Goal: Task Accomplishment & Management: Use online tool/utility

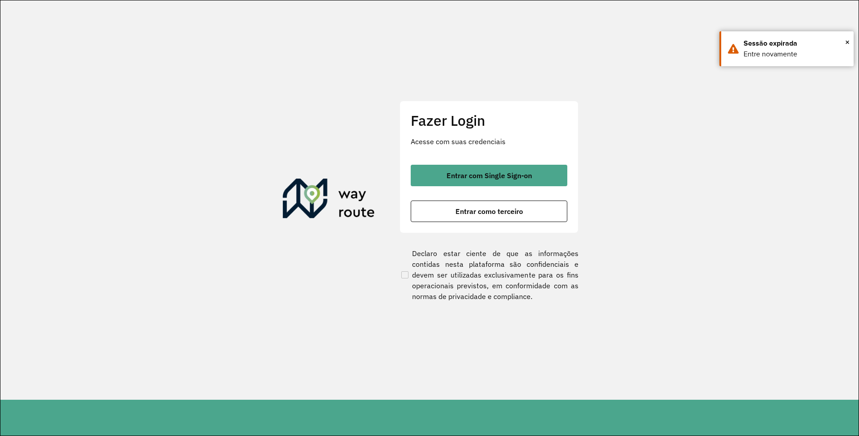
click at [442, 170] on button "Entrar com Single Sign-on" at bounding box center [489, 175] width 157 height 21
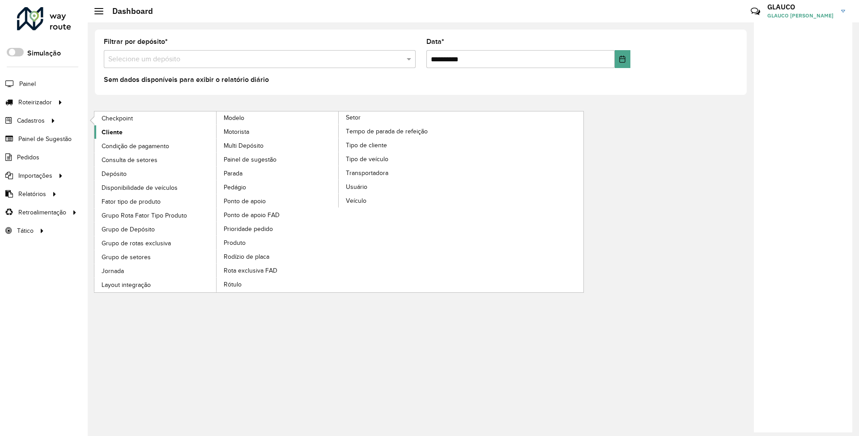
click at [112, 131] on span "Cliente" at bounding box center [112, 131] width 21 height 9
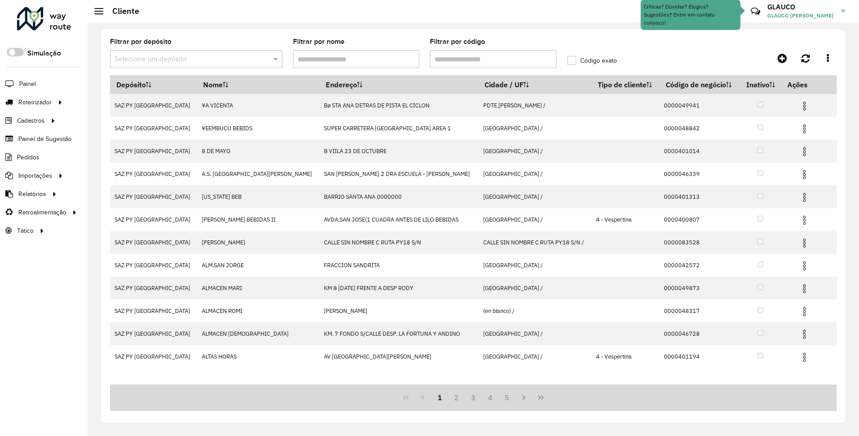
click at [394, 50] on input "Filtrar por nome" at bounding box center [356, 59] width 127 height 18
drag, startPoint x: 481, startPoint y: 62, endPoint x: 485, endPoint y: 64, distance: 4.8
click at [481, 62] on input "Filtrar por código" at bounding box center [493, 59] width 127 height 18
paste input "******"
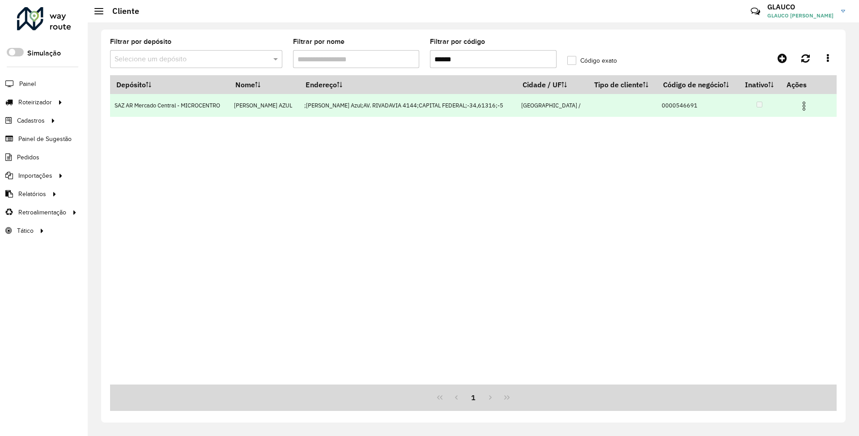
type input "******"
click at [807, 108] on img at bounding box center [803, 106] width 11 height 11
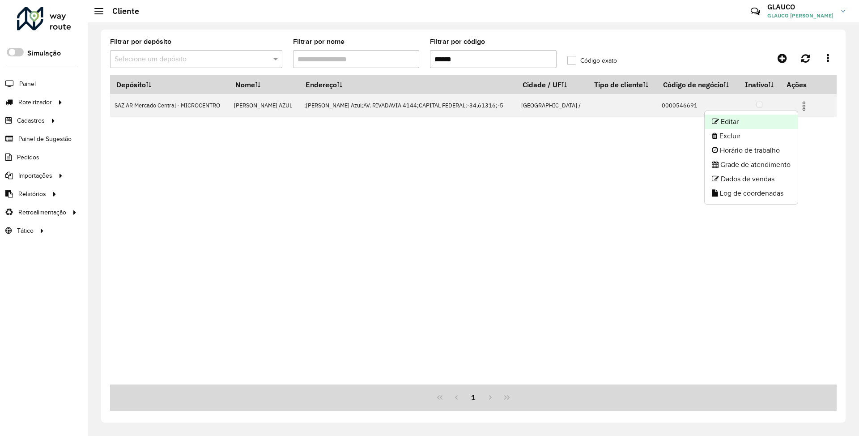
click at [745, 119] on li "Editar" at bounding box center [750, 121] width 93 height 14
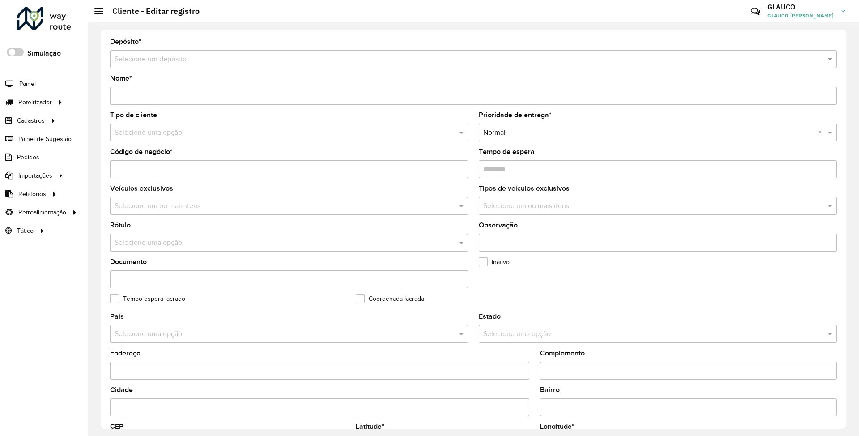
type input "**********"
type input "********"
type input "**********"
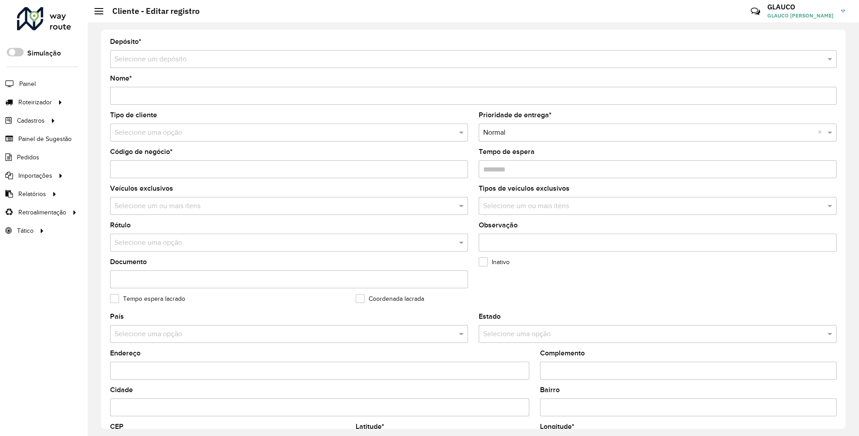
type input "**********"
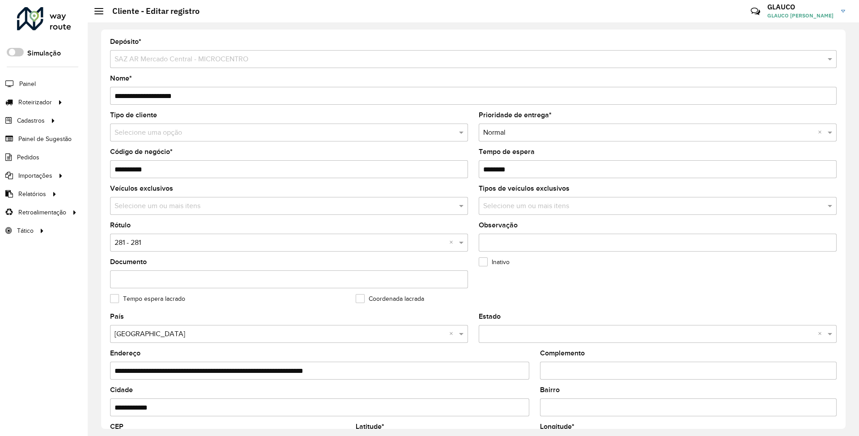
click at [209, 133] on input "text" at bounding box center [279, 132] width 331 height 11
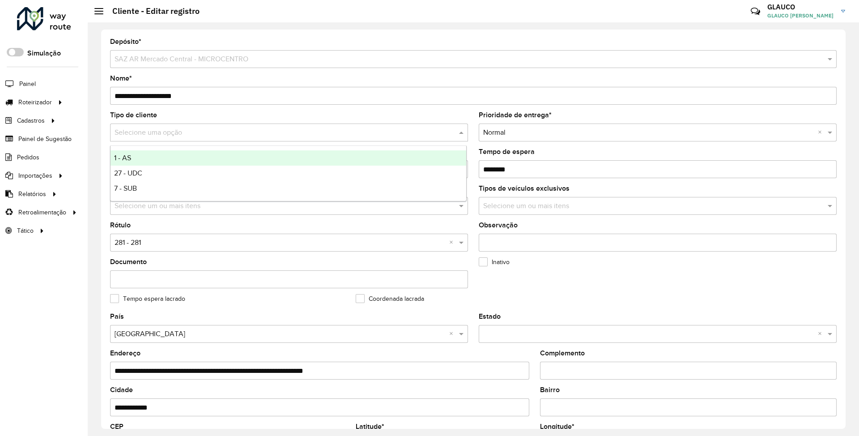
click at [131, 158] on span "1 - AS" at bounding box center [122, 158] width 17 height 8
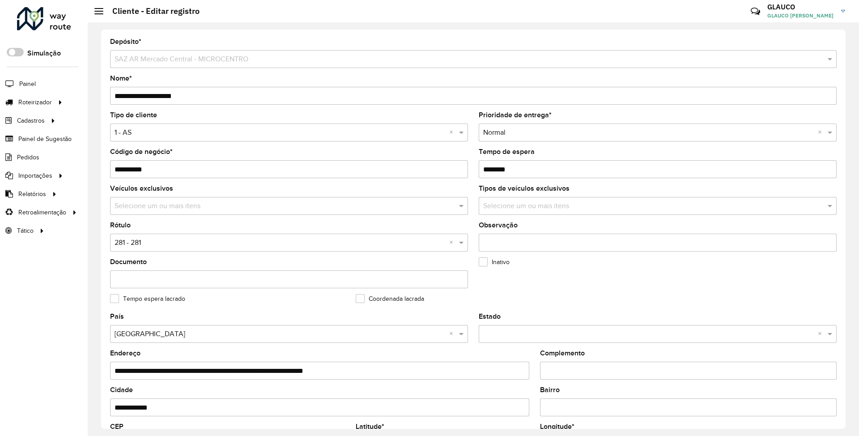
click at [546, 280] on formly-field "Inativo" at bounding box center [596, 276] width 246 height 37
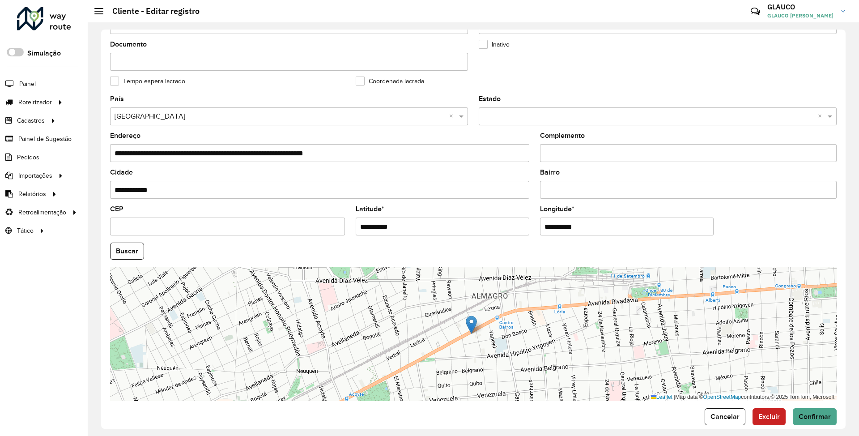
scroll to position [228, 0]
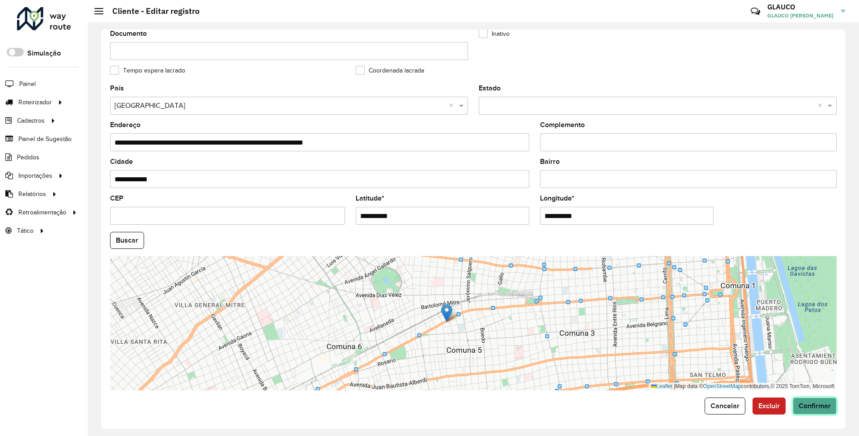
click at [806, 402] on span "Confirmar" at bounding box center [814, 406] width 32 height 8
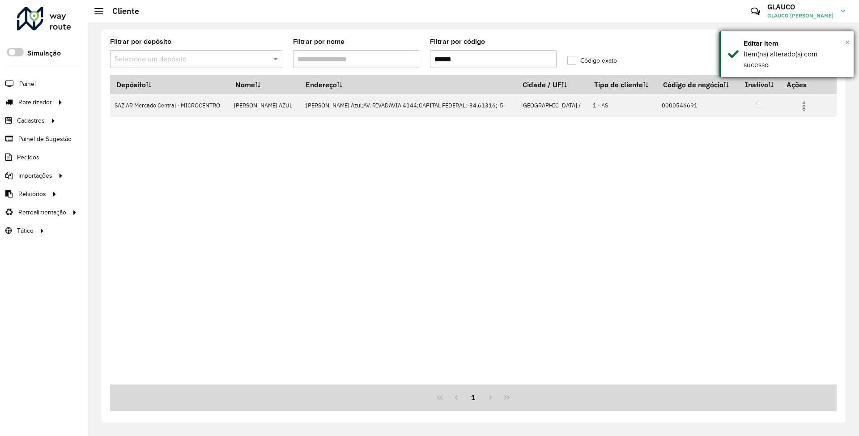
click at [847, 40] on span "×" at bounding box center [847, 42] width 4 height 10
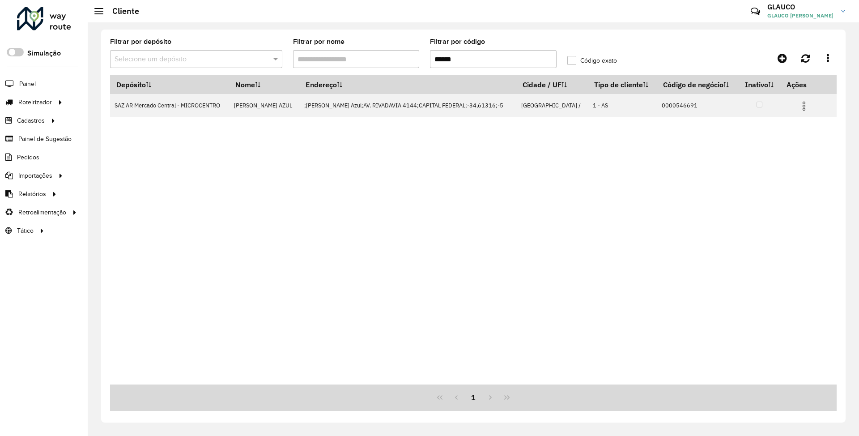
drag, startPoint x: 466, startPoint y: 58, endPoint x: 395, endPoint y: 50, distance: 70.7
click at [395, 50] on formly-group "Filtrar por depósito Selecione um depósito Filtrar por nome Filtrar por código …" at bounding box center [379, 56] width 548 height 37
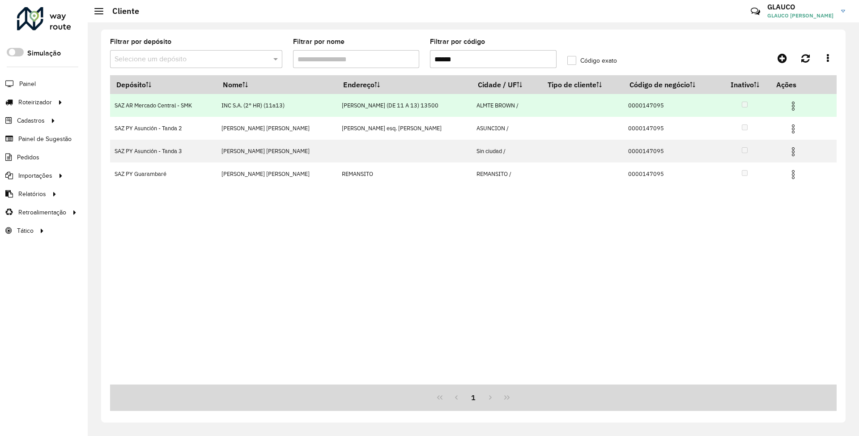
type input "******"
click at [797, 107] on img at bounding box center [793, 106] width 11 height 11
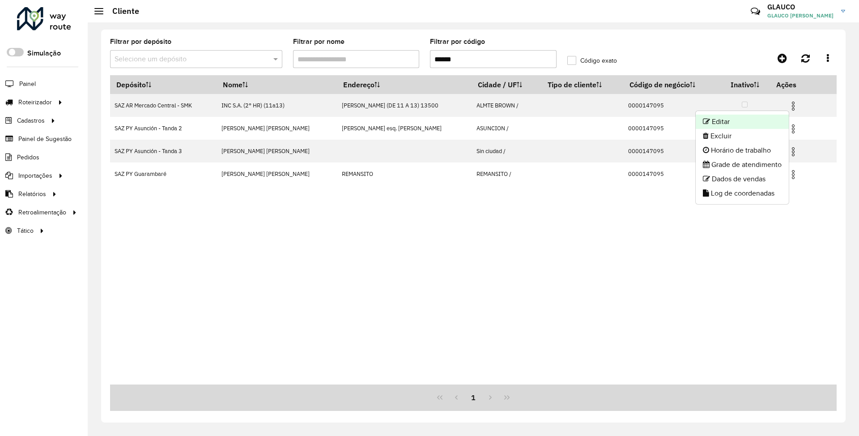
click at [732, 120] on li "Editar" at bounding box center [741, 121] width 93 height 14
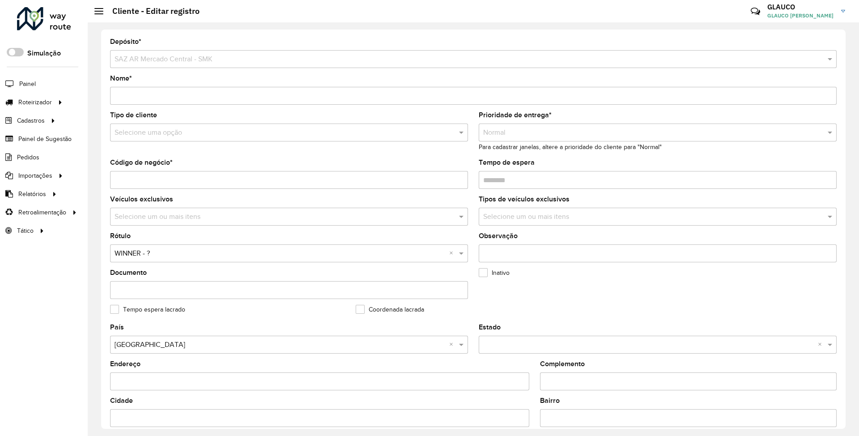
drag, startPoint x: 195, startPoint y: 93, endPoint x: 110, endPoint y: 93, distance: 85.9
click at [110, 93] on input "Nome *" at bounding box center [473, 96] width 726 height 18
type input "**********"
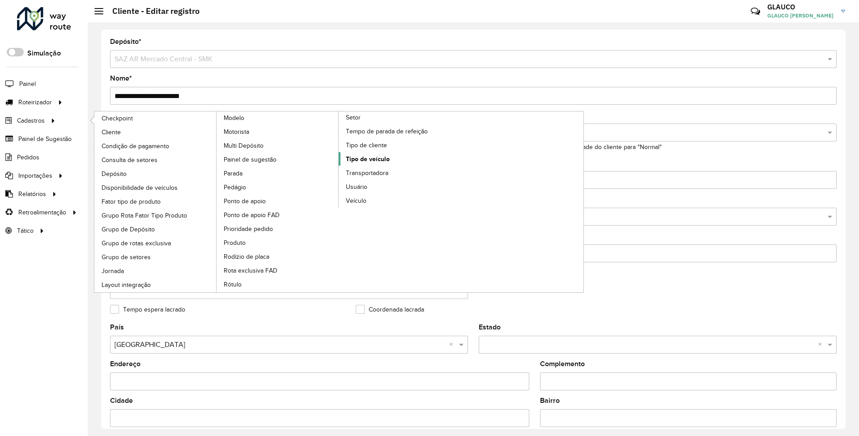
click at [376, 163] on span "Tipo de veículo" at bounding box center [368, 158] width 44 height 9
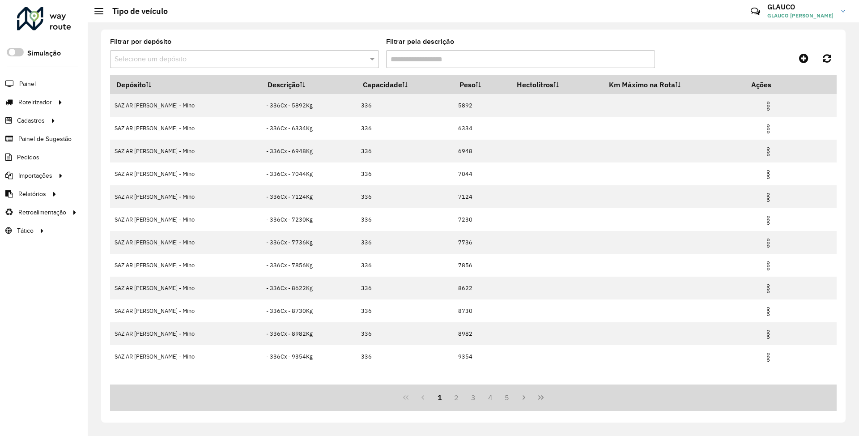
click at [204, 58] on input "text" at bounding box center [235, 59] width 242 height 11
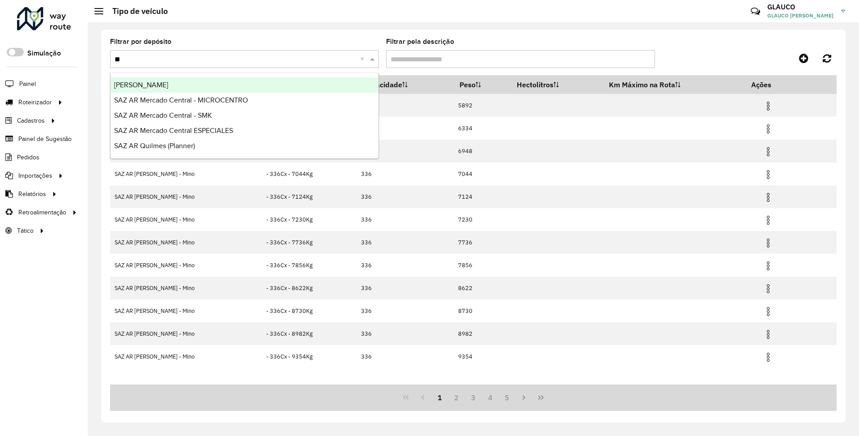
type input "***"
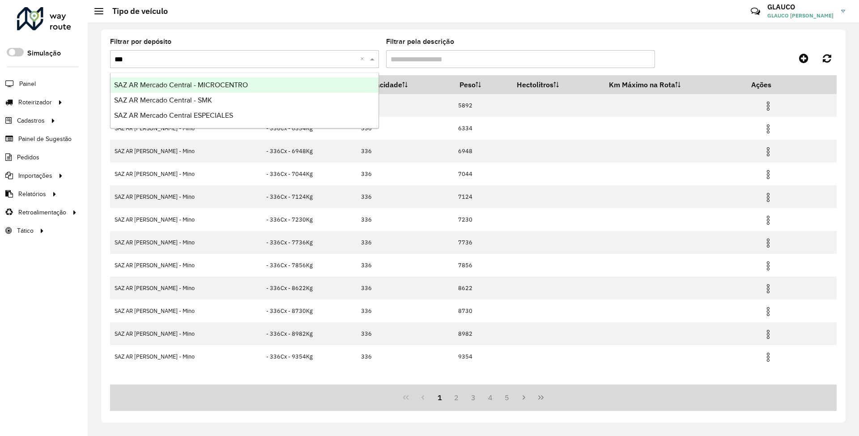
click at [216, 81] on span "SAZ AR Mercado Central - MICROCENTRO" at bounding box center [181, 85] width 134 height 8
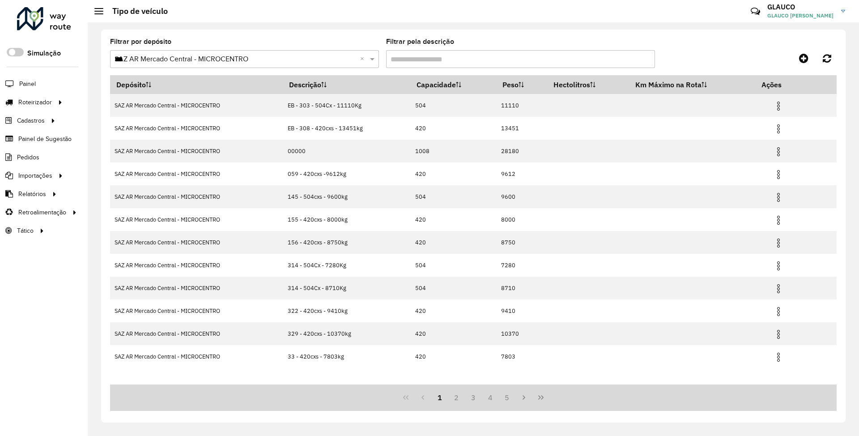
click at [466, 54] on input "Filtrar pela descrição" at bounding box center [520, 59] width 269 height 18
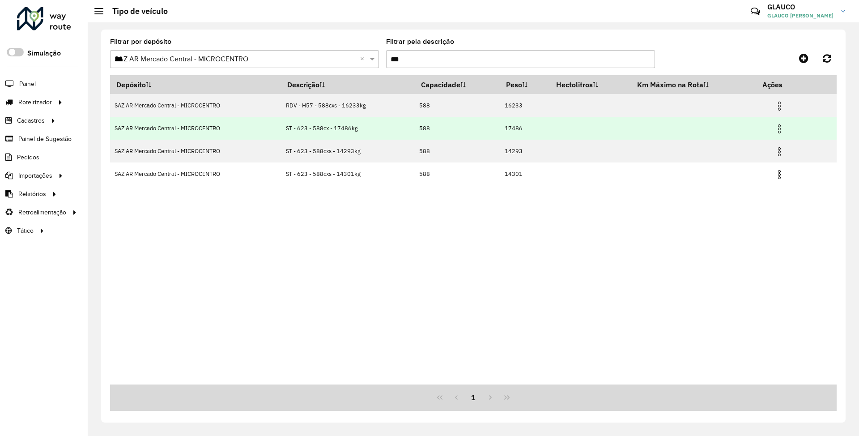
type input "***"
click at [782, 130] on img at bounding box center [779, 128] width 11 height 11
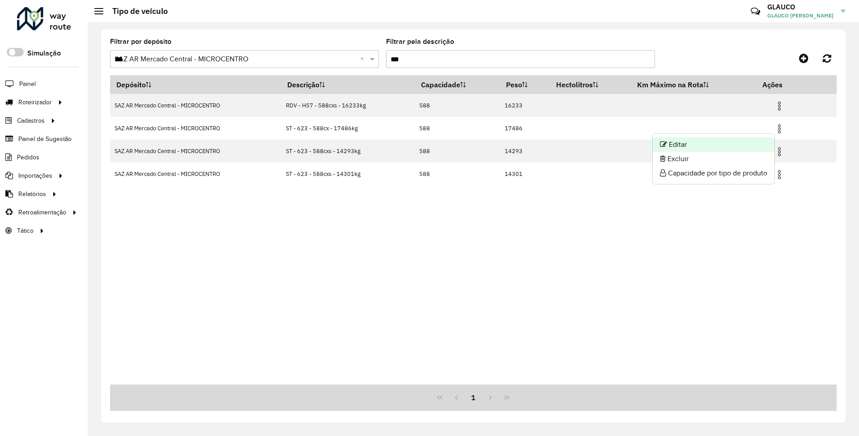
click at [696, 145] on li "Editar" at bounding box center [713, 144] width 122 height 14
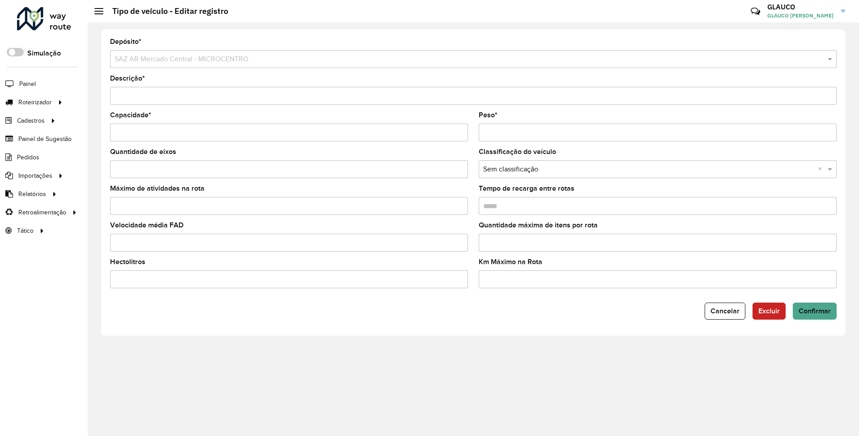
click at [499, 133] on input "Peso *" at bounding box center [658, 132] width 358 height 18
type input "*****"
click at [188, 93] on input "Descrição *" at bounding box center [473, 96] width 726 height 18
type input "**********"
click at [813, 305] on button "Confirmar" at bounding box center [814, 310] width 44 height 17
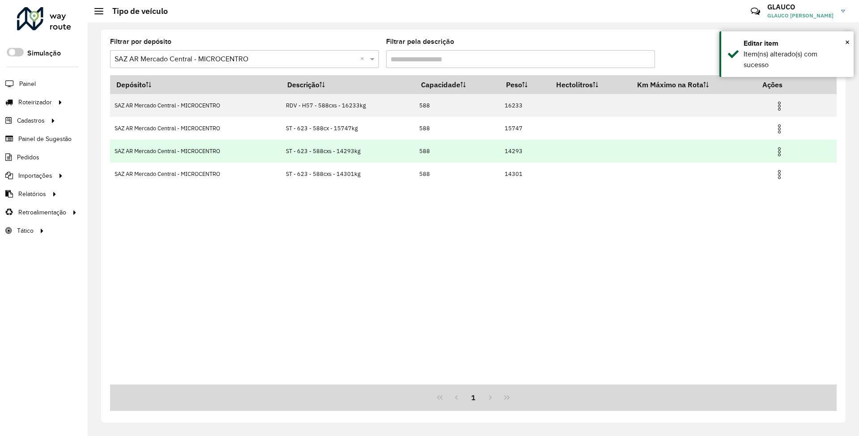
click at [777, 149] on img at bounding box center [779, 151] width 11 height 11
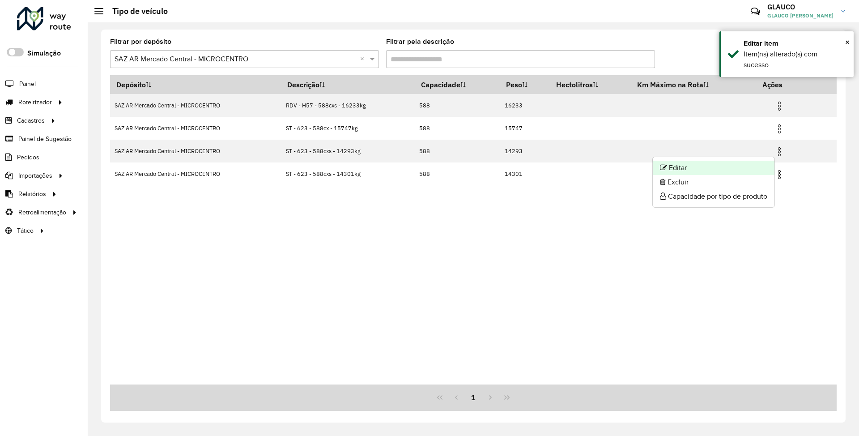
click at [707, 165] on li "Editar" at bounding box center [713, 168] width 122 height 14
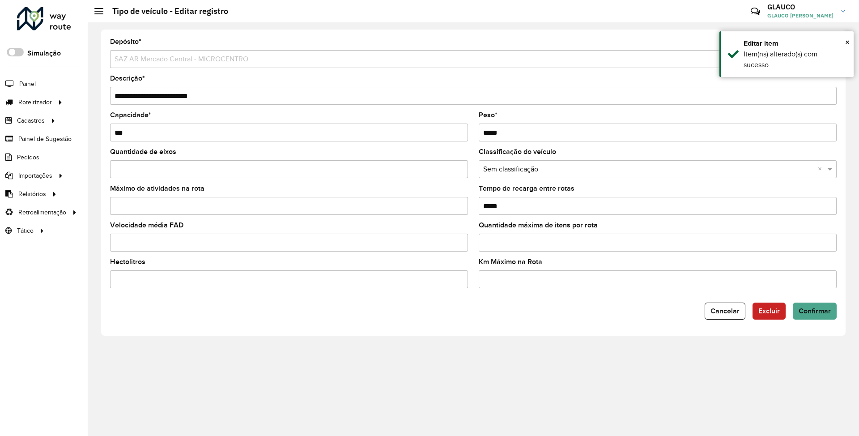
click at [515, 134] on input "*****" at bounding box center [658, 132] width 358 height 18
type input "*****"
click at [192, 90] on input "**********" at bounding box center [473, 96] width 726 height 18
type input "**********"
click at [813, 312] on span "Confirmar" at bounding box center [814, 311] width 32 height 8
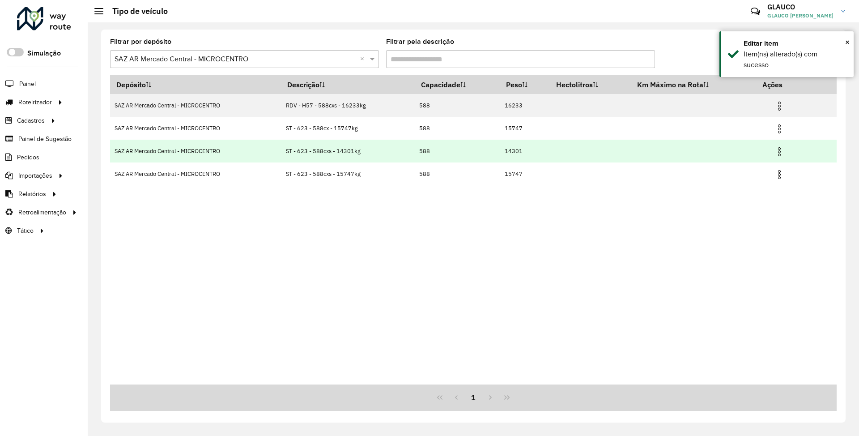
click at [779, 149] on img at bounding box center [779, 151] width 11 height 11
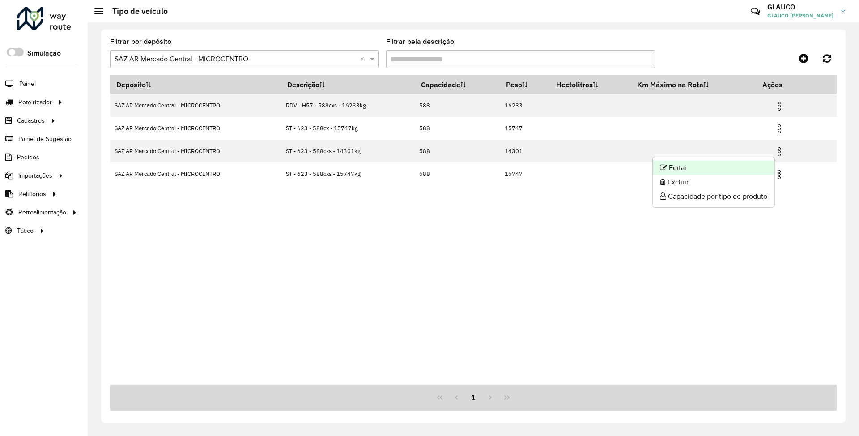
click at [696, 165] on li "Editar" at bounding box center [713, 168] width 122 height 14
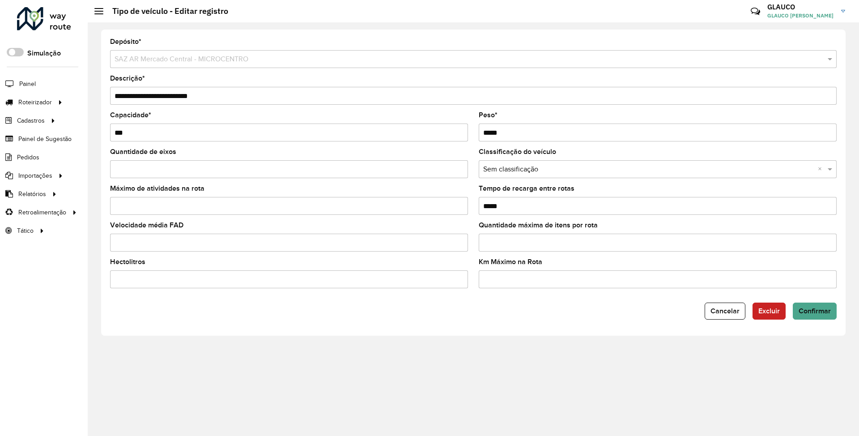
click at [521, 133] on input "*****" at bounding box center [658, 132] width 358 height 18
type input "*****"
click at [190, 94] on input "**********" at bounding box center [473, 96] width 726 height 18
type input "**********"
click at [817, 309] on span "Confirmar" at bounding box center [814, 311] width 32 height 8
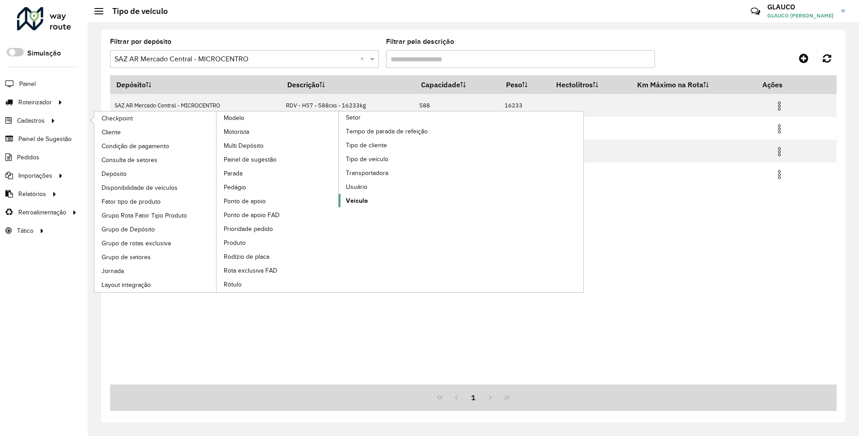
click at [362, 205] on span "Veículo" at bounding box center [357, 200] width 22 height 9
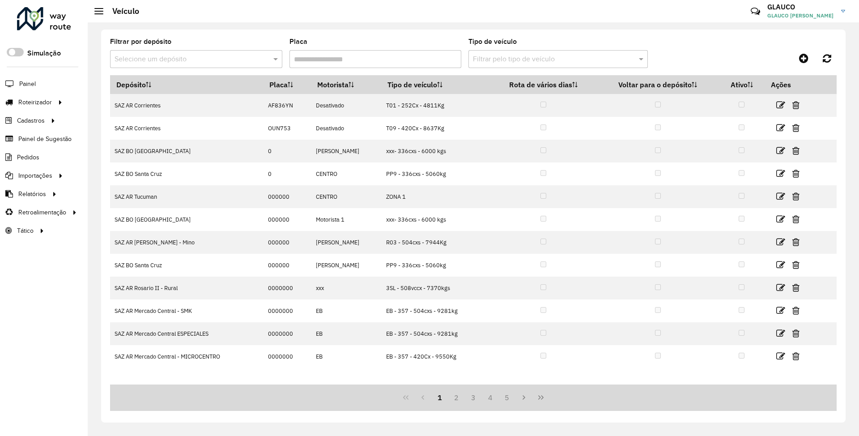
click at [201, 57] on input "text" at bounding box center [186, 59] width 145 height 11
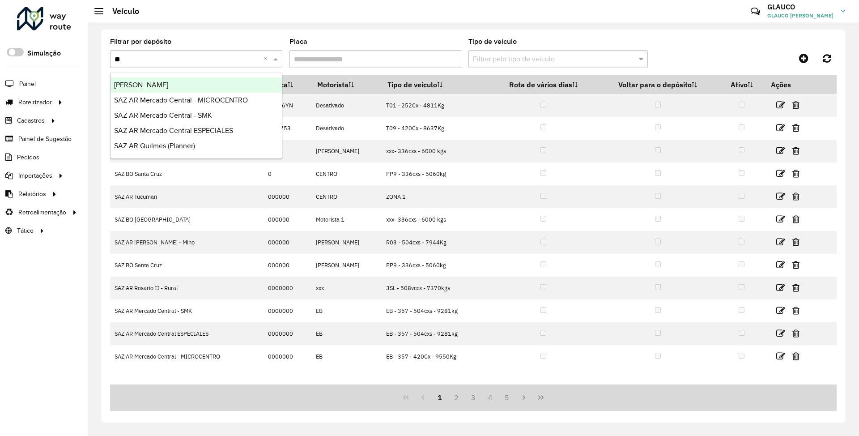
type input "***"
click at [205, 85] on span "SAZ AR Mercado Central - MICROCENTRO" at bounding box center [181, 85] width 134 height 8
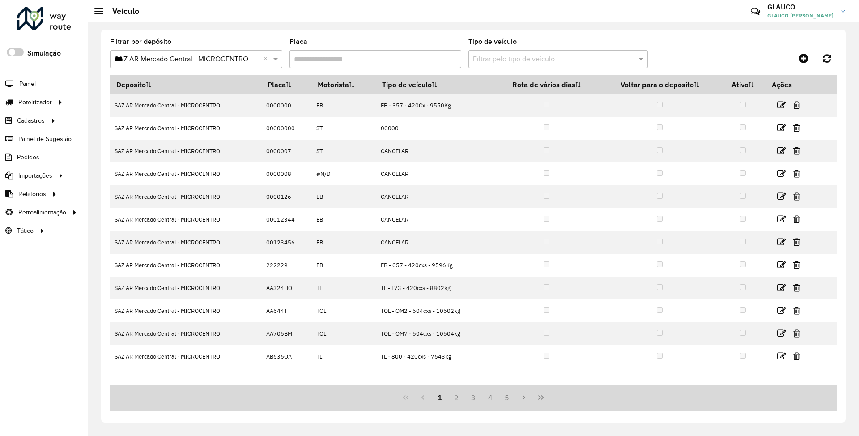
click at [507, 60] on input "text" at bounding box center [549, 59] width 153 height 11
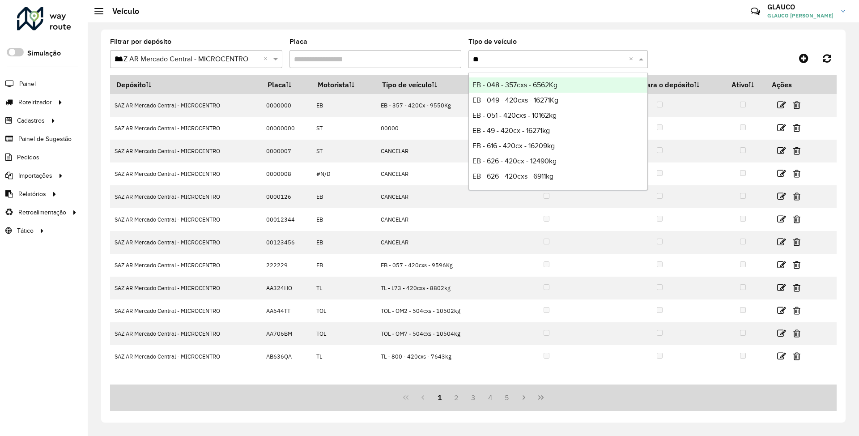
type input "***"
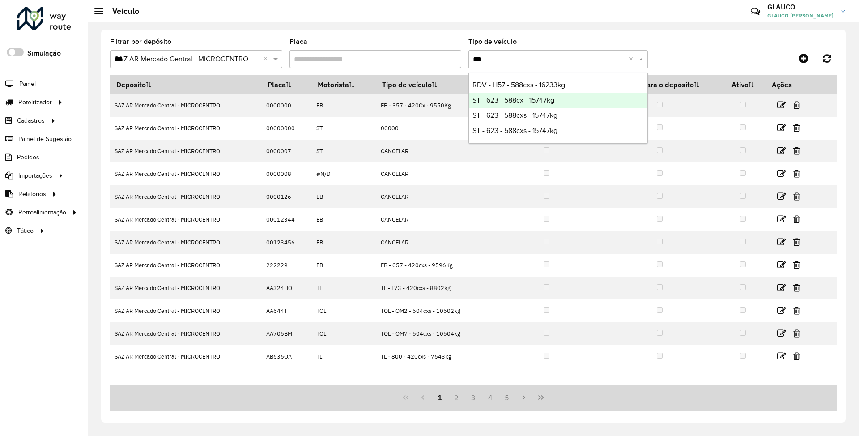
click at [532, 102] on span "ST - 623 - 588cx - 15747kg" at bounding box center [513, 100] width 82 height 8
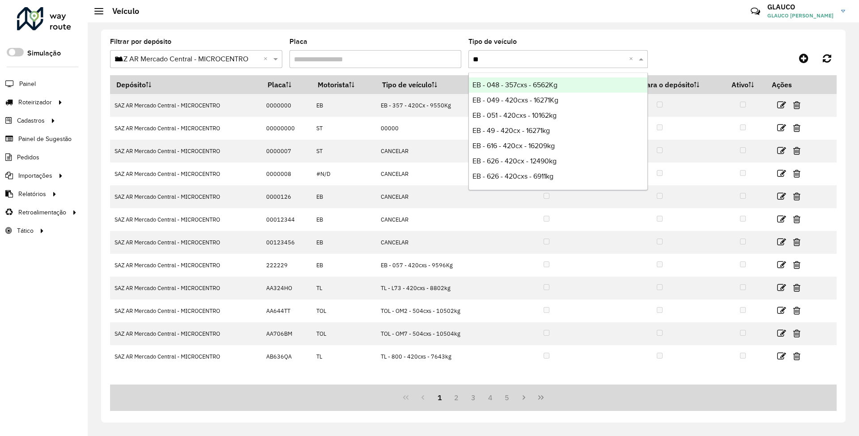
type input "***"
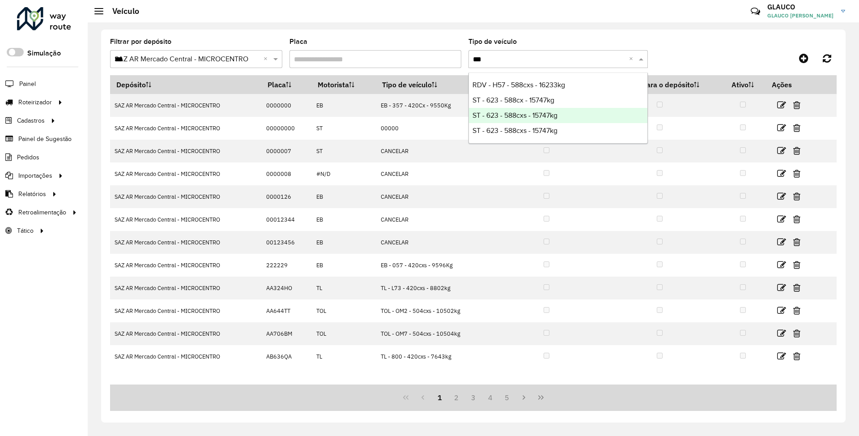
click at [530, 113] on span "ST - 623 - 588cxs - 15747kg" at bounding box center [514, 115] width 85 height 8
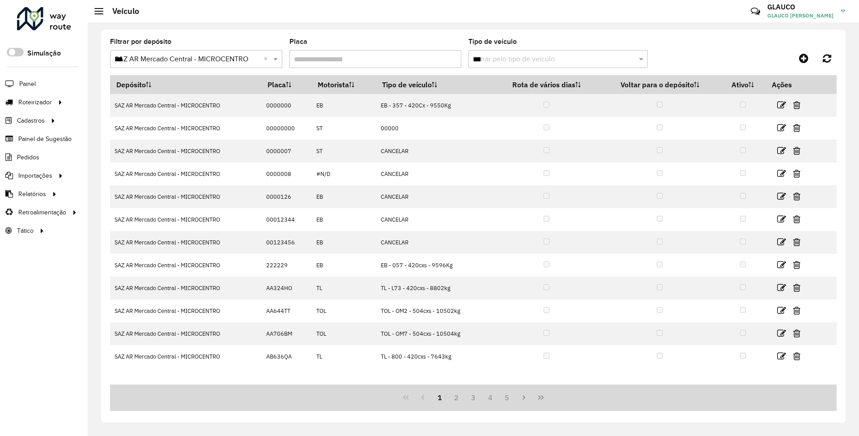
click at [575, 62] on input "***" at bounding box center [549, 59] width 153 height 11
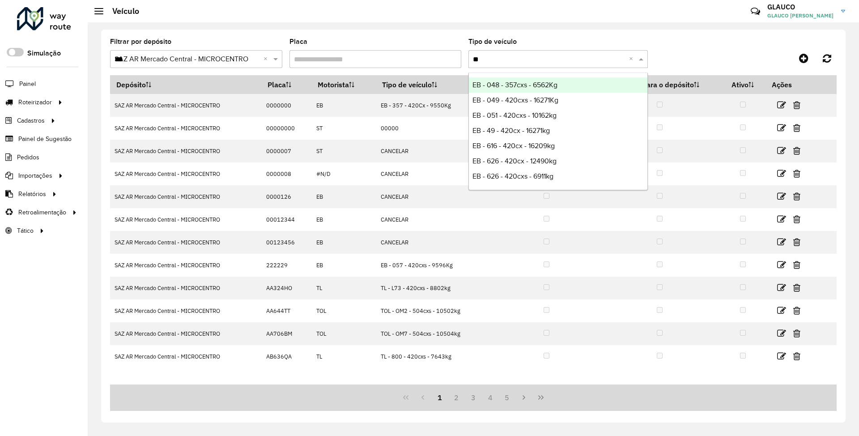
type input "***"
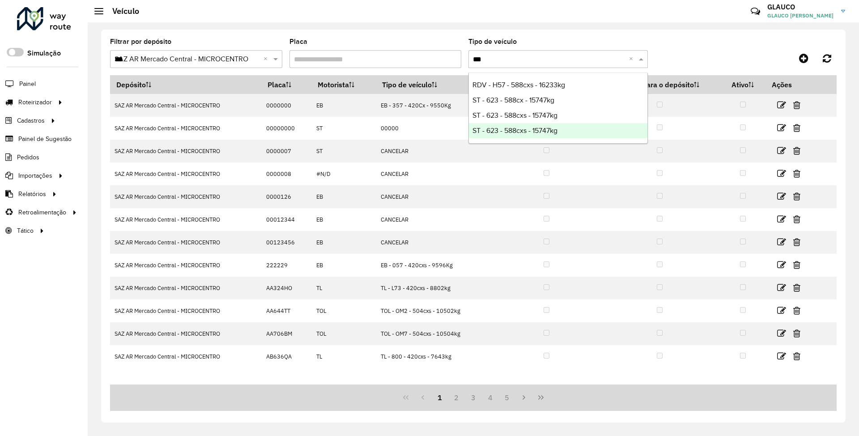
click at [525, 131] on span "ST - 623 - 588cxs - 15747kg" at bounding box center [514, 131] width 85 height 8
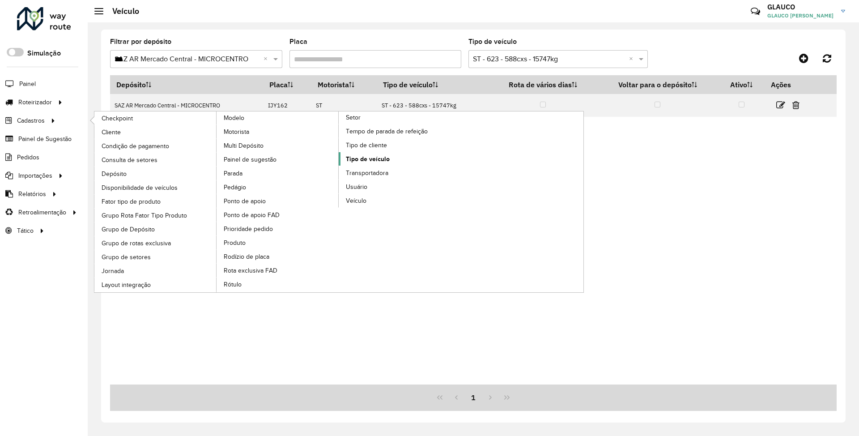
click at [379, 160] on span "Tipo de veículo" at bounding box center [368, 158] width 44 height 9
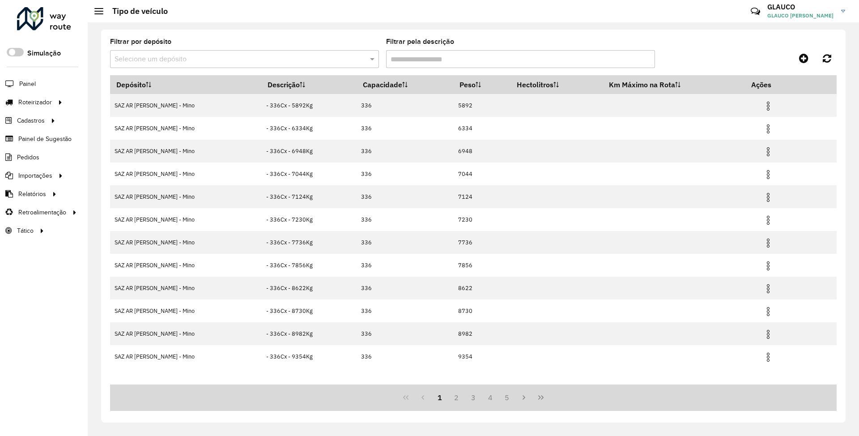
click at [480, 59] on input "Filtrar pela descrição" at bounding box center [520, 59] width 269 height 18
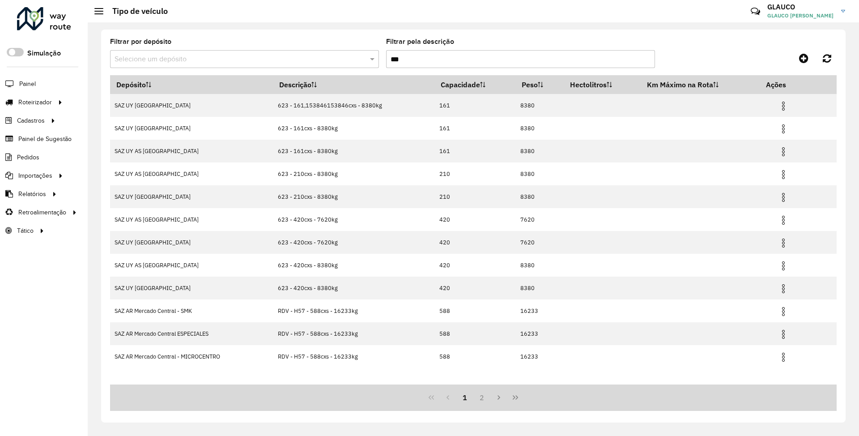
type input "***"
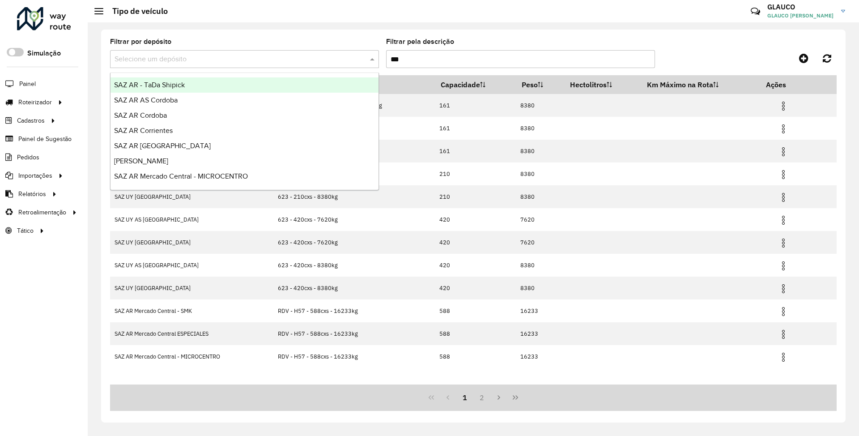
click at [203, 58] on input "text" at bounding box center [235, 59] width 242 height 11
type input "***"
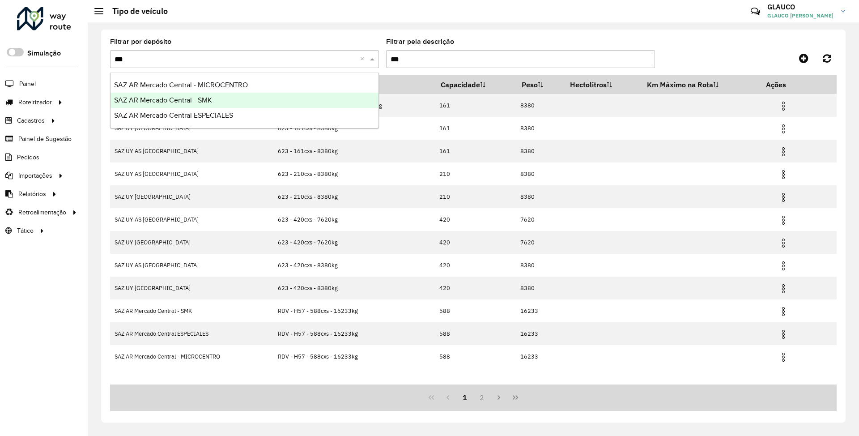
click at [186, 97] on span "SAZ AR Mercado Central - SMK" at bounding box center [163, 100] width 98 height 8
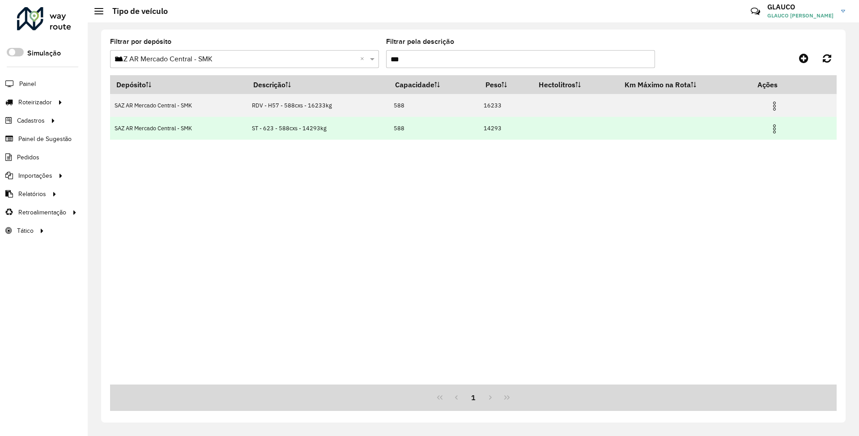
click at [773, 129] on img at bounding box center [774, 128] width 11 height 11
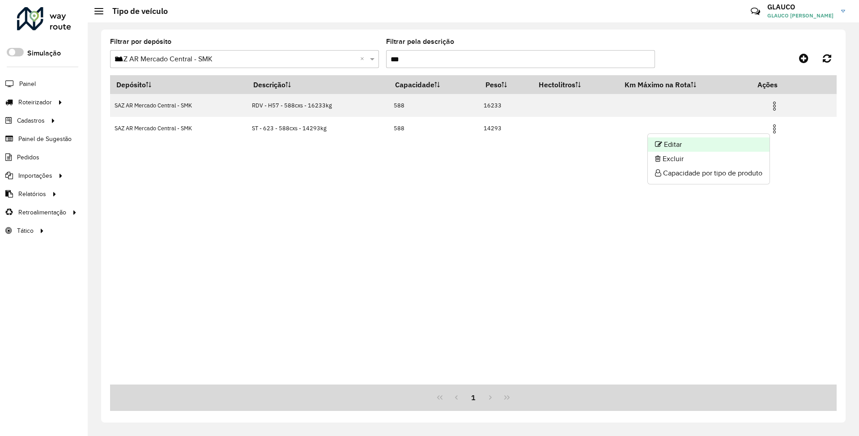
click at [687, 142] on li "Editar" at bounding box center [709, 144] width 122 height 14
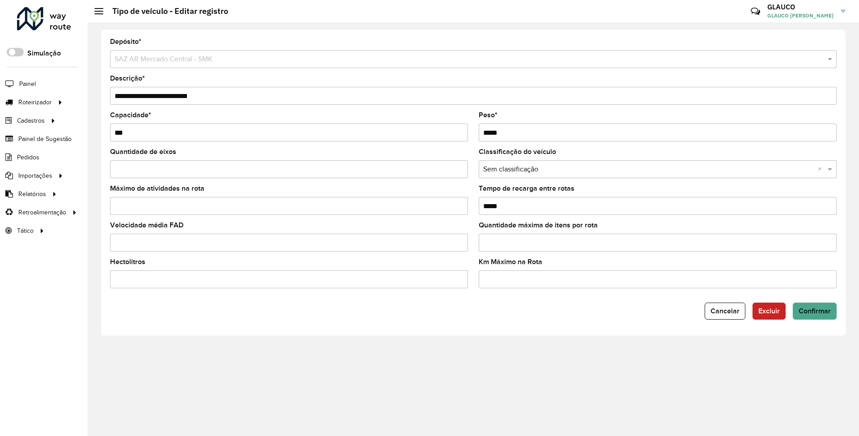
click at [523, 129] on input "*****" at bounding box center [658, 132] width 358 height 18
type input "*****"
click at [190, 95] on input "**********" at bounding box center [473, 96] width 726 height 18
type input "**********"
click at [822, 308] on span "Confirmar" at bounding box center [814, 311] width 32 height 8
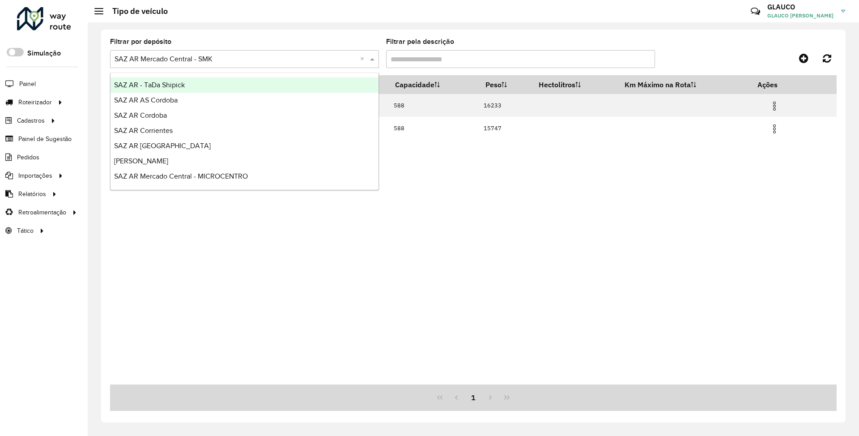
click at [329, 58] on input "text" at bounding box center [235, 59] width 242 height 11
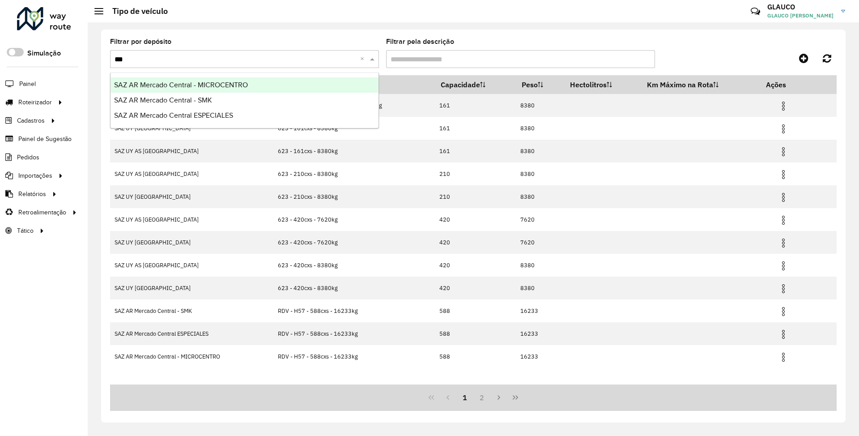
type input "****"
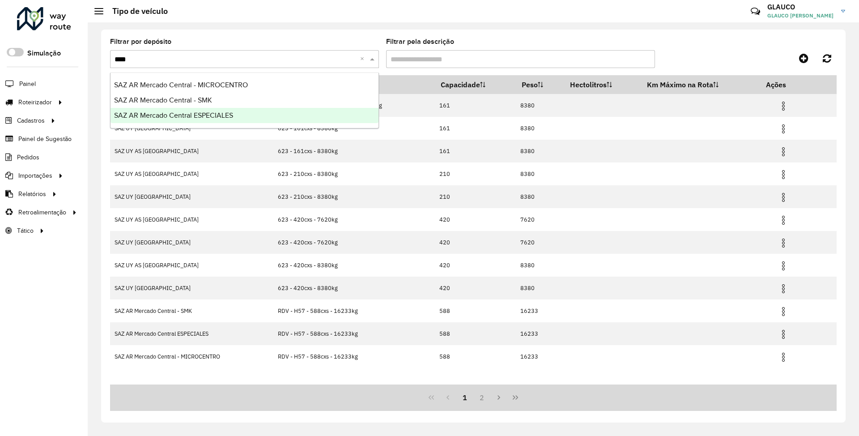
click at [226, 114] on span "SAZ AR Mercado Central ESPECIALES" at bounding box center [173, 115] width 119 height 8
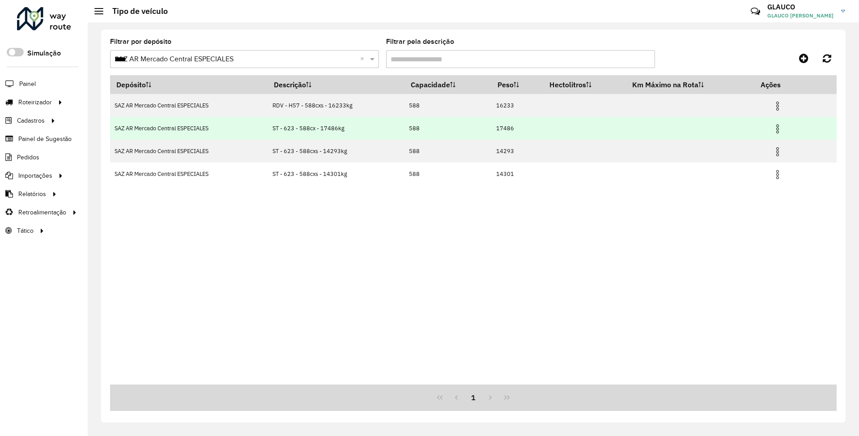
click at [777, 131] on img at bounding box center [777, 128] width 11 height 11
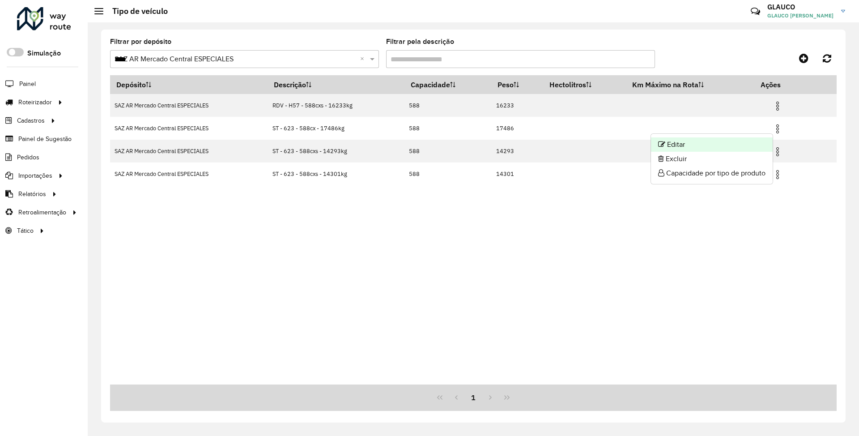
click at [682, 144] on li "Editar" at bounding box center [712, 144] width 122 height 14
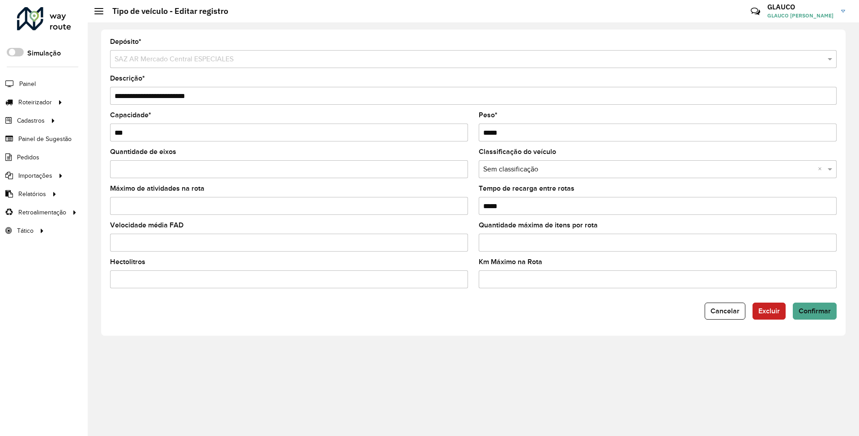
click at [191, 95] on input "**********" at bounding box center [473, 96] width 726 height 18
type input "**********"
click at [512, 127] on input "*****" at bounding box center [658, 132] width 358 height 18
type input "*****"
click at [813, 308] on span "Confirmar" at bounding box center [814, 311] width 32 height 8
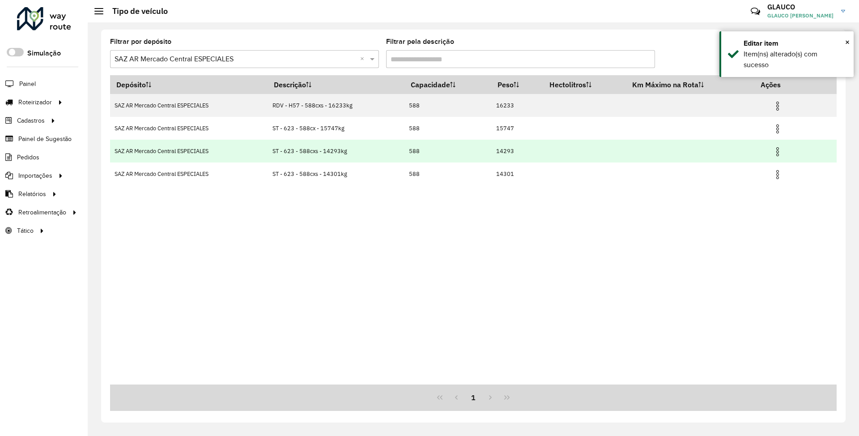
click at [775, 151] on img at bounding box center [777, 151] width 11 height 11
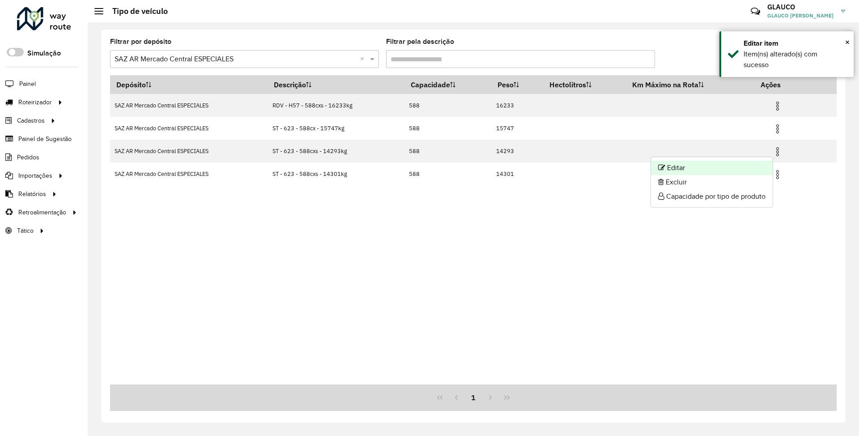
click at [703, 170] on li "Editar" at bounding box center [712, 168] width 122 height 14
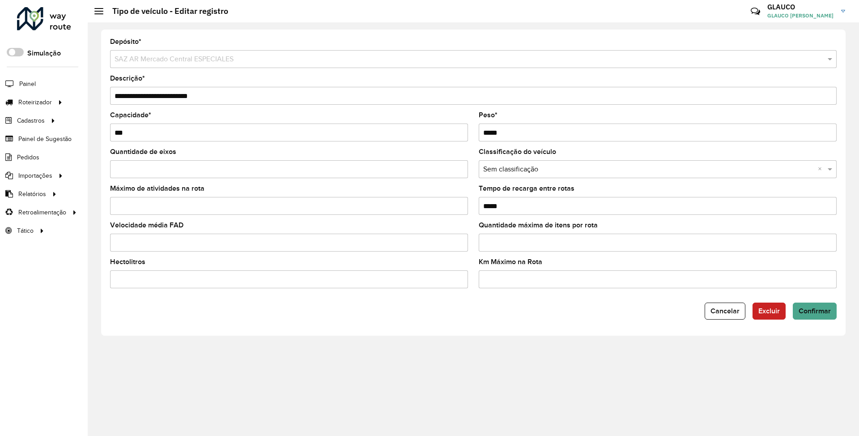
click at [538, 134] on input "*****" at bounding box center [658, 132] width 358 height 18
type input "*****"
drag, startPoint x: 190, startPoint y: 93, endPoint x: 229, endPoint y: 62, distance: 50.6
click at [190, 93] on input "**********" at bounding box center [473, 96] width 726 height 18
type input "**********"
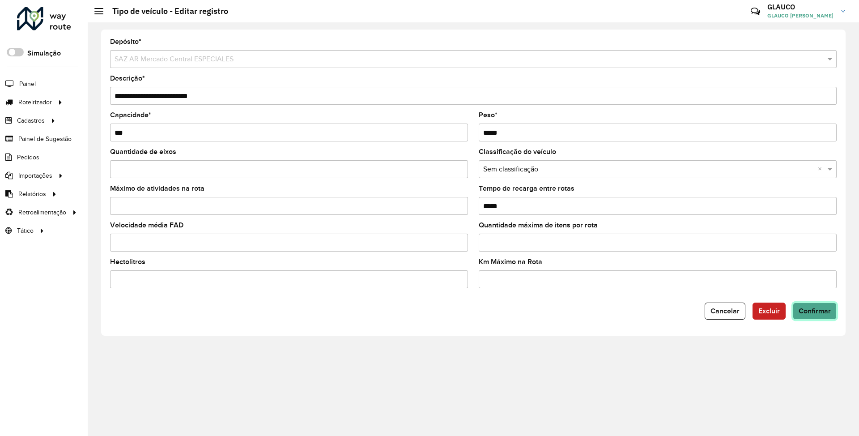
click at [809, 307] on span "Confirmar" at bounding box center [814, 311] width 32 height 8
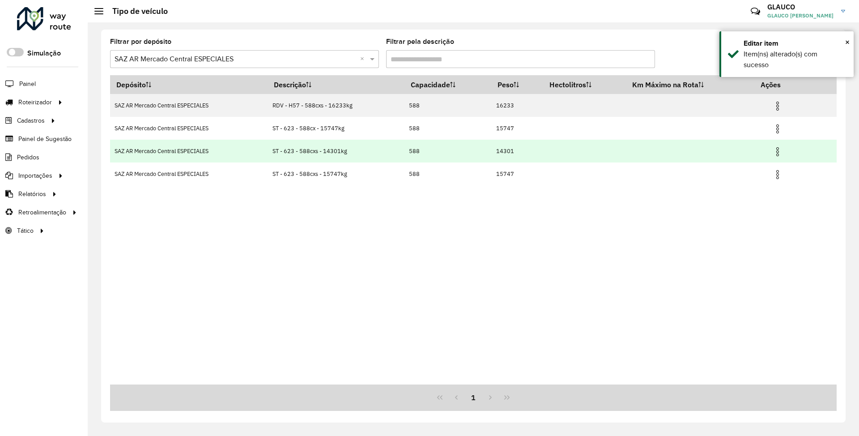
click at [777, 151] on img at bounding box center [777, 151] width 11 height 11
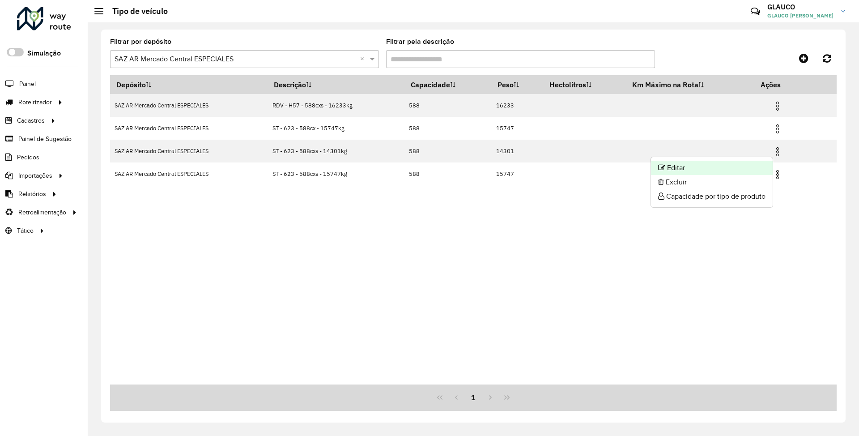
click at [692, 163] on li "Editar" at bounding box center [712, 168] width 122 height 14
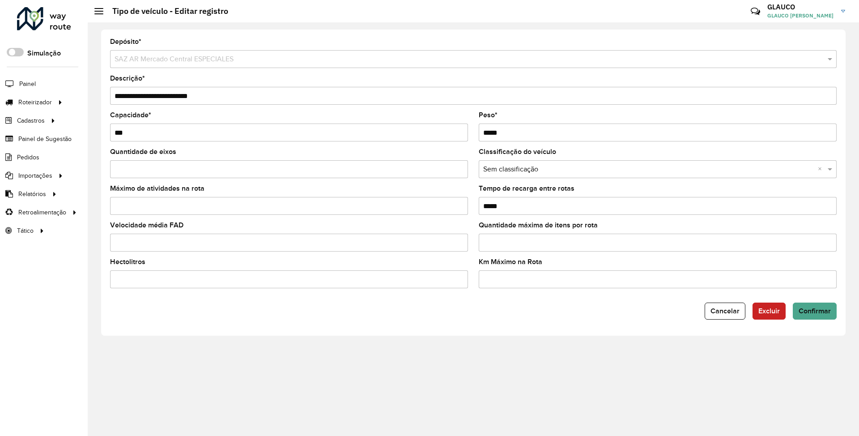
click at [516, 131] on input "*****" at bounding box center [658, 132] width 358 height 18
type input "*****"
click at [190, 95] on input "**********" at bounding box center [473, 96] width 726 height 18
type input "**********"
click at [829, 310] on span "Confirmar" at bounding box center [814, 311] width 32 height 8
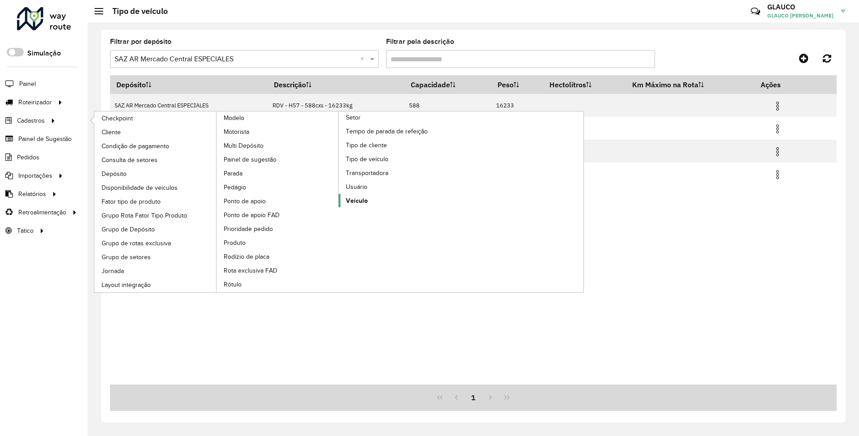
click at [367, 205] on span "Veículo" at bounding box center [357, 200] width 22 height 9
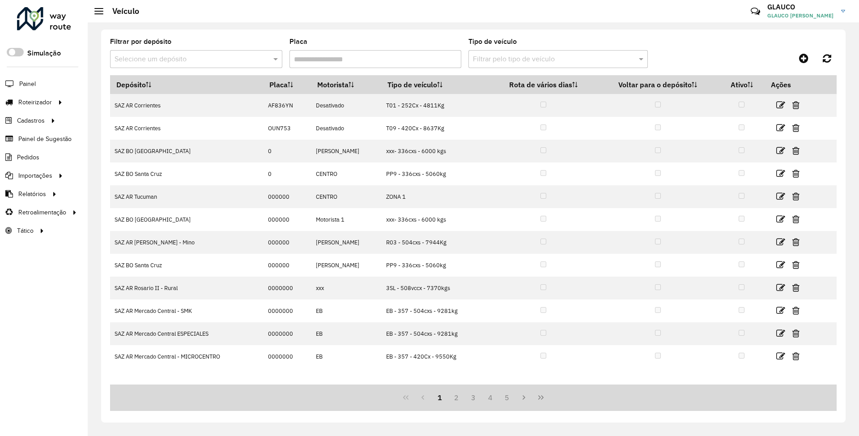
click at [355, 51] on input "Placa" at bounding box center [375, 59] width 172 height 18
paste input "******"
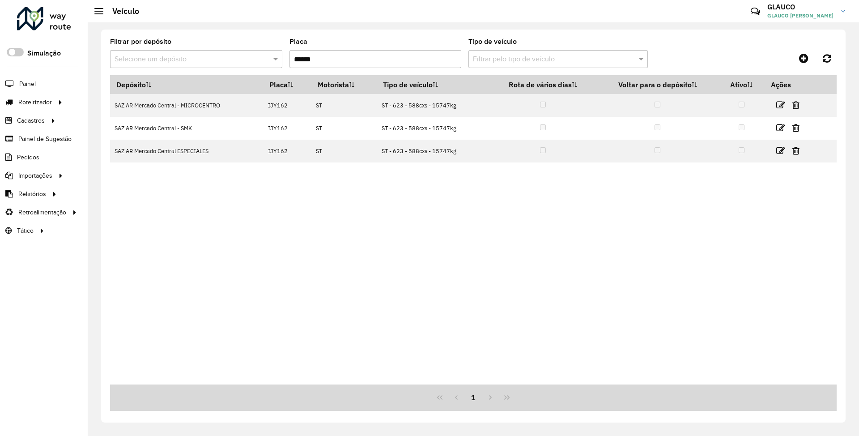
type input "******"
click at [504, 269] on div "Depósito Placa Motorista Tipo de veículo Rota de vários dias Voltar para o depó…" at bounding box center [473, 229] width 726 height 309
click at [131, 98] on link "Entregas" at bounding box center [149, 102] width 110 height 18
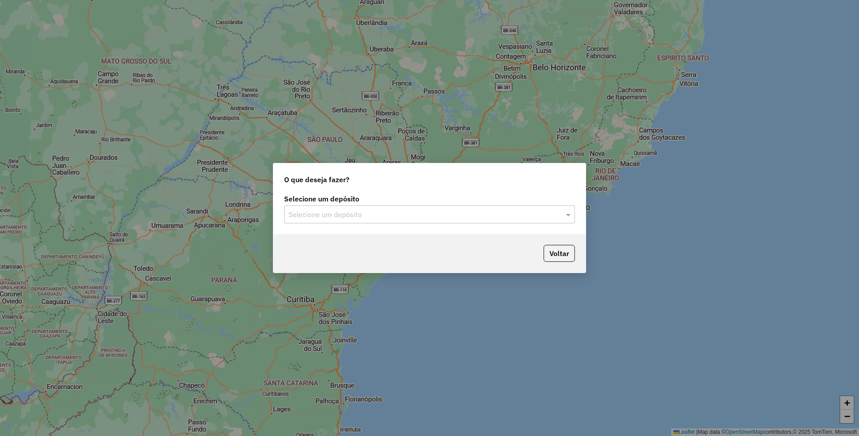
click at [414, 211] on input "text" at bounding box center [420, 214] width 264 height 11
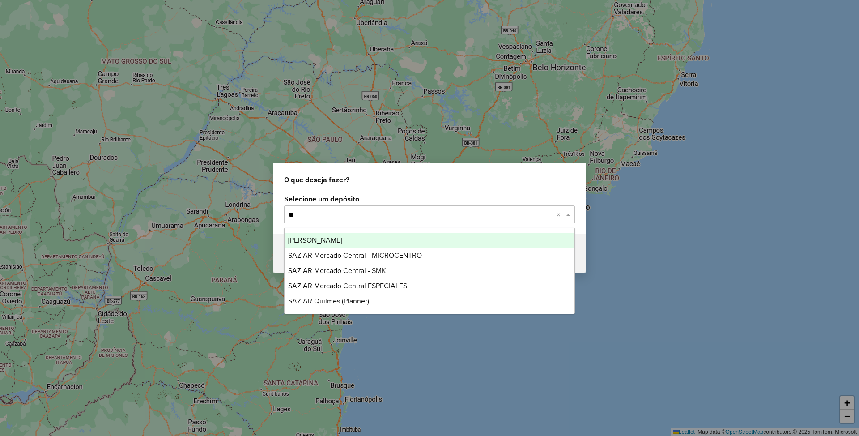
type input "***"
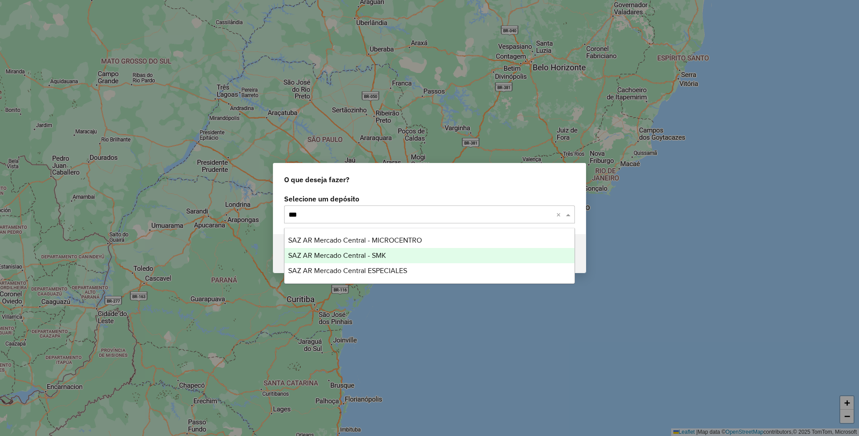
click at [371, 256] on span "SAZ AR Mercado Central - SMK" at bounding box center [337, 255] width 98 height 8
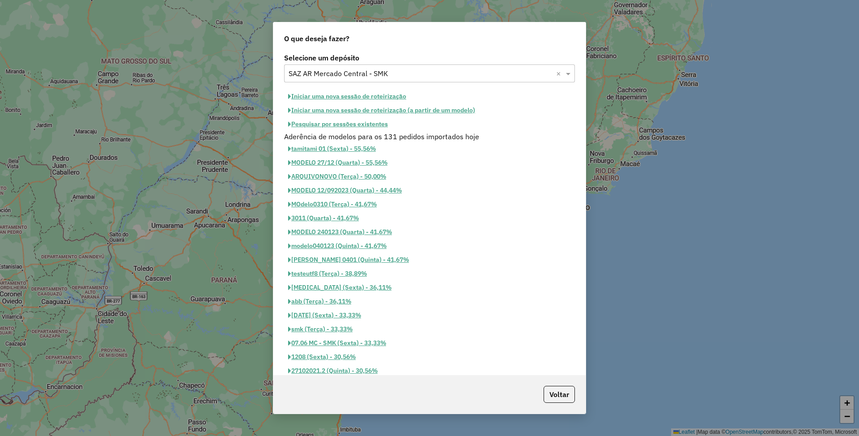
click at [333, 95] on button "Iniciar uma nova sessão de roteirização" at bounding box center [347, 96] width 126 height 14
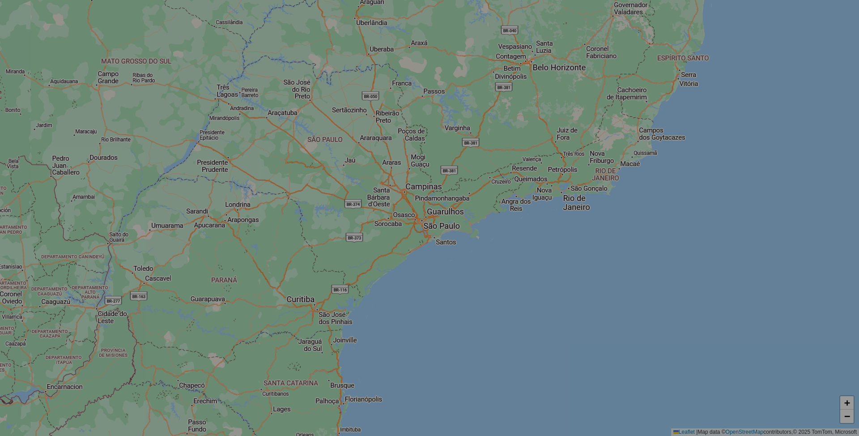
select select "*"
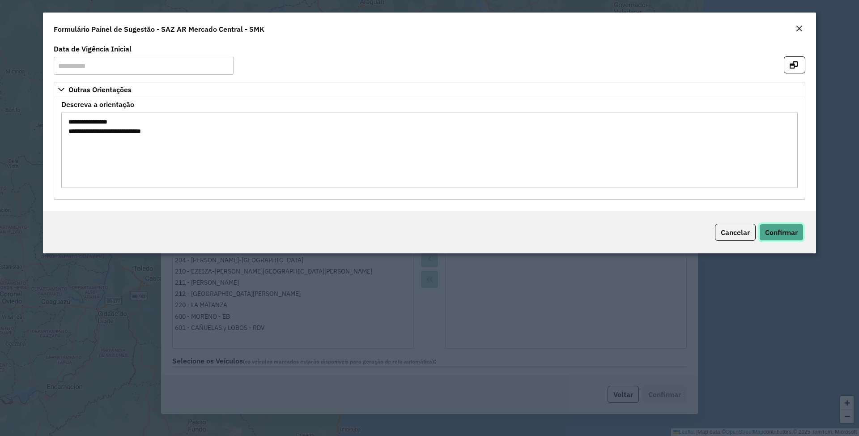
click at [785, 233] on span "Confirmar" at bounding box center [781, 232] width 33 height 9
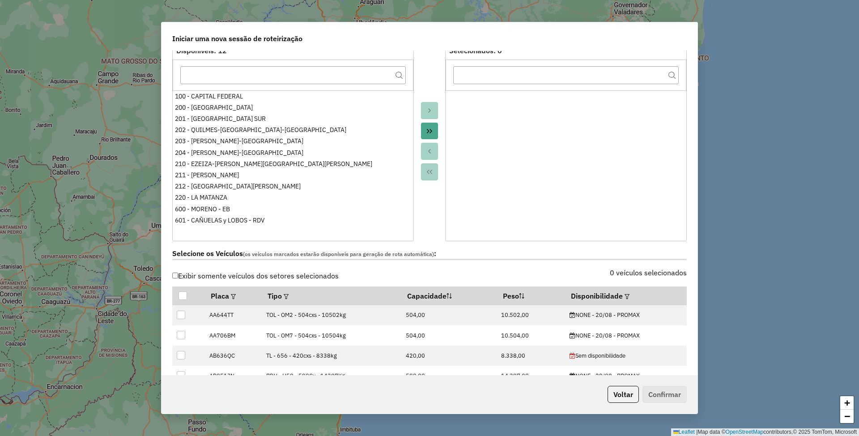
scroll to position [179, 0]
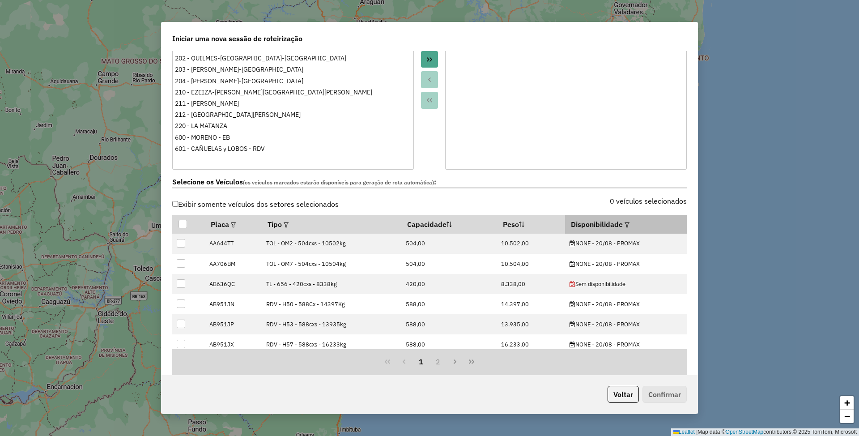
click at [624, 227] on em at bounding box center [626, 224] width 5 height 5
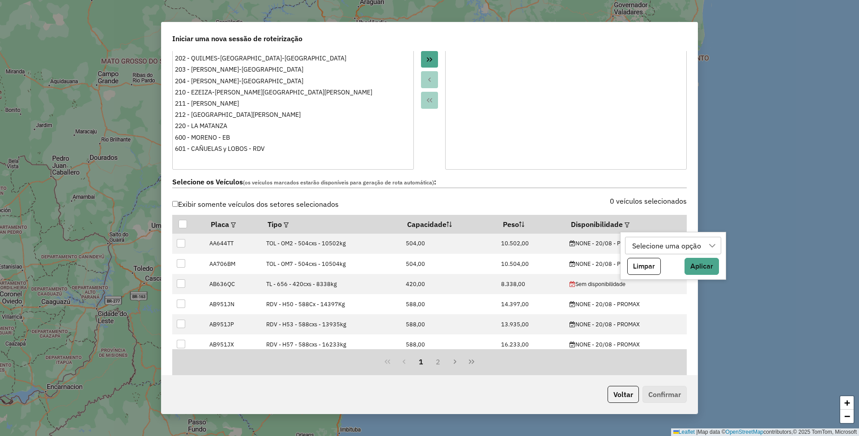
click at [665, 246] on div "Selecione uma opção" at bounding box center [666, 245] width 75 height 17
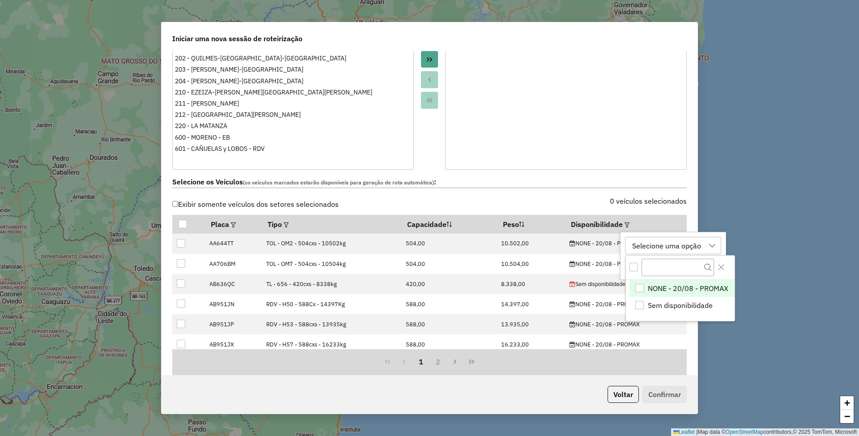
click at [671, 286] on span "NONE - 20/08 - PROMAX" at bounding box center [688, 288] width 80 height 11
click at [677, 240] on div "NONE - 20/08 - PROMAX" at bounding box center [672, 245] width 87 height 17
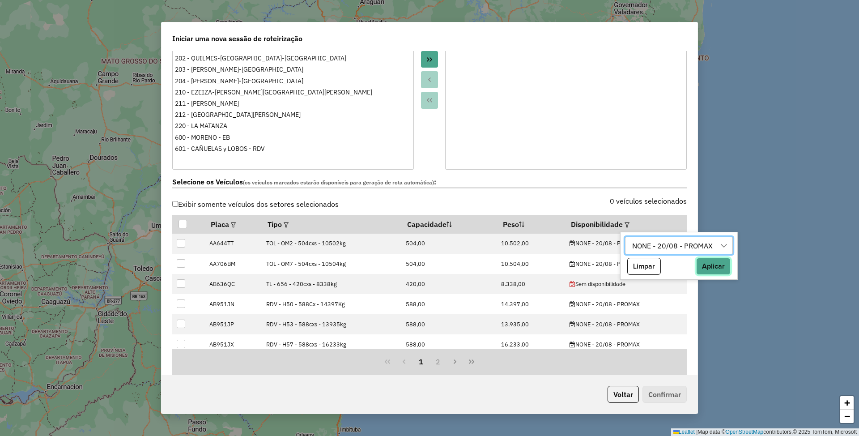
click at [709, 262] on button "Aplicar" at bounding box center [713, 266] width 34 height 17
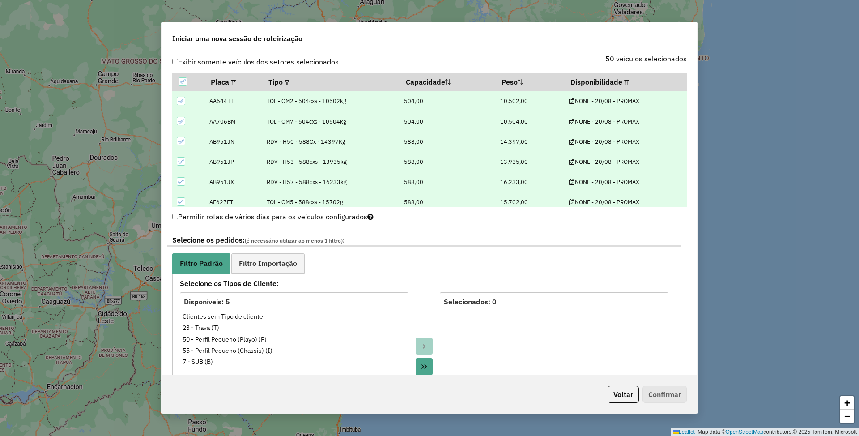
scroll to position [358, 0]
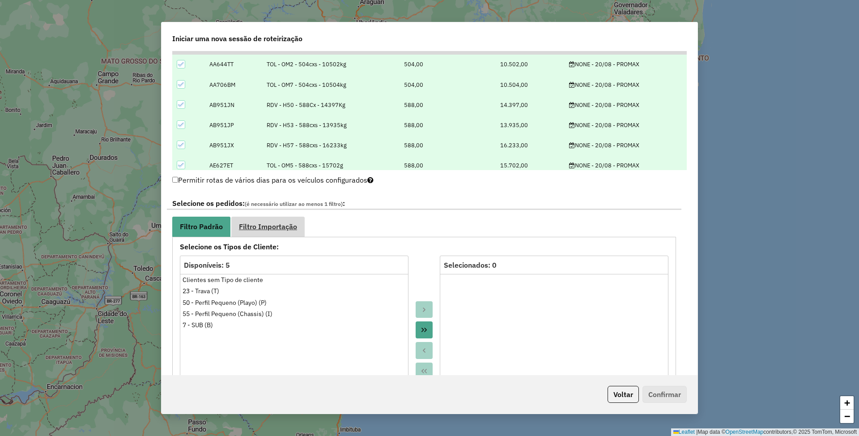
click at [273, 225] on span "Filtro Importação" at bounding box center [268, 226] width 58 height 7
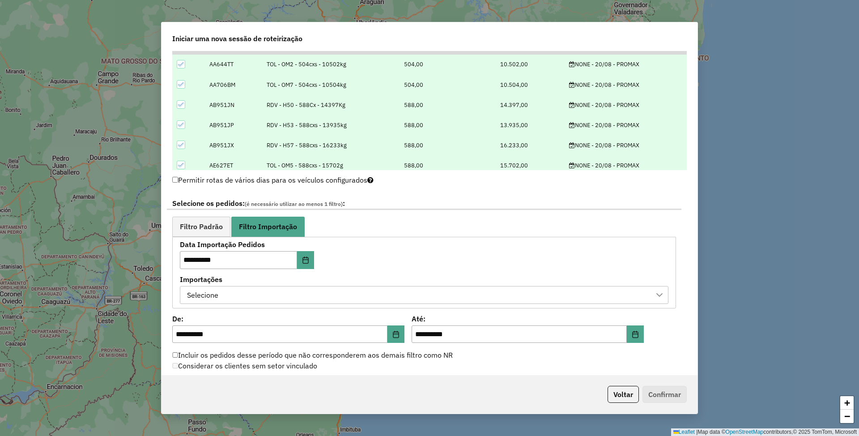
click at [272, 293] on div "Selecione" at bounding box center [417, 294] width 467 height 17
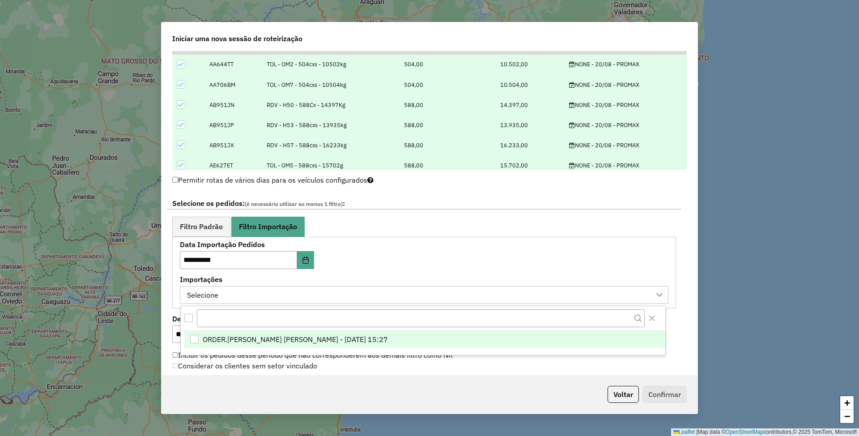
scroll to position [6, 40]
click at [264, 334] on span "ORDER.DL - GLAUCO RODRIGO VALENTINI - 19/08/2025 15:27" at bounding box center [295, 339] width 185 height 11
click at [192, 228] on span "Filtro Padrão" at bounding box center [201, 226] width 43 height 7
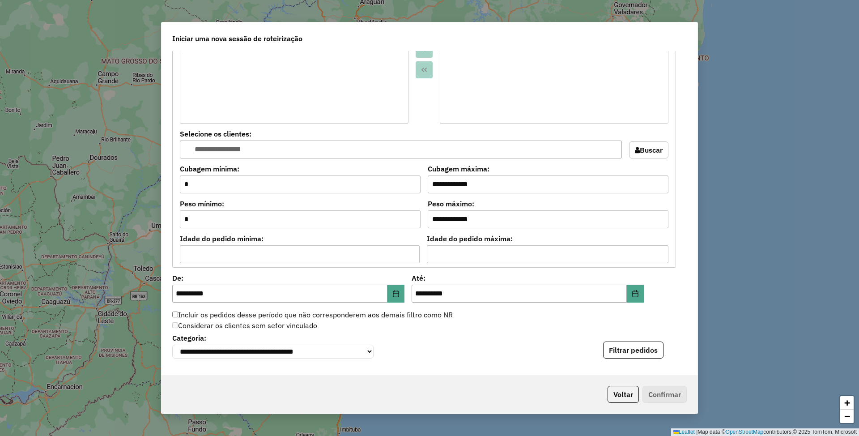
scroll to position [716, 0]
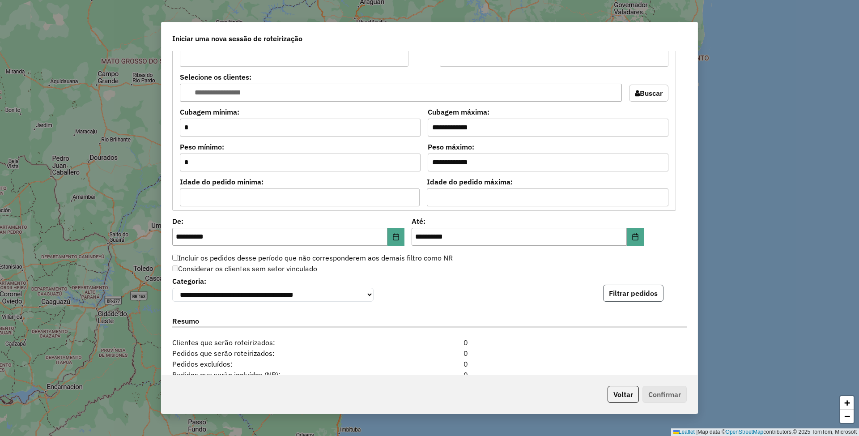
click at [643, 297] on button "Filtrar pedidos" at bounding box center [633, 292] width 60 height 17
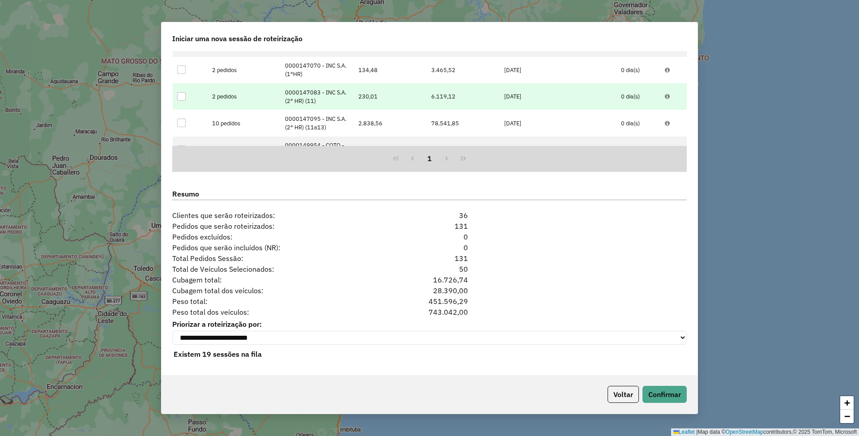
scroll to position [1033, 0]
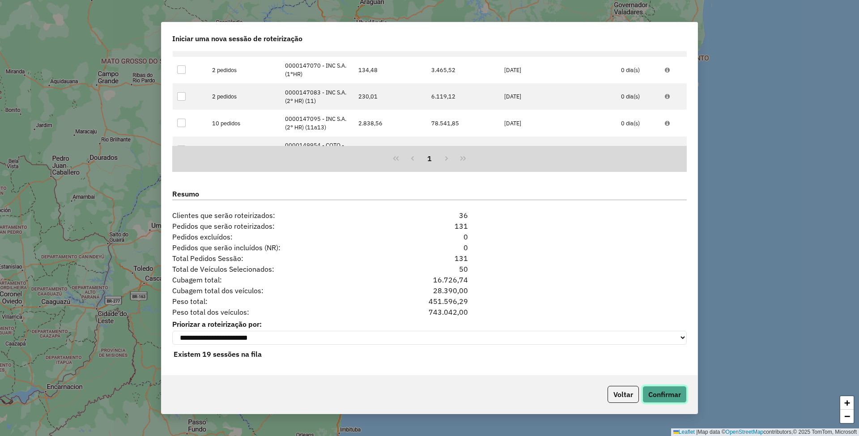
click at [666, 394] on button "Confirmar" at bounding box center [664, 394] width 44 height 17
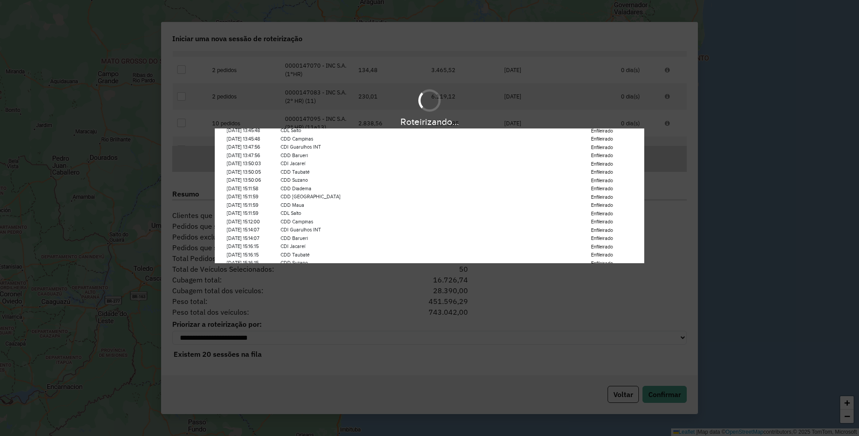
scroll to position [42, 0]
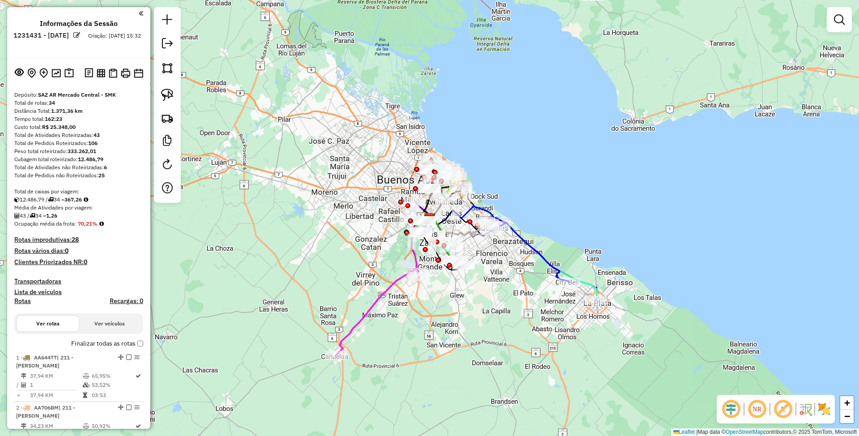
click at [829, 407] on img at bounding box center [824, 409] width 14 height 14
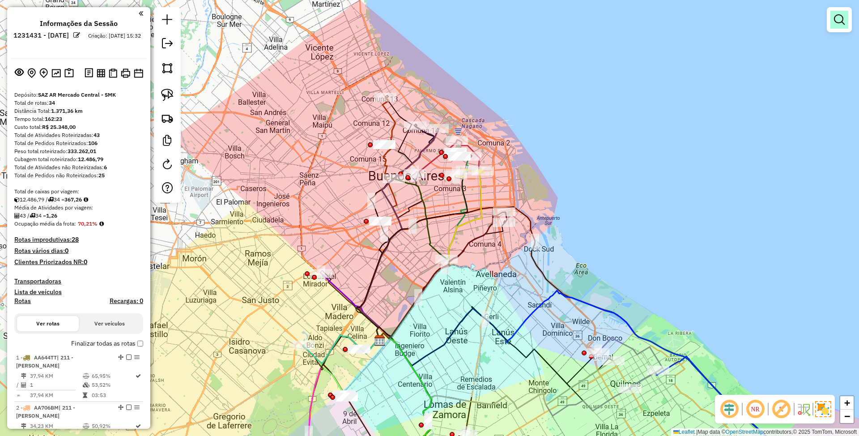
click at [838, 20] on em at bounding box center [839, 19] width 11 height 11
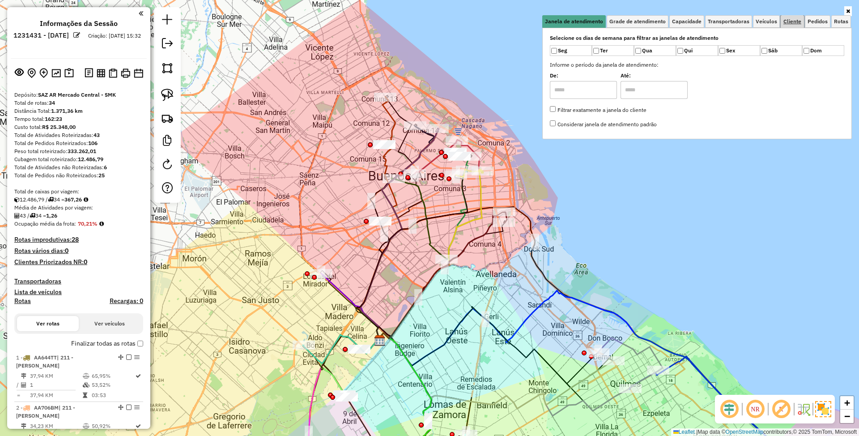
click at [787, 21] on span "Cliente" at bounding box center [792, 21] width 18 height 5
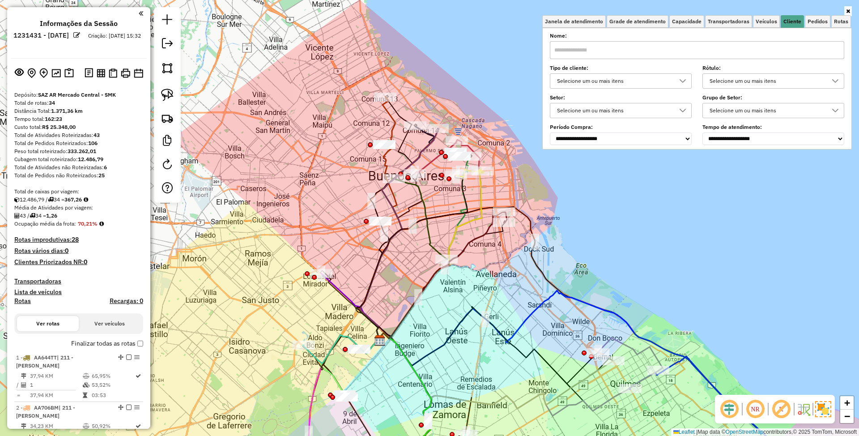
click at [611, 83] on div "Selecione um ou mais itens" at bounding box center [614, 81] width 120 height 14
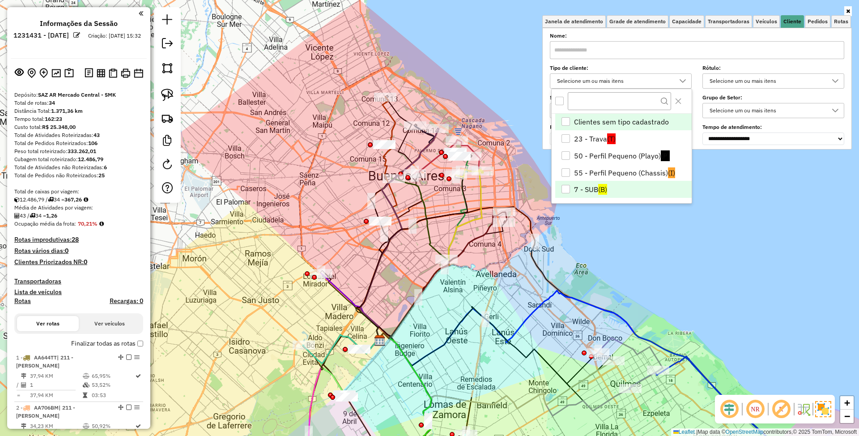
click at [564, 190] on div "7 - SUB" at bounding box center [565, 189] width 8 height 8
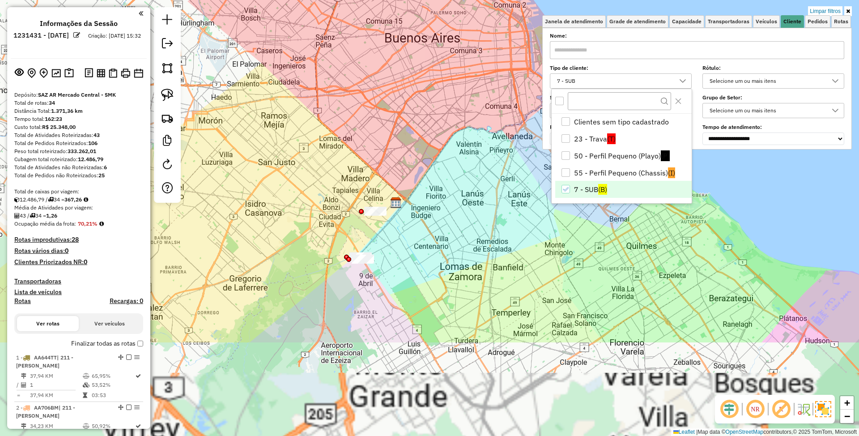
drag, startPoint x: 424, startPoint y: 385, endPoint x: 439, endPoint y: 252, distance: 133.6
click at [439, 252] on div "Limpar filtros Janela de atendimento Grade de atendimento Capacidade Transporta…" at bounding box center [429, 218] width 859 height 436
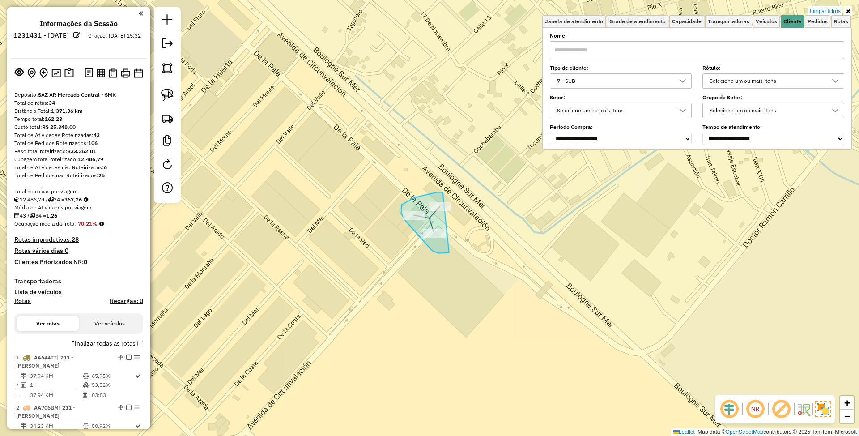
drag, startPoint x: 443, startPoint y: 192, endPoint x: 478, endPoint y: 226, distance: 48.4
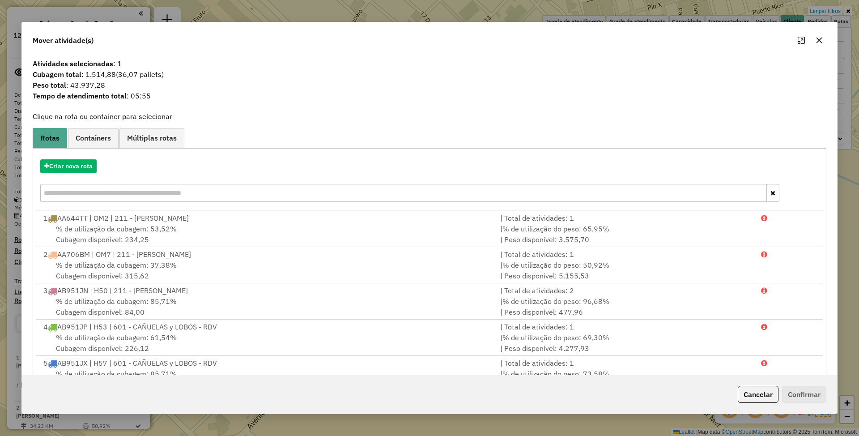
click at [750, 395] on button "Cancelar" at bounding box center [757, 394] width 41 height 17
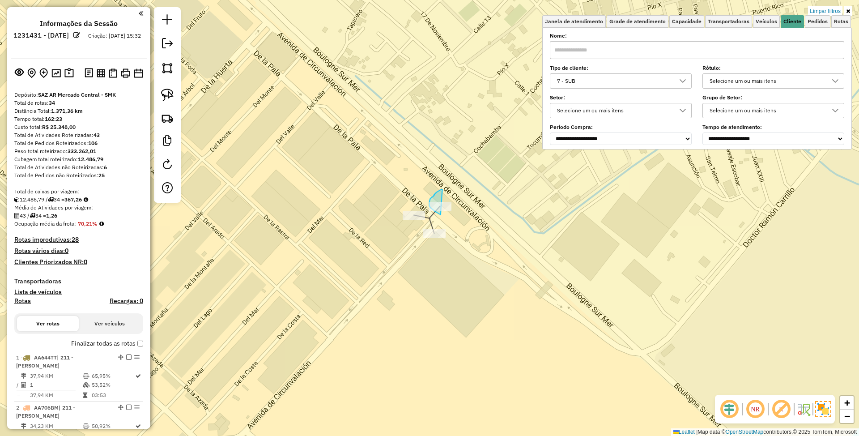
drag, startPoint x: 442, startPoint y: 190, endPoint x: 461, endPoint y: 215, distance: 31.4
click at [461, 215] on div "Limpar filtros Janela de atendimento Grade de atendimento Capacidade Transporta…" at bounding box center [429, 218] width 859 height 436
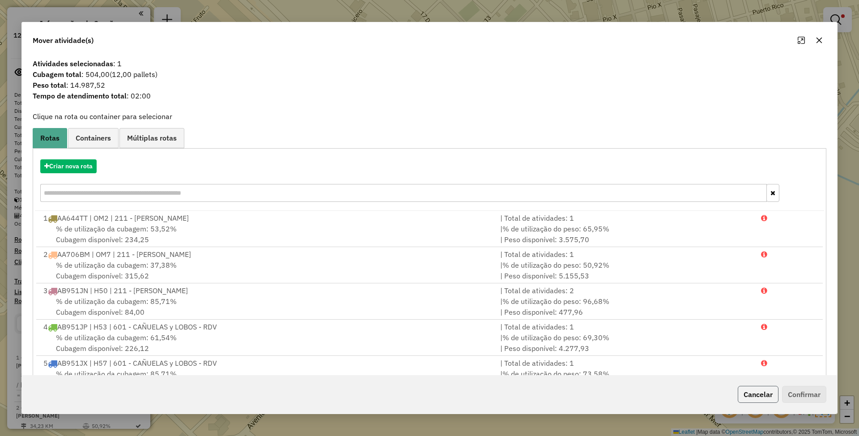
click at [762, 392] on button "Cancelar" at bounding box center [757, 394] width 41 height 17
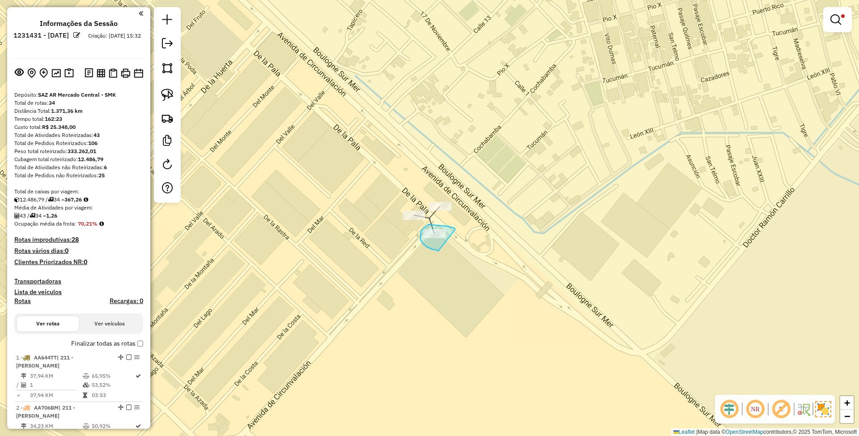
drag, startPoint x: 455, startPoint y: 229, endPoint x: 438, endPoint y: 251, distance: 27.4
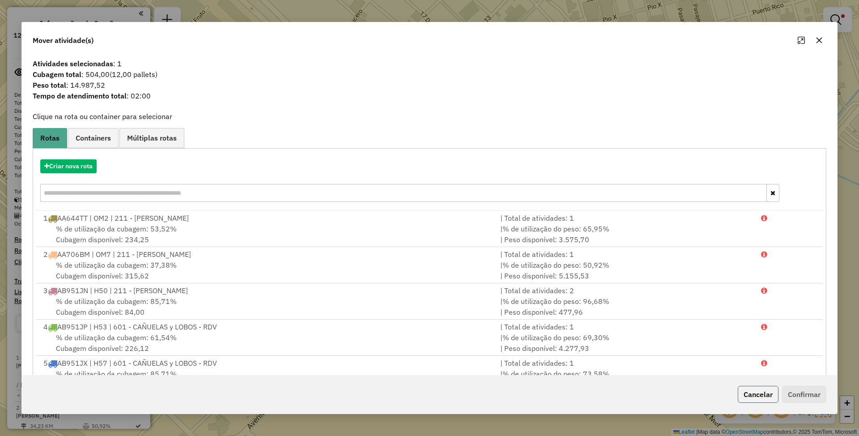
click at [750, 393] on button "Cancelar" at bounding box center [757, 394] width 41 height 17
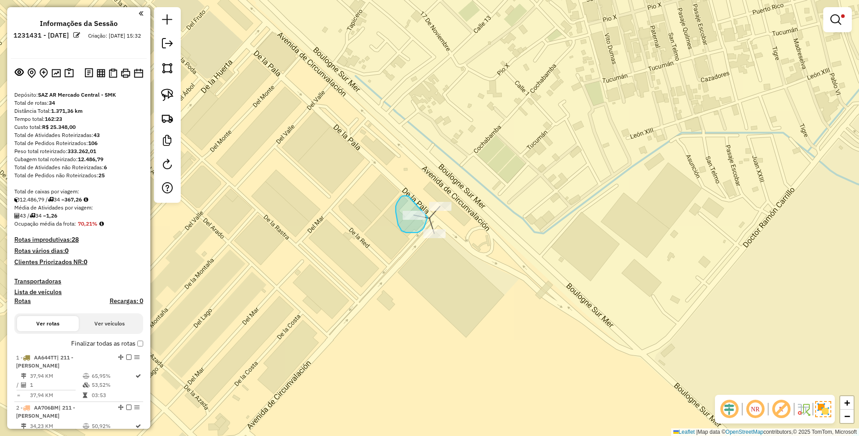
drag, startPoint x: 408, startPoint y: 196, endPoint x: 428, endPoint y: 217, distance: 28.8
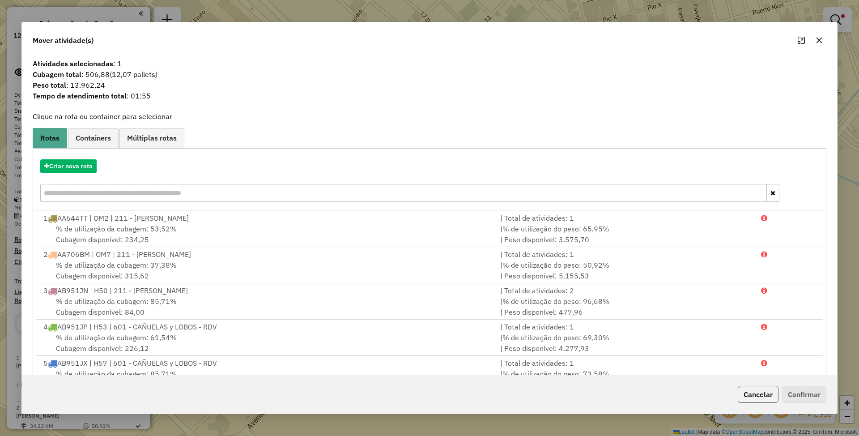
click at [757, 389] on button "Cancelar" at bounding box center [757, 394] width 41 height 17
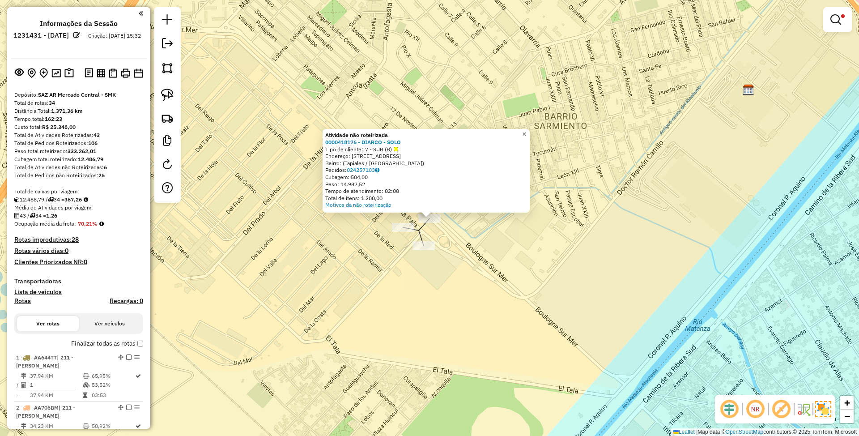
click at [526, 130] on span "×" at bounding box center [524, 134] width 4 height 8
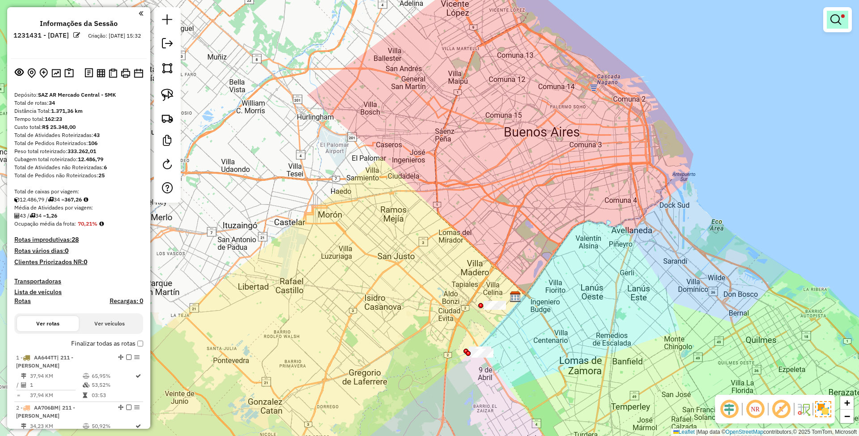
click at [840, 12] on link at bounding box center [836, 20] width 21 height 18
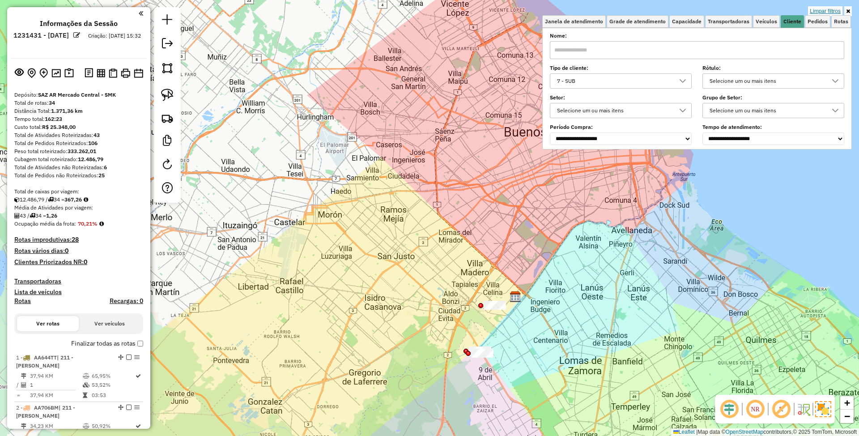
click at [834, 7] on link "Limpar filtros" at bounding box center [825, 11] width 34 height 10
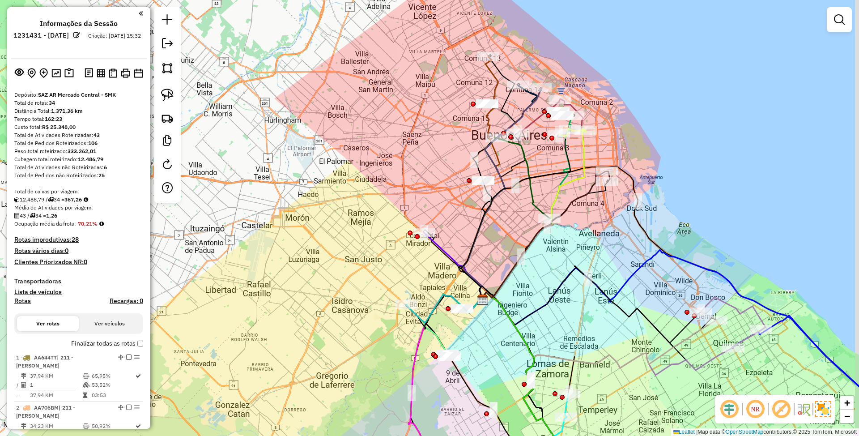
drag, startPoint x: 628, startPoint y: 249, endPoint x: 507, endPoint y: 288, distance: 127.4
click at [507, 288] on div "Janela de atendimento Grade de atendimento Capacidade Transportadoras Veículos …" at bounding box center [429, 218] width 859 height 436
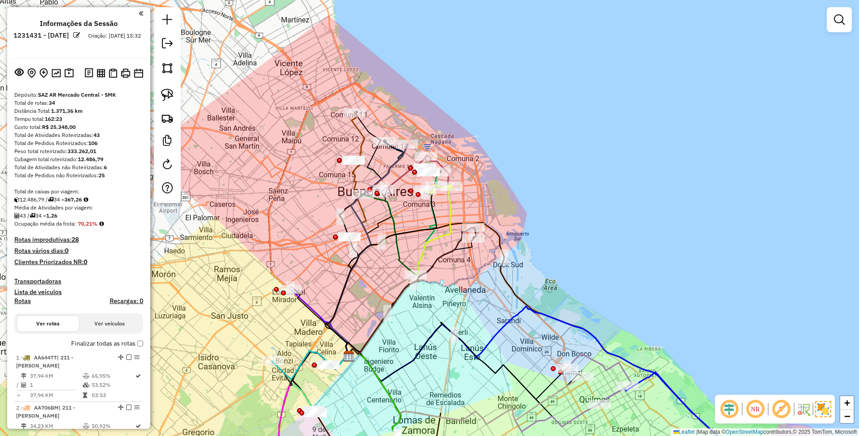
drag, startPoint x: 526, startPoint y: 255, endPoint x: 547, endPoint y: 232, distance: 31.0
click at [547, 232] on div "Janela de atendimento Grade de atendimento Capacidade Transportadoras Veículos …" at bounding box center [429, 218] width 859 height 436
click at [593, 163] on div "Janela de atendimento Grade de atendimento Capacidade Transportadoras Veículos …" at bounding box center [429, 218] width 859 height 436
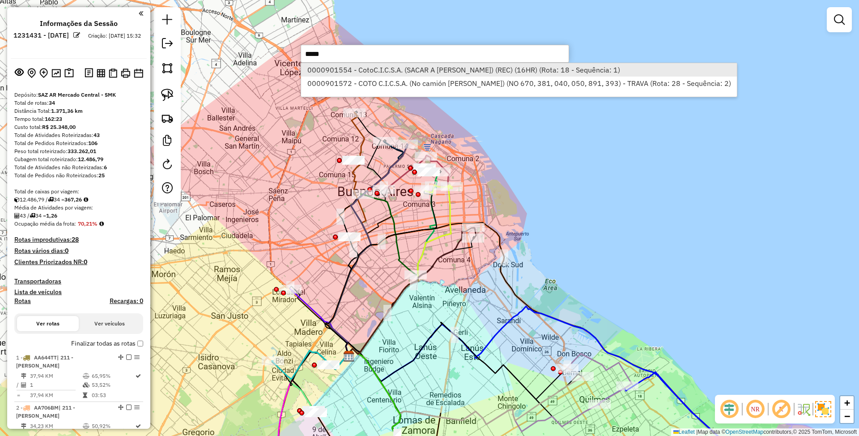
type input "*****"
click at [477, 67] on li "0000901554 - CotoC.I.C.S.A. (SACAR A LEVON) (REC) (16HR) (Rota: 18 - Sequência:…" at bounding box center [519, 69] width 436 height 13
select select "**********"
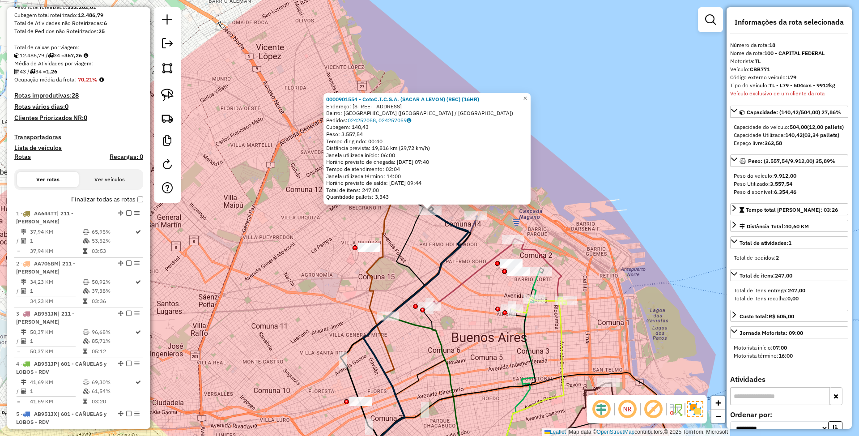
scroll to position [5, 0]
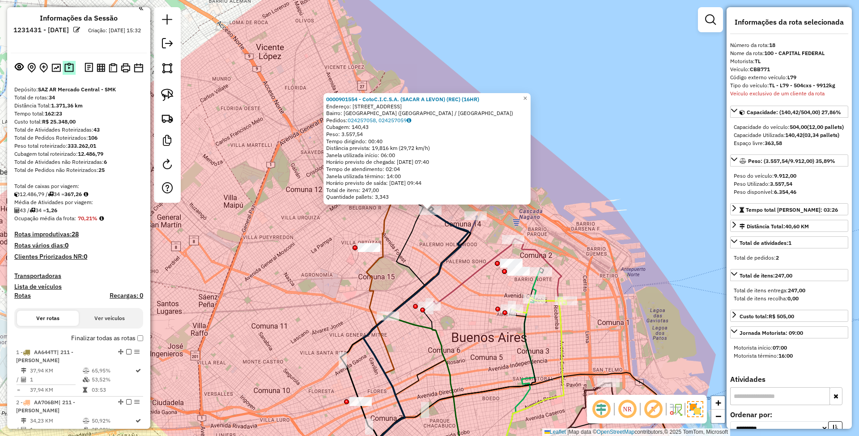
click at [67, 67] on img at bounding box center [68, 68] width 9 height 10
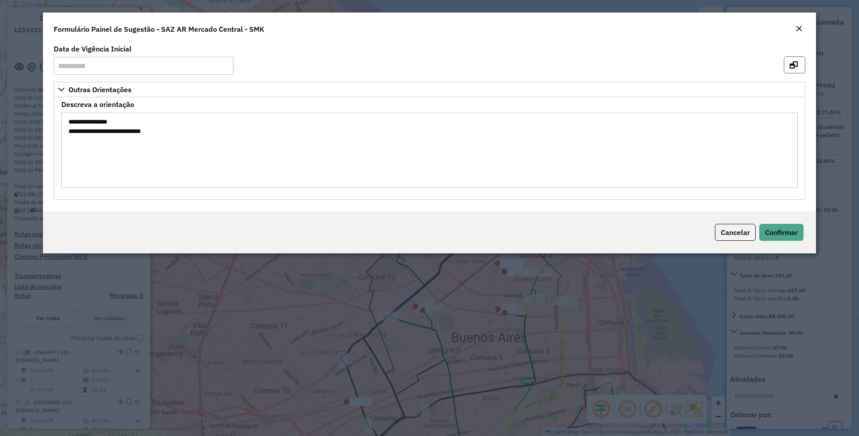
click at [795, 67] on icon "button" at bounding box center [793, 64] width 8 height 7
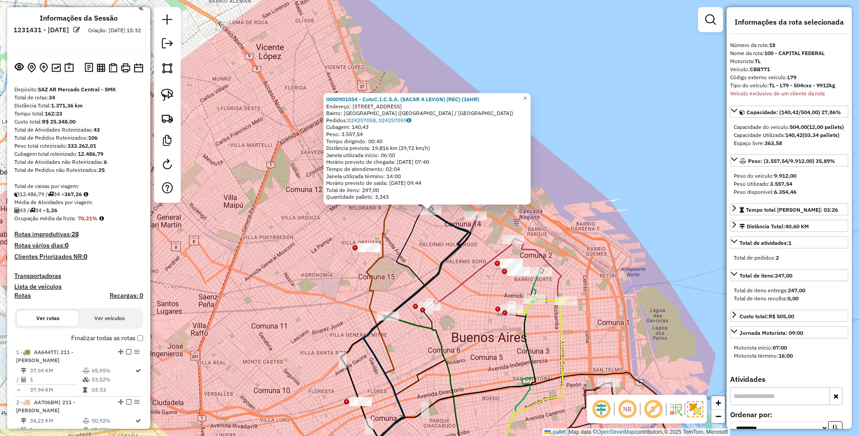
click at [602, 220] on div "0000901554 - CotoC.I.C.S.A. (SACAR A LEVON) (REC) (16HR) Endereço: Avenida Cabi…" at bounding box center [429, 218] width 859 height 436
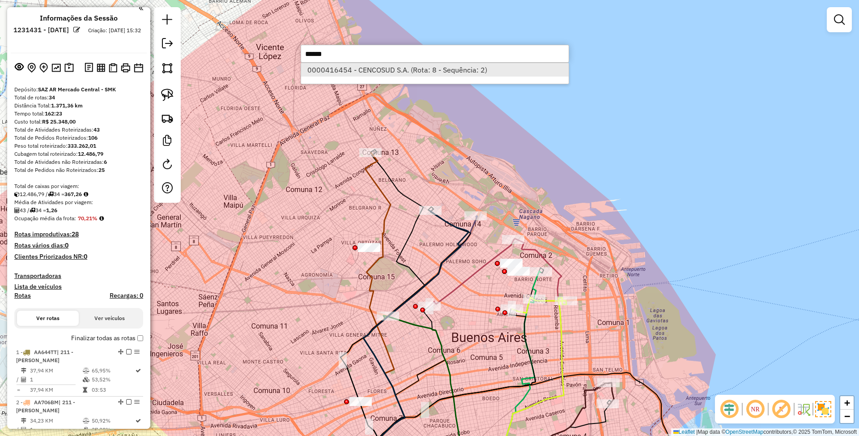
type input "******"
click at [404, 72] on li "0000416454 - CENCOSUD S.A. (Rota: 8 - Sequência: 2)" at bounding box center [434, 69] width 267 height 13
select select "**********"
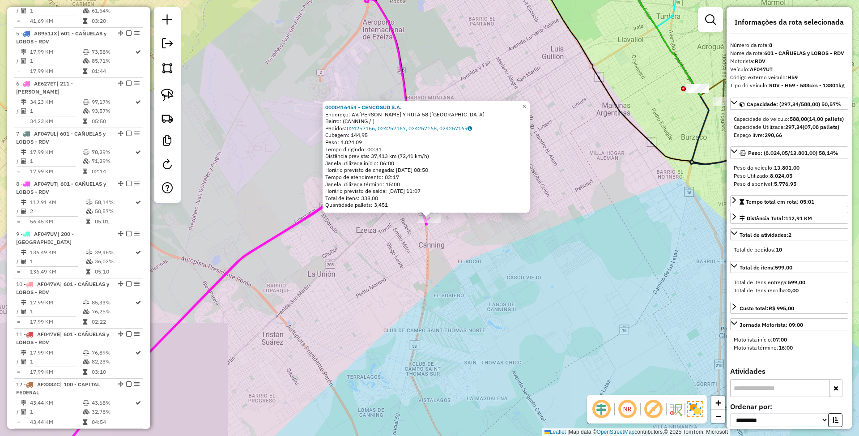
scroll to position [696, 0]
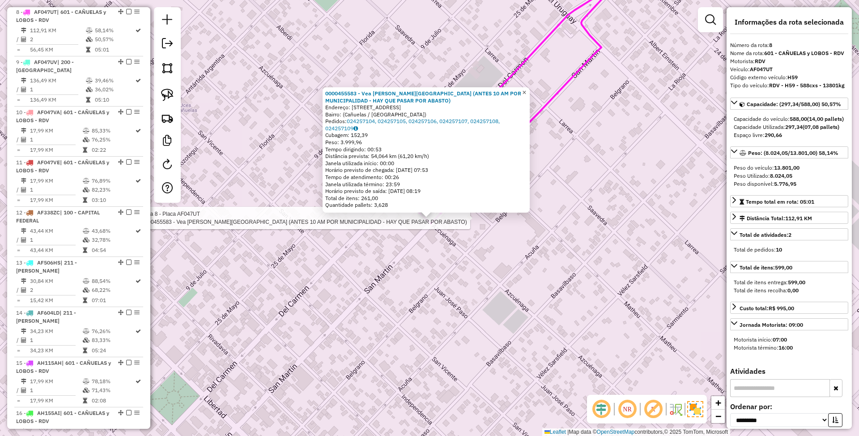
click at [526, 91] on span "×" at bounding box center [524, 93] width 4 height 8
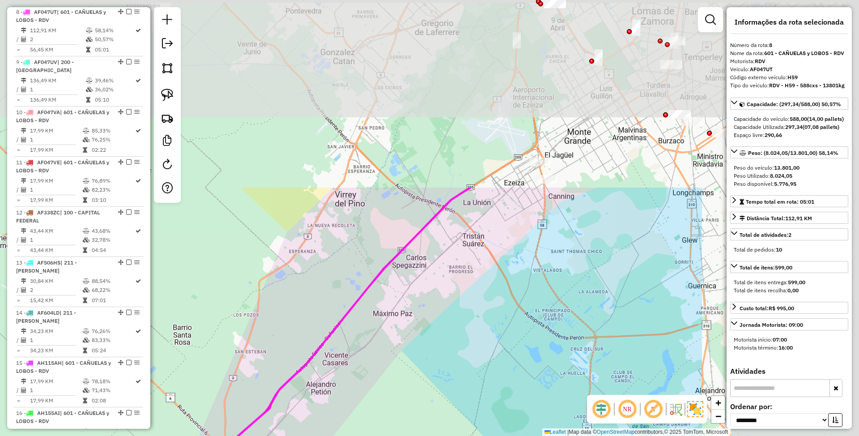
drag, startPoint x: 590, startPoint y: 208, endPoint x: 360, endPoint y: 423, distance: 314.8
click at [354, 435] on div "Janela de atendimento Grade de atendimento Capacidade Transportadoras Veículos …" at bounding box center [429, 218] width 859 height 436
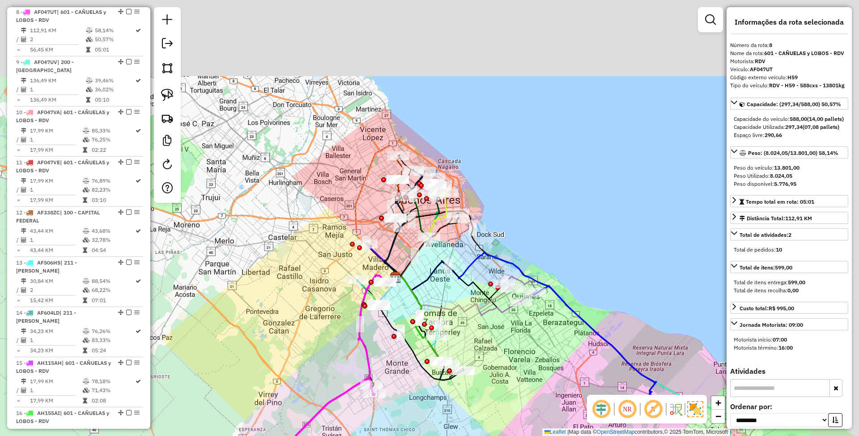
drag, startPoint x: 449, startPoint y: 328, endPoint x: 364, endPoint y: 424, distance: 128.3
click at [364, 424] on div "Janela de atendimento Grade de atendimento Capacidade Transportadoras Veículos …" at bounding box center [429, 218] width 859 height 436
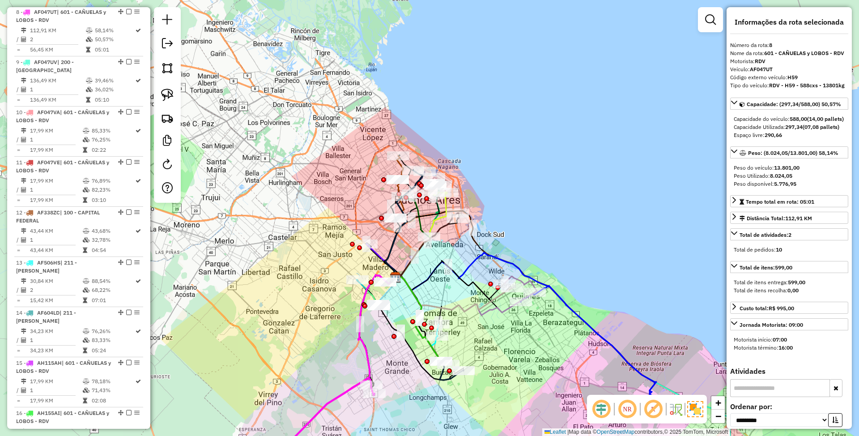
click at [508, 144] on div "Janela de atendimento Grade de atendimento Capacidade Transportadoras Veículos …" at bounding box center [429, 218] width 859 height 436
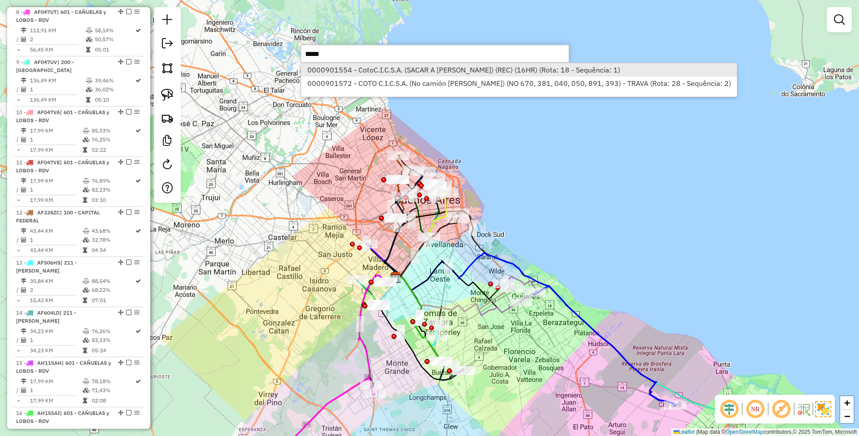
type input "*****"
click at [429, 68] on li "0000901554 - CotoC.I.C.S.A. (SACAR A LEVON) (REC) (16HR) (Rota: 18 - Sequência:…" at bounding box center [519, 69] width 436 height 13
select select "**********"
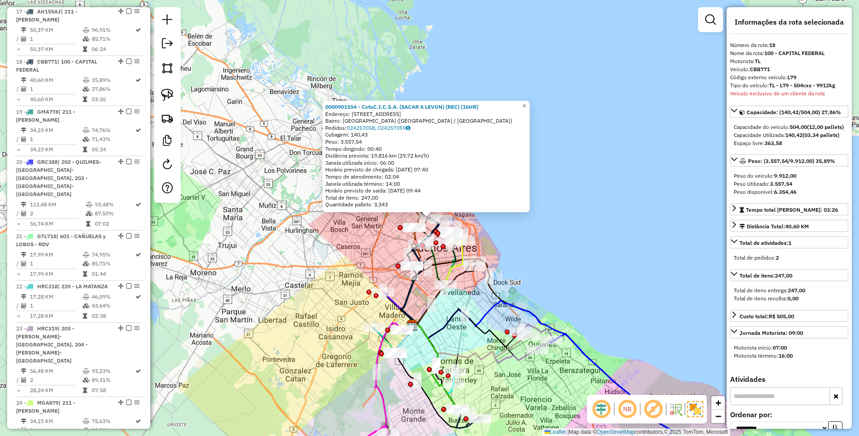
scroll to position [1198, 0]
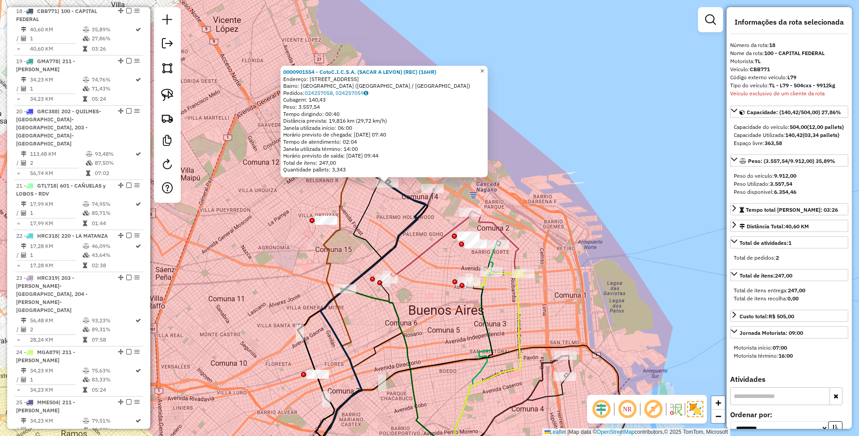
click at [484, 67] on span "×" at bounding box center [482, 71] width 4 height 8
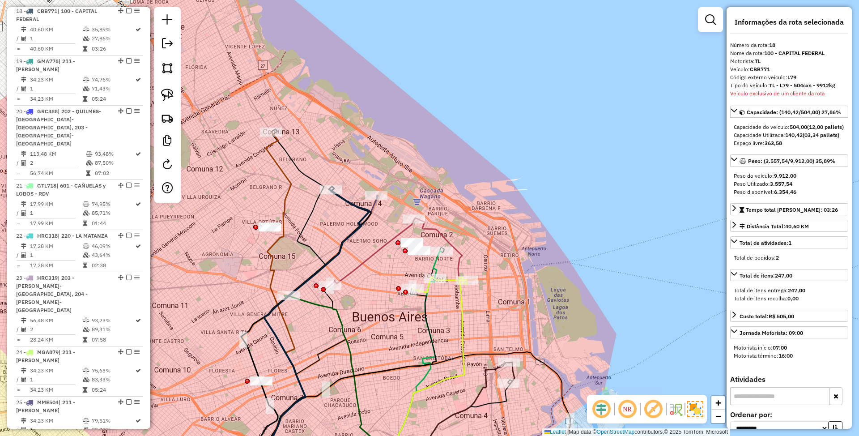
drag, startPoint x: 403, startPoint y: 217, endPoint x: 347, endPoint y: 224, distance: 56.7
click at [347, 224] on div "Janela de atendimento Grade de atendimento Capacidade Transportadoras Veículos …" at bounding box center [429, 218] width 859 height 436
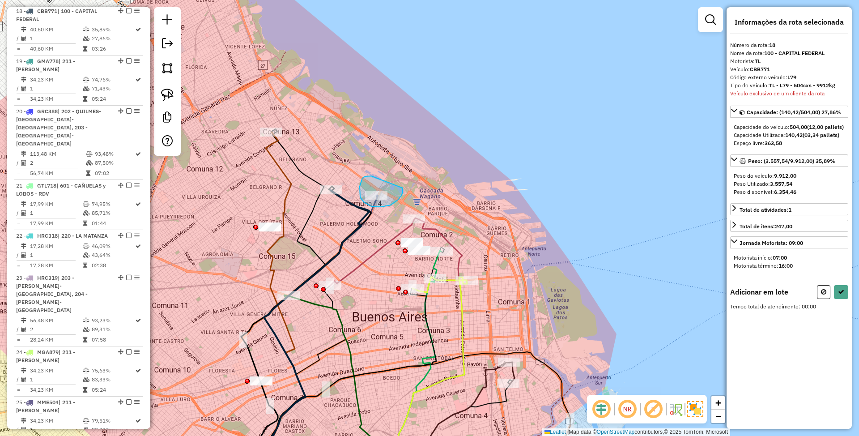
drag, startPoint x: 364, startPoint y: 177, endPoint x: 402, endPoint y: 188, distance: 39.9
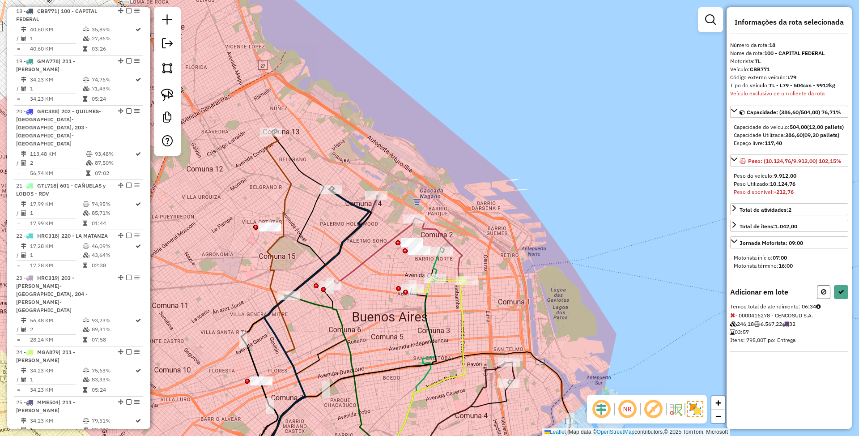
click at [825, 295] on icon at bounding box center [823, 291] width 5 height 6
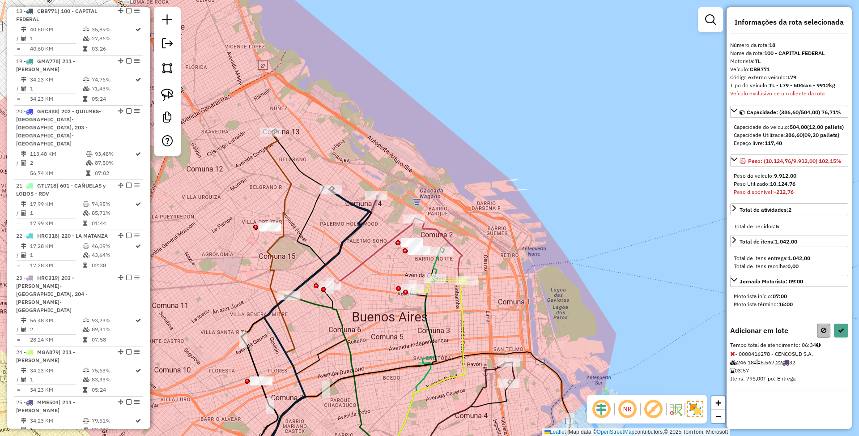
select select "**********"
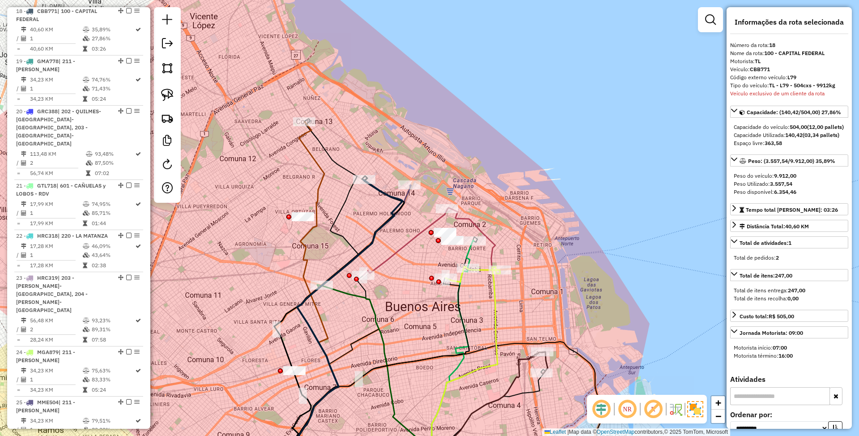
drag, startPoint x: 334, startPoint y: 229, endPoint x: 367, endPoint y: 219, distance: 35.1
click at [367, 219] on div "Janela de atendimento Grade de atendimento Capacidade Transportadoras Veículos …" at bounding box center [429, 218] width 859 height 436
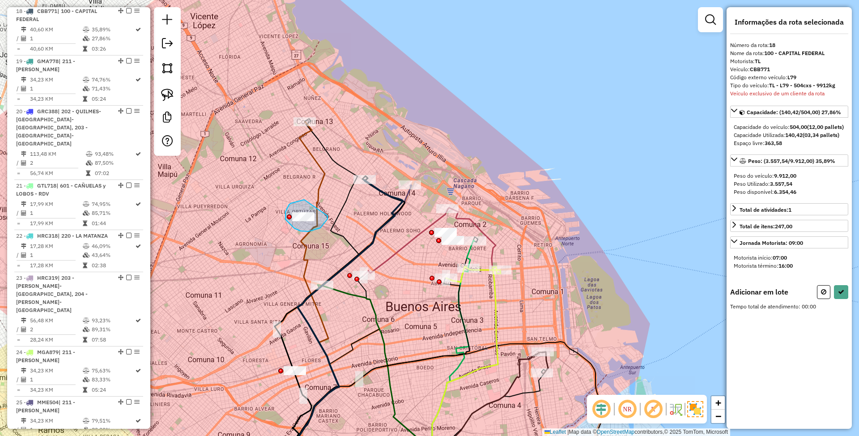
drag, startPoint x: 289, startPoint y: 204, endPoint x: 327, endPoint y: 216, distance: 40.1
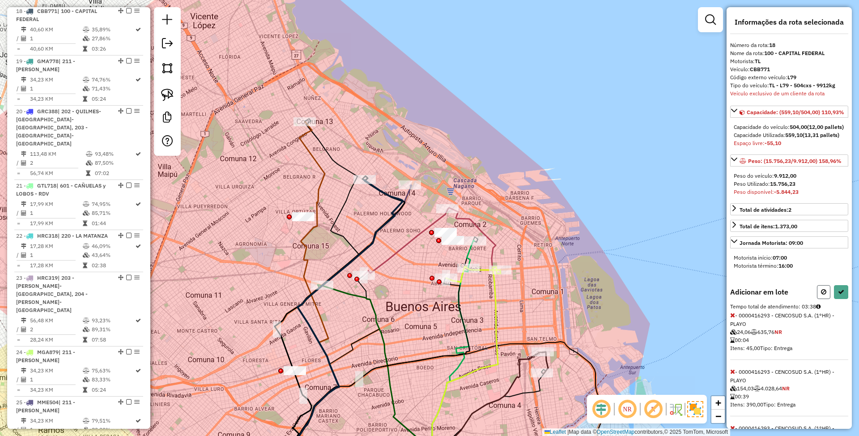
click at [819, 299] on button at bounding box center [823, 292] width 13 height 14
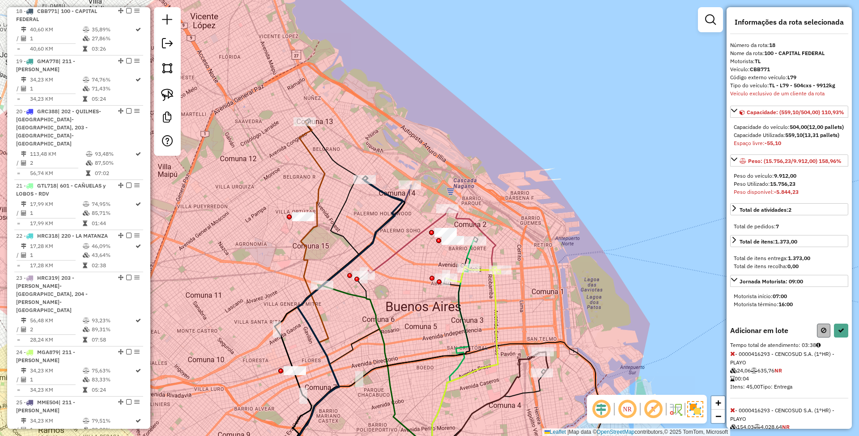
select select "**********"
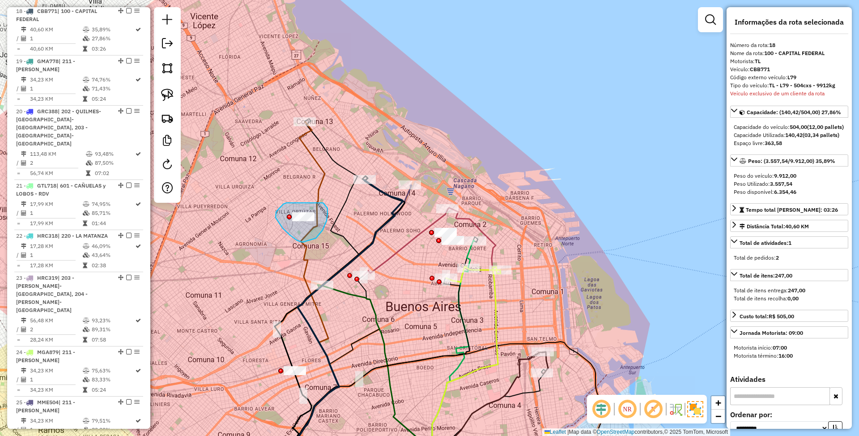
drag, startPoint x: 285, startPoint y: 203, endPoint x: 323, endPoint y: 203, distance: 38.0
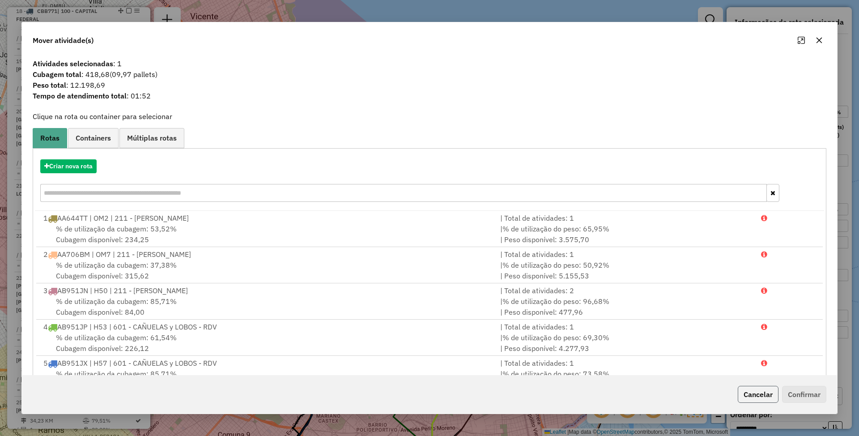
click at [757, 394] on button "Cancelar" at bounding box center [757, 394] width 41 height 17
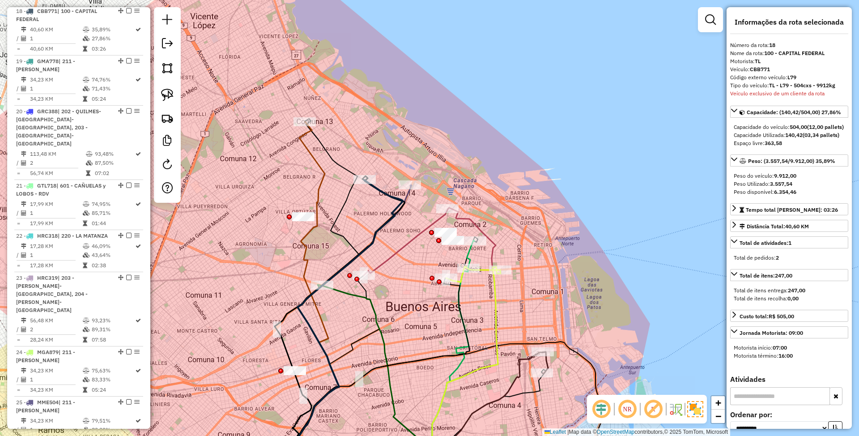
click at [384, 192] on icon at bounding box center [342, 330] width 120 height 300
drag, startPoint x: 337, startPoint y: 138, endPoint x: 369, endPoint y: 165, distance: 41.2
click at [369, 165] on div "Janela de atendimento Grade de atendimento Capacidade Transportadoras Veículos …" at bounding box center [429, 218] width 859 height 436
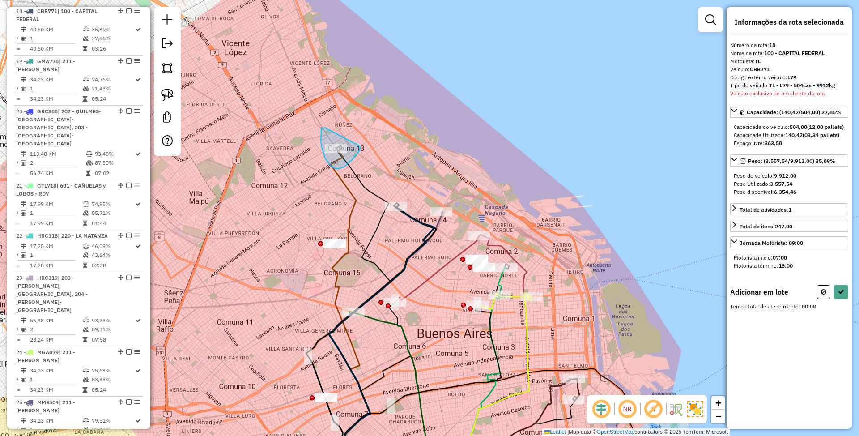
drag, startPoint x: 325, startPoint y: 127, endPoint x: 359, endPoint y: 145, distance: 38.4
click at [822, 295] on icon at bounding box center [823, 291] width 5 height 6
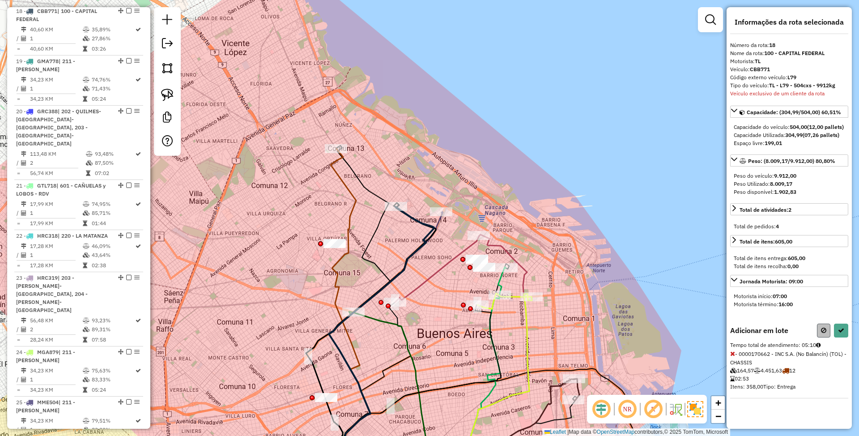
select select "**********"
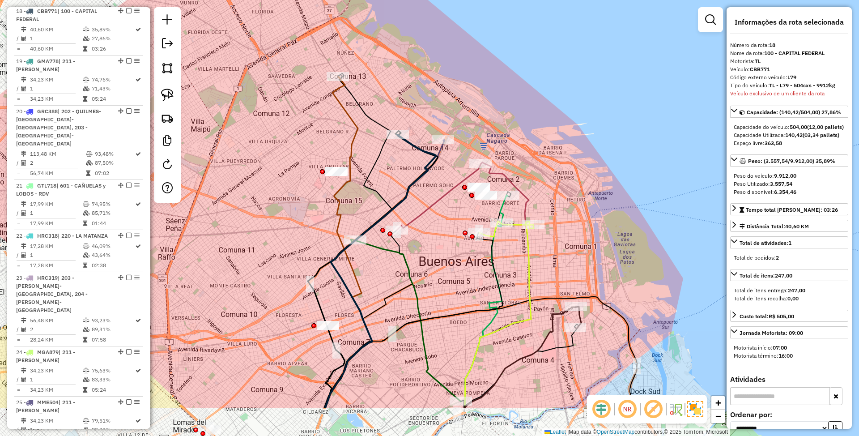
drag, startPoint x: 405, startPoint y: 244, endPoint x: 407, endPoint y: 166, distance: 77.4
click at [407, 166] on div "Janela de atendimento Grade de atendimento Capacidade Transportadoras Veículos …" at bounding box center [429, 218] width 859 height 436
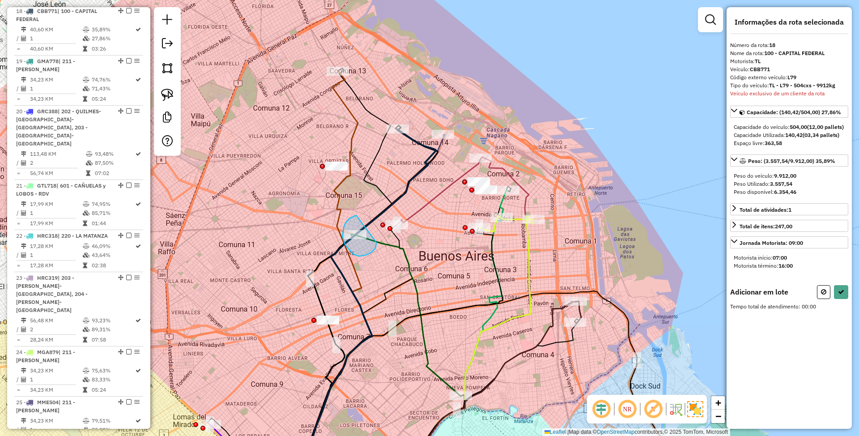
drag, startPoint x: 355, startPoint y: 216, endPoint x: 376, endPoint y: 242, distance: 34.0
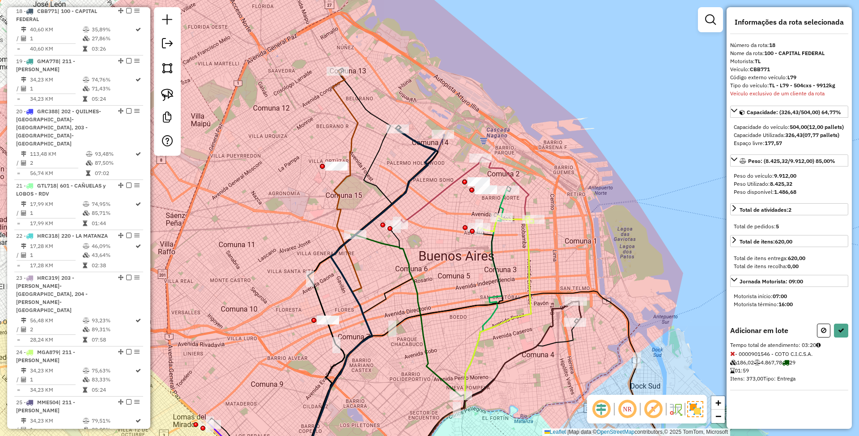
select select "**********"
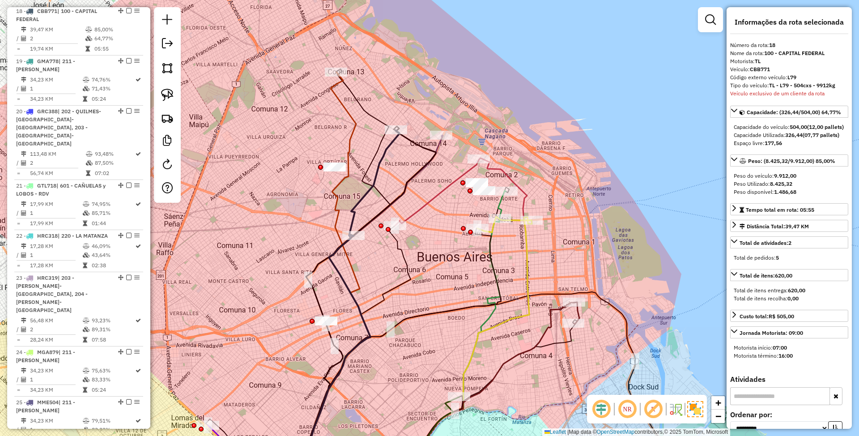
drag, startPoint x: 373, startPoint y: 208, endPoint x: 349, endPoint y: 247, distance: 46.3
click at [349, 247] on div "Janela de atendimento Grade de atendimento Capacidade Transportadoras Veículos …" at bounding box center [429, 218] width 859 height 436
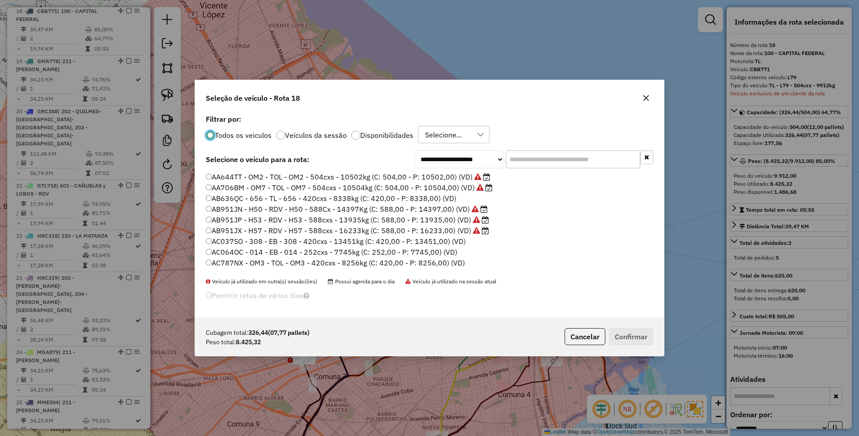
scroll to position [4, 3]
click at [282, 133] on div at bounding box center [280, 135] width 9 height 9
click at [377, 132] on label "Disponibilidades" at bounding box center [386, 134] width 53 height 7
click at [533, 163] on input "text" at bounding box center [573, 159] width 134 height 18
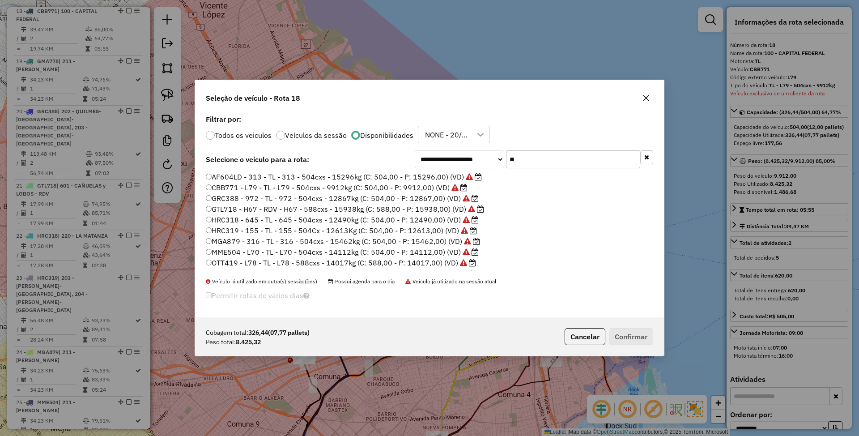
type input "**"
click at [399, 186] on label "CBB771 - L79 - TL - L79 - 504cxs - 9912kg (C: 504,00 - P: 9912,00) (VD)" at bounding box center [337, 187] width 262 height 11
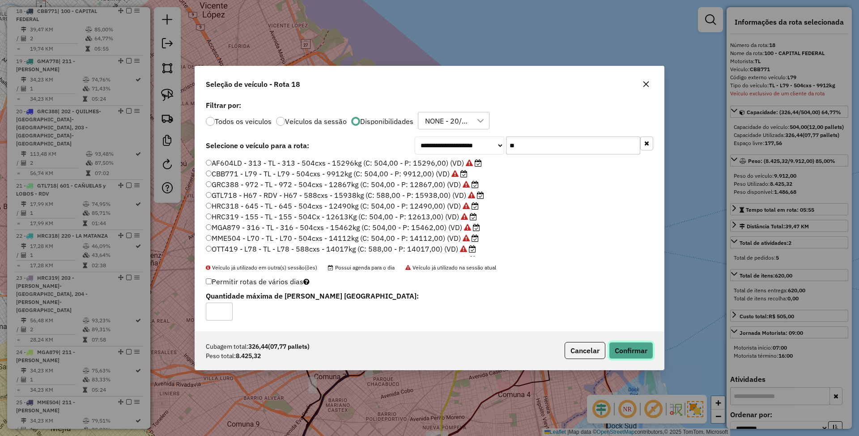
click at [631, 349] on button "Confirmar" at bounding box center [631, 350] width 44 height 17
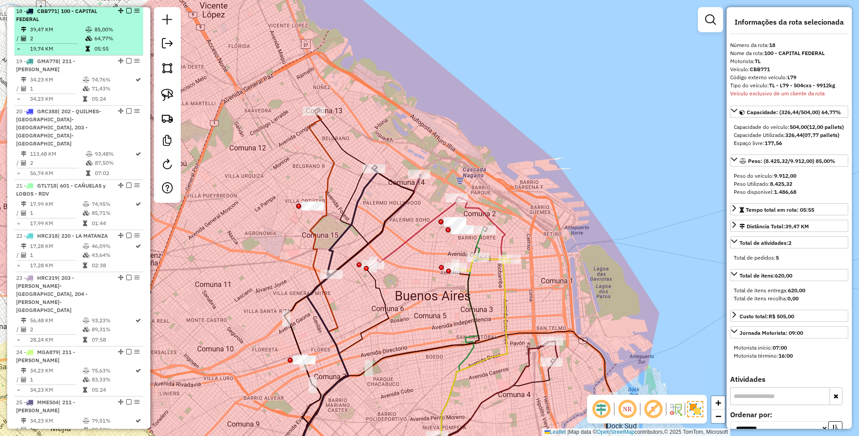
click at [128, 13] on em at bounding box center [128, 10] width 5 height 5
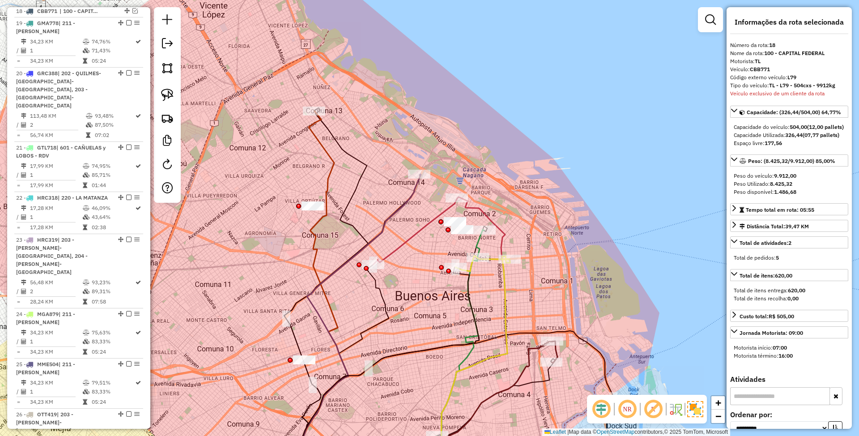
click at [536, 165] on div "Janela de atendimento Grade de atendimento Capacidade Transportadoras Veículos …" at bounding box center [429, 218] width 859 height 436
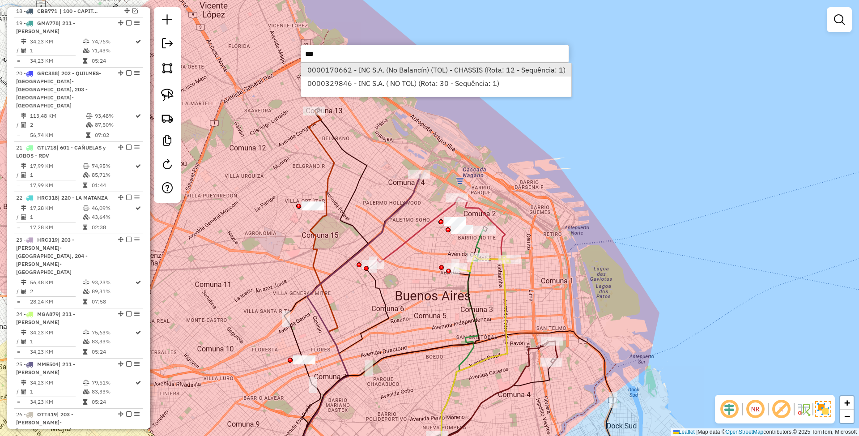
type input "***"
click at [457, 67] on li "0000170662 - INC S.A. (No Balancín) (TOL) - CHASSIS (Rota: 12 - Sequência: 1)" at bounding box center [436, 69] width 270 height 13
select select "**********"
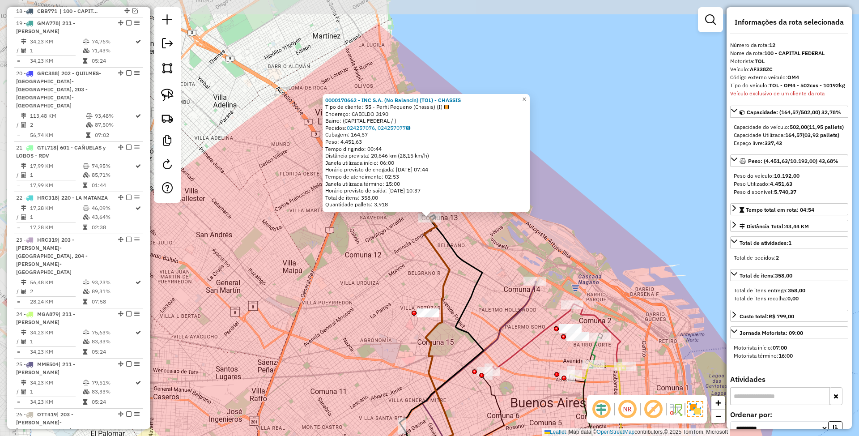
scroll to position [897, 0]
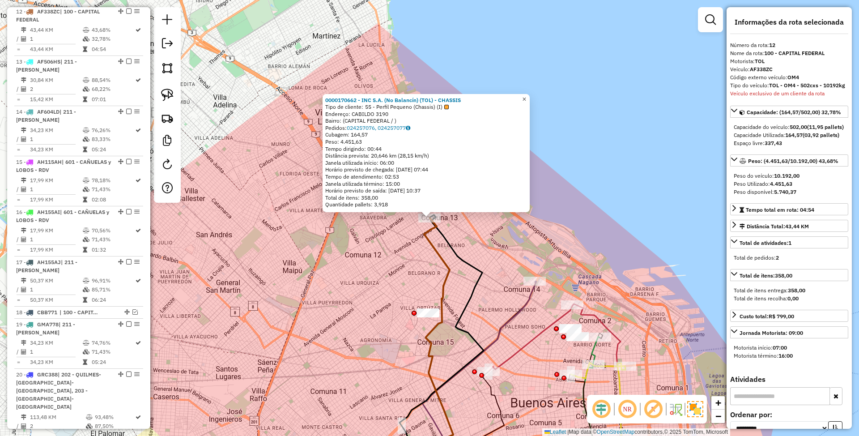
click at [526, 96] on span "×" at bounding box center [524, 99] width 4 height 8
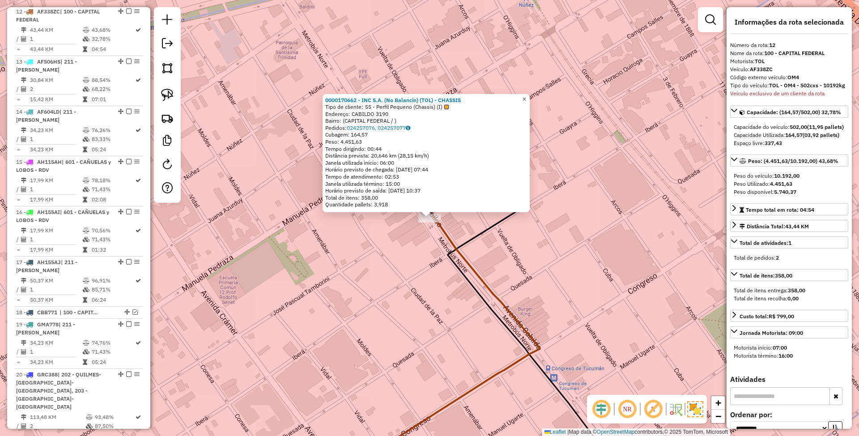
click at [526, 97] on span "×" at bounding box center [524, 99] width 4 height 8
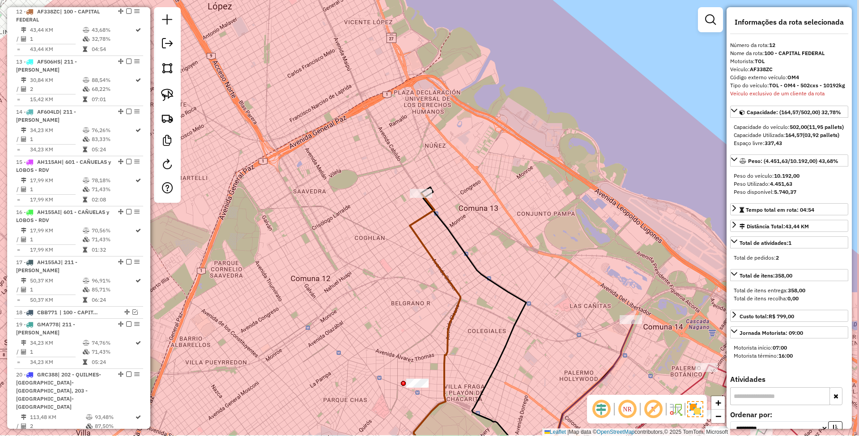
drag, startPoint x: 519, startPoint y: 272, endPoint x: 467, endPoint y: 182, distance: 103.8
click at [467, 182] on div "Janela de atendimento Grade de atendimento Capacidade Transportadoras Veículos …" at bounding box center [429, 218] width 859 height 436
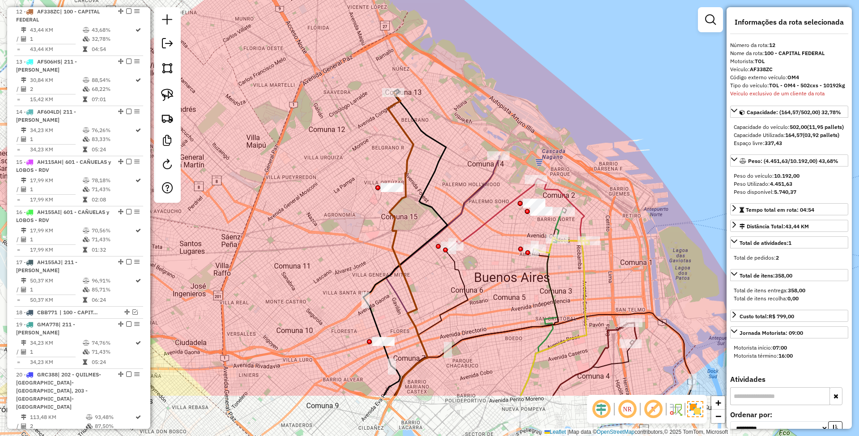
drag, startPoint x: 448, startPoint y: 248, endPoint x: 428, endPoint y: 163, distance: 86.9
click at [428, 163] on div "Janela de atendimento Grade de atendimento Capacidade Transportadoras Veículos …" at bounding box center [429, 218] width 859 height 436
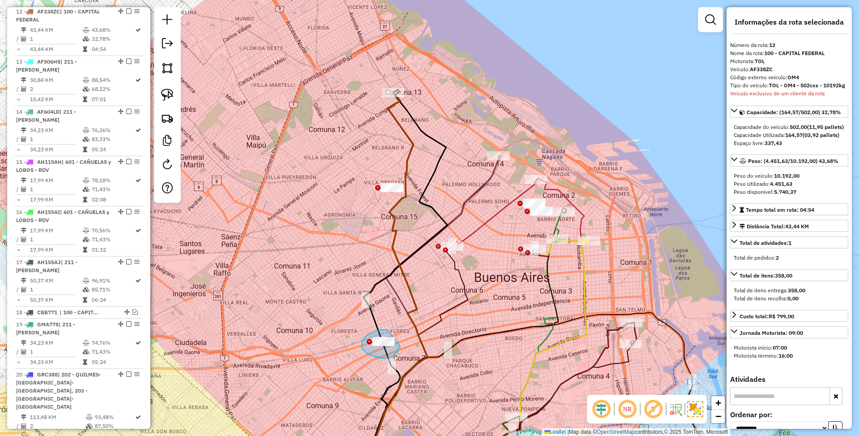
drag, startPoint x: 372, startPoint y: 333, endPoint x: 400, endPoint y: 346, distance: 30.6
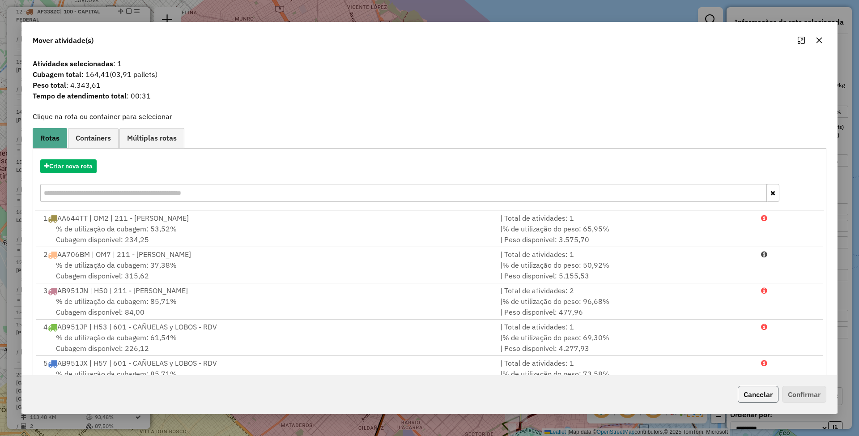
click at [748, 396] on button "Cancelar" at bounding box center [757, 394] width 41 height 17
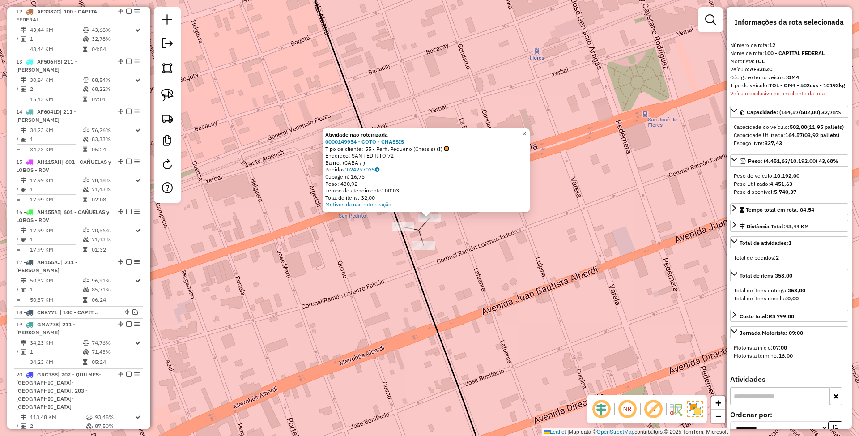
click at [526, 131] on span "×" at bounding box center [524, 134] width 4 height 8
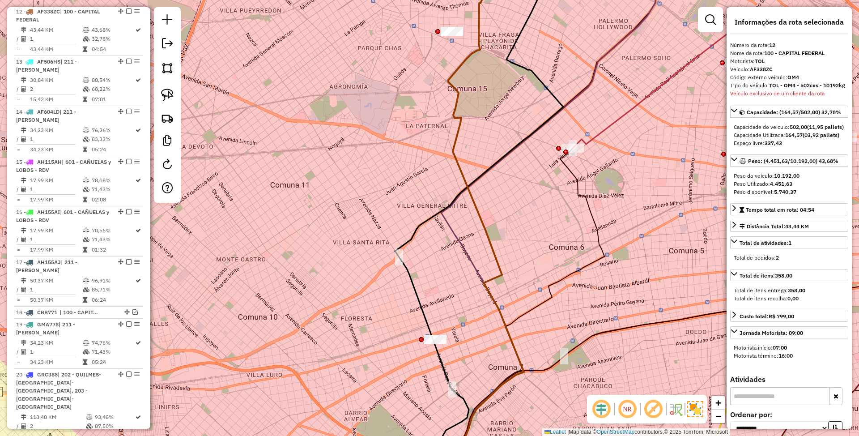
click at [458, 68] on icon at bounding box center [480, 218] width 85 height 523
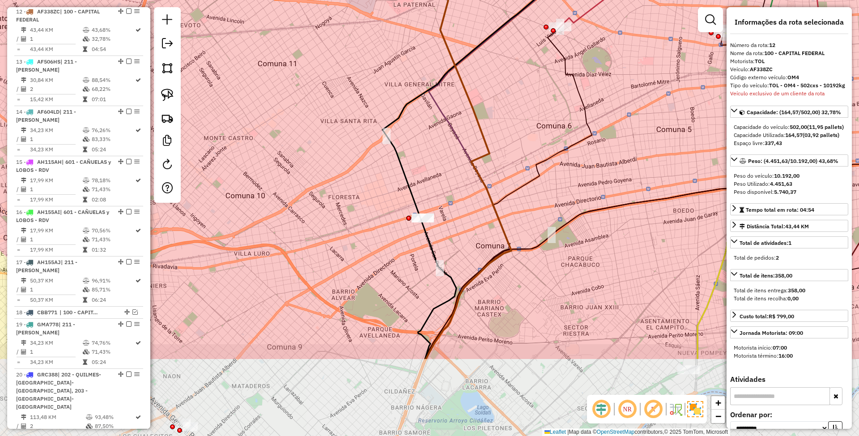
drag, startPoint x: 461, startPoint y: 258, endPoint x: 450, endPoint y: 172, distance: 87.0
click at [450, 172] on div "Janela de atendimento Grade de atendimento Capacidade Transportadoras Veículos …" at bounding box center [429, 218] width 859 height 436
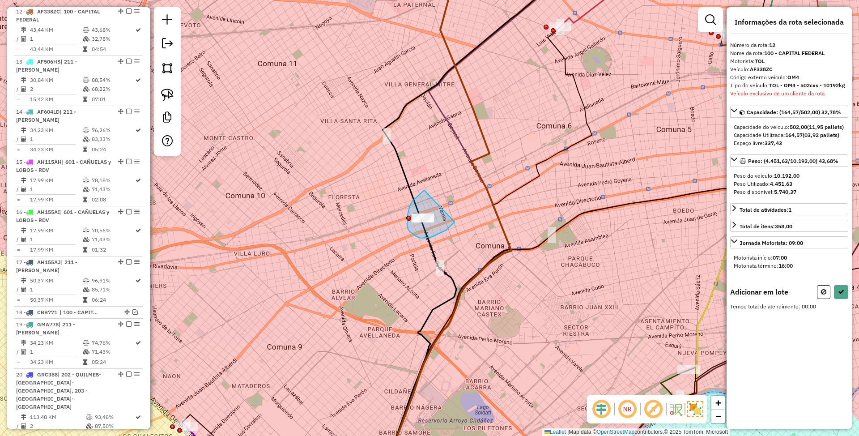
drag, startPoint x: 419, startPoint y: 194, endPoint x: 454, endPoint y: 222, distance: 44.9
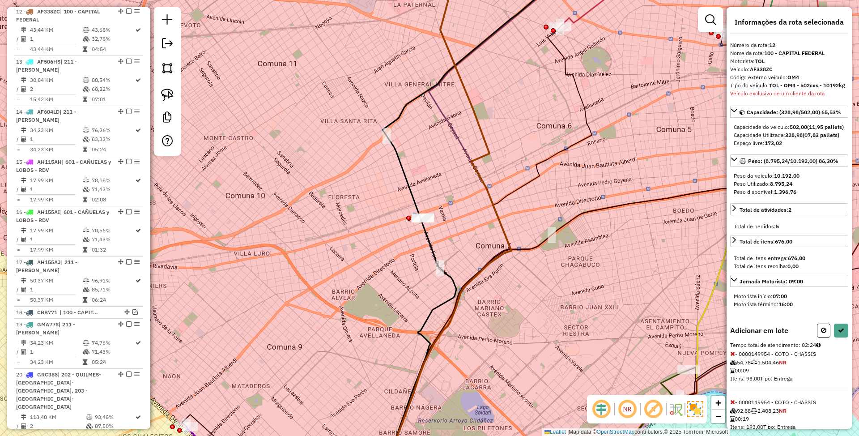
select select "**********"
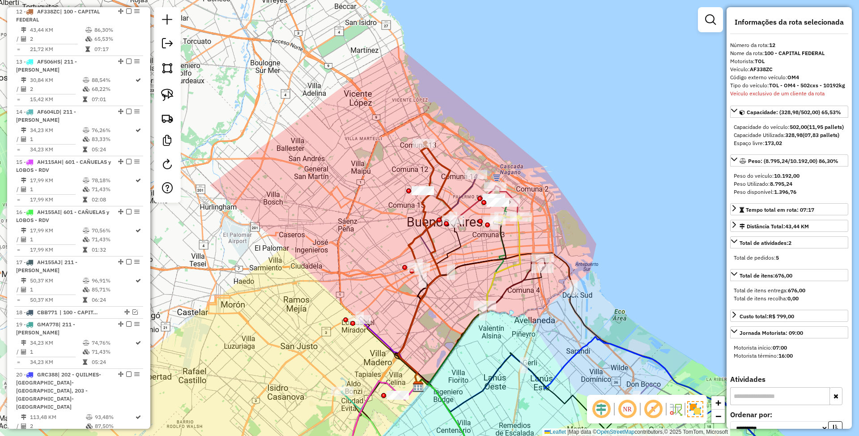
drag, startPoint x: 391, startPoint y: 230, endPoint x: 370, endPoint y: 272, distance: 47.2
click at [370, 272] on div "Janela de atendimento Grade de atendimento Capacidade Transportadoras Veículos …" at bounding box center [429, 218] width 859 height 436
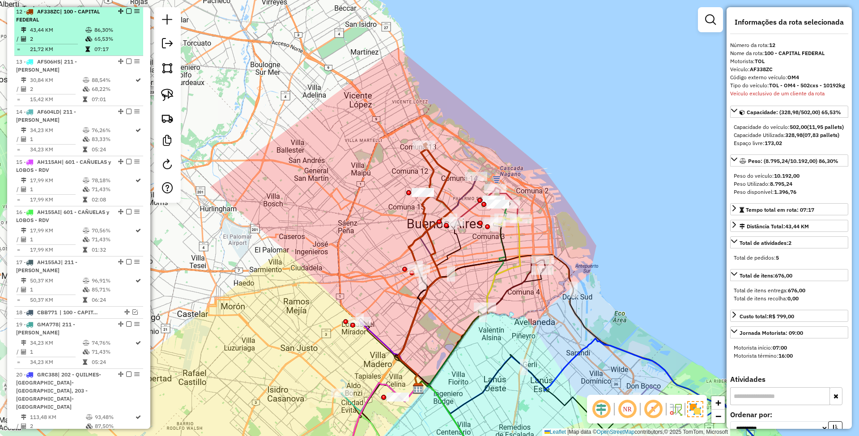
click at [127, 10] on em at bounding box center [128, 10] width 5 height 5
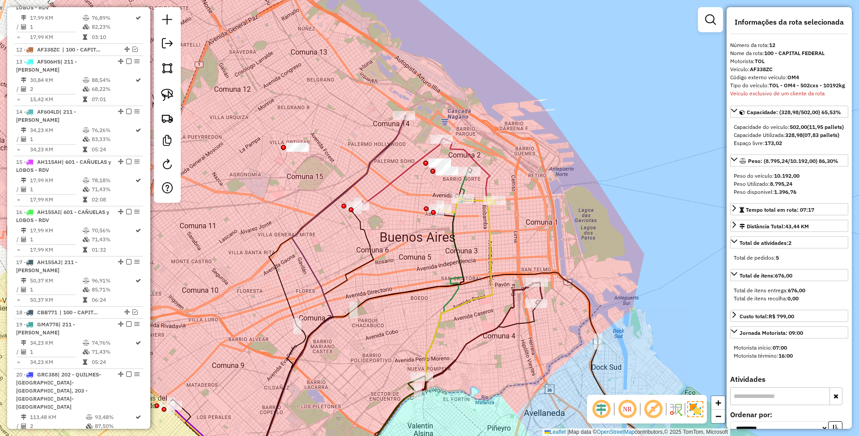
click at [400, 130] on icon at bounding box center [327, 297] width 157 height 364
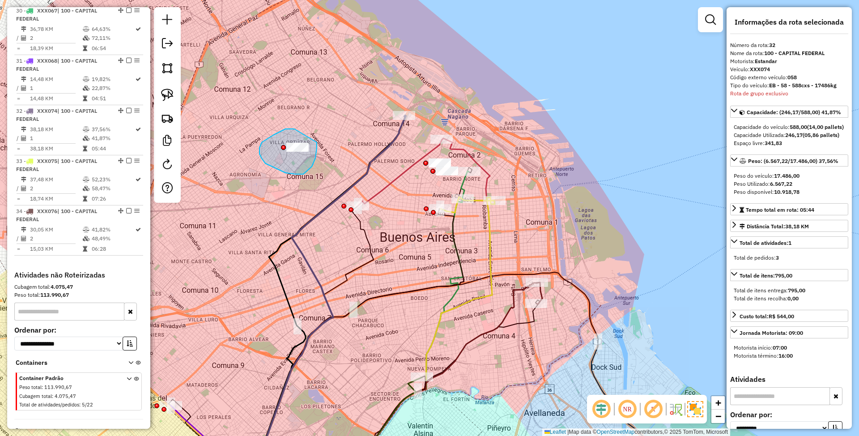
drag, startPoint x: 285, startPoint y: 129, endPoint x: 317, endPoint y: 142, distance: 34.1
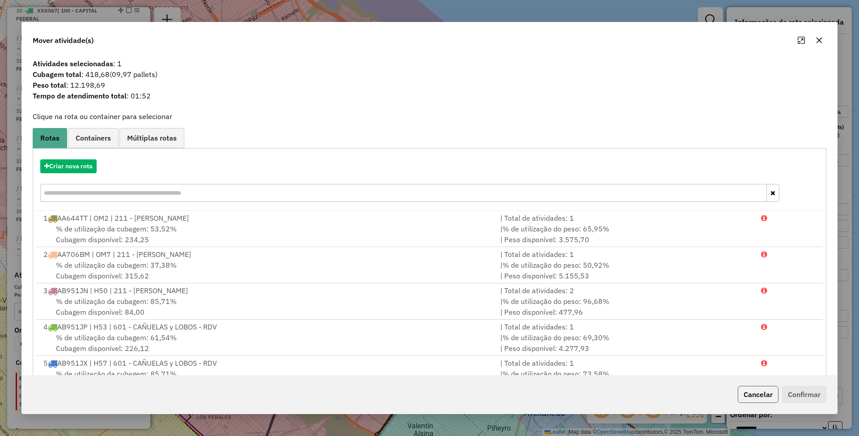
click at [750, 390] on button "Cancelar" at bounding box center [757, 394] width 41 height 17
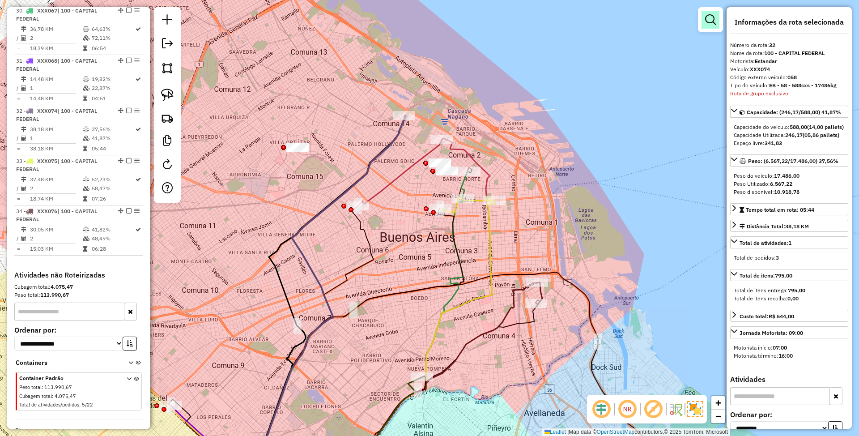
click at [710, 17] on em at bounding box center [710, 19] width 11 height 11
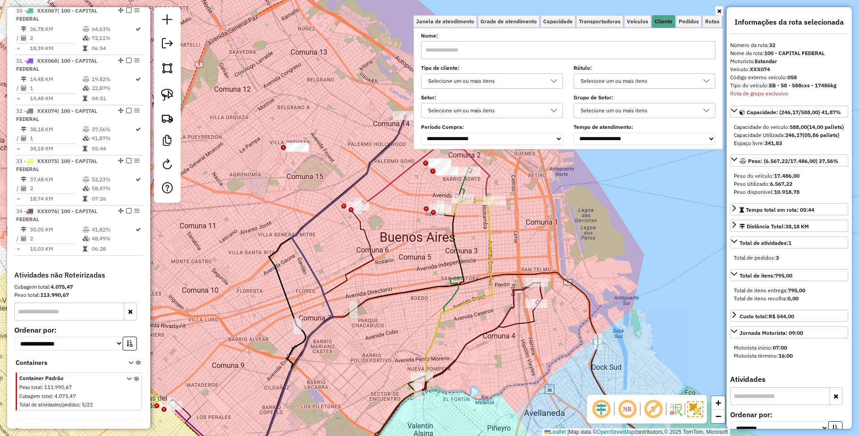
click at [487, 84] on div "Selecione um ou mais itens" at bounding box center [485, 81] width 120 height 14
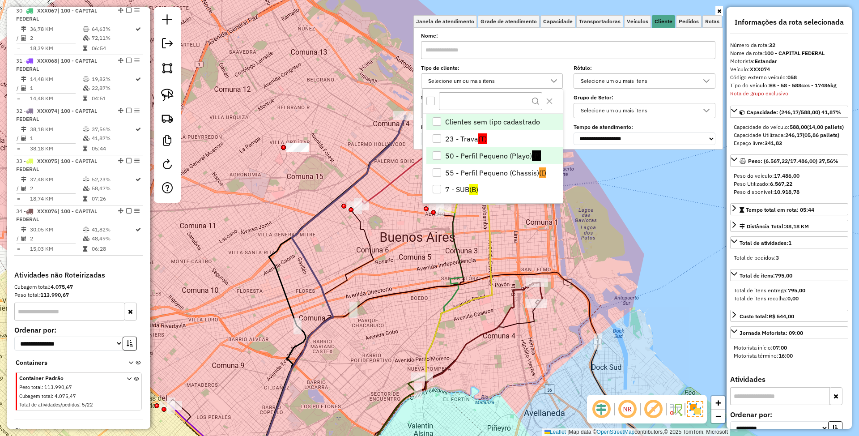
click at [440, 156] on div "50 - Perfil Pequeno (Playo)" at bounding box center [436, 155] width 8 height 8
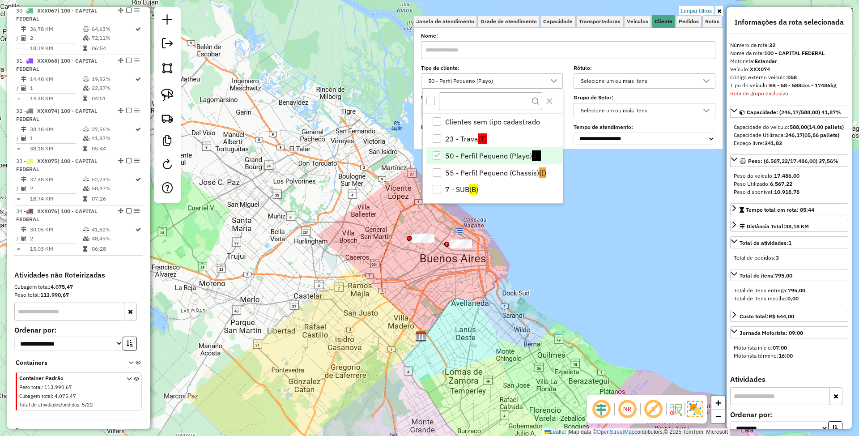
drag, startPoint x: 453, startPoint y: 283, endPoint x: 432, endPoint y: 292, distance: 23.0
click at [432, 292] on div "Limpar filtros Janela de atendimento Grade de atendimento Capacidade Transporta…" at bounding box center [429, 218] width 859 height 436
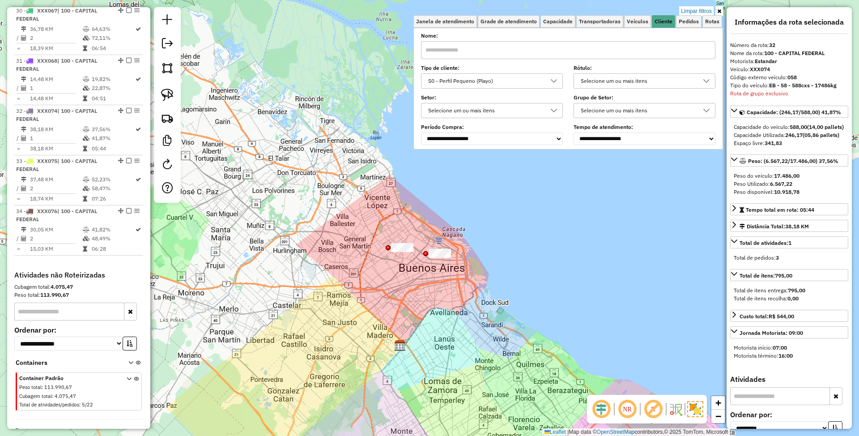
click at [477, 84] on div "50 - Perfil Pequeno (Playo)" at bounding box center [485, 81] width 120 height 14
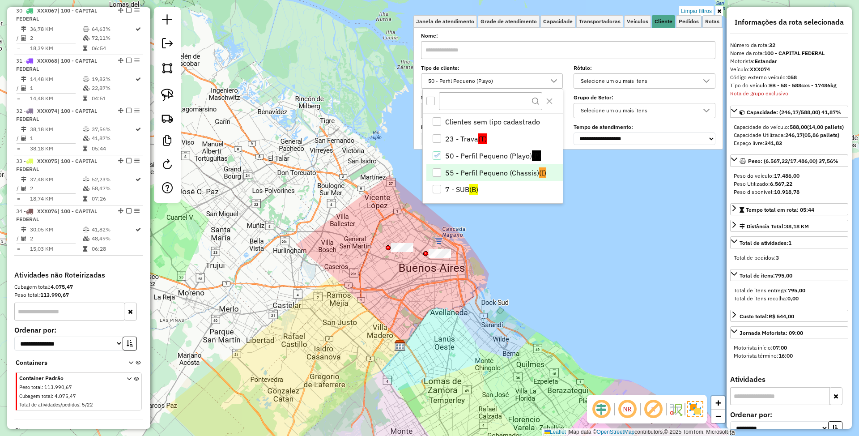
click at [436, 170] on div "55 - Perfil Pequeno (Chassis)" at bounding box center [436, 172] width 8 height 8
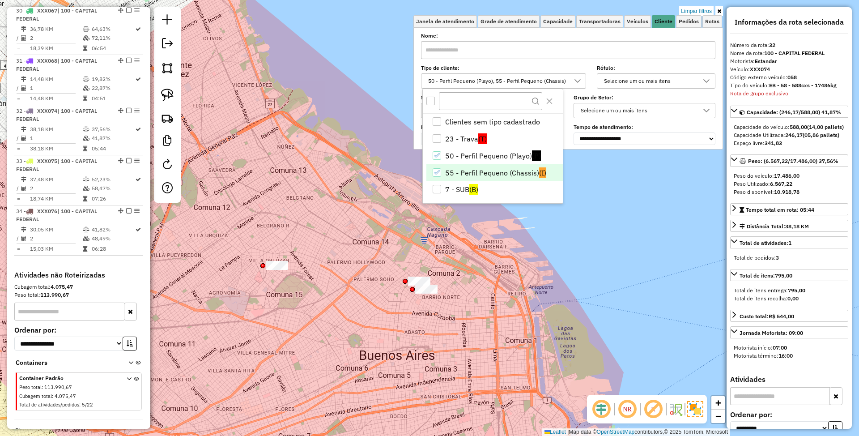
drag, startPoint x: 392, startPoint y: 319, endPoint x: 417, endPoint y: 363, distance: 50.9
click at [417, 363] on div "Limpar filtros Janela de atendimento Grade de atendimento Capacidade Transporta…" at bounding box center [429, 218] width 859 height 436
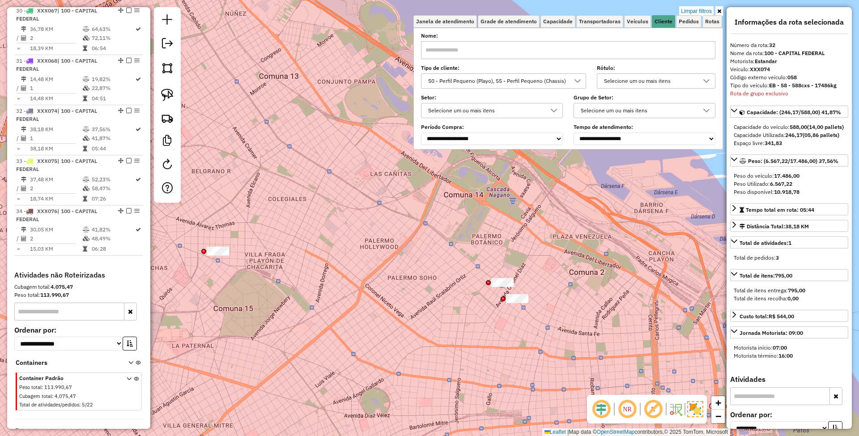
drag, startPoint x: 377, startPoint y: 343, endPoint x: 469, endPoint y: 352, distance: 92.9
click at [469, 352] on div "Limpar filtros Janela de atendimento Grade de atendimento Capacidade Transporta…" at bounding box center [429, 218] width 859 height 436
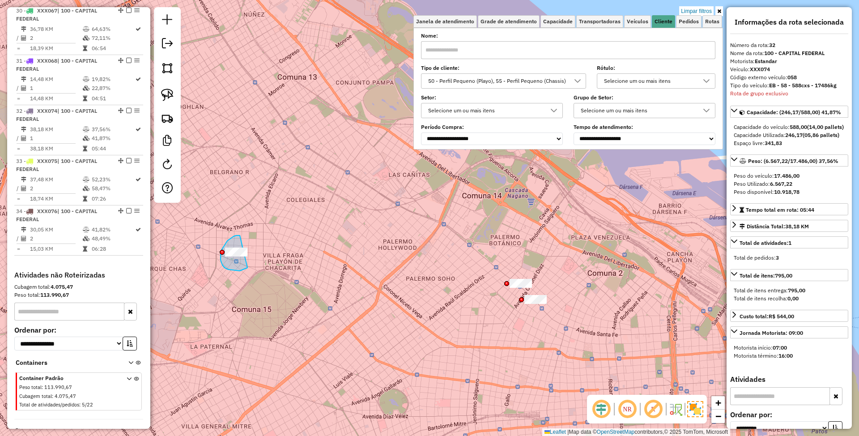
drag, startPoint x: 240, startPoint y: 235, endPoint x: 251, endPoint y: 264, distance: 30.7
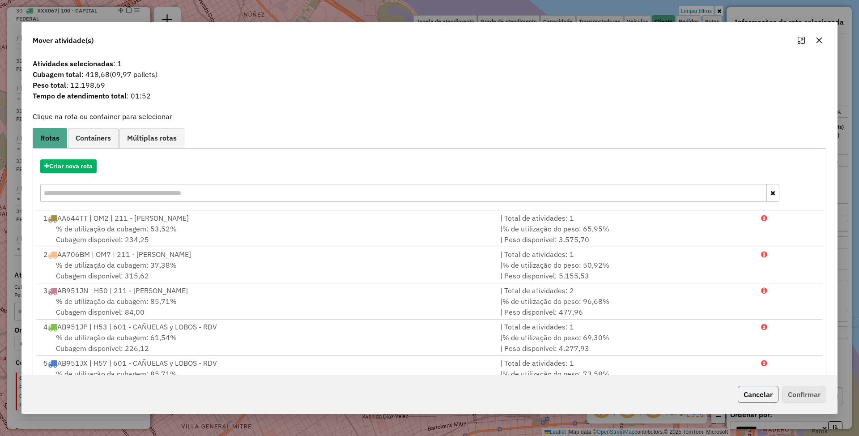
click at [745, 389] on button "Cancelar" at bounding box center [757, 394] width 41 height 17
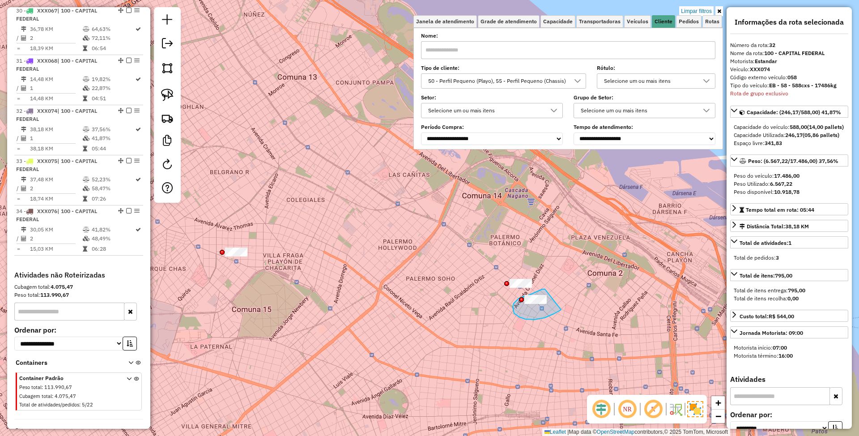
drag, startPoint x: 545, startPoint y: 289, endPoint x: 561, endPoint y: 309, distance: 26.1
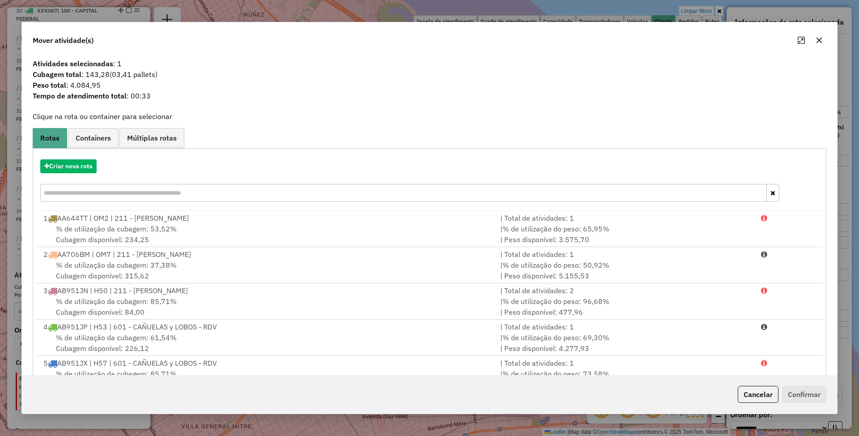
click at [746, 395] on button "Cancelar" at bounding box center [757, 394] width 41 height 17
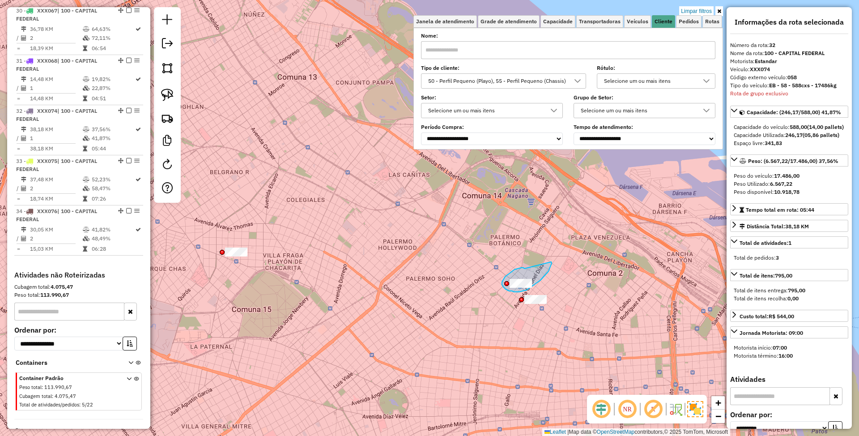
drag, startPoint x: 524, startPoint y: 268, endPoint x: 551, endPoint y: 262, distance: 27.7
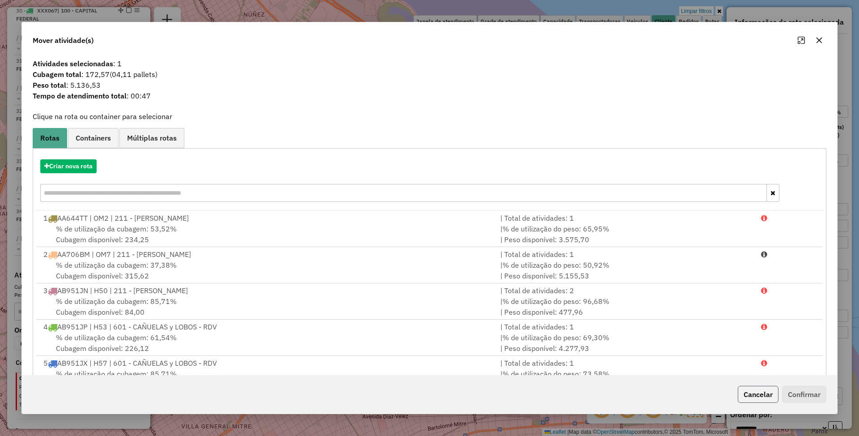
click at [767, 396] on button "Cancelar" at bounding box center [757, 394] width 41 height 17
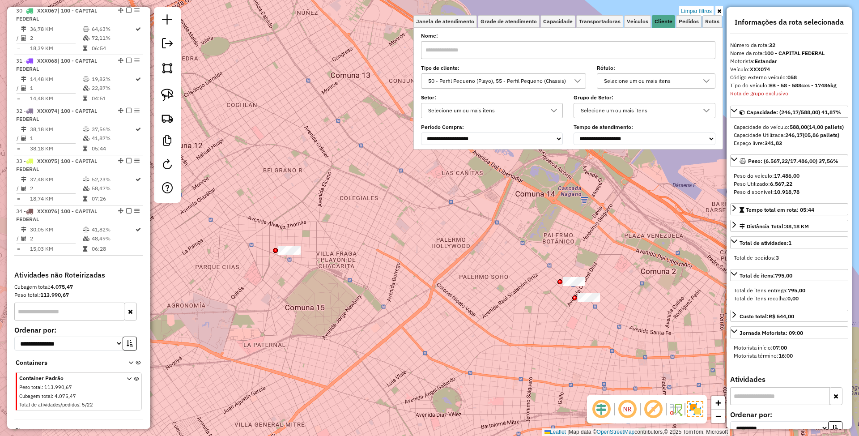
drag, startPoint x: 354, startPoint y: 291, endPoint x: 385, endPoint y: 291, distance: 30.4
click at [385, 291] on div "Limpar filtros Janela de atendimento Grade de atendimento Capacidade Transporta…" at bounding box center [429, 218] width 859 height 436
drag, startPoint x: 274, startPoint y: 236, endPoint x: 315, endPoint y: 244, distance: 41.8
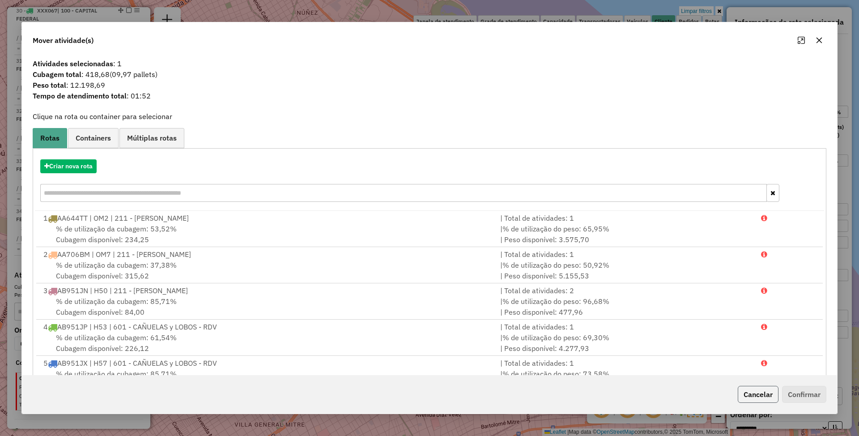
click at [760, 389] on button "Cancelar" at bounding box center [757, 394] width 41 height 17
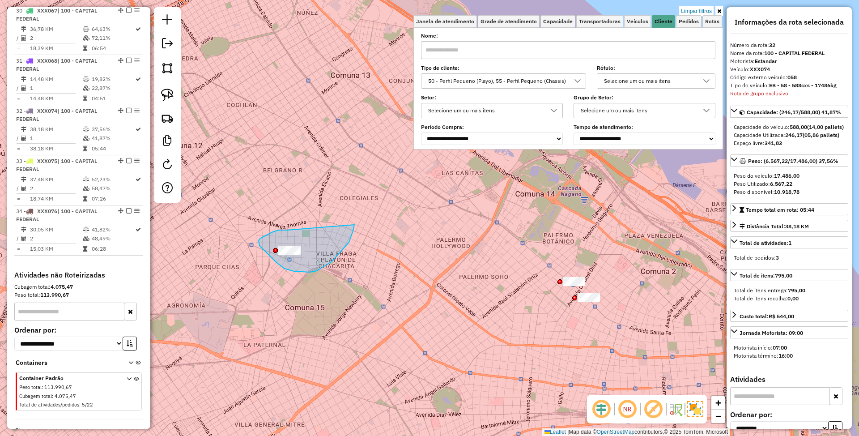
drag, startPoint x: 259, startPoint y: 246, endPoint x: 354, endPoint y: 225, distance: 97.1
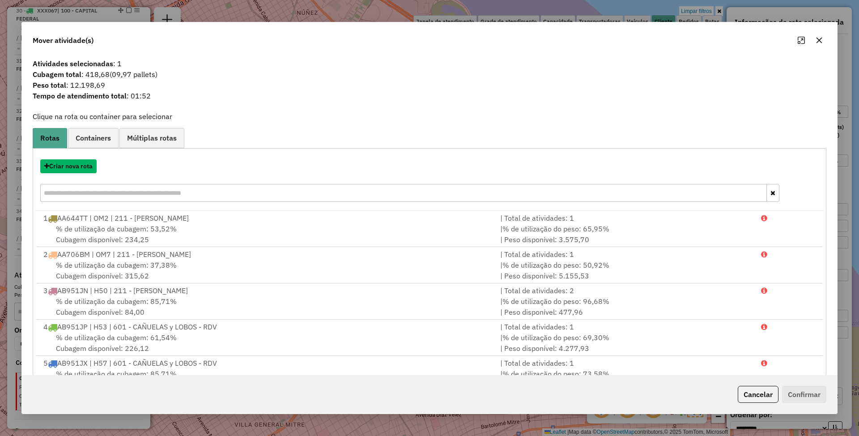
click at [68, 166] on button "Criar nova rota" at bounding box center [68, 166] width 56 height 14
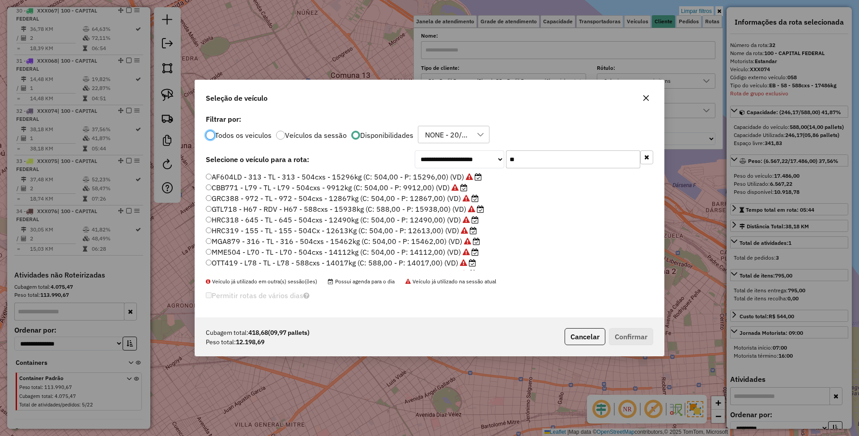
scroll to position [9, 0]
drag, startPoint x: 526, startPoint y: 157, endPoint x: 452, endPoint y: 149, distance: 75.1
click at [452, 149] on div "**********" at bounding box center [429, 214] width 469 height 205
type input "**"
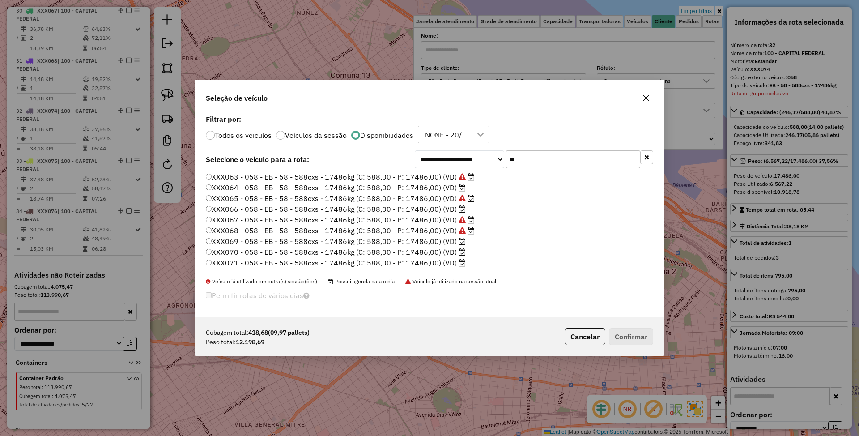
click at [428, 188] on label "XXX064 - 058 - EB - 58 - 588cxs - 17486kg (C: 588,00 - P: 17486,00) (VD)" at bounding box center [336, 187] width 260 height 11
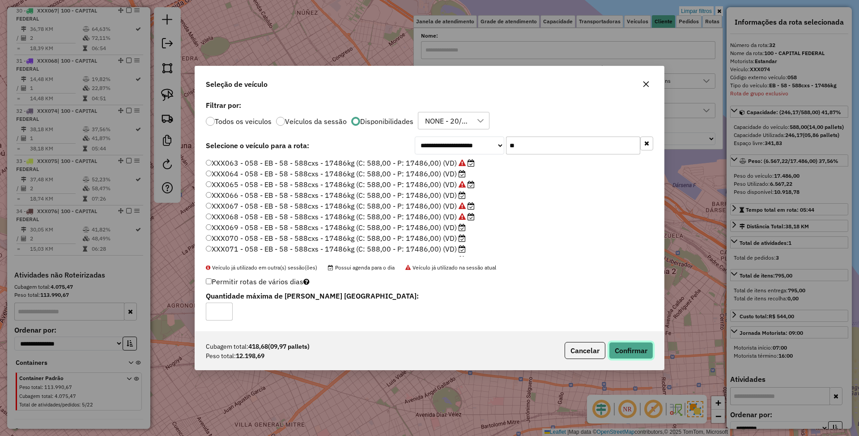
click at [627, 347] on button "Confirmar" at bounding box center [631, 350] width 44 height 17
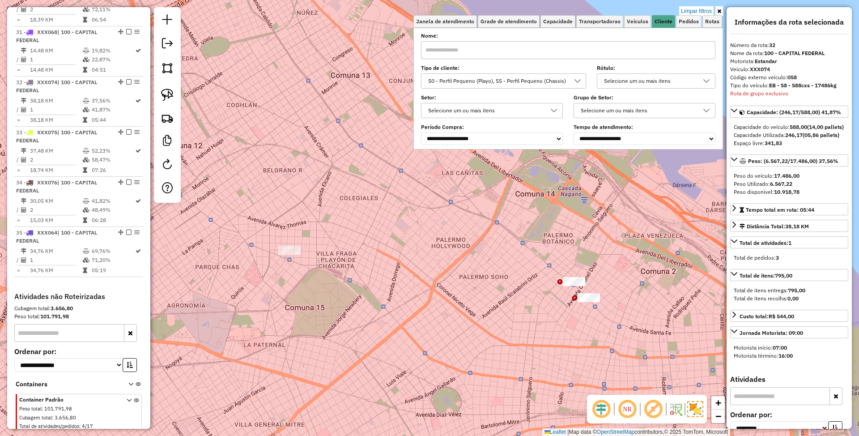
scroll to position [1822, 0]
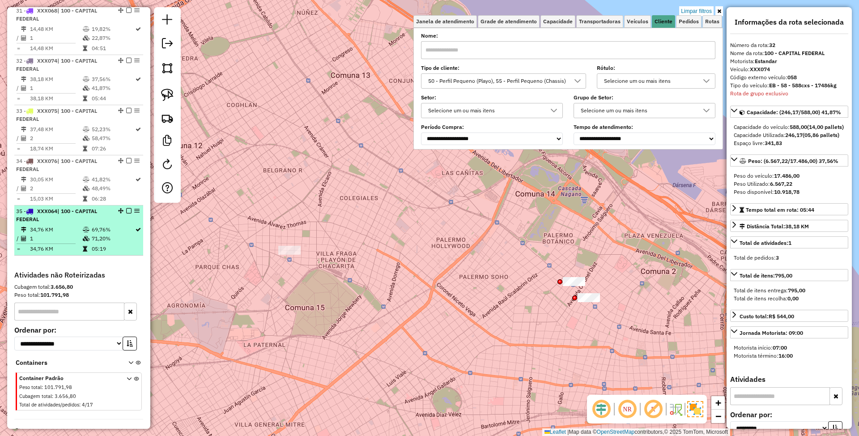
click at [126, 208] on em at bounding box center [128, 210] width 5 height 5
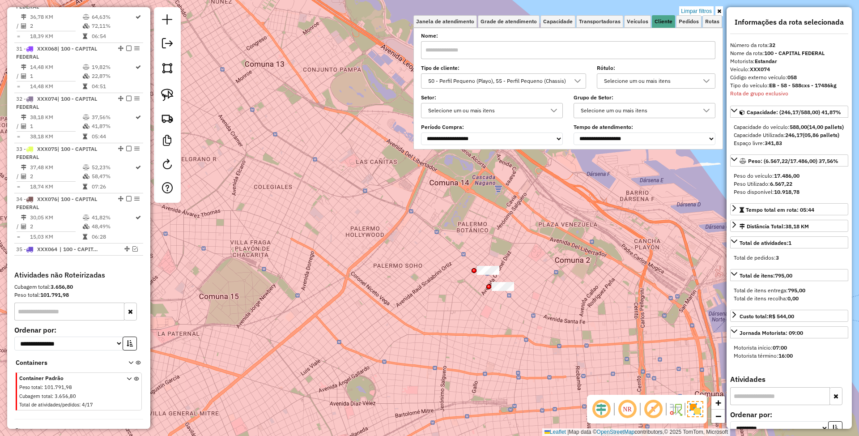
click at [548, 271] on div "Limpar filtros Janela de atendimento Grade de atendimento Capacidade Transporta…" at bounding box center [429, 218] width 859 height 436
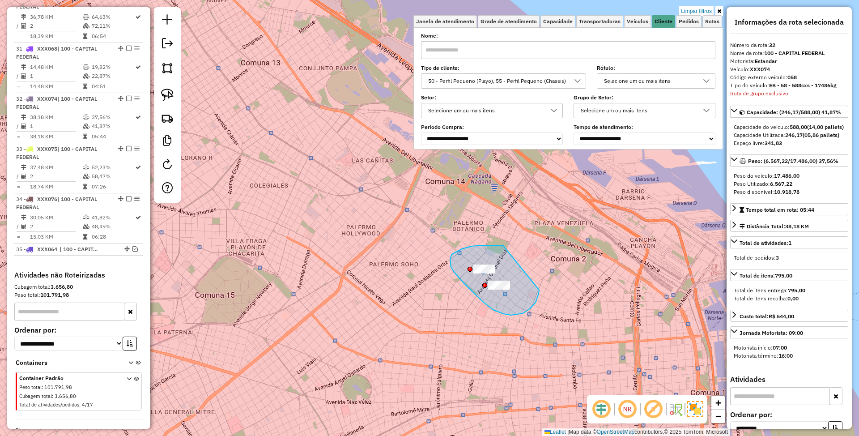
drag, startPoint x: 503, startPoint y: 245, endPoint x: 539, endPoint y: 290, distance: 57.6
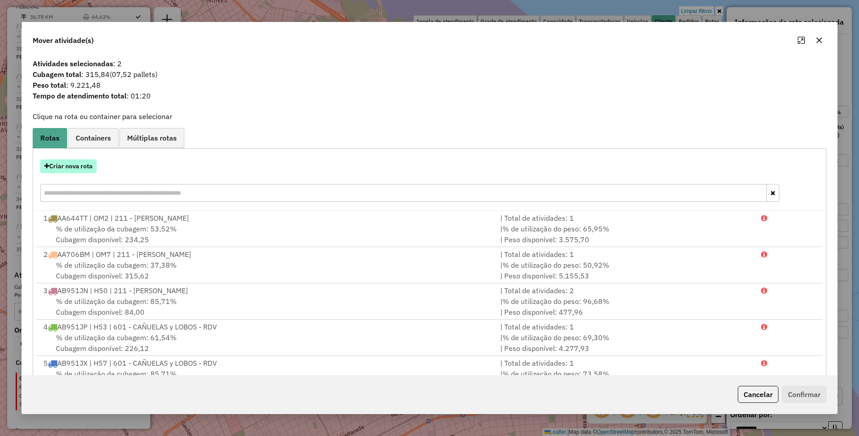
click at [72, 163] on button "Criar nova rota" at bounding box center [68, 166] width 56 height 14
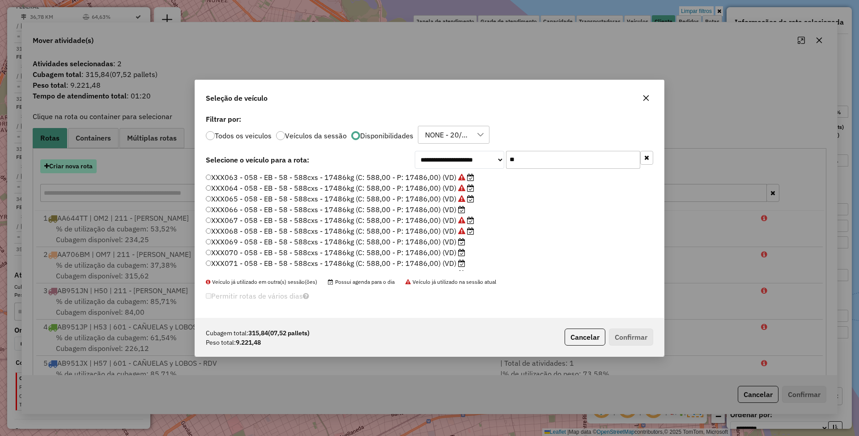
scroll to position [4, 3]
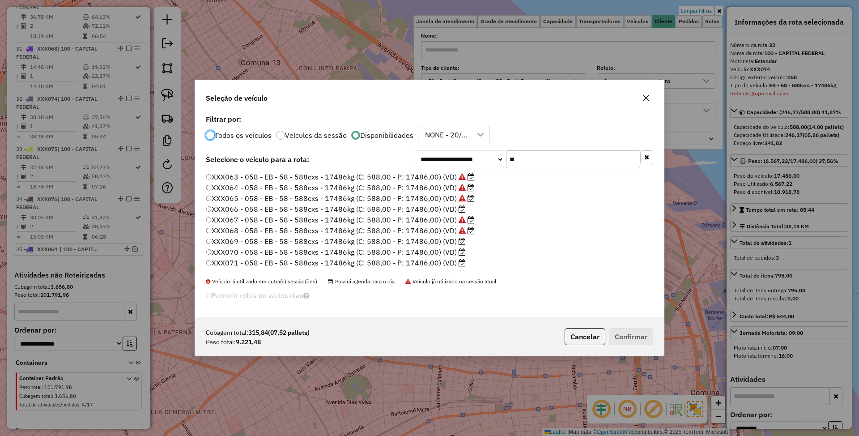
click at [433, 206] on label "XXX066 - 058 - EB - 58 - 588cxs - 17486kg (C: 588,00 - P: 17486,00) (VD)" at bounding box center [336, 208] width 260 height 11
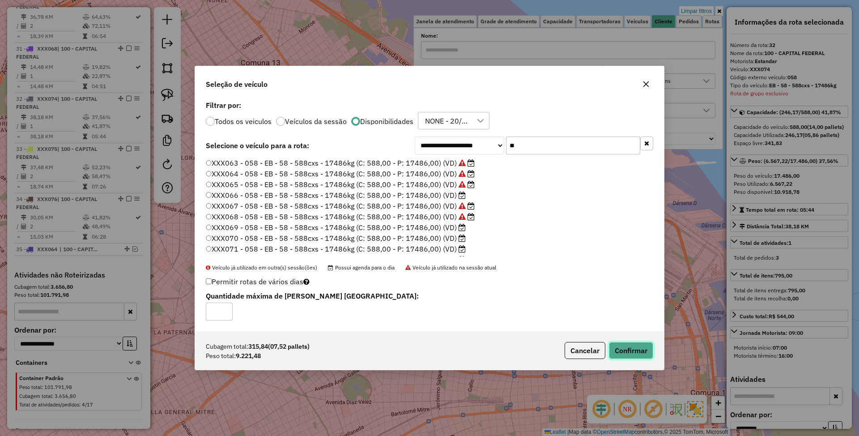
click at [639, 347] on button "Confirmar" at bounding box center [631, 350] width 44 height 17
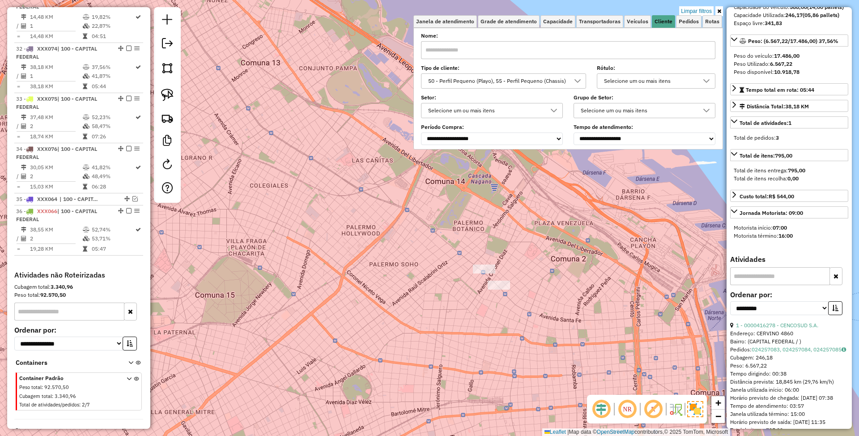
scroll to position [202, 0]
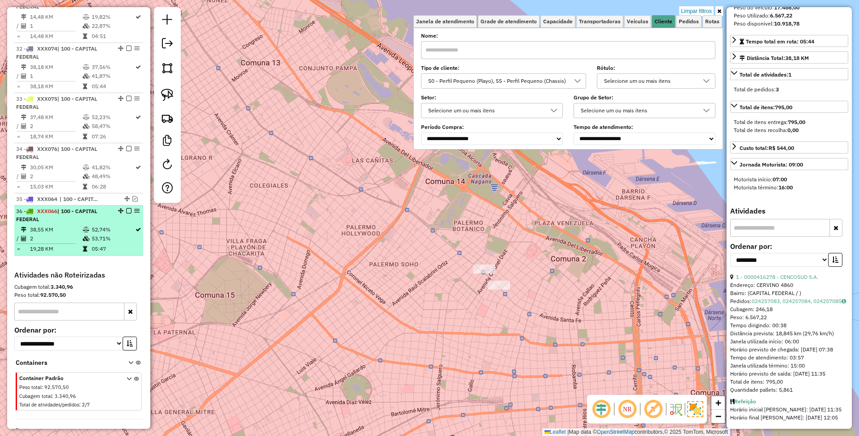
click at [41, 225] on td "38,55 KM" at bounding box center [56, 229] width 53 height 9
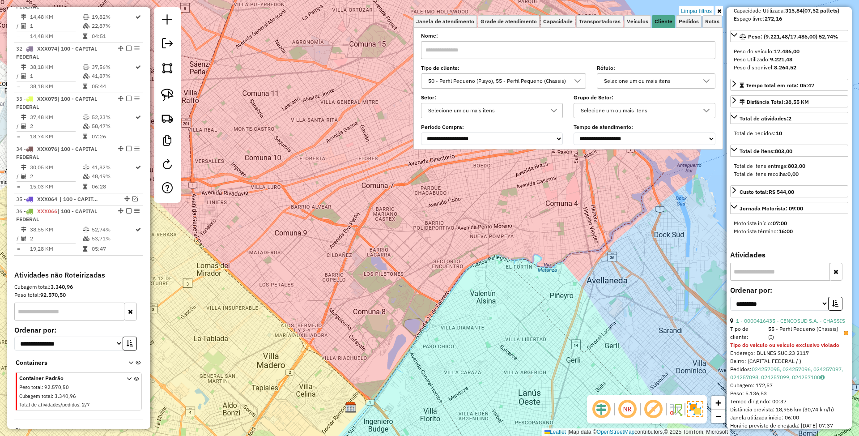
scroll to position [0, 0]
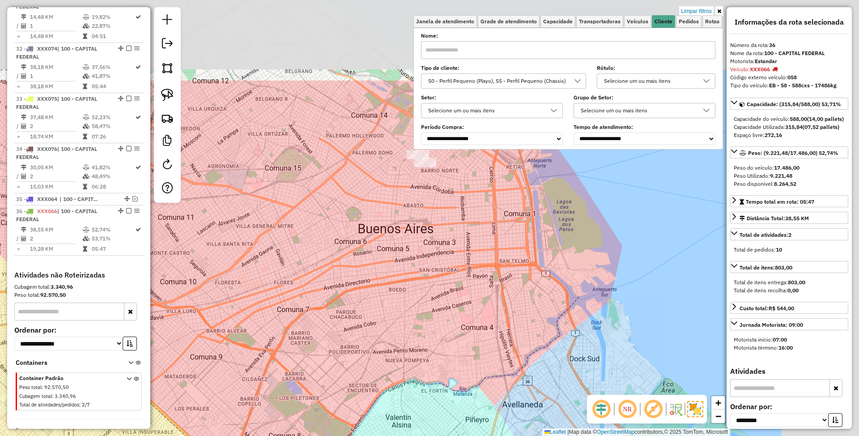
drag, startPoint x: 451, startPoint y: 272, endPoint x: 367, endPoint y: 396, distance: 150.0
click at [367, 396] on div "Limpar filtros Janela de atendimento Grade de atendimento Capacidade Transporta…" at bounding box center [429, 218] width 859 height 436
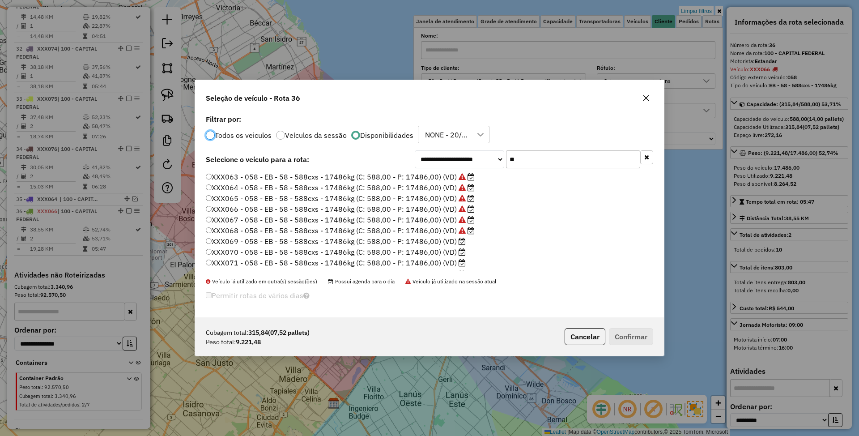
scroll to position [4, 3]
click at [436, 241] on label "XXX069 - 058 - EB - 58 - 588cxs - 17486kg (C: 588,00 - P: 17486,00) (VD)" at bounding box center [336, 241] width 260 height 11
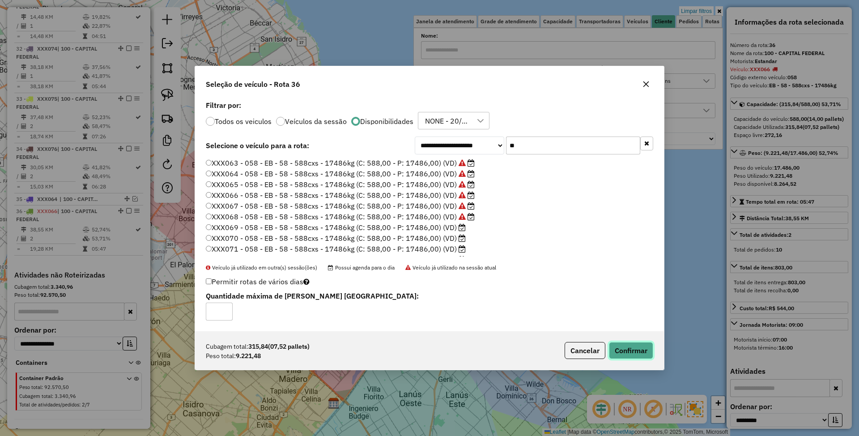
click at [631, 347] on button "Confirmar" at bounding box center [631, 350] width 44 height 17
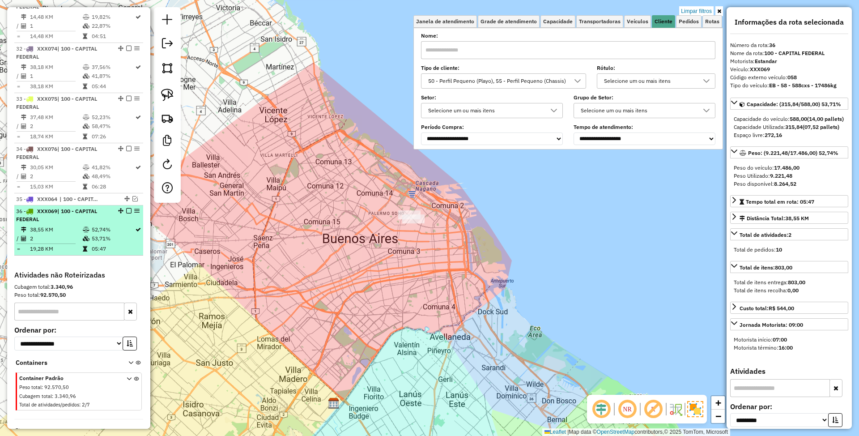
click at [126, 208] on em at bounding box center [128, 210] width 5 height 5
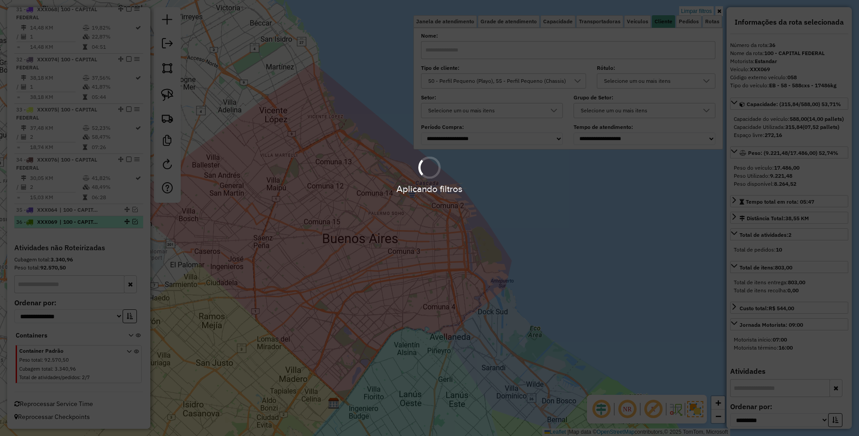
scroll to position [1796, 0]
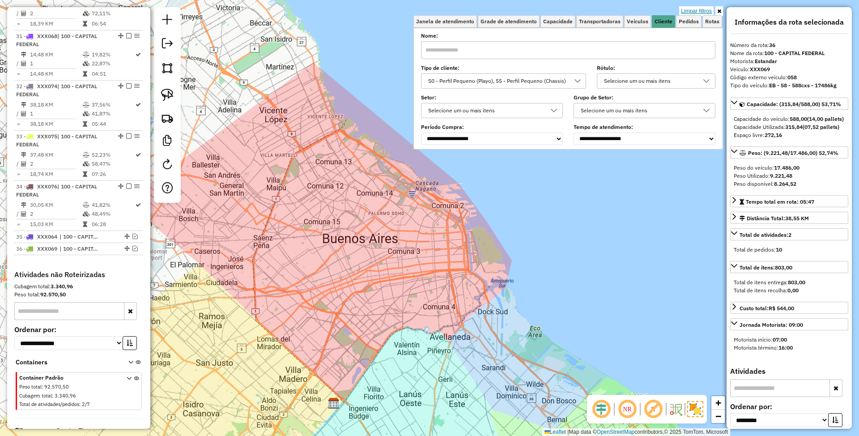
click at [693, 12] on link "Limpar filtros" at bounding box center [696, 11] width 34 height 10
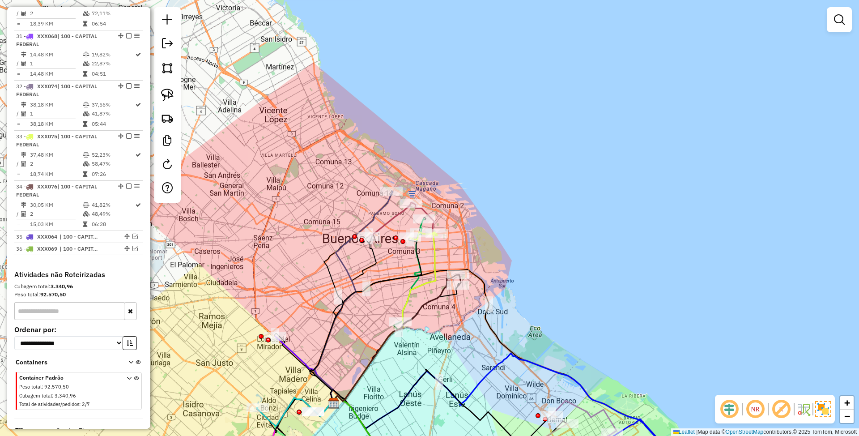
click at [378, 212] on icon at bounding box center [353, 297] width 78 height 213
select select "**********"
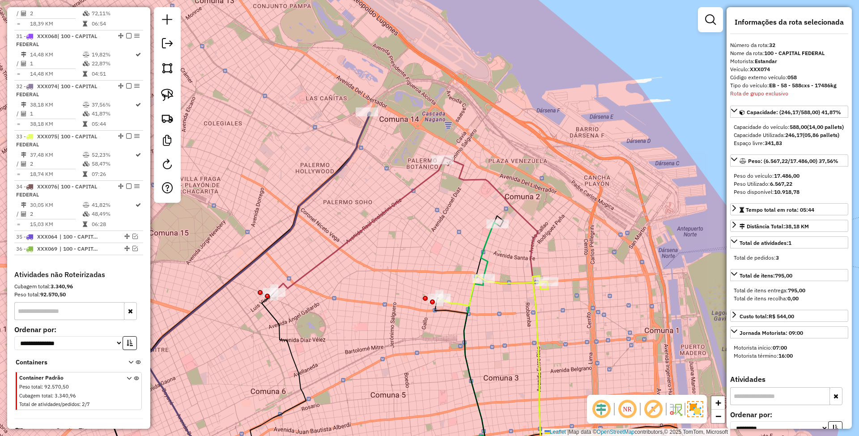
click at [397, 201] on icon at bounding box center [358, 226] width 169 height 132
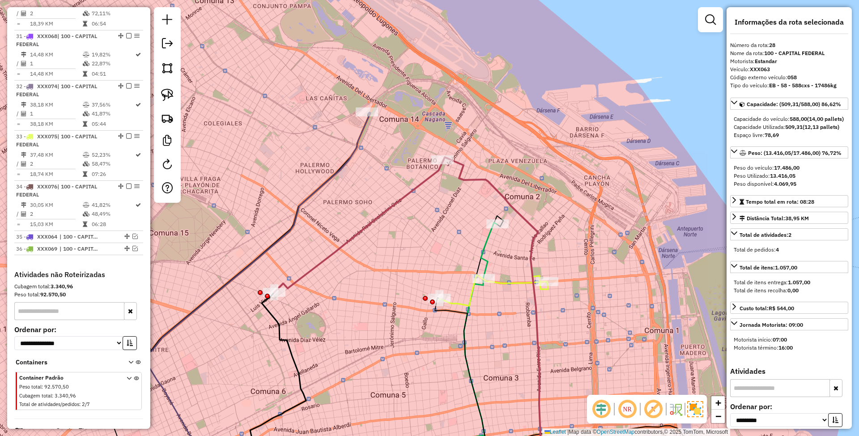
scroll to position [1640, 0]
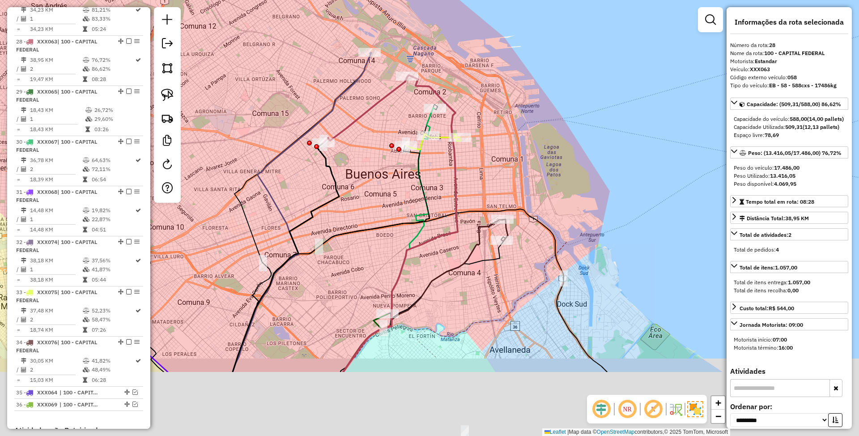
drag, startPoint x: 516, startPoint y: 269, endPoint x: 500, endPoint y: 153, distance: 117.4
click at [498, 142] on div "Janela de atendimento Grade de atendimento Capacidade Transportadoras Veículos …" at bounding box center [429, 218] width 859 height 436
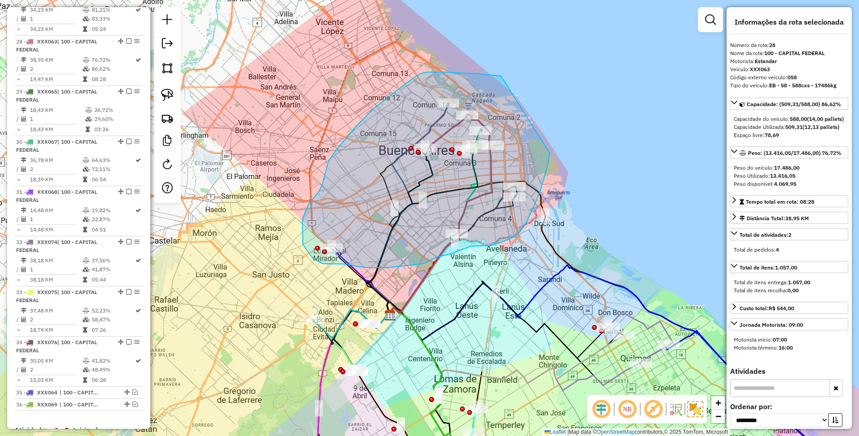
drag, startPoint x: 501, startPoint y: 76, endPoint x: 549, endPoint y: 153, distance: 90.5
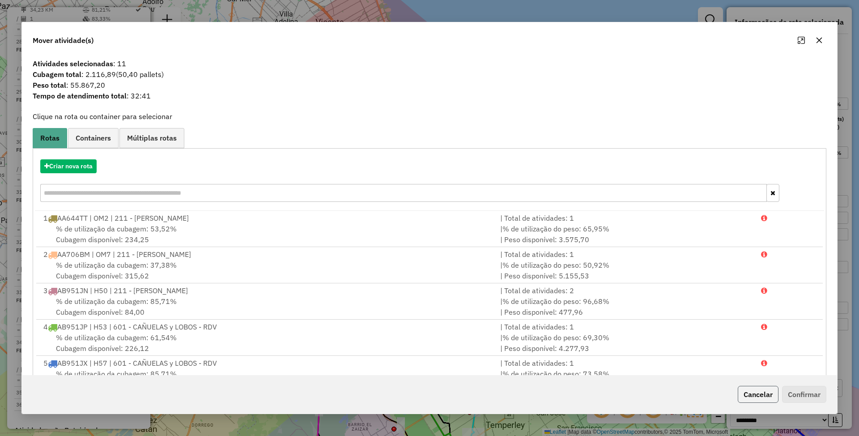
click at [746, 396] on button "Cancelar" at bounding box center [757, 394] width 41 height 17
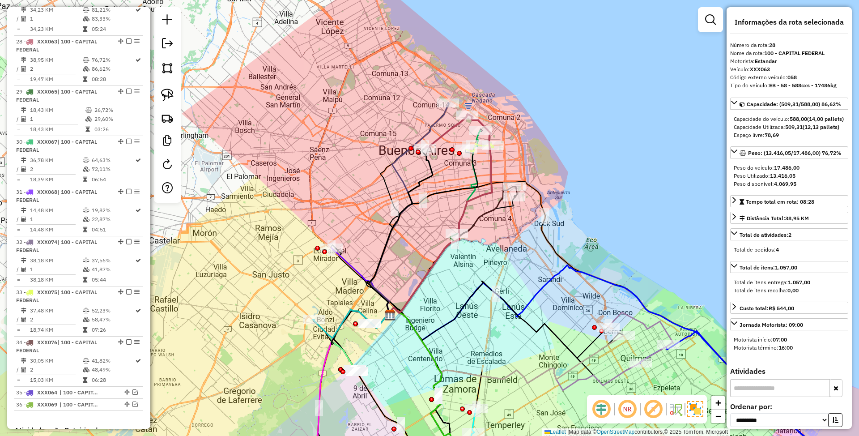
click at [355, 267] on icon at bounding box center [360, 282] width 58 height 68
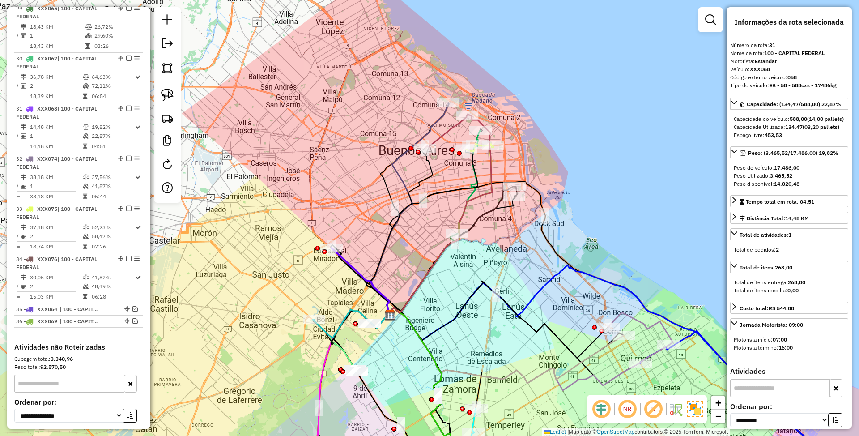
scroll to position [1791, 0]
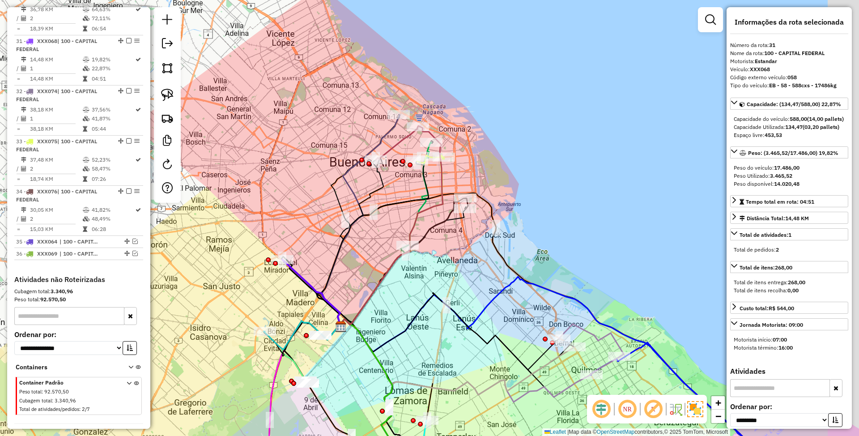
drag, startPoint x: 416, startPoint y: 261, endPoint x: 367, endPoint y: 273, distance: 50.5
click at [367, 273] on div "Janela de atendimento Grade de atendimento Capacidade Transportadoras Veículos …" at bounding box center [429, 218] width 859 height 436
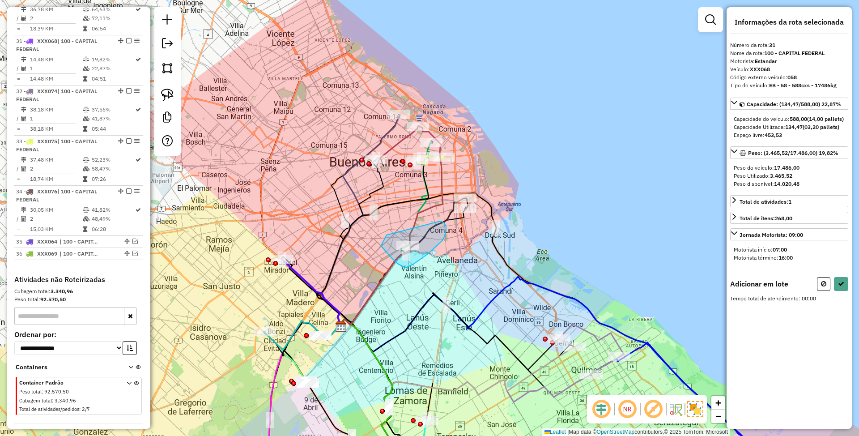
drag, startPoint x: 386, startPoint y: 251, endPoint x: 440, endPoint y: 221, distance: 62.5
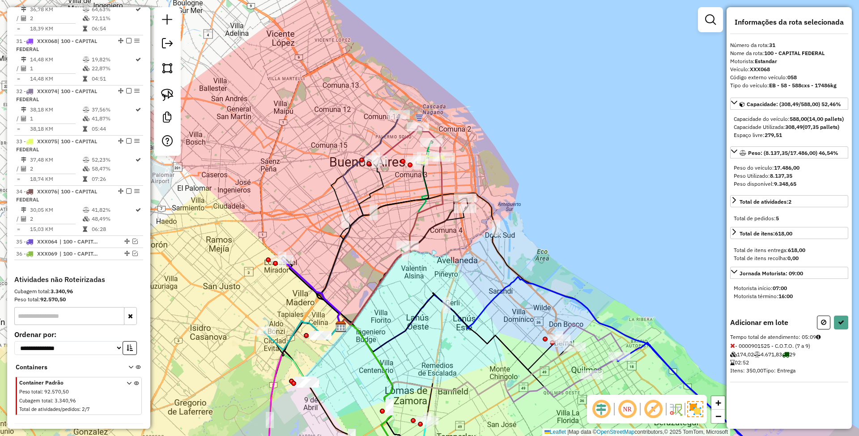
select select "**********"
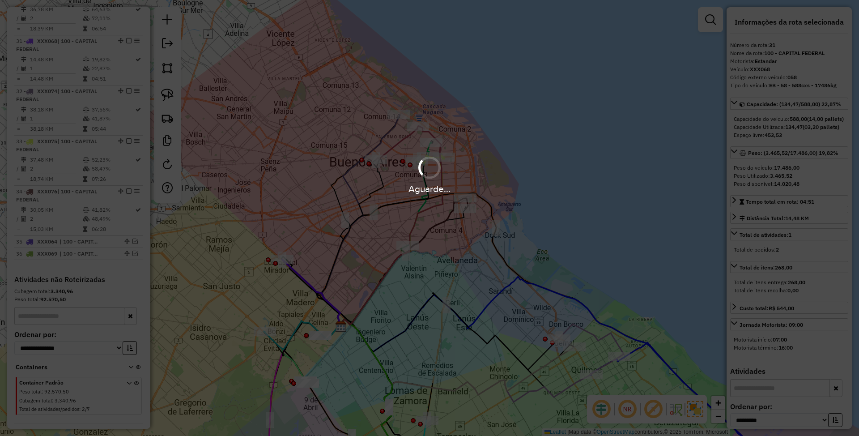
scroll to position [1745, 0]
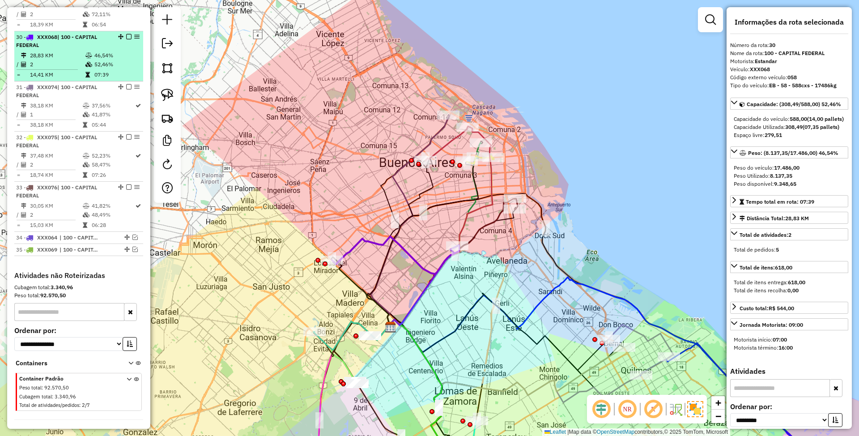
click at [127, 34] on em at bounding box center [128, 36] width 5 height 5
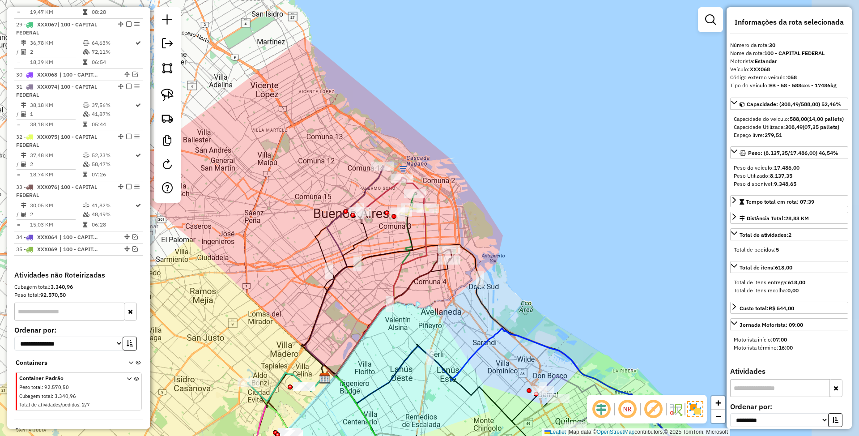
drag, startPoint x: 513, startPoint y: 242, endPoint x: 448, endPoint y: 292, distance: 83.2
click at [448, 292] on div "Janela de atendimento Grade de atendimento Capacidade Transportadoras Veículos …" at bounding box center [429, 218] width 859 height 436
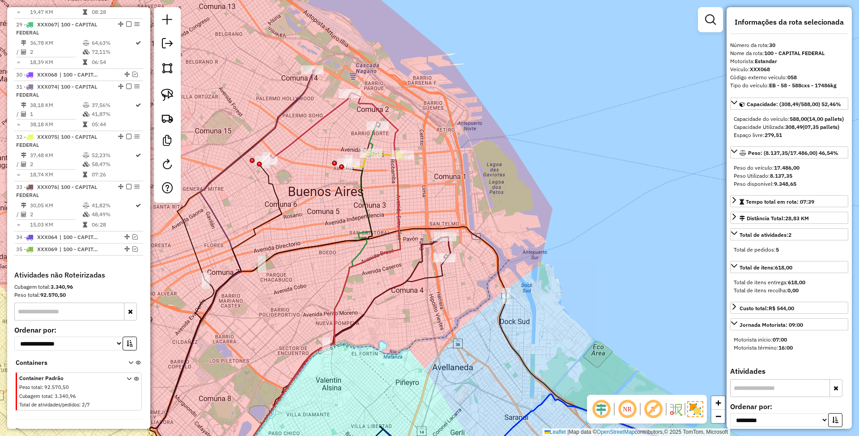
click at [448, 246] on icon at bounding box center [448, 248] width 6 height 22
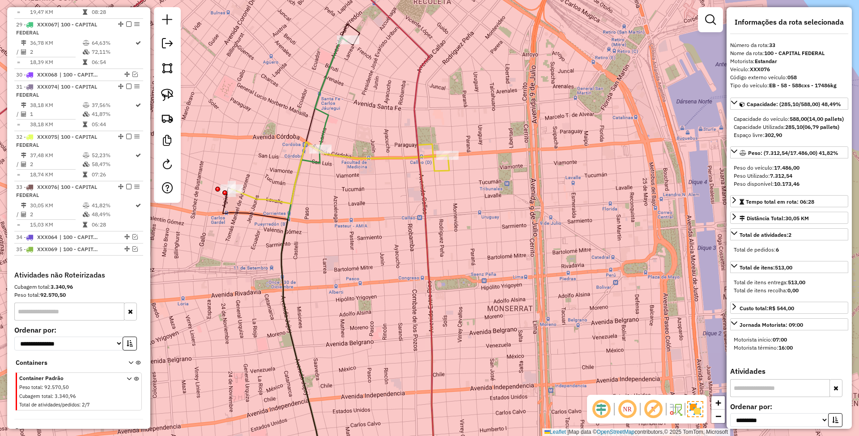
click at [392, 157] on icon at bounding box center [339, 173] width 216 height 62
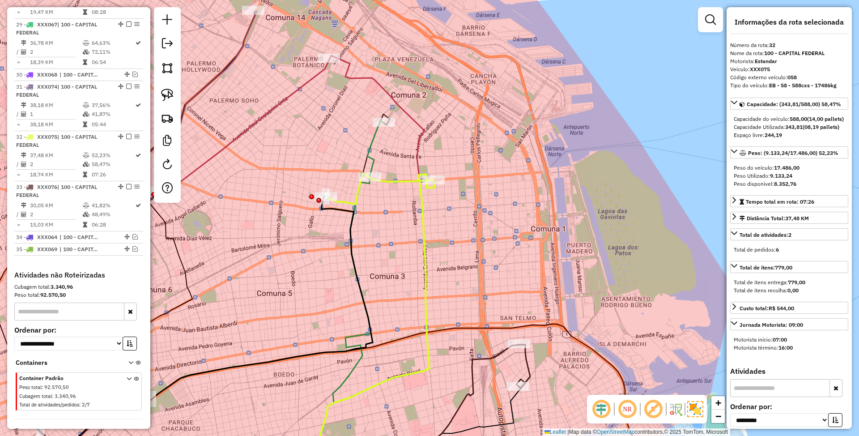
click at [370, 148] on icon at bounding box center [375, 149] width 16 height 56
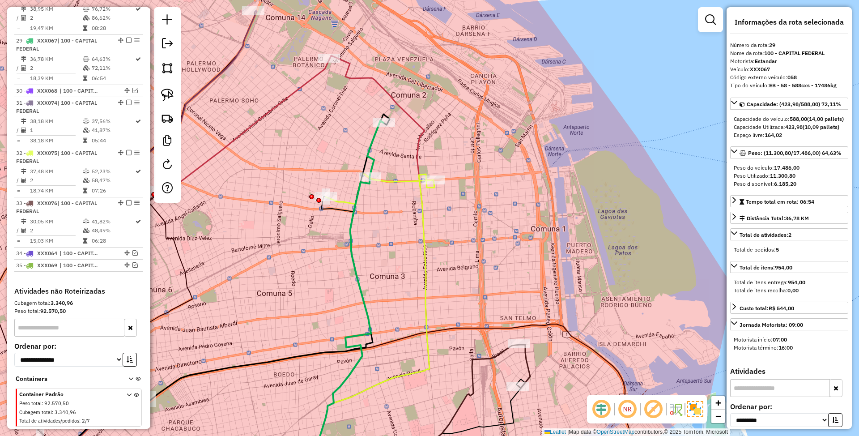
scroll to position [1691, 0]
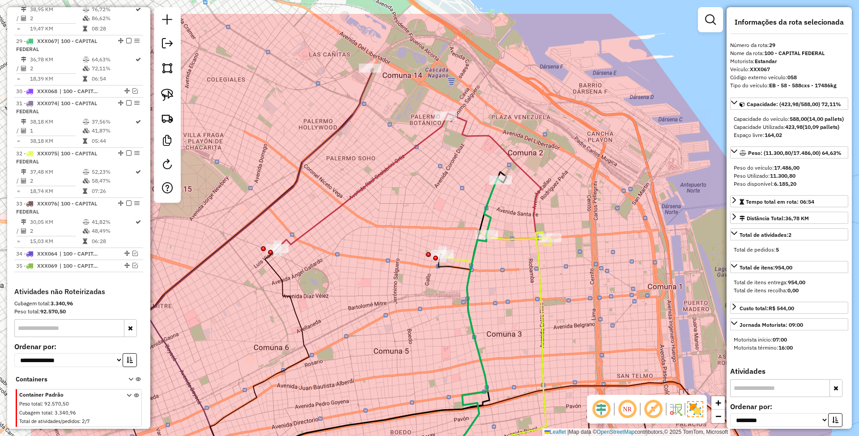
drag, startPoint x: 406, startPoint y: 154, endPoint x: 523, endPoint y: 212, distance: 130.2
click at [523, 212] on div "Janela de atendimento Grade de atendimento Capacidade Transportadoras Veículos …" at bounding box center [429, 218] width 859 height 436
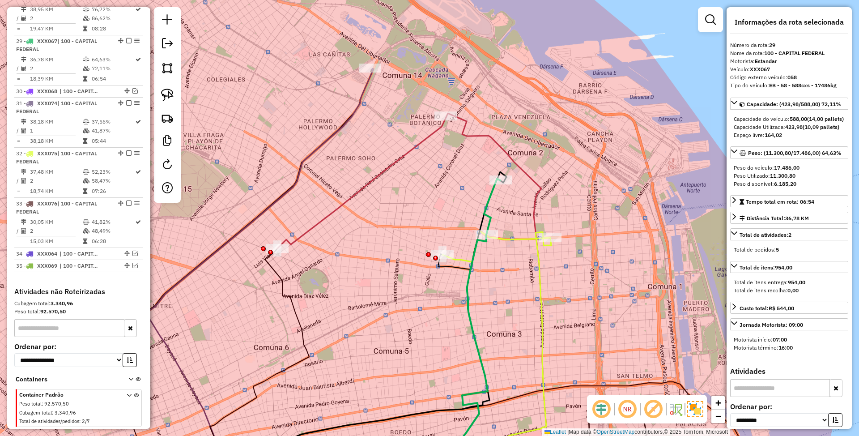
click at [421, 147] on icon at bounding box center [361, 182] width 169 height 132
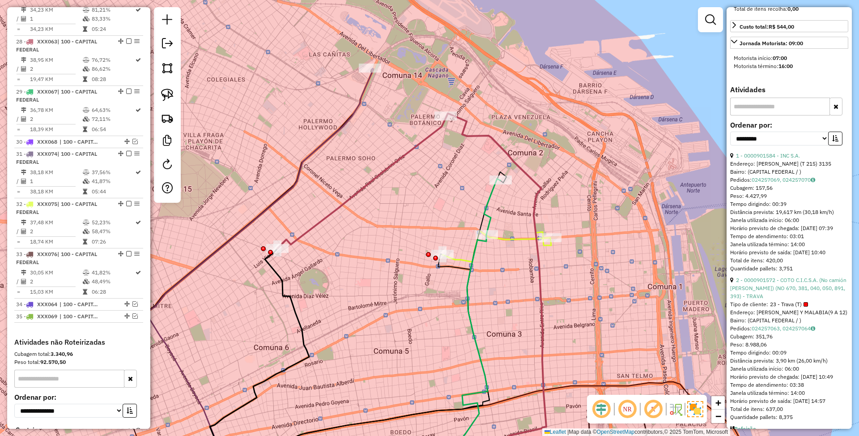
scroll to position [298, 0]
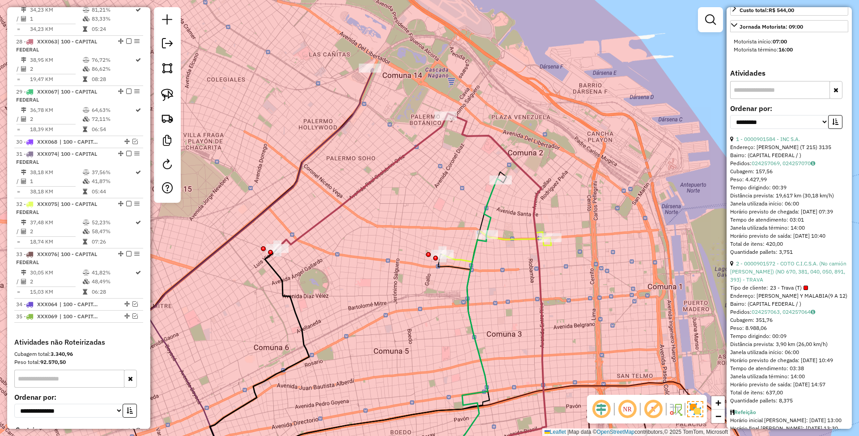
click at [365, 91] on icon at bounding box center [260, 273] width 228 height 411
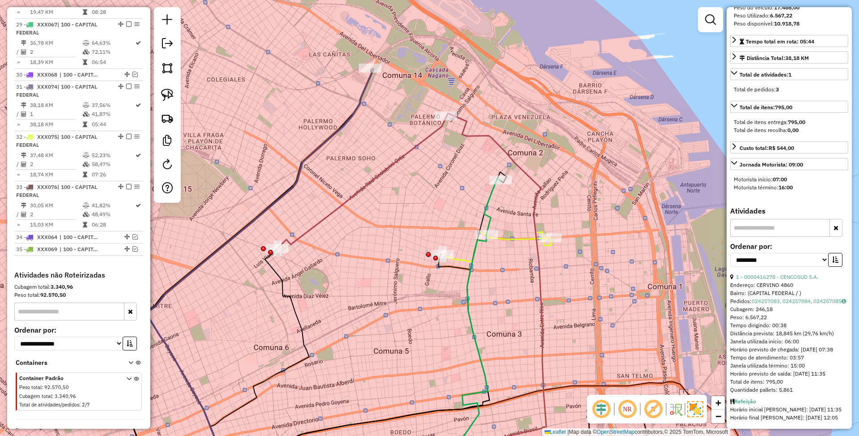
scroll to position [0, 0]
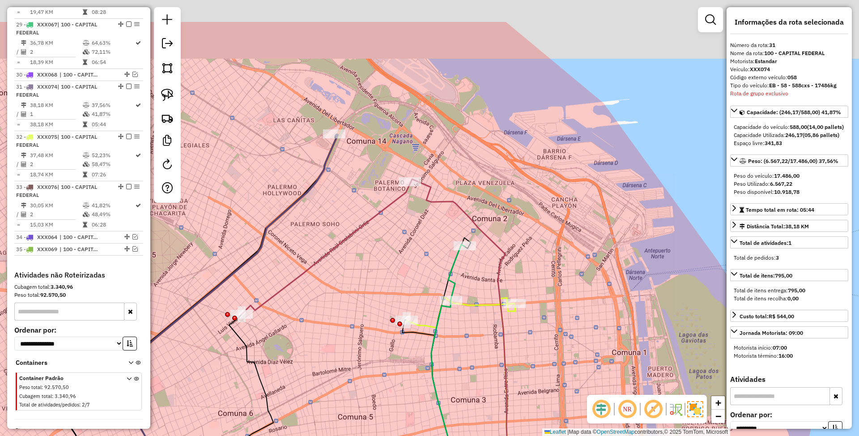
drag, startPoint x: 401, startPoint y: 126, endPoint x: 370, endPoint y: 188, distance: 69.4
click at [370, 188] on div "Janela de atendimento Grade de atendimento Capacidade Transportadoras Veículos …" at bounding box center [429, 218] width 859 height 436
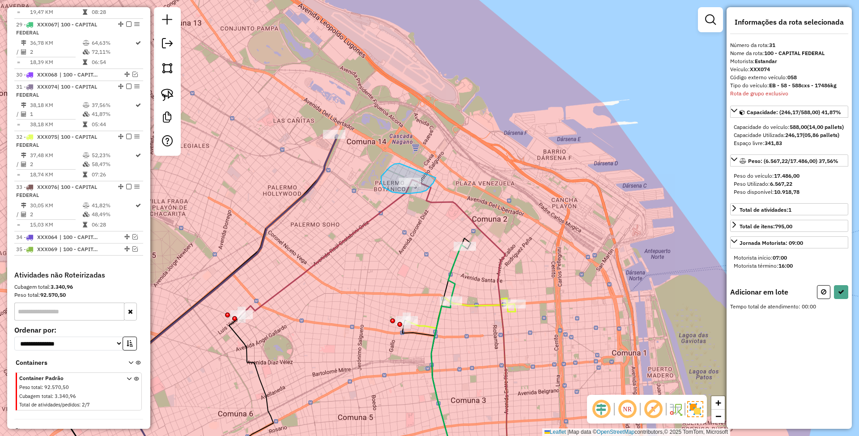
drag, startPoint x: 390, startPoint y: 166, endPoint x: 436, endPoint y: 177, distance: 46.9
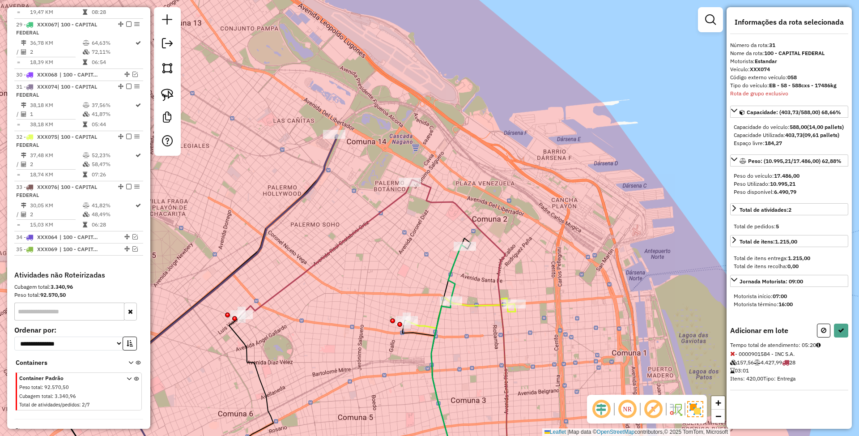
select select "**********"
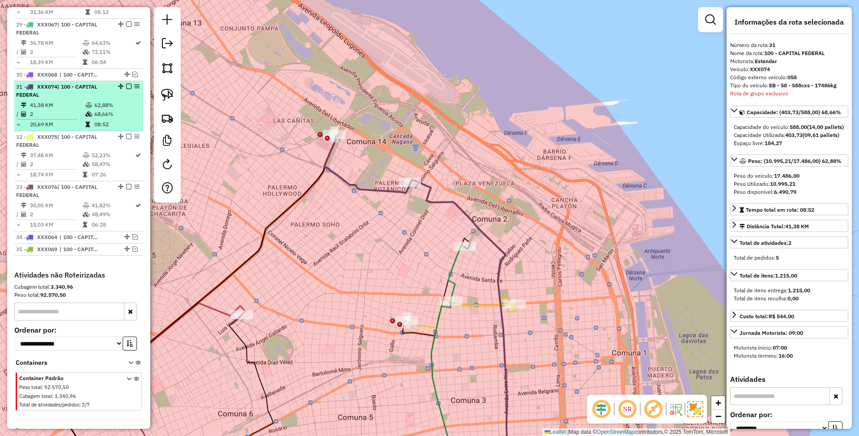
click at [126, 84] on em at bounding box center [128, 86] width 5 height 5
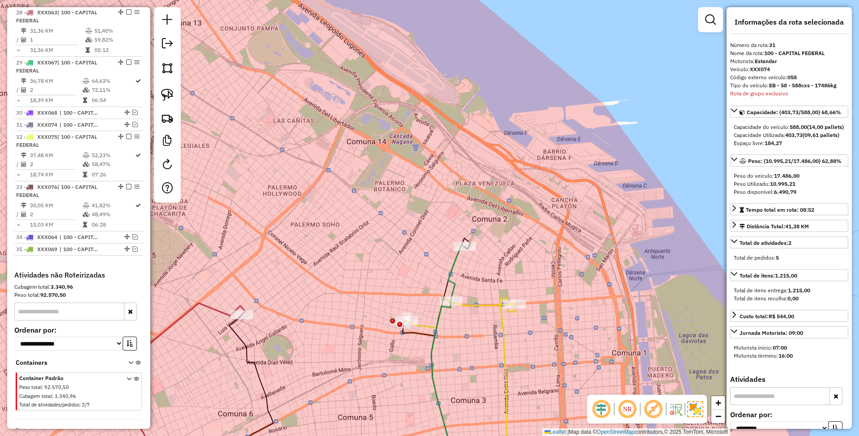
click at [453, 284] on icon at bounding box center [456, 273] width 16 height 56
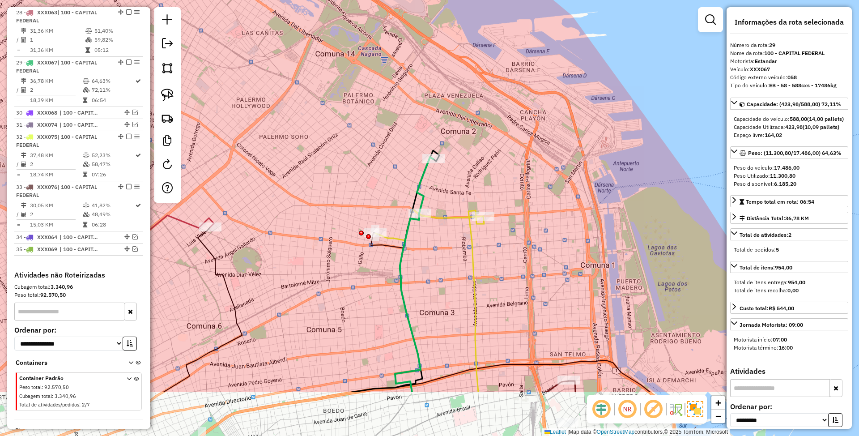
drag, startPoint x: 487, startPoint y: 267, endPoint x: 453, endPoint y: 176, distance: 97.2
click at [453, 176] on div "Janela de atendimento Grade de atendimento Capacidade Transportadoras Veículos …" at bounding box center [429, 218] width 859 height 436
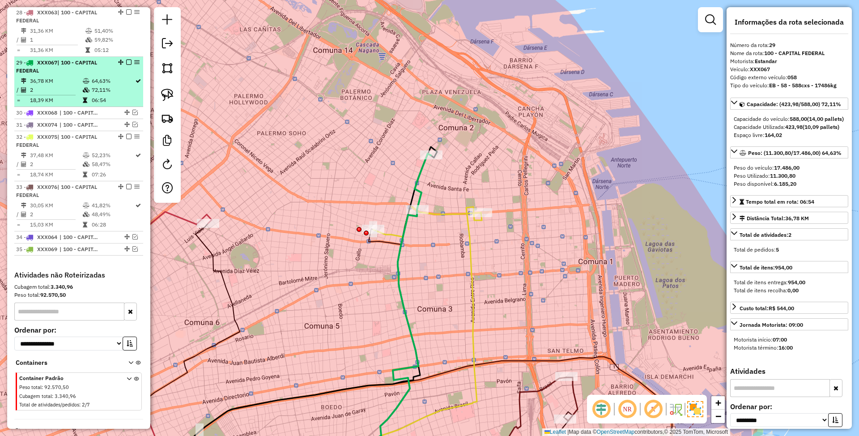
click at [126, 59] on em at bounding box center [128, 61] width 5 height 5
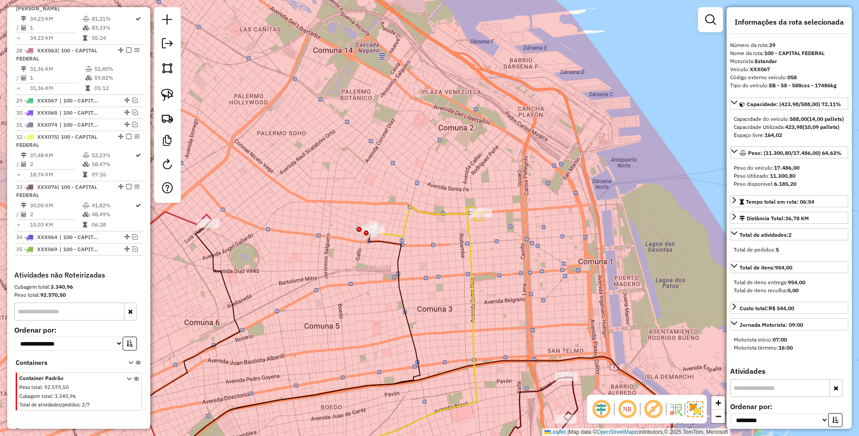
click at [446, 213] on icon at bounding box center [427, 221] width 108 height 31
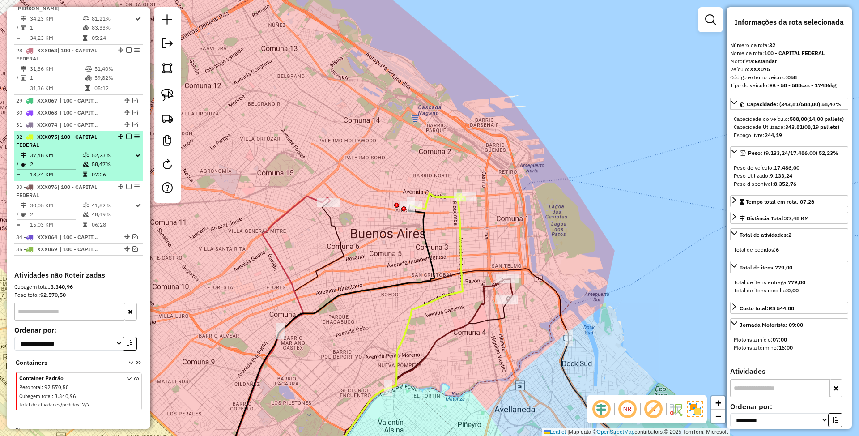
click at [126, 134] on em at bounding box center [128, 136] width 5 height 5
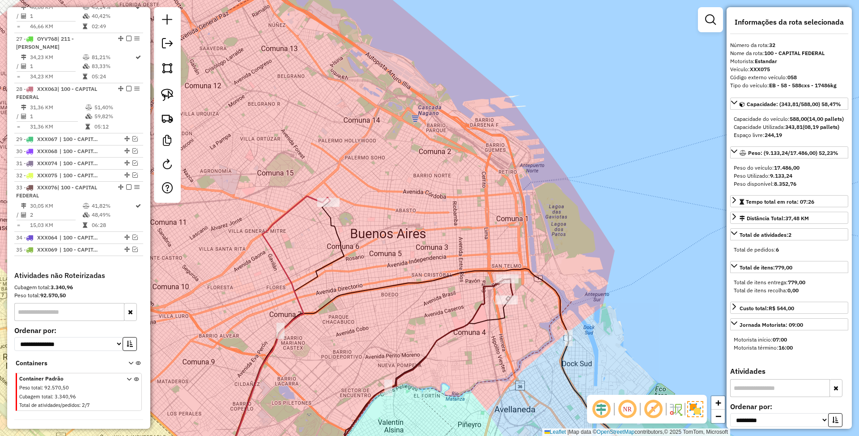
click at [483, 292] on icon at bounding box center [411, 379] width 192 height 200
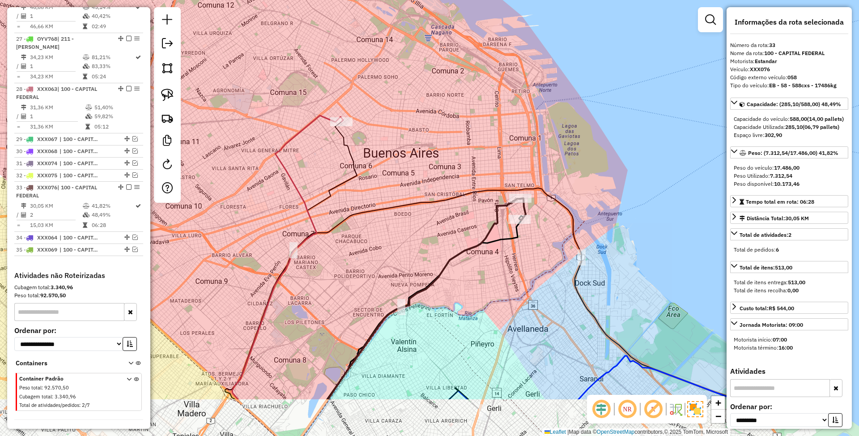
drag, startPoint x: 415, startPoint y: 312, endPoint x: 428, endPoint y: 231, distance: 81.5
click at [428, 231] on div "Janela de atendimento Grade de atendimento Capacidade Transportadoras Veículos …" at bounding box center [429, 218] width 859 height 436
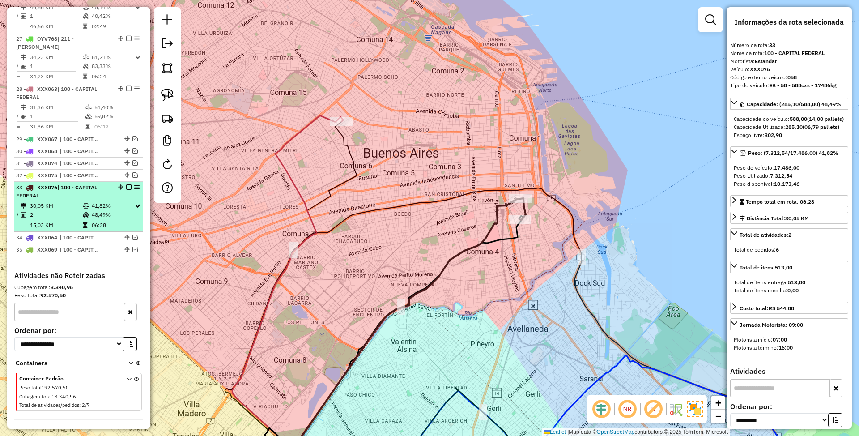
click at [126, 184] on em at bounding box center [128, 186] width 5 height 5
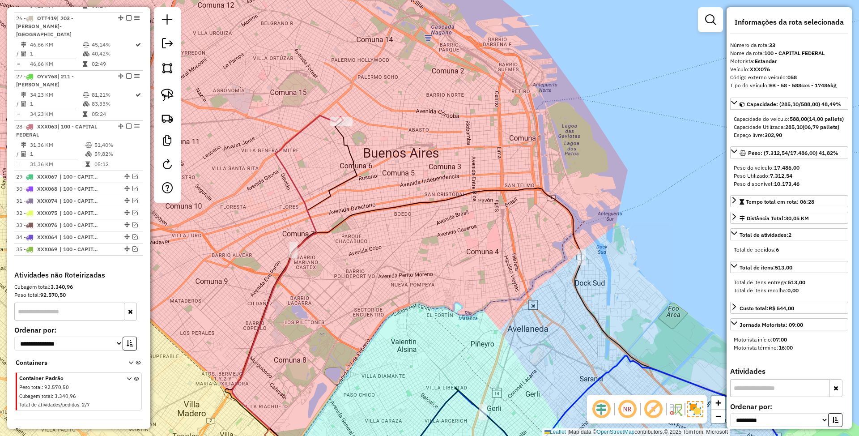
click at [318, 117] on icon at bounding box center [287, 286] width 111 height 342
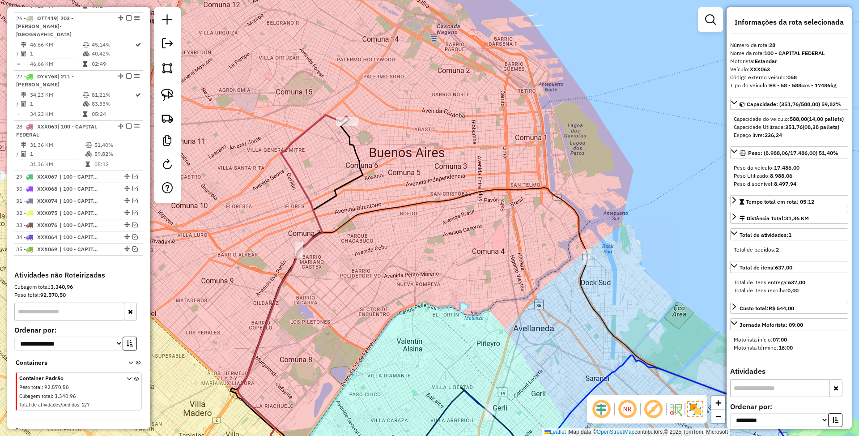
drag, startPoint x: 376, startPoint y: 197, endPoint x: 415, endPoint y: 197, distance: 39.4
click at [415, 197] on div "Janela de atendimento Grade de atendimento Capacidade Transportadoras Veículos …" at bounding box center [429, 218] width 859 height 436
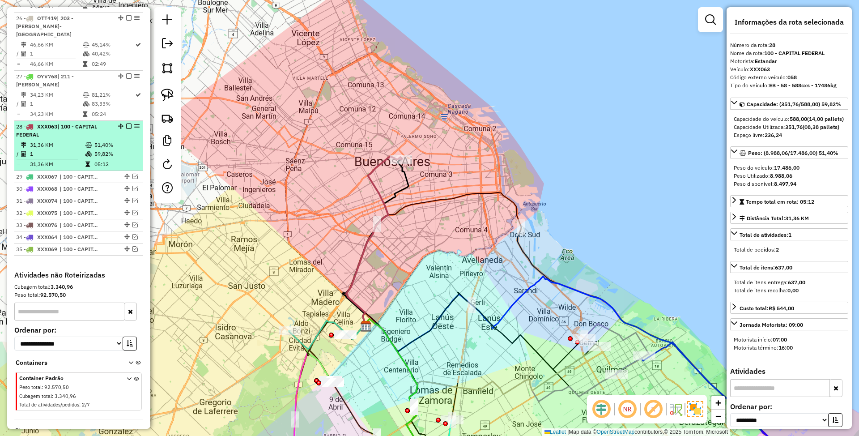
click at [128, 123] on em at bounding box center [128, 125] width 5 height 5
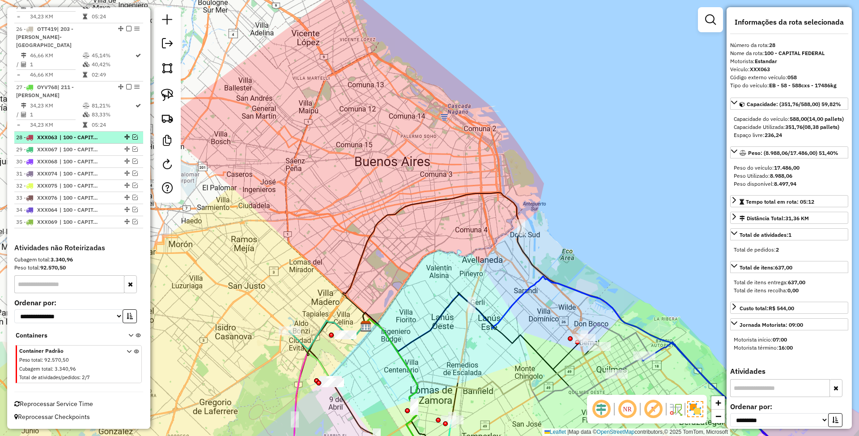
scroll to position [1517, 0]
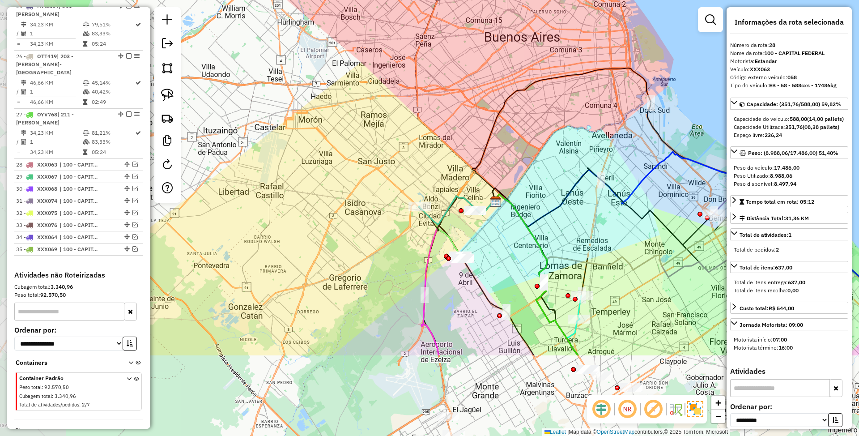
drag, startPoint x: 275, startPoint y: 253, endPoint x: 404, endPoint y: 130, distance: 178.1
click at [404, 130] on div "Janela de atendimento Grade de atendimento Capacidade Transportadoras Veículos …" at bounding box center [429, 218] width 859 height 436
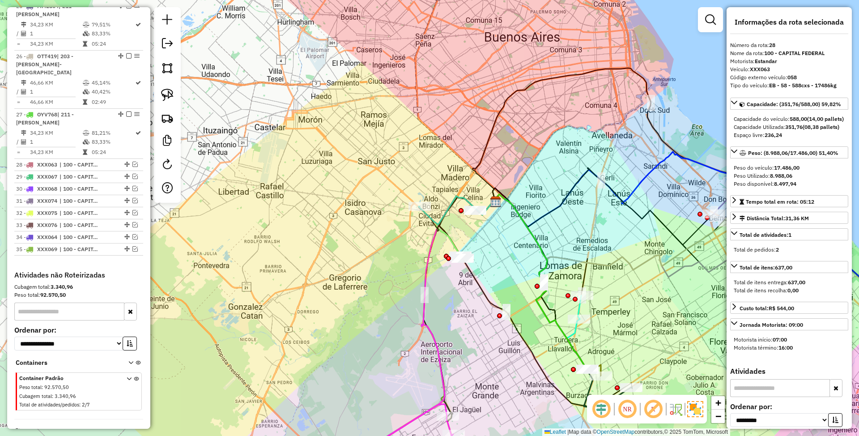
click at [433, 220] on icon at bounding box center [456, 210] width 76 height 28
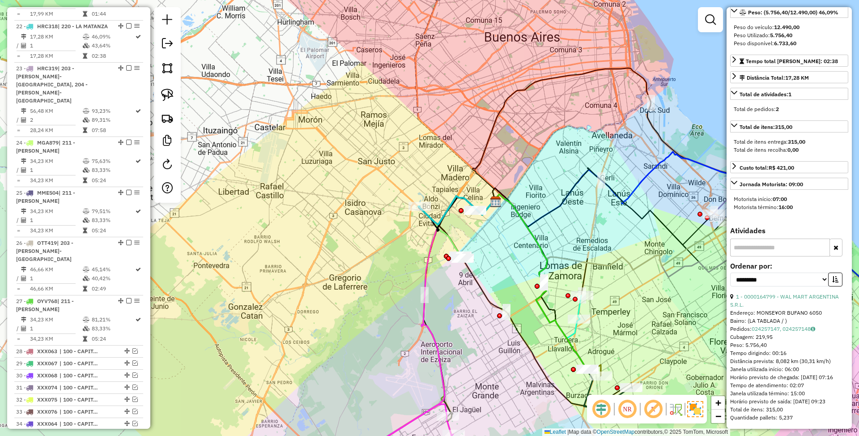
scroll to position [166, 0]
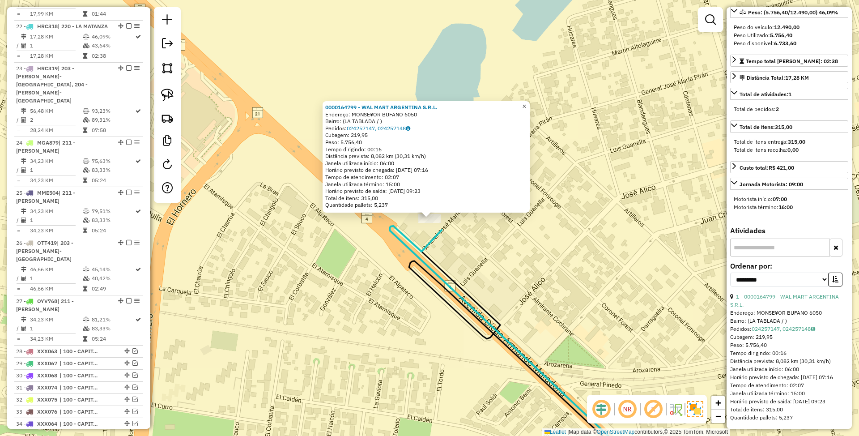
click at [526, 106] on span "×" at bounding box center [524, 106] width 4 height 8
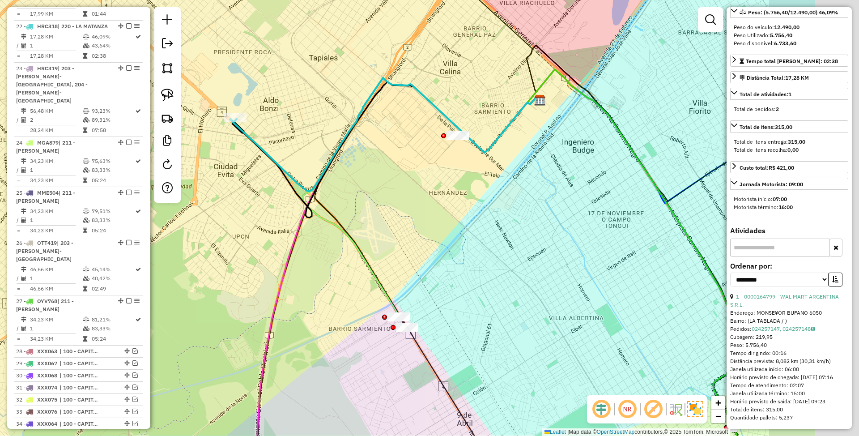
drag, startPoint x: 581, startPoint y: 322, endPoint x: 402, endPoint y: 251, distance: 193.5
click at [402, 251] on div "Janela de atendimento Grade de atendimento Capacidade Transportadoras Veículos …" at bounding box center [429, 218] width 859 height 436
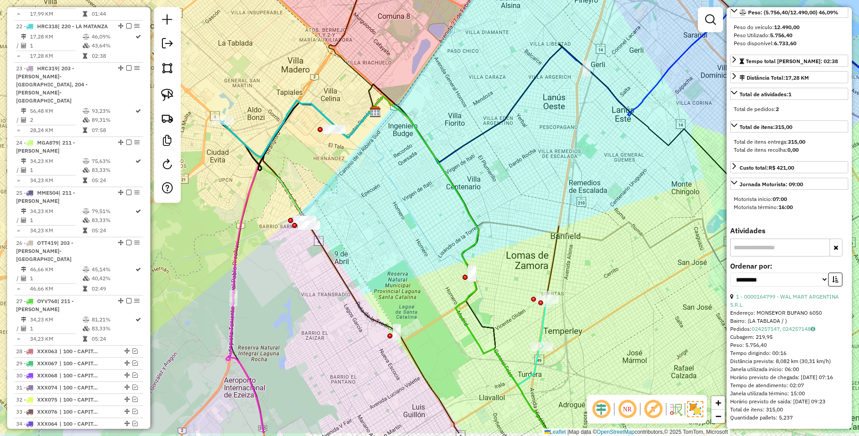
drag, startPoint x: 585, startPoint y: 239, endPoint x: 508, endPoint y: 178, distance: 97.7
click at [509, 178] on div "Janela de atendimento Grade de atendimento Capacidade Transportadoras Veículos …" at bounding box center [429, 218] width 859 height 436
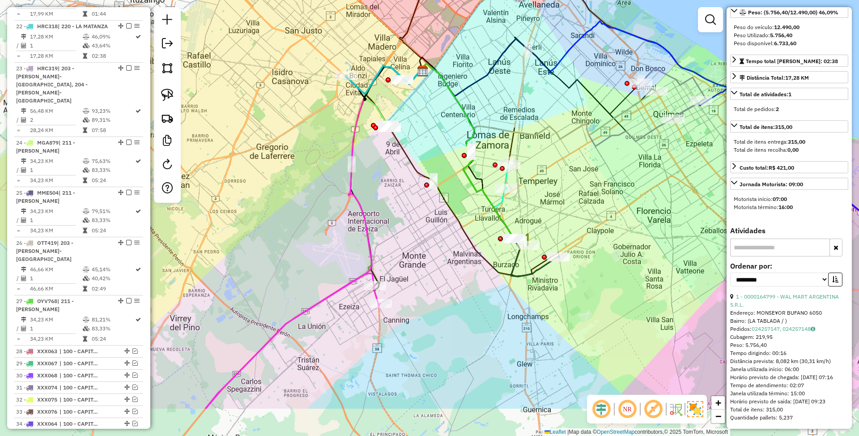
drag, startPoint x: 542, startPoint y: 167, endPoint x: 532, endPoint y: 94, distance: 74.1
click at [532, 94] on div "Janela de atendimento Grade de atendimento Capacidade Transportadoras Veículos …" at bounding box center [429, 218] width 859 height 436
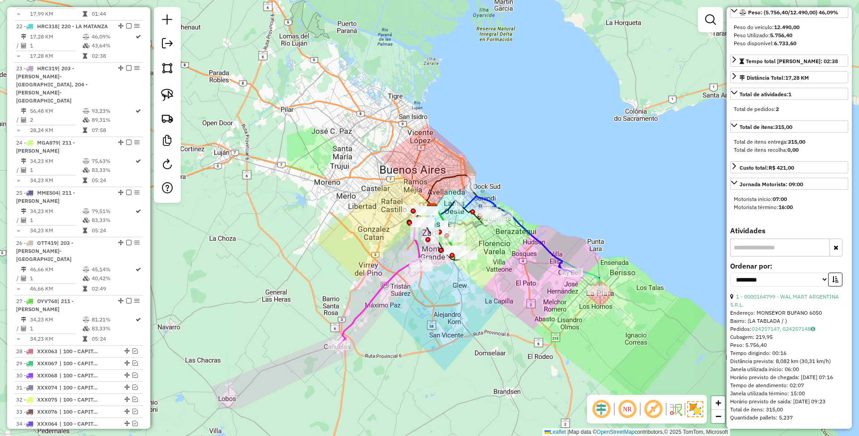
drag, startPoint x: 531, startPoint y: 318, endPoint x: 441, endPoint y: 294, distance: 93.9
click at [441, 294] on div "Janela de atendimento Grade de atendimento Capacidade Transportadoras Veículos …" at bounding box center [429, 218] width 859 height 436
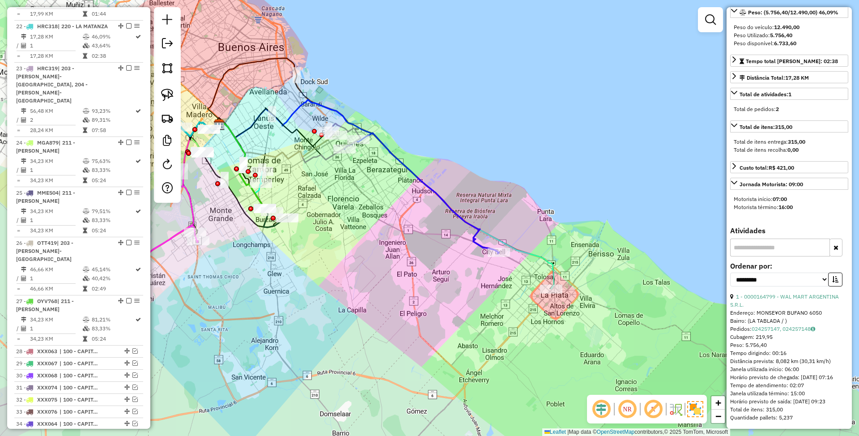
click at [553, 267] on icon at bounding box center [385, 194] width 336 height 189
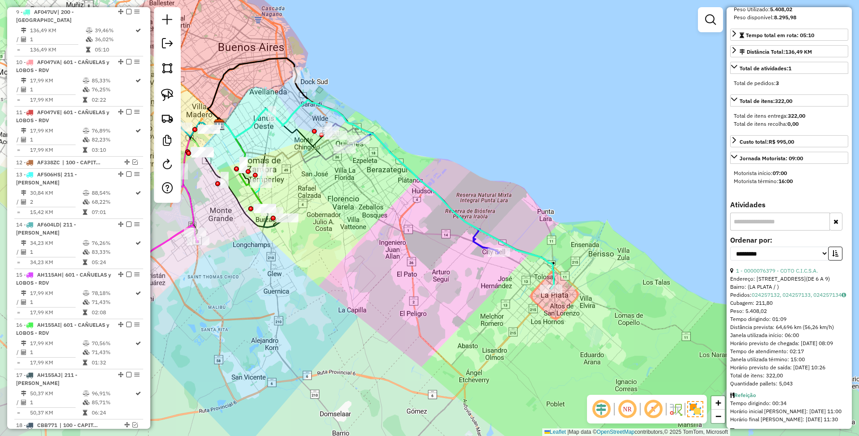
scroll to position [0, 0]
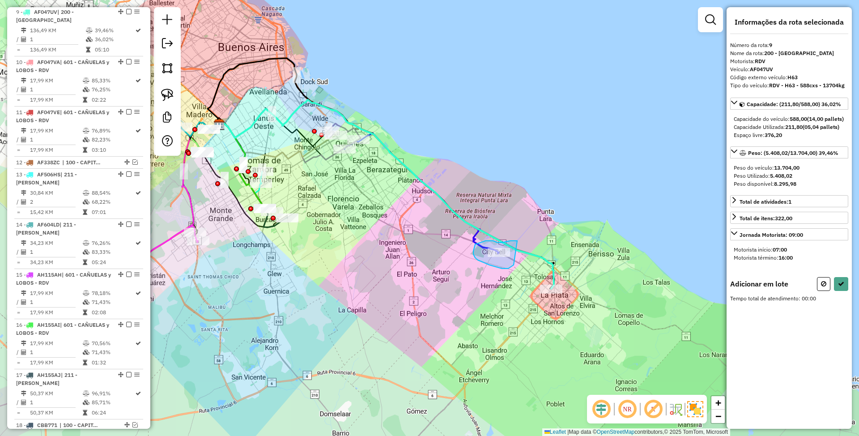
drag, startPoint x: 504, startPoint y: 242, endPoint x: 513, endPoint y: 265, distance: 24.5
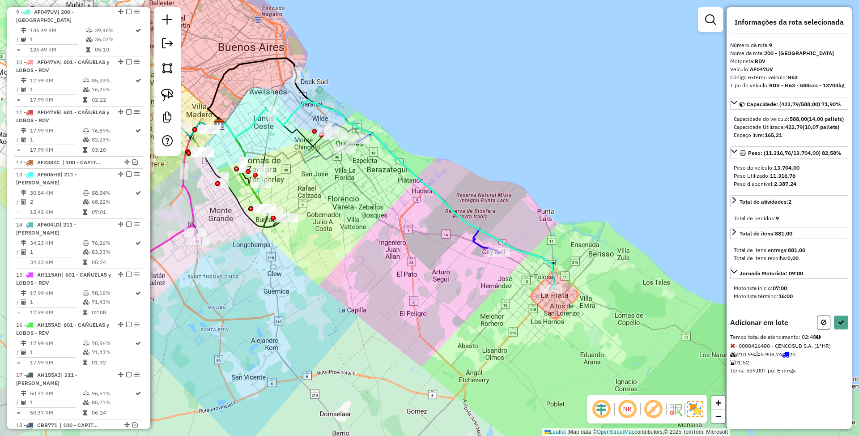
select select "**********"
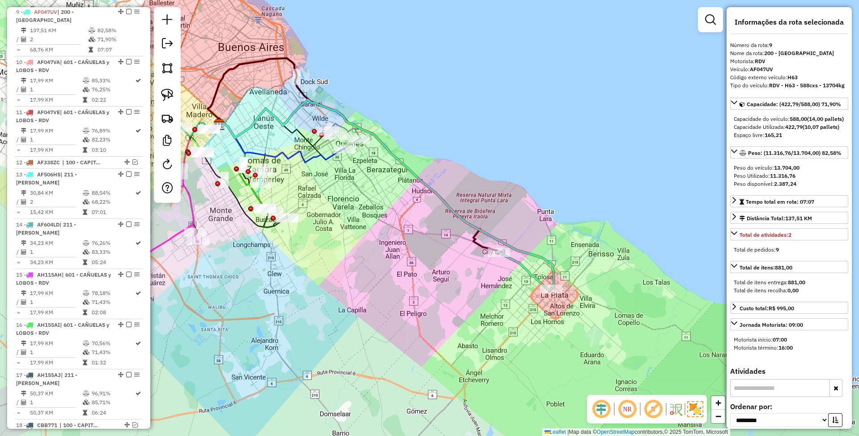
click at [526, 264] on icon at bounding box center [524, 271] width 54 height 38
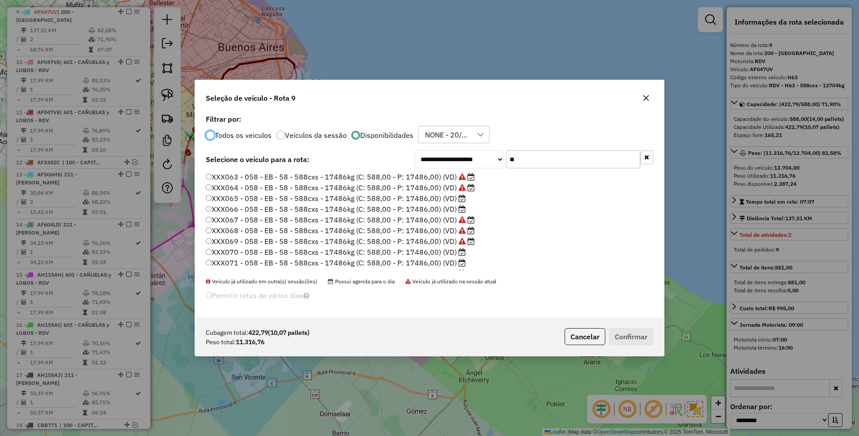
scroll to position [4, 3]
drag, startPoint x: 521, startPoint y: 152, endPoint x: 437, endPoint y: 142, distance: 84.3
click at [437, 142] on div "**********" at bounding box center [429, 214] width 469 height 205
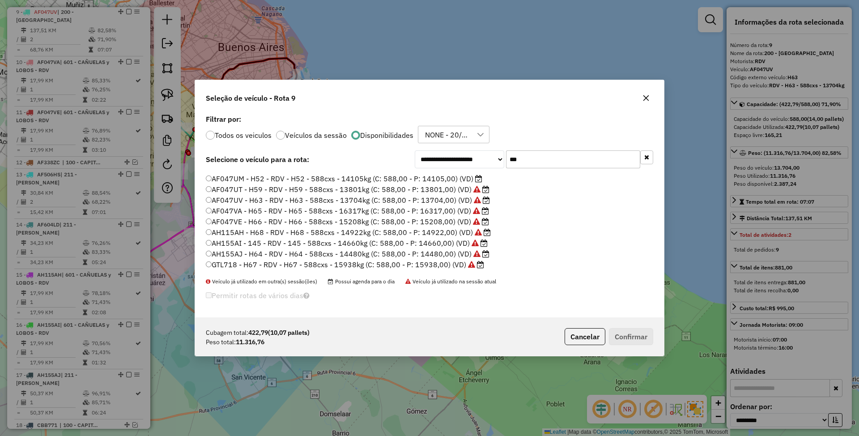
scroll to position [0, 0]
click at [533, 157] on input "***" at bounding box center [573, 159] width 134 height 18
type input "*"
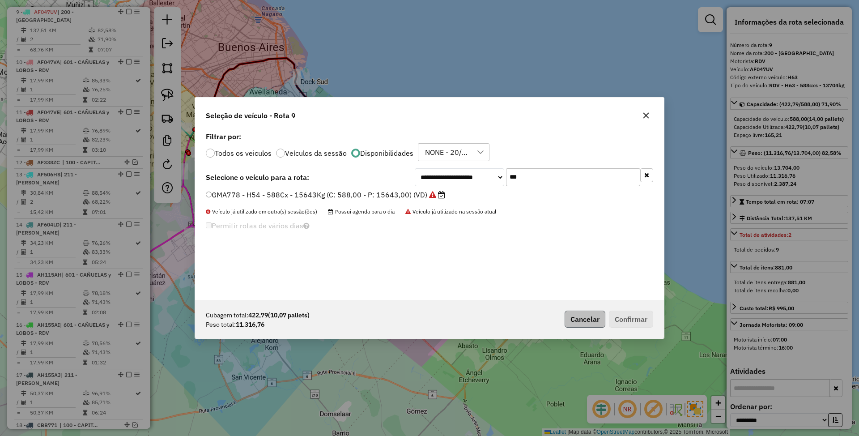
type input "***"
click at [580, 316] on button "Cancelar" at bounding box center [584, 318] width 41 height 17
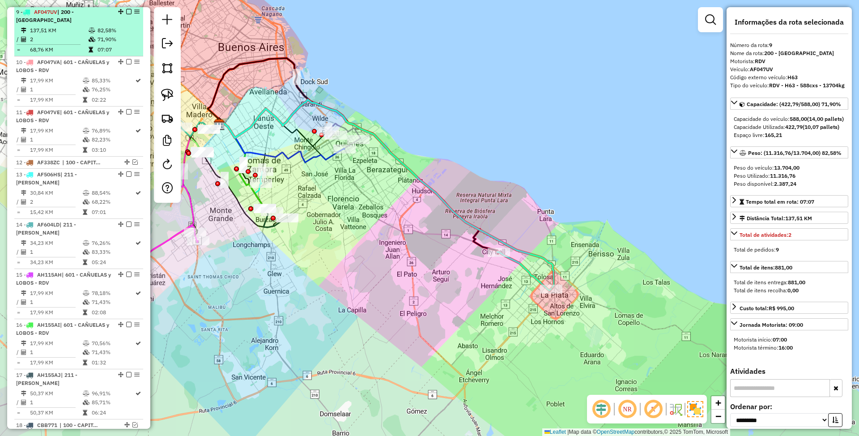
click at [127, 13] on em at bounding box center [128, 11] width 5 height 5
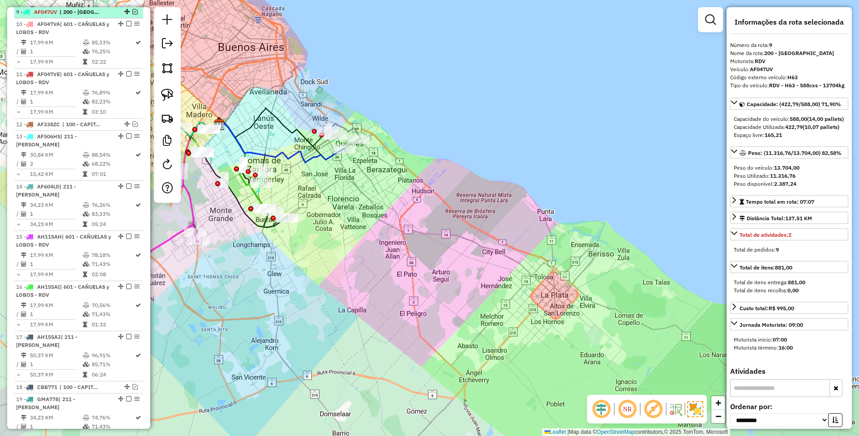
scroll to position [708, 0]
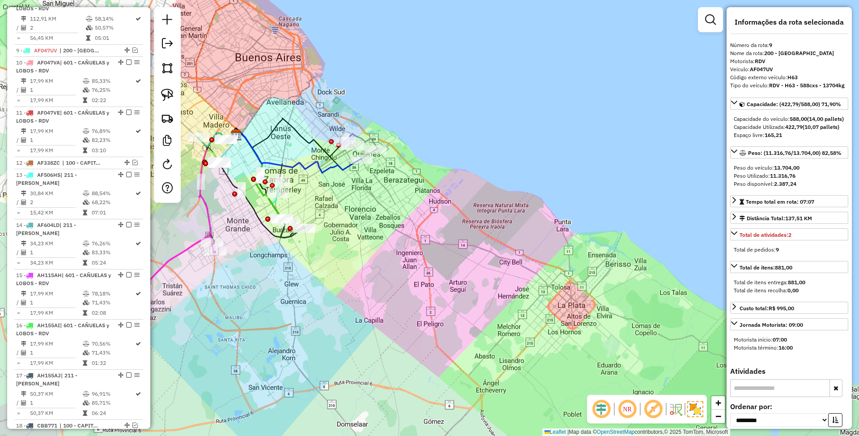
drag, startPoint x: 407, startPoint y: 229, endPoint x: 492, endPoint y: 294, distance: 107.5
click at [492, 294] on div "Janela de atendimento Grade de atendimento Capacidade Transportadoras Veículos …" at bounding box center [429, 218] width 859 height 436
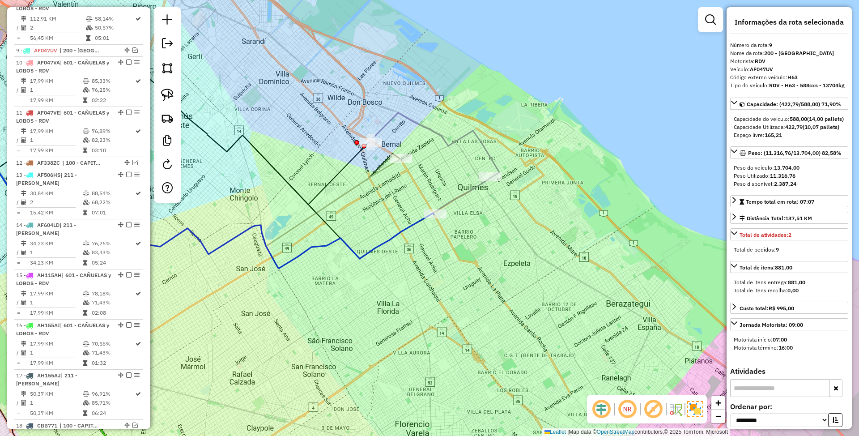
click at [465, 191] on icon at bounding box center [209, 184] width 563 height 165
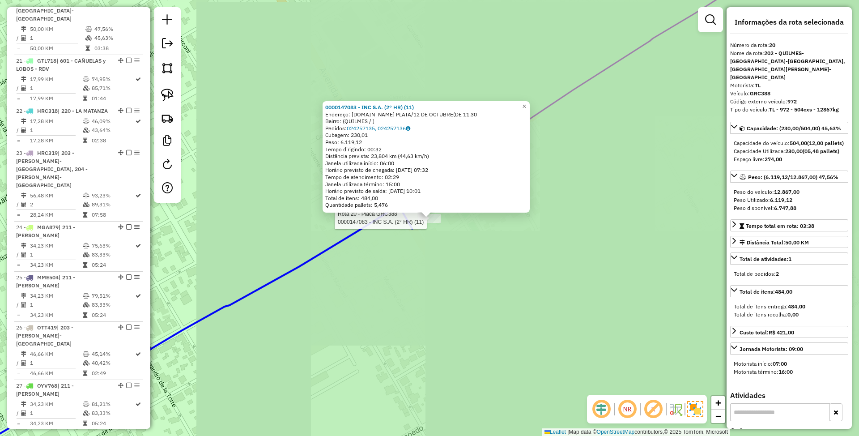
scroll to position [1185, 0]
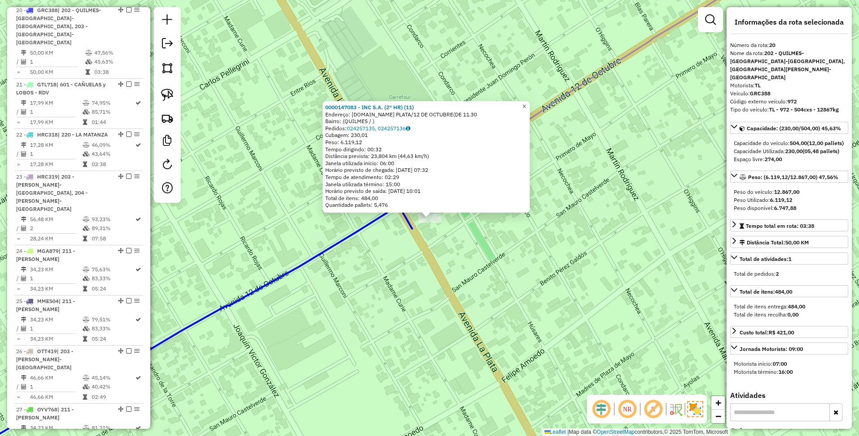
click at [526, 104] on span "×" at bounding box center [524, 106] width 4 height 8
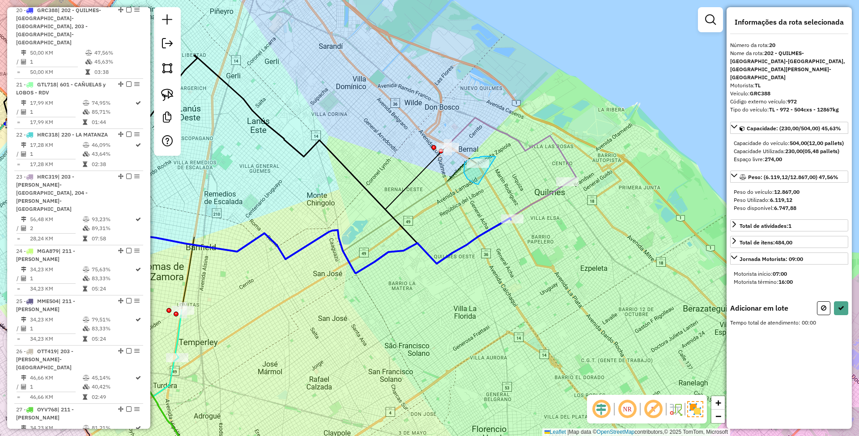
drag, startPoint x: 494, startPoint y: 156, endPoint x: 479, endPoint y: 183, distance: 31.2
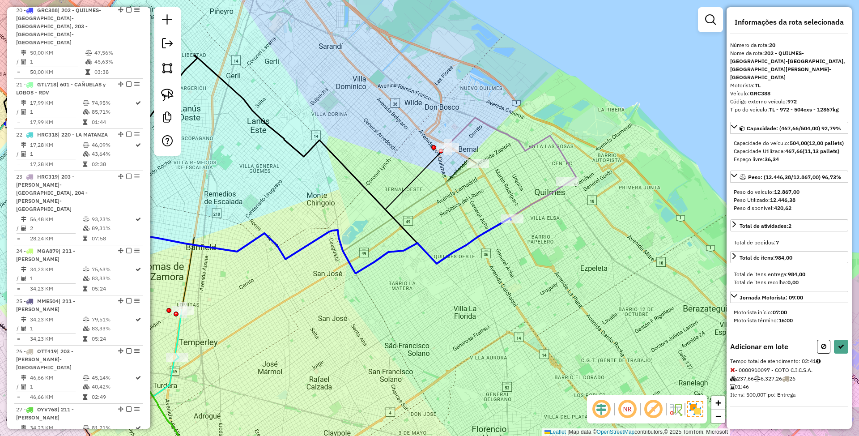
select select "**********"
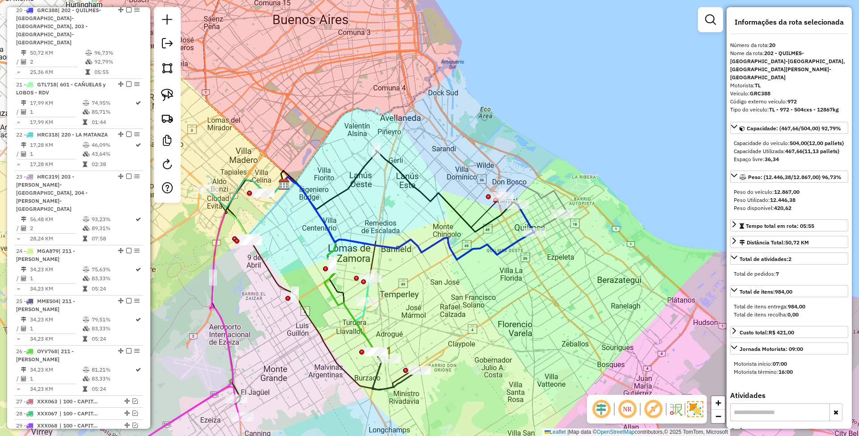
click at [559, 195] on icon at bounding box center [534, 198] width 64 height 33
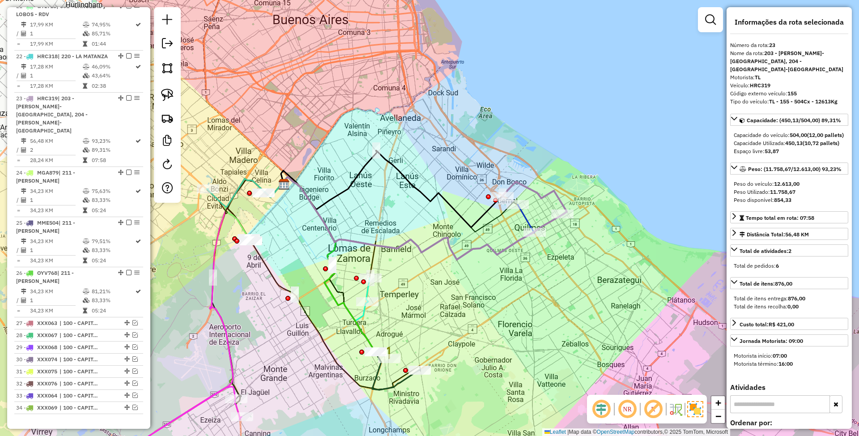
scroll to position [1343, 0]
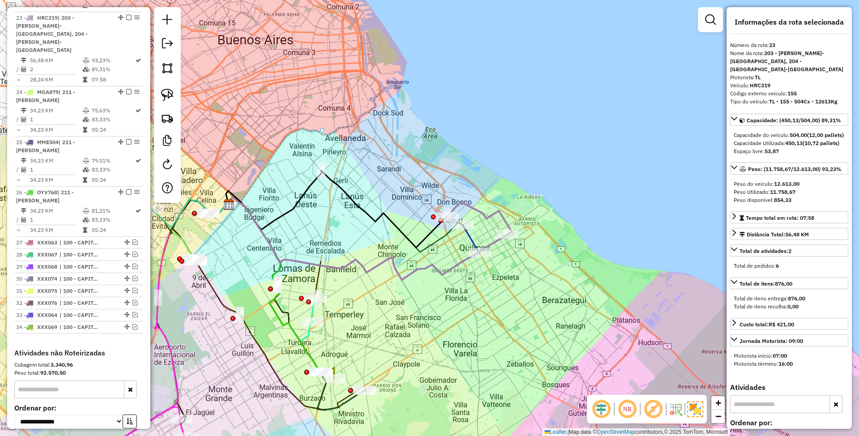
drag, startPoint x: 574, startPoint y: 265, endPoint x: 519, endPoint y: 285, distance: 58.7
click at [519, 285] on div "Janela de atendimento Grade de atendimento Capacidade Transportadoras Veículos …" at bounding box center [429, 218] width 859 height 436
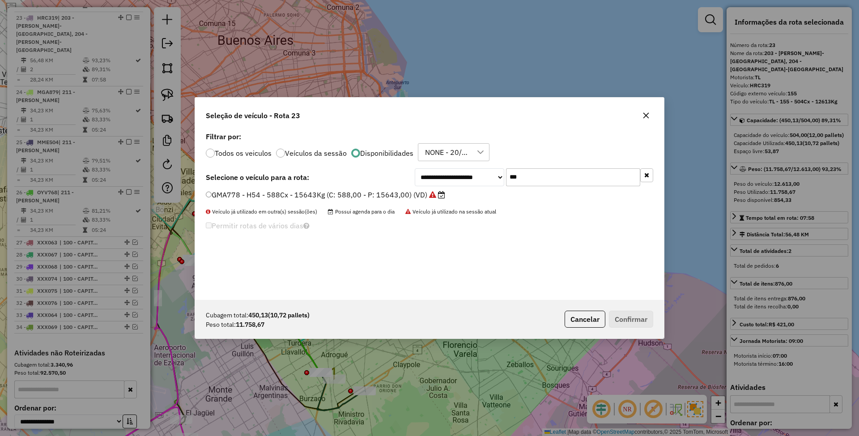
scroll to position [4, 3]
click at [521, 174] on input "***" at bounding box center [573, 177] width 134 height 18
type input "***"
click at [442, 193] on label "AH115AH - H68 - RDV - H68 - 588cxs - 14922kg (C: 588,00 - P: 14922,00) (VD)" at bounding box center [348, 194] width 285 height 11
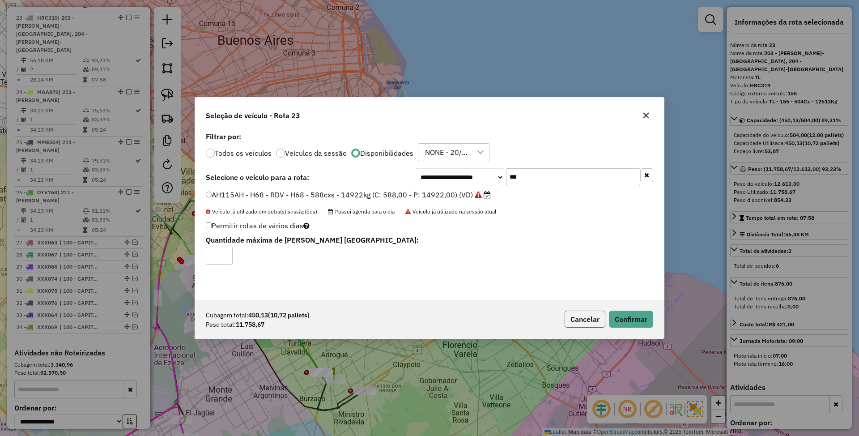
click at [578, 316] on button "Cancelar" at bounding box center [584, 318] width 41 height 17
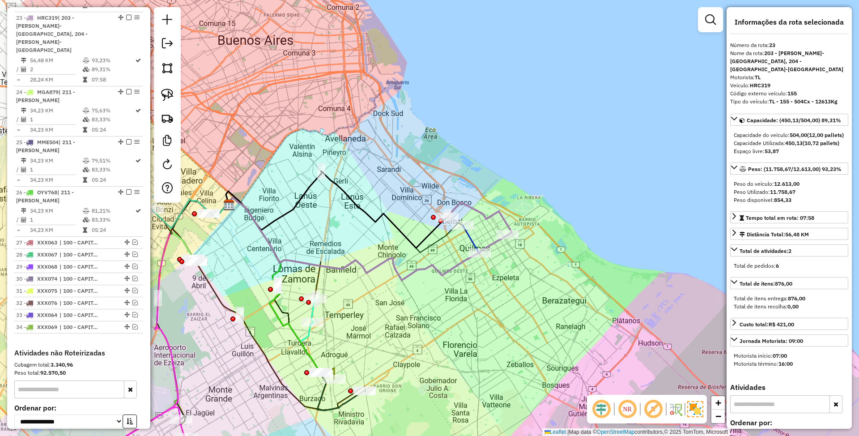
click at [491, 212] on icon at bounding box center [479, 218] width 64 height 33
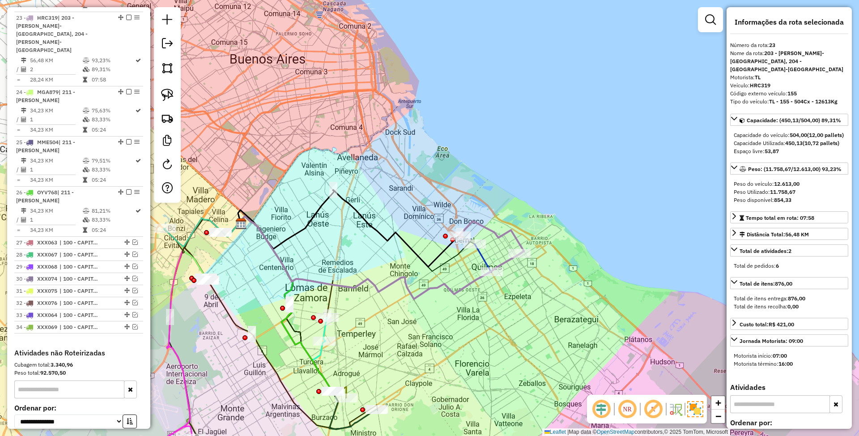
drag, startPoint x: 551, startPoint y: 267, endPoint x: 564, endPoint y: 285, distance: 22.6
click at [564, 285] on div "Janela de atendimento Grade de atendimento Capacidade Transportadoras Veículos …" at bounding box center [429, 218] width 859 height 436
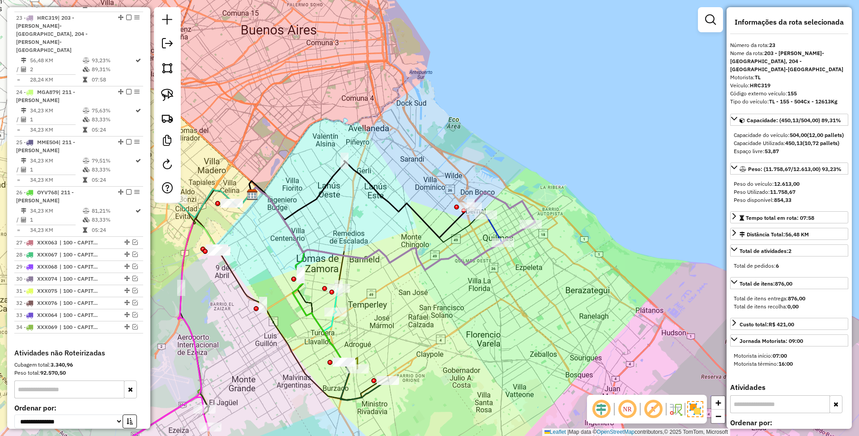
drag, startPoint x: 539, startPoint y: 326, endPoint x: 550, endPoint y: 297, distance: 31.1
click at [550, 297] on div "Janela de atendimento Grade de atendimento Capacidade Transportadoras Veículos …" at bounding box center [429, 218] width 859 height 436
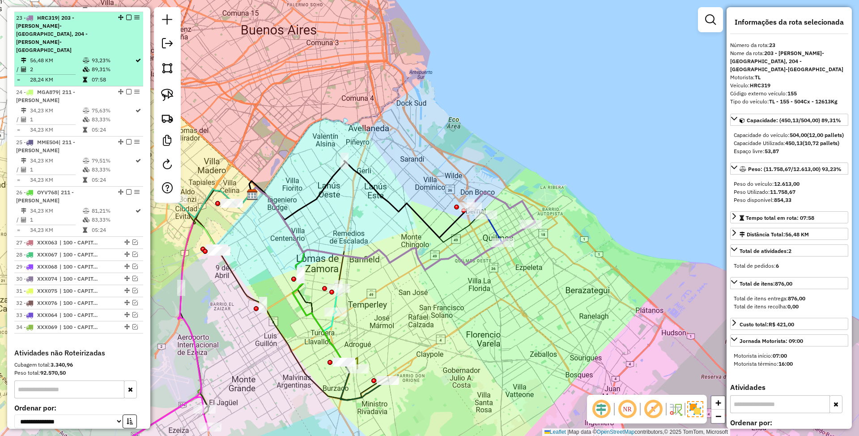
click at [126, 15] on em at bounding box center [128, 17] width 5 height 5
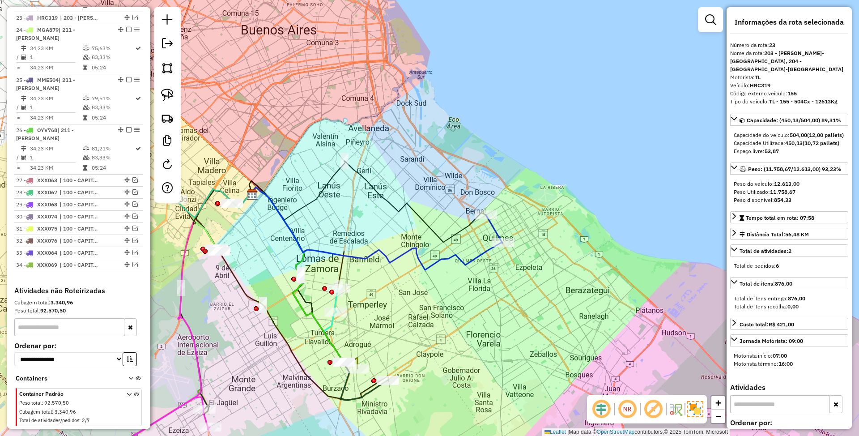
click at [473, 256] on icon at bounding box center [375, 228] width 253 height 83
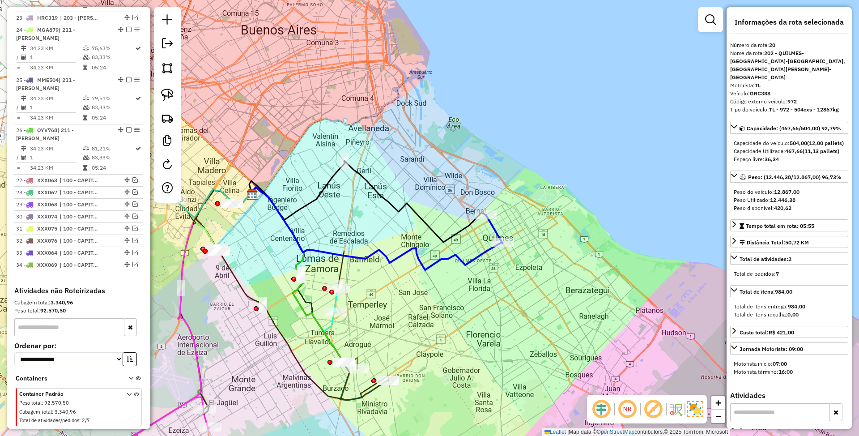
scroll to position [1185, 0]
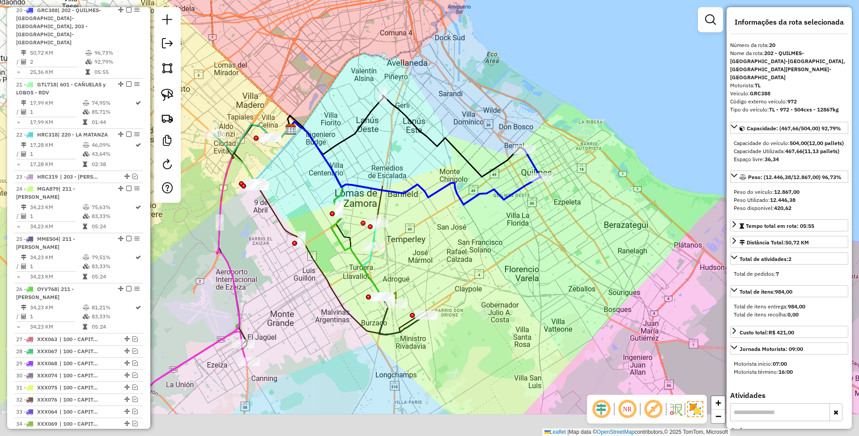
drag, startPoint x: 493, startPoint y: 303, endPoint x: 533, endPoint y: 230, distance: 83.7
click at [533, 230] on div "Janela de atendimento Grade de atendimento Capacidade Transportadoras Veículos …" at bounding box center [429, 218] width 859 height 436
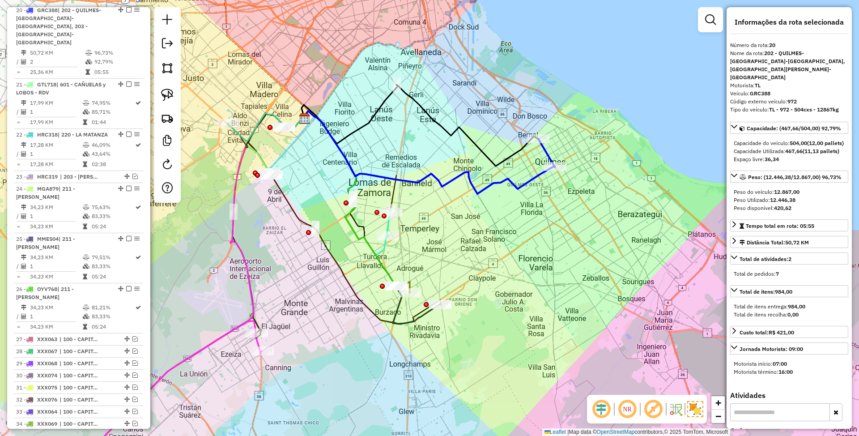
drag, startPoint x: 535, startPoint y: 247, endPoint x: 558, endPoint y: 240, distance: 23.8
click at [558, 240] on div "Janela de atendimento Grade de atendimento Capacidade Transportadoras Veículos …" at bounding box center [429, 218] width 859 height 436
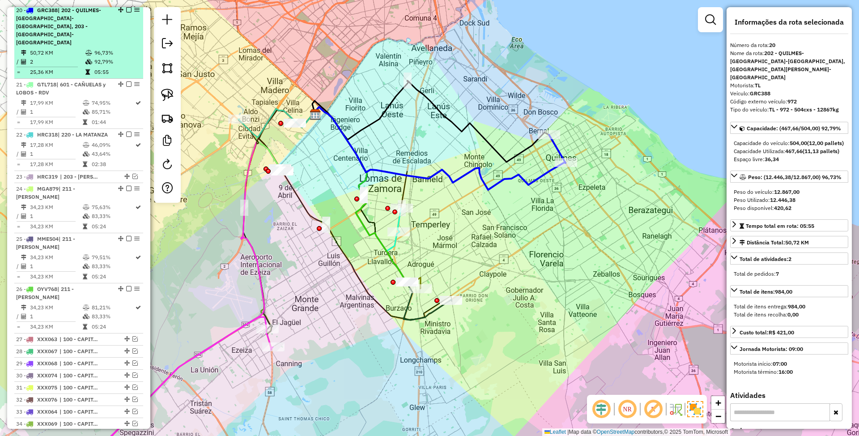
click at [127, 11] on em at bounding box center [128, 9] width 5 height 5
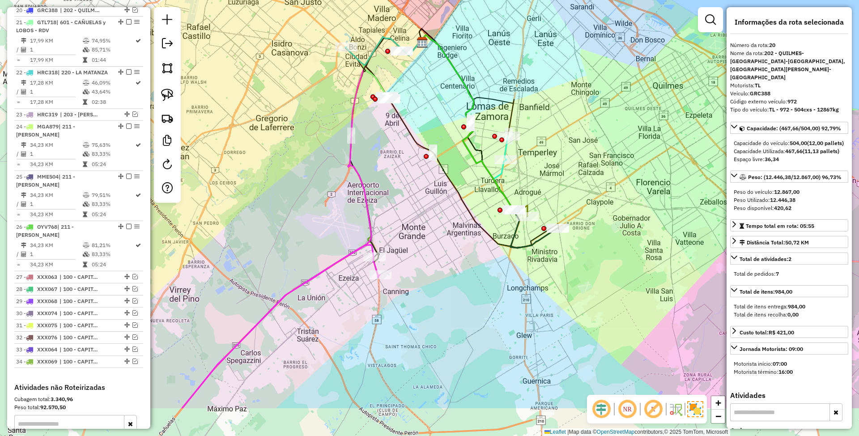
drag, startPoint x: 437, startPoint y: 254, endPoint x: 544, endPoint y: 182, distance: 128.9
click at [544, 182] on div "Janela de atendimento Grade de atendimento Capacidade Transportadoras Veículos …" at bounding box center [429, 218] width 859 height 436
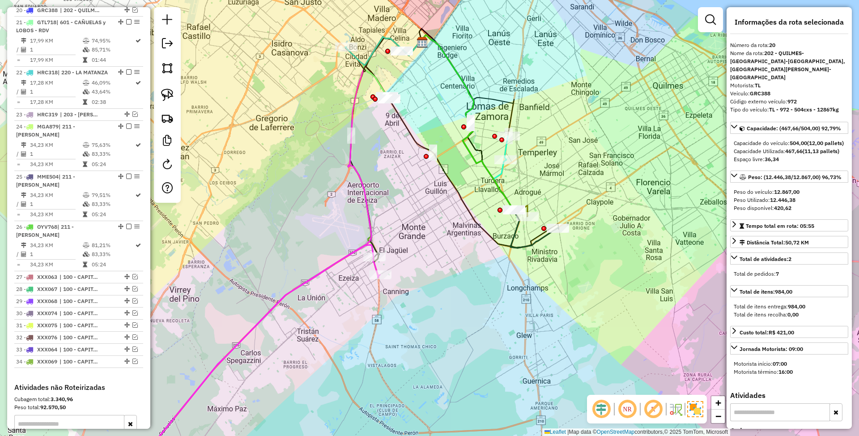
click at [339, 264] on icon at bounding box center [249, 362] width 261 height 235
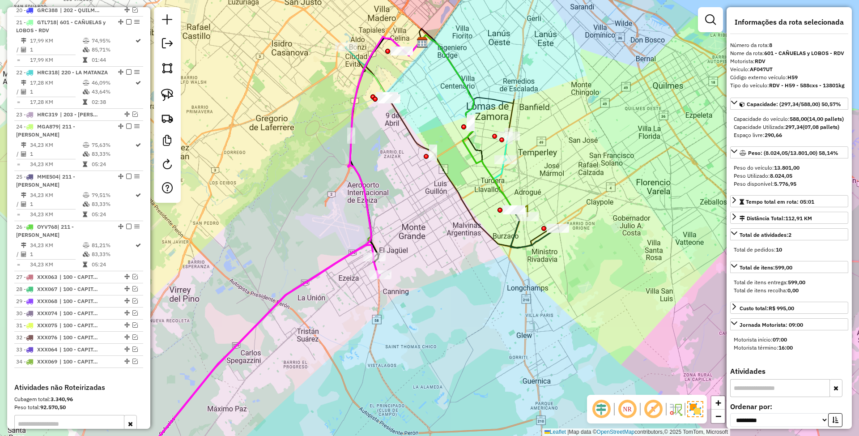
scroll to position [696, 0]
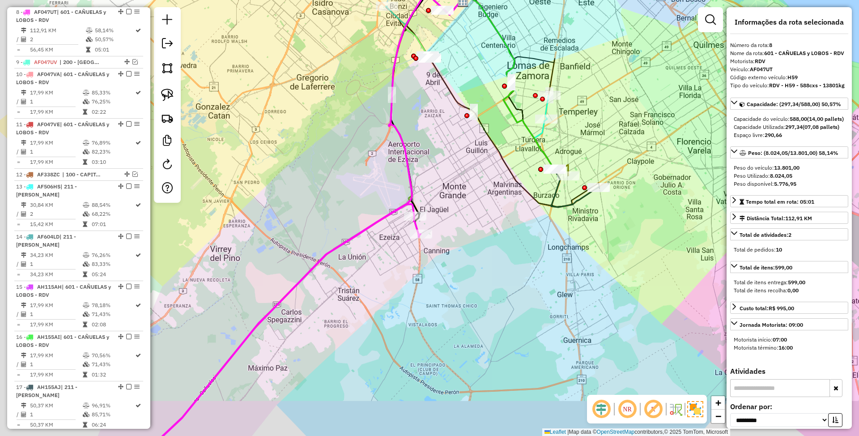
drag, startPoint x: 344, startPoint y: 321, endPoint x: 385, endPoint y: 280, distance: 57.6
click at [385, 280] on div "Janela de atendimento Grade de atendimento Capacidade Transportadoras Veículos …" at bounding box center [429, 218] width 859 height 436
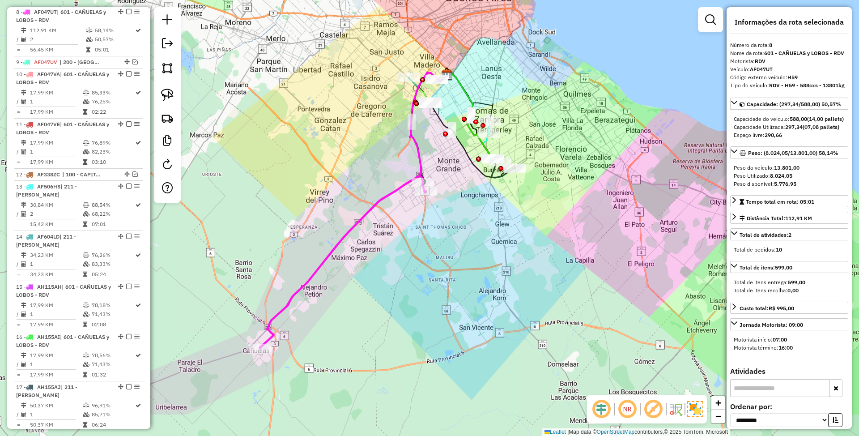
drag, startPoint x: 394, startPoint y: 312, endPoint x: 417, endPoint y: 246, distance: 69.6
click at [417, 246] on div "Janela de atendimento Grade de atendimento Capacidade Transportadoras Veículos …" at bounding box center [429, 218] width 859 height 436
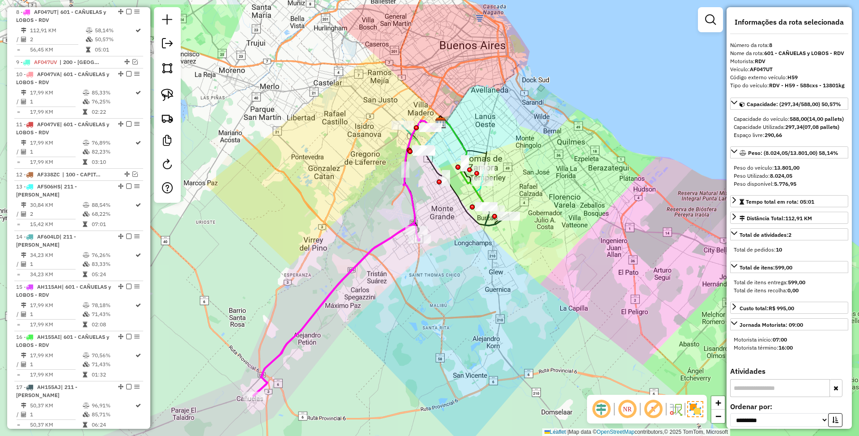
drag, startPoint x: 400, startPoint y: 285, endPoint x: 394, endPoint y: 333, distance: 48.3
click at [394, 333] on div "Janela de atendimento Grade de atendimento Capacidade Transportadoras Veículos …" at bounding box center [429, 218] width 859 height 436
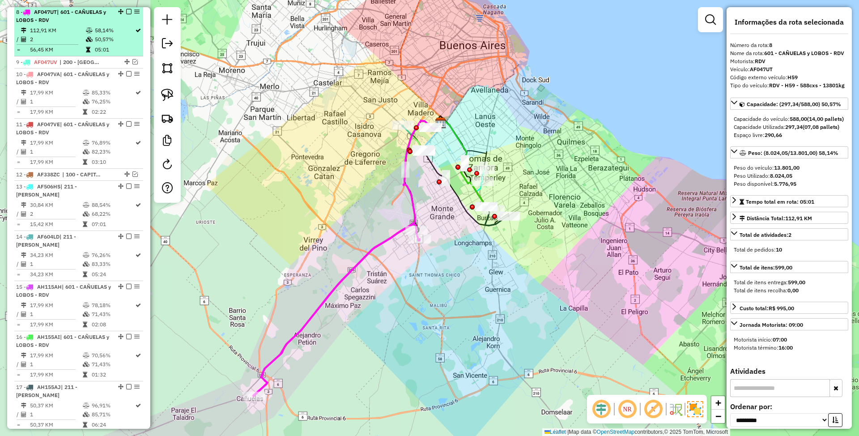
click at [126, 13] on em at bounding box center [128, 11] width 5 height 5
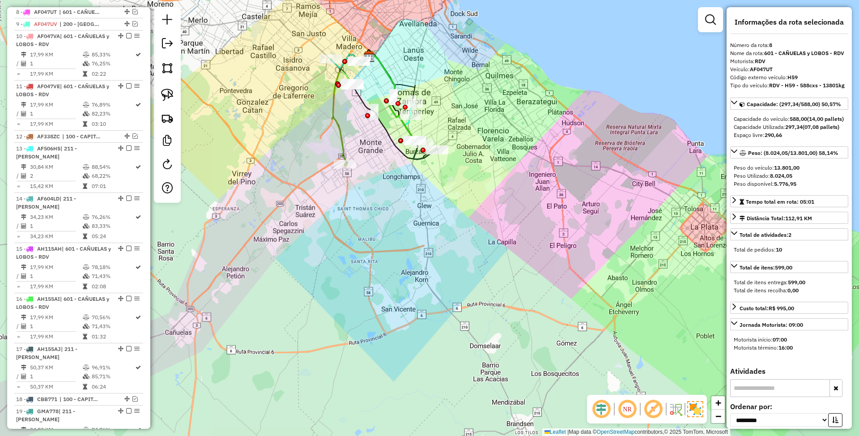
click at [342, 141] on icon at bounding box center [350, 110] width 37 height 112
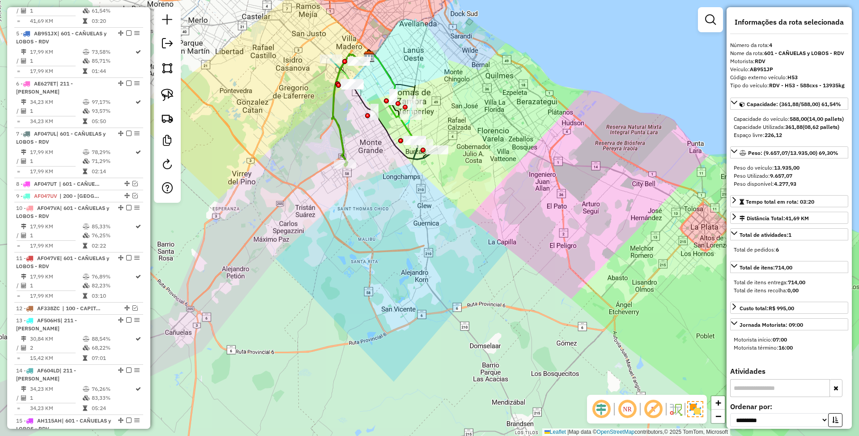
scroll to position [495, 0]
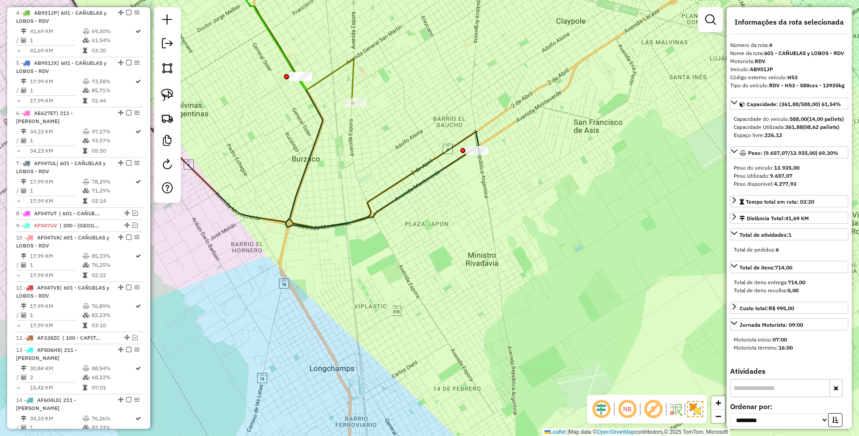
click at [423, 179] on icon at bounding box center [349, 92] width 259 height 271
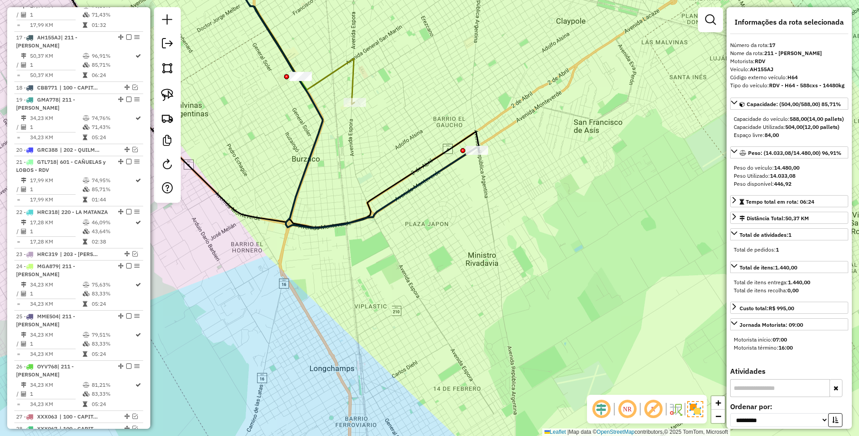
scroll to position [1034, 0]
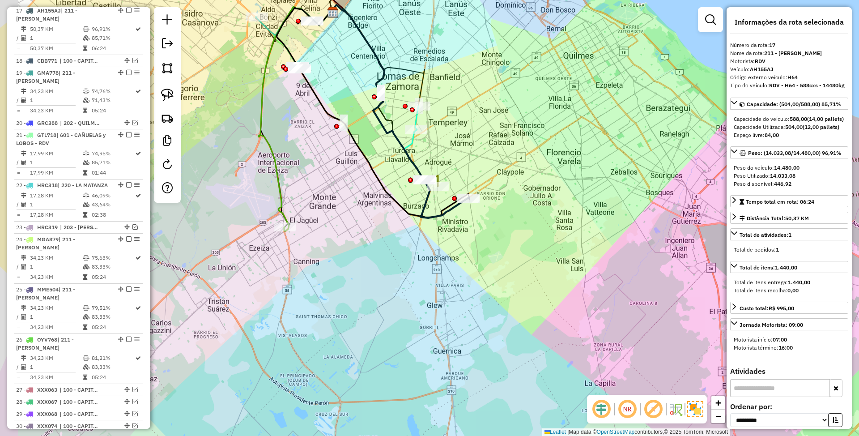
drag, startPoint x: 480, startPoint y: 269, endPoint x: 503, endPoint y: 281, distance: 25.8
click at [503, 281] on div "Janela de atendimento Grade de atendimento Capacidade Transportadoras Veículos …" at bounding box center [429, 218] width 859 height 436
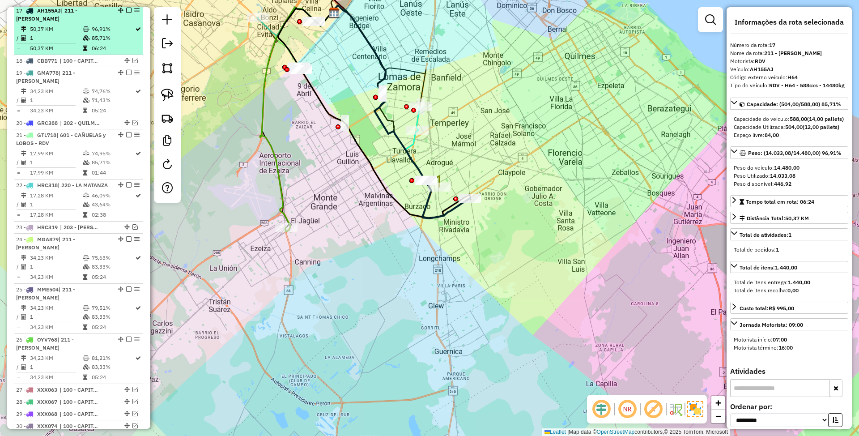
click at [127, 13] on em at bounding box center [128, 10] width 5 height 5
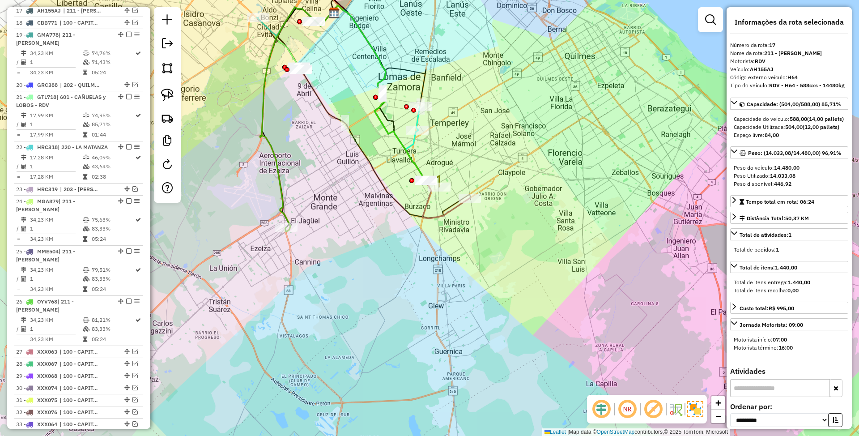
click at [455, 208] on icon at bounding box center [400, 111] width 139 height 213
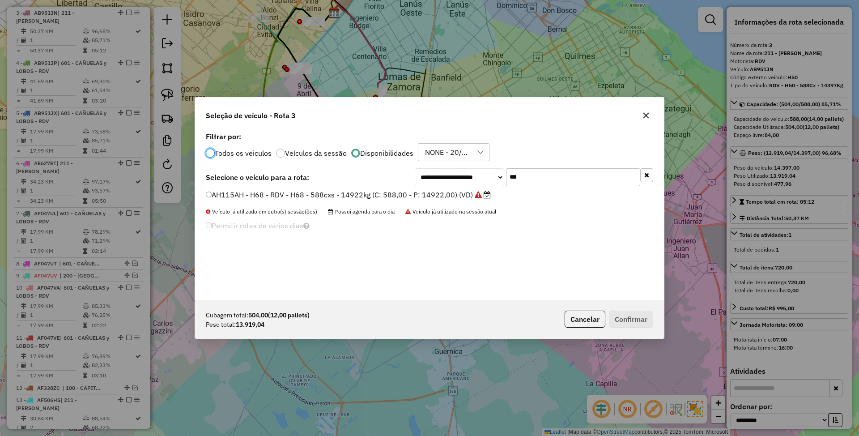
scroll to position [4, 3]
drag, startPoint x: 532, startPoint y: 174, endPoint x: 470, endPoint y: 174, distance: 62.2
click at [470, 174] on div "**********" at bounding box center [534, 177] width 238 height 18
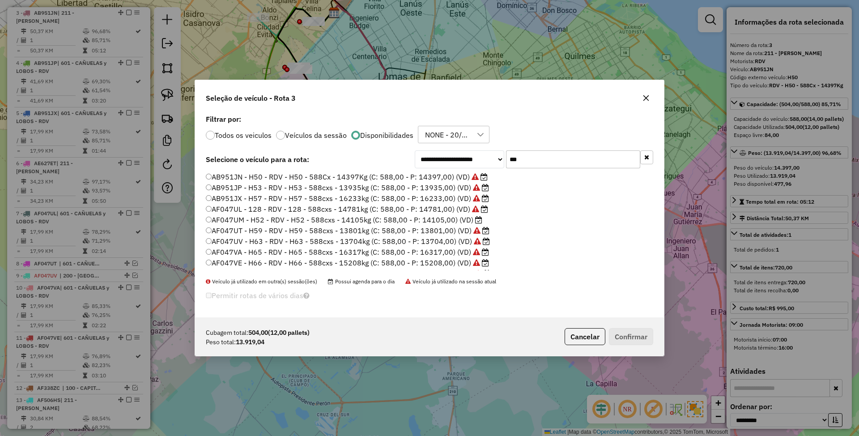
type input "***"
click at [451, 222] on label "AF047UM - H52 - RDV - H52 - 588cxs - 14105kg (C: 588,00 - P: 14105,00) (VD)" at bounding box center [344, 219] width 276 height 11
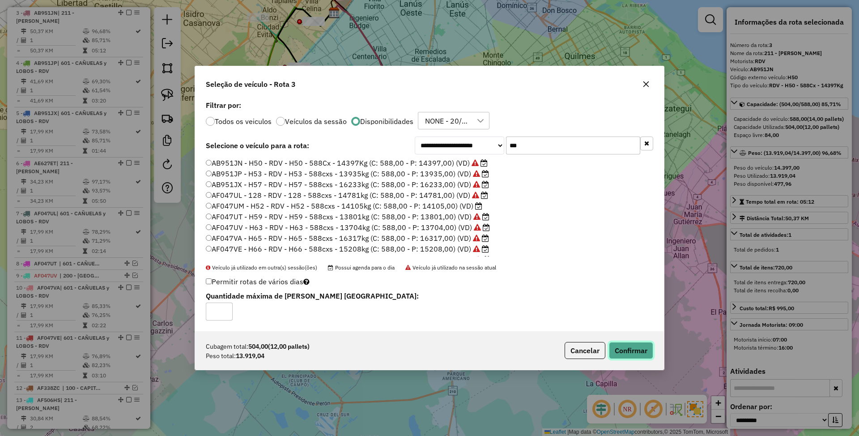
click at [623, 352] on button "Confirmar" at bounding box center [631, 350] width 44 height 17
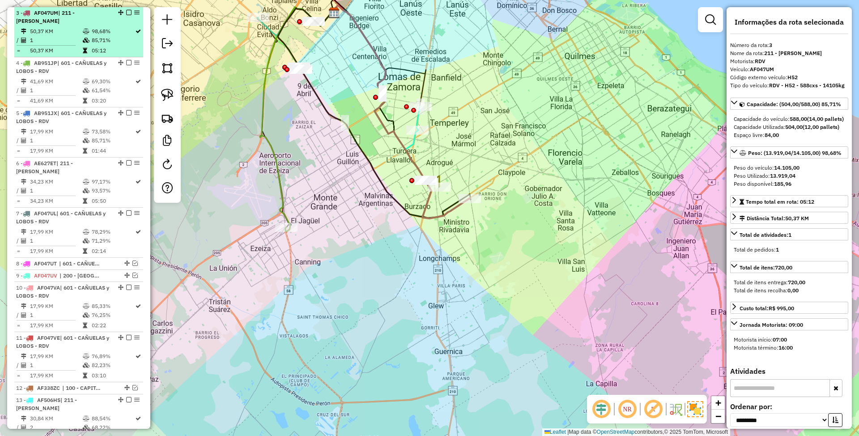
click at [127, 13] on em at bounding box center [128, 12] width 5 height 5
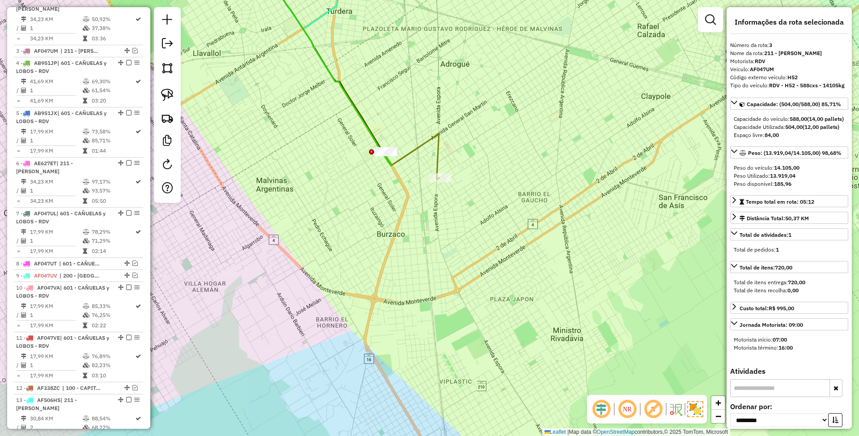
click at [439, 151] on icon at bounding box center [334, 68] width 209 height 223
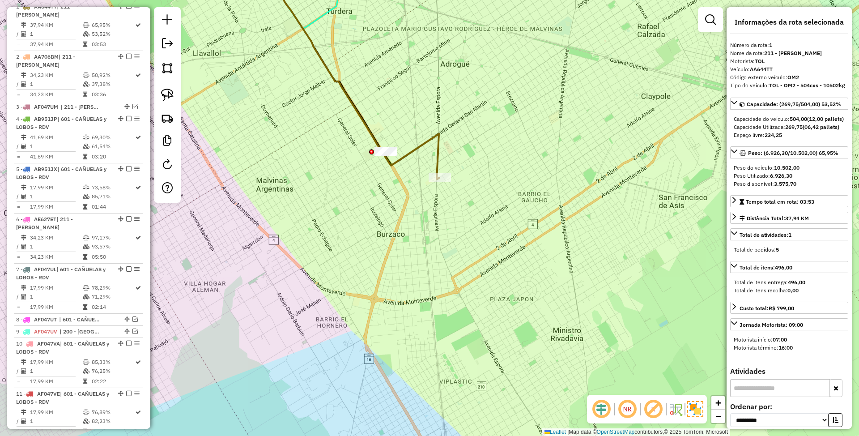
scroll to position [344, 0]
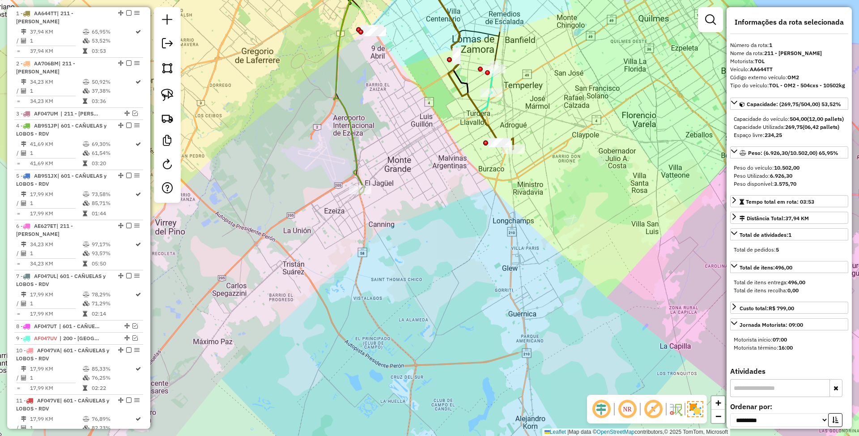
drag, startPoint x: 408, startPoint y: 247, endPoint x: 469, endPoint y: 242, distance: 61.5
click at [469, 242] on div "Janela de atendimento Grade de atendimento Capacidade Transportadoras Veículos …" at bounding box center [429, 218] width 859 height 436
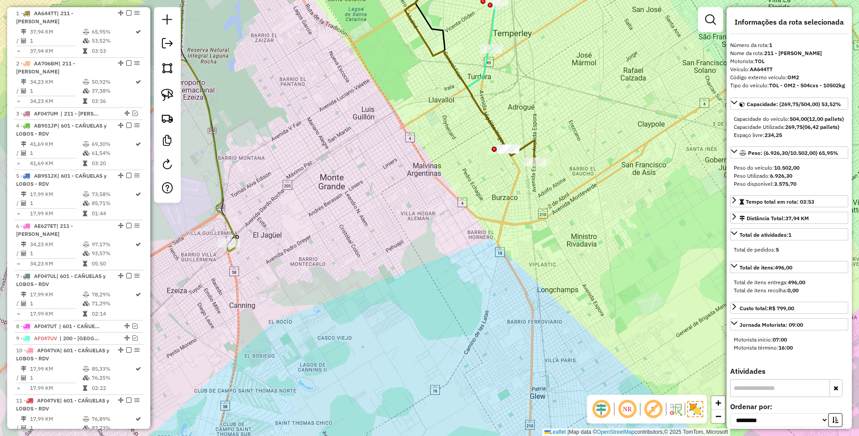
click at [509, 157] on icon at bounding box center [470, 60] width 130 height 206
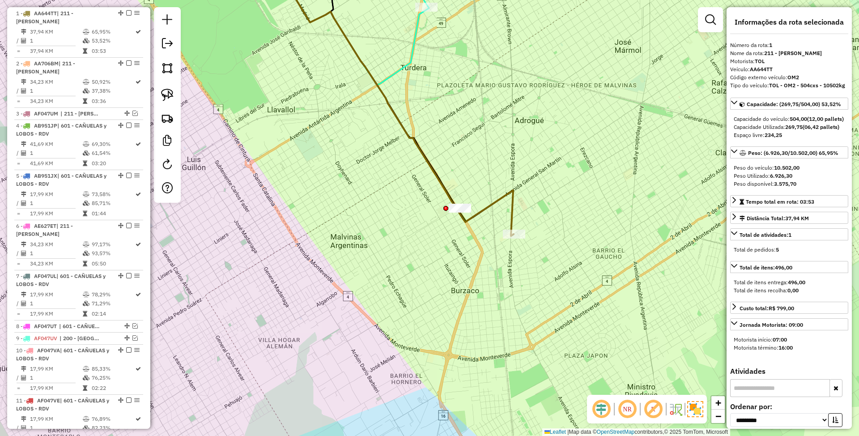
click at [509, 210] on icon at bounding box center [392, 96] width 244 height 279
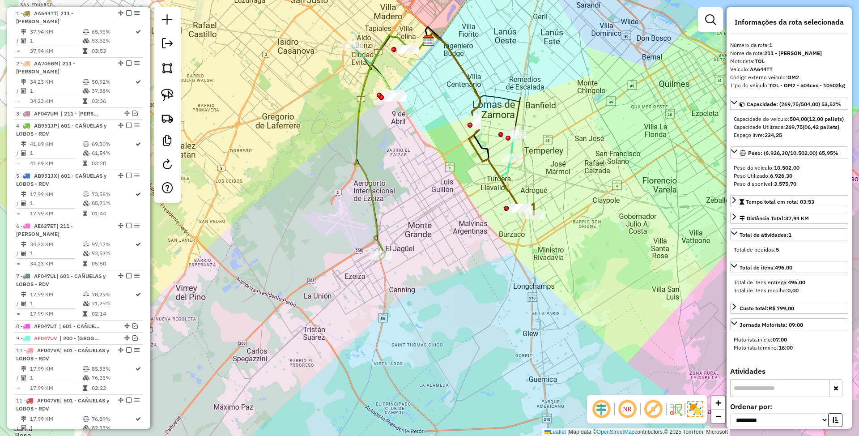
drag, startPoint x: 451, startPoint y: 260, endPoint x: 479, endPoint y: 251, distance: 29.6
click at [479, 251] on div "Janela de atendimento Grade de atendimento Capacidade Transportadoras Veículos …" at bounding box center [429, 218] width 859 height 436
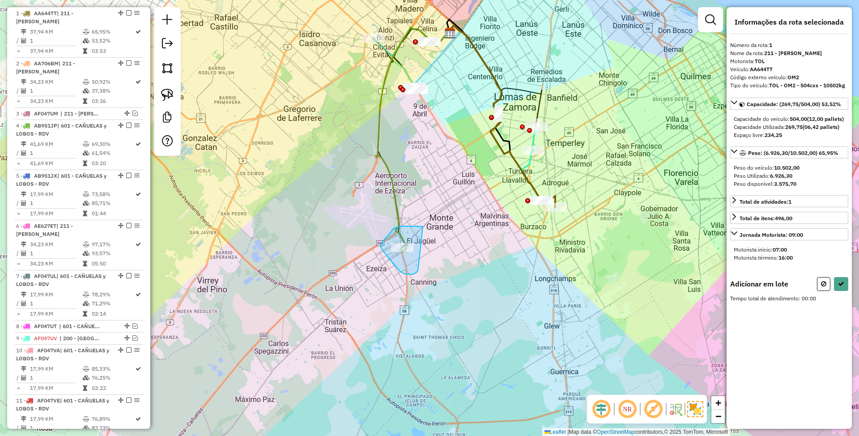
drag, startPoint x: 422, startPoint y: 226, endPoint x: 418, endPoint y: 271, distance: 44.9
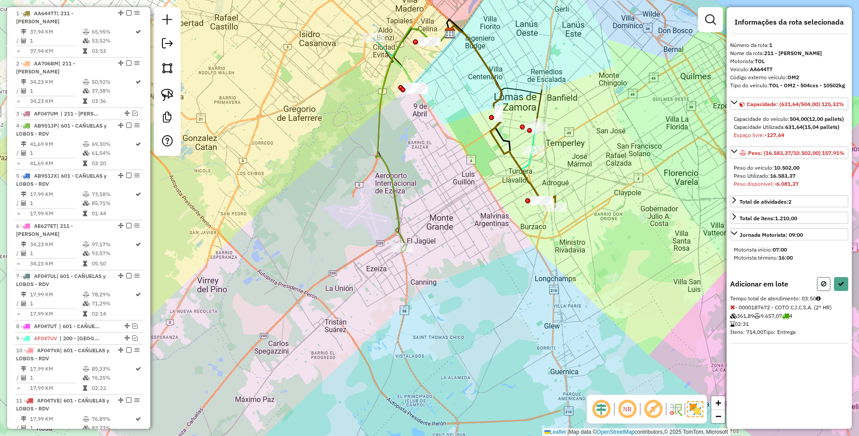
click at [822, 287] on icon at bounding box center [823, 283] width 5 height 6
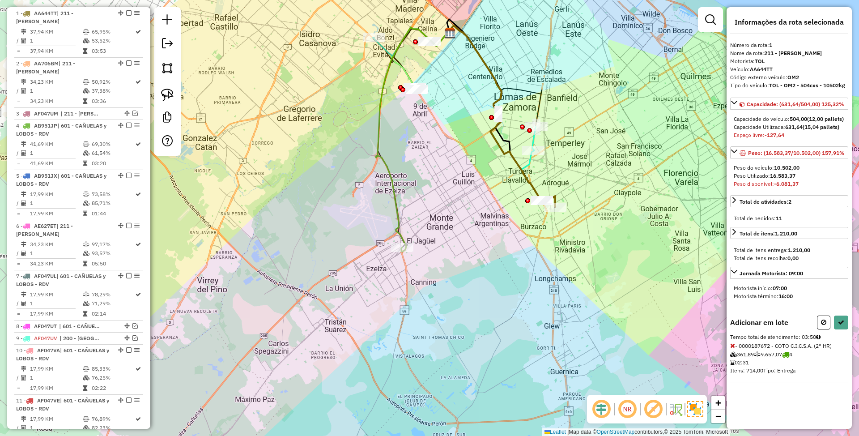
select select "**********"
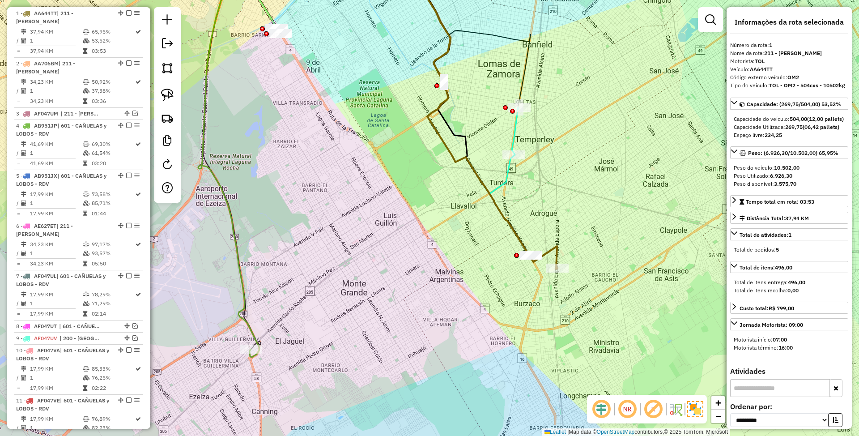
click at [513, 129] on icon at bounding box center [515, 130] width 6 height 47
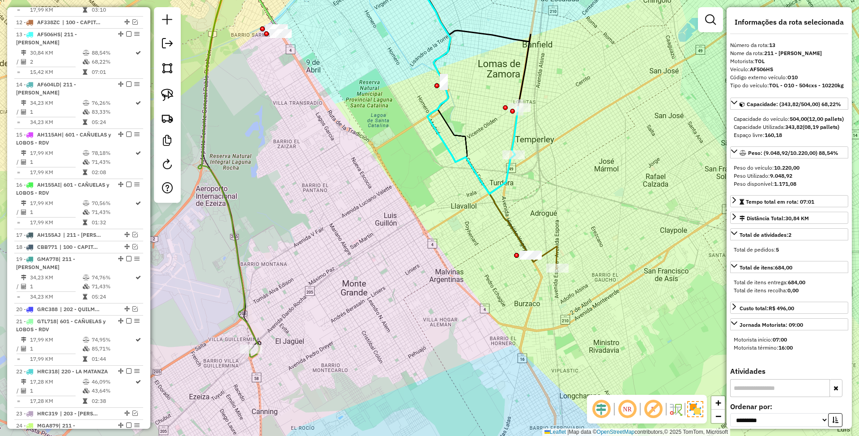
scroll to position [795, 0]
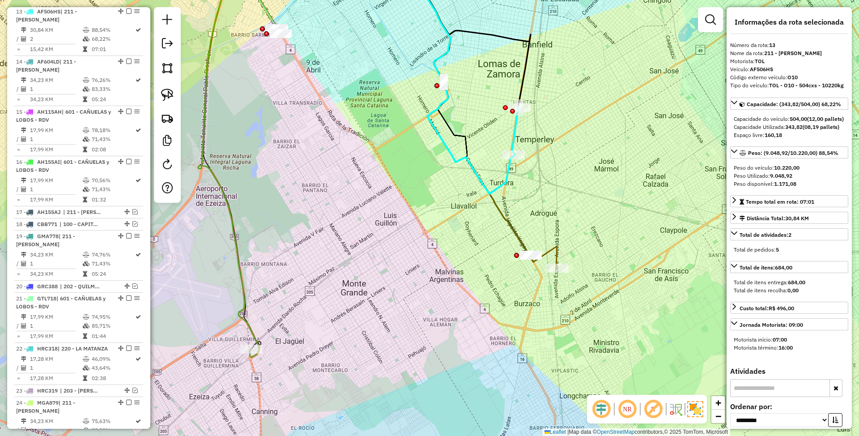
click at [556, 256] on icon at bounding box center [479, 113] width 157 height 312
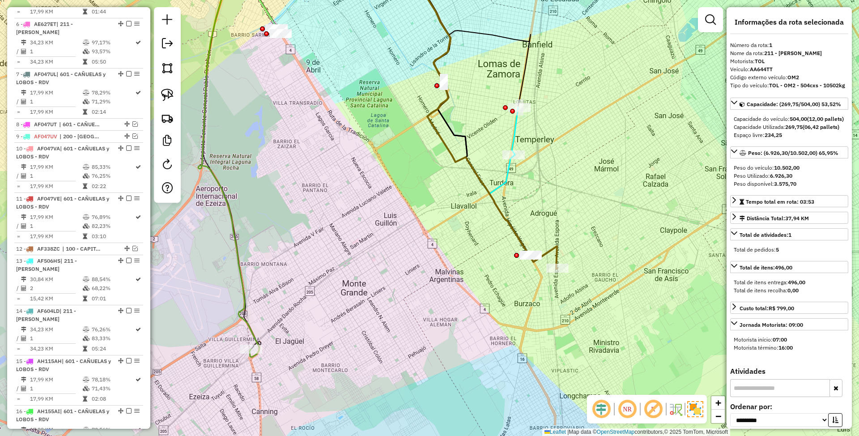
scroll to position [344, 0]
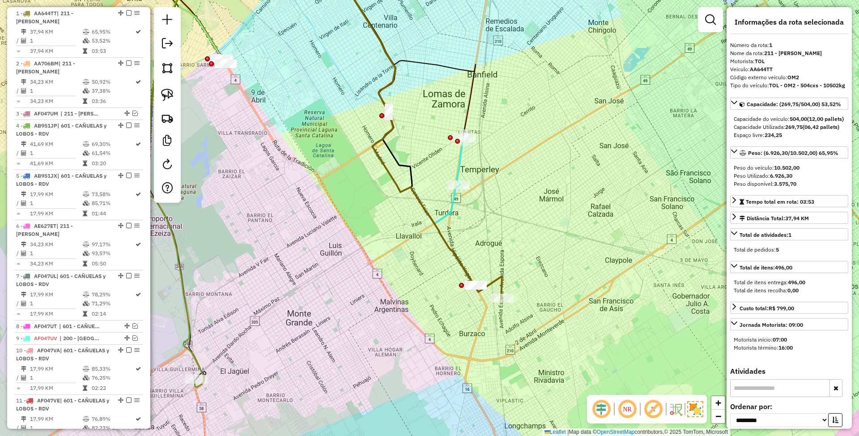
drag, startPoint x: 521, startPoint y: 213, endPoint x: 503, endPoint y: 229, distance: 23.4
click at [503, 229] on div "Janela de atendimento Grade de atendimento Capacidade Transportadoras Veículos …" at bounding box center [429, 218] width 859 height 436
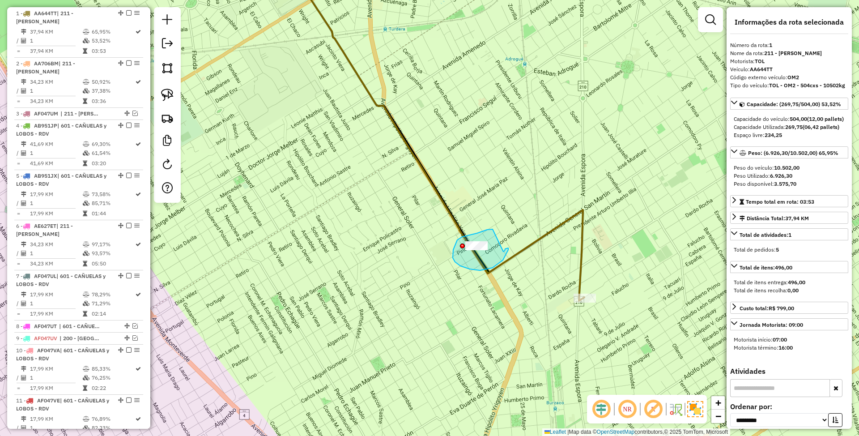
drag, startPoint x: 483, startPoint y: 231, endPoint x: 503, endPoint y: 251, distance: 28.5
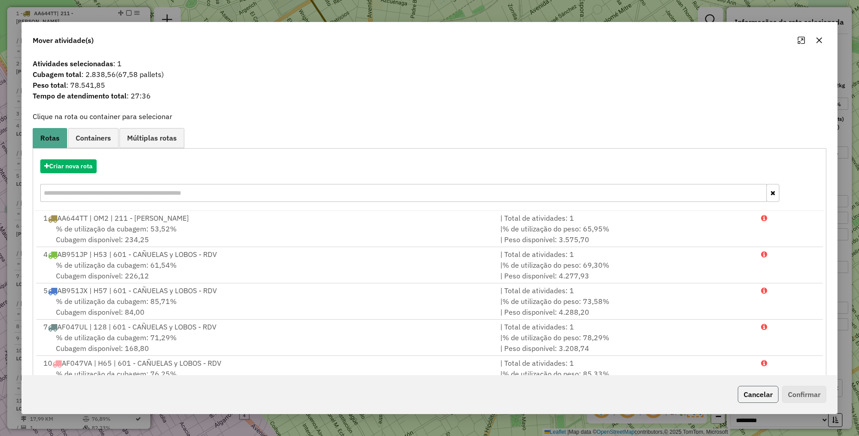
click at [764, 396] on button "Cancelar" at bounding box center [757, 394] width 41 height 17
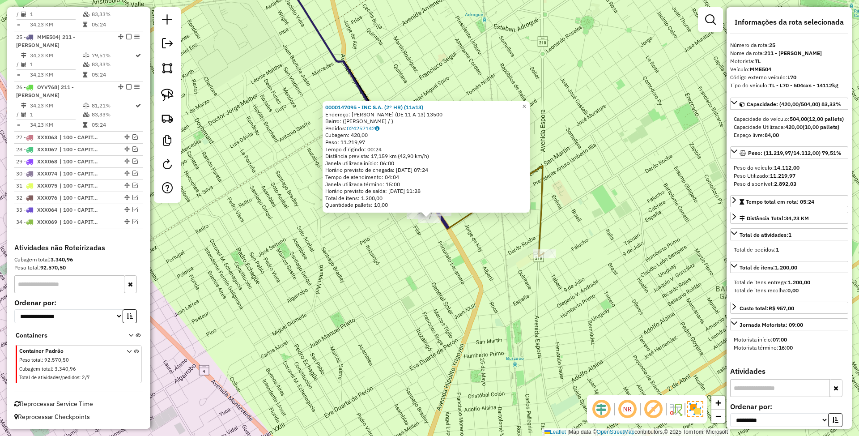
scroll to position [1223, 0]
click at [526, 104] on span "×" at bounding box center [524, 106] width 4 height 8
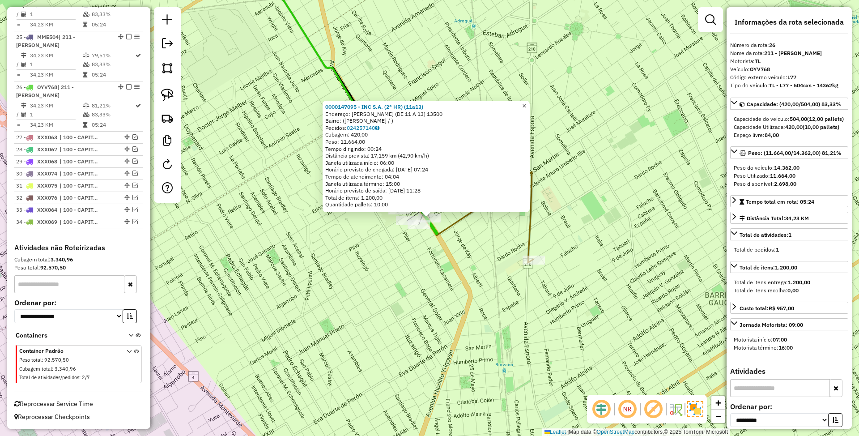
click at [526, 102] on span "×" at bounding box center [524, 106] width 4 height 8
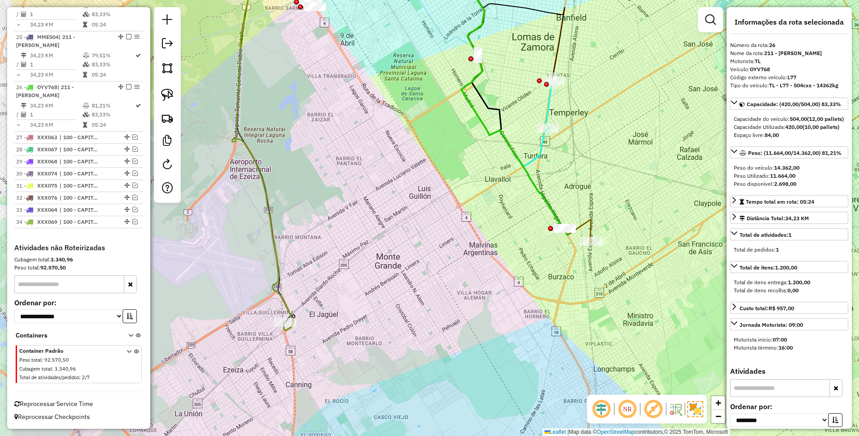
drag, startPoint x: 224, startPoint y: 299, endPoint x: 322, endPoint y: 280, distance: 99.9
click at [322, 280] on div "Janela de atendimento Grade de atendimento Capacidade Transportadoras Veículos …" at bounding box center [429, 218] width 859 height 436
click at [275, 268] on icon at bounding box center [262, 143] width 61 height 373
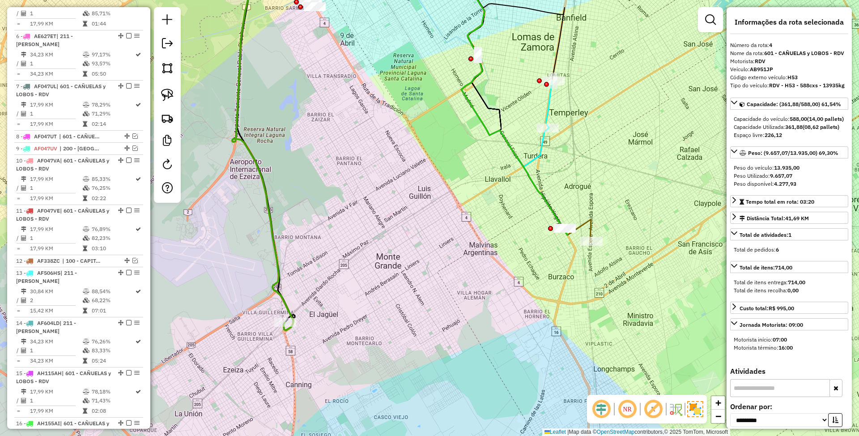
scroll to position [457, 0]
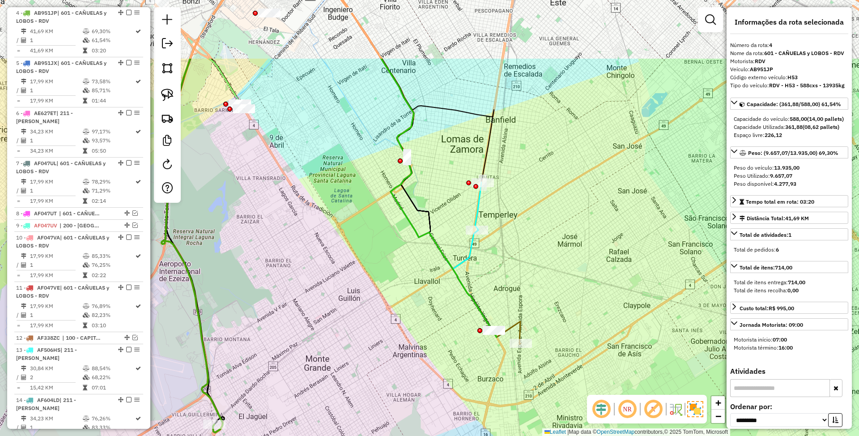
drag, startPoint x: 599, startPoint y: 172, endPoint x: 519, endPoint y: 243, distance: 107.4
click at [530, 277] on div "Janela de atendimento Grade de atendimento Capacidade Transportadoras Veículos …" at bounding box center [429, 218] width 859 height 436
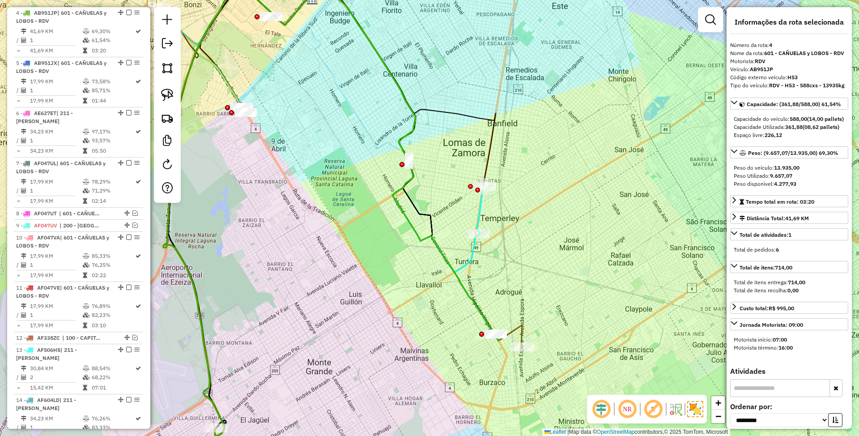
click at [480, 212] on icon at bounding box center [480, 209] width 6 height 47
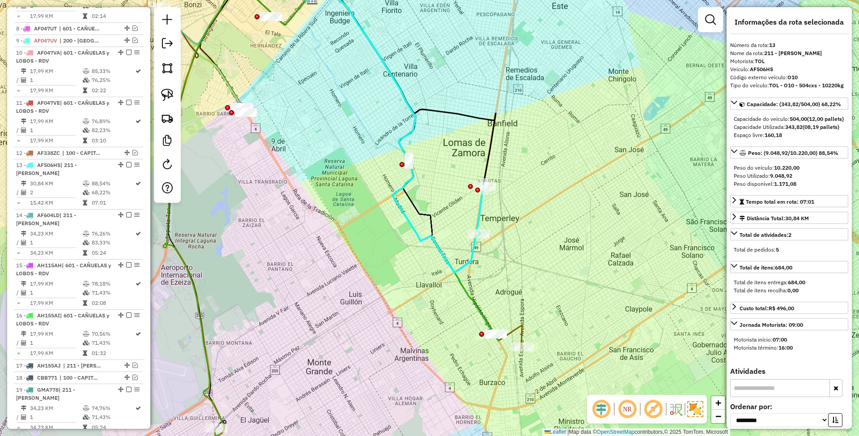
scroll to position [795, 0]
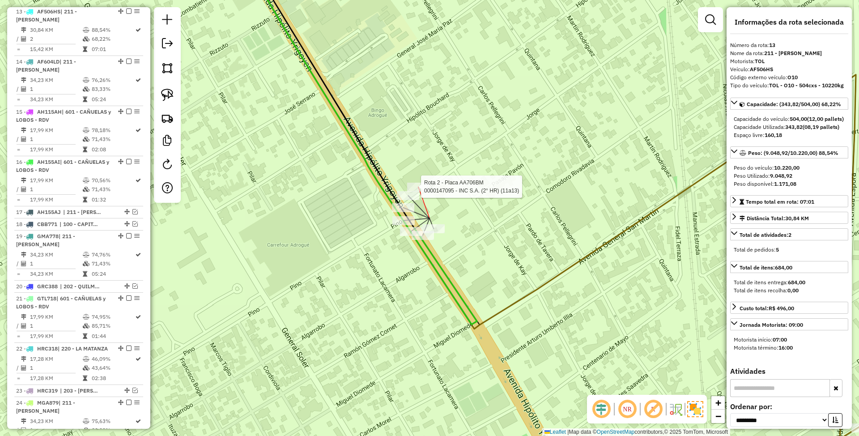
click at [421, 191] on div at bounding box center [418, 186] width 22 height 9
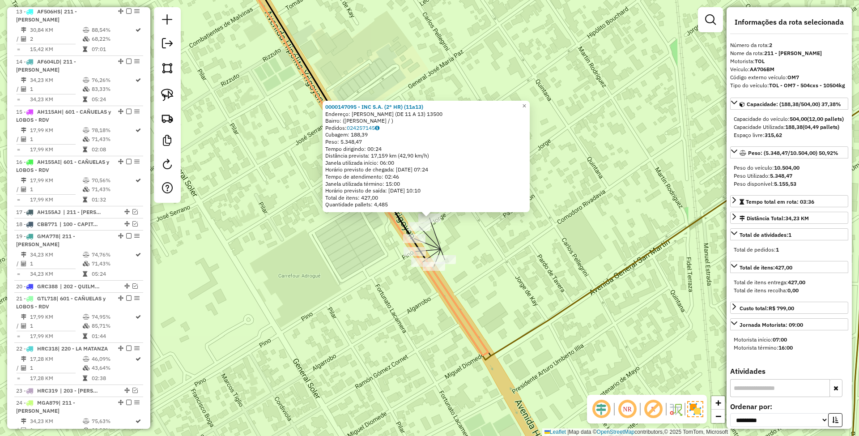
scroll to position [394, 0]
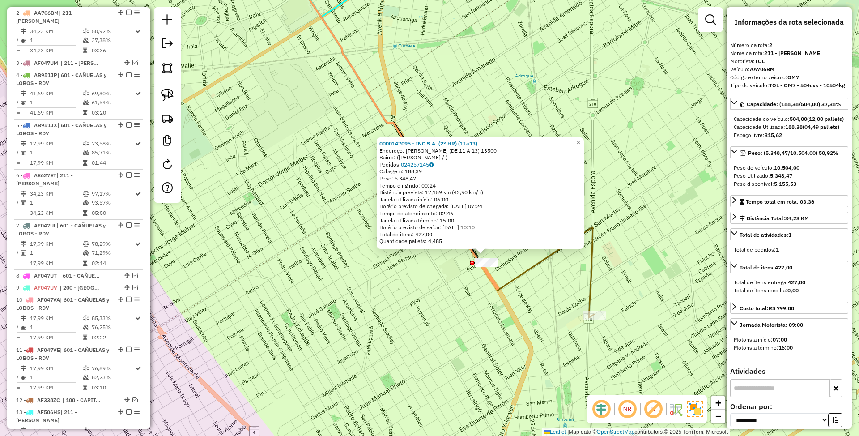
drag, startPoint x: 554, startPoint y: 339, endPoint x: 452, endPoint y: 299, distance: 109.3
click at [452, 299] on div "0000147095 - INC S.A. (2° HR) (11a13) Endereço: HIPOLITO IRIGOYEN (DE 11 A 13) …" at bounding box center [429, 218] width 859 height 436
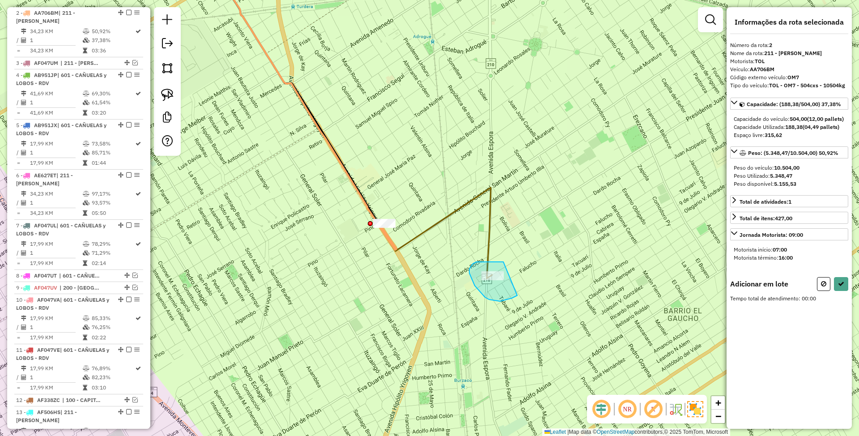
drag, startPoint x: 498, startPoint y: 262, endPoint x: 517, endPoint y: 295, distance: 38.4
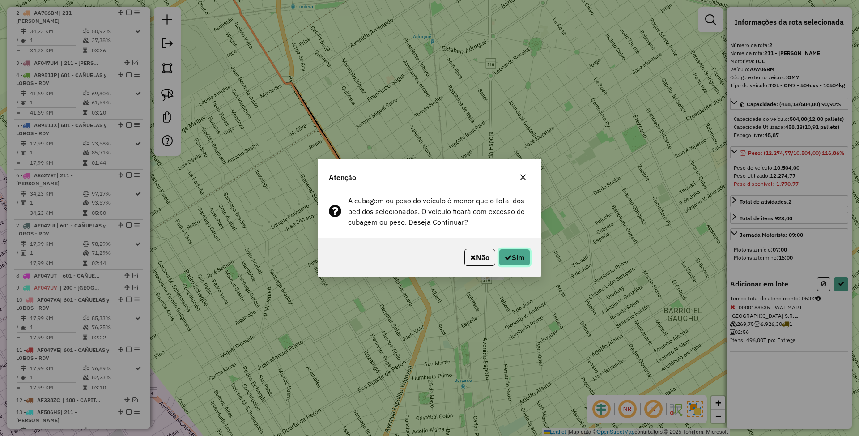
click at [530, 251] on button "Sim" at bounding box center [514, 257] width 31 height 17
select select "**********"
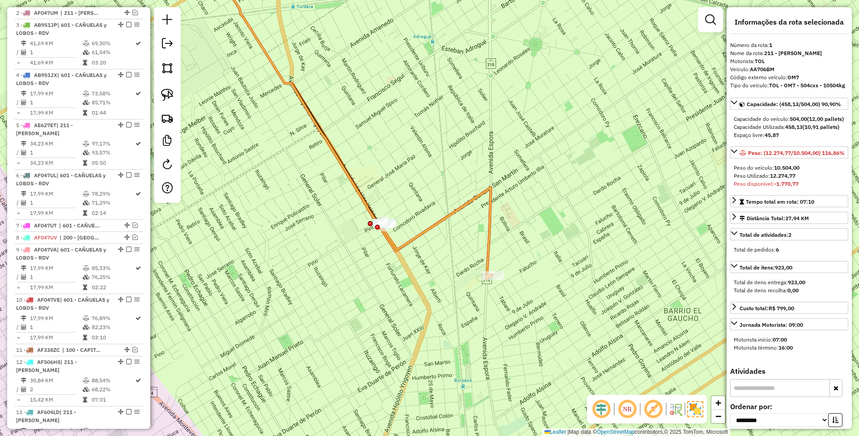
click at [487, 246] on icon at bounding box center [436, 232] width 111 height 91
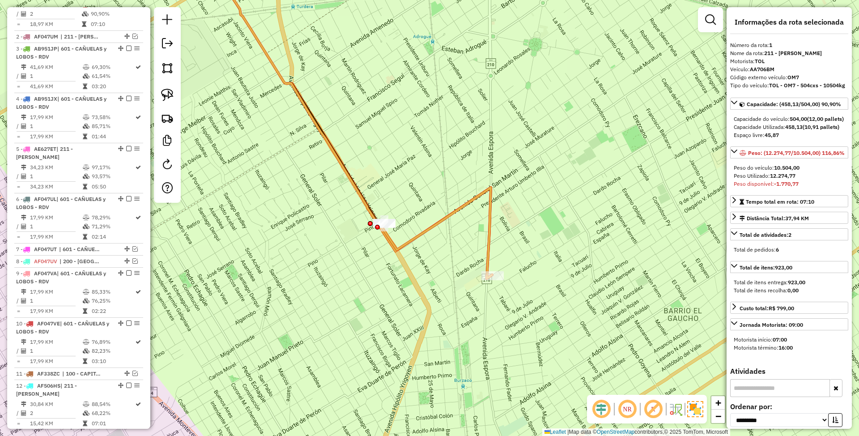
scroll to position [344, 0]
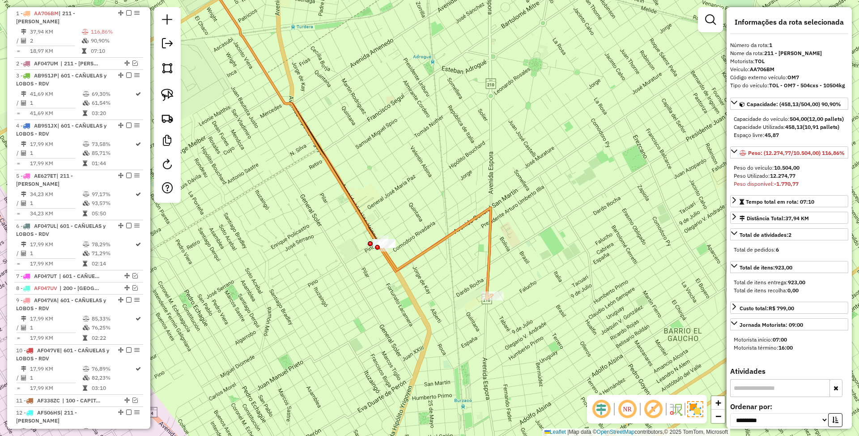
drag, startPoint x: 537, startPoint y: 250, endPoint x: 539, endPoint y: 275, distance: 25.1
click at [538, 275] on div "Janela de atendimento Grade de atendimento Capacidade Transportadoras Veículos …" at bounding box center [429, 218] width 859 height 436
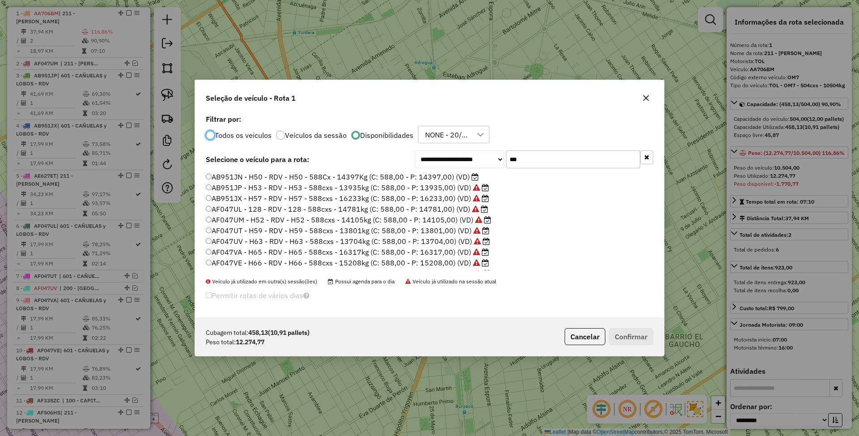
scroll to position [4, 3]
click at [448, 175] on label "AB951JN - H50 - RDV - H50 - 588Cx - 14397Kg (C: 588,00 - P: 14397,00) (VD)" at bounding box center [342, 176] width 273 height 11
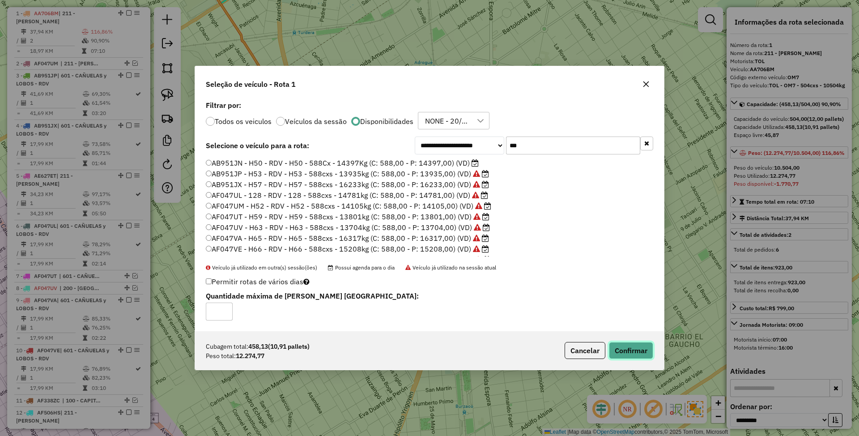
click at [640, 351] on button "Confirmar" at bounding box center [631, 350] width 44 height 17
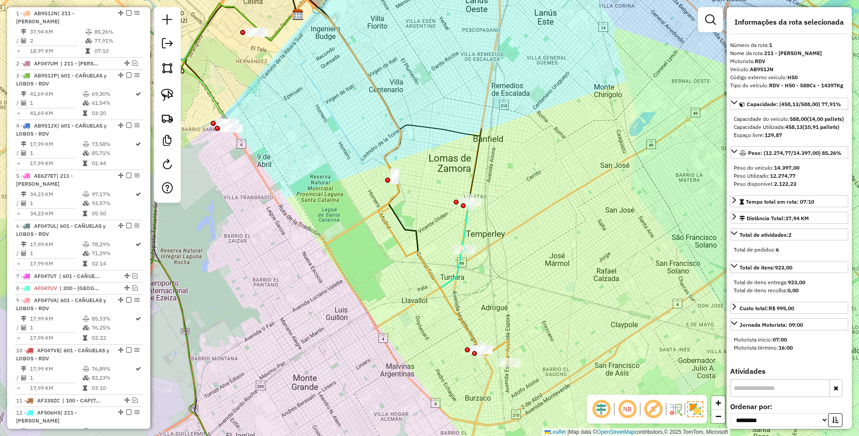
click at [466, 217] on icon at bounding box center [465, 224] width 6 height 47
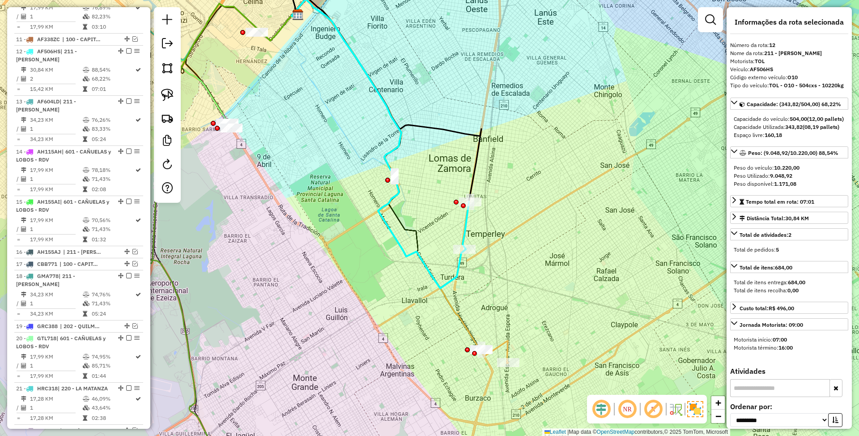
scroll to position [745, 0]
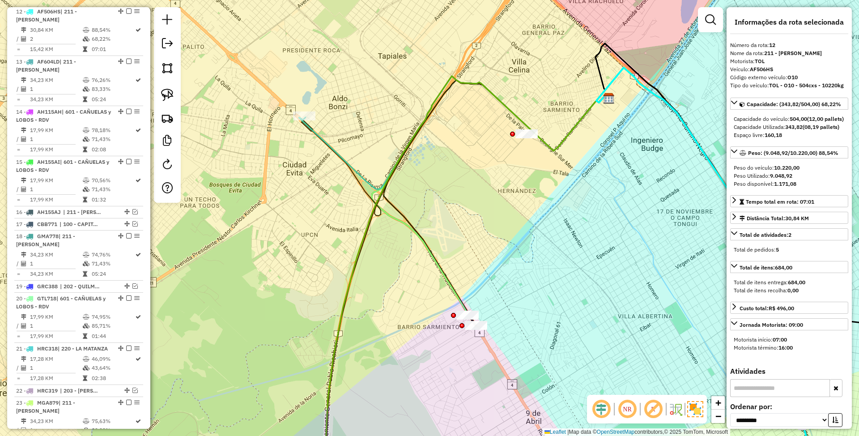
click at [314, 130] on icon at bounding box center [451, 132] width 305 height 113
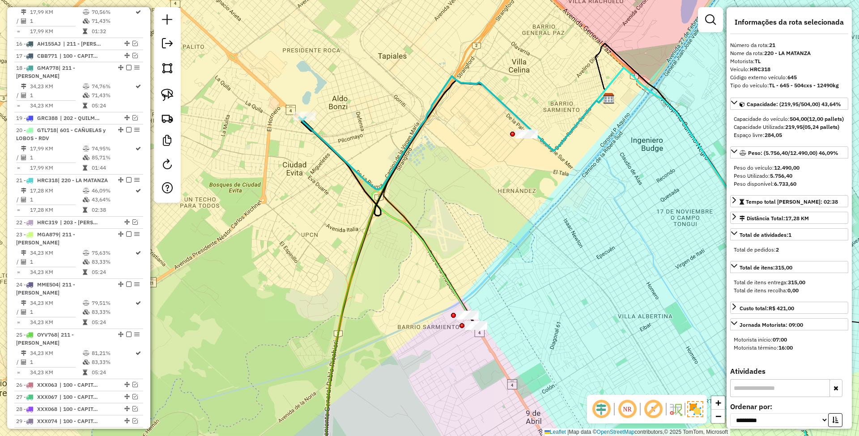
scroll to position [1083, 0]
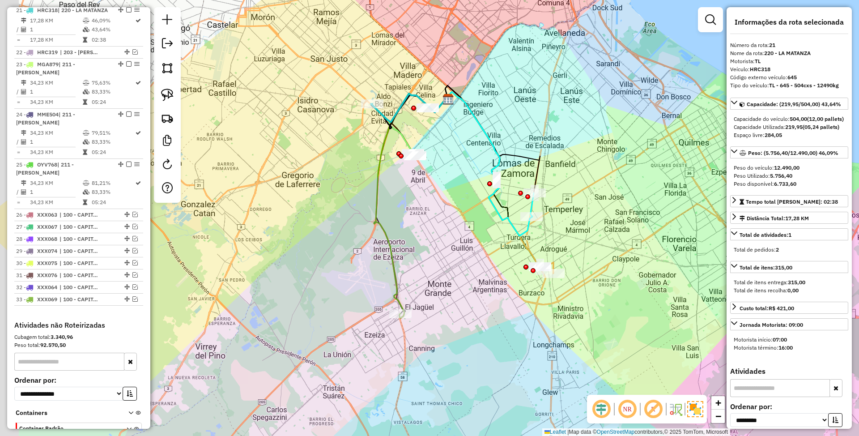
drag, startPoint x: 400, startPoint y: 188, endPoint x: 457, endPoint y: 163, distance: 62.5
click at [457, 163] on div "Janela de atendimento Grade de atendimento Capacidade Transportadoras Veículos …" at bounding box center [429, 218] width 859 height 436
drag, startPoint x: 476, startPoint y: 237, endPoint x: 399, endPoint y: 254, distance: 78.9
click at [399, 254] on div "Janela de atendimento Grade de atendimento Capacidade Transportadoras Veículos …" at bounding box center [429, 218] width 859 height 436
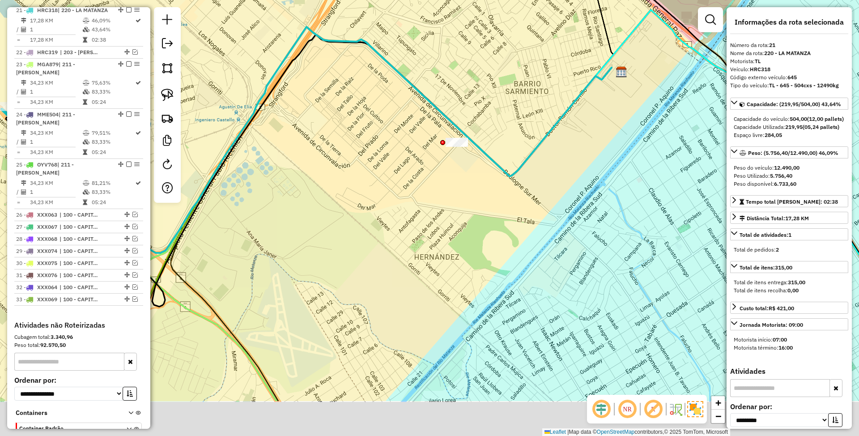
drag, startPoint x: 417, startPoint y: 339, endPoint x: 470, endPoint y: 126, distance: 219.2
click at [470, 123] on div "Janela de atendimento Grade de atendimento Capacidade Transportadoras Veículos …" at bounding box center [429, 218] width 859 height 436
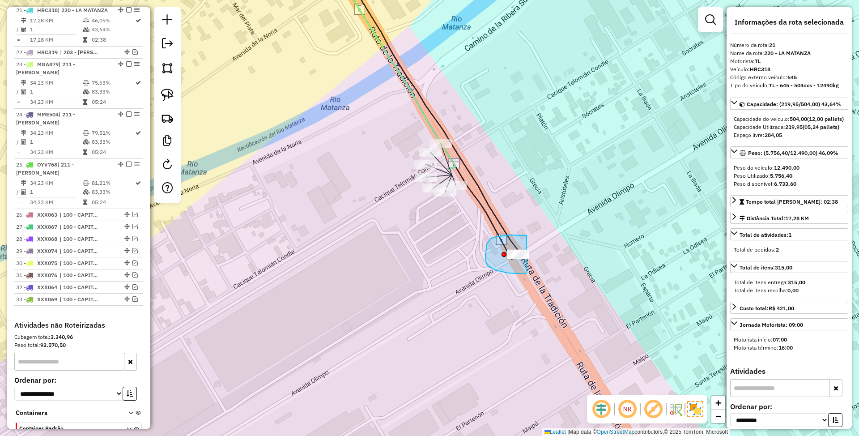
drag, startPoint x: 508, startPoint y: 235, endPoint x: 545, endPoint y: 267, distance: 49.1
click at [545, 267] on div "Janela de atendimento Grade de atendimento Capacidade Transportadoras Veículos …" at bounding box center [429, 218] width 859 height 436
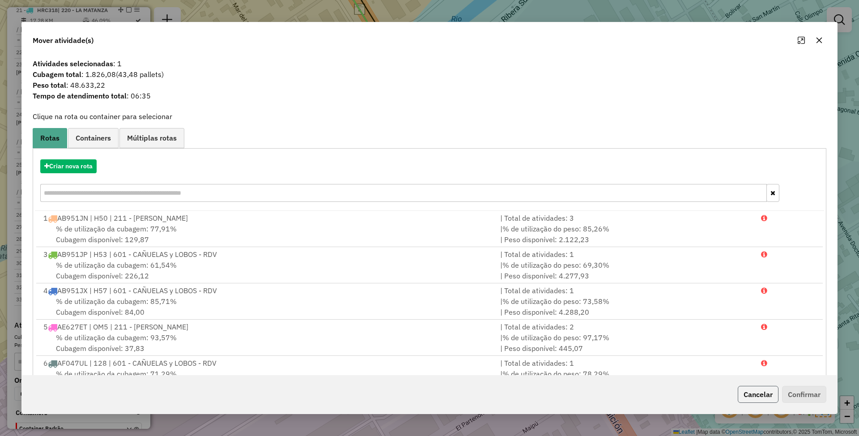
click at [768, 391] on button "Cancelar" at bounding box center [757, 394] width 41 height 17
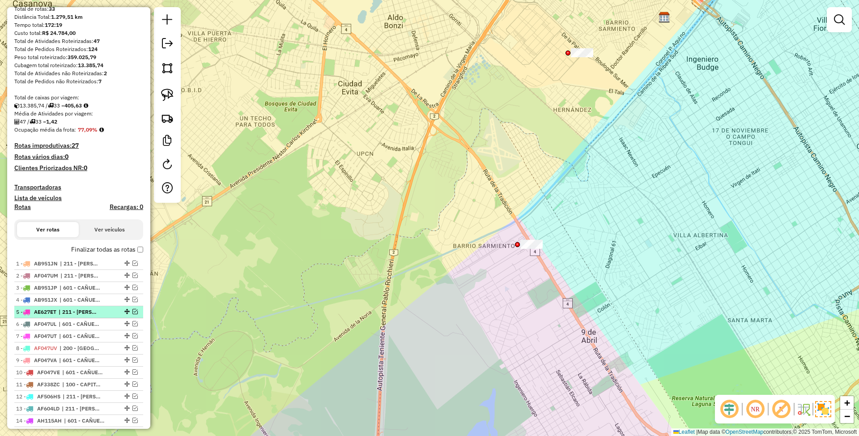
scroll to position [0, 0]
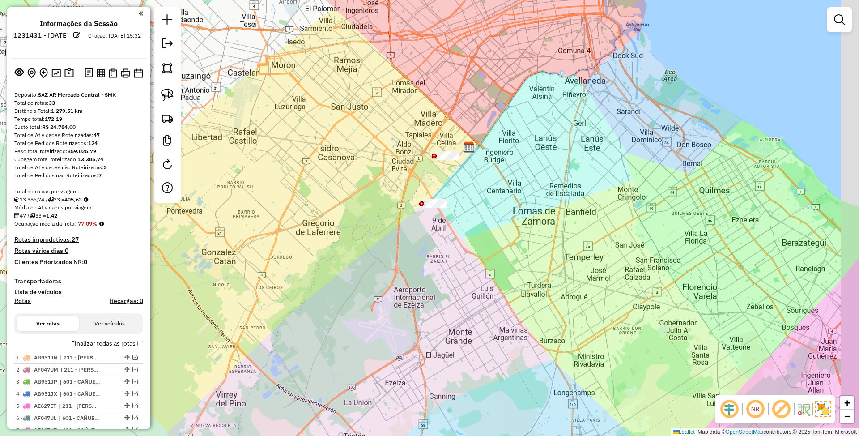
drag, startPoint x: 562, startPoint y: 227, endPoint x: 493, endPoint y: 235, distance: 69.3
click at [493, 235] on div "Janela de atendimento Grade de atendimento Capacidade Transportadoras Veículos …" at bounding box center [429, 218] width 859 height 436
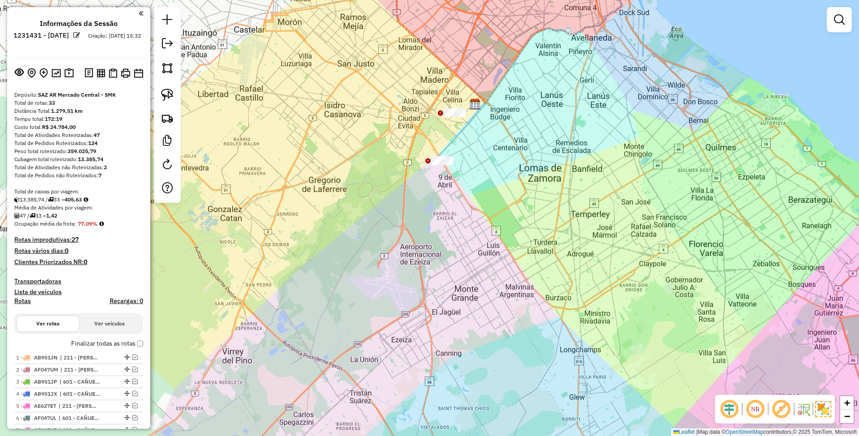
drag, startPoint x: 473, startPoint y: 222, endPoint x: 483, endPoint y: 242, distance: 22.4
click at [483, 242] on div "Janela de atendimento Grade de atendimento Capacidade Transportadoras Veículos …" at bounding box center [429, 218] width 859 height 436
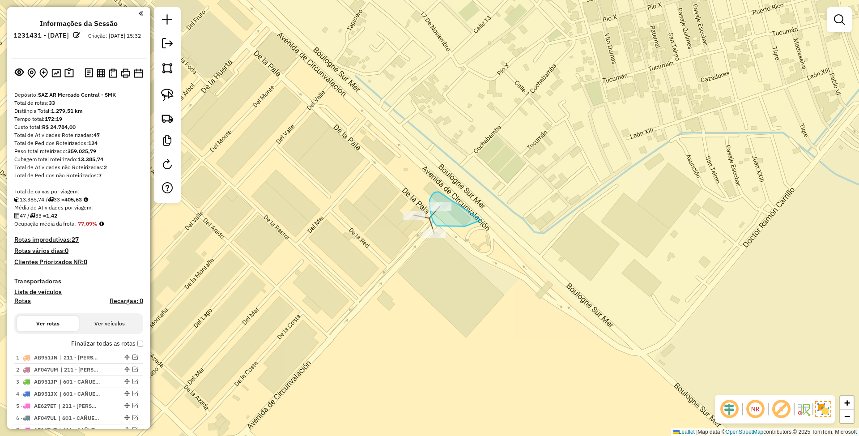
drag, startPoint x: 439, startPoint y: 192, endPoint x: 487, endPoint y: 212, distance: 52.6
click at [487, 212] on div "Janela de atendimento Grade de atendimento Capacidade Transportadoras Veículos …" at bounding box center [429, 218] width 859 height 436
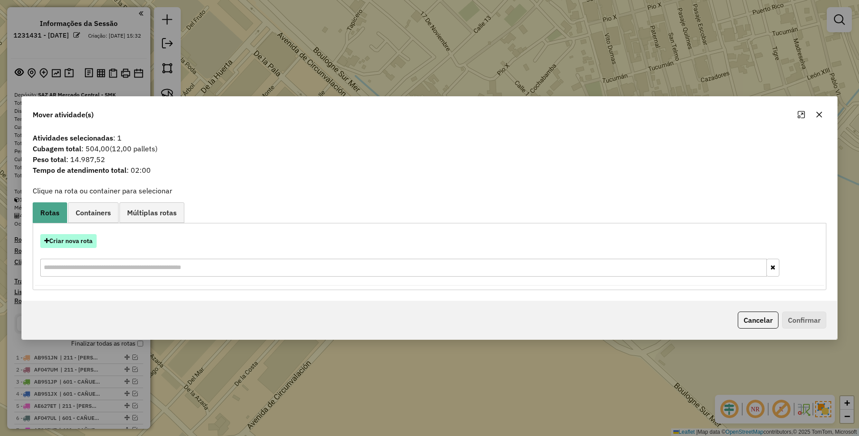
click at [69, 242] on button "Criar nova rota" at bounding box center [68, 241] width 56 height 14
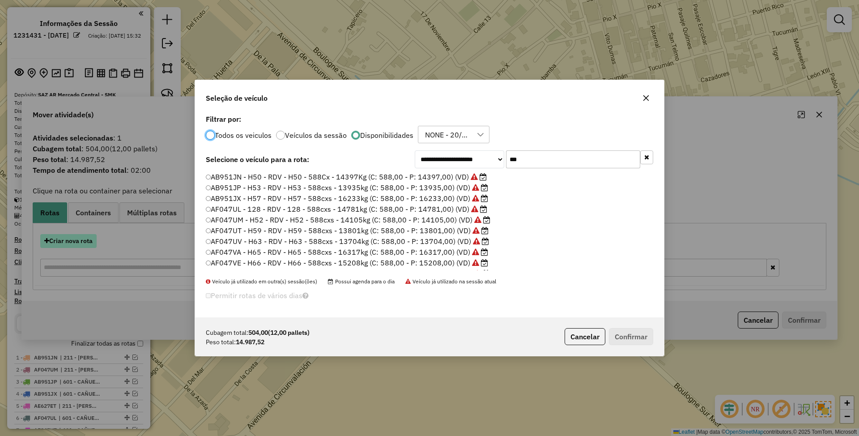
scroll to position [4, 3]
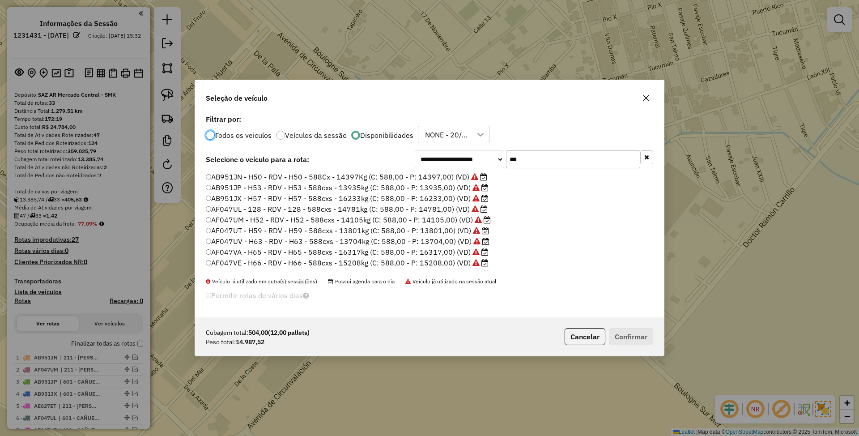
click at [529, 163] on input "***" at bounding box center [573, 159] width 134 height 18
drag, startPoint x: 525, startPoint y: 160, endPoint x: 462, endPoint y: 140, distance: 65.8
click at [462, 140] on div "**********" at bounding box center [429, 214] width 469 height 205
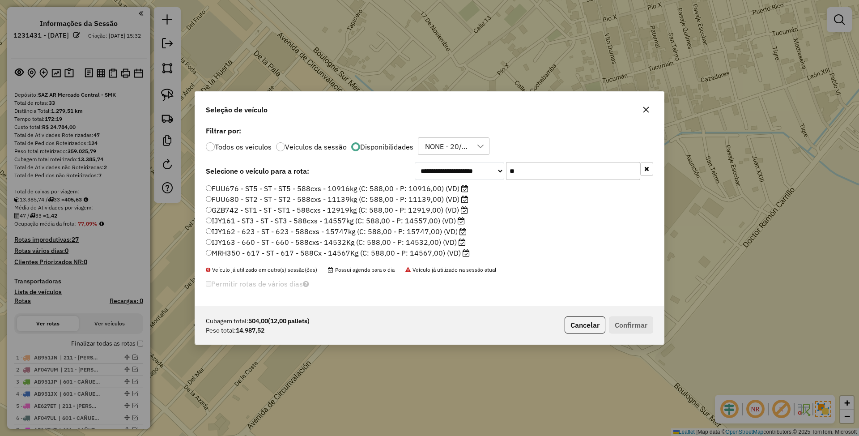
type input "**"
click at [415, 232] on label "IJY162 - 623 - ST - 623 - 588cxs - 15747kg (C: 588,00 - P: 15747,00) (VD)" at bounding box center [336, 231] width 261 height 11
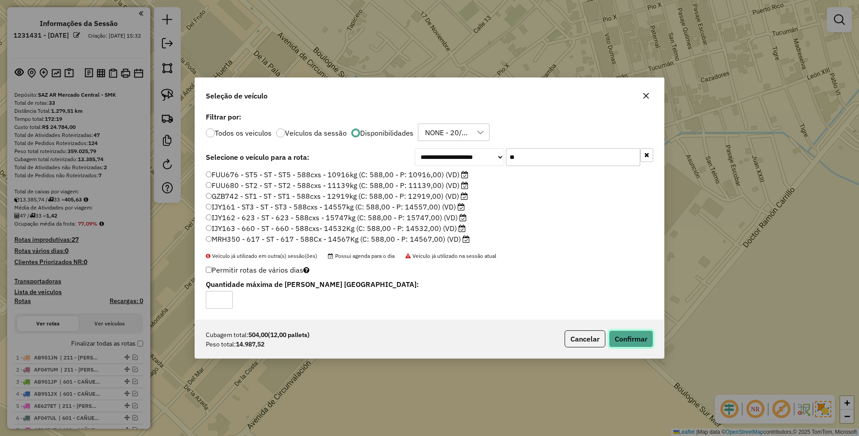
click at [628, 338] on button "Confirmar" at bounding box center [631, 338] width 44 height 17
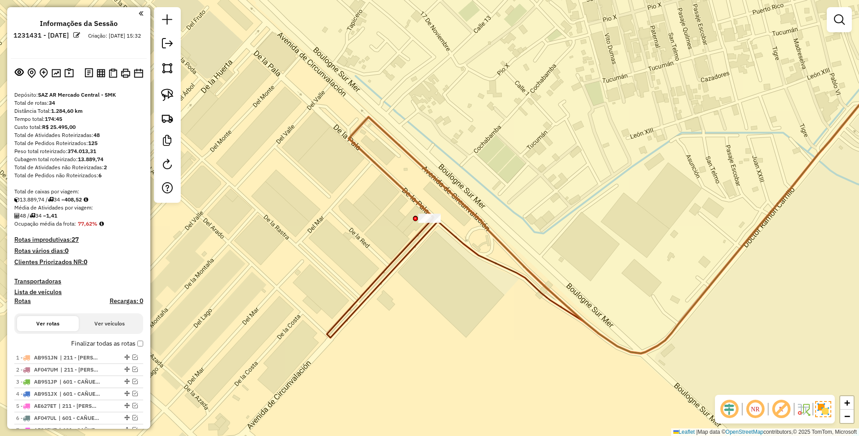
click at [399, 258] on icon at bounding box center [636, 178] width 618 height 351
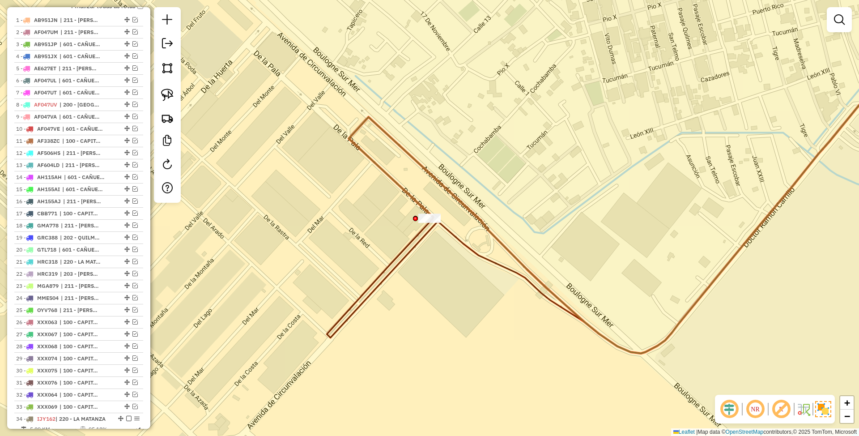
select select "**********"
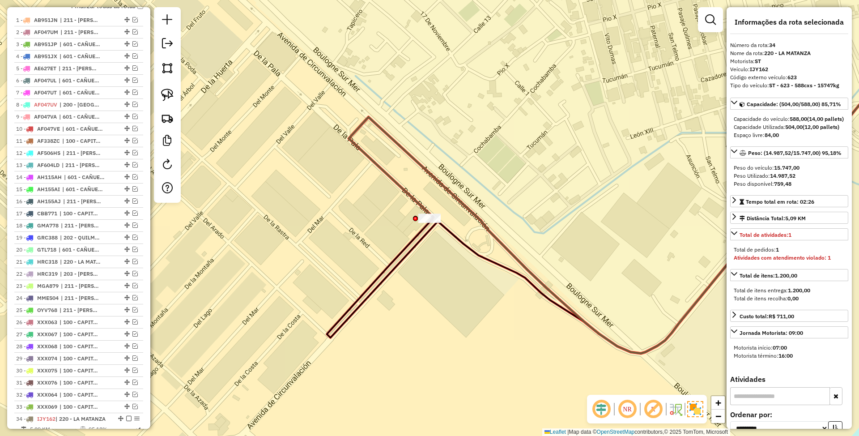
scroll to position [569, 0]
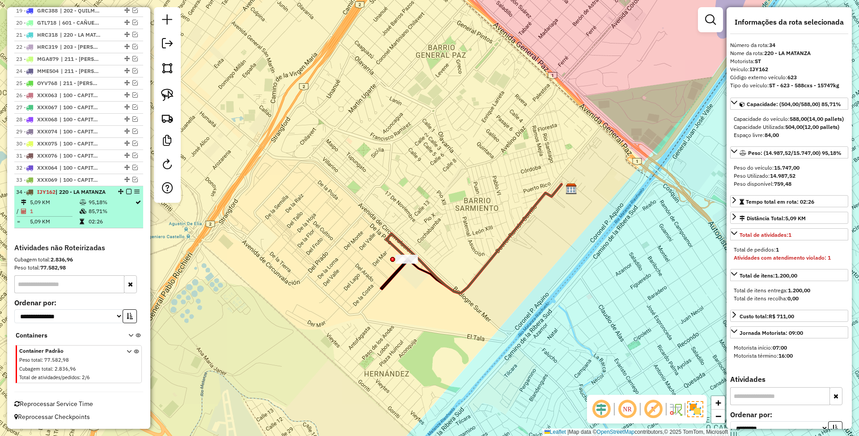
click at [126, 191] on em at bounding box center [128, 191] width 5 height 5
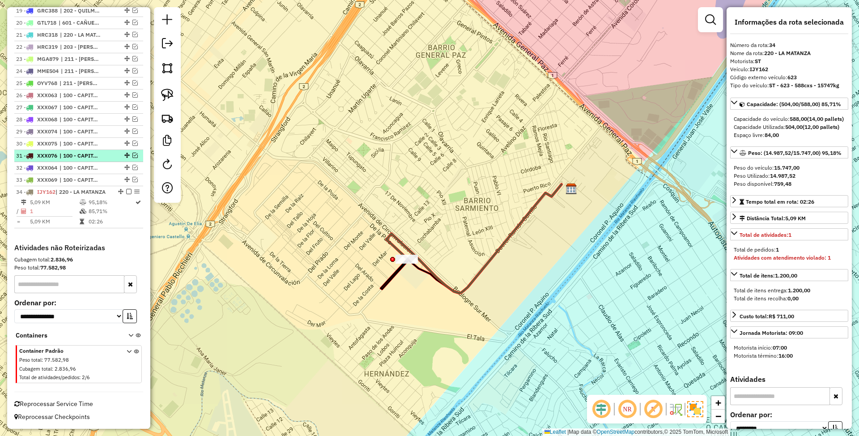
scroll to position [539, 0]
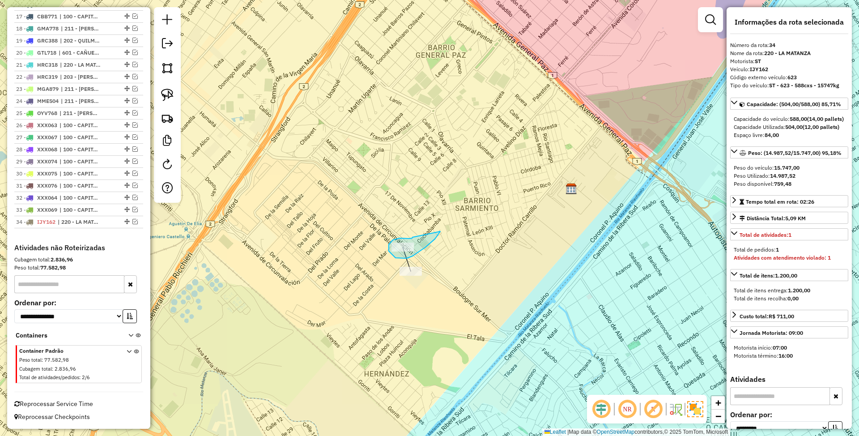
drag, startPoint x: 412, startPoint y: 237, endPoint x: 440, endPoint y: 231, distance: 28.4
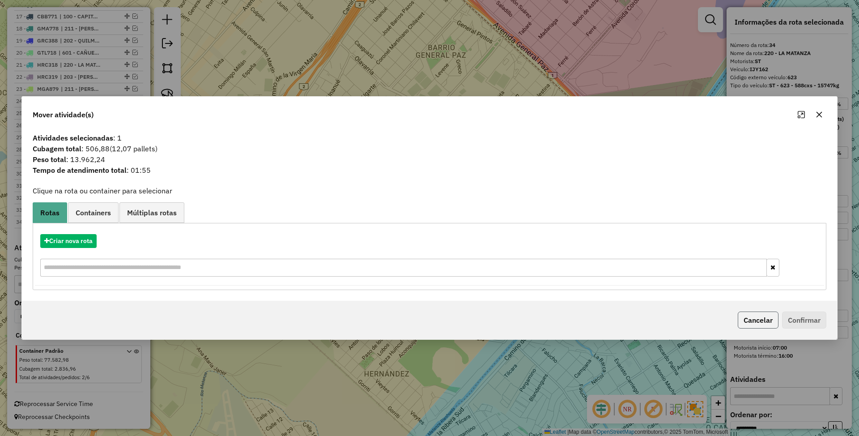
click at [750, 320] on button "Cancelar" at bounding box center [757, 319] width 41 height 17
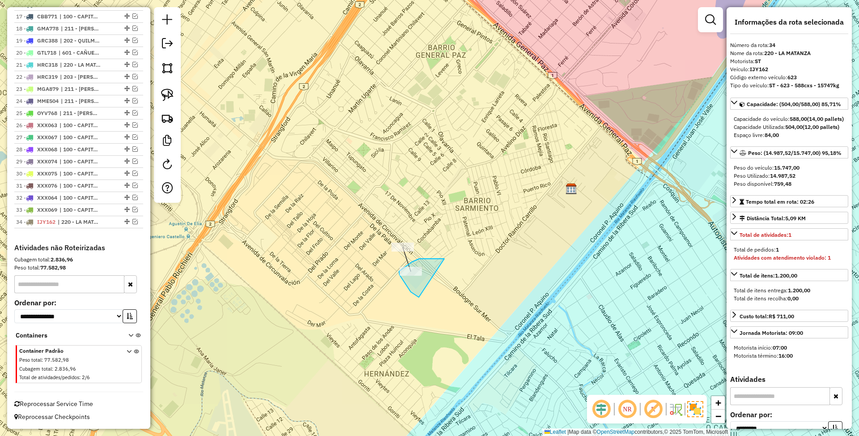
drag, startPoint x: 444, startPoint y: 258, endPoint x: 421, endPoint y: 297, distance: 44.9
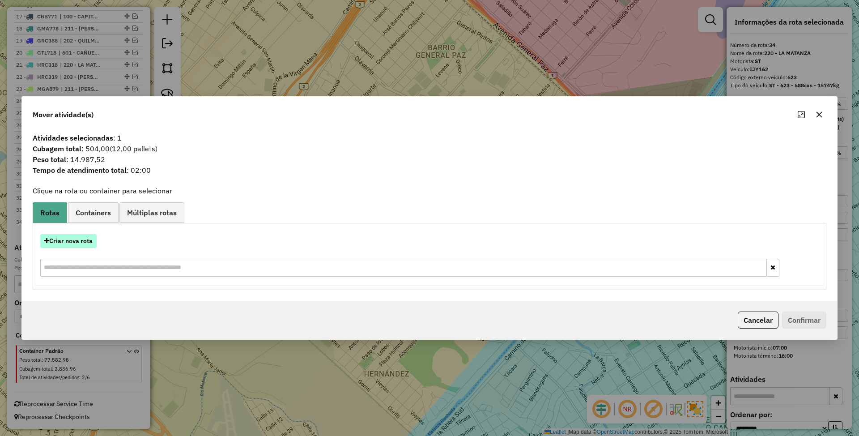
click at [67, 239] on button "Criar nova rota" at bounding box center [68, 241] width 56 height 14
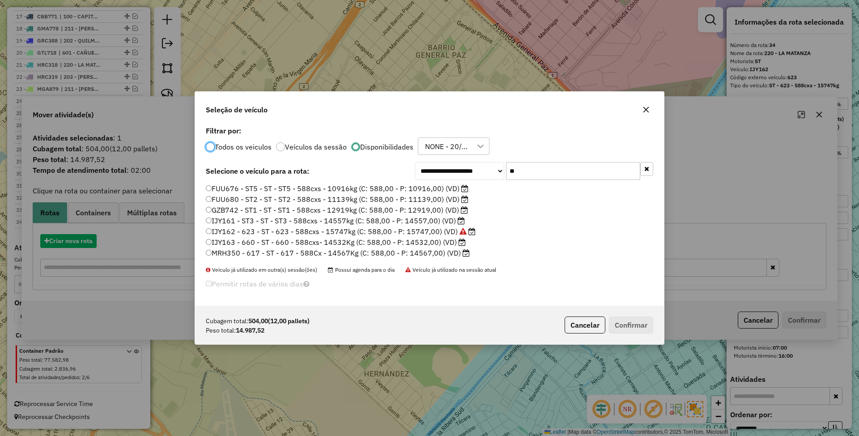
scroll to position [4, 3]
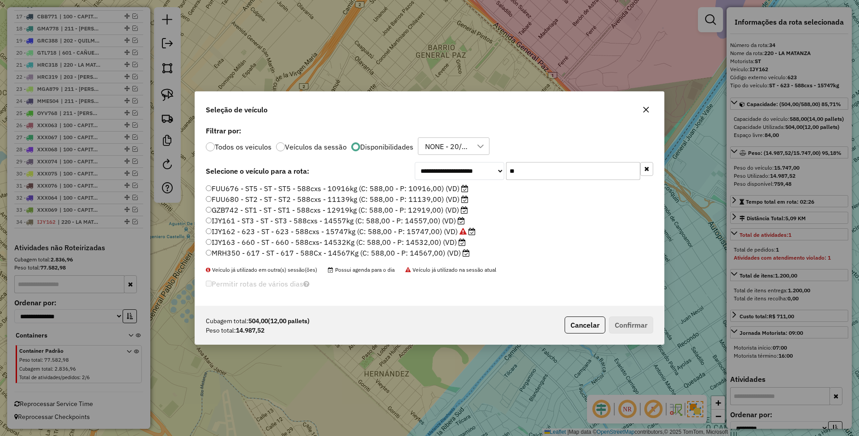
drag, startPoint x: 528, startPoint y: 171, endPoint x: 485, endPoint y: 167, distance: 42.7
click at [485, 167] on div "**********" at bounding box center [534, 171] width 238 height 18
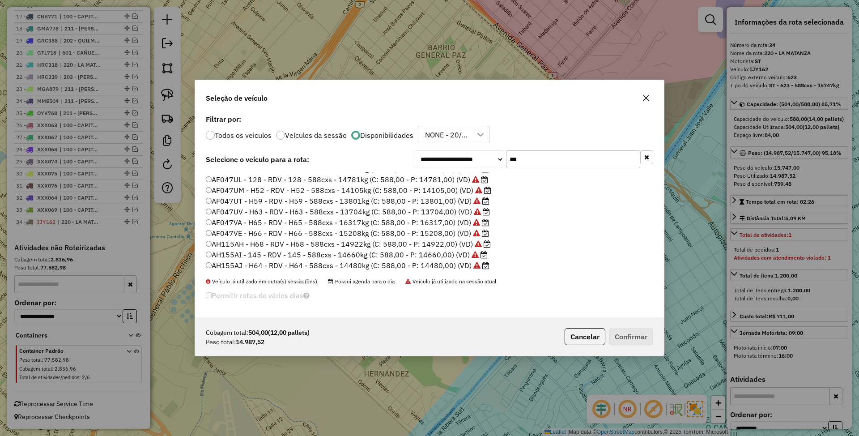
scroll to position [41, 0]
type input "*"
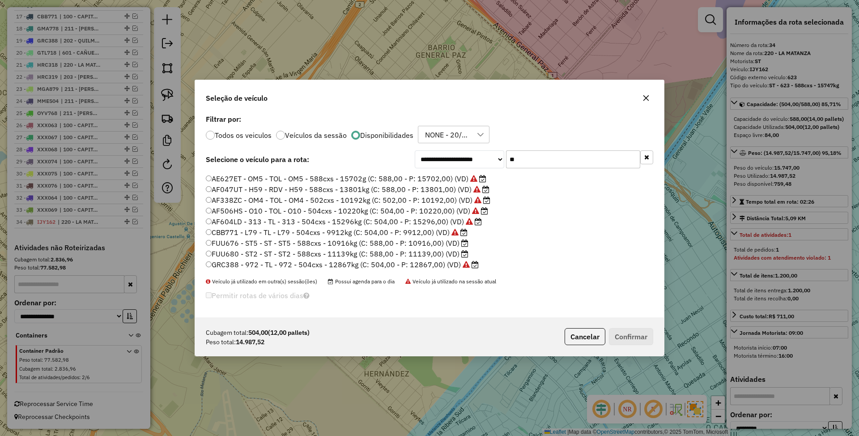
scroll to position [0, 0]
type input "**"
click at [430, 175] on label "AF604LD - 313 - TL - 313 - 504cxs - 15296kg (C: 504,00 - P: 15296,00) (VD)" at bounding box center [344, 176] width 276 height 11
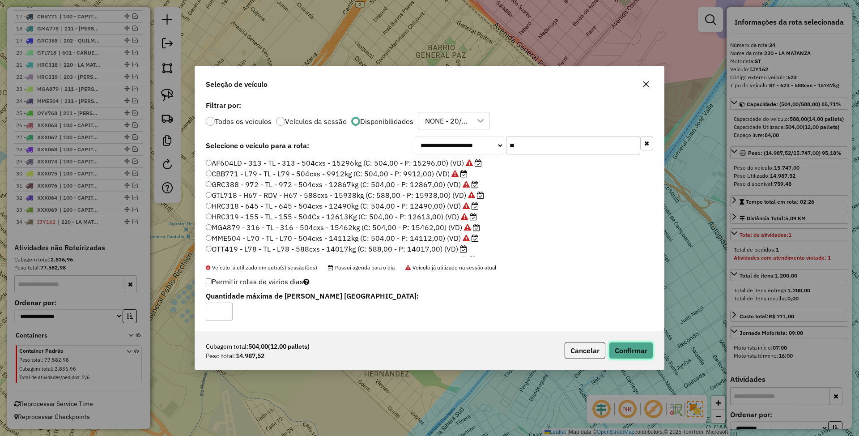
click at [632, 349] on button "Confirmar" at bounding box center [631, 350] width 44 height 17
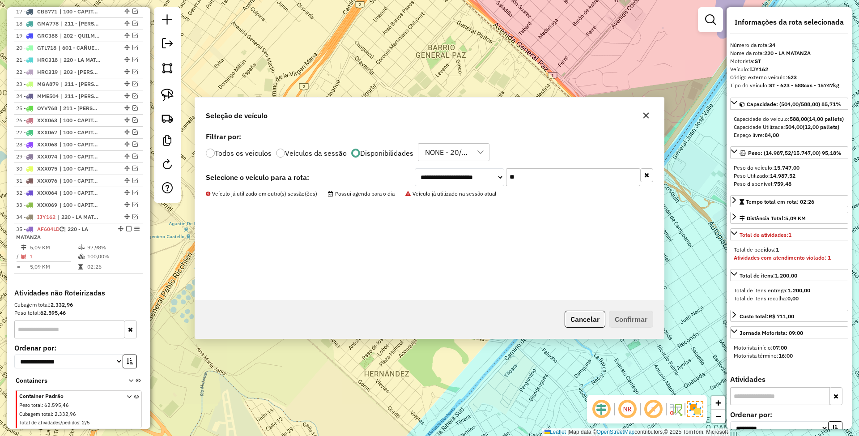
scroll to position [589, 0]
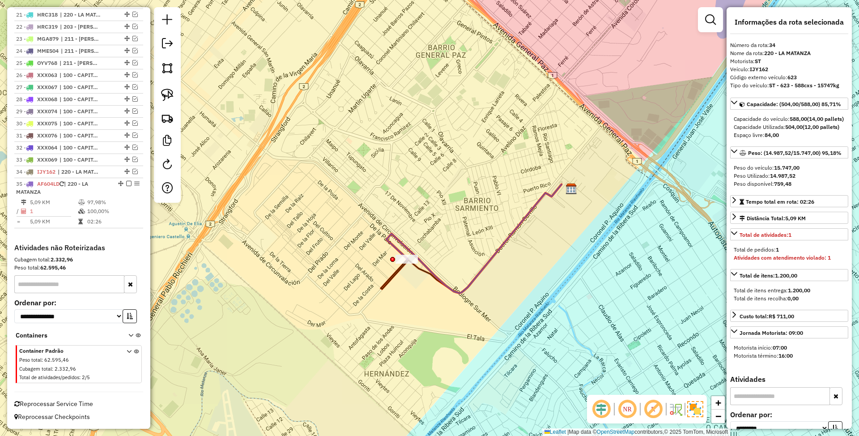
click at [443, 286] on icon at bounding box center [473, 238] width 175 height 109
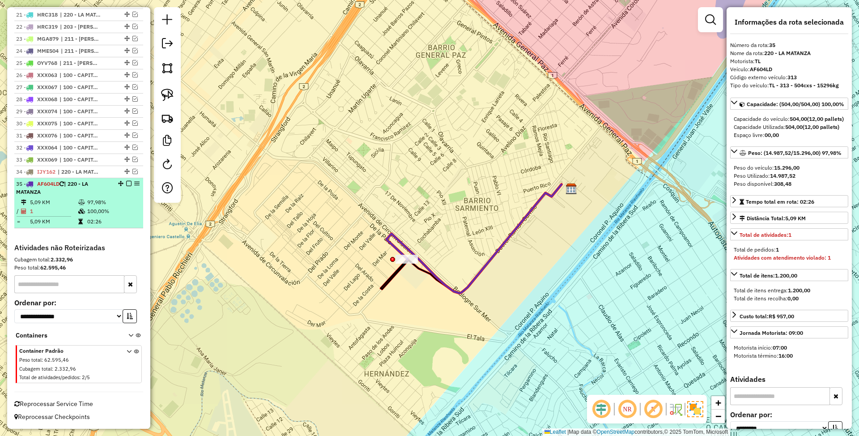
click at [127, 183] on em at bounding box center [128, 183] width 5 height 5
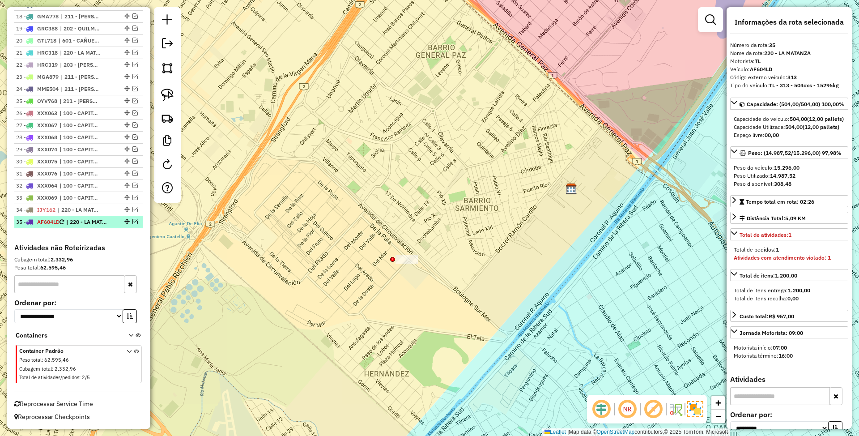
scroll to position [551, 0]
drag, startPoint x: 407, startPoint y: 247, endPoint x: 430, endPoint y: 271, distance: 32.9
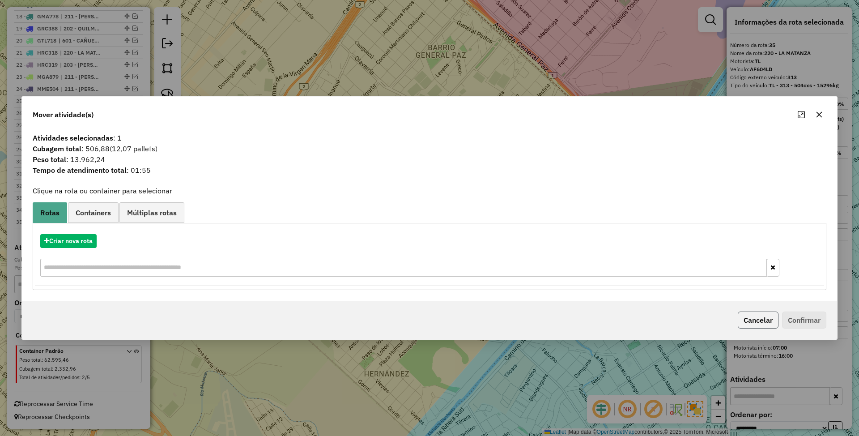
click at [753, 319] on button "Cancelar" at bounding box center [757, 319] width 41 height 17
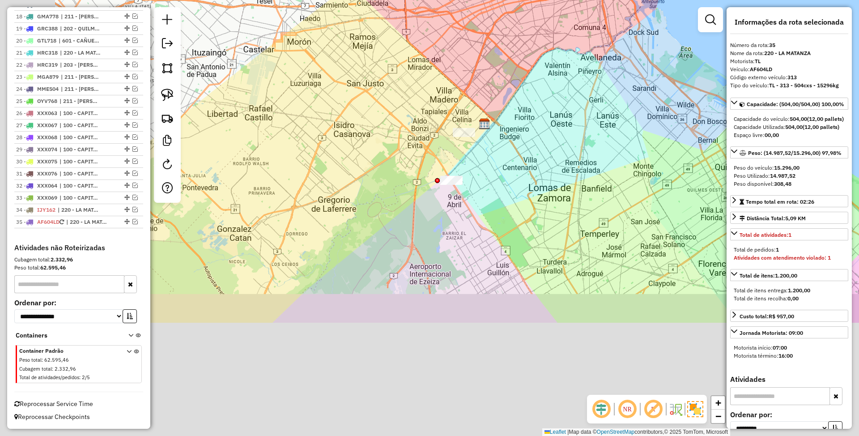
drag, startPoint x: 398, startPoint y: 337, endPoint x: 480, endPoint y: 180, distance: 177.6
click at [480, 180] on div "Janela de atendimento Grade de atendimento Capacidade Transportadoras Veículos …" at bounding box center [429, 218] width 859 height 436
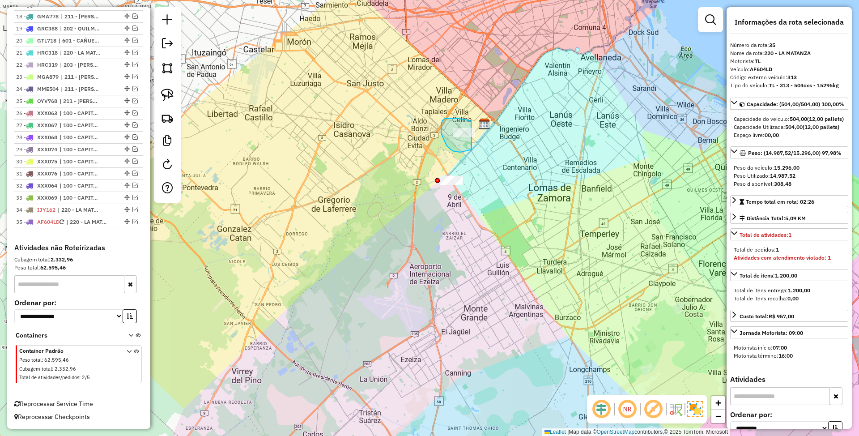
drag, startPoint x: 469, startPoint y: 120, endPoint x: 505, endPoint y: 129, distance: 37.3
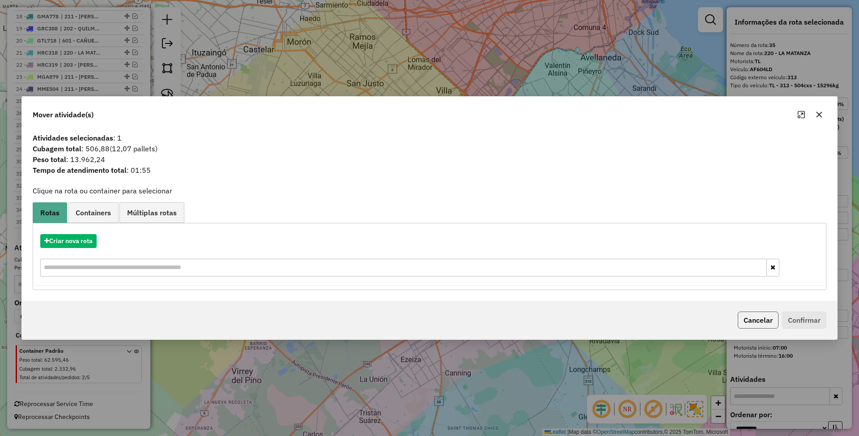
click at [765, 326] on button "Cancelar" at bounding box center [757, 319] width 41 height 17
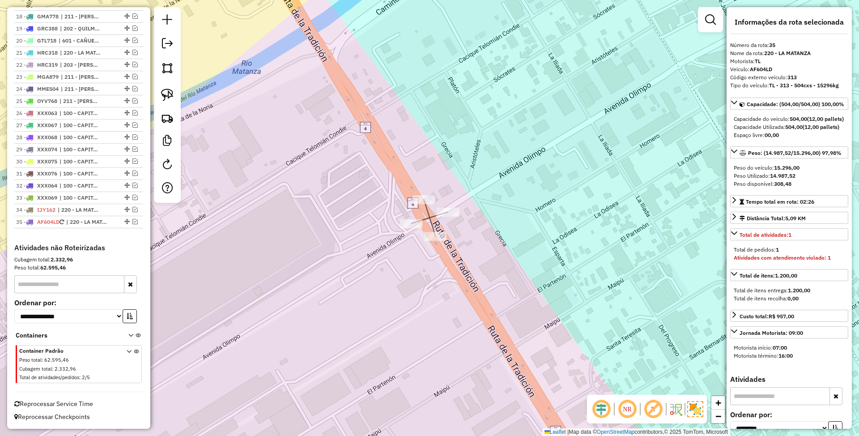
drag, startPoint x: 455, startPoint y: 251, endPoint x: 455, endPoint y: 271, distance: 19.7
click at [455, 271] on div "Janela de atendimento Grade de atendimento Capacidade Transportadoras Veículos …" at bounding box center [429, 218] width 859 height 436
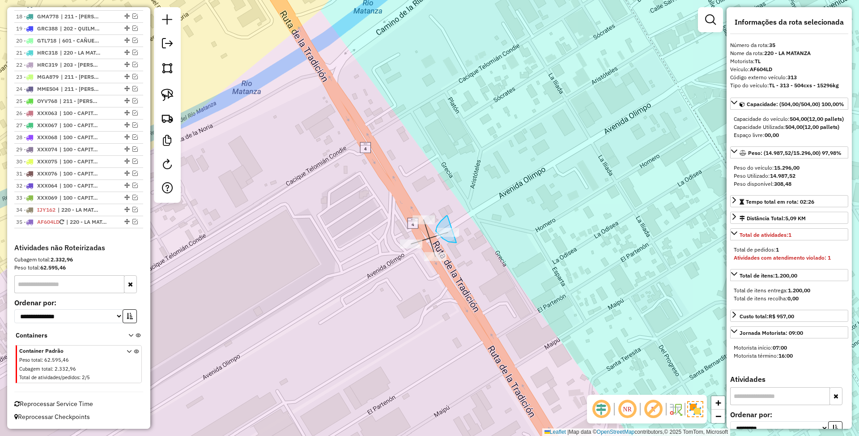
drag, startPoint x: 446, startPoint y: 216, endPoint x: 489, endPoint y: 228, distance: 44.6
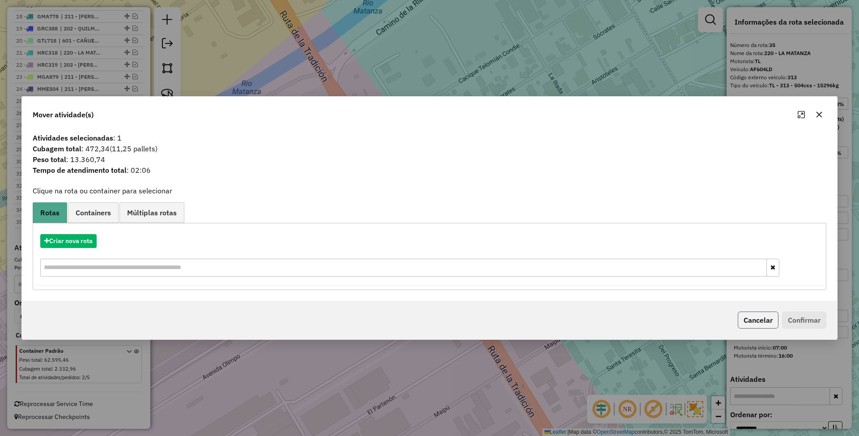
click at [745, 322] on button "Cancelar" at bounding box center [757, 319] width 41 height 17
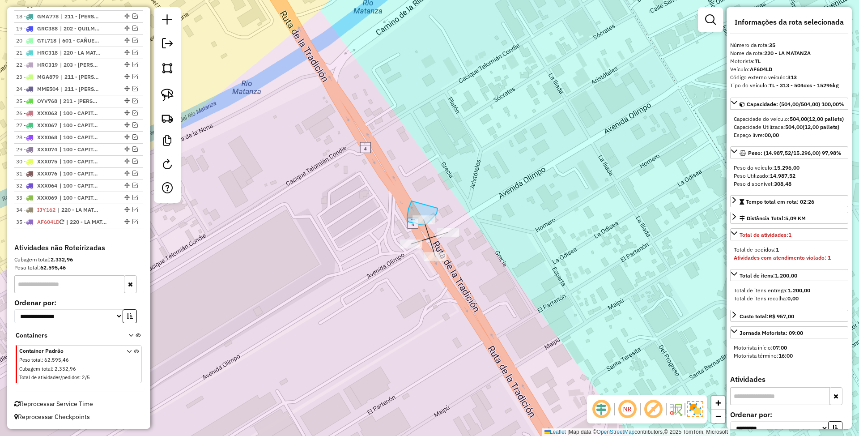
drag, startPoint x: 411, startPoint y: 201, endPoint x: 437, endPoint y: 208, distance: 26.9
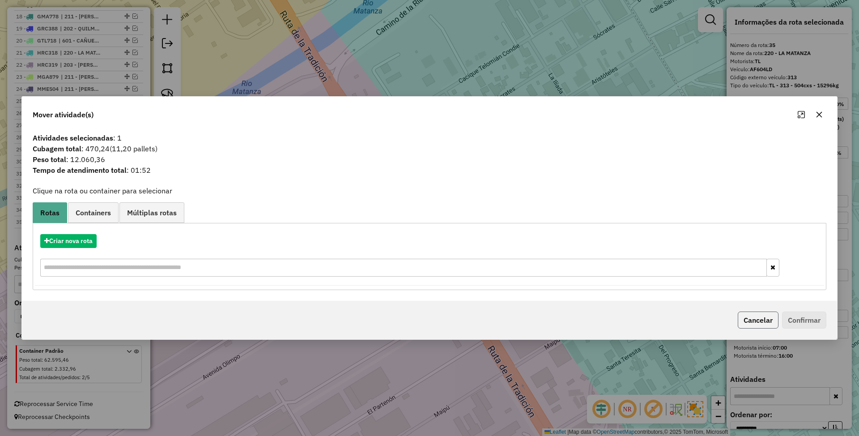
click at [754, 321] on button "Cancelar" at bounding box center [757, 319] width 41 height 17
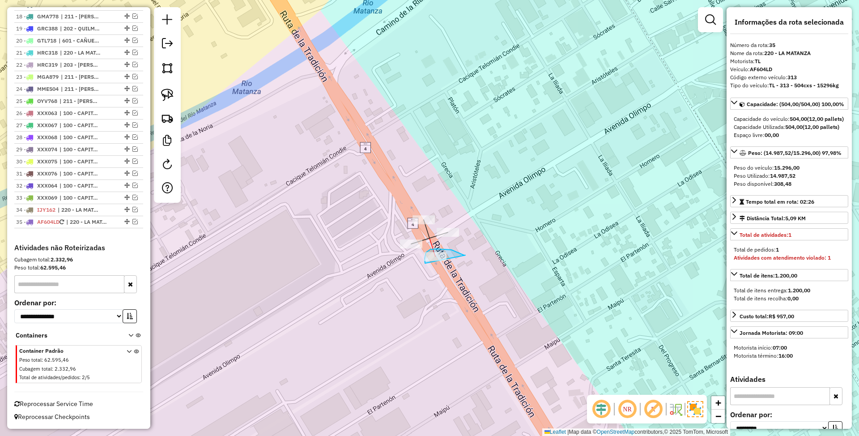
drag, startPoint x: 451, startPoint y: 250, endPoint x: 436, endPoint y: 282, distance: 35.4
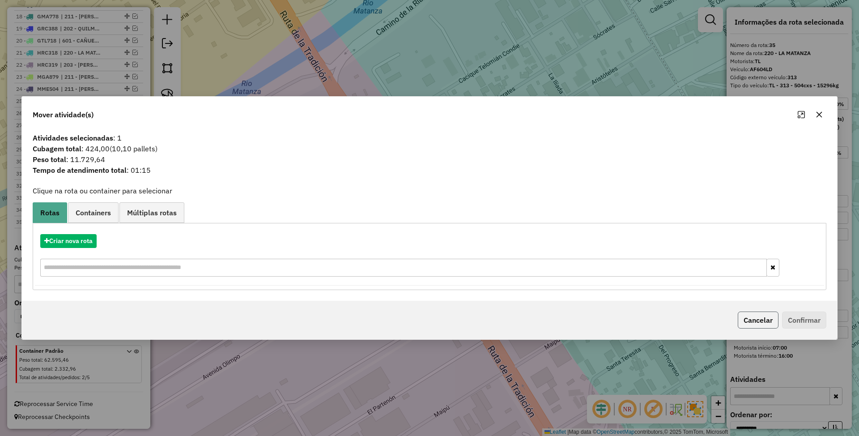
click at [754, 318] on button "Cancelar" at bounding box center [757, 319] width 41 height 17
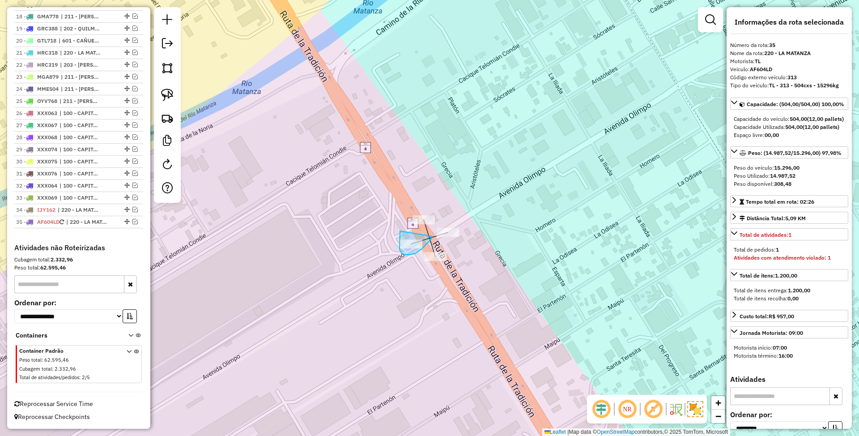
drag, startPoint x: 400, startPoint y: 231, endPoint x: 432, endPoint y: 236, distance: 32.6
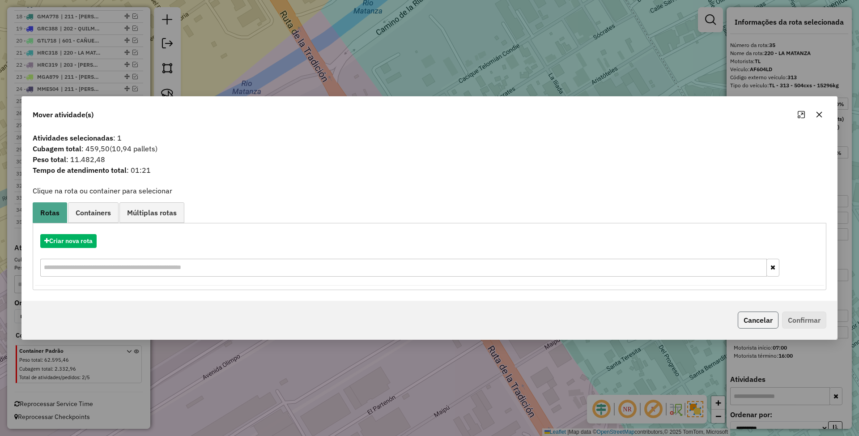
click at [755, 322] on button "Cancelar" at bounding box center [757, 319] width 41 height 17
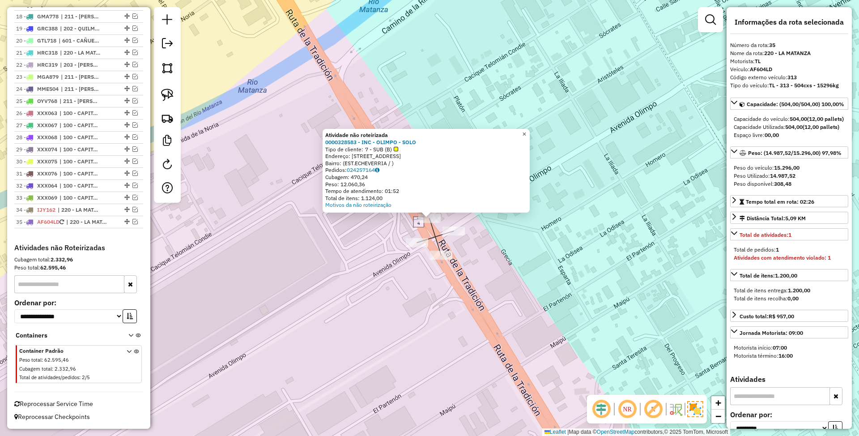
click at [526, 130] on span "×" at bounding box center [524, 134] width 4 height 8
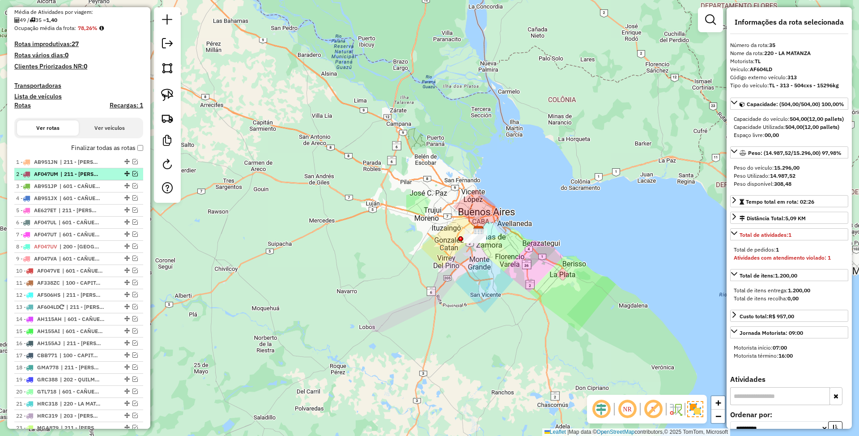
scroll to position [193, 0]
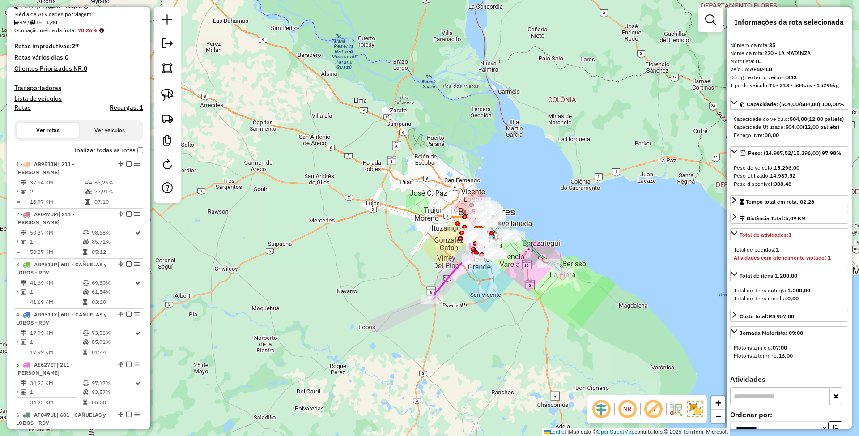
click at [24, 108] on h4 "Rotas" at bounding box center [22, 108] width 17 height 8
select select
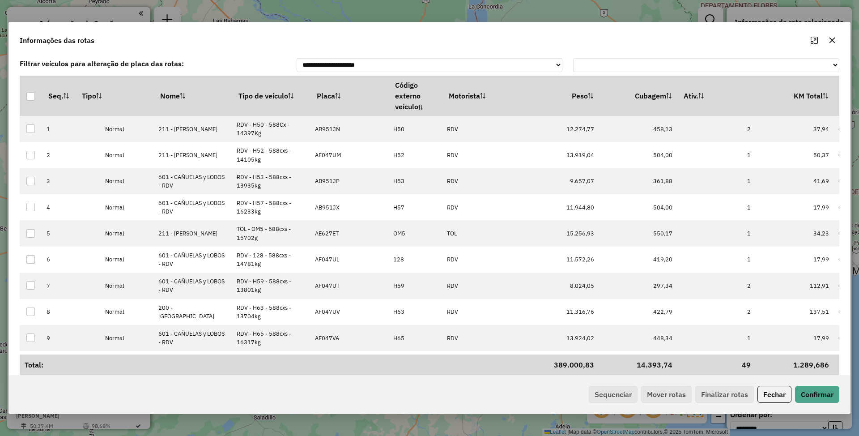
select select "**********"
select select
click at [262, 93] on th "Tipo de veículo" at bounding box center [271, 96] width 78 height 40
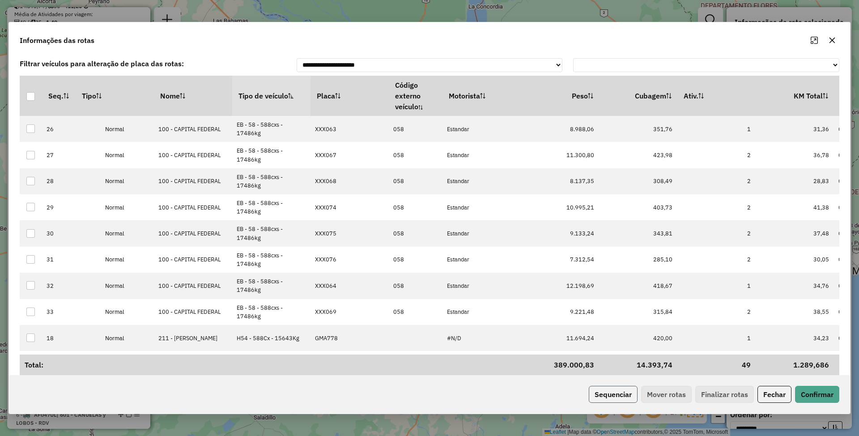
click at [603, 389] on button "Sequenciar" at bounding box center [613, 394] width 49 height 17
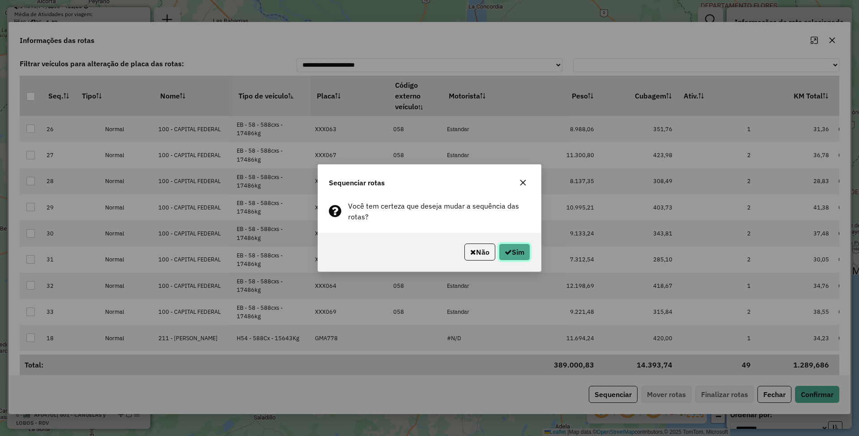
click at [512, 257] on button "Sim" at bounding box center [514, 251] width 31 height 17
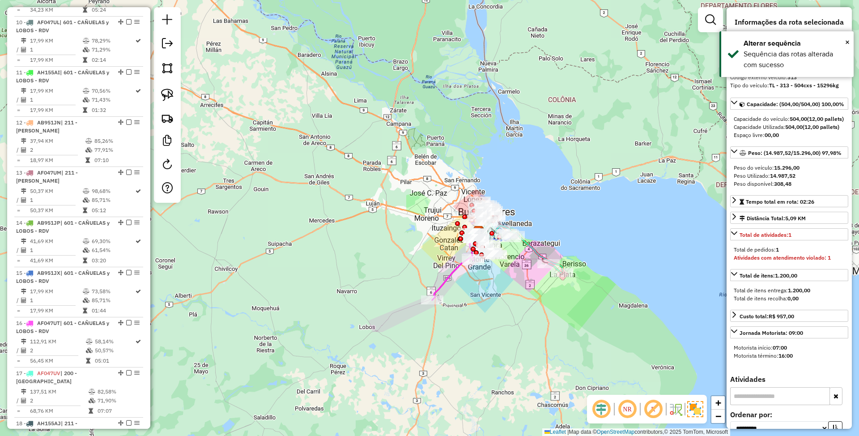
scroll to position [757, 0]
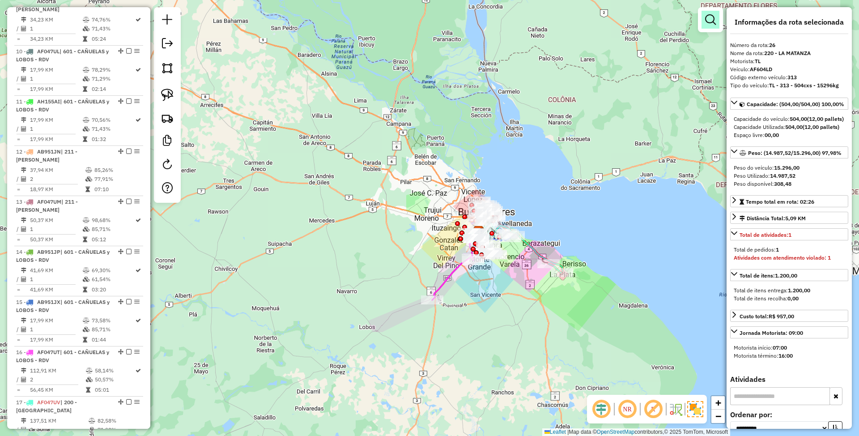
click at [709, 20] on em at bounding box center [710, 19] width 11 height 11
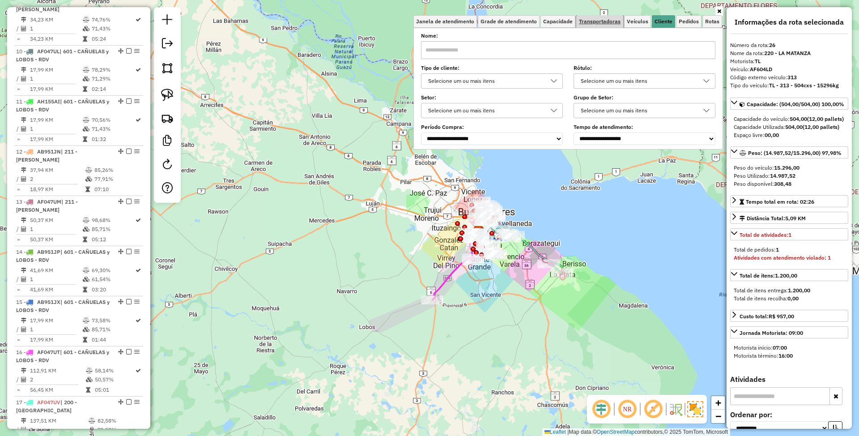
click at [600, 20] on span "Transportadoras" at bounding box center [600, 21] width 42 height 5
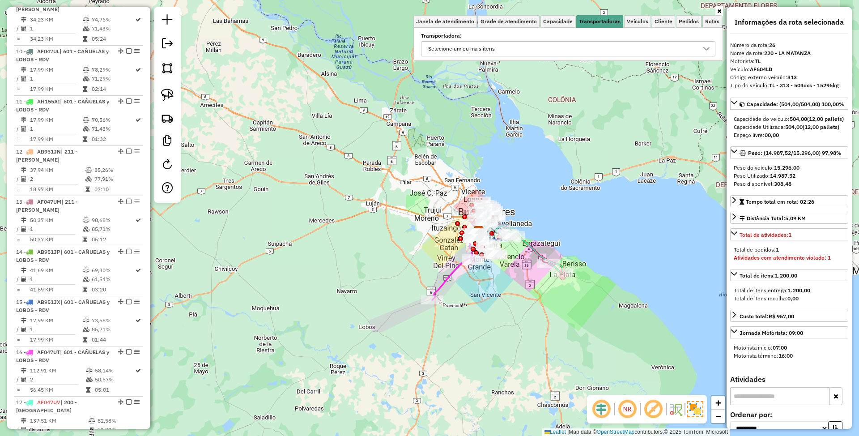
click at [501, 47] on div "Selecione um ou mais itens" at bounding box center [561, 49] width 273 height 14
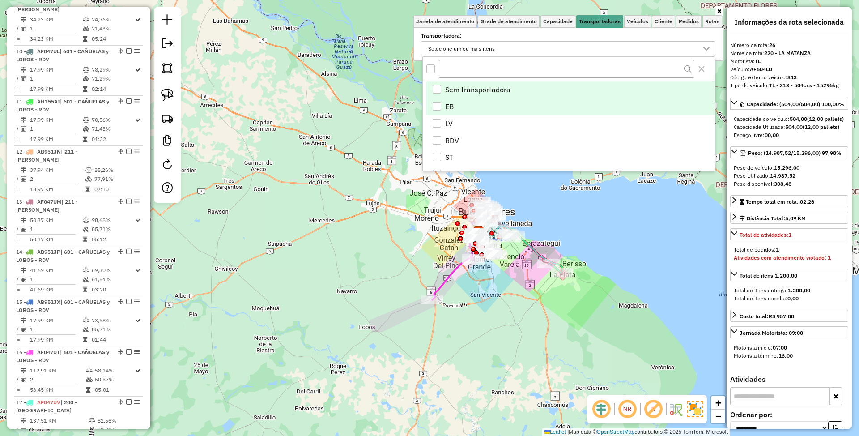
click at [436, 106] on div "EB" at bounding box center [436, 106] width 8 height 8
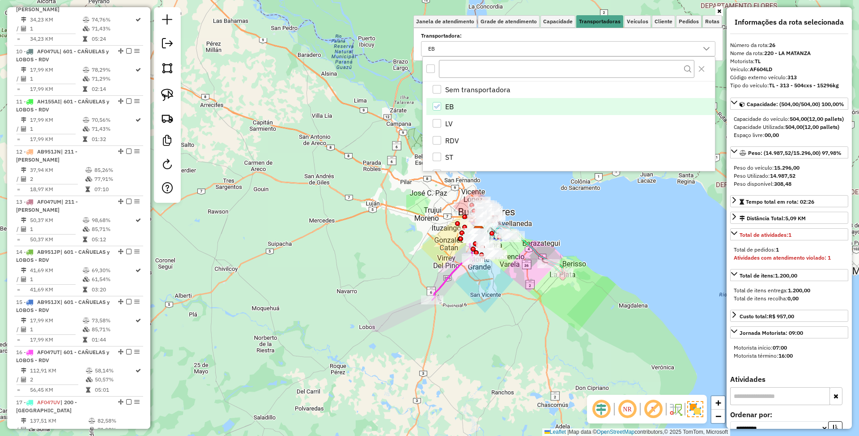
scroll to position [525, 0]
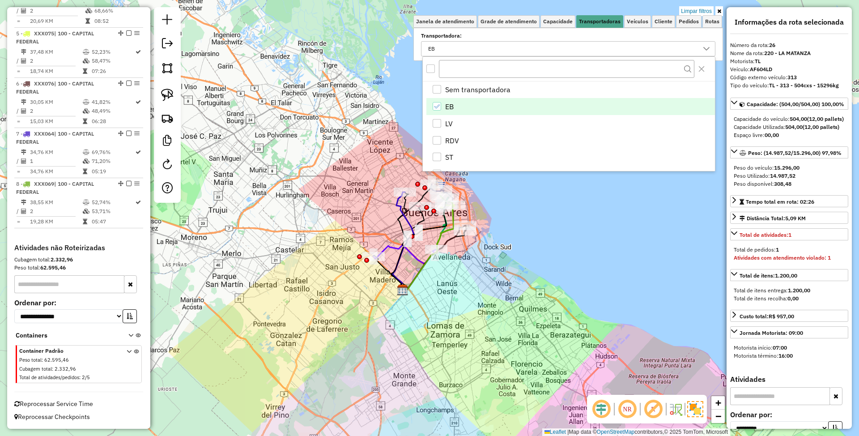
drag, startPoint x: 458, startPoint y: 284, endPoint x: 436, endPoint y: 336, distance: 56.7
click at [436, 336] on div "Limpar filtros Janela de atendimento Grade de atendimento Capacidade Transporta…" at bounding box center [429, 218] width 859 height 436
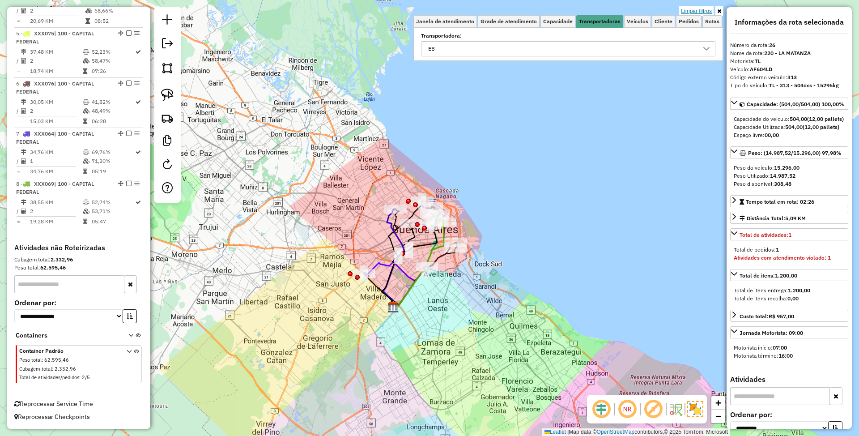
click at [707, 10] on link "Limpar filtros" at bounding box center [696, 11] width 34 height 10
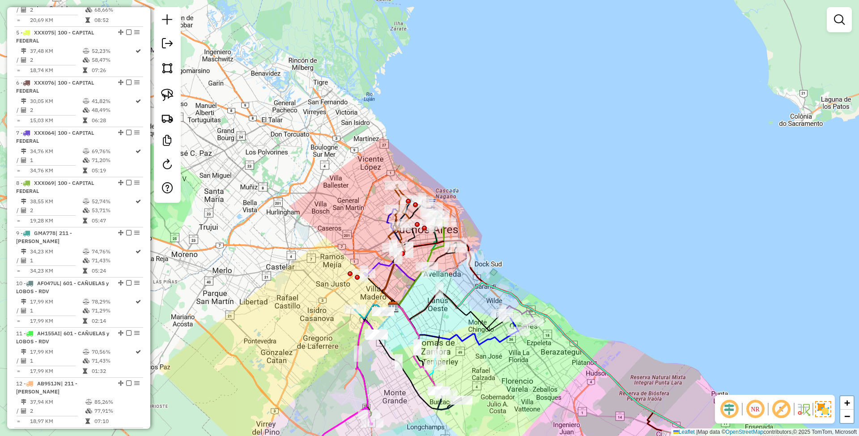
scroll to position [757, 0]
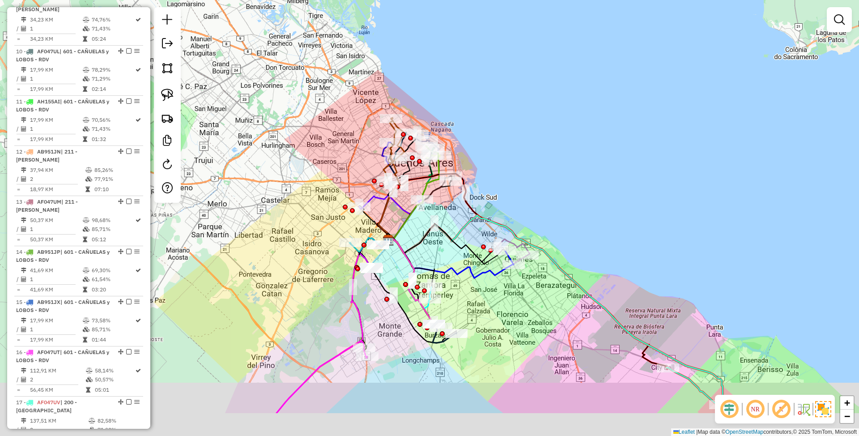
drag, startPoint x: 297, startPoint y: 298, endPoint x: 296, endPoint y: 254, distance: 43.4
click at [296, 254] on div "Janela de atendimento Grade de atendimento Capacidade Transportadoras Veículos …" at bounding box center [429, 218] width 859 height 436
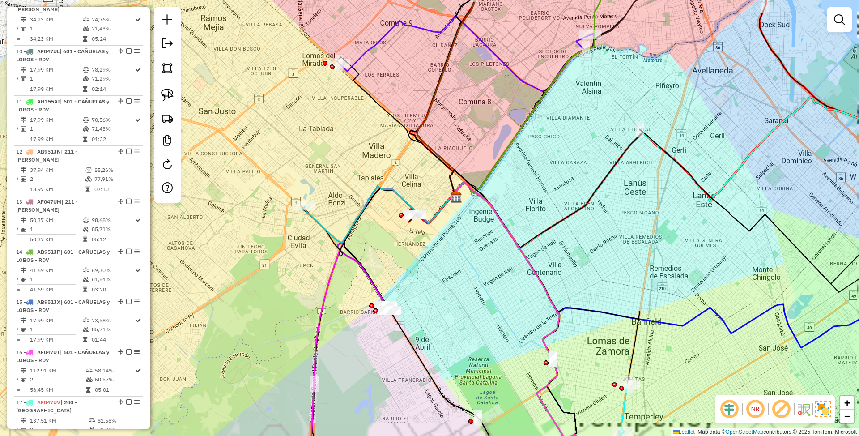
click at [397, 253] on div "Janela de atendimento Grade de atendimento Capacidade Transportadoras Veículos …" at bounding box center [429, 218] width 859 height 436
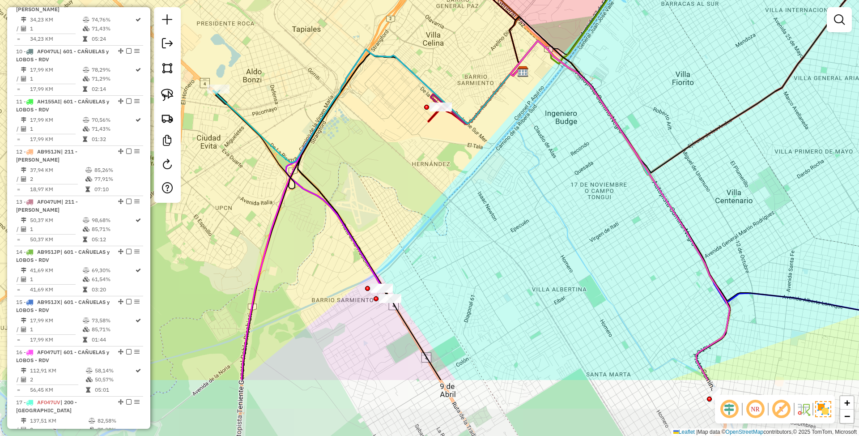
drag, startPoint x: 393, startPoint y: 222, endPoint x: 416, endPoint y: 230, distance: 24.6
click at [416, 230] on div "Janela de atendimento Grade de atendimento Capacidade Transportadoras Veículos …" at bounding box center [429, 218] width 859 height 436
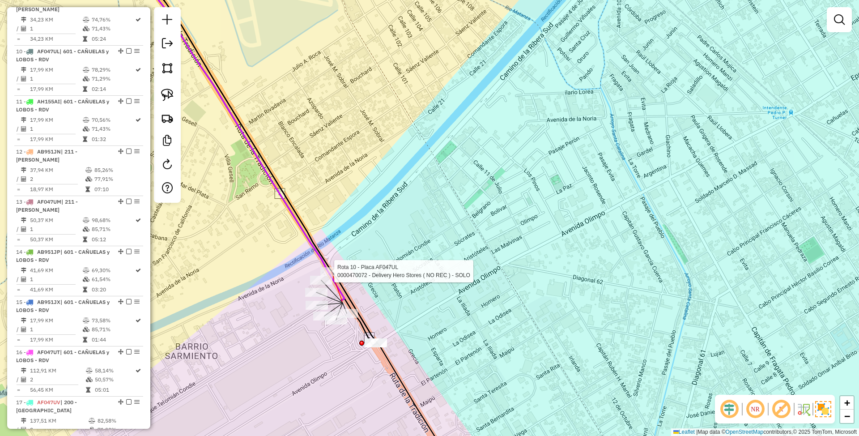
select select "**********"
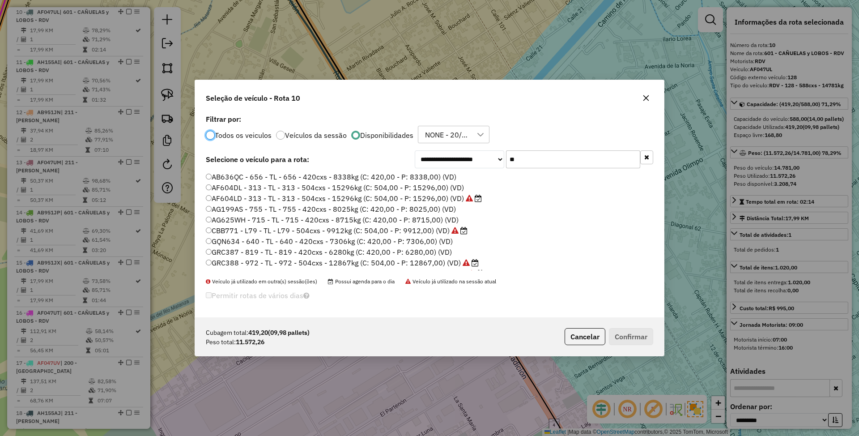
scroll to position [4, 3]
click at [521, 157] on input "**" at bounding box center [573, 159] width 134 height 18
type input "*"
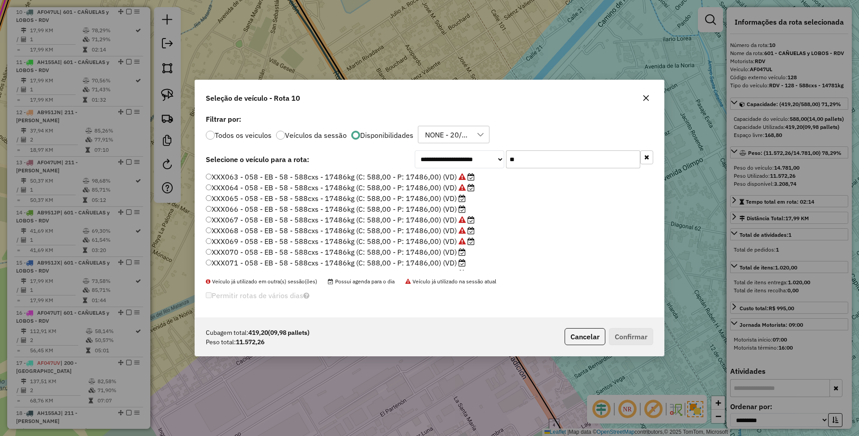
type input "**"
click at [419, 196] on label "XXX065 - 058 - EB - 58 - 588cxs - 17486kg (C: 588,00 - P: 17486,00) (VD)" at bounding box center [336, 198] width 260 height 11
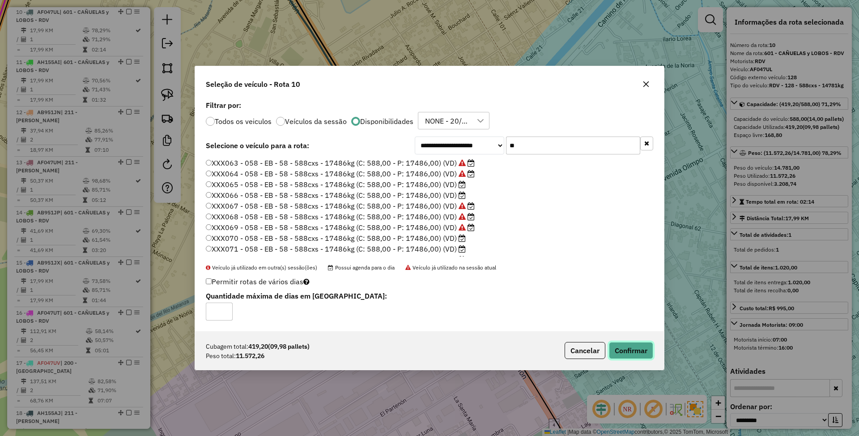
click at [632, 348] on button "Confirmar" at bounding box center [631, 350] width 44 height 17
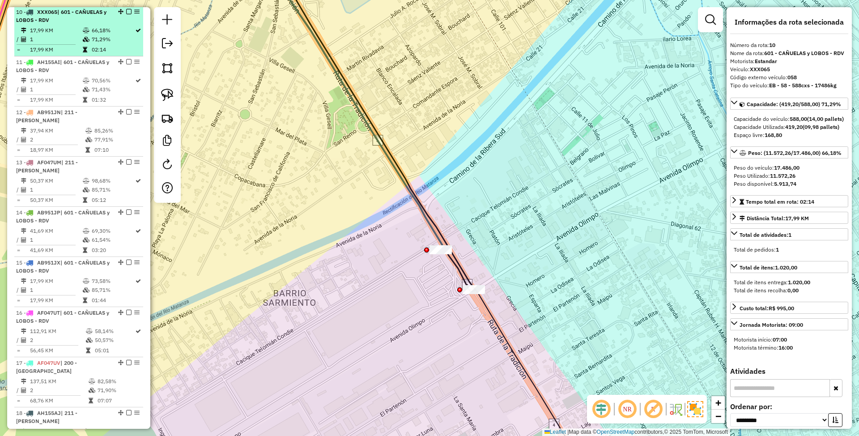
click at [126, 13] on em at bounding box center [128, 11] width 5 height 5
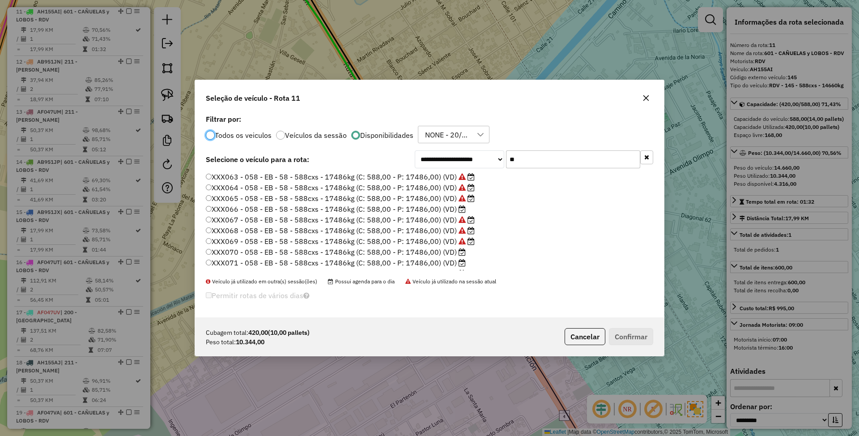
click at [445, 208] on label "XXX066 - 058 - EB - 58 - 588cxs - 17486kg (C: 588,00 - P: 17486,00) (VD)" at bounding box center [336, 208] width 260 height 11
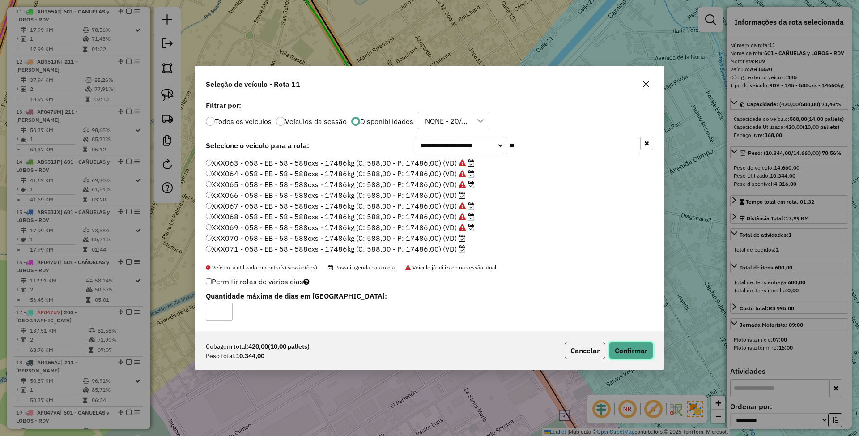
click at [623, 350] on button "Confirmar" at bounding box center [631, 350] width 44 height 17
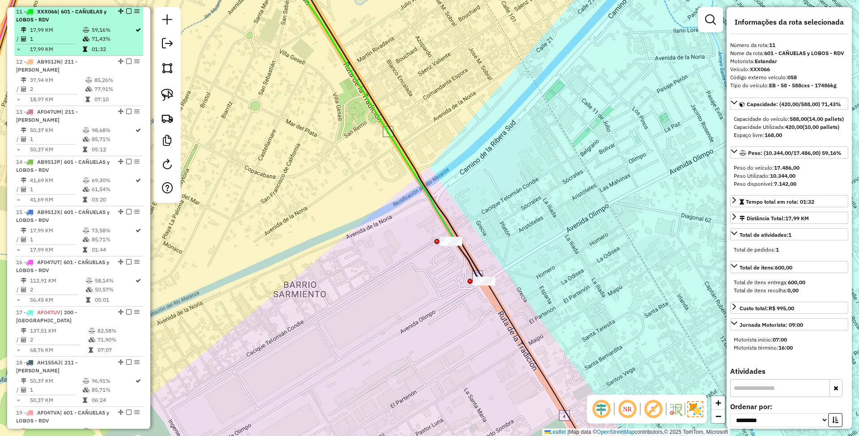
click at [128, 11] on em at bounding box center [128, 10] width 5 height 5
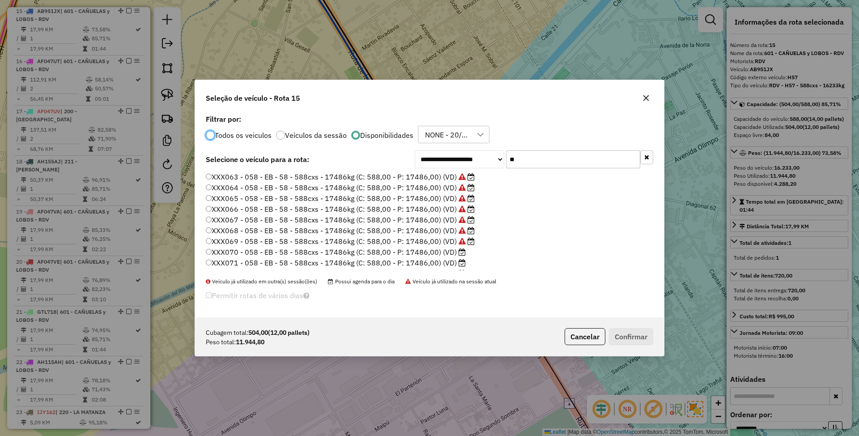
click at [439, 250] on label "XXX070 - 058 - EB - 58 - 588cxs - 17486kg (C: 588,00 - P: 17486,00) (VD)" at bounding box center [336, 251] width 260 height 11
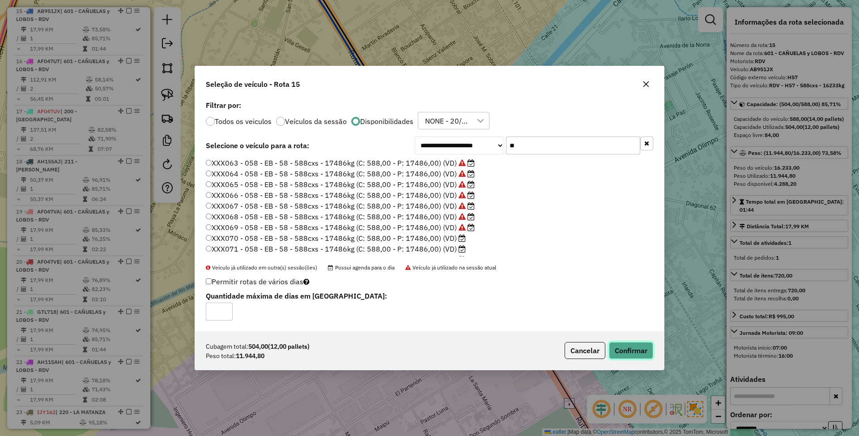
click at [644, 349] on button "Confirmar" at bounding box center [631, 350] width 44 height 17
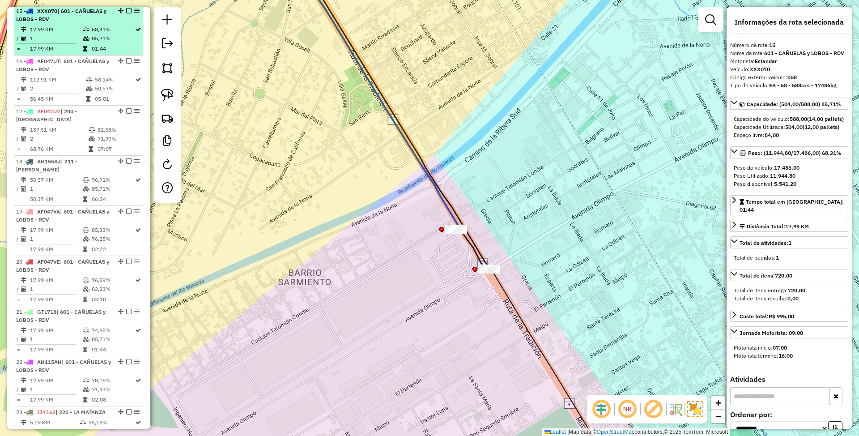
click at [126, 10] on em at bounding box center [128, 10] width 5 height 5
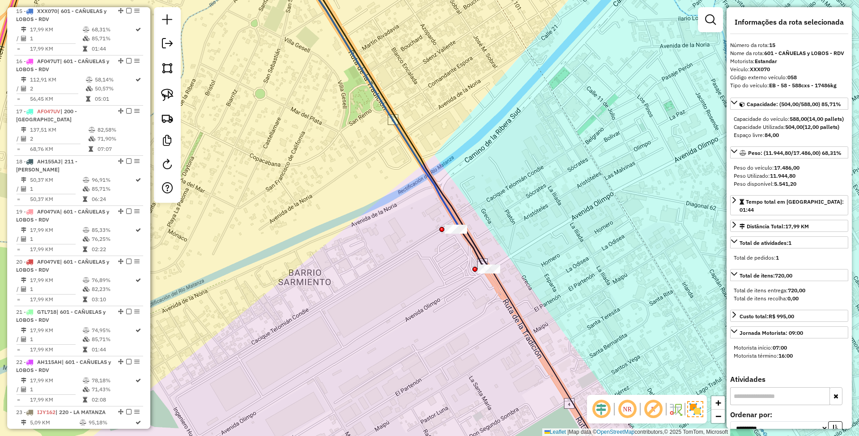
scroll to position [933, 0]
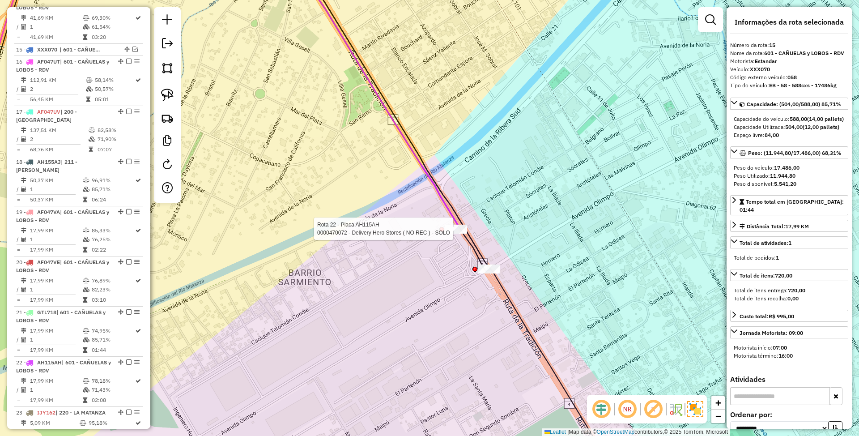
click at [458, 233] on div at bounding box center [456, 229] width 22 height 9
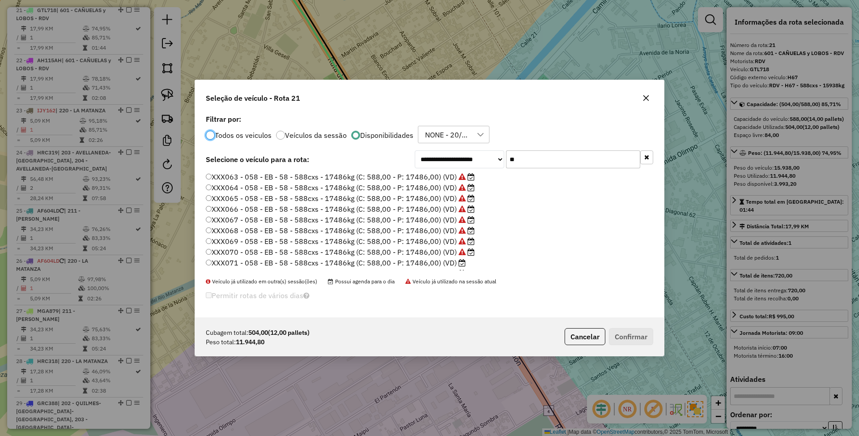
scroll to position [4, 3]
click at [434, 260] on label "XXX071 - 058 - EB - 58 - 588cxs - 17486kg (C: 588,00 - P: 17486,00) (VD)" at bounding box center [336, 262] width 260 height 11
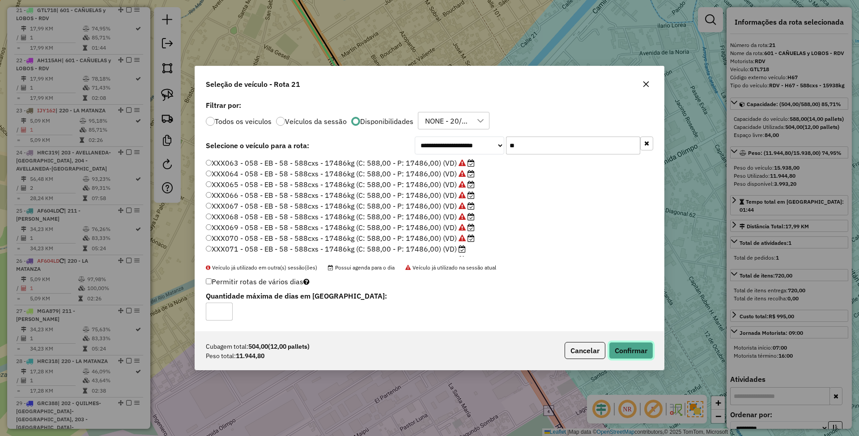
click at [625, 344] on button "Confirmar" at bounding box center [631, 350] width 44 height 17
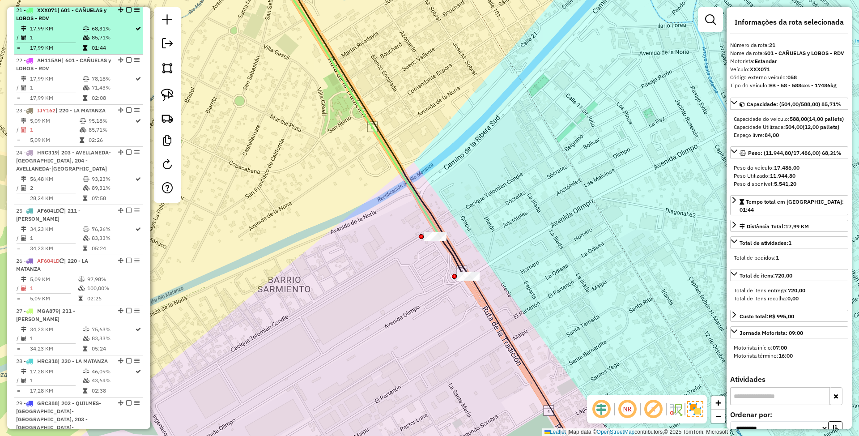
click at [126, 13] on em at bounding box center [128, 9] width 5 height 5
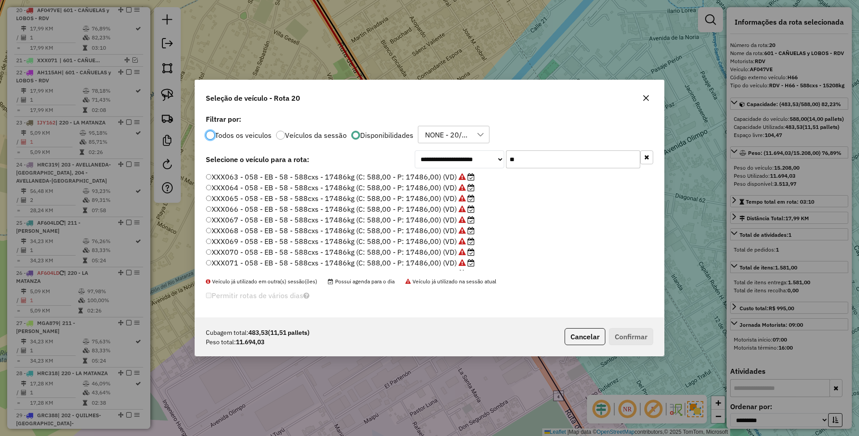
scroll to position [59, 0]
click at [435, 212] on label "XXX072 - 058 - EB - 58 - 588cxs - 17486kg (C: 588,00 - P: 17486,00) (VD)" at bounding box center [336, 213] width 260 height 11
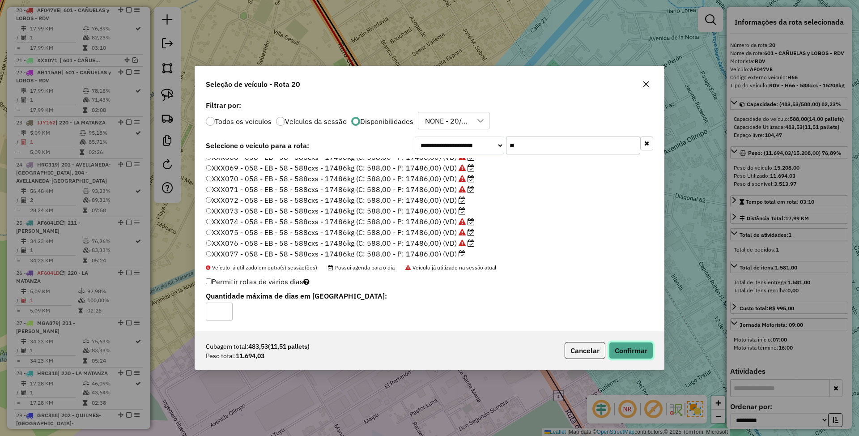
click at [635, 348] on button "Confirmar" at bounding box center [631, 350] width 44 height 17
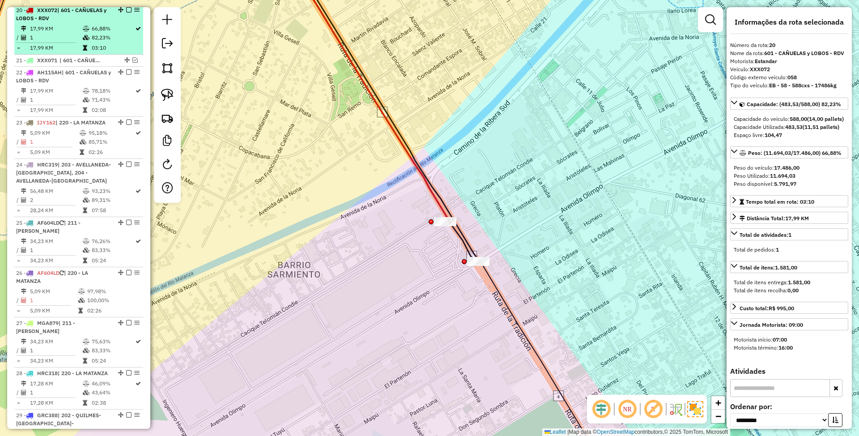
click at [126, 9] on em at bounding box center [128, 9] width 5 height 5
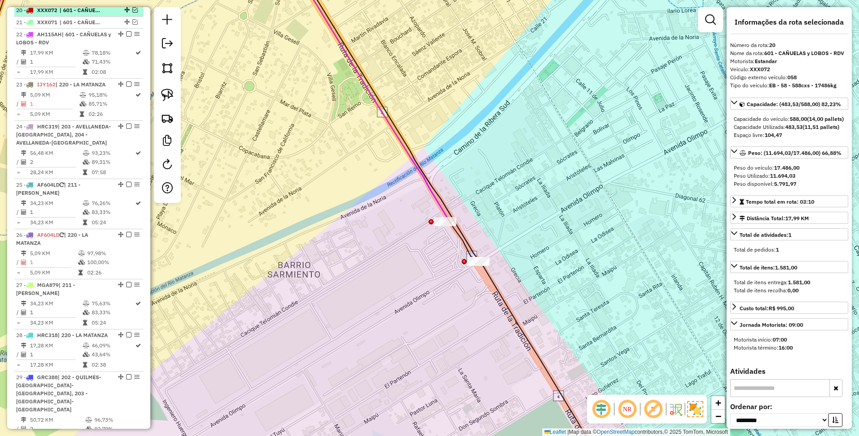
scroll to position [1147, 0]
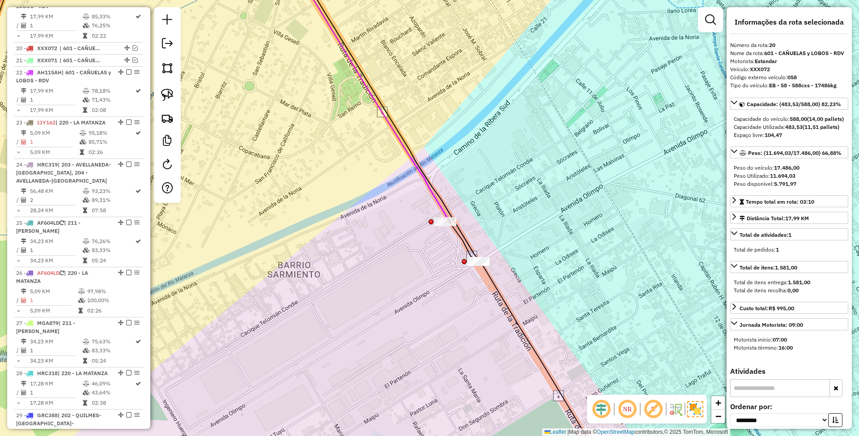
click at [447, 214] on icon at bounding box center [366, 88] width 162 height 262
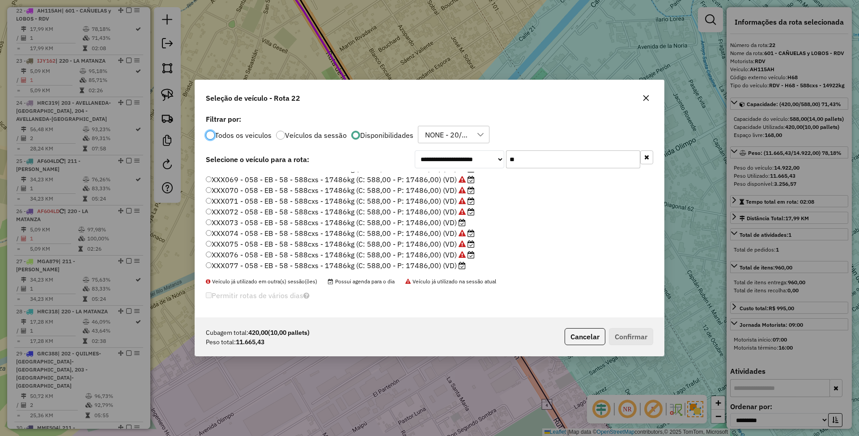
scroll to position [63, 0]
click at [428, 220] on label "XXX073 - 058 - EB - 58 - 588cxs - 17486kg (C: 588,00 - P: 17486,00) (VD)" at bounding box center [336, 221] width 260 height 11
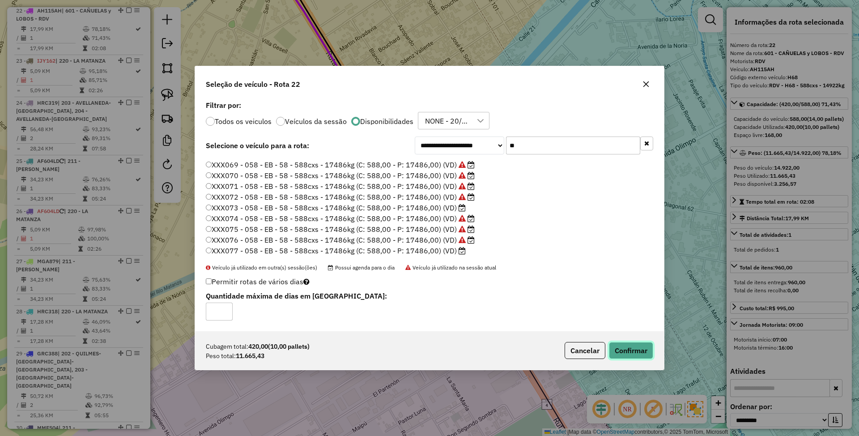
click at [627, 347] on button "Confirmar" at bounding box center [631, 350] width 44 height 17
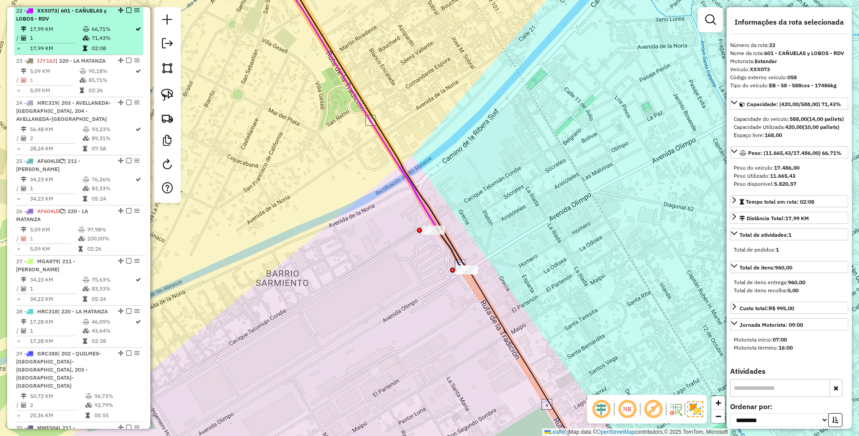
click at [126, 11] on em at bounding box center [128, 10] width 5 height 5
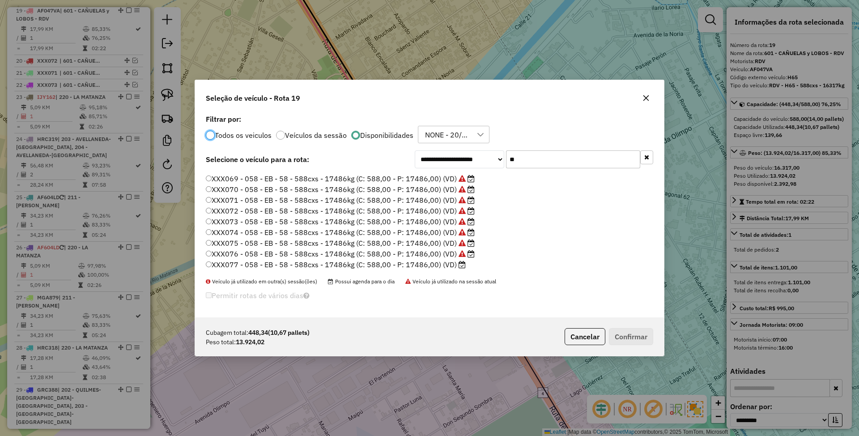
click at [432, 263] on label "XXX077 - 058 - EB - 58 - 588cxs - 17486kg (C: 588,00 - P: 17486,00) (VD)" at bounding box center [336, 264] width 260 height 11
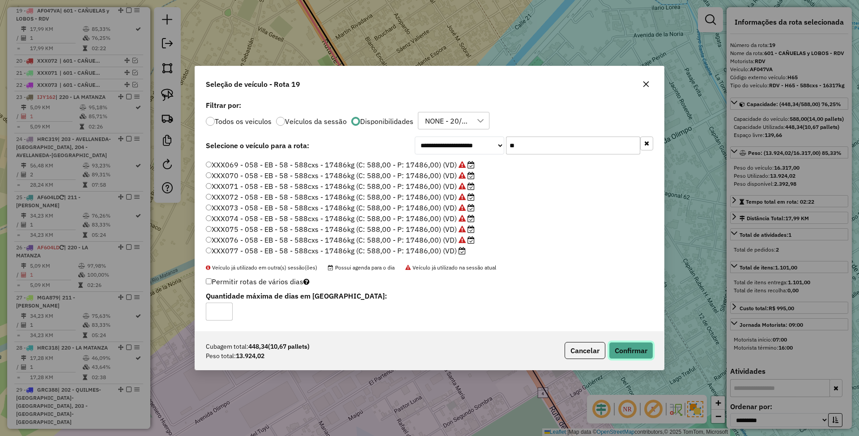
click at [635, 347] on button "Confirmar" at bounding box center [631, 350] width 44 height 17
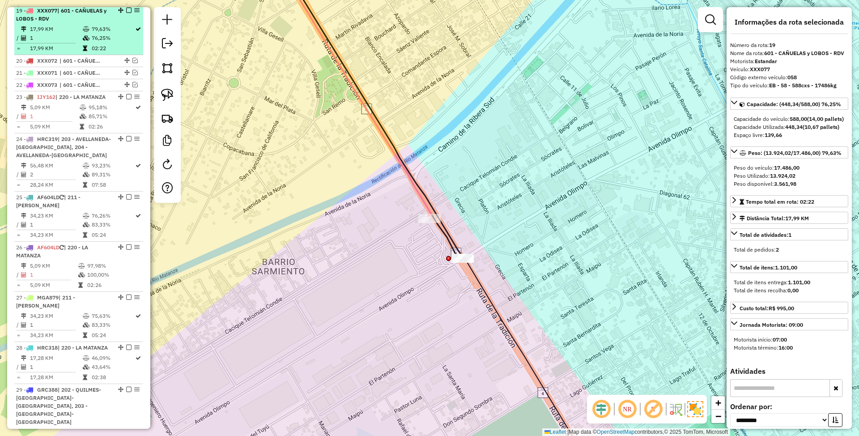
click at [127, 13] on em at bounding box center [128, 10] width 5 height 5
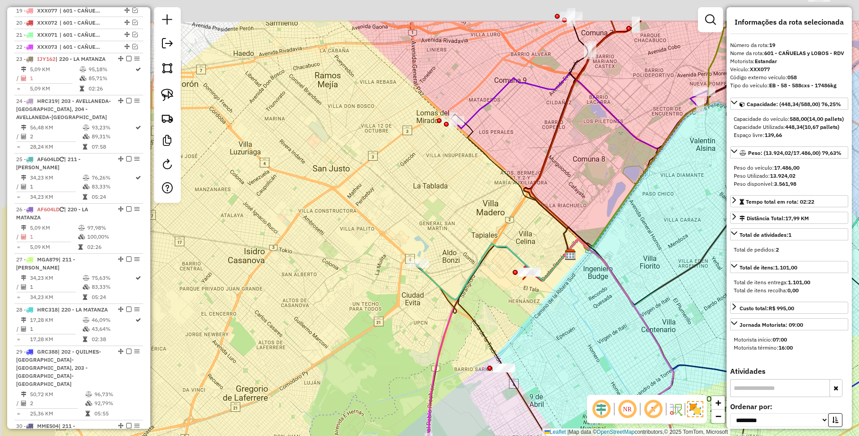
drag, startPoint x: 439, startPoint y: 253, endPoint x: 538, endPoint y: 331, distance: 125.7
click at [538, 331] on div "Janela de atendimento Grade de atendimento Capacidade Transportadoras Veículos …" at bounding box center [429, 218] width 859 height 436
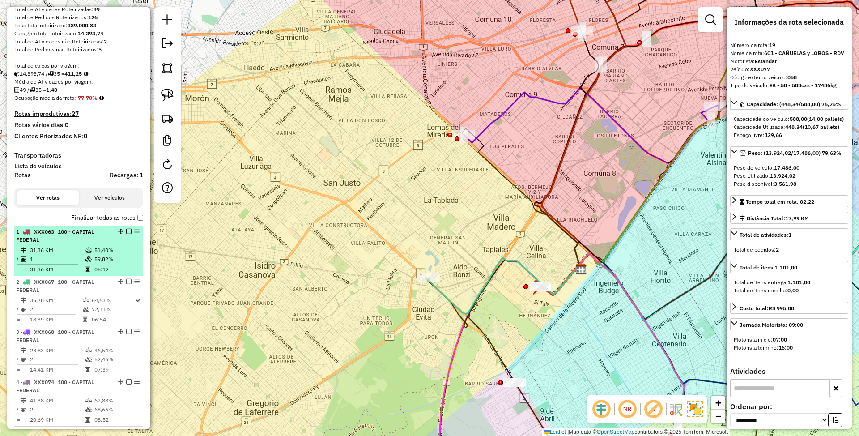
scroll to position [1, 0]
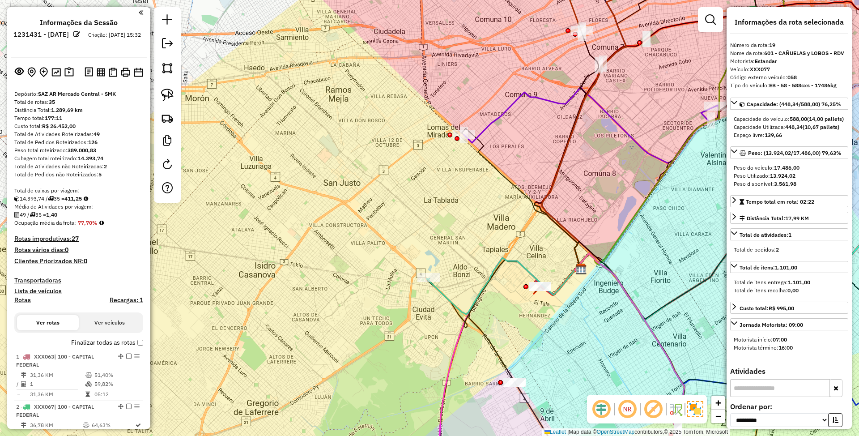
click at [33, 279] on h4 "Transportadoras" at bounding box center [78, 280] width 129 height 8
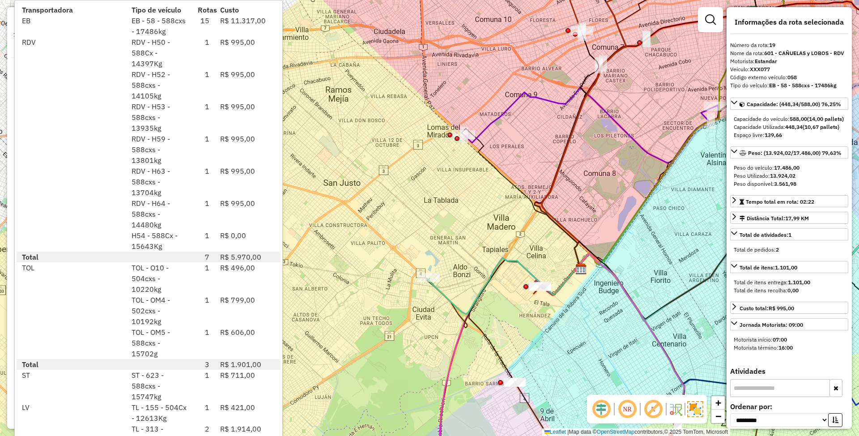
click at [471, 225] on div "Janela de atendimento Grade de atendimento Capacidade Transportadoras Veículos …" at bounding box center [429, 218] width 859 height 436
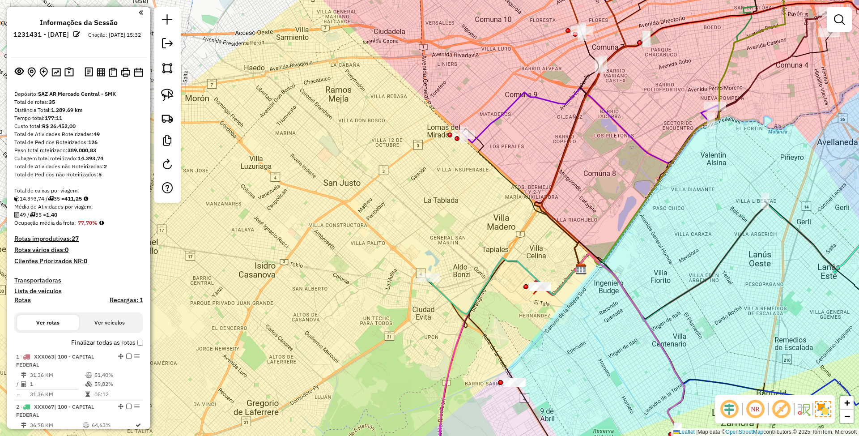
click at [442, 294] on icon at bounding box center [502, 286] width 153 height 56
select select "**********"
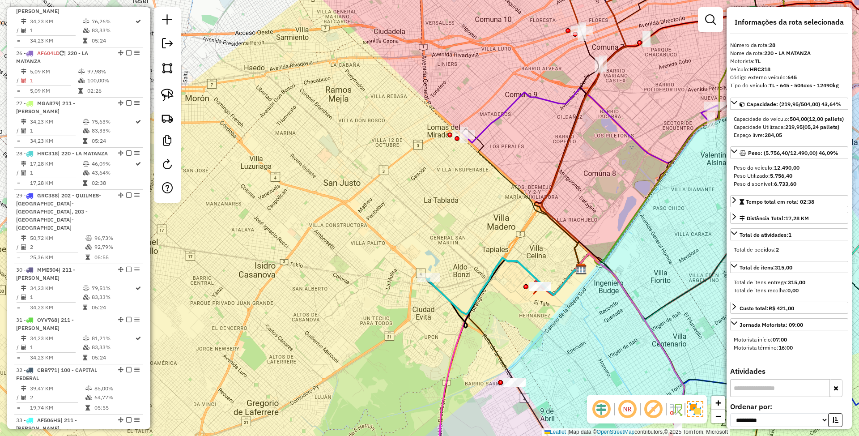
scroll to position [1434, 0]
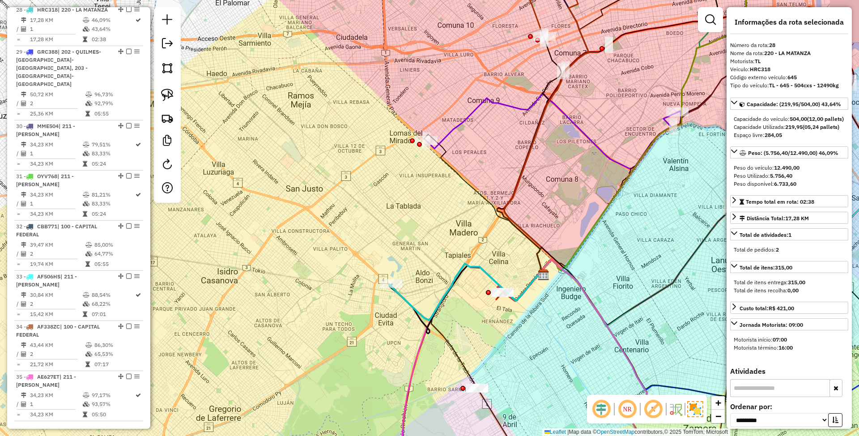
drag, startPoint x: 468, startPoint y: 256, endPoint x: 432, endPoint y: 262, distance: 36.7
click at [432, 262] on div "Janela de atendimento Grade de atendimento Capacidade Transportadoras Veículos …" at bounding box center [429, 218] width 859 height 436
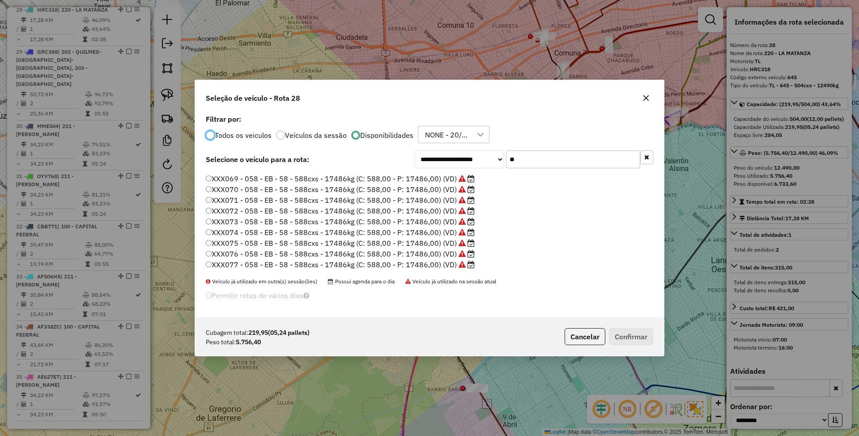
scroll to position [0, 0]
click at [432, 173] on label "XXX063 - 058 - EB - 58 - 588cxs - 17486kg (C: 588,00 - P: 17486,00) (VD)" at bounding box center [340, 176] width 269 height 11
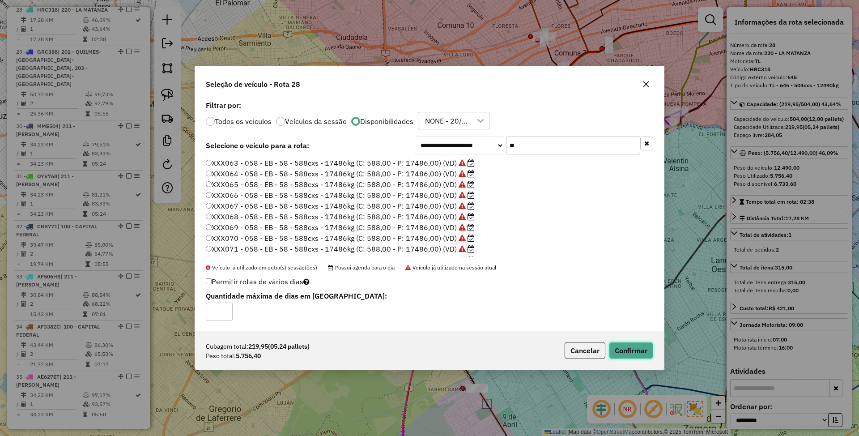
click at [632, 352] on button "Confirmar" at bounding box center [631, 350] width 44 height 17
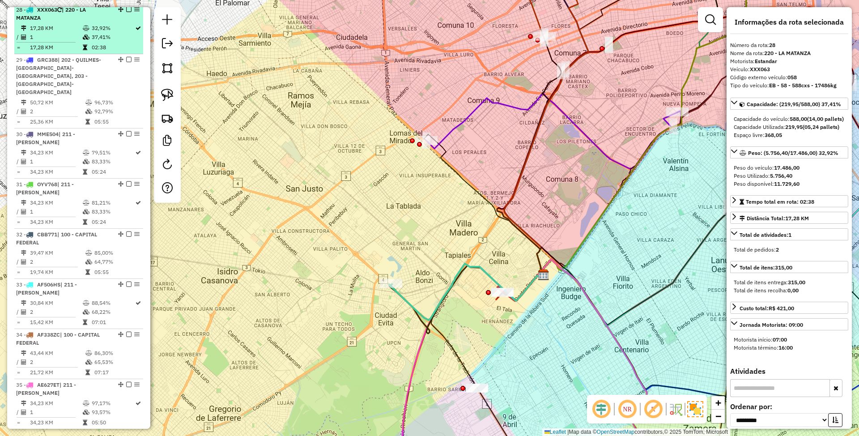
click at [126, 11] on em at bounding box center [128, 9] width 5 height 5
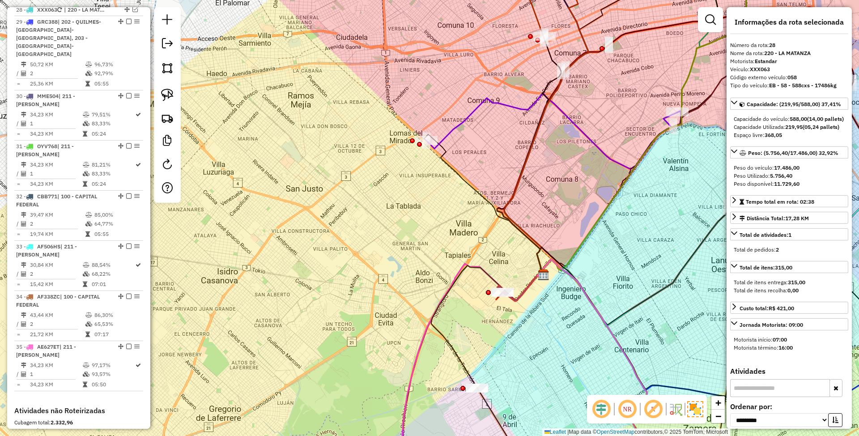
click at [501, 326] on div "Janela de atendimento Grade de atendimento Capacidade Transportadoras Veículos …" at bounding box center [429, 218] width 859 height 436
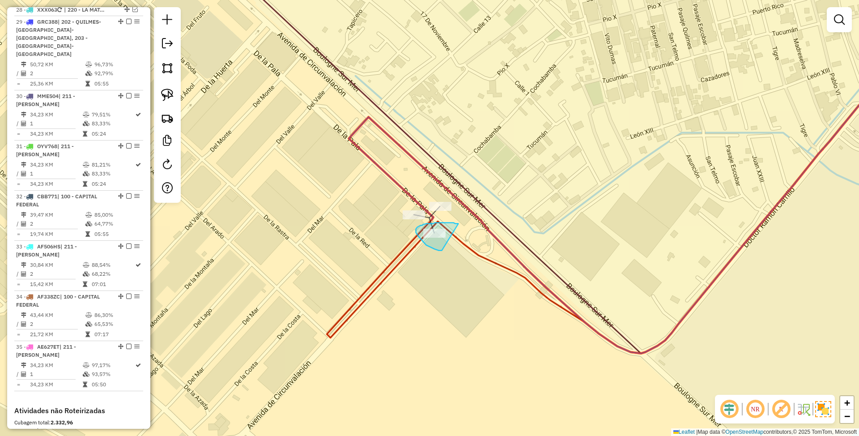
drag, startPoint x: 458, startPoint y: 224, endPoint x: 442, endPoint y: 250, distance: 31.5
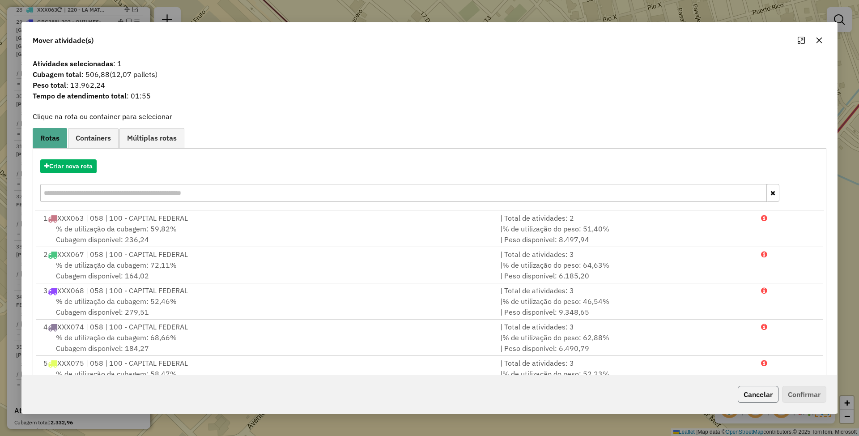
click at [759, 390] on button "Cancelar" at bounding box center [757, 394] width 41 height 17
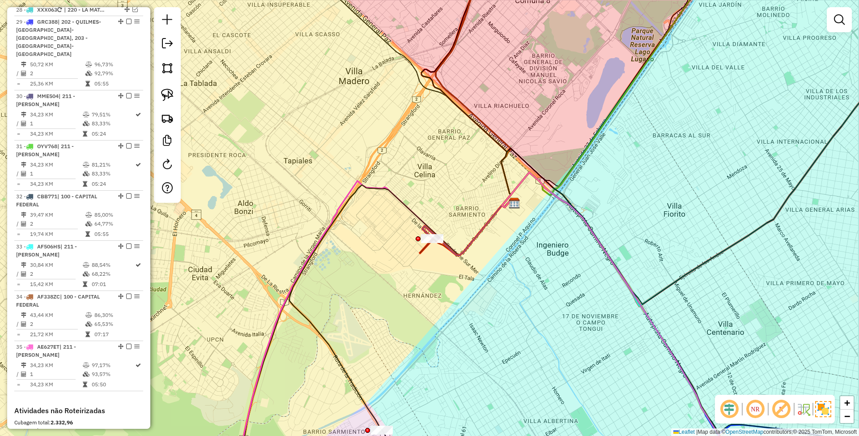
drag, startPoint x: 433, startPoint y: 299, endPoint x: 412, endPoint y: 72, distance: 227.8
click at [412, 72] on div "Janela de atendimento Grade de atendimento Capacidade Transportadoras Veículos …" at bounding box center [429, 218] width 859 height 436
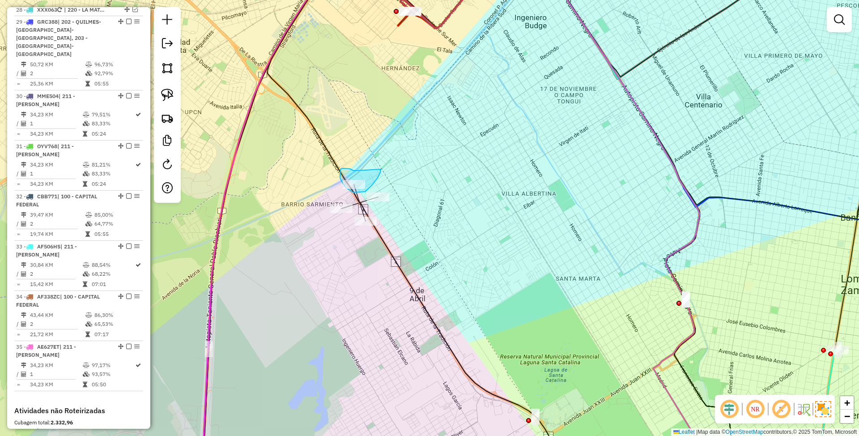
drag, startPoint x: 340, startPoint y: 169, endPoint x: 381, endPoint y: 169, distance: 40.7
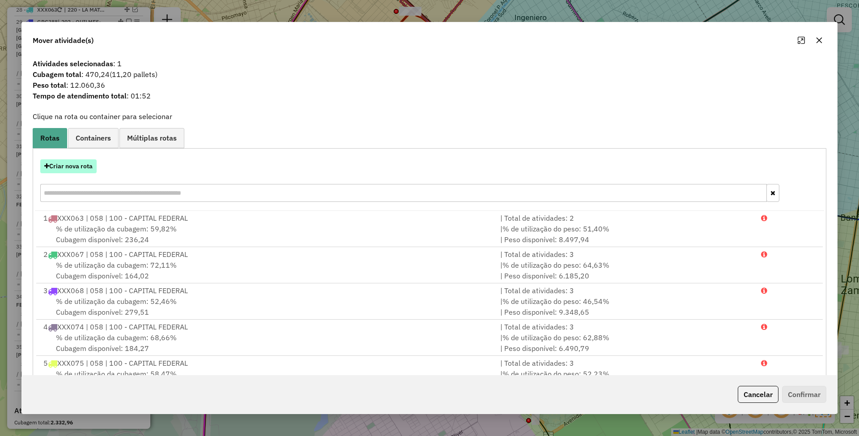
click at [55, 167] on button "Criar nova rota" at bounding box center [68, 166] width 56 height 14
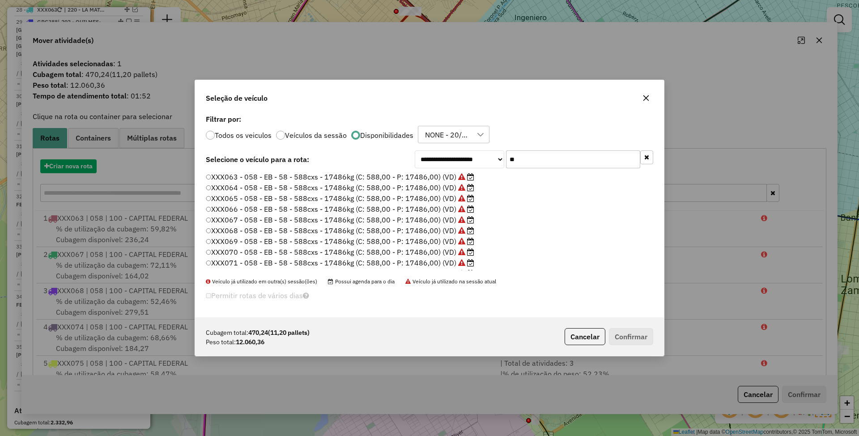
scroll to position [4, 3]
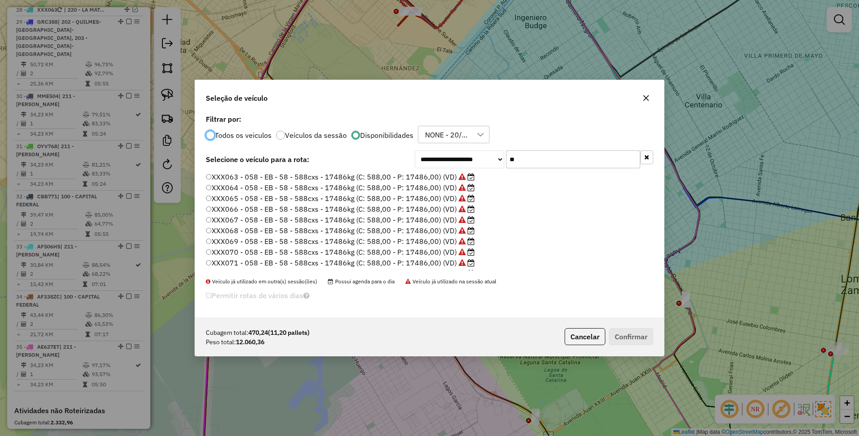
click at [430, 186] on label "XXX064 - 058 - EB - 58 - 588cxs - 17486kg (C: 588,00 - P: 17486,00) (VD)" at bounding box center [340, 187] width 269 height 11
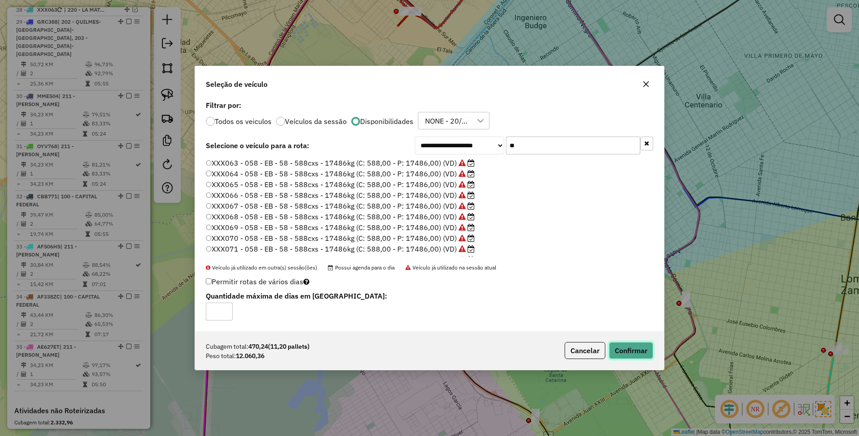
click at [636, 353] on button "Confirmar" at bounding box center [631, 350] width 44 height 17
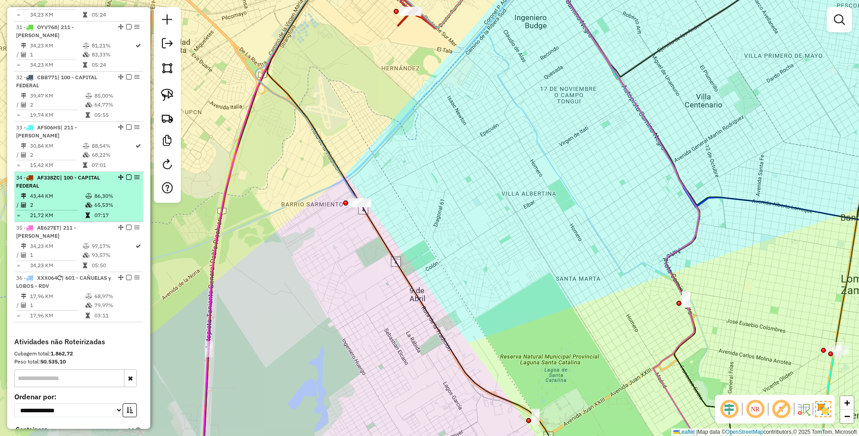
scroll to position [1635, 0]
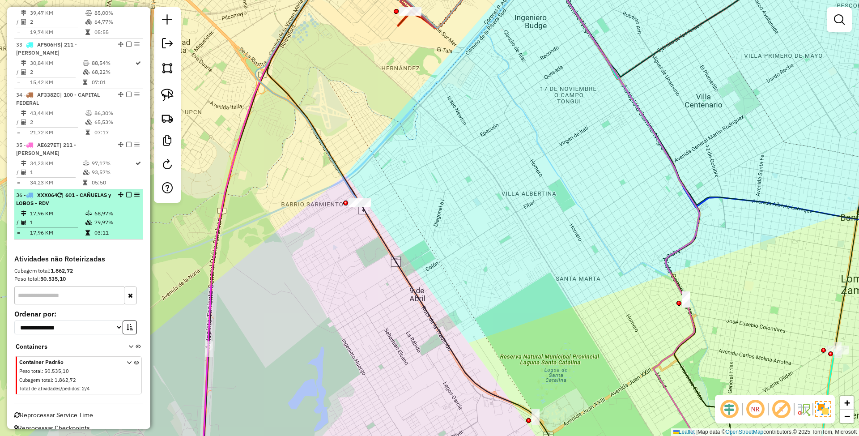
click at [126, 192] on em at bounding box center [128, 194] width 5 height 5
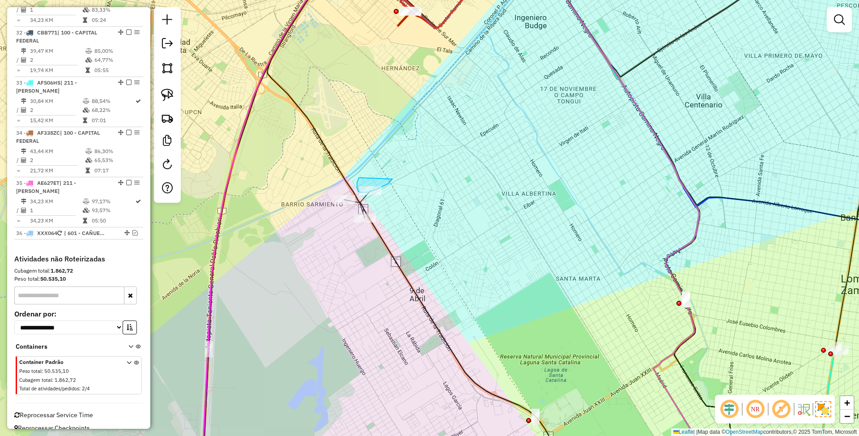
drag, startPoint x: 360, startPoint y: 178, endPoint x: 392, endPoint y: 179, distance: 32.7
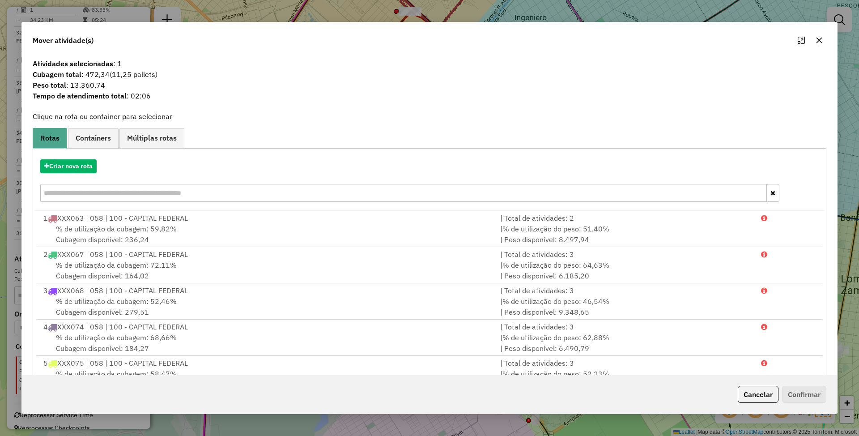
click at [757, 392] on button "Cancelar" at bounding box center [757, 394] width 41 height 17
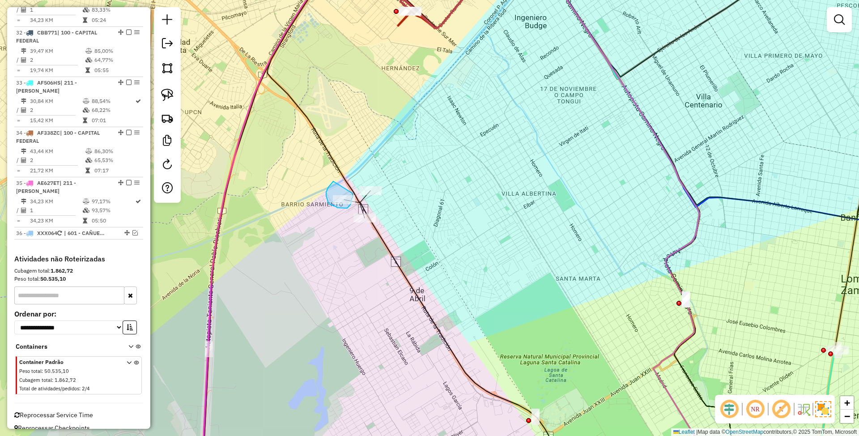
drag, startPoint x: 333, startPoint y: 181, endPoint x: 352, endPoint y: 193, distance: 22.7
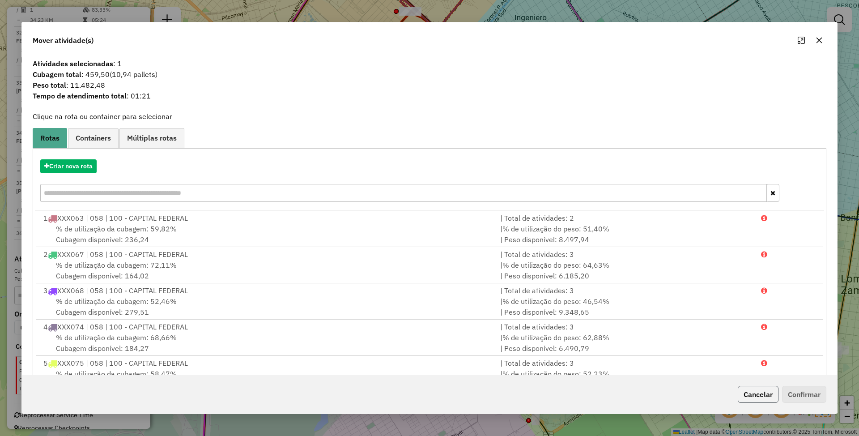
click at [752, 391] on button "Cancelar" at bounding box center [757, 394] width 41 height 17
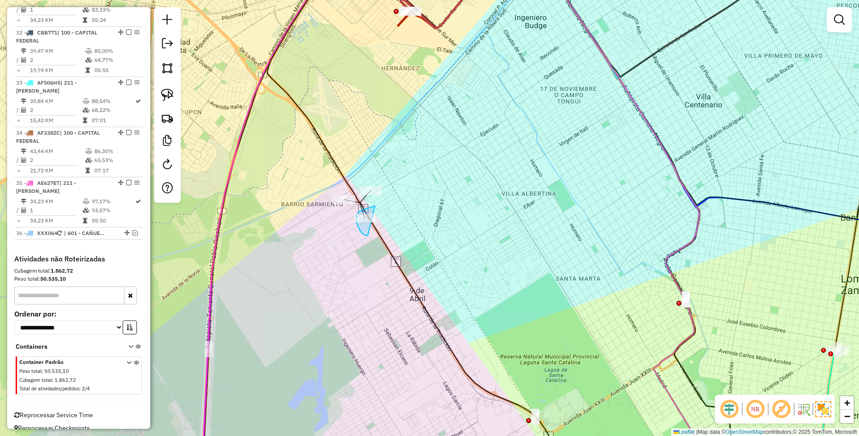
drag, startPoint x: 375, startPoint y: 206, endPoint x: 371, endPoint y: 235, distance: 29.8
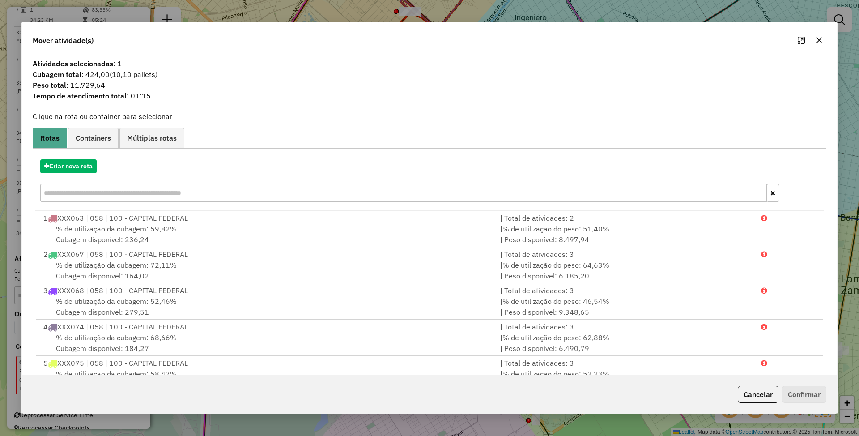
drag, startPoint x: 765, startPoint y: 389, endPoint x: 699, endPoint y: 363, distance: 70.3
click at [765, 390] on button "Cancelar" at bounding box center [757, 394] width 41 height 17
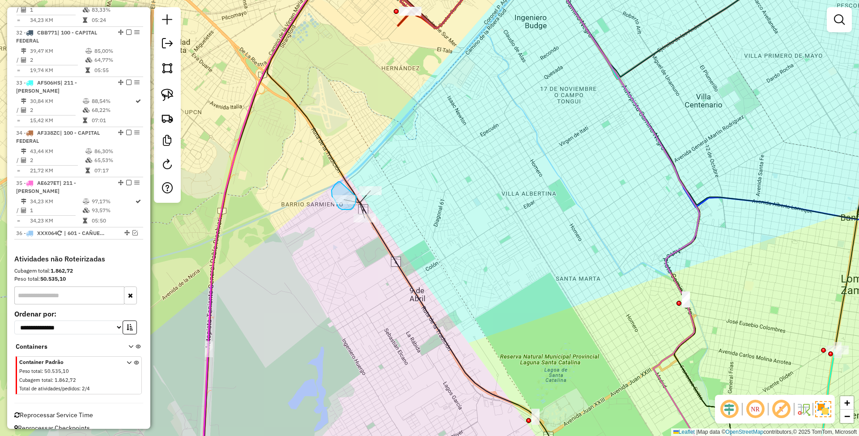
drag, startPoint x: 338, startPoint y: 182, endPoint x: 356, endPoint y: 196, distance: 23.3
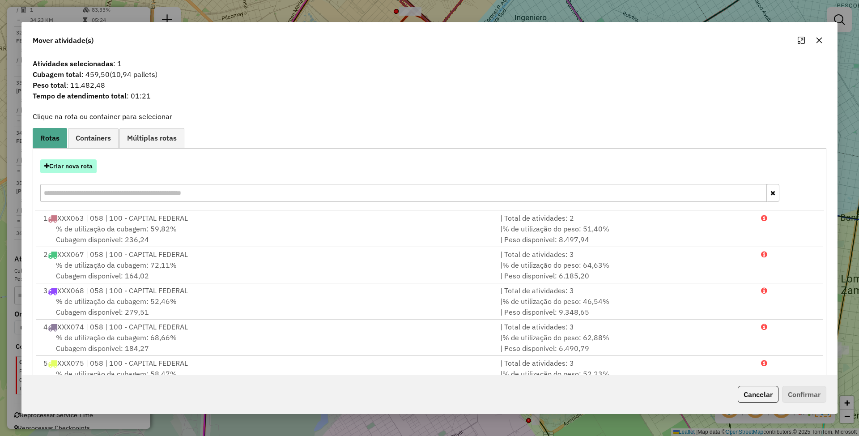
click at [72, 161] on button "Criar nova rota" at bounding box center [68, 166] width 56 height 14
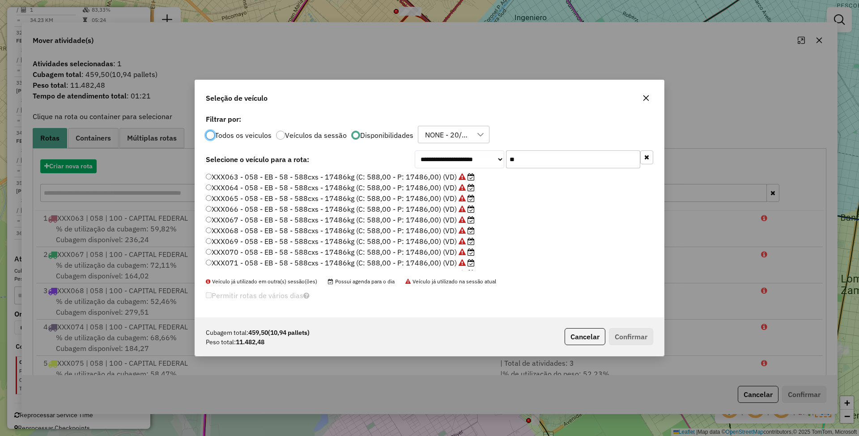
scroll to position [4, 3]
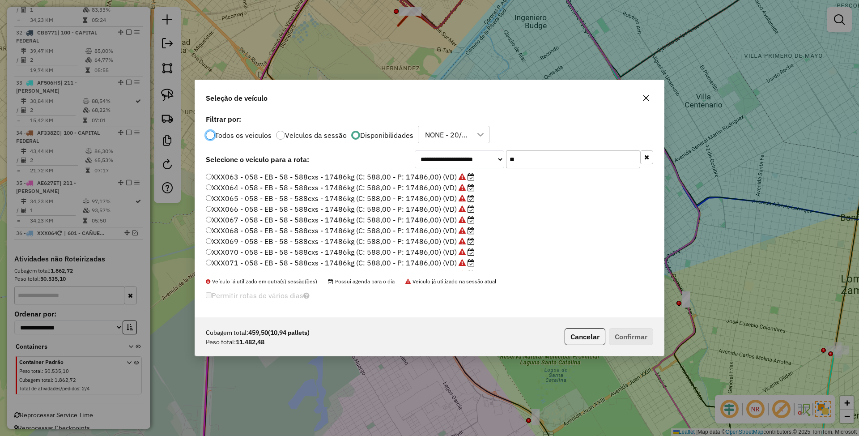
click at [443, 208] on label "XXX066 - 058 - EB - 58 - 588cxs - 17486kg (C: 588,00 - P: 17486,00) (VD)" at bounding box center [340, 208] width 269 height 11
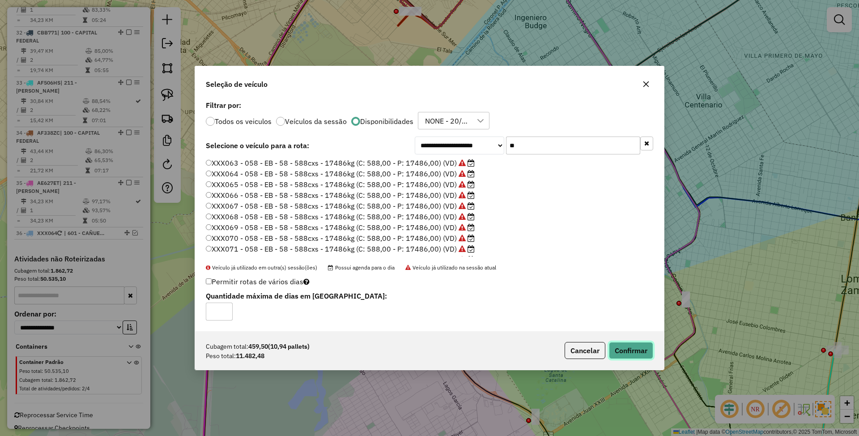
click at [635, 351] on button "Confirmar" at bounding box center [631, 350] width 44 height 17
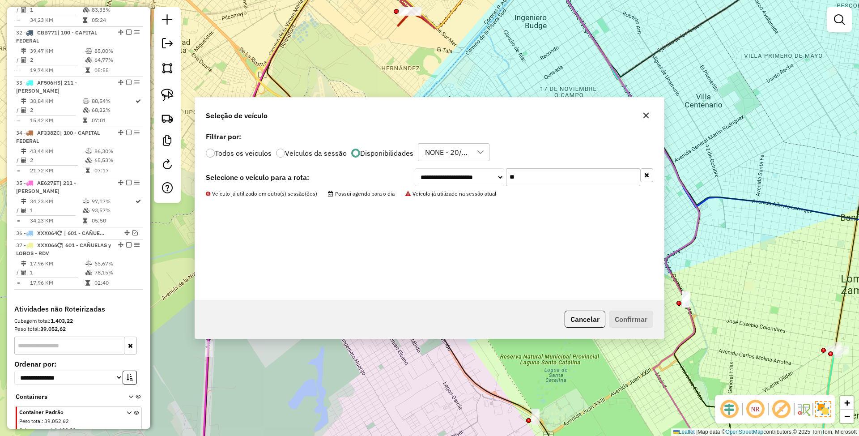
scroll to position [1635, 0]
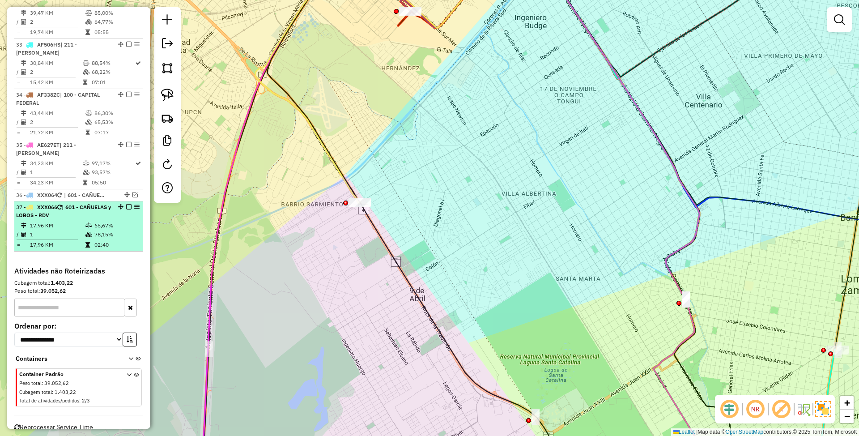
click at [126, 204] on em at bounding box center [128, 206] width 5 height 5
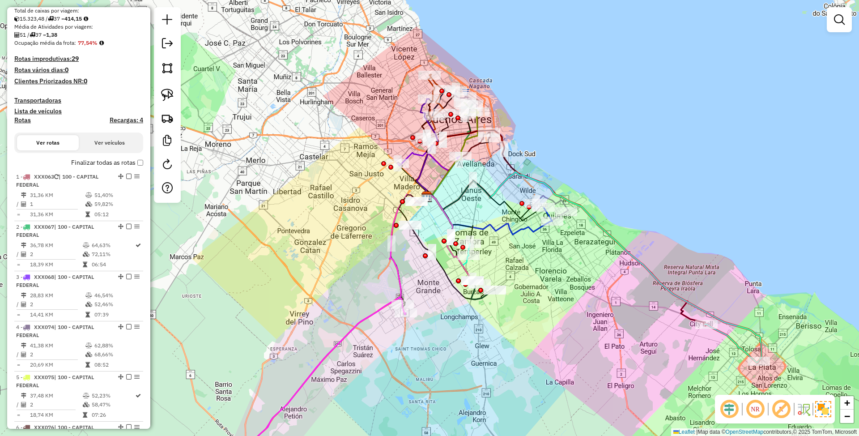
scroll to position [179, 0]
click at [18, 120] on h4 "Rotas" at bounding box center [22, 122] width 17 height 8
select select
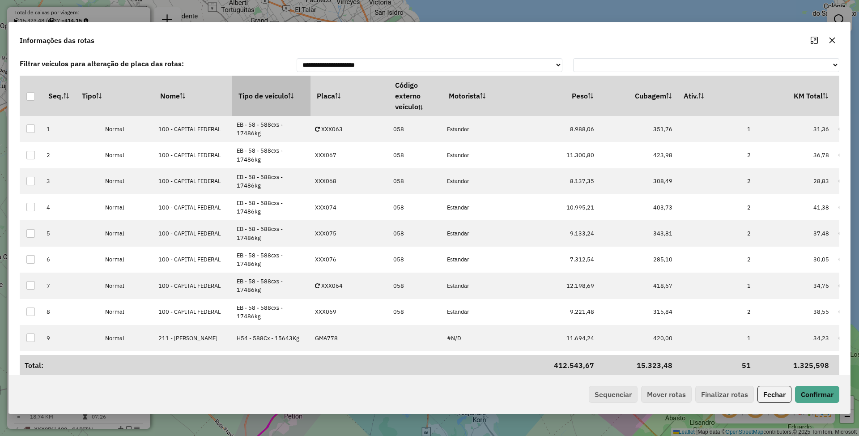
click at [260, 88] on th "Tipo de veículo" at bounding box center [271, 96] width 78 height 40
click at [611, 387] on button "Sequenciar" at bounding box center [613, 394] width 49 height 17
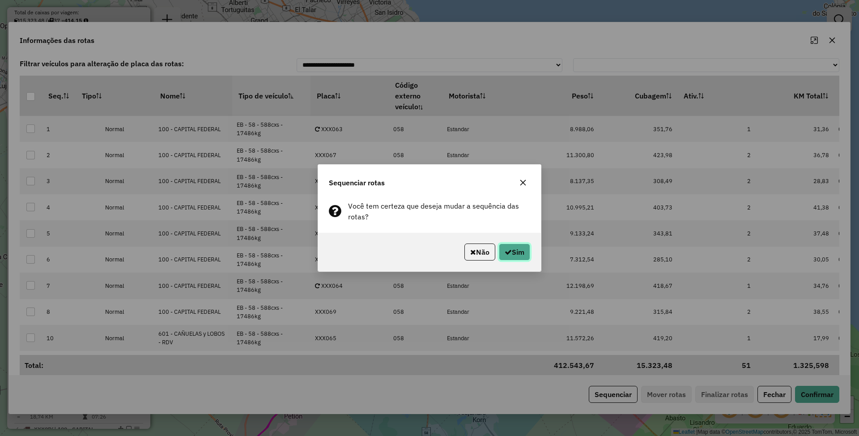
click at [523, 251] on button "Sim" at bounding box center [514, 251] width 31 height 17
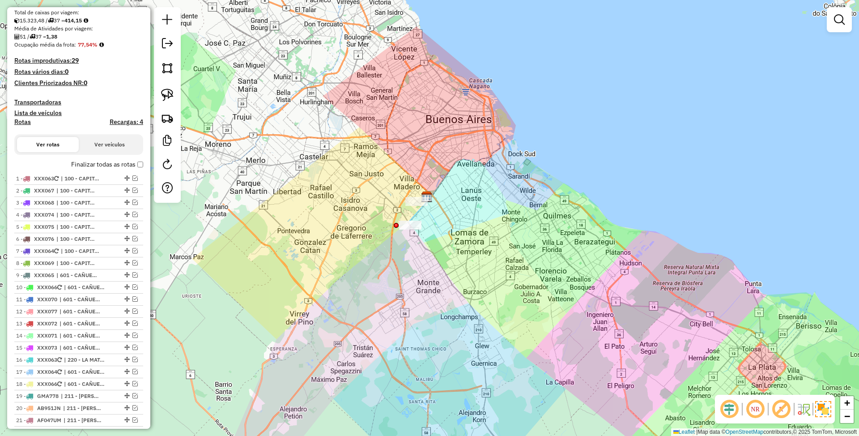
click at [32, 101] on h4 "Transportadoras" at bounding box center [78, 102] width 129 height 8
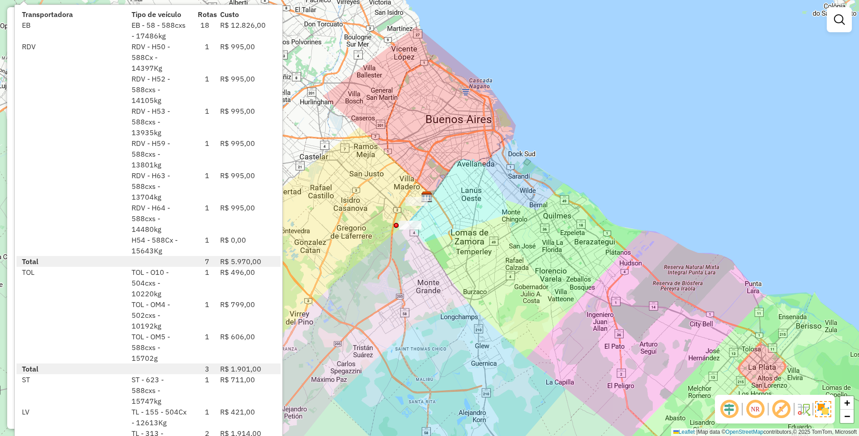
click at [492, 281] on div "Janela de atendimento Grade de atendimento Capacidade Transportadoras Veículos …" at bounding box center [429, 218] width 859 height 436
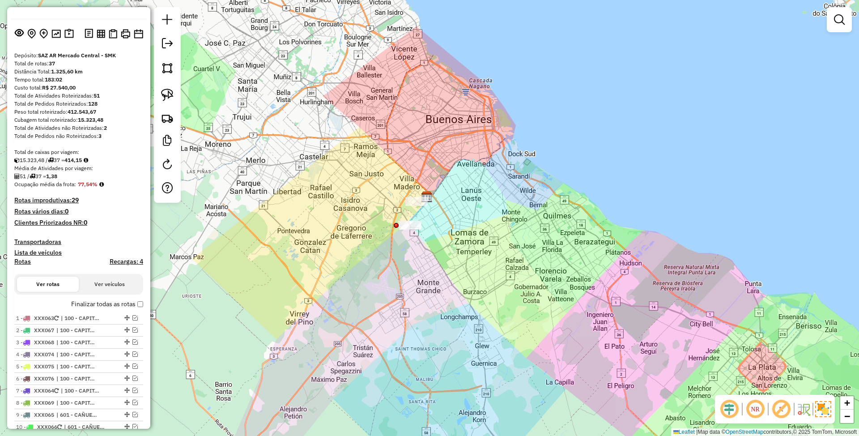
scroll to position [0, 0]
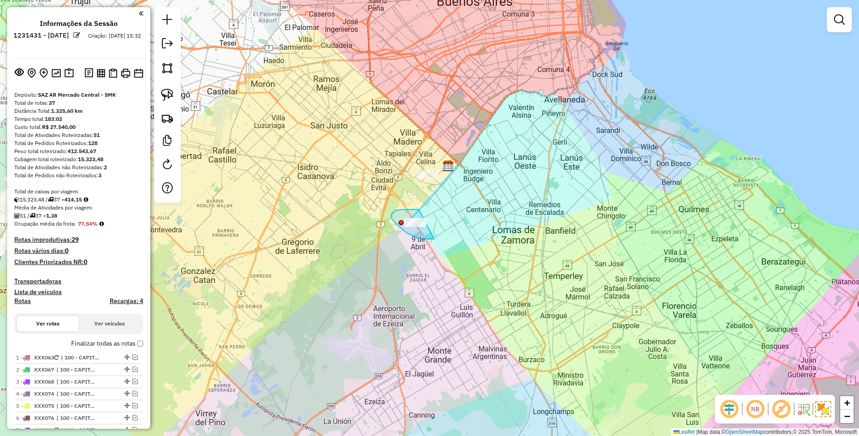
drag, startPoint x: 419, startPoint y: 209, endPoint x: 453, endPoint y: 227, distance: 38.4
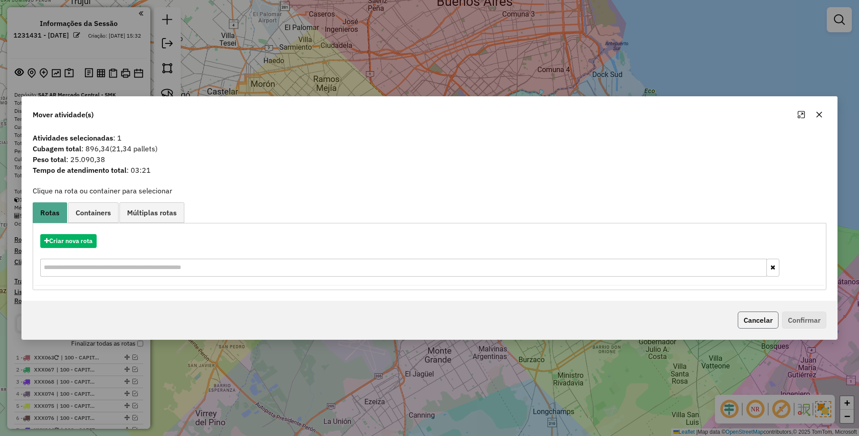
click at [758, 319] on button "Cancelar" at bounding box center [757, 319] width 41 height 17
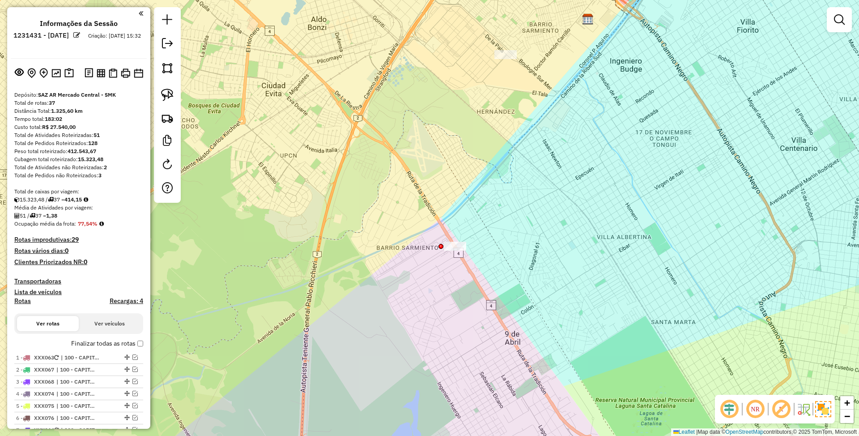
drag, startPoint x: 490, startPoint y: 101, endPoint x: 412, endPoint y: 218, distance: 140.7
click at [412, 218] on div "Janela de atendimento Grade de atendimento Capacidade Transportadoras Veículos …" at bounding box center [429, 218] width 859 height 436
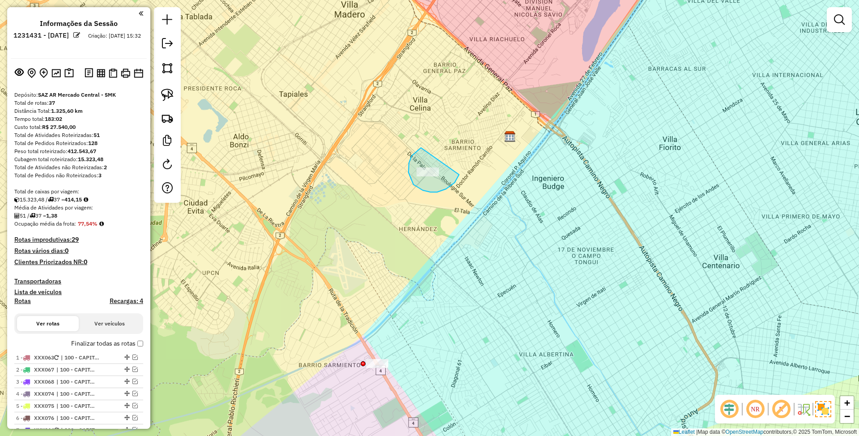
drag, startPoint x: 419, startPoint y: 149, endPoint x: 462, endPoint y: 153, distance: 43.1
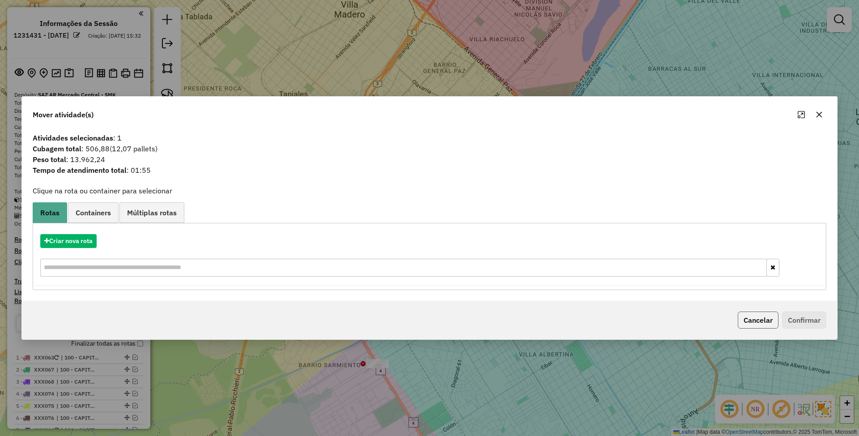
click at [750, 319] on button "Cancelar" at bounding box center [757, 319] width 41 height 17
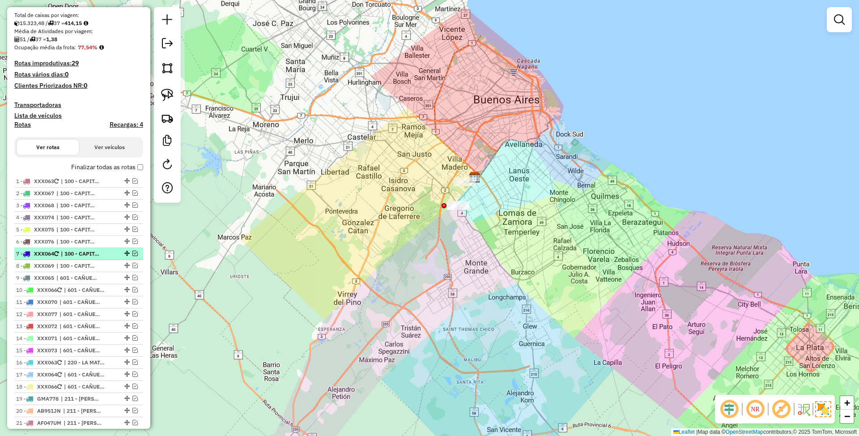
scroll to position [179, 0]
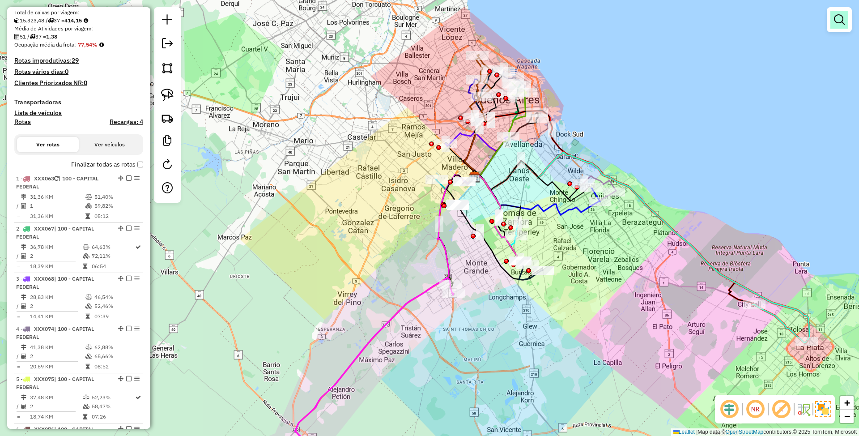
click at [833, 20] on link at bounding box center [839, 20] width 18 height 18
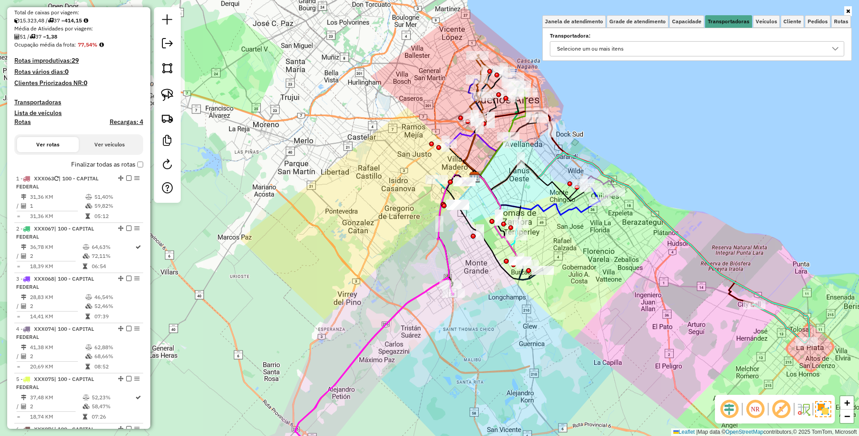
click at [683, 49] on div "Selecione um ou mais itens" at bounding box center [690, 49] width 273 height 14
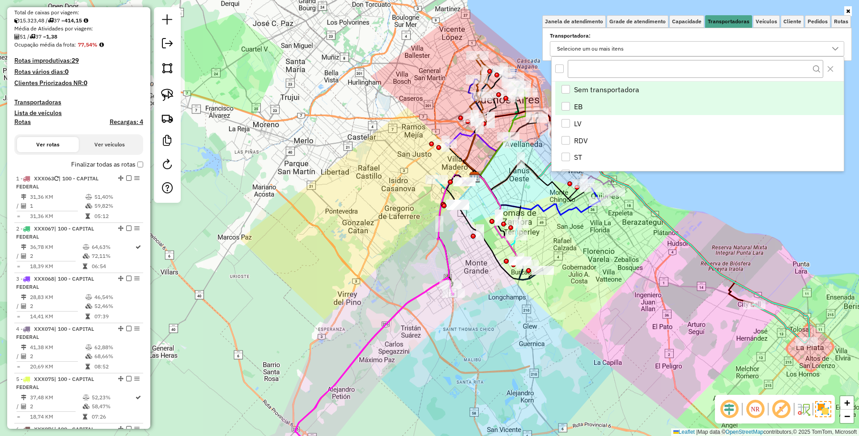
click at [567, 106] on div "EB" at bounding box center [565, 106] width 8 height 8
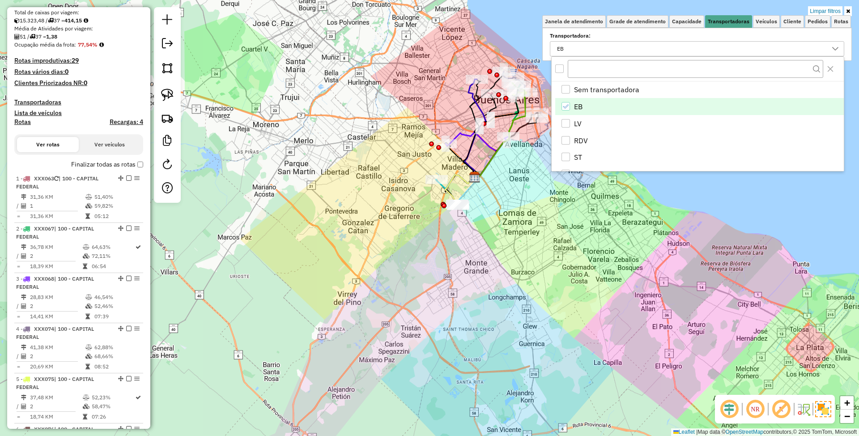
click at [612, 321] on div "Limpar filtros Janela de atendimento Grade de atendimento Capacidade Transporta…" at bounding box center [429, 218] width 859 height 436
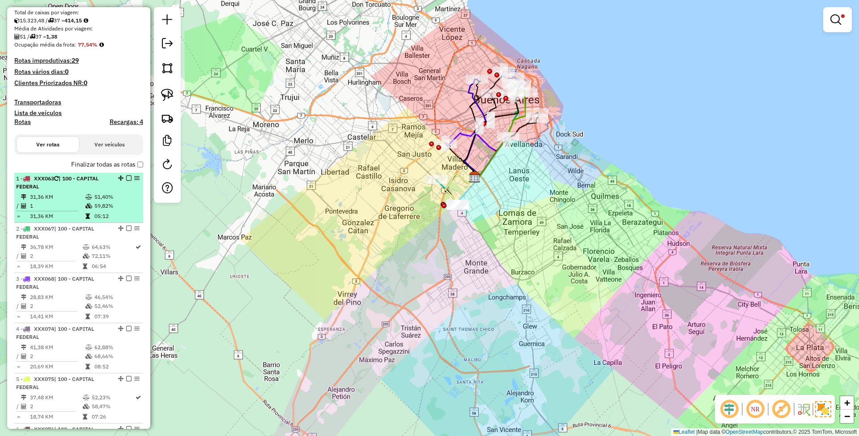
click at [89, 177] on span "| 100 - CAPITAL FEDERAL" at bounding box center [57, 182] width 82 height 15
select select "**********"
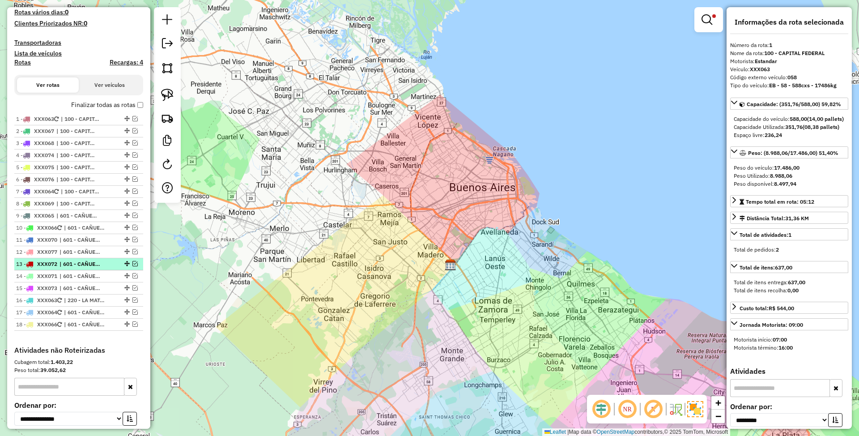
scroll to position [0, 0]
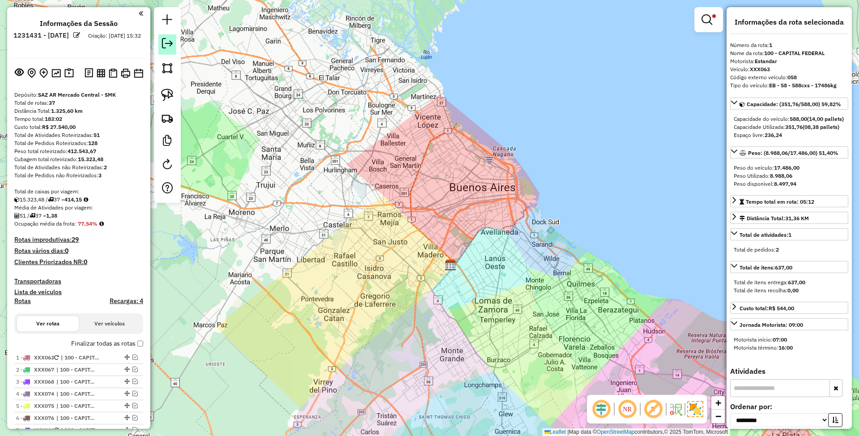
click at [166, 47] on em at bounding box center [167, 43] width 11 height 11
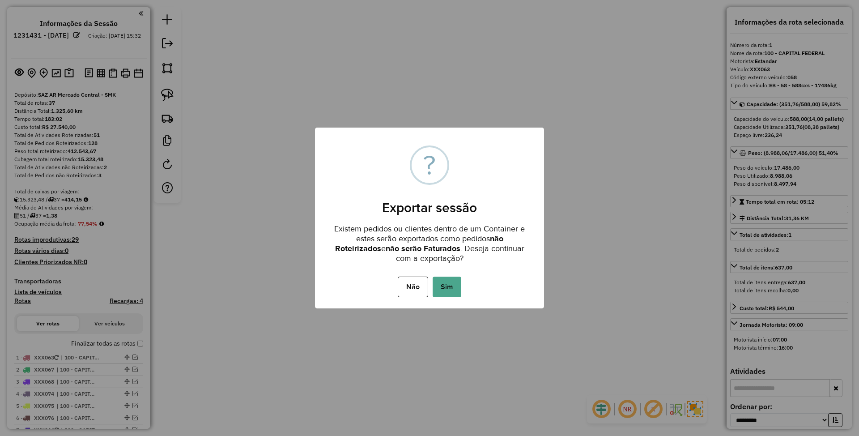
click at [450, 283] on button "Sim" at bounding box center [446, 286] width 29 height 21
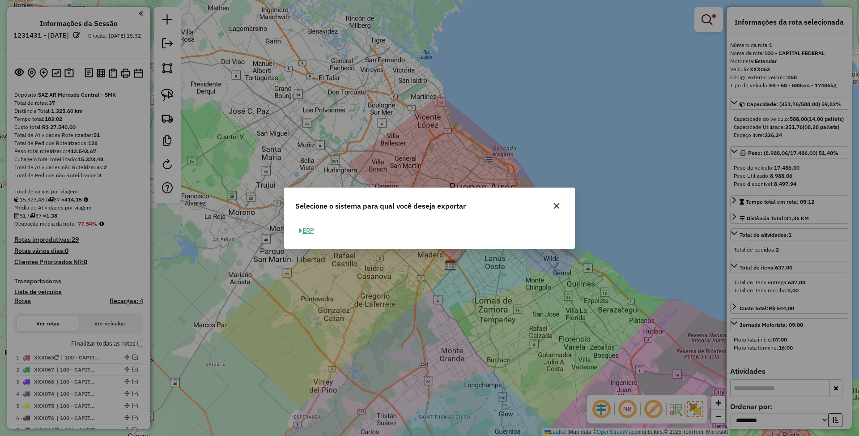
click at [309, 228] on button "ERP" at bounding box center [306, 231] width 23 height 14
select select "**"
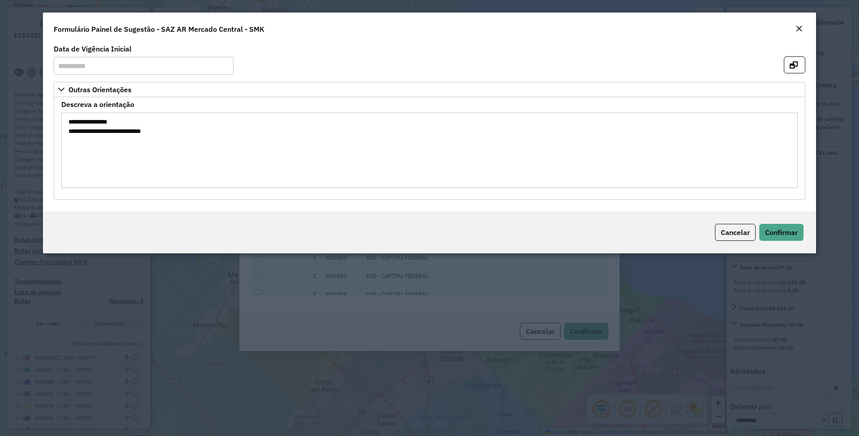
click at [802, 27] on button "Close" at bounding box center [798, 29] width 13 height 12
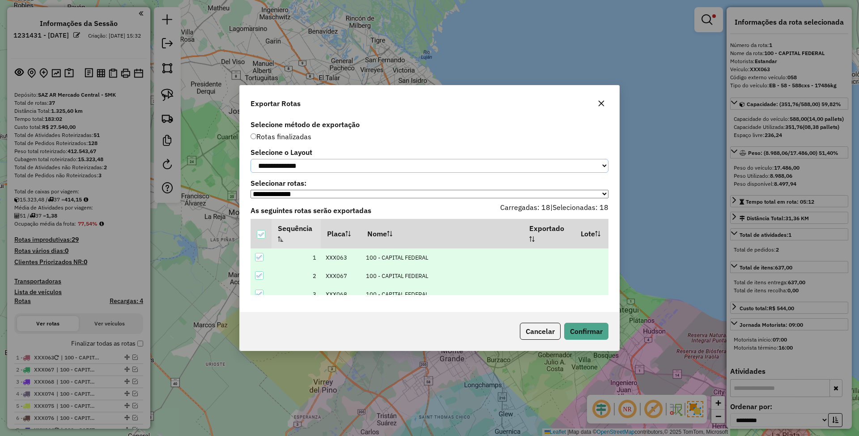
click at [339, 160] on select "**********" at bounding box center [429, 166] width 358 height 14
select select "*********"
click at [250, 159] on select "**********" at bounding box center [429, 166] width 358 height 14
click at [593, 331] on button "Confirmar" at bounding box center [586, 330] width 44 height 17
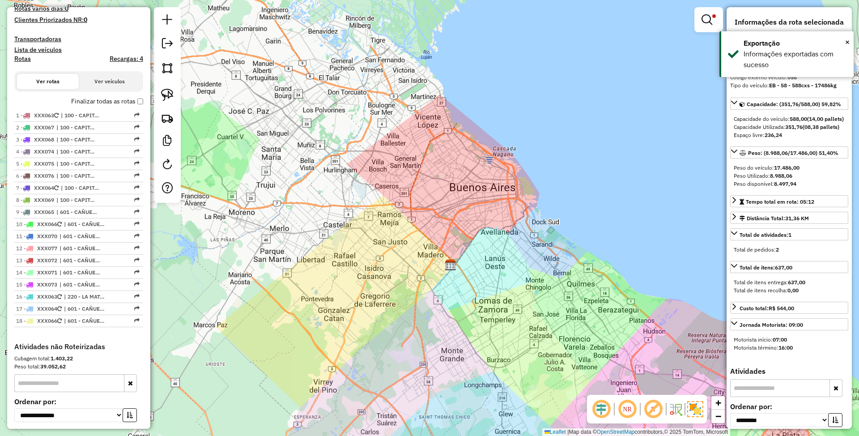
scroll to position [343, 0]
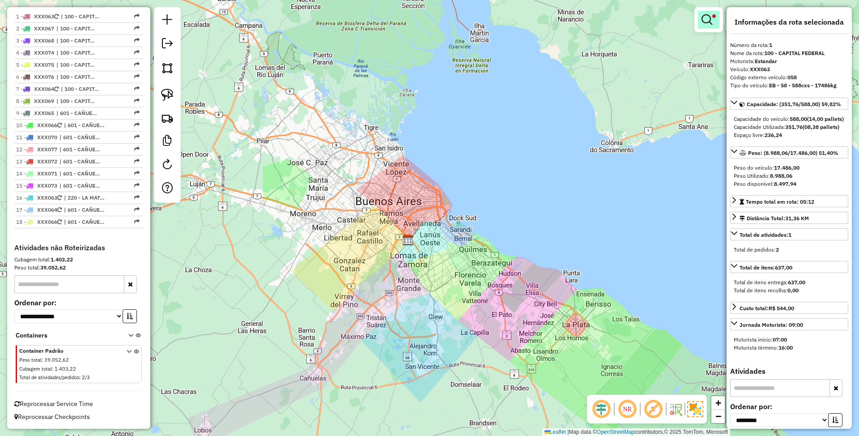
click at [706, 22] on em at bounding box center [706, 19] width 11 height 11
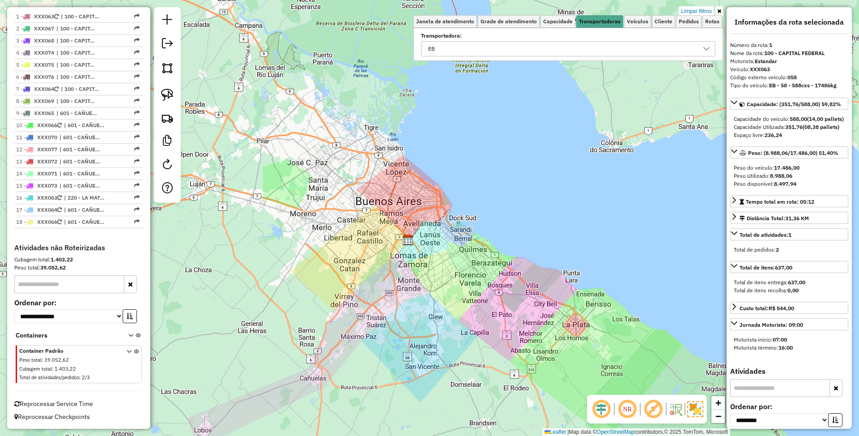
click at [706, 9] on link "Limpar filtros" at bounding box center [696, 11] width 34 height 10
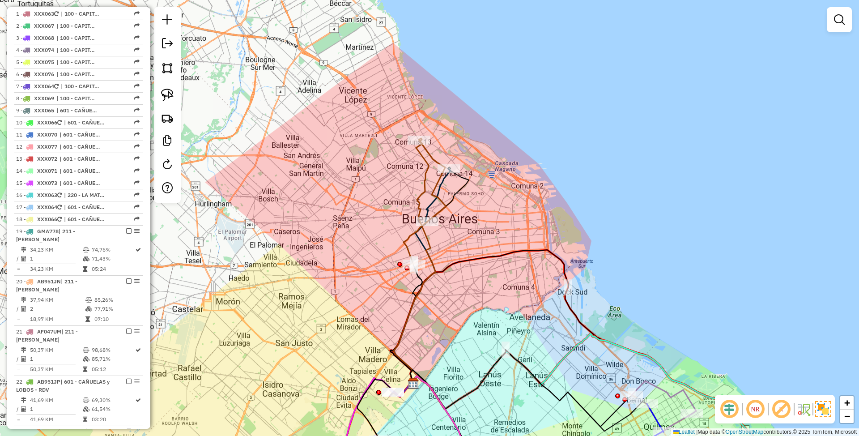
click at [423, 179] on icon at bounding box center [415, 262] width 42 height 245
select select "**********"
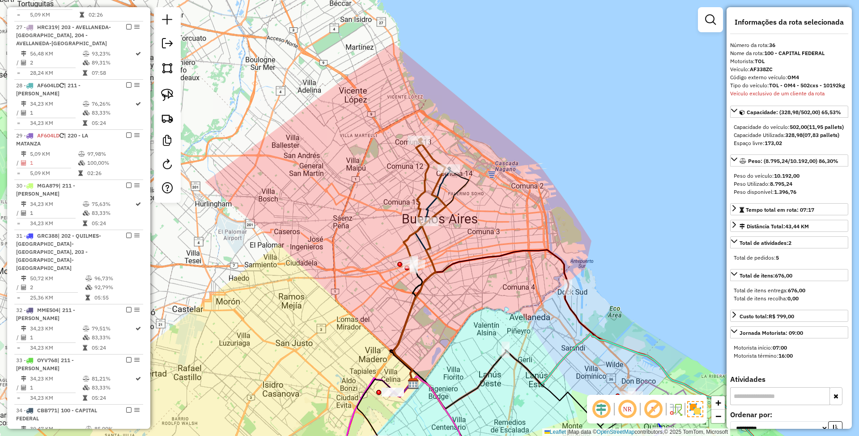
scroll to position [1306, 0]
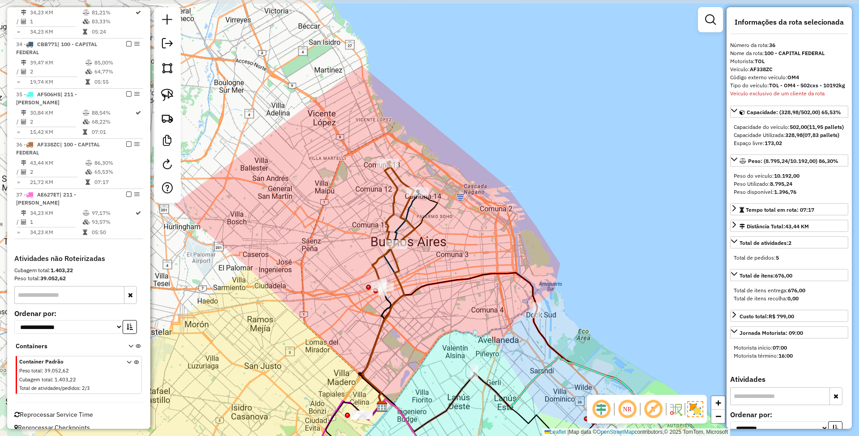
drag, startPoint x: 522, startPoint y: 123, endPoint x: 493, endPoint y: 145, distance: 37.3
click at [493, 145] on div "Janela de atendimento Grade de atendimento Capacidade Transportadoras Veículos …" at bounding box center [429, 218] width 859 height 436
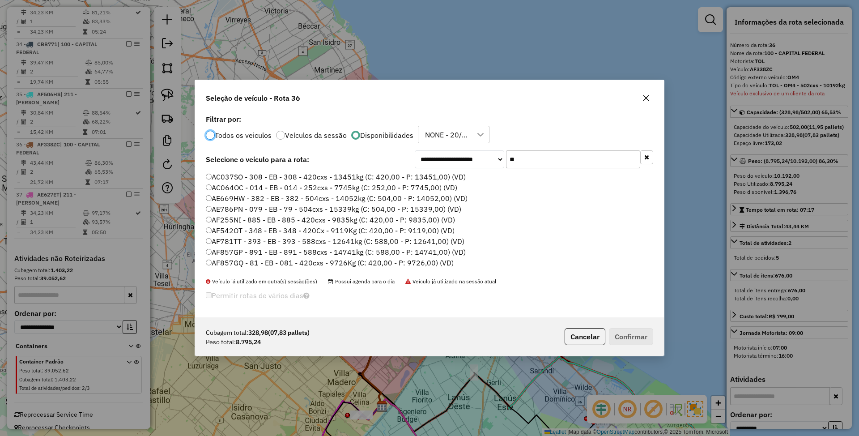
scroll to position [4, 3]
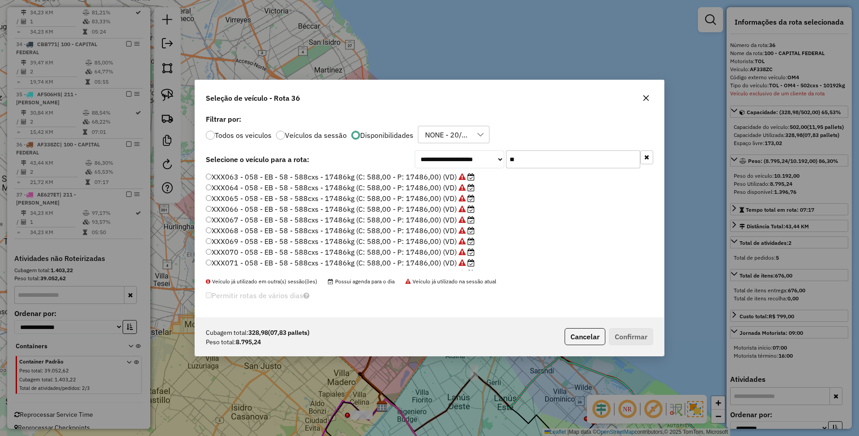
drag, startPoint x: 526, startPoint y: 154, endPoint x: 467, endPoint y: 156, distance: 59.5
click at [467, 156] on div "**********" at bounding box center [534, 159] width 238 height 18
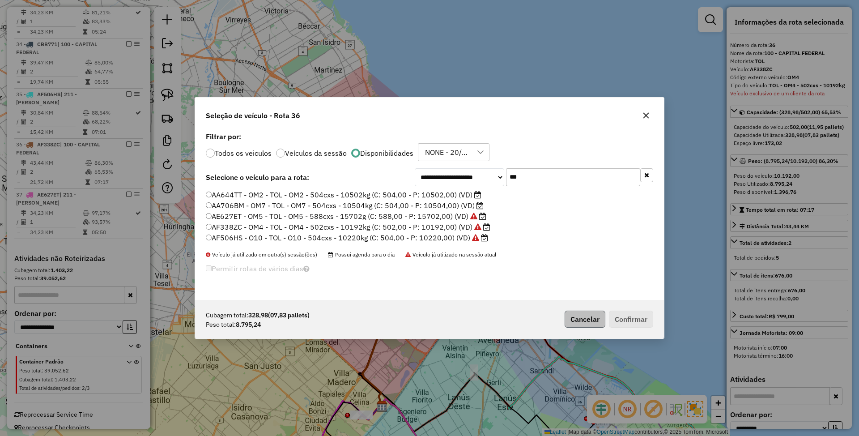
type input "***"
click at [579, 321] on button "Cancelar" at bounding box center [584, 318] width 41 height 17
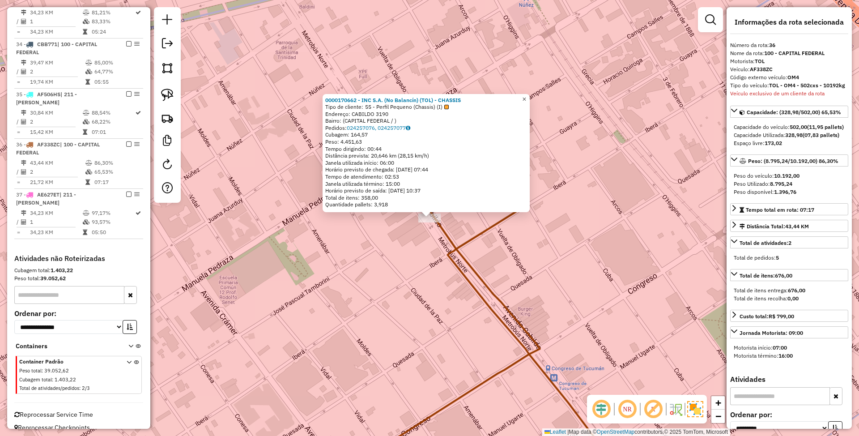
click at [526, 95] on span "×" at bounding box center [524, 99] width 4 height 8
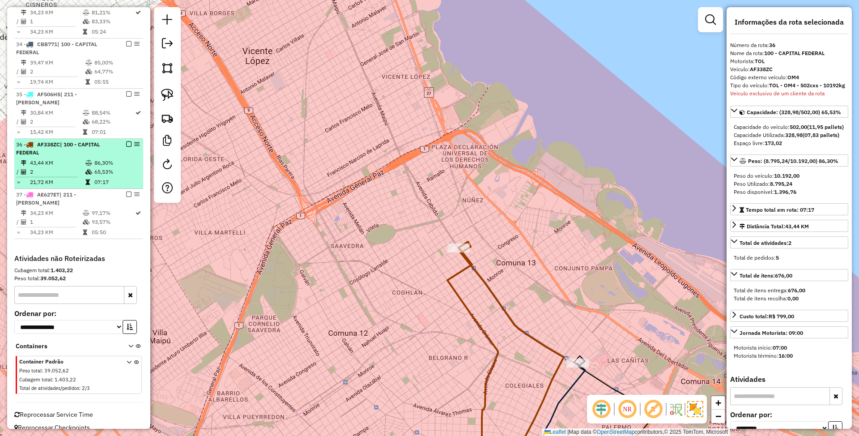
click at [128, 141] on em at bounding box center [128, 143] width 5 height 5
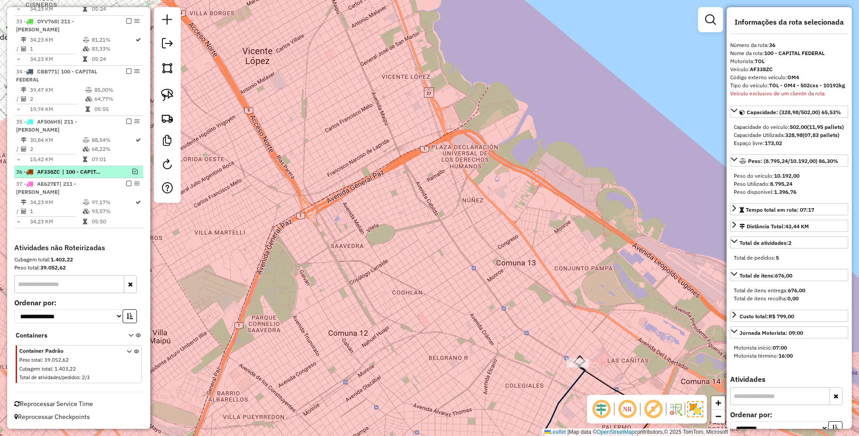
scroll to position [1267, 0]
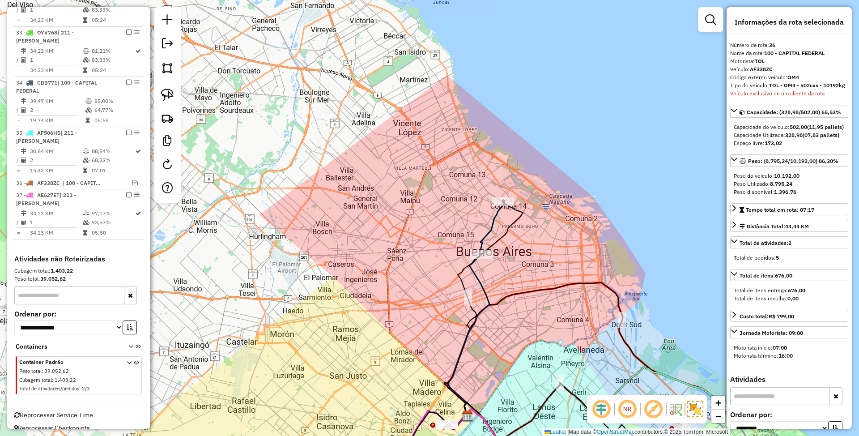
click at [496, 214] on icon at bounding box center [491, 227] width 25 height 53
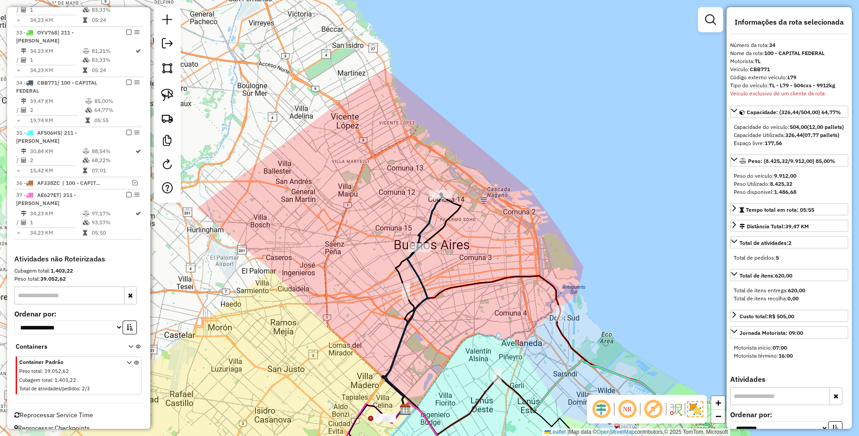
drag, startPoint x: 565, startPoint y: 174, endPoint x: 503, endPoint y: 167, distance: 63.0
click at [503, 167] on div "Janela de atendimento Grade de atendimento Capacidade Transportadoras Veículos …" at bounding box center [429, 218] width 859 height 436
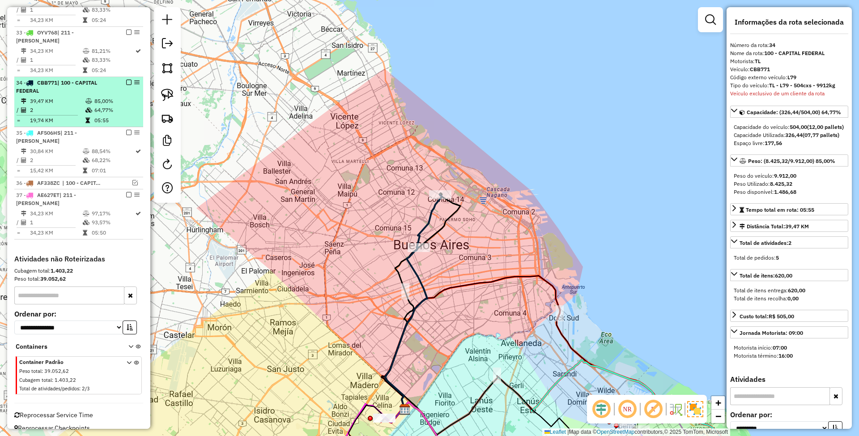
click at [126, 80] on em at bounding box center [128, 82] width 5 height 5
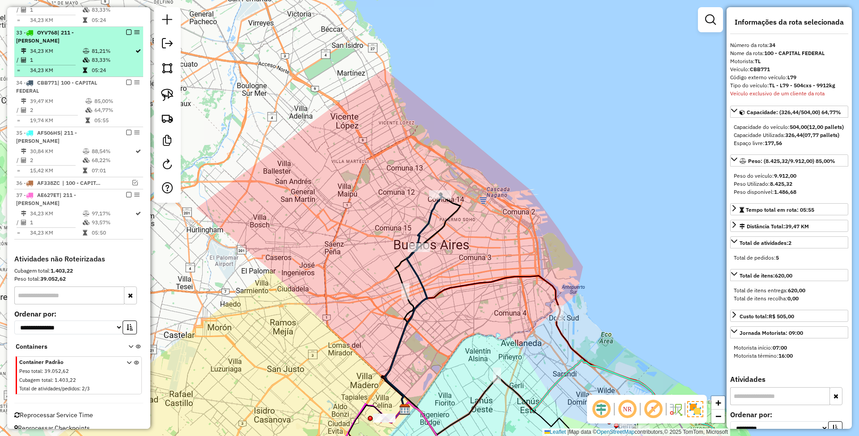
scroll to position [1229, 0]
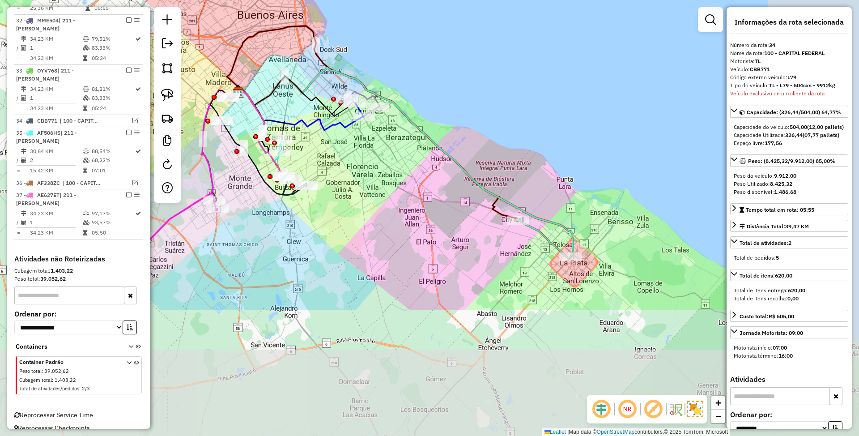
drag, startPoint x: 540, startPoint y: 336, endPoint x: 365, endPoint y: 166, distance: 244.2
click at [362, 165] on div "Janela de atendimento Grade de atendimento Capacidade Transportadoras Veículos …" at bounding box center [429, 218] width 859 height 436
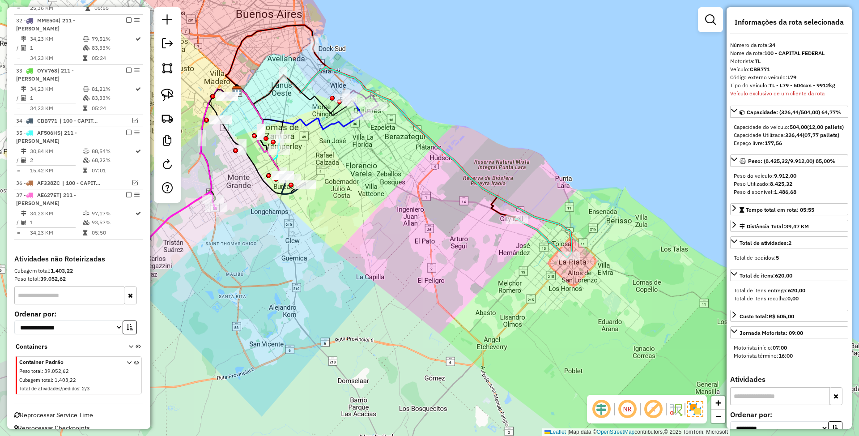
click at [539, 233] on icon at bounding box center [542, 238] width 54 height 38
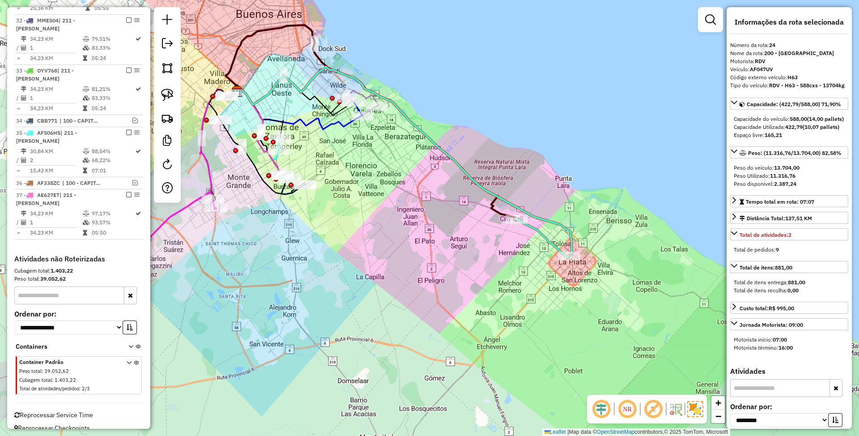
scroll to position [815, 0]
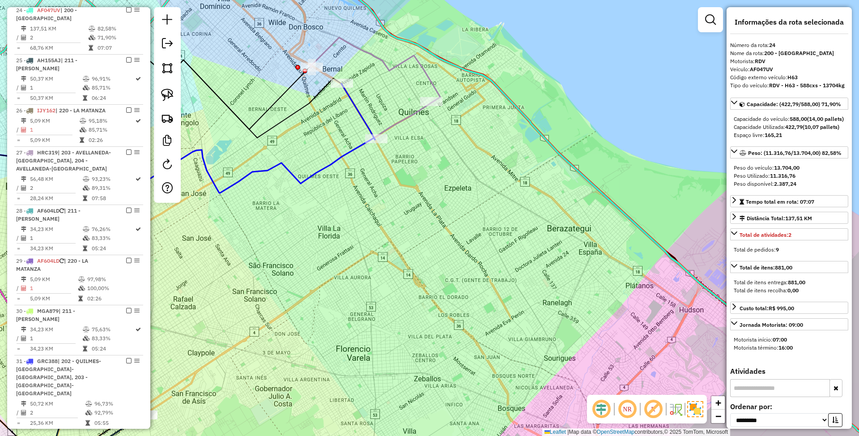
click at [398, 59] on icon at bounding box center [375, 70] width 130 height 65
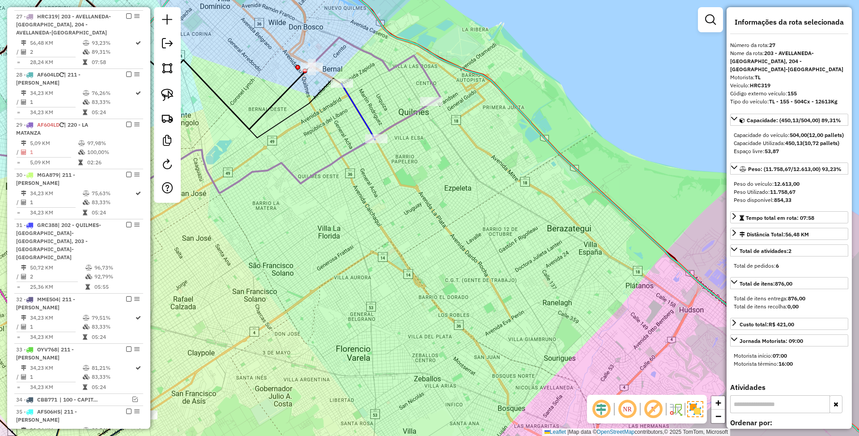
scroll to position [958, 0]
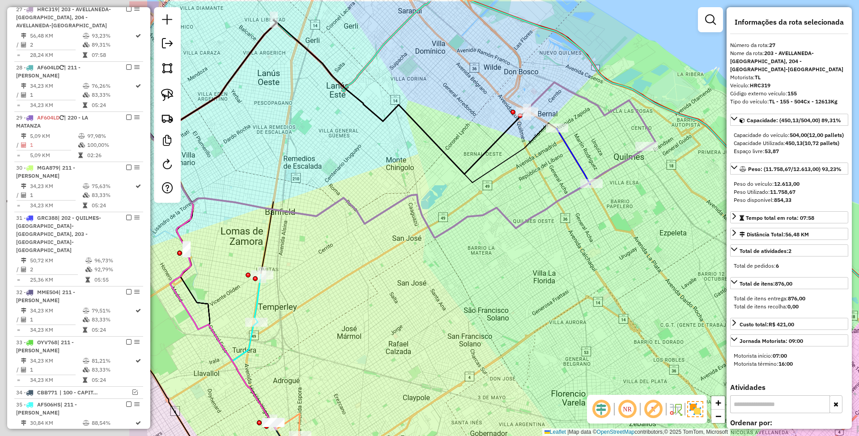
drag, startPoint x: 470, startPoint y: 216, endPoint x: 675, endPoint y: 260, distance: 210.1
click at [676, 261] on div "Janela de atendimento Grade de atendimento Capacidade Transportadoras Veículos …" at bounding box center [429, 218] width 859 height 436
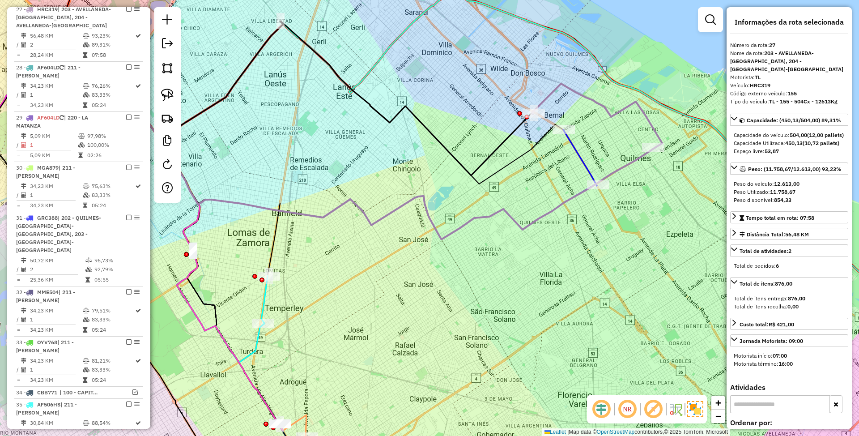
click at [584, 162] on icon at bounding box center [580, 158] width 34 height 56
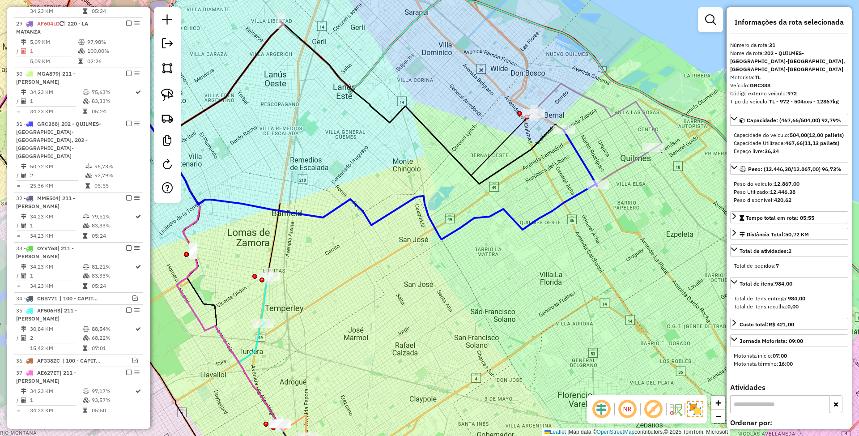
scroll to position [1167, 0]
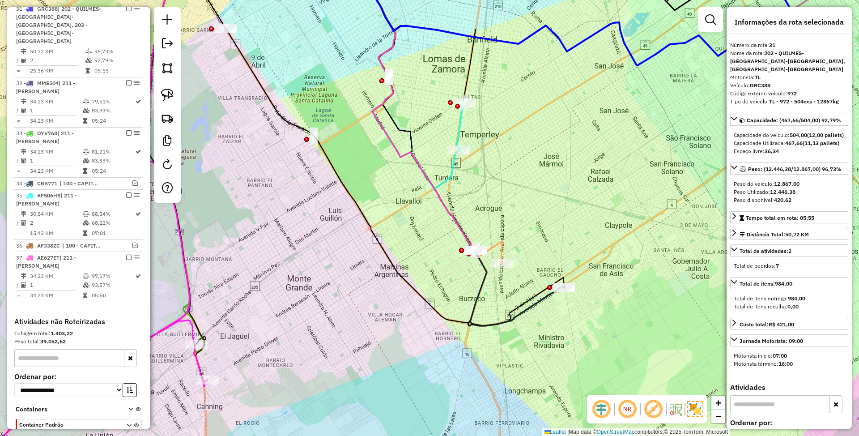
click at [526, 308] on icon at bounding box center [457, 141] width 216 height 369
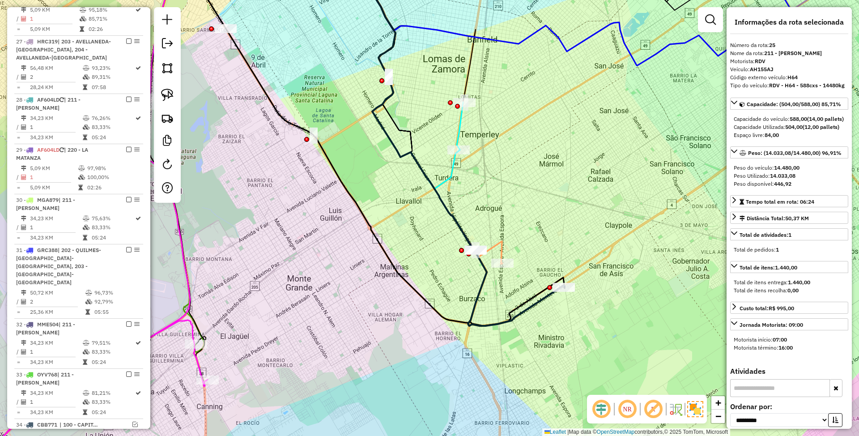
scroll to position [865, 0]
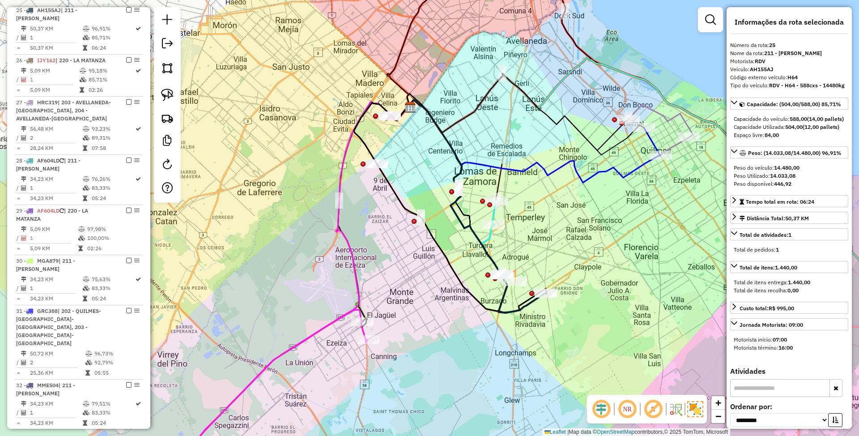
drag, startPoint x: 432, startPoint y: 293, endPoint x: 436, endPoint y: 290, distance: 4.8
click at [434, 292] on div "Janela de atendimento Grade de atendimento Capacidade Transportadoras Veículos …" at bounding box center [429, 218] width 859 height 436
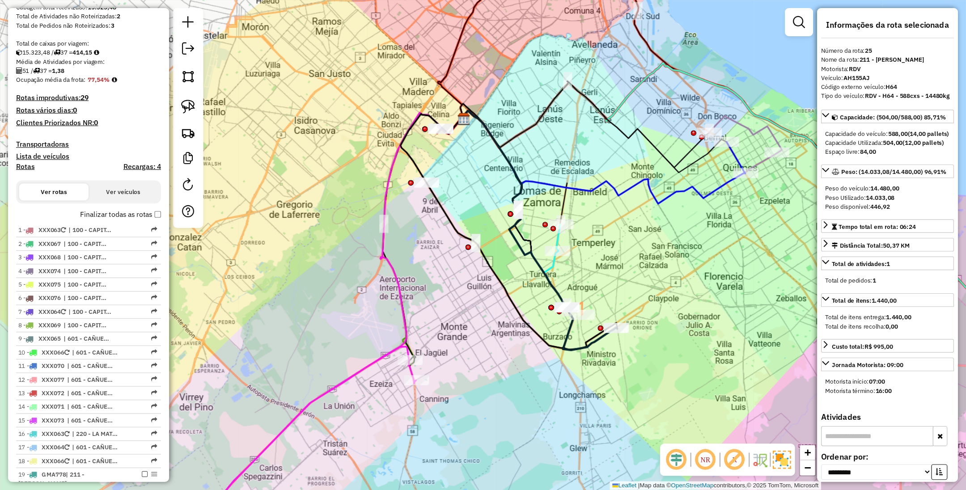
scroll to position [149, 0]
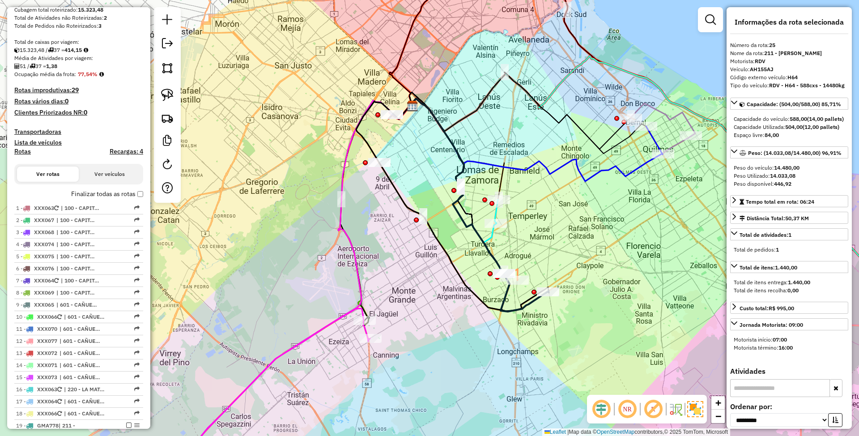
click at [29, 128] on h4 "Transportadoras" at bounding box center [78, 132] width 129 height 8
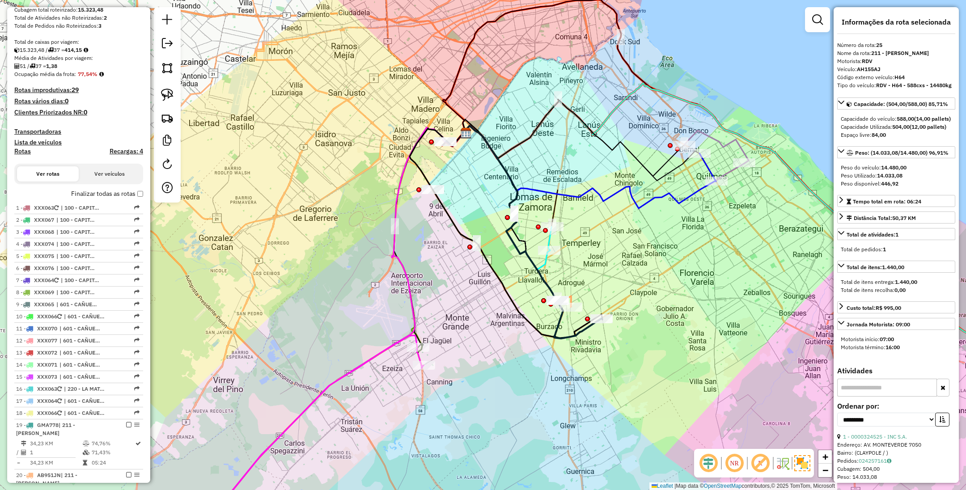
click at [28, 129] on h4 "Transportadoras" at bounding box center [78, 132] width 129 height 8
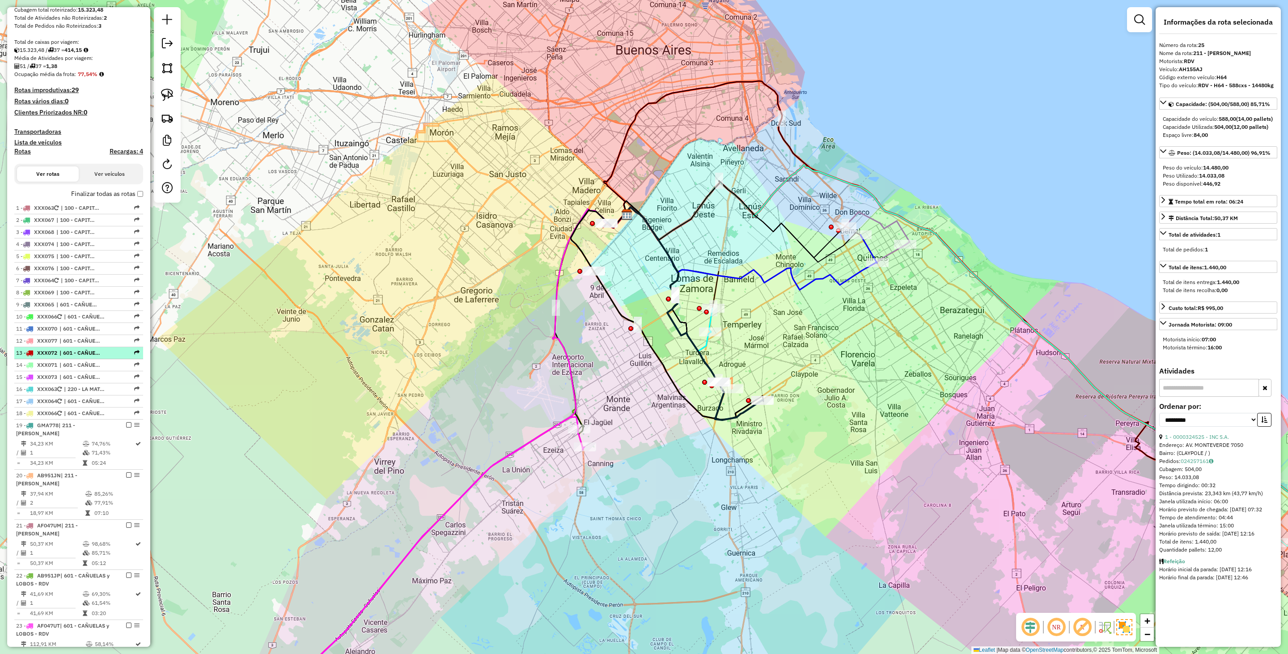
click at [69, 357] on span "| 601 - CAÑUELAS y LOBOS - RDV" at bounding box center [79, 353] width 41 height 8
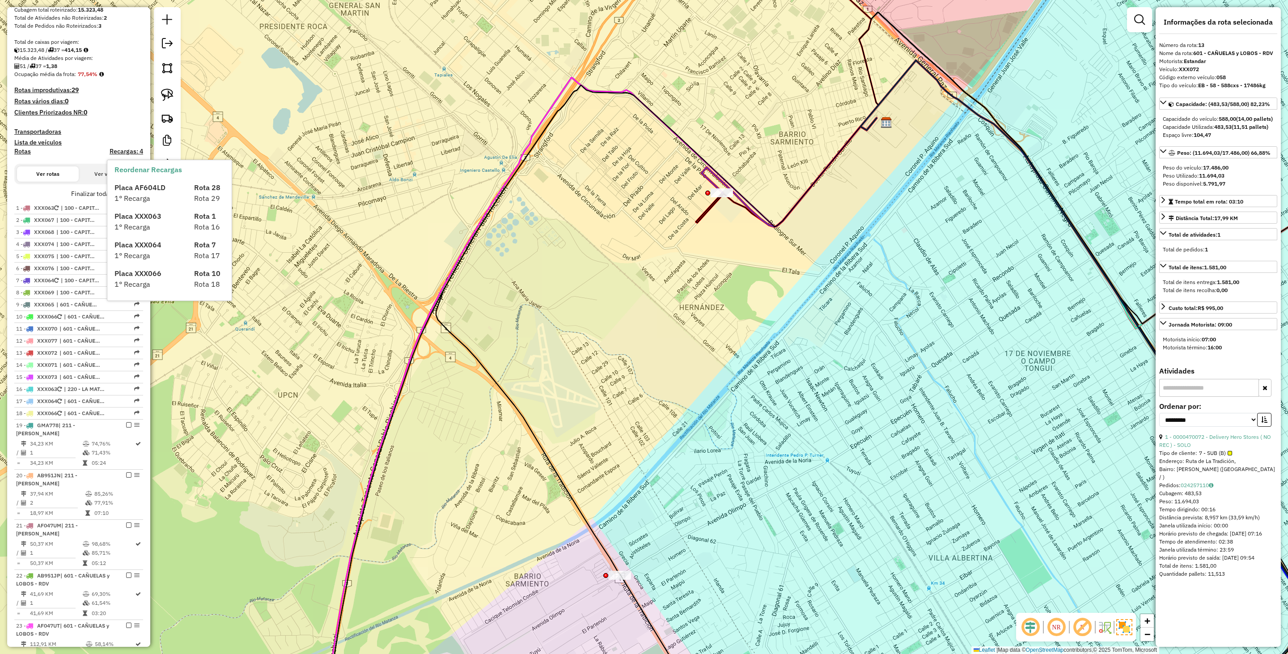
click at [116, 111] on h4 "Clientes Priorizados NR: 0" at bounding box center [78, 113] width 129 height 8
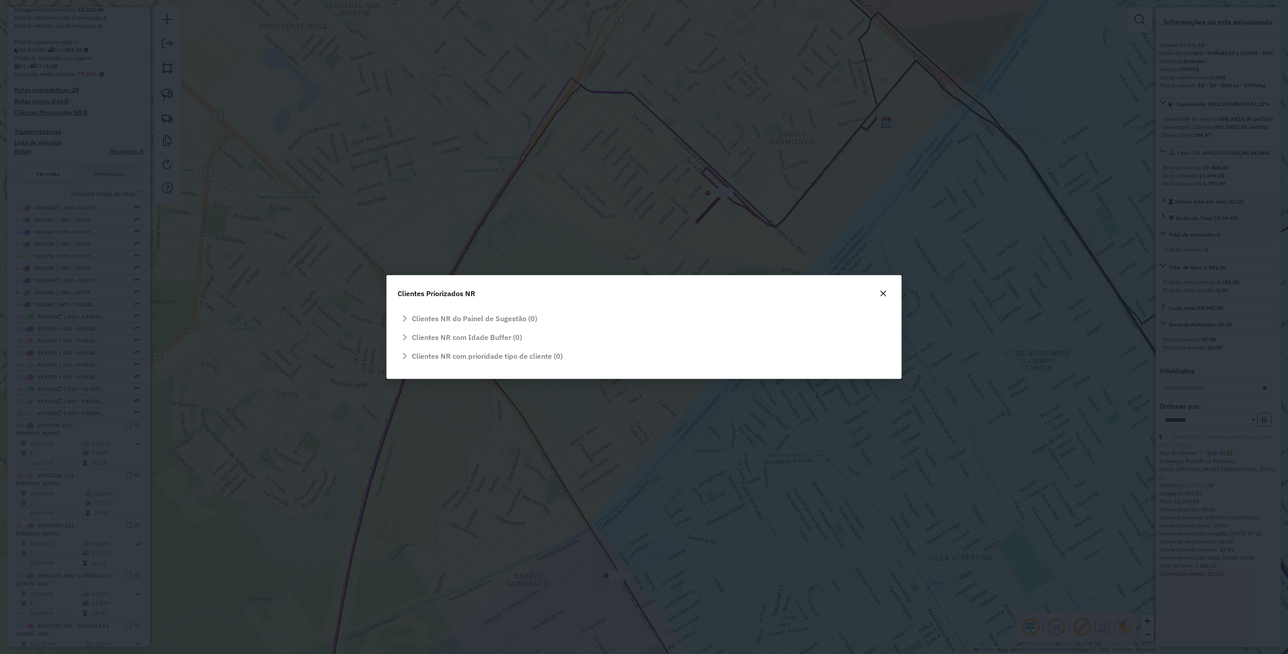
click at [858, 292] on icon "button" at bounding box center [883, 293] width 7 height 7
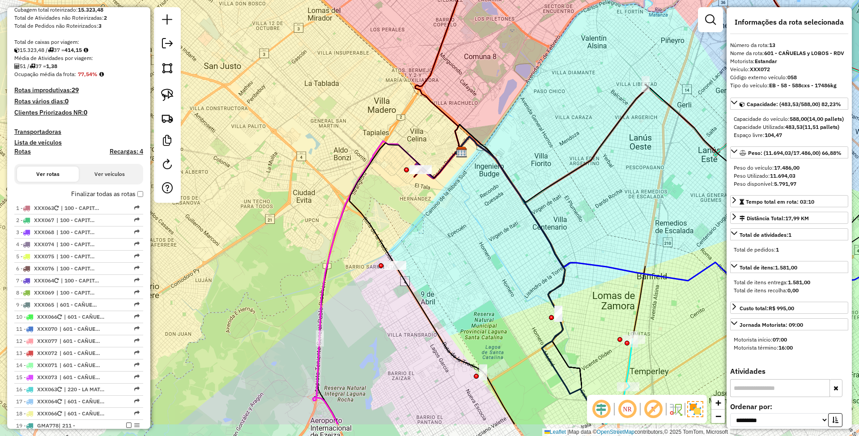
drag, startPoint x: 512, startPoint y: 285, endPoint x: 438, endPoint y: 215, distance: 101.9
click at [438, 215] on div "Janela de atendimento Grade de atendimento Capacidade Transportadoras Veículos …" at bounding box center [429, 218] width 859 height 436
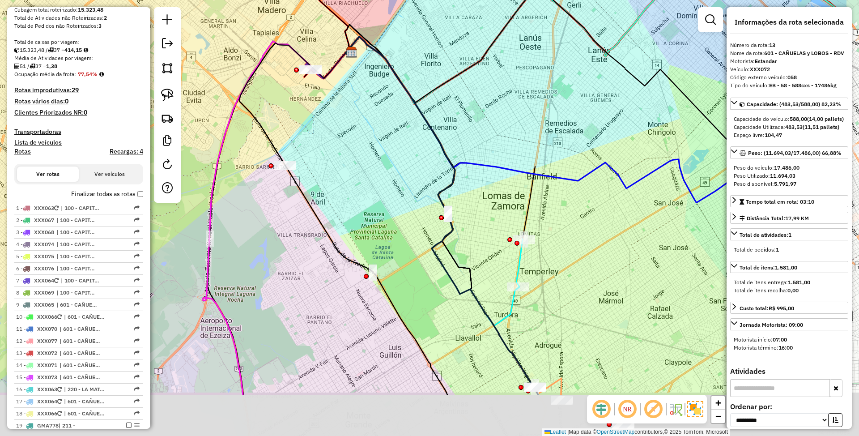
drag, startPoint x: 467, startPoint y: 267, endPoint x: 377, endPoint y: 191, distance: 117.4
click at [369, 182] on div "Janela de atendimento Grade de atendimento Capacidade Transportadoras Veículos …" at bounding box center [429, 218] width 859 height 436
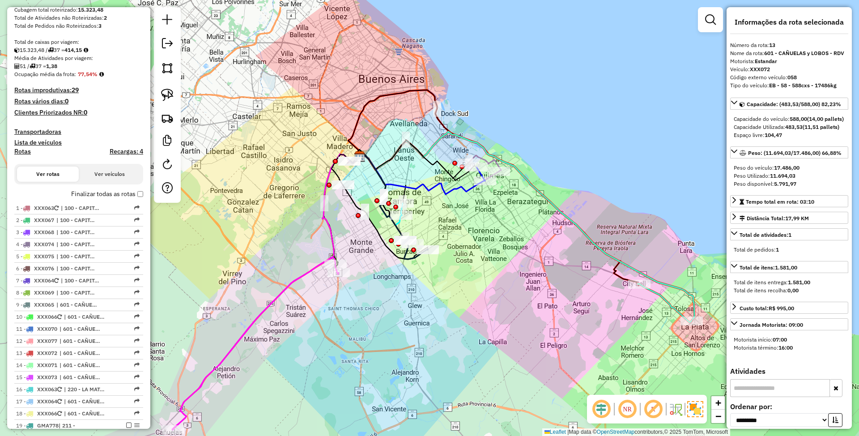
drag, startPoint x: 550, startPoint y: 288, endPoint x: 532, endPoint y: 284, distance: 18.0
click at [532, 284] on div "Janela de atendimento Grade de atendimento Capacidade Transportadoras Veículos …" at bounding box center [429, 218] width 859 height 436
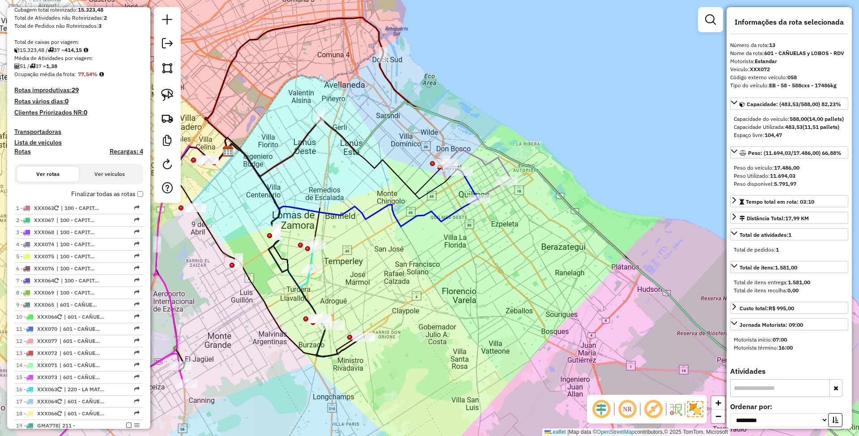
click at [487, 160] on icon at bounding box center [478, 164] width 64 height 33
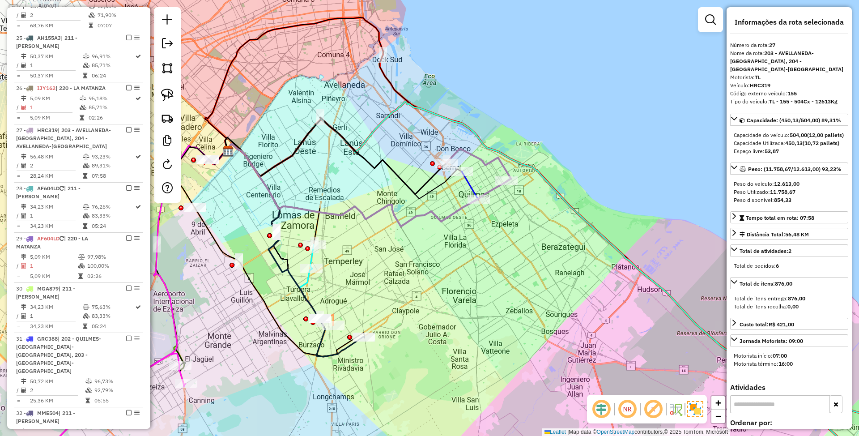
scroll to position [958, 0]
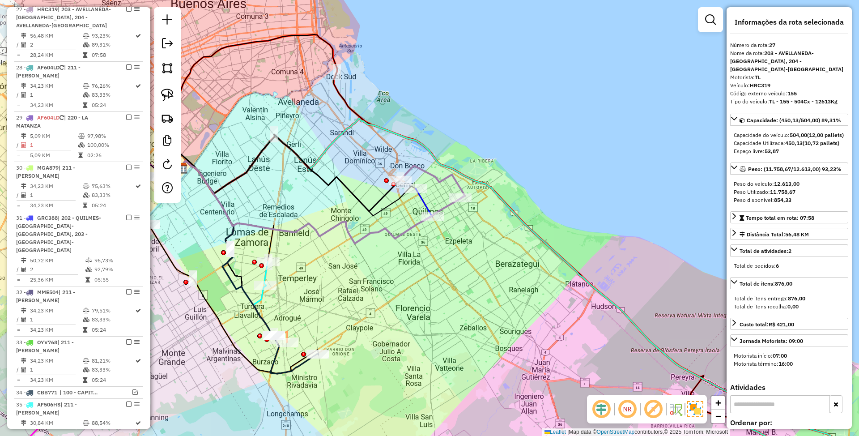
drag, startPoint x: 547, startPoint y: 243, endPoint x: 501, endPoint y: 260, distance: 49.1
click at [501, 260] on div "Janela de atendimento Grade de atendimento Capacidade Transportadoras Veículos …" at bounding box center [429, 218] width 859 height 436
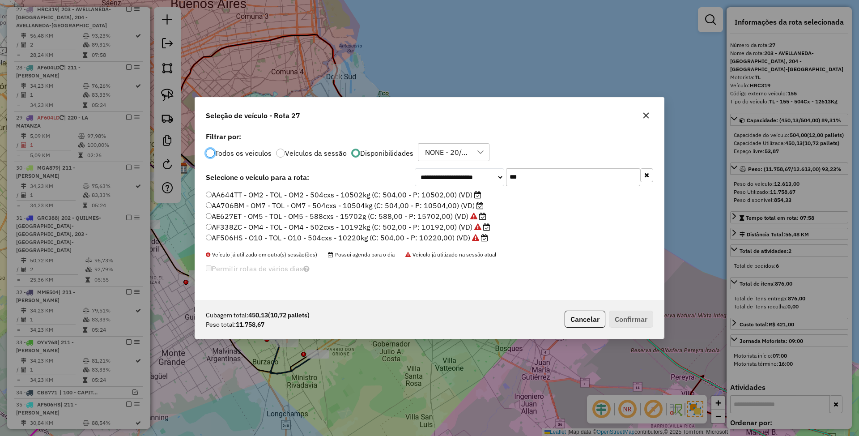
scroll to position [4, 3]
click at [475, 164] on div "**********" at bounding box center [429, 215] width 469 height 170
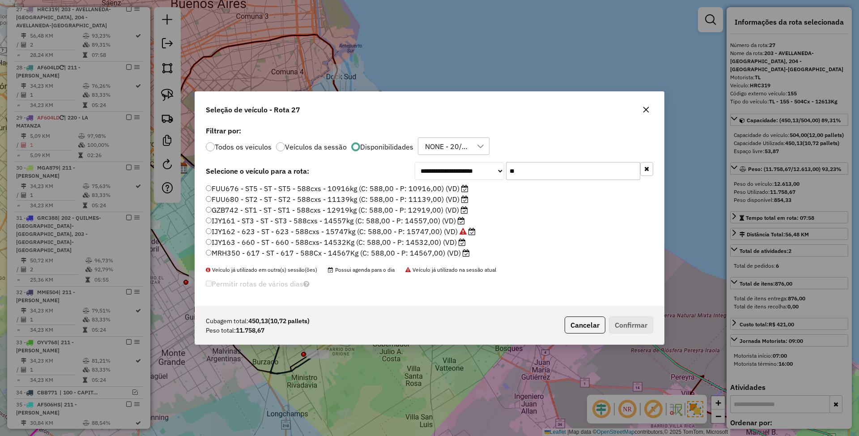
type input "**"
click at [424, 211] on label "GZB742 - ST1 - ST - ST1 - 588cxs - 12919kg (C: 588,00 - P: 12919,00) (VD)" at bounding box center [337, 209] width 262 height 11
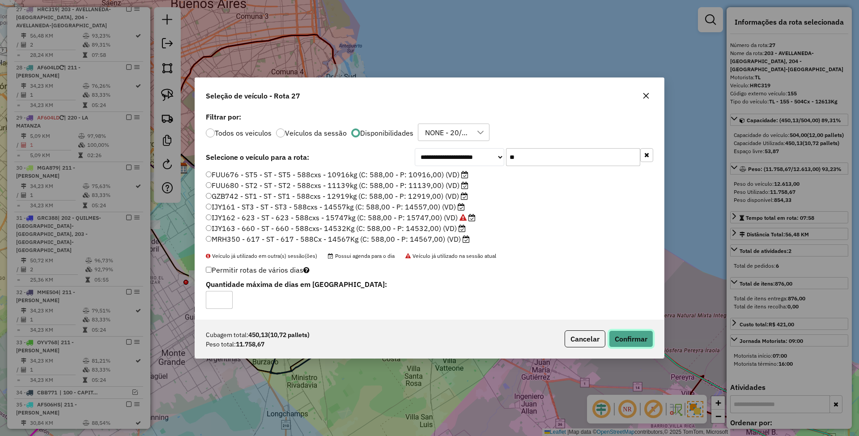
click at [627, 342] on button "Confirmar" at bounding box center [631, 338] width 44 height 17
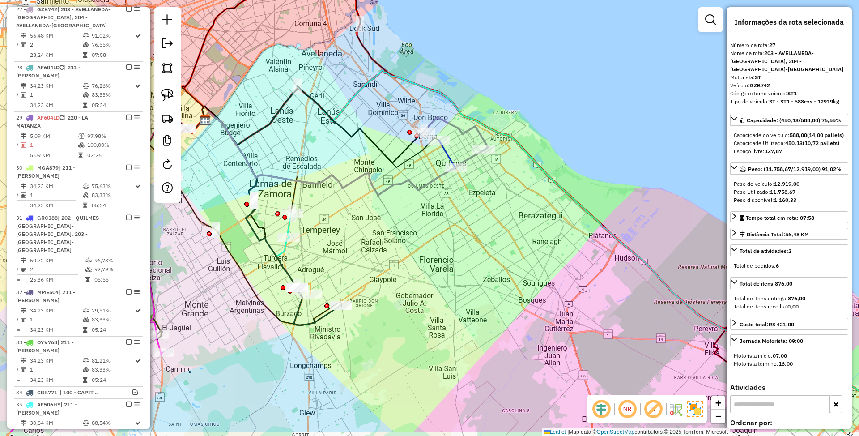
drag, startPoint x: 412, startPoint y: 289, endPoint x: 435, endPoint y: 241, distance: 53.6
click at [435, 241] on div "Janela de atendimento Grade de atendimento Capacidade Transportadoras Veículos …" at bounding box center [429, 218] width 859 height 436
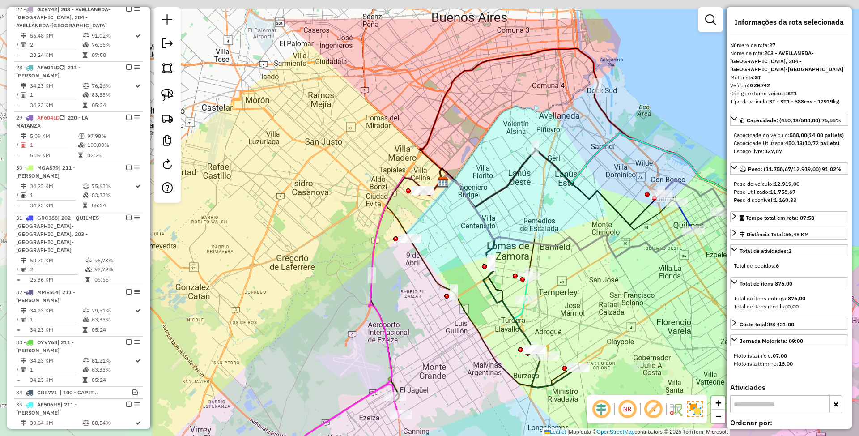
drag, startPoint x: 412, startPoint y: 268, endPoint x: 593, endPoint y: 310, distance: 185.9
click at [600, 322] on div "Janela de atendimento Grade de atendimento Capacidade Transportadoras Veículos …" at bounding box center [429, 218] width 859 height 436
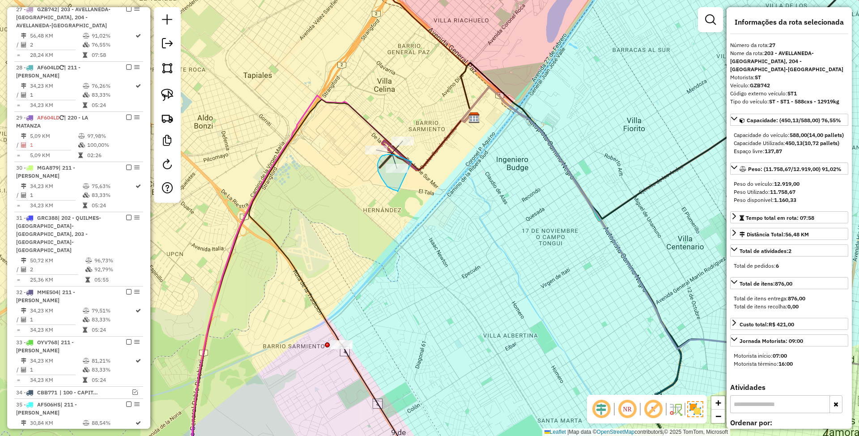
drag, startPoint x: 398, startPoint y: 156, endPoint x: 398, endPoint y: 191, distance: 35.3
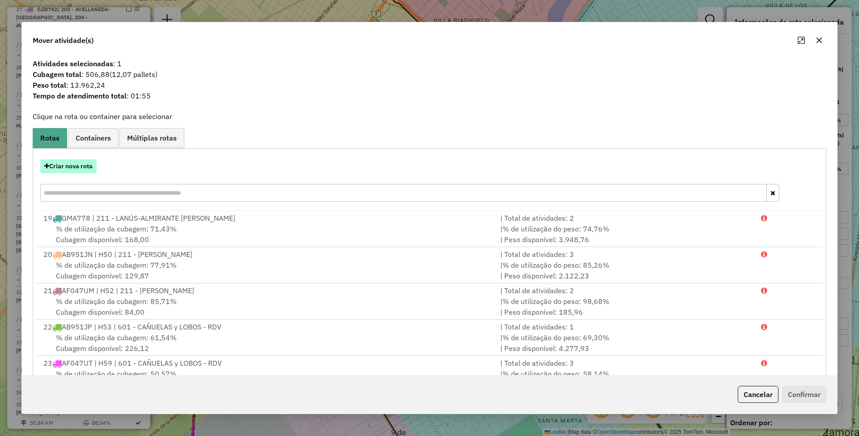
click at [67, 165] on button "Criar nova rota" at bounding box center [68, 166] width 56 height 14
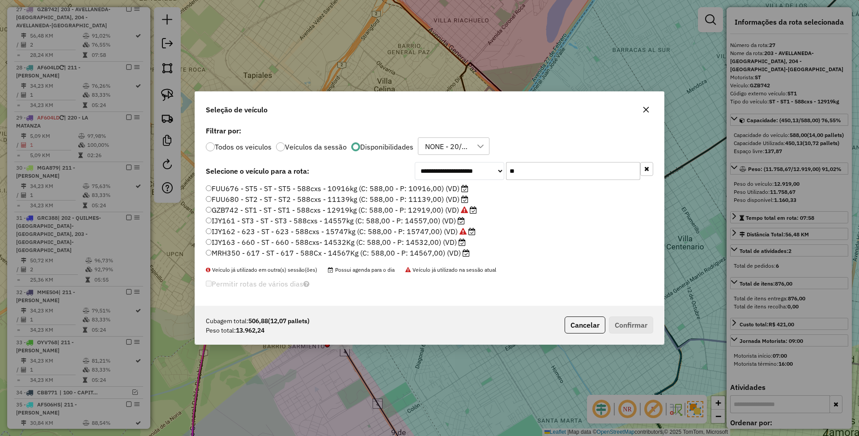
drag, startPoint x: 521, startPoint y: 171, endPoint x: 464, endPoint y: 162, distance: 58.4
click at [464, 162] on div "**********" at bounding box center [534, 171] width 238 height 18
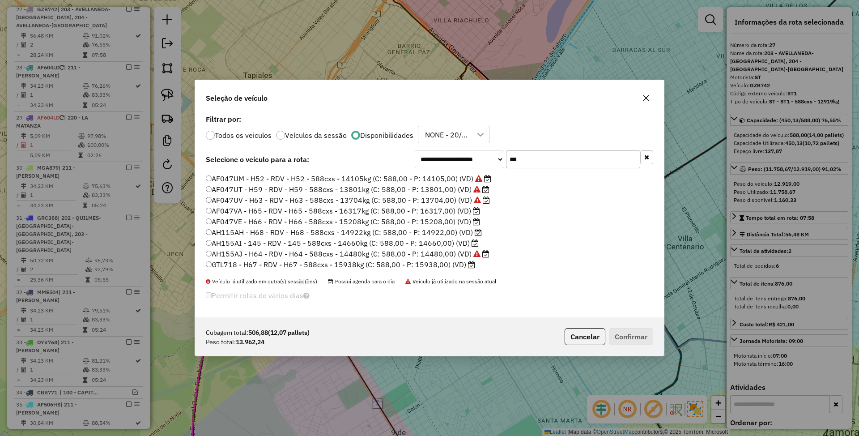
scroll to position [0, 0]
click at [530, 156] on input "***" at bounding box center [573, 159] width 134 height 18
type input "*"
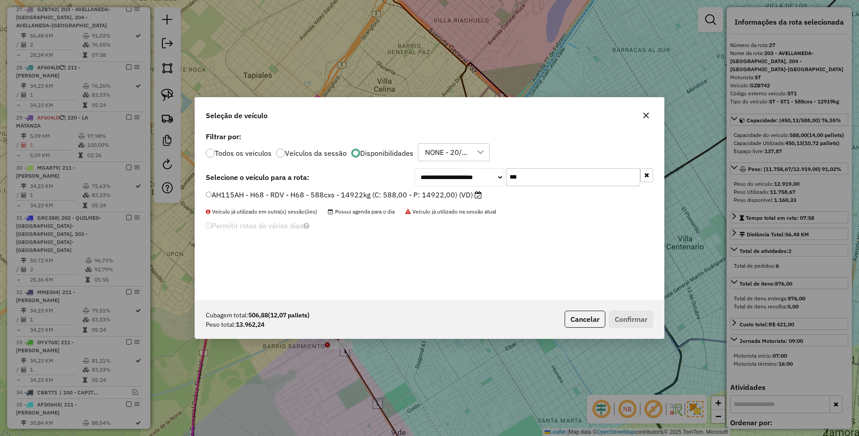
type input "***"
click at [380, 191] on label "AH115AH - H68 - RDV - H68 - 588cxs - 14922kg (C: 588,00 - P: 14922,00) (VD)" at bounding box center [344, 194] width 276 height 11
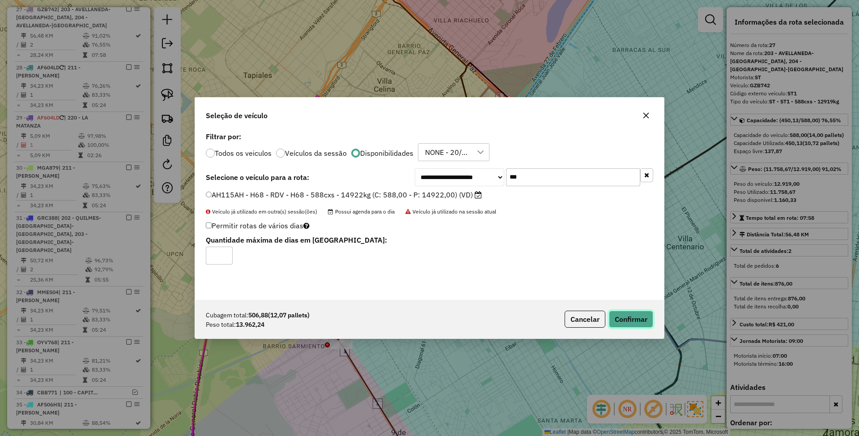
click at [636, 319] on button "Confirmar" at bounding box center [631, 318] width 44 height 17
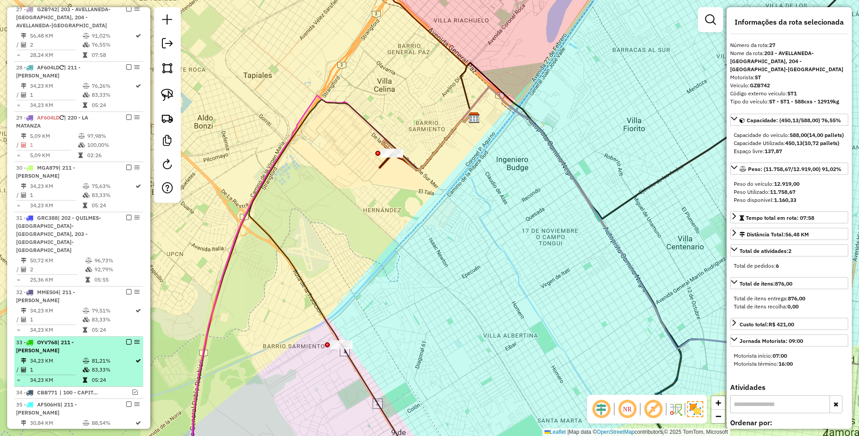
scroll to position [1137, 0]
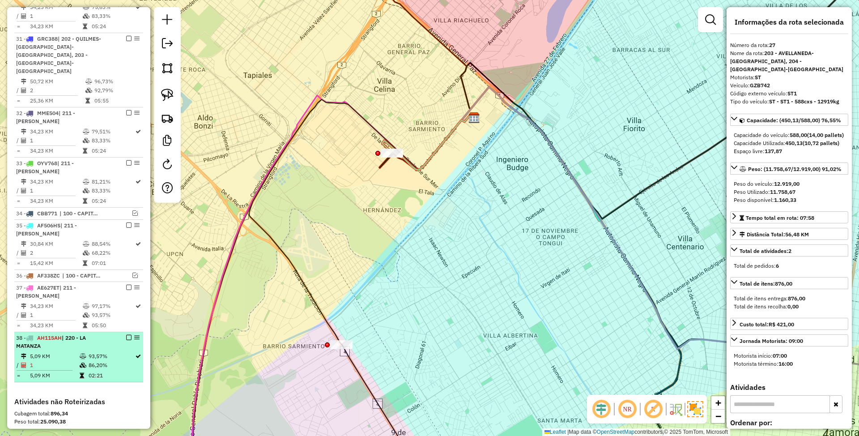
click at [91, 334] on div "38 - AH115AH | 220 - LA MATANZA" at bounding box center [63, 342] width 95 height 16
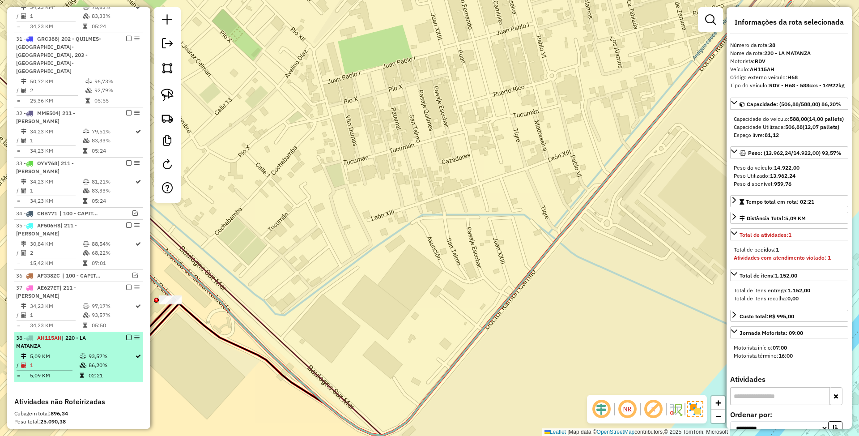
click at [126, 335] on em at bounding box center [128, 337] width 5 height 5
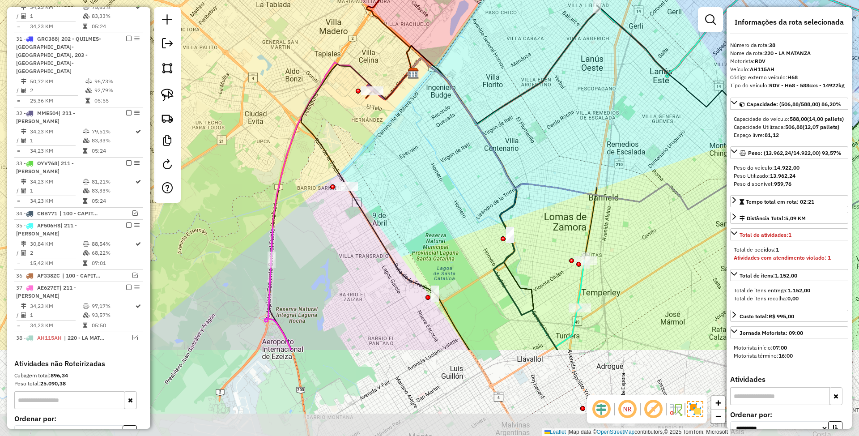
drag, startPoint x: 423, startPoint y: 276, endPoint x: 394, endPoint y: 147, distance: 132.9
click at [394, 147] on div "Janela de atendimento Grade de atendimento Capacidade Transportadoras Veículos …" at bounding box center [429, 218] width 859 height 436
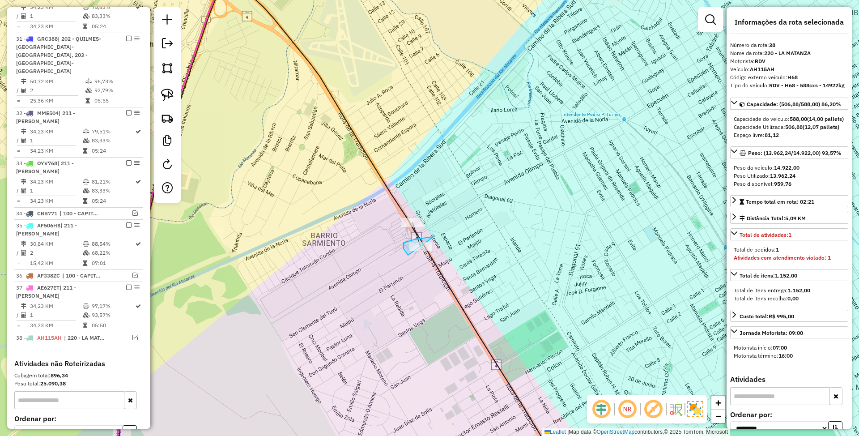
drag, startPoint x: 433, startPoint y: 237, endPoint x: 439, endPoint y: 263, distance: 27.0
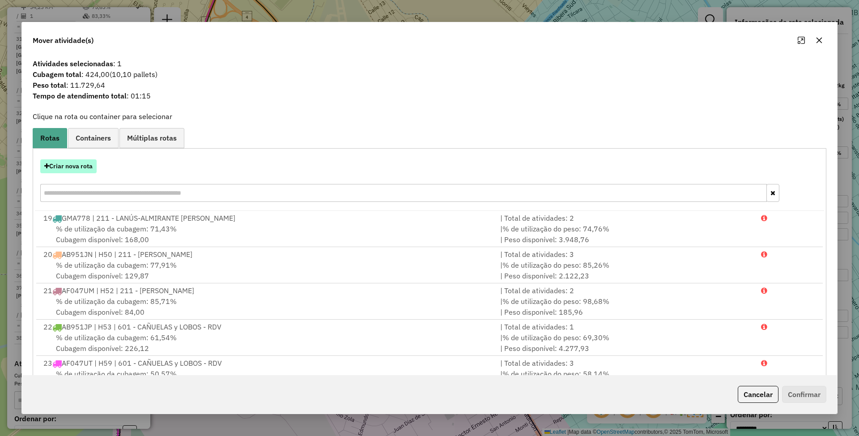
click at [60, 167] on button "Criar nova rota" at bounding box center [68, 166] width 56 height 14
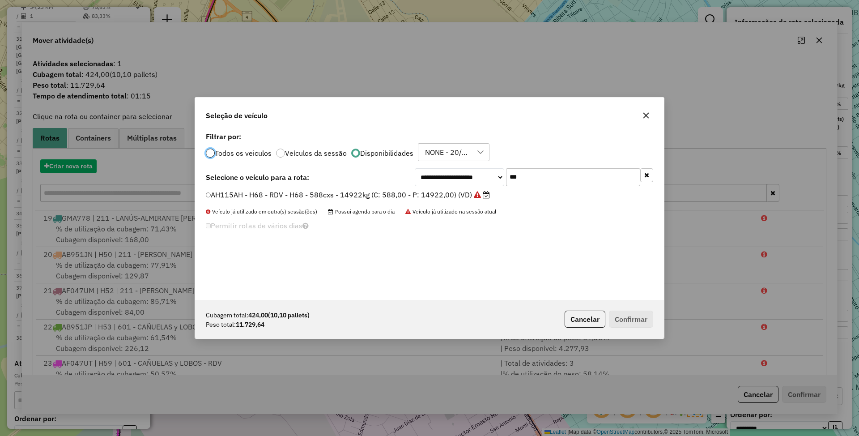
scroll to position [4, 3]
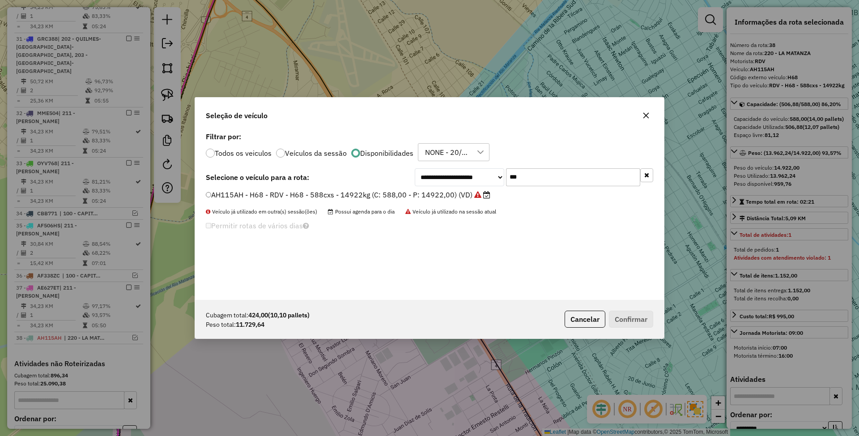
drag, startPoint x: 529, startPoint y: 174, endPoint x: 451, endPoint y: 167, distance: 78.1
click at [451, 167] on div "**********" at bounding box center [429, 215] width 469 height 170
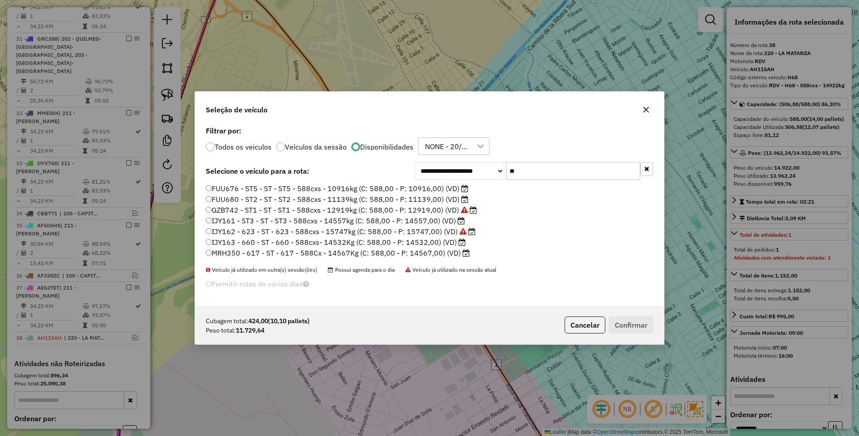
type input "**"
click at [426, 220] on label "IJY161 - ST3 - ST - ST3 - 588cxs - 14557kg (C: 588,00 - P: 14557,00) (VD)" at bounding box center [335, 220] width 259 height 11
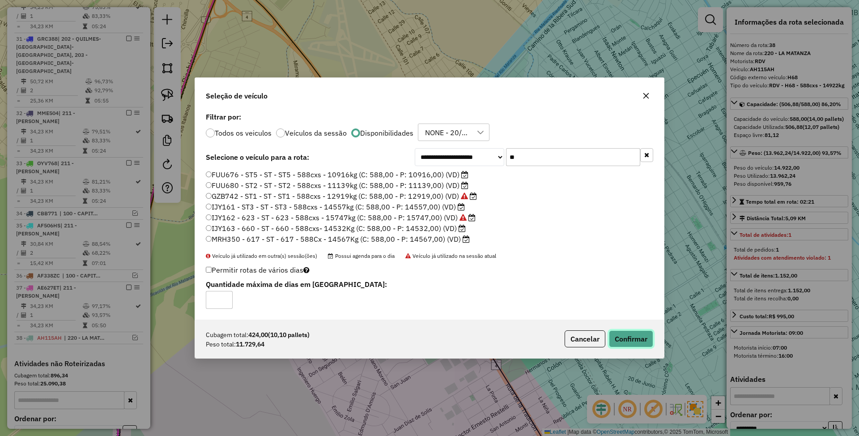
click at [645, 339] on button "Confirmar" at bounding box center [631, 338] width 44 height 17
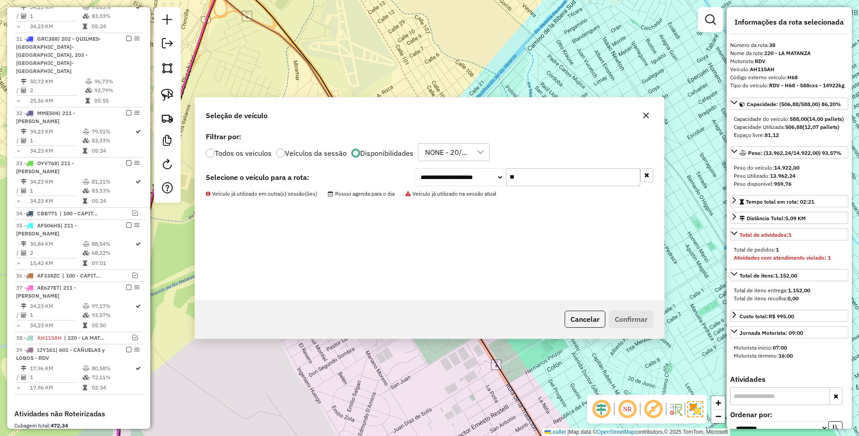
scroll to position [1292, 0]
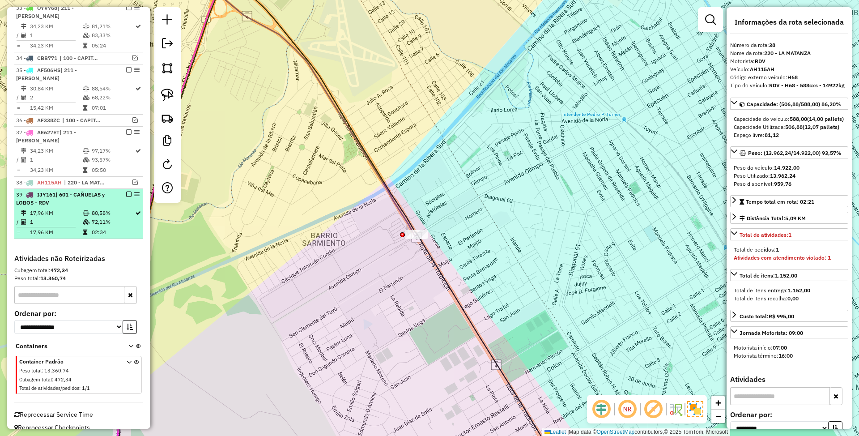
click at [64, 196] on li "39 - IJY161 | 601 - CAÑUELAS y LOBOS - RDV 17,96 KM 80,58% / 1 72,11% = 17,96 K…" at bounding box center [78, 214] width 129 height 50
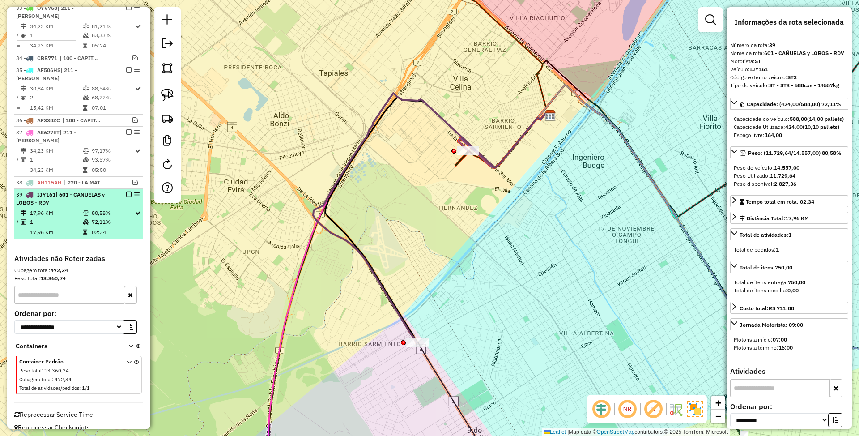
click at [126, 191] on em at bounding box center [128, 193] width 5 height 5
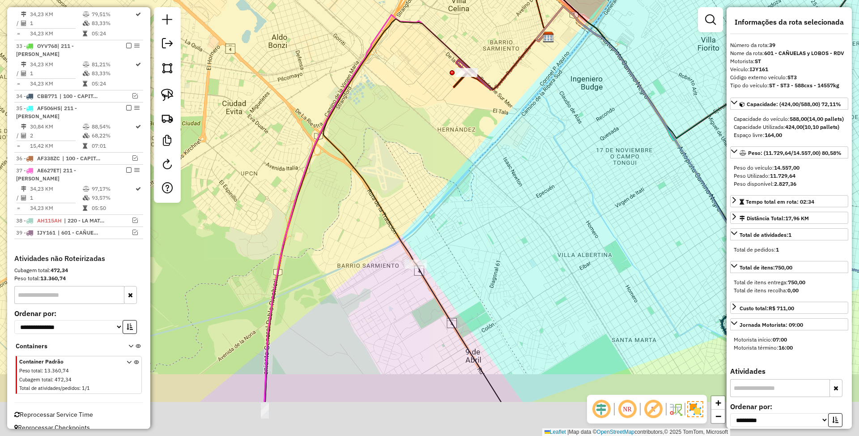
drag, startPoint x: 444, startPoint y: 308, endPoint x: 442, endPoint y: 229, distance: 78.3
click at [442, 229] on div "Janela de atendimento Grade de atendimento Capacidade Transportadoras Veículos …" at bounding box center [429, 218] width 859 height 436
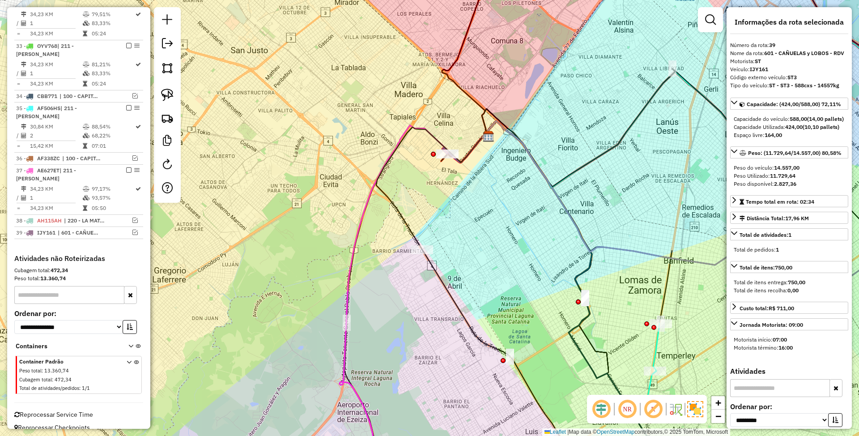
drag, startPoint x: 433, startPoint y: 242, endPoint x: 437, endPoint y: 233, distance: 9.8
click at [437, 233] on div "Janela de atendimento Grade de atendimento Capacidade Transportadoras Veículos …" at bounding box center [429, 218] width 859 height 436
drag, startPoint x: 446, startPoint y: 240, endPoint x: 430, endPoint y: 271, distance: 35.2
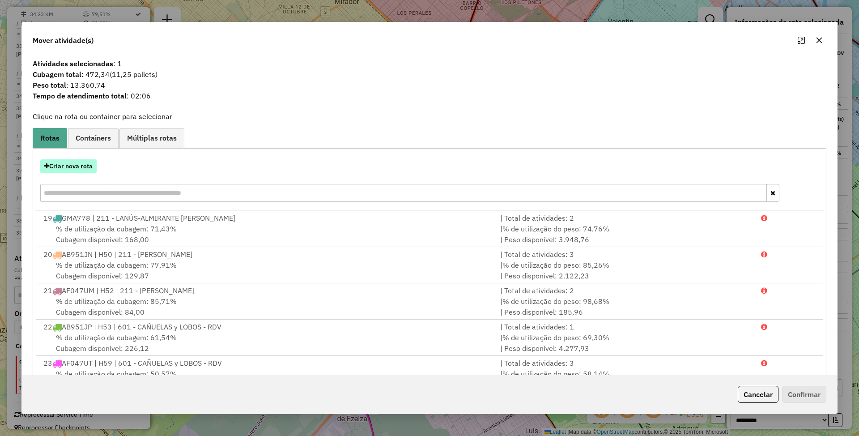
click at [61, 166] on button "Criar nova rota" at bounding box center [68, 166] width 56 height 14
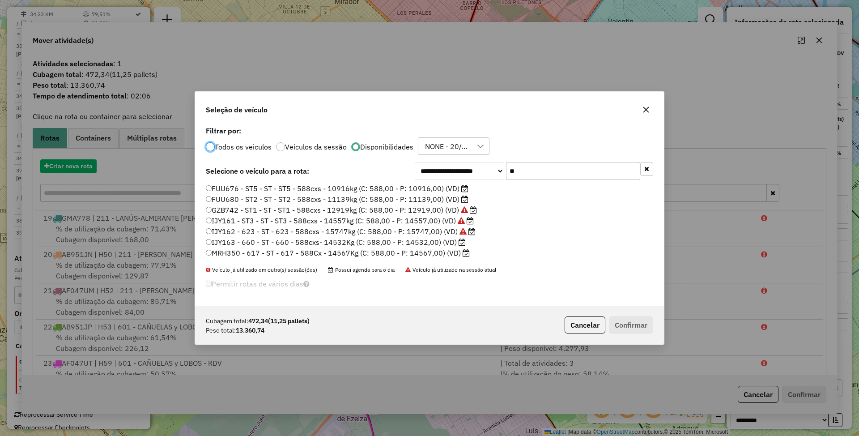
scroll to position [4, 3]
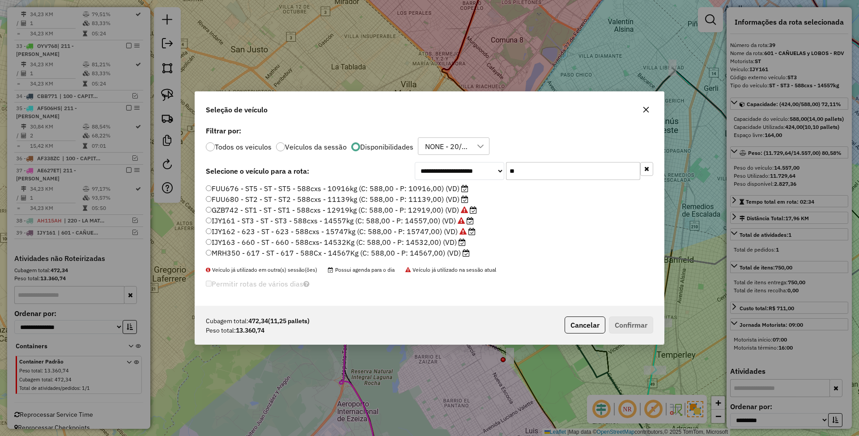
click at [425, 242] on label "IJY163 - 660 - ST - 660 - 588cxs- 14532Kg (C: 588,00 - P: 14532,00) (VD)" at bounding box center [336, 242] width 260 height 11
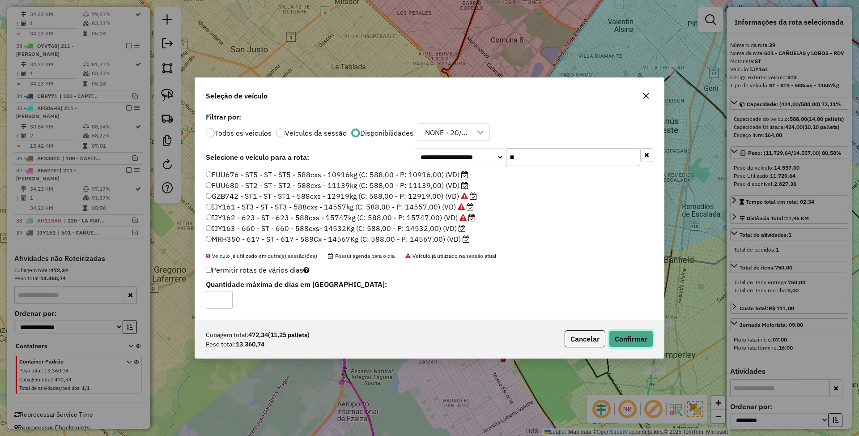
click at [627, 341] on button "Confirmar" at bounding box center [631, 338] width 44 height 17
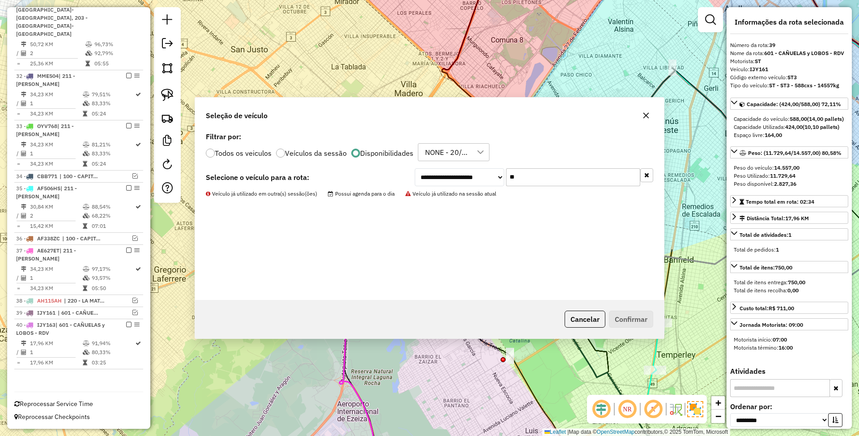
scroll to position [1163, 0]
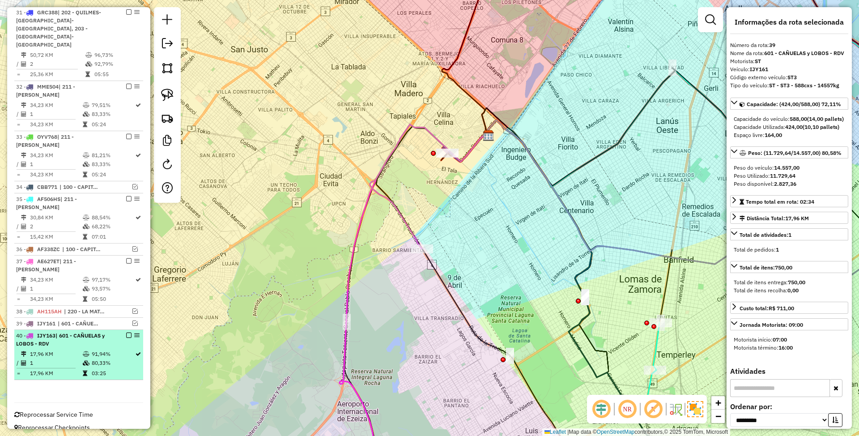
click at [99, 331] on div "40 - IJY163 | 601 - CAÑUELAS y LOBOS - RDV" at bounding box center [63, 339] width 95 height 16
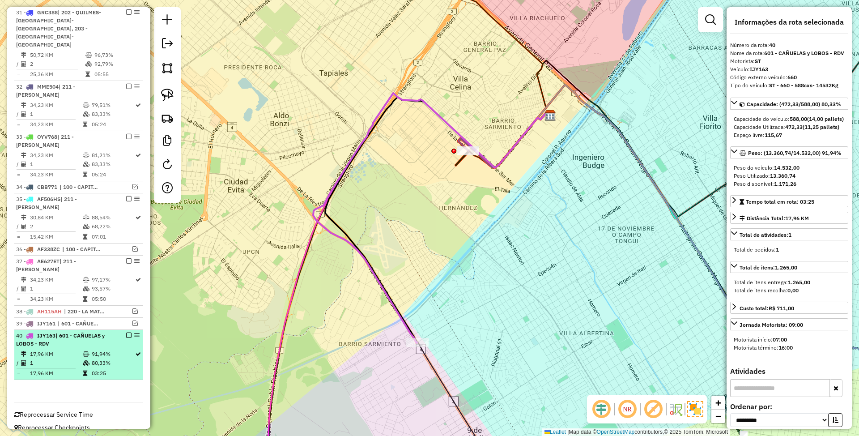
click at [126, 332] on em at bounding box center [128, 334] width 5 height 5
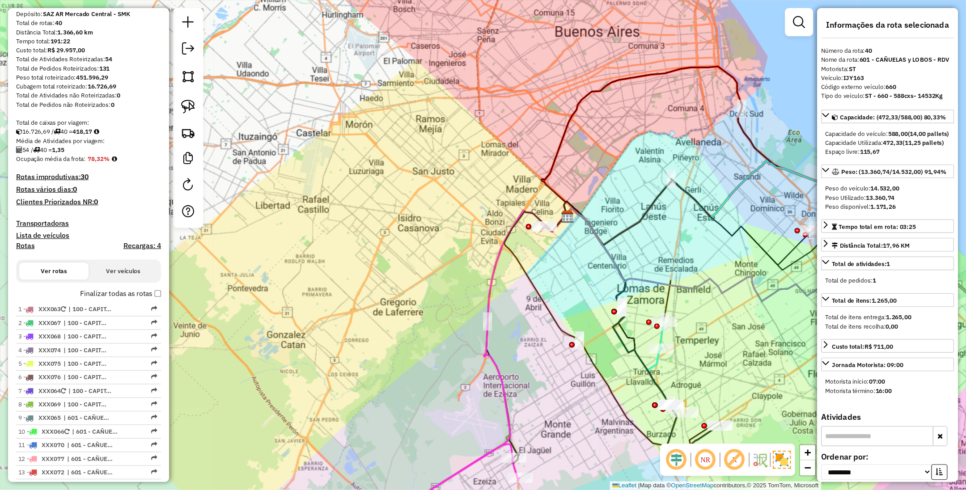
scroll to position [52, 0]
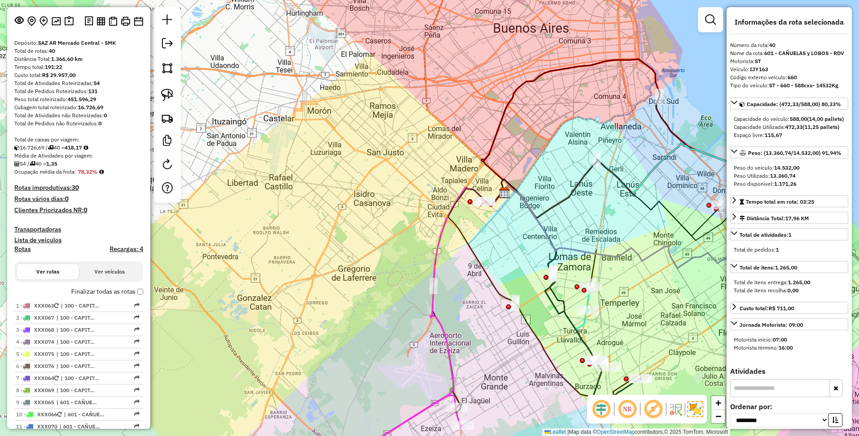
click at [30, 228] on h4 "Transportadoras" at bounding box center [78, 229] width 129 height 8
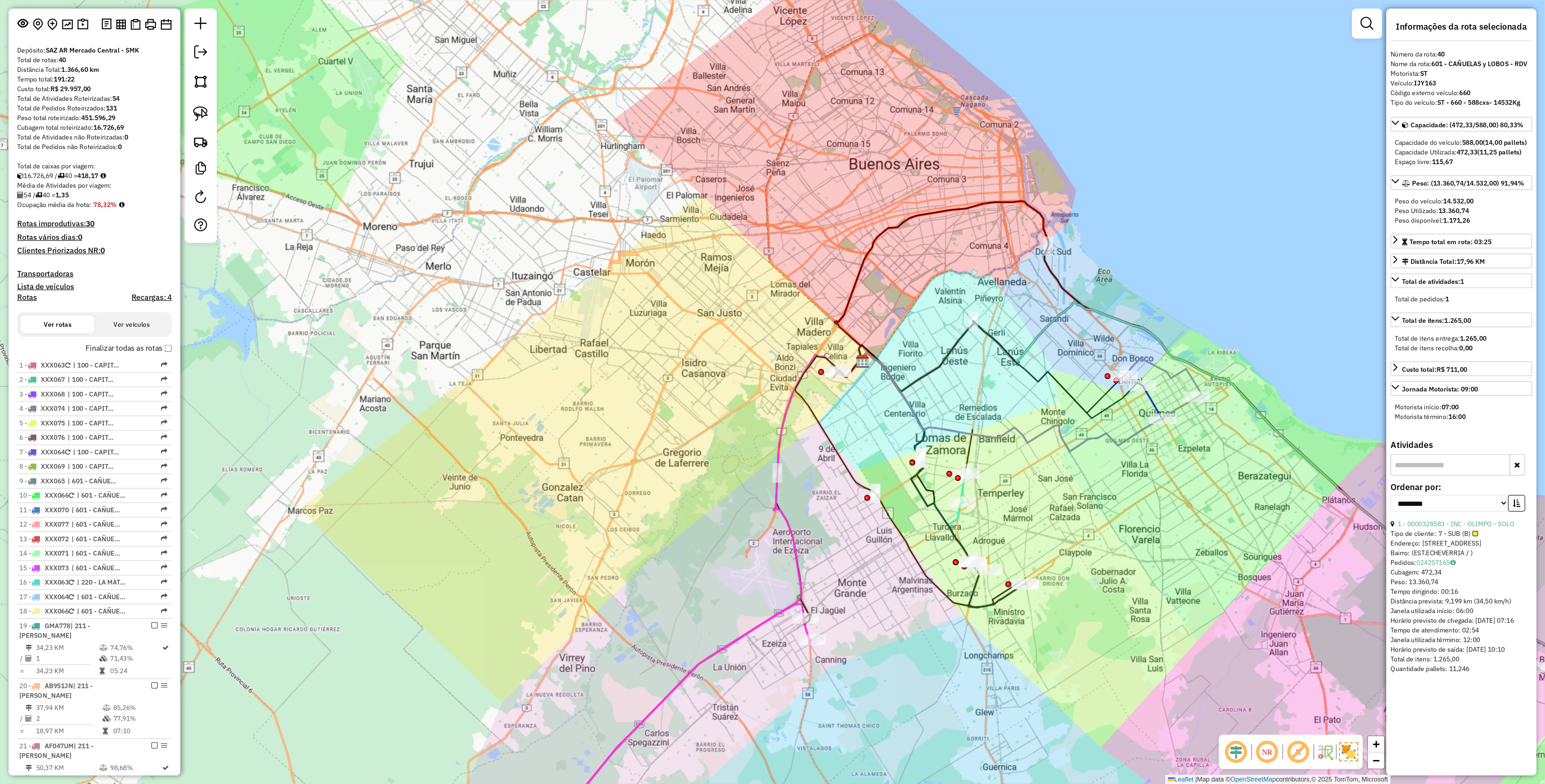
scroll to position [42, 0]
click at [33, 181] on h4 "Transportadoras" at bounding box center [62, 183] width 103 height 6
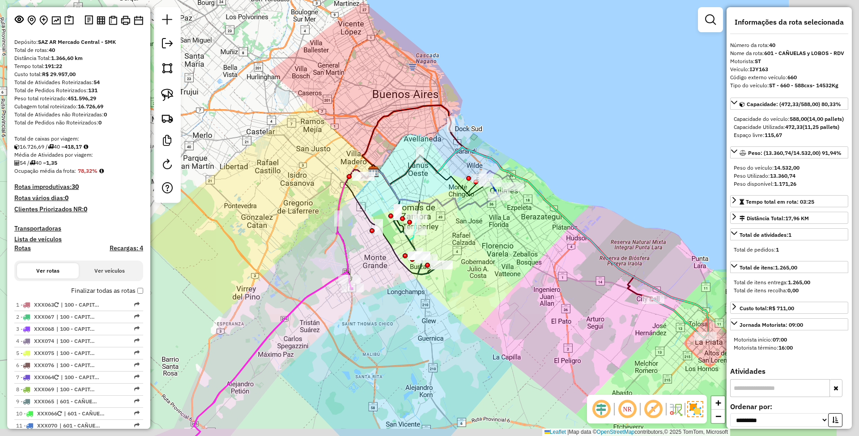
drag, startPoint x: 610, startPoint y: 268, endPoint x: 496, endPoint y: 238, distance: 117.6
click at [501, 241] on div "Janela de atendimento Grade de atendimento Capacidade Transportadoras Veículos …" at bounding box center [429, 218] width 859 height 436
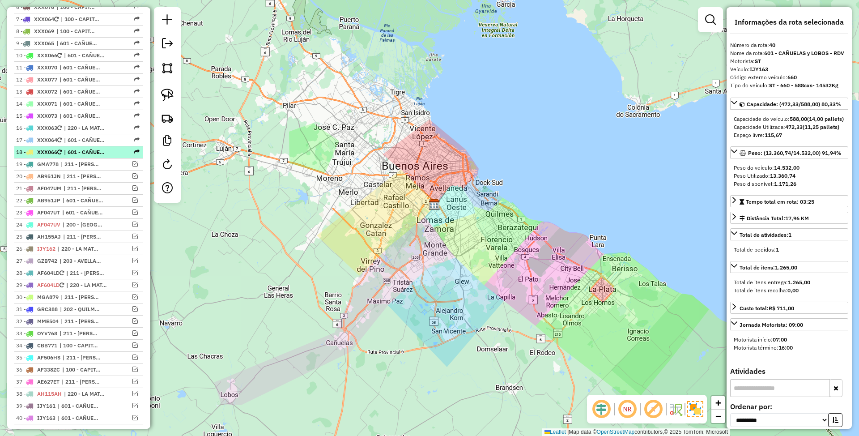
scroll to position [471, 0]
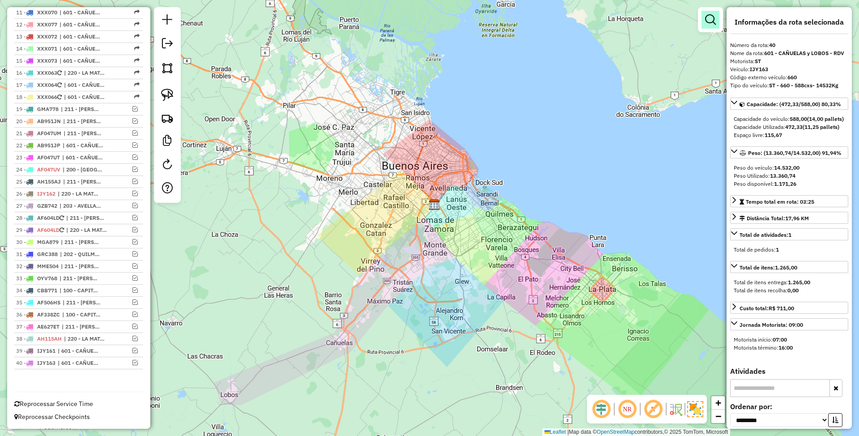
click at [712, 21] on em at bounding box center [710, 19] width 11 height 11
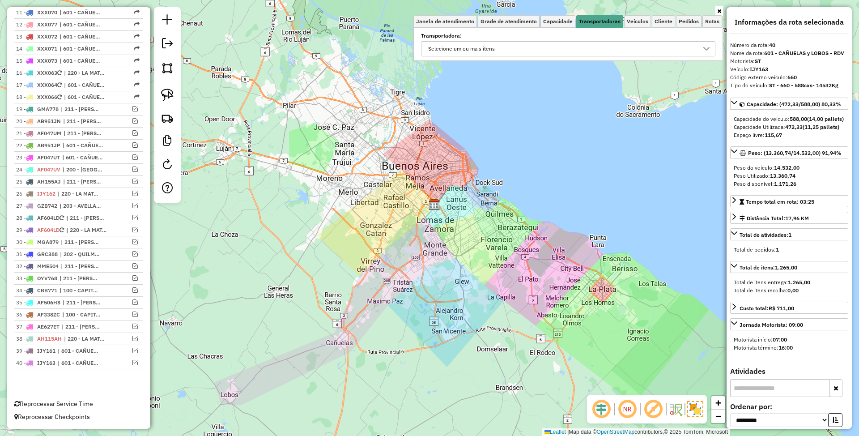
click at [593, 51] on div "Selecione um ou mais itens" at bounding box center [561, 49] width 273 height 14
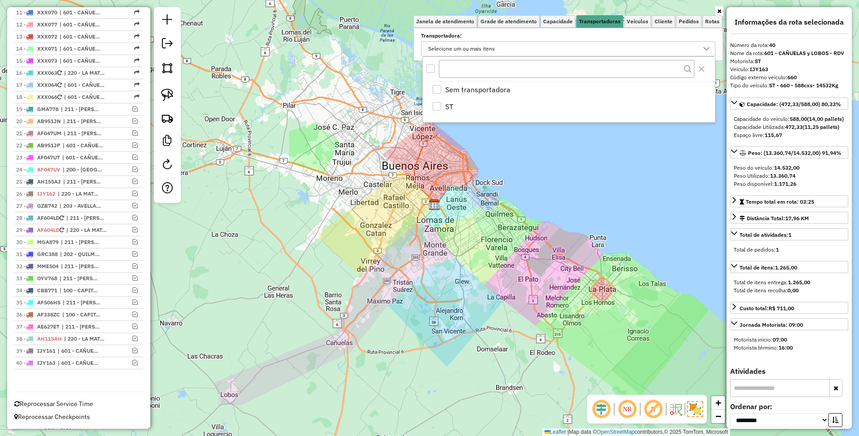
click at [519, 199] on div "Janela de atendimento Grade de atendimento Capacidade Transportadoras Veículos …" at bounding box center [429, 218] width 859 height 436
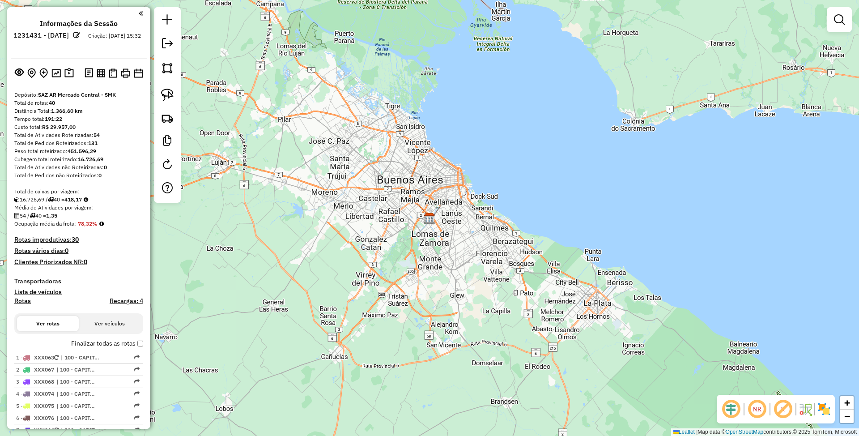
click at [819, 410] on img at bounding box center [824, 409] width 14 height 14
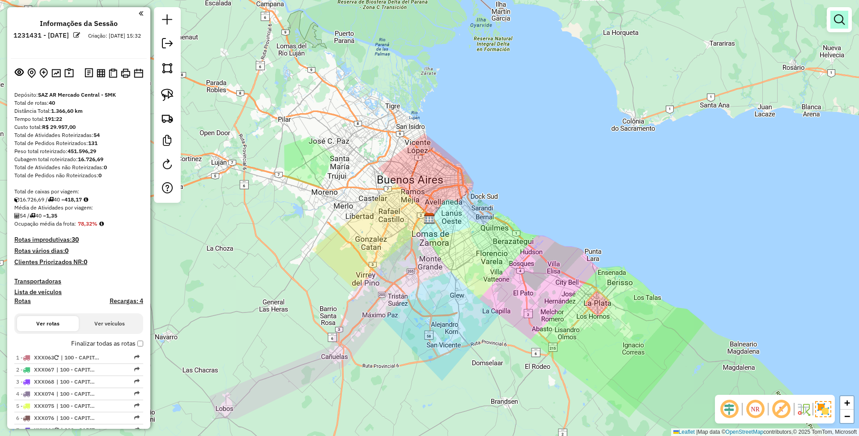
click at [834, 19] on em at bounding box center [839, 19] width 11 height 11
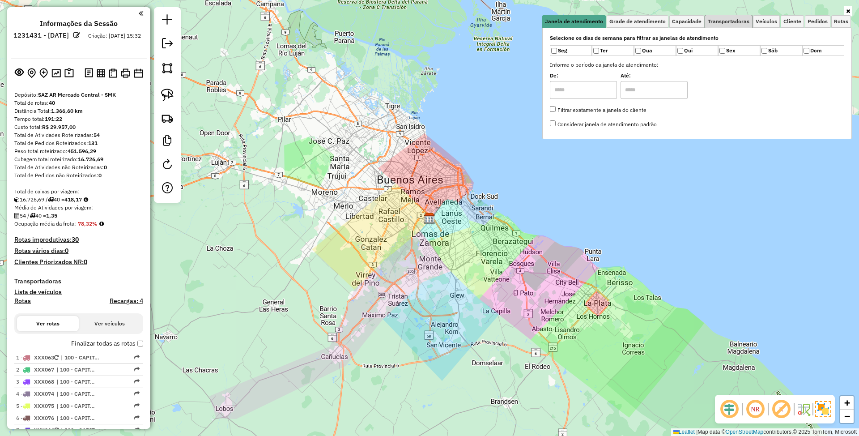
click at [733, 24] on span "Transportadoras" at bounding box center [729, 21] width 42 height 5
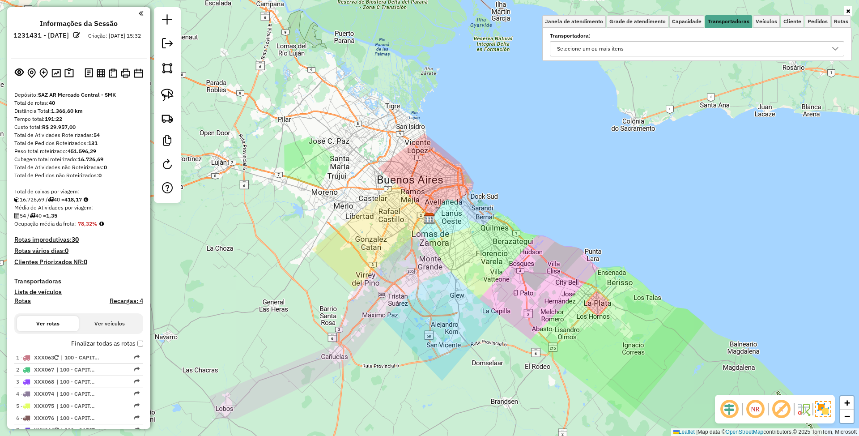
click at [607, 55] on div "Selecione um ou mais itens" at bounding box center [590, 49] width 73 height 14
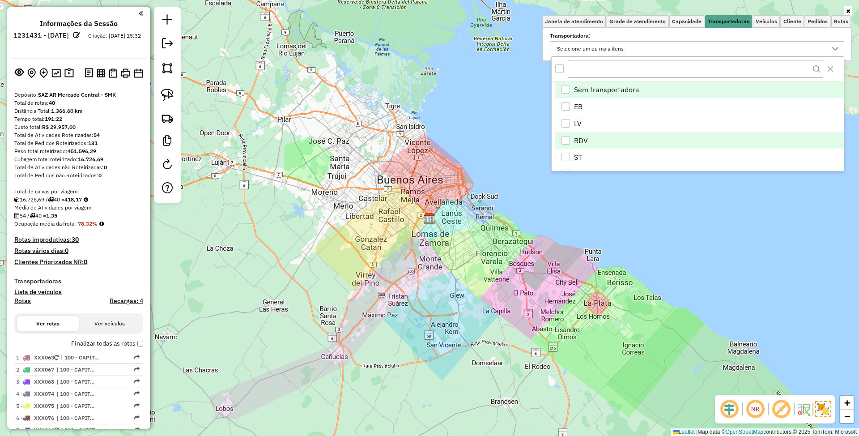
click at [566, 140] on div "RDV" at bounding box center [565, 140] width 8 height 8
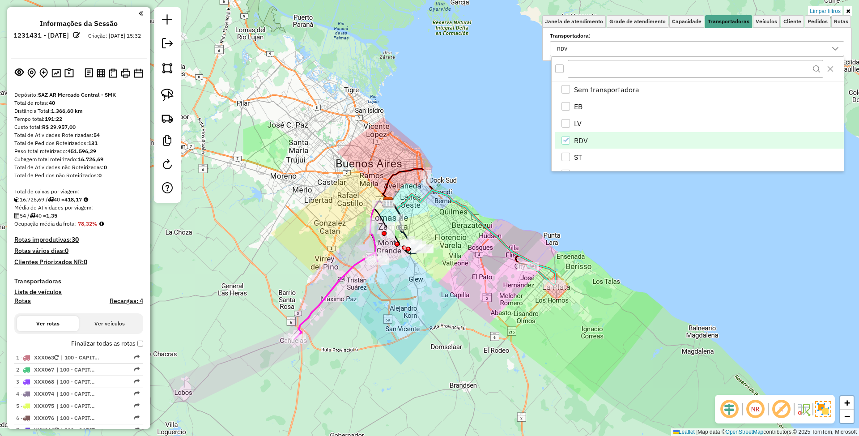
drag, startPoint x: 708, startPoint y: 294, endPoint x: 667, endPoint y: 278, distance: 44.2
click at [667, 278] on div "Limpar filtros Janela de atendimento Grade de atendimento Capacidade Transporta…" at bounding box center [429, 218] width 859 height 436
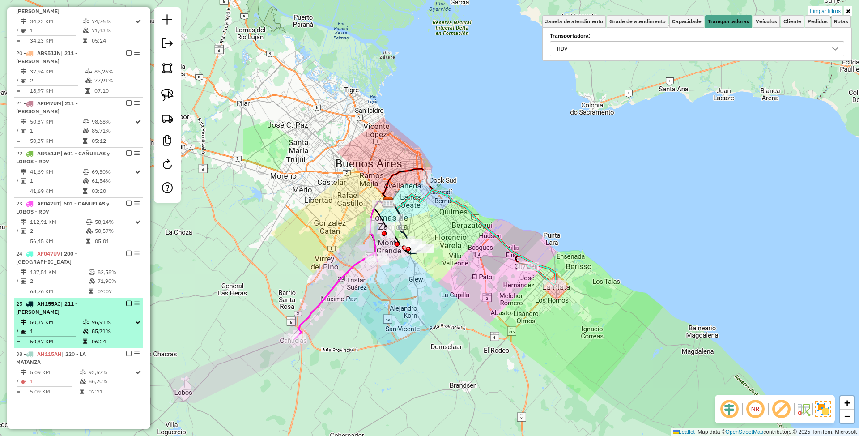
scroll to position [604, 0]
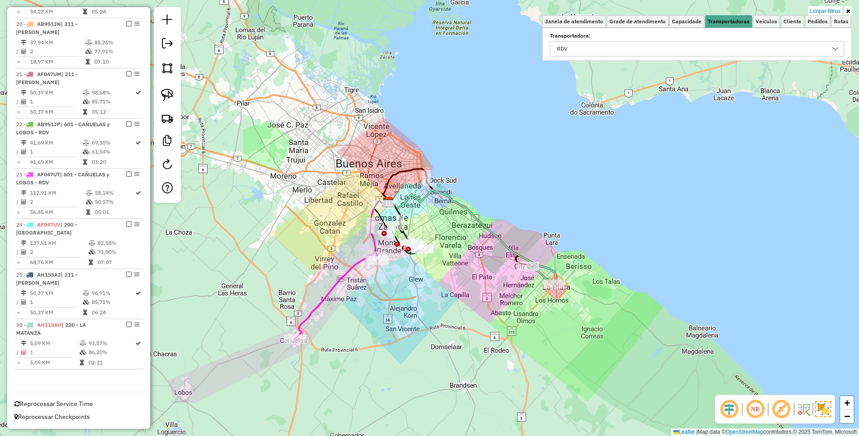
click at [503, 241] on icon at bounding box center [472, 237] width 168 height 94
select select "**********"
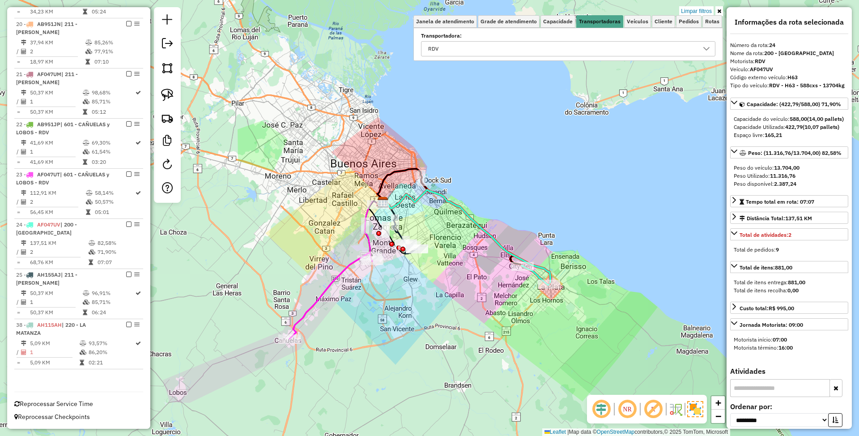
drag, startPoint x: 489, startPoint y: 279, endPoint x: 462, endPoint y: 283, distance: 27.6
click at [462, 283] on div "Limpar filtros Janela de atendimento Grade de atendimento Capacidade Transporta…" at bounding box center [429, 218] width 859 height 436
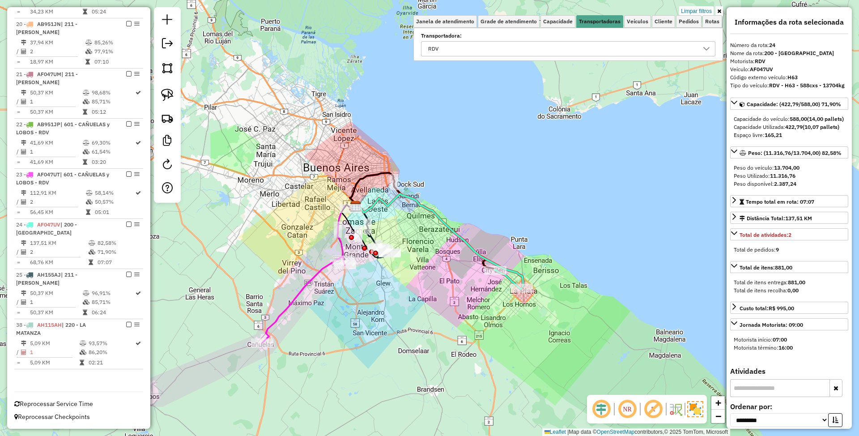
click at [294, 298] on icon at bounding box center [303, 300] width 83 height 86
click at [293, 297] on icon at bounding box center [303, 300] width 83 height 86
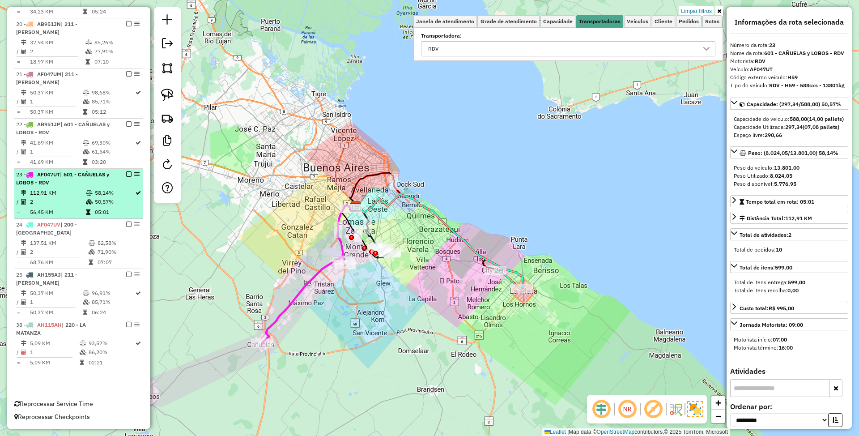
click at [126, 174] on em at bounding box center [128, 173] width 5 height 5
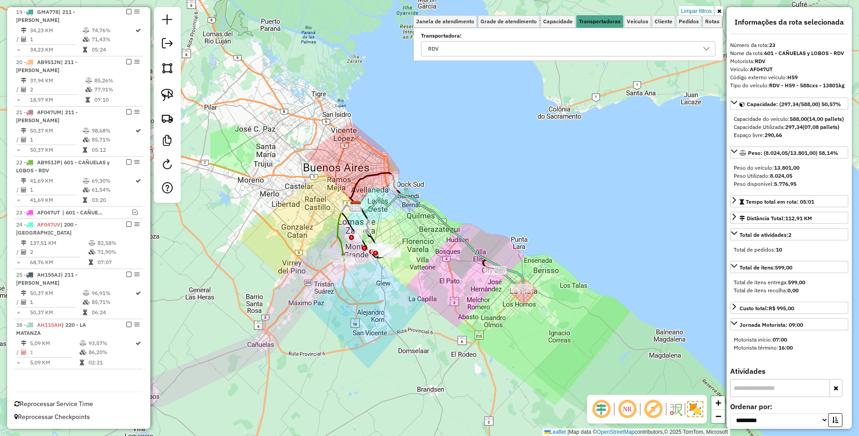
click at [482, 256] on icon at bounding box center [439, 241] width 168 height 94
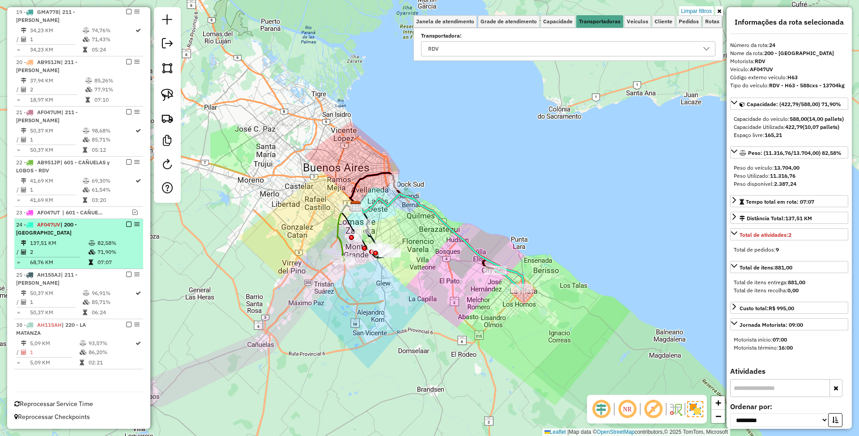
click at [126, 224] on em at bounding box center [128, 223] width 5 height 5
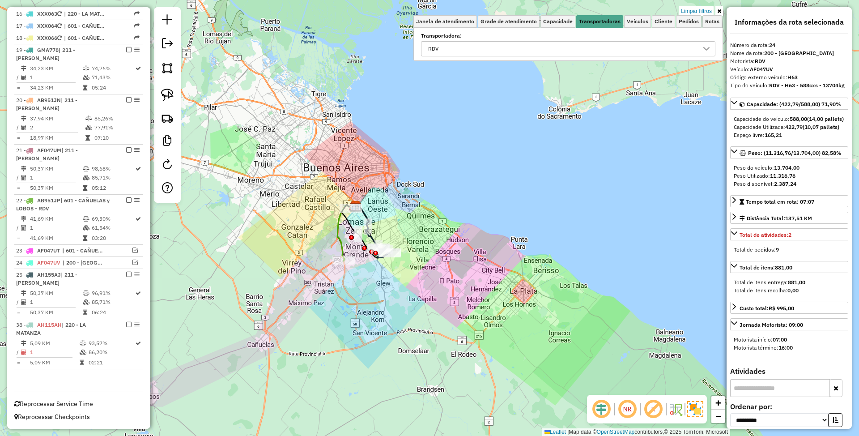
click at [341, 244] on icon at bounding box center [346, 232] width 18 height 55
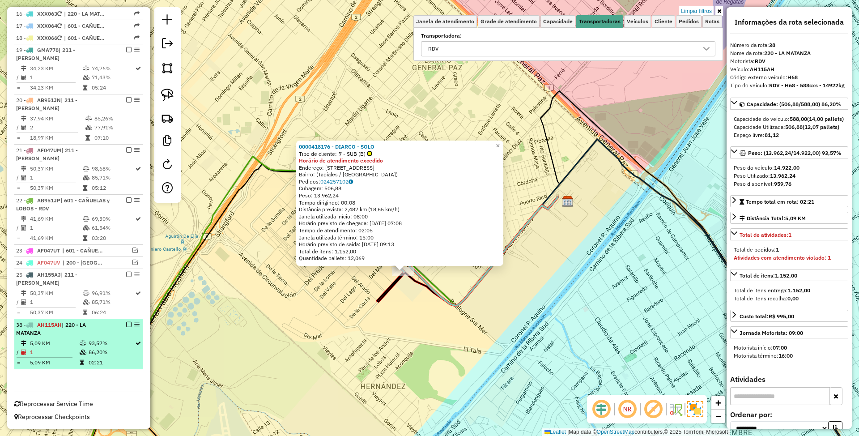
click at [127, 324] on em at bounding box center [128, 324] width 5 height 5
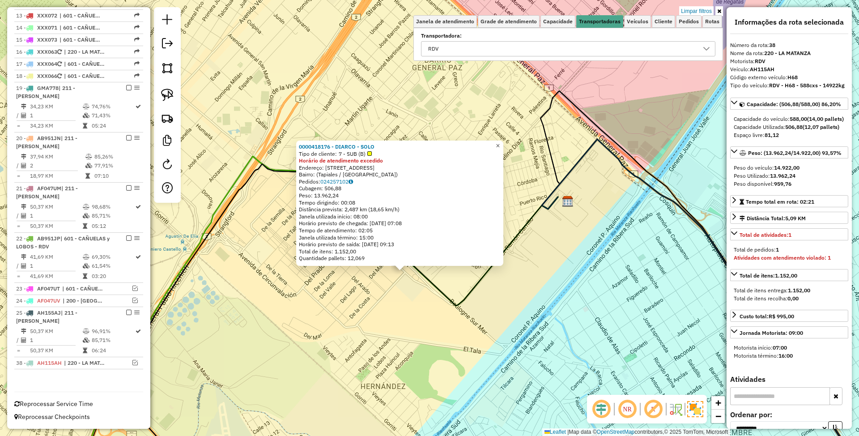
click at [500, 142] on span "×" at bounding box center [498, 146] width 4 height 8
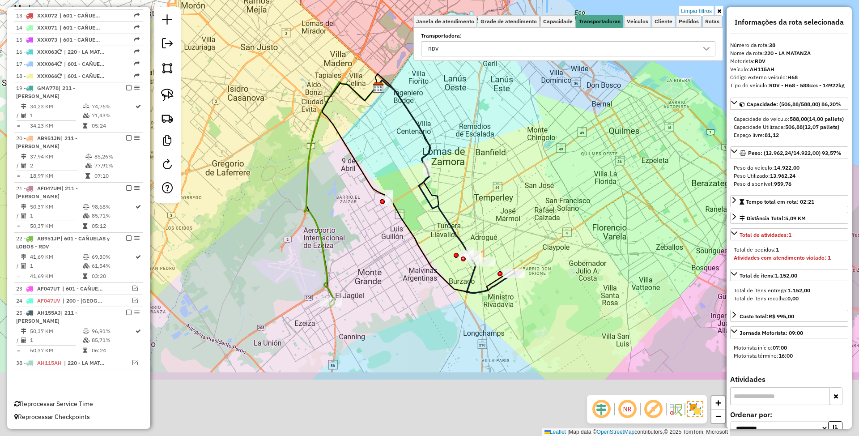
drag, startPoint x: 417, startPoint y: 208, endPoint x: 463, endPoint y: 229, distance: 51.0
click at [386, 138] on div "Limpar filtros Janela de atendimento Grade de atendimento Capacidade Transporta…" at bounding box center [429, 218] width 859 height 436
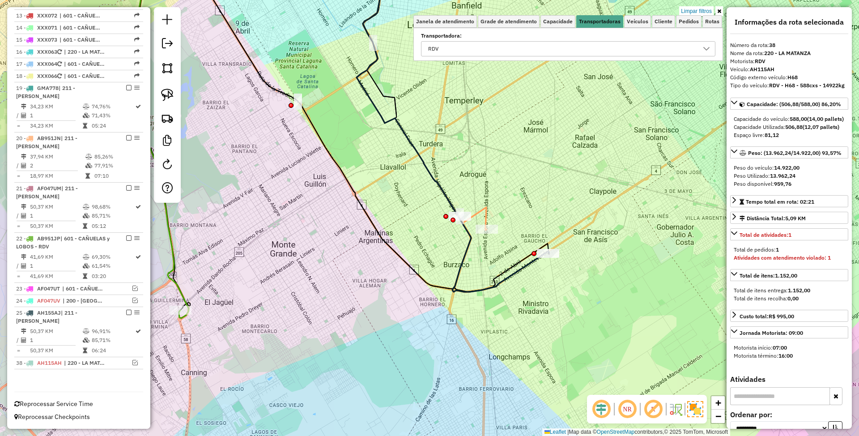
click at [519, 269] on icon at bounding box center [452, 124] width 194 height 335
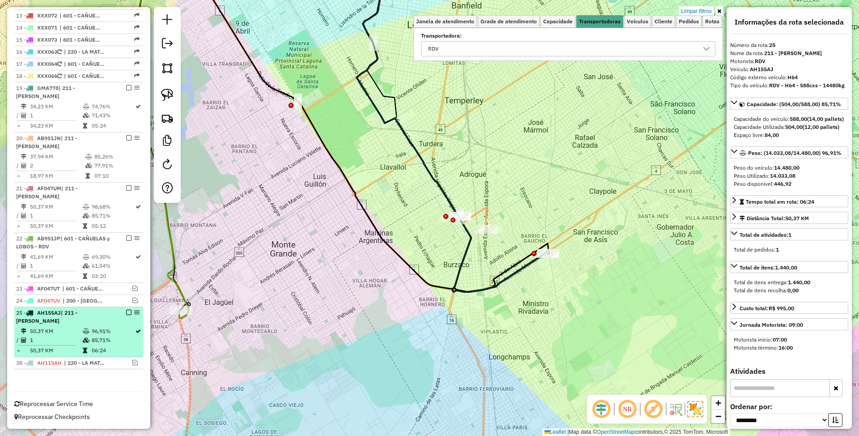
click at [126, 313] on em at bounding box center [128, 311] width 5 height 5
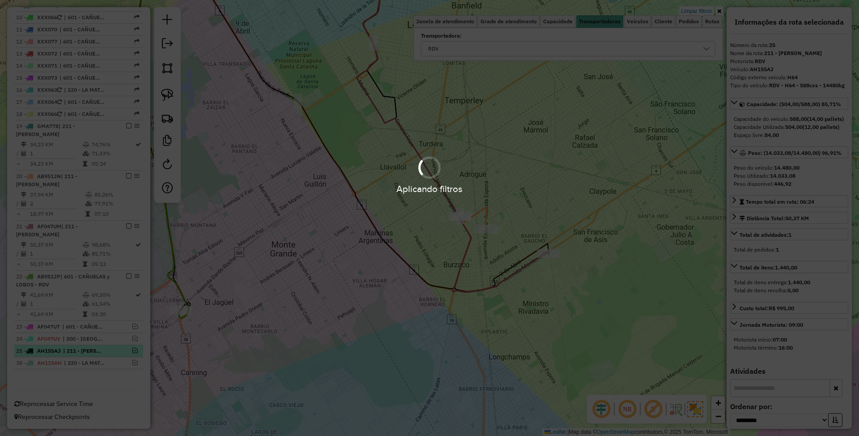
scroll to position [452, 0]
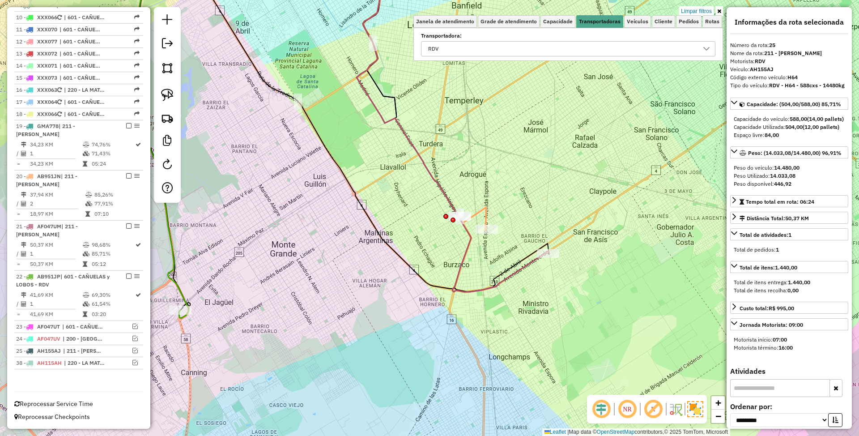
click at [521, 269] on icon at bounding box center [452, 124] width 194 height 335
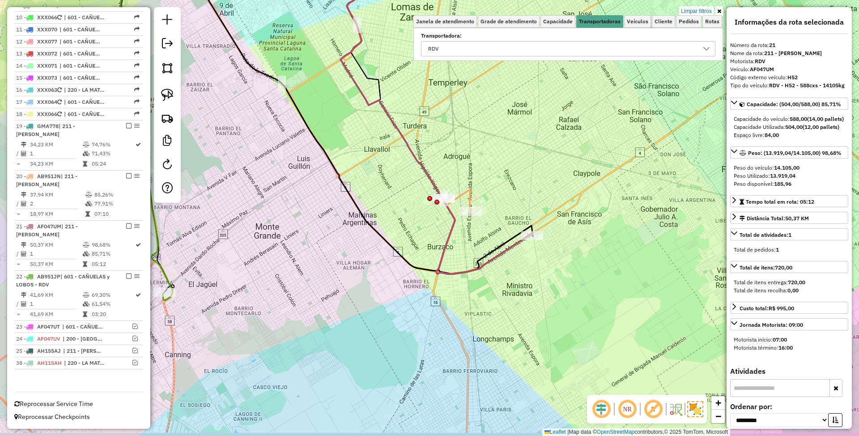
drag, startPoint x: 564, startPoint y: 301, endPoint x: 550, endPoint y: 279, distance: 25.3
click at [550, 279] on div "Limpar filtros Janela de atendimento Grade de atendimento Capacidade Transporta…" at bounding box center [429, 218] width 859 height 436
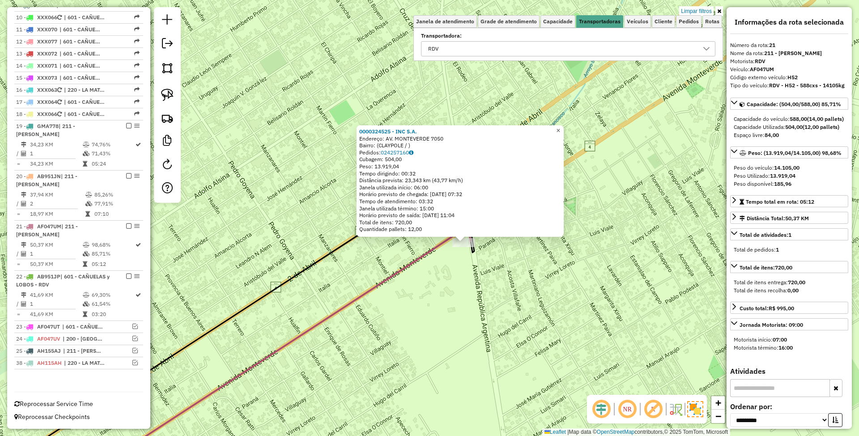
click at [560, 127] on span "×" at bounding box center [558, 131] width 4 height 8
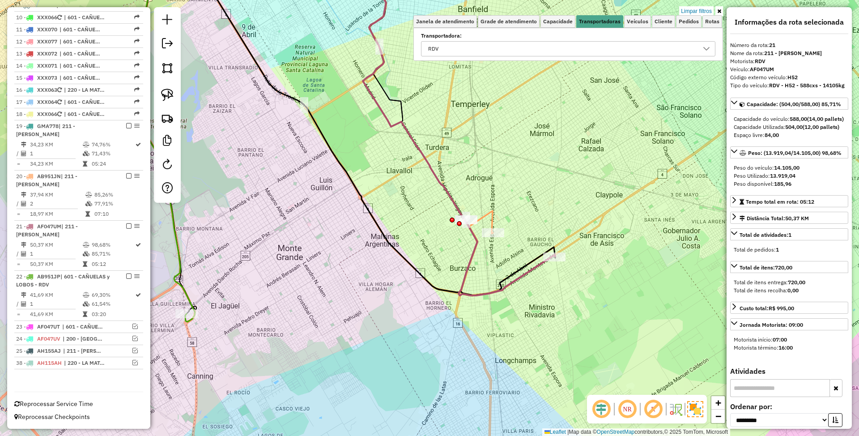
click at [489, 216] on icon at bounding box center [479, 222] width 28 height 23
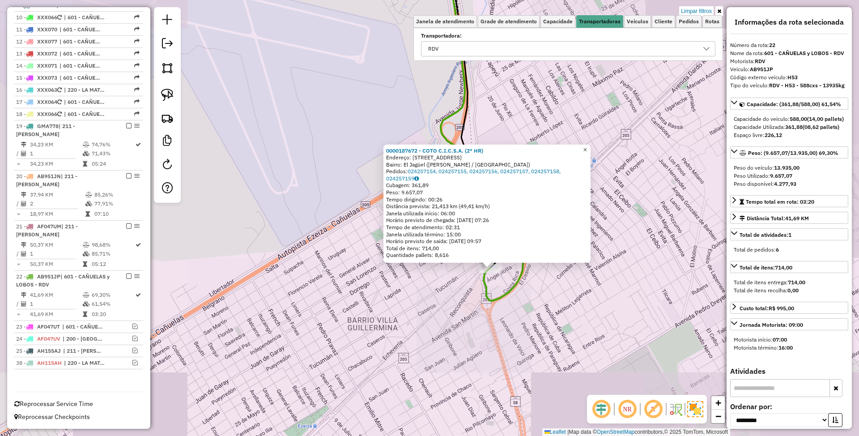
click at [587, 147] on span "×" at bounding box center [585, 150] width 4 height 8
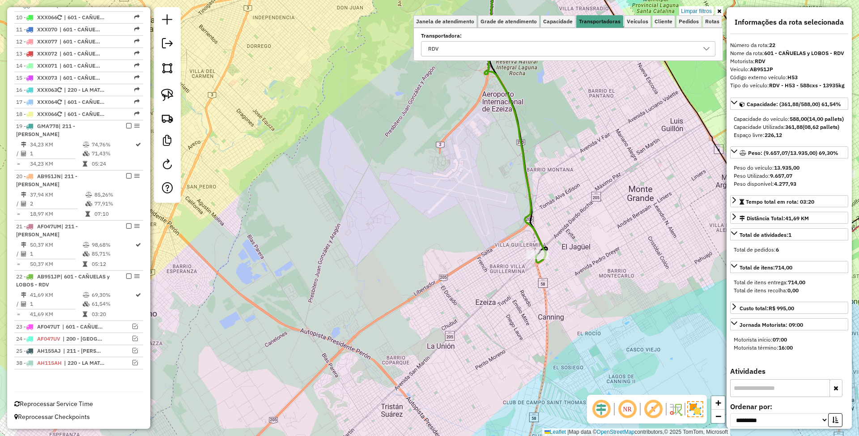
drag, startPoint x: 624, startPoint y: 271, endPoint x: 416, endPoint y: 291, distance: 209.3
click at [416, 290] on div "Limpar filtros Janela de atendimento Grade de atendimento Capacidade Transporta…" at bounding box center [429, 218] width 859 height 436
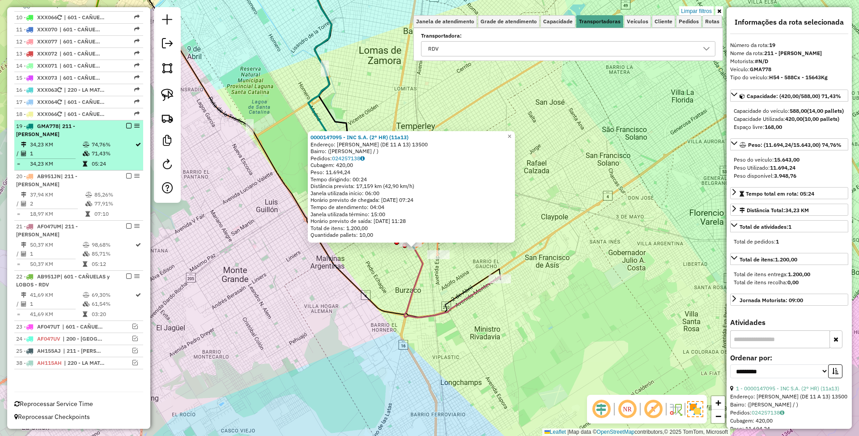
click at [127, 125] on em at bounding box center [128, 125] width 5 height 5
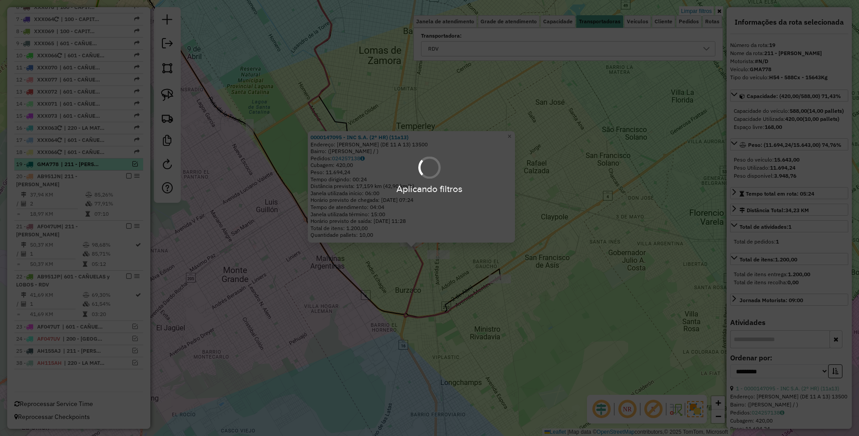
scroll to position [414, 0]
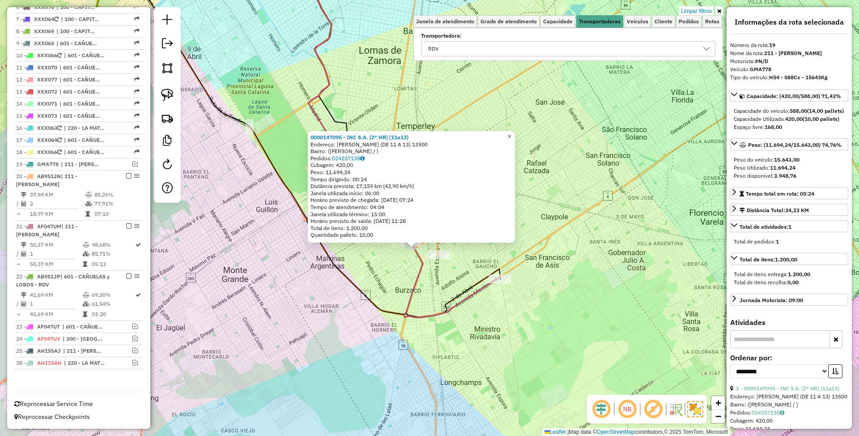
click at [511, 132] on span "×" at bounding box center [509, 136] width 4 height 8
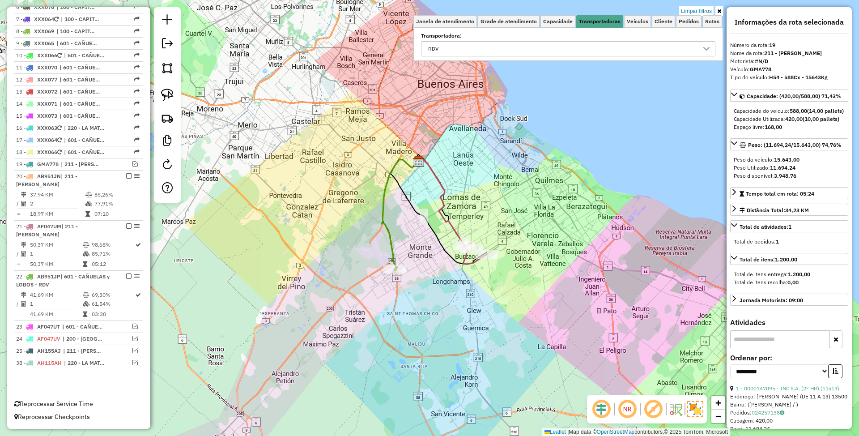
click at [391, 250] on icon at bounding box center [399, 215] width 37 height 112
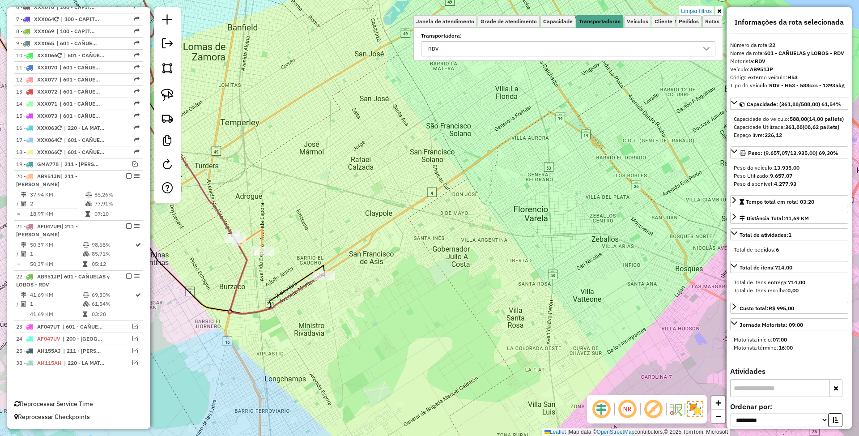
click at [305, 285] on icon at bounding box center [221, 135] width 208 height 357
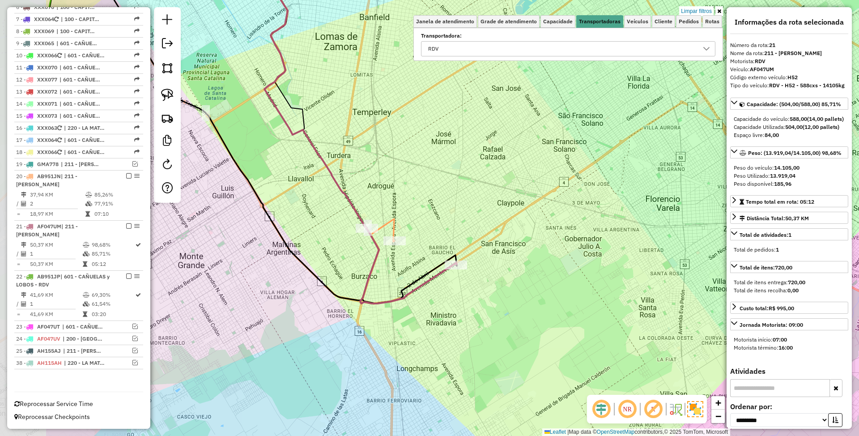
drag, startPoint x: 319, startPoint y: 236, endPoint x: 451, endPoint y: 226, distance: 132.3
click at [451, 226] on div "Limpar filtros Janela de atendimento Grade de atendimento Capacidade Transporta…" at bounding box center [429, 218] width 859 height 436
drag, startPoint x: 457, startPoint y: 214, endPoint x: 448, endPoint y: 170, distance: 44.3
click at [449, 171] on div "Limpar filtros Janela de atendimento Grade de atendimento Capacidade Transporta…" at bounding box center [429, 218] width 859 height 436
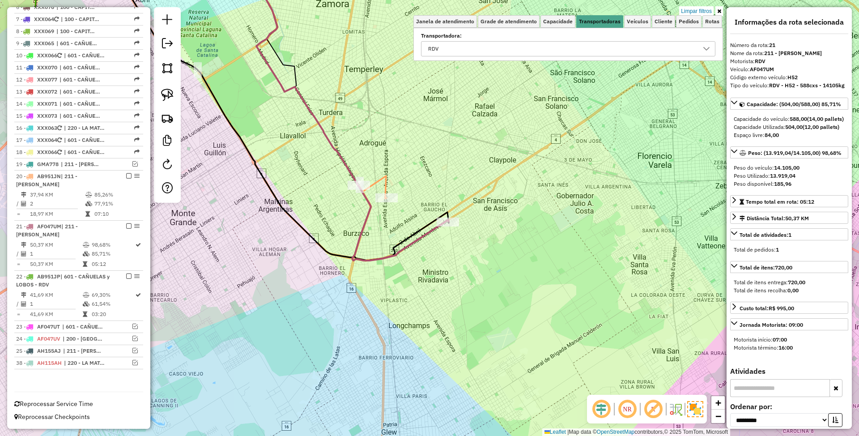
click at [384, 176] on icon at bounding box center [373, 187] width 28 height 23
click at [417, 236] on icon at bounding box center [352, 109] width 192 height 304
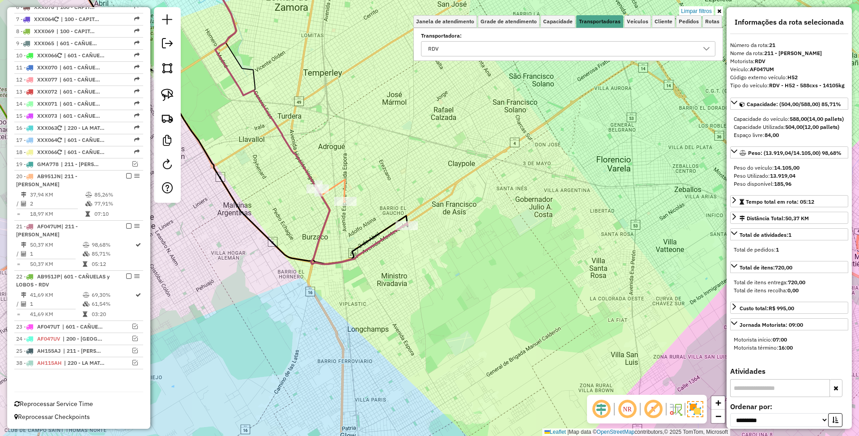
drag, startPoint x: 458, startPoint y: 272, endPoint x: 417, endPoint y: 275, distance: 41.3
click at [417, 275] on div "Limpar filtros Janela de atendimento Grade de atendimento Capacidade Transporta…" at bounding box center [429, 218] width 859 height 436
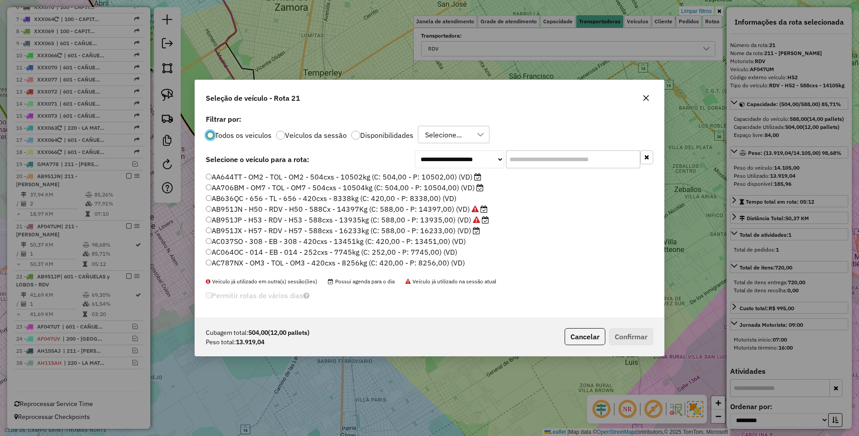
scroll to position [4, 3]
click at [353, 134] on div at bounding box center [355, 135] width 9 height 9
click at [528, 161] on input "text" at bounding box center [573, 159] width 134 height 18
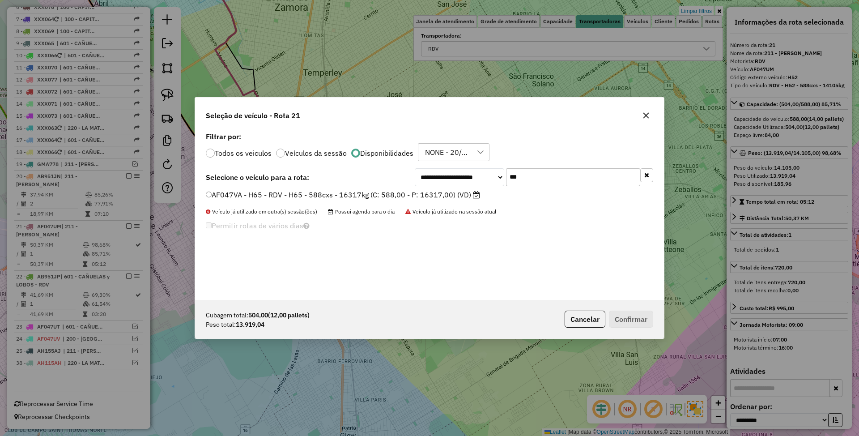
type input "***"
click at [406, 197] on label "AF047VA - H65 - RDV - H65 - 588cxs - 16317kg (C: 588,00 - P: 16317,00) (VD)" at bounding box center [343, 194] width 274 height 11
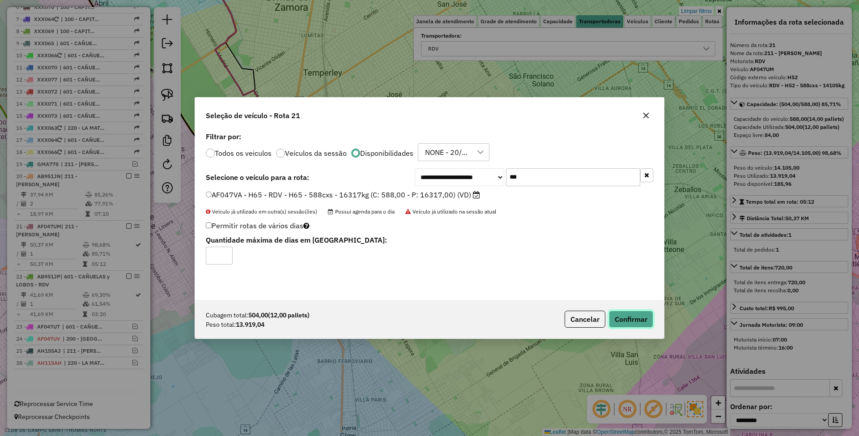
click at [633, 315] on button "Confirmar" at bounding box center [631, 318] width 44 height 17
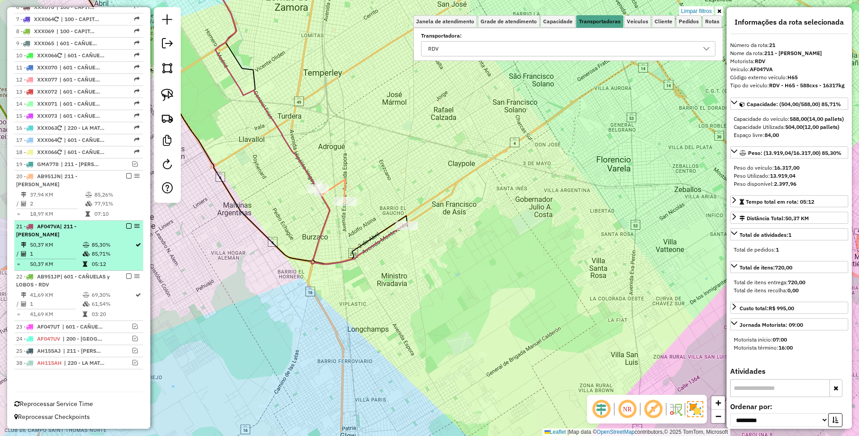
click at [127, 225] on em at bounding box center [128, 225] width 5 height 5
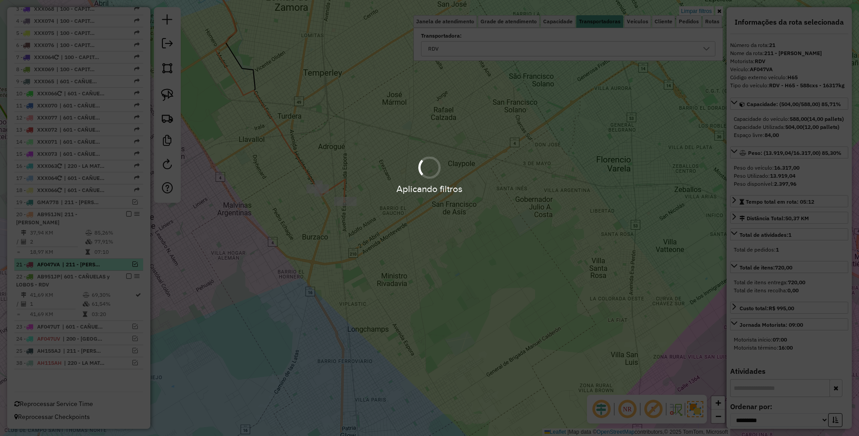
scroll to position [376, 0]
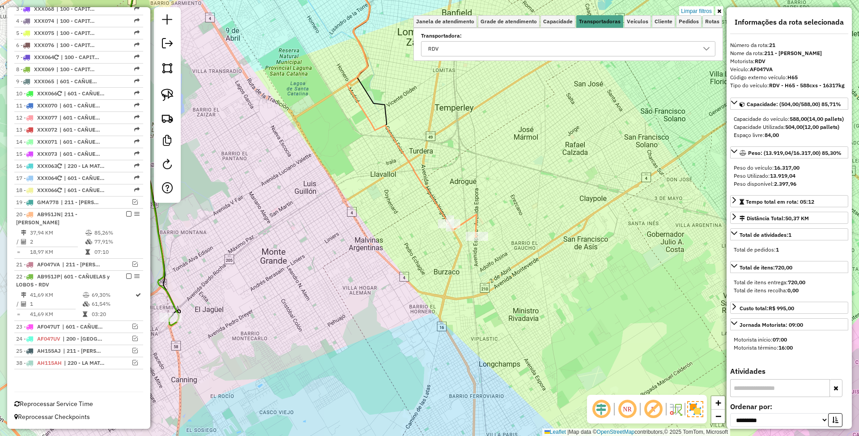
drag, startPoint x: 408, startPoint y: 276, endPoint x: 541, endPoint y: 312, distance: 138.0
click at [541, 312] on div "Limpar filtros Janela de atendimento Grade de atendimento Capacidade Transporta…" at bounding box center [429, 218] width 859 height 436
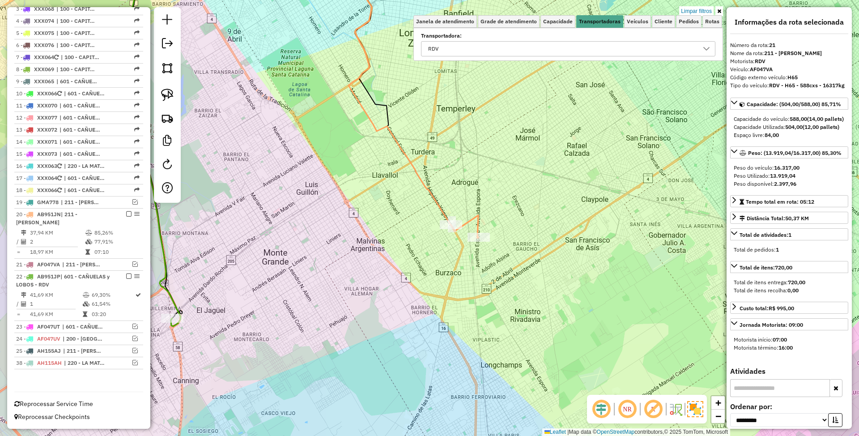
click at [479, 218] on icon at bounding box center [465, 226] width 28 height 23
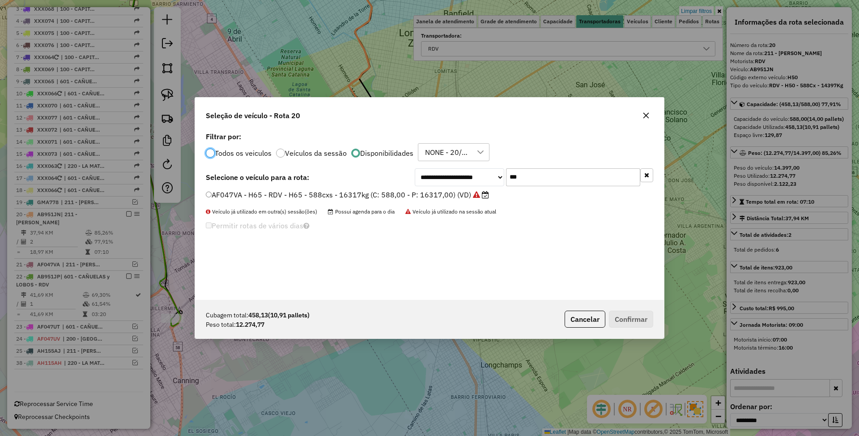
scroll to position [4, 3]
click at [525, 176] on input "***" at bounding box center [573, 177] width 134 height 18
type input "***"
click at [421, 193] on label "AB951JX - H57 - RDV - H57 - 588cxs - 16233kg (C: 588,00 - P: 16233,00) (VD)" at bounding box center [343, 194] width 274 height 11
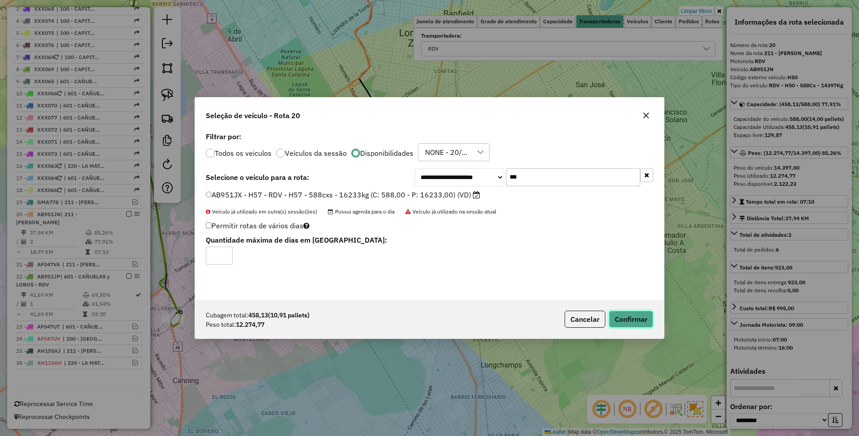
click at [625, 318] on button "Confirmar" at bounding box center [631, 318] width 44 height 17
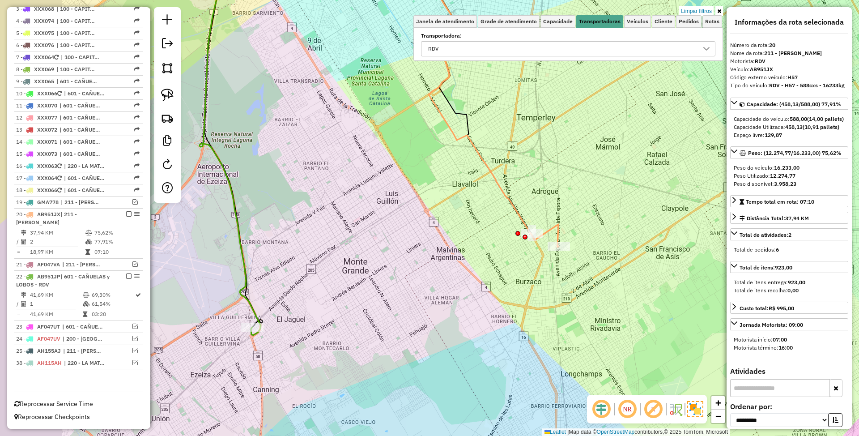
drag, startPoint x: 326, startPoint y: 270, endPoint x: 422, endPoint y: 280, distance: 96.6
click at [422, 280] on div "Limpar filtros Janela de atendimento Grade de atendimento Capacidade Transporta…" at bounding box center [429, 218] width 859 height 436
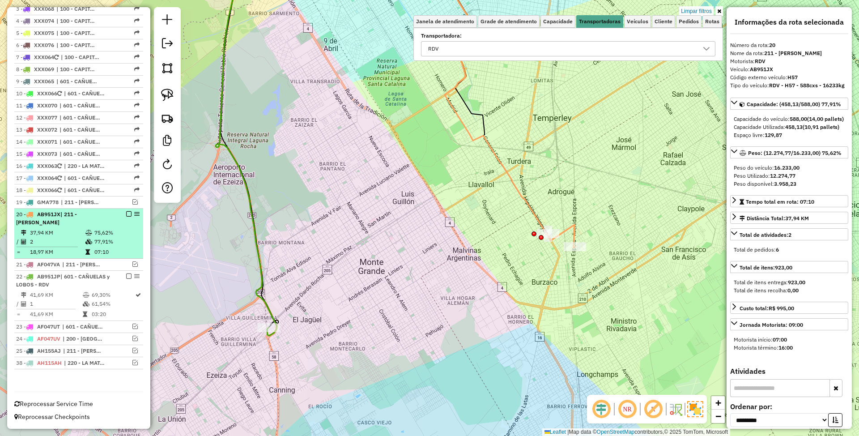
click at [126, 212] on em at bounding box center [128, 213] width 5 height 5
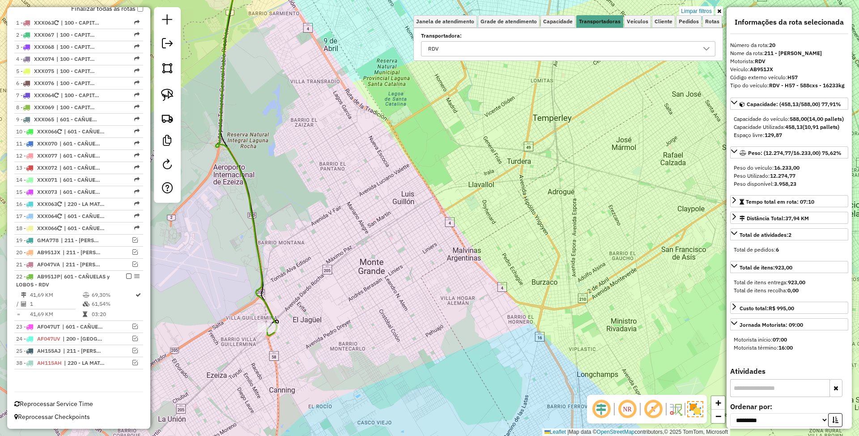
click at [257, 256] on icon at bounding box center [246, 146] width 61 height 379
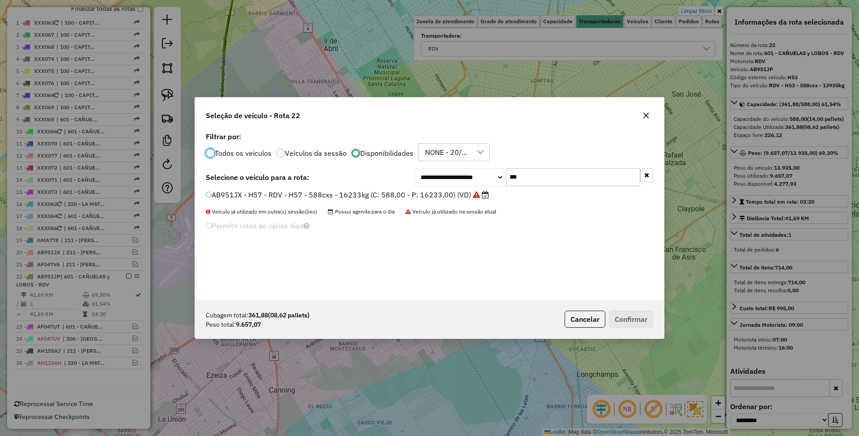
scroll to position [4, 3]
click at [597, 318] on button "Cancelar" at bounding box center [584, 318] width 41 height 17
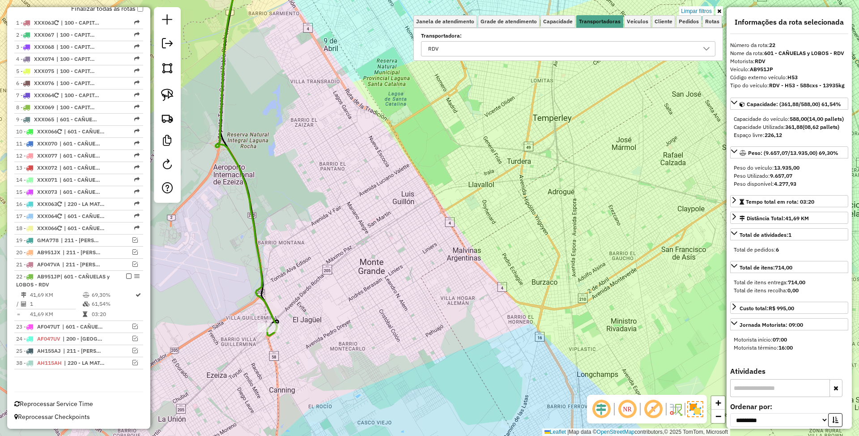
click at [262, 263] on icon at bounding box center [246, 146] width 61 height 379
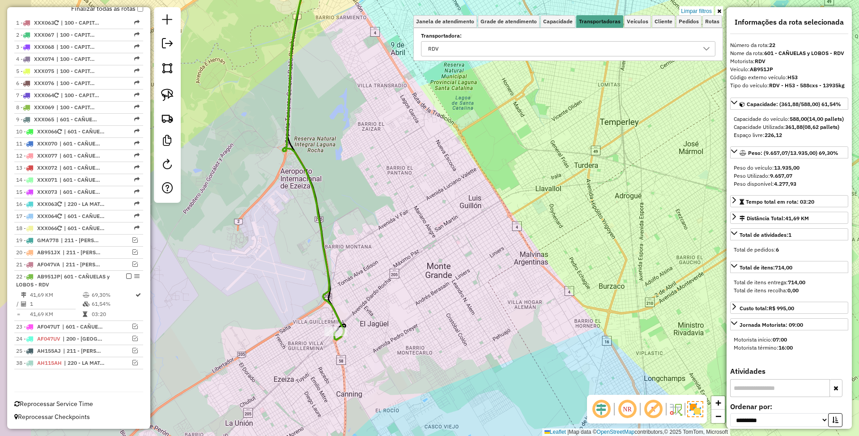
drag, startPoint x: 345, startPoint y: 263, endPoint x: 426, endPoint y: 265, distance: 80.5
click at [426, 265] on div "Limpar filtros Janela de atendimento Grade de atendimento Capacidade Transporta…" at bounding box center [429, 218] width 859 height 436
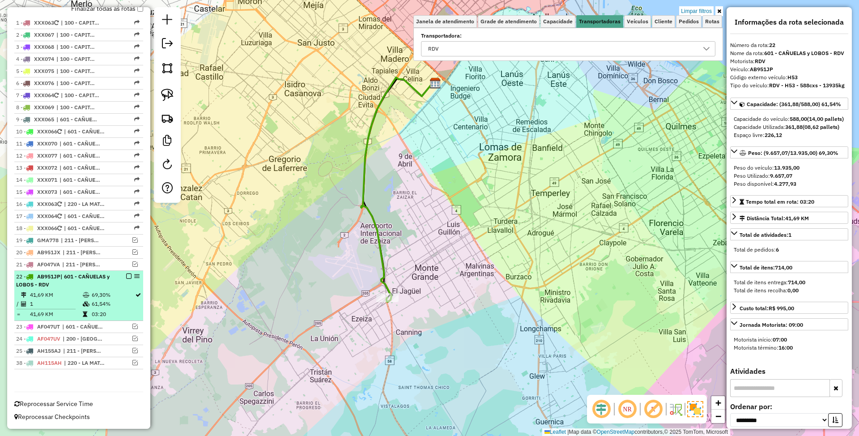
click at [127, 276] on em at bounding box center [128, 275] width 5 height 5
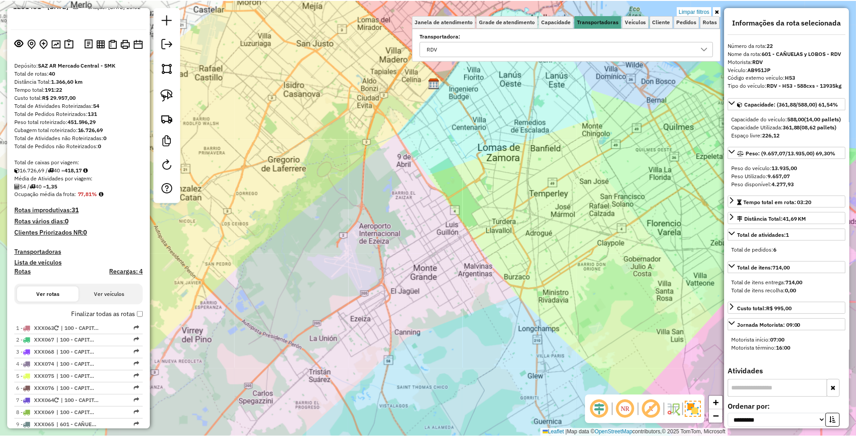
scroll to position [0, 0]
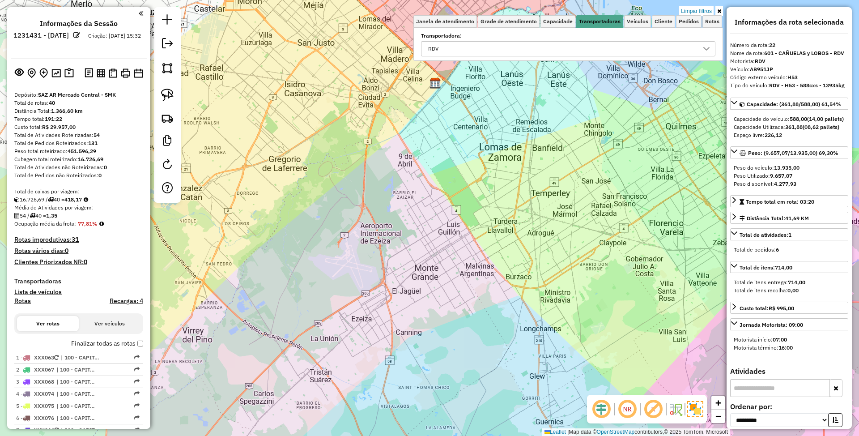
click at [360, 265] on div "Limpar filtros Janela de atendimento Grade de atendimento Capacidade Transporta…" at bounding box center [429, 218] width 859 height 436
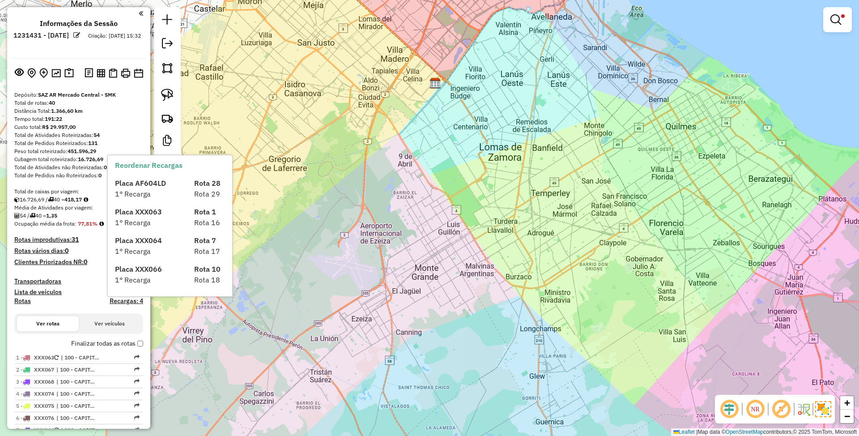
click at [42, 279] on h4 "Transportadoras" at bounding box center [78, 281] width 129 height 8
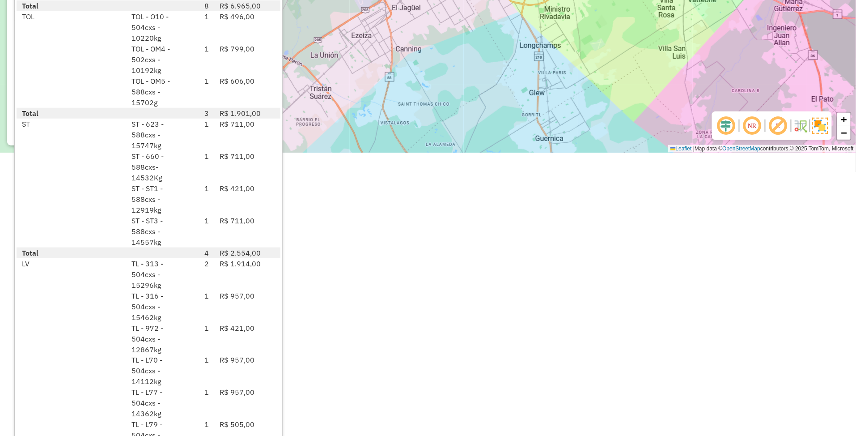
scroll to position [301, 0]
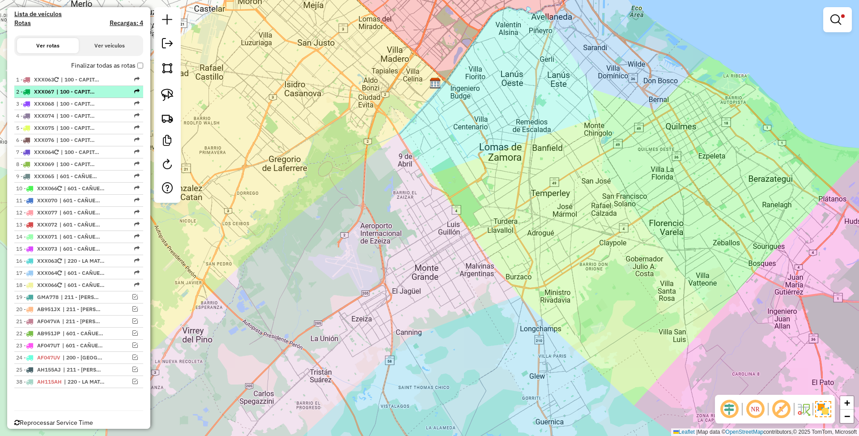
scroll to position [300, 0]
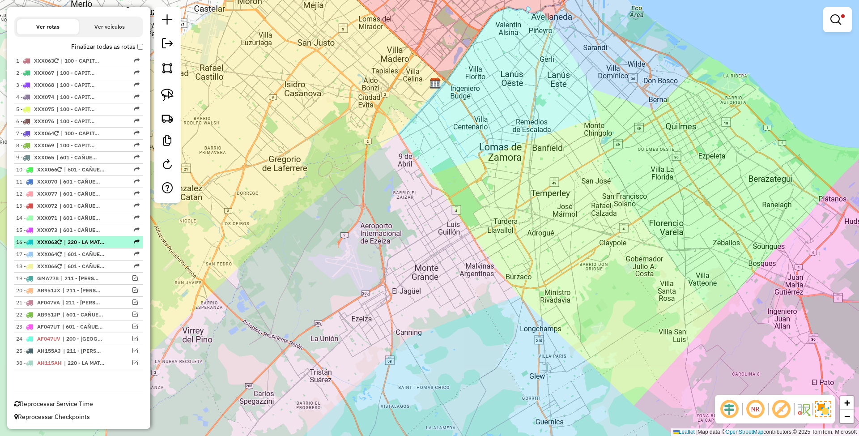
click at [93, 242] on span "| 220 - LA MATANZA" at bounding box center [84, 242] width 41 height 8
select select "**********"
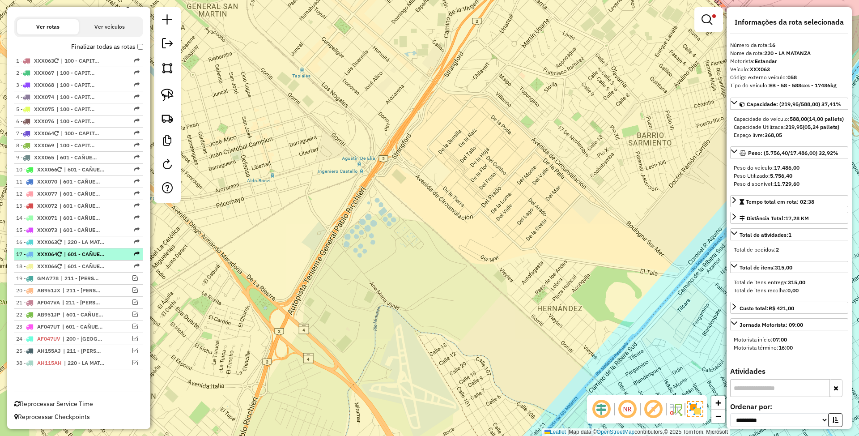
click at [77, 250] on span "| 601 - CAÑUELAS y LOBOS - RDV" at bounding box center [84, 254] width 41 height 8
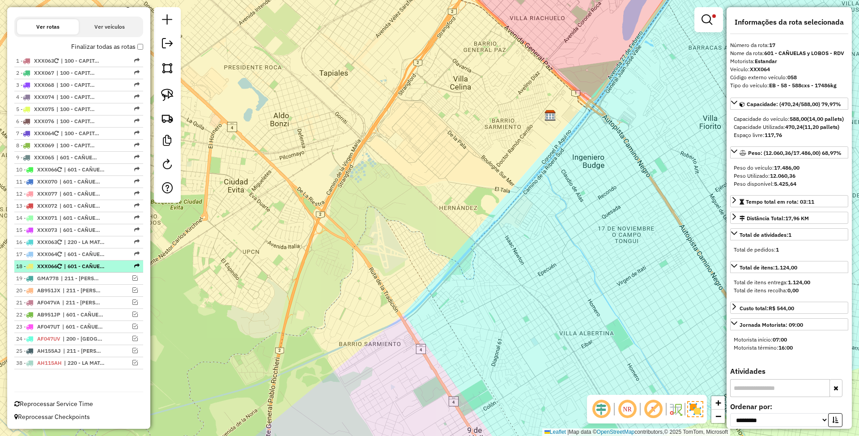
click at [86, 264] on span "| 601 - CAÑUELAS y LOBOS - RDV" at bounding box center [84, 266] width 41 height 8
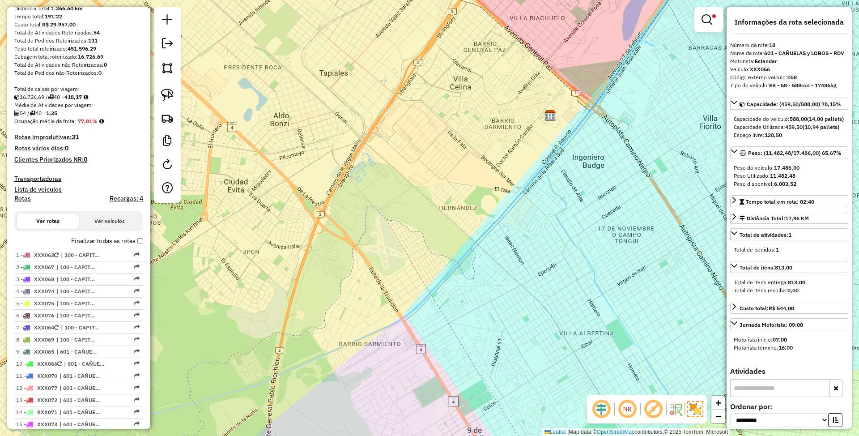
scroll to position [61, 0]
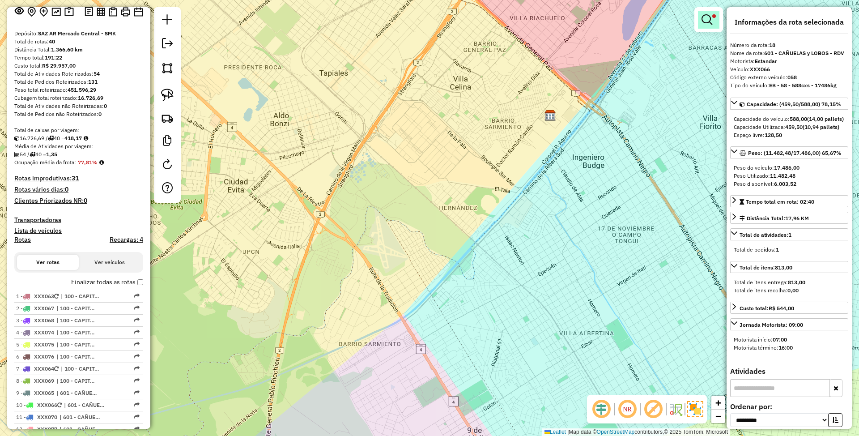
click at [703, 21] on em at bounding box center [706, 19] width 11 height 11
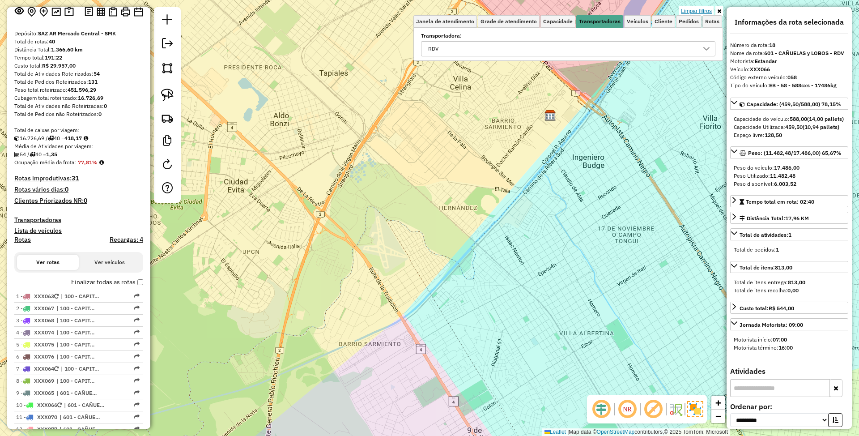
click at [699, 12] on link "Limpar filtros" at bounding box center [696, 11] width 34 height 10
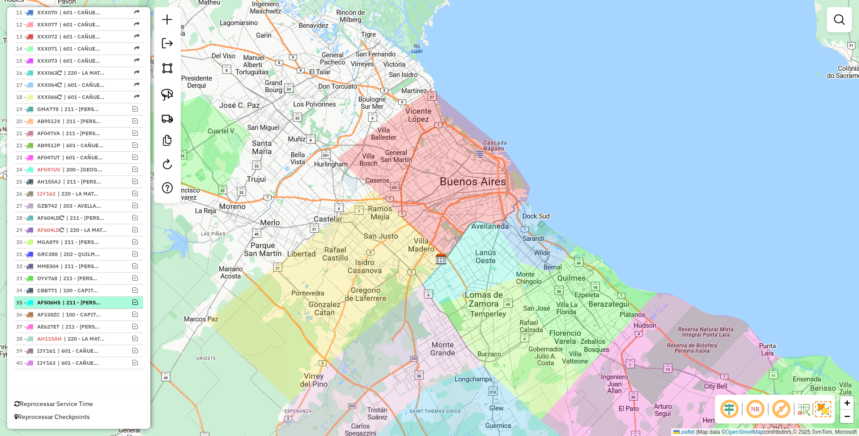
scroll to position [471, 0]
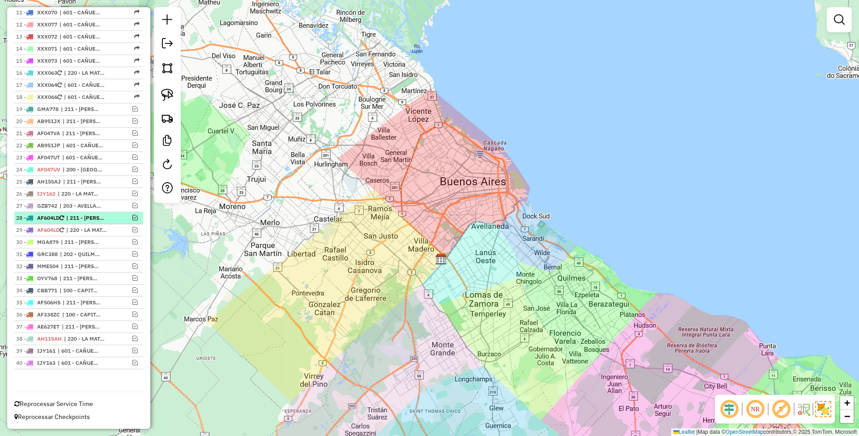
click at [59, 218] on span "AF604LD" at bounding box center [48, 217] width 22 height 7
select select "**********"
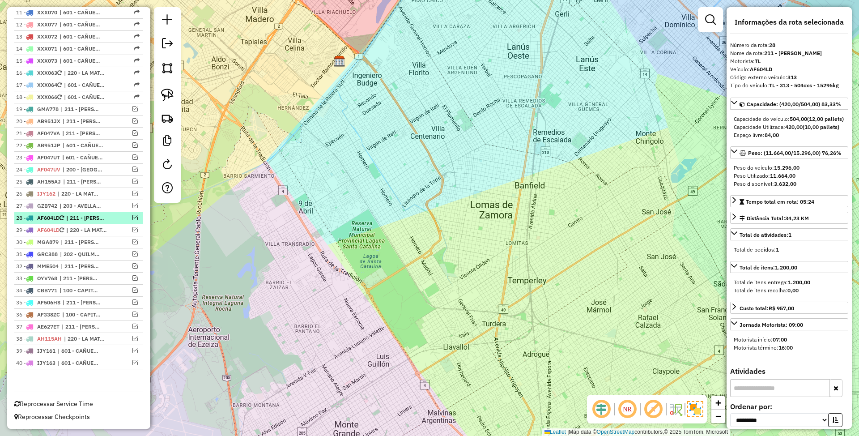
click at [133, 215] on em at bounding box center [134, 217] width 5 height 5
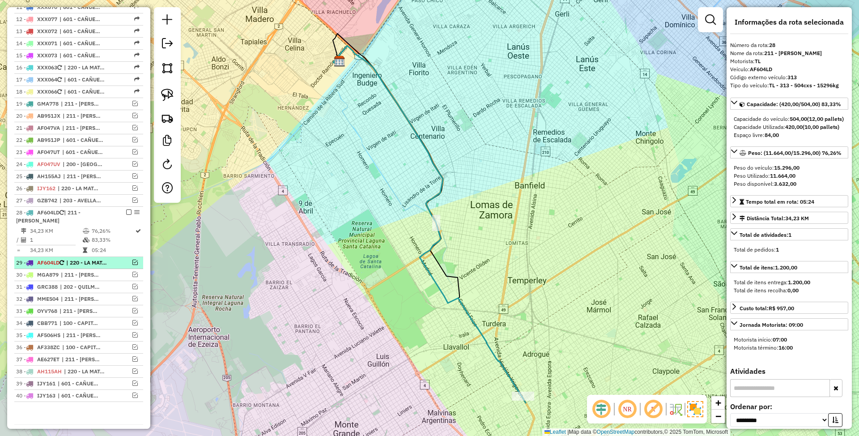
click at [132, 265] on em at bounding box center [134, 261] width 5 height 5
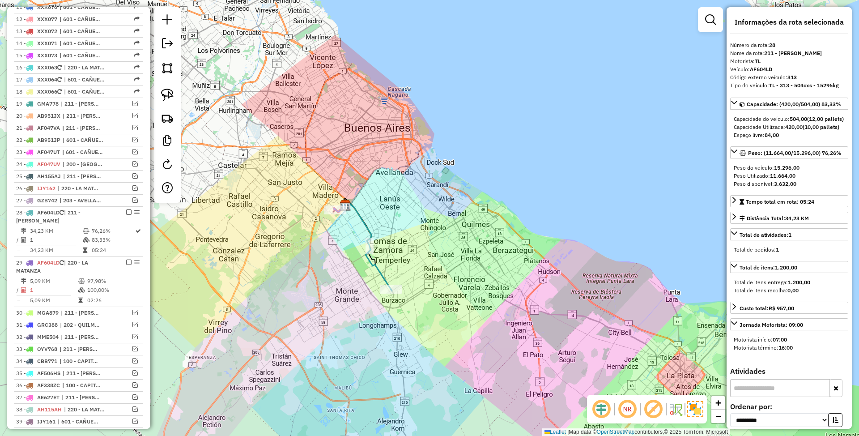
click at [378, 267] on icon at bounding box center [367, 245] width 48 height 89
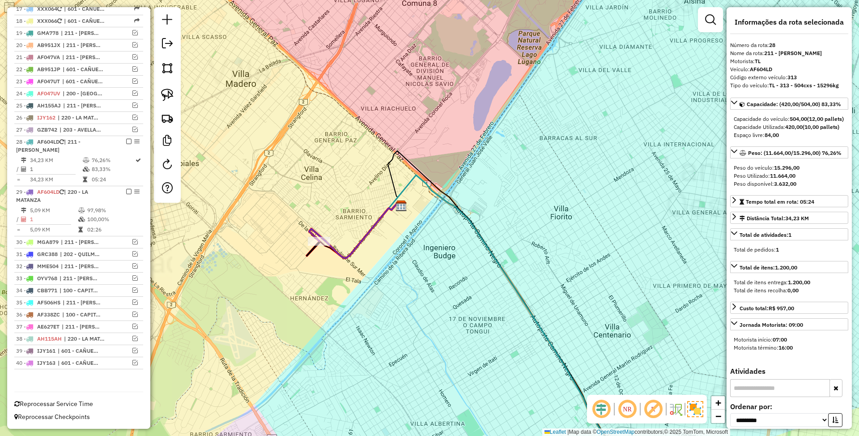
click at [364, 233] on icon at bounding box center [353, 230] width 88 height 55
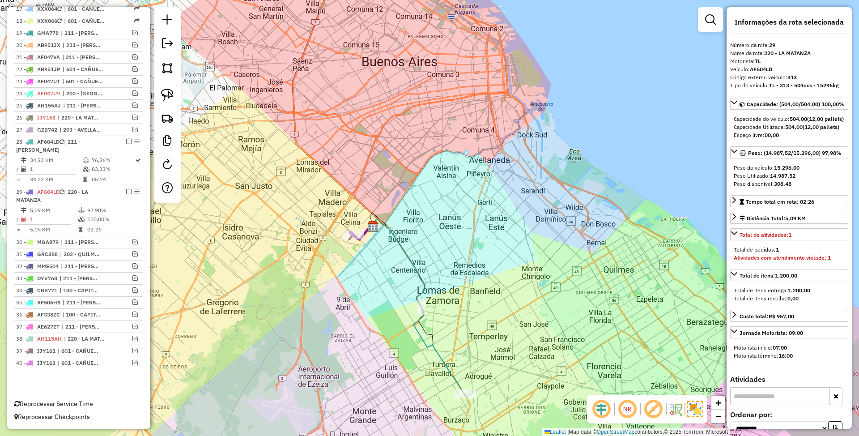
click at [441, 358] on icon at bounding box center [418, 308] width 96 height 178
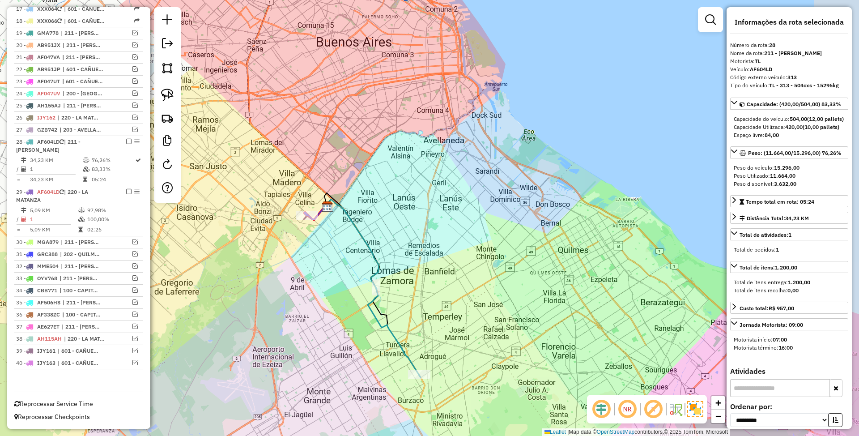
click at [442, 318] on div "Janela de atendimento Grade de atendimento Capacidade Transportadoras Veículos …" at bounding box center [429, 218] width 859 height 436
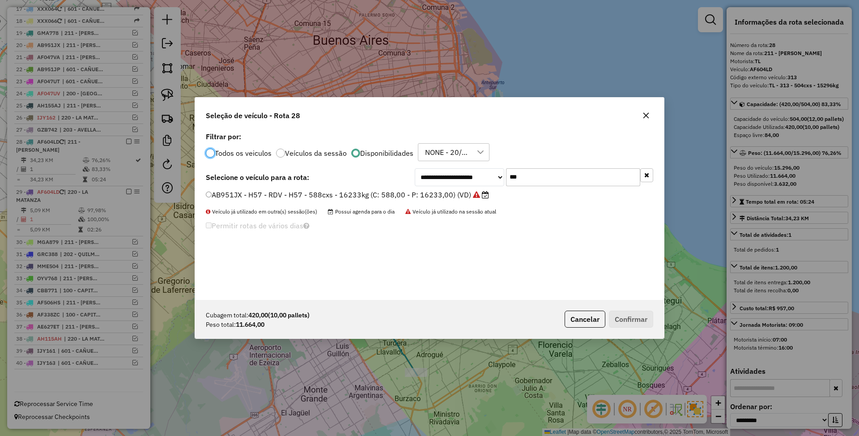
scroll to position [4, 3]
drag, startPoint x: 532, startPoint y: 178, endPoint x: 479, endPoint y: 170, distance: 53.4
click at [479, 170] on div "**********" at bounding box center [534, 177] width 238 height 18
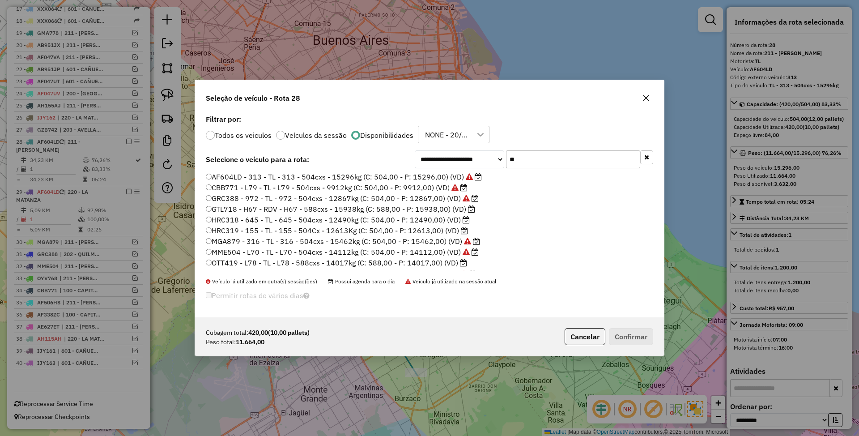
type input "**"
click at [429, 219] on label "HRC318 - 645 - TL - 645 - 504cxs - 12490kg (C: 504,00 - P: 12490,00) (VD)" at bounding box center [338, 219] width 264 height 11
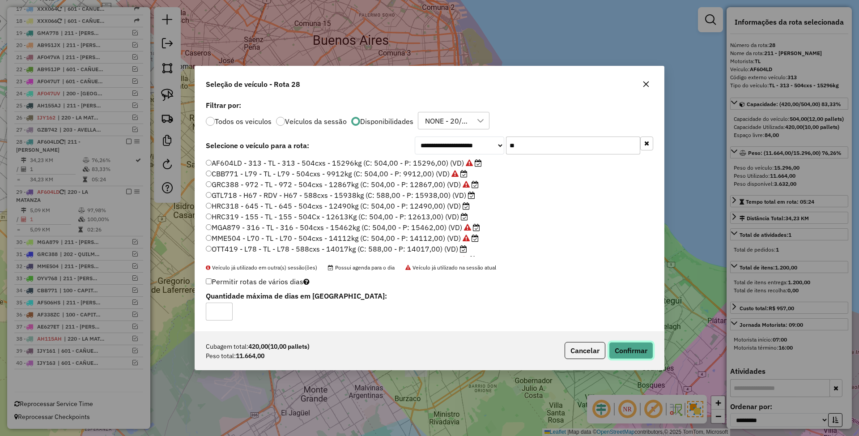
click at [636, 347] on button "Confirmar" at bounding box center [631, 350] width 44 height 17
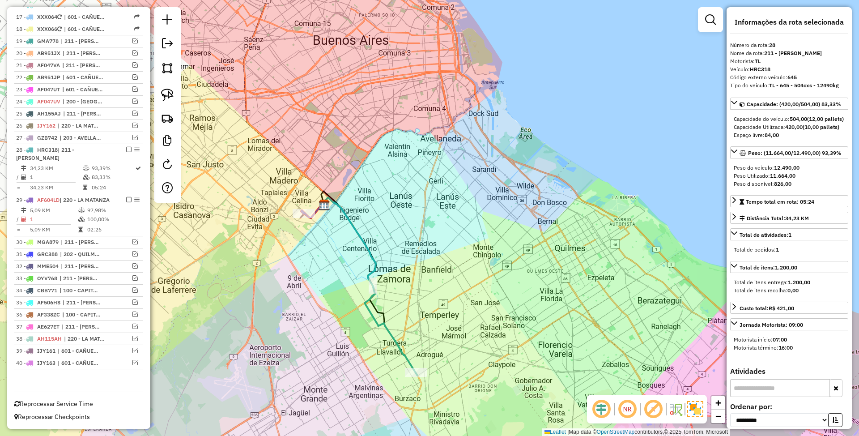
click at [389, 324] on icon at bounding box center [369, 286] width 96 height 178
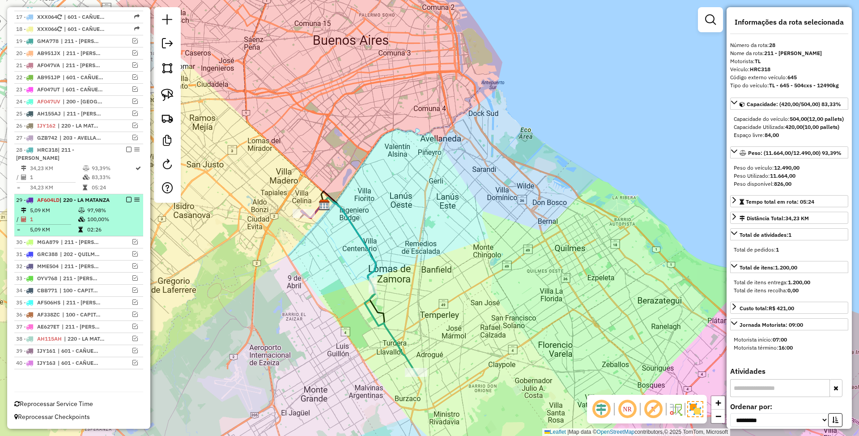
click at [80, 212] on td at bounding box center [82, 210] width 9 height 9
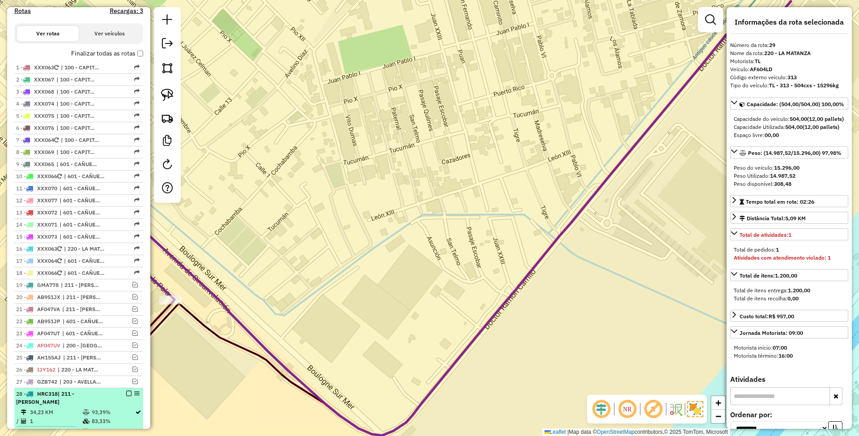
scroll to position [189, 0]
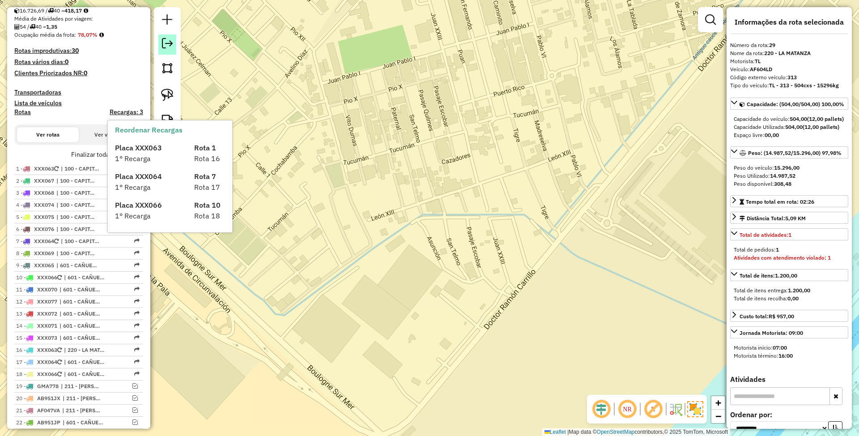
click at [169, 41] on em at bounding box center [167, 43] width 11 height 11
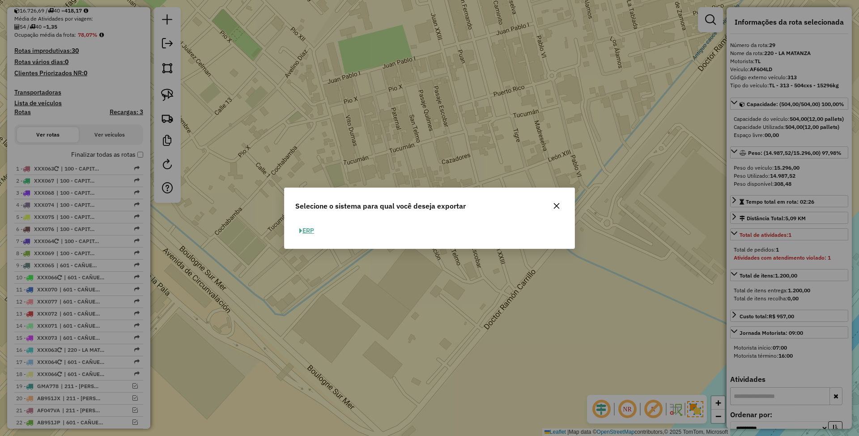
click at [309, 230] on button "ERP" at bounding box center [306, 231] width 23 height 14
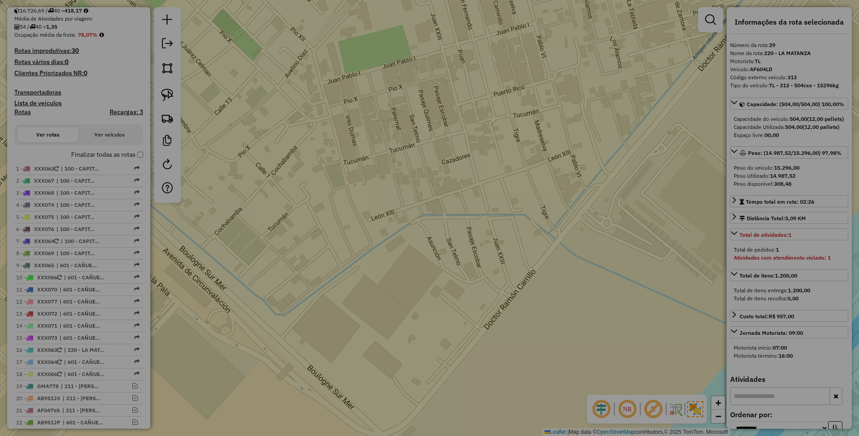
select select "**"
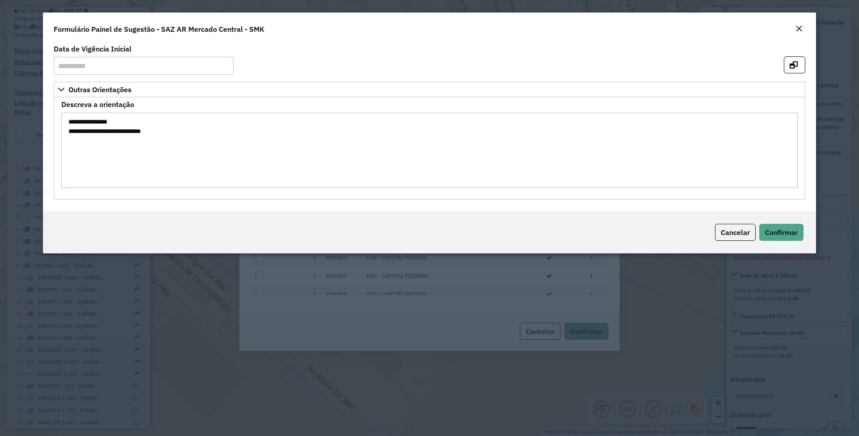
click at [798, 28] on em "Close" at bounding box center [798, 28] width 7 height 7
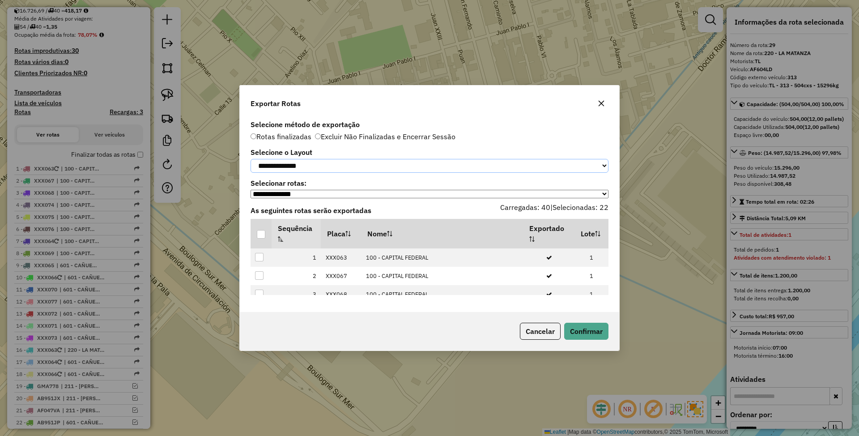
click at [344, 159] on select "**********" at bounding box center [429, 166] width 358 height 14
select select "*********"
click at [250, 159] on select "**********" at bounding box center [429, 166] width 358 height 14
click at [260, 237] on div at bounding box center [261, 234] width 8 height 8
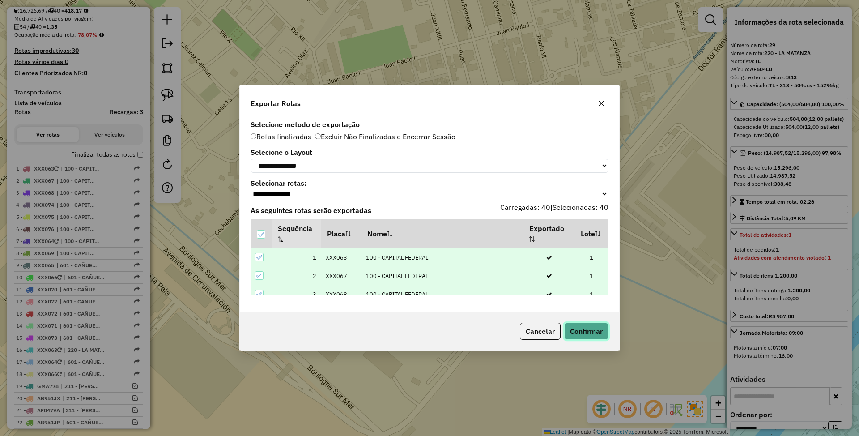
click at [599, 335] on button "Confirmar" at bounding box center [586, 330] width 44 height 17
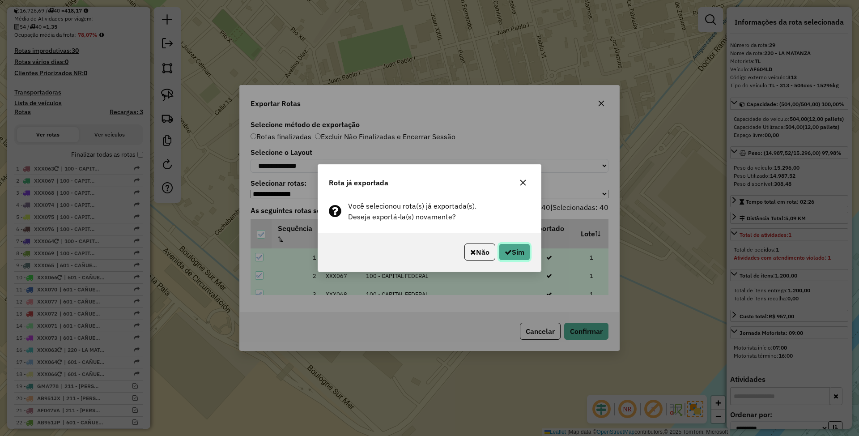
click at [524, 253] on button "Sim" at bounding box center [514, 251] width 31 height 17
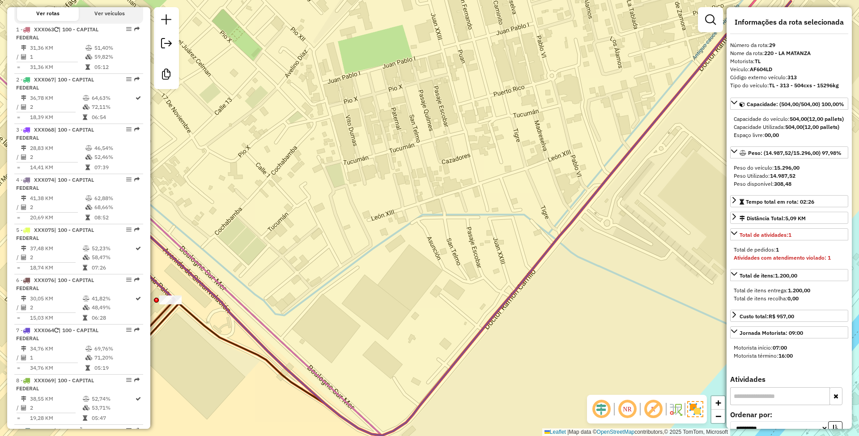
scroll to position [0, 0]
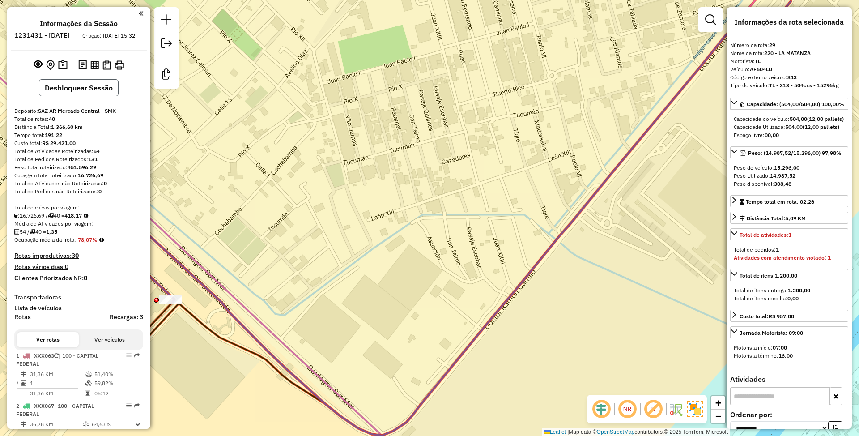
click at [77, 96] on button "Desbloquear Sessão" at bounding box center [79, 87] width 80 height 17
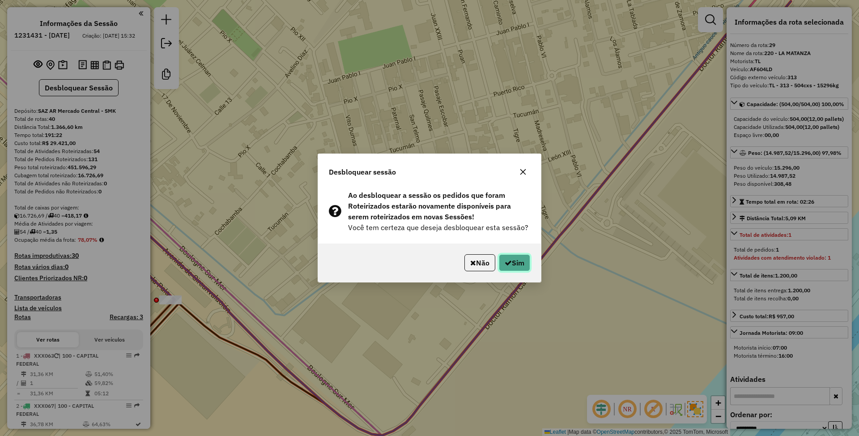
click at [507, 263] on icon "button" at bounding box center [507, 262] width 7 height 7
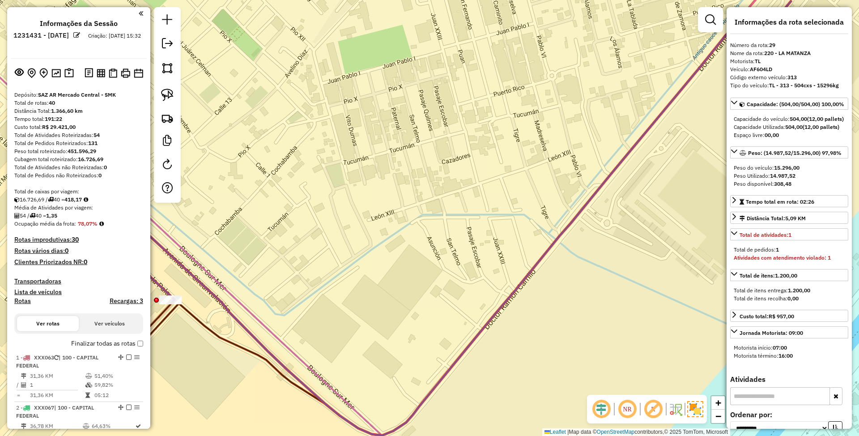
scroll to position [119, 0]
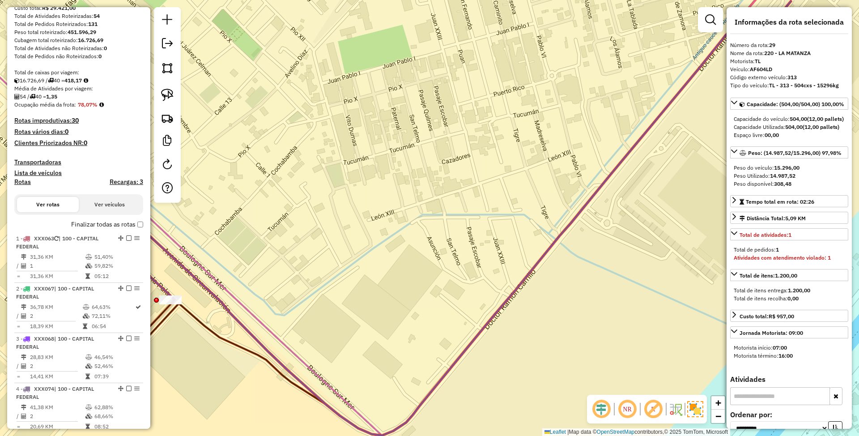
click at [710, 18] on em at bounding box center [710, 19] width 11 height 11
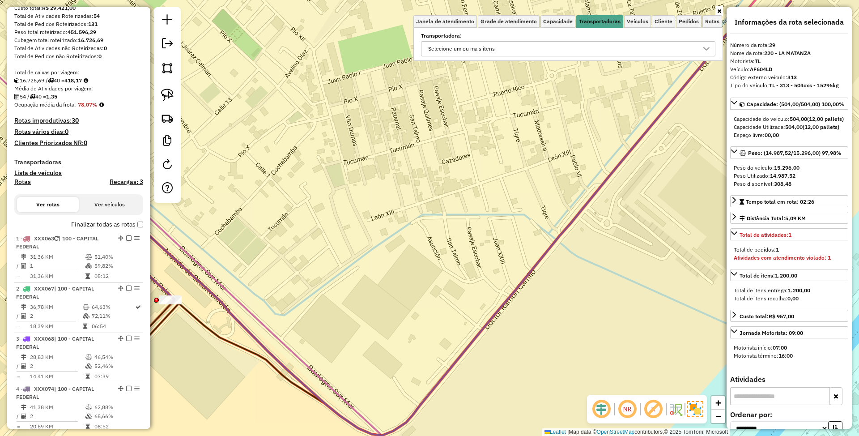
click at [617, 43] on div "Selecione um ou mais itens" at bounding box center [561, 49] width 273 height 14
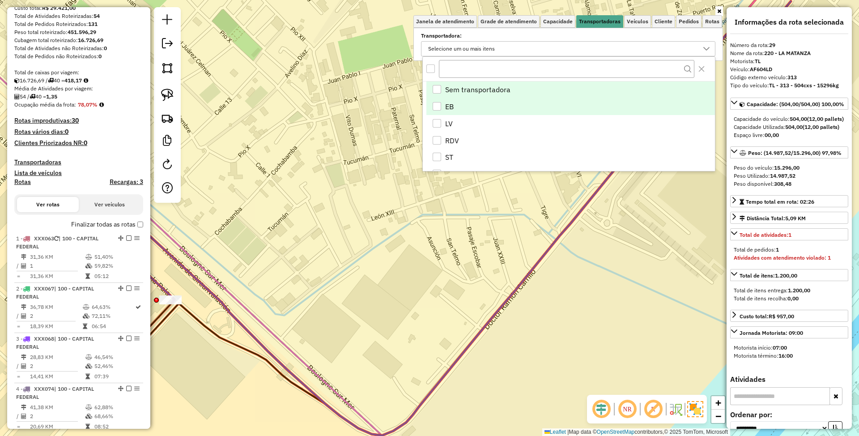
click at [437, 104] on div "EB" at bounding box center [436, 106] width 8 height 8
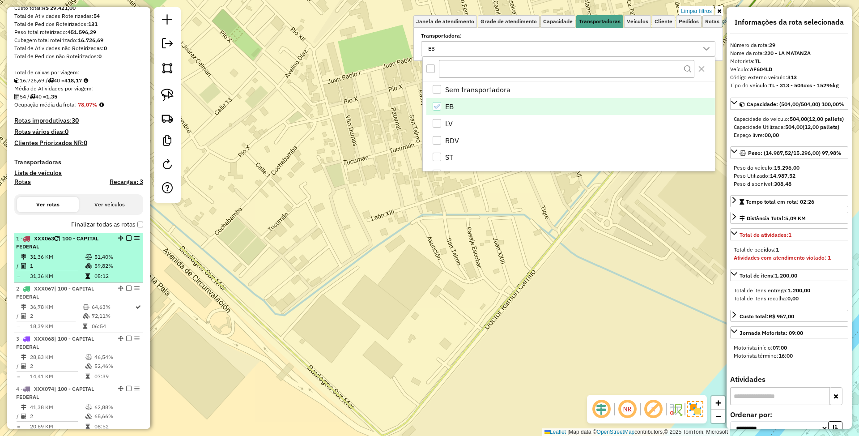
click at [61, 253] on td "31,36 KM" at bounding box center [57, 256] width 55 height 9
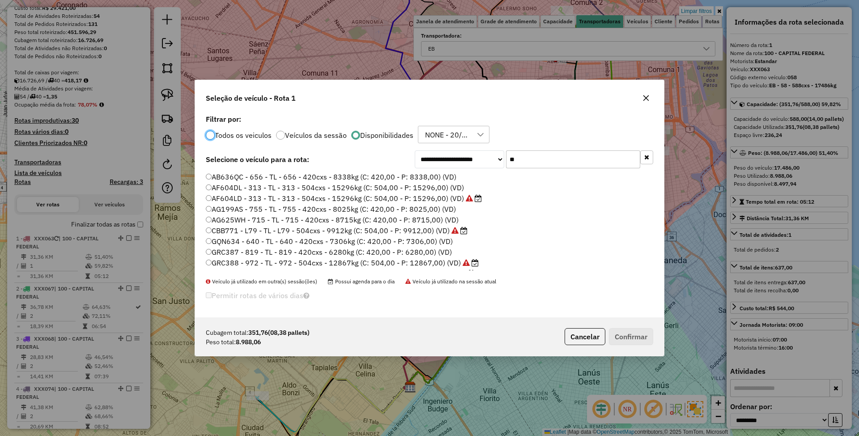
scroll to position [4, 3]
drag, startPoint x: 521, startPoint y: 160, endPoint x: 475, endPoint y: 148, distance: 47.4
click at [475, 148] on div "**********" at bounding box center [429, 214] width 469 height 205
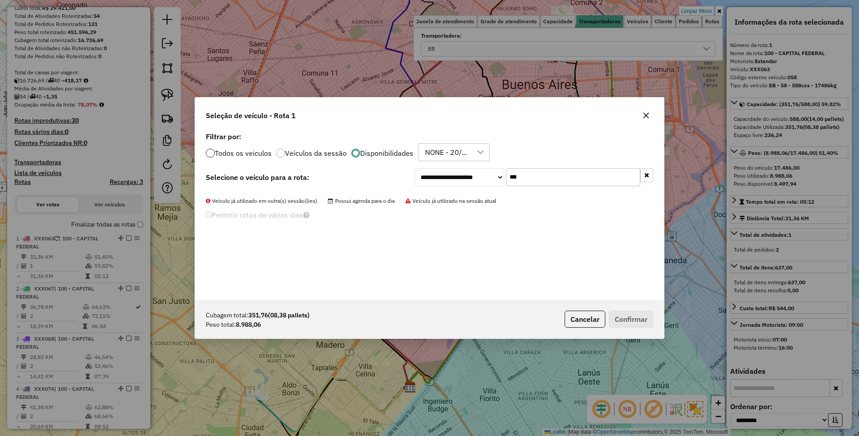
type input "***"
click at [208, 150] on div at bounding box center [210, 152] width 9 height 9
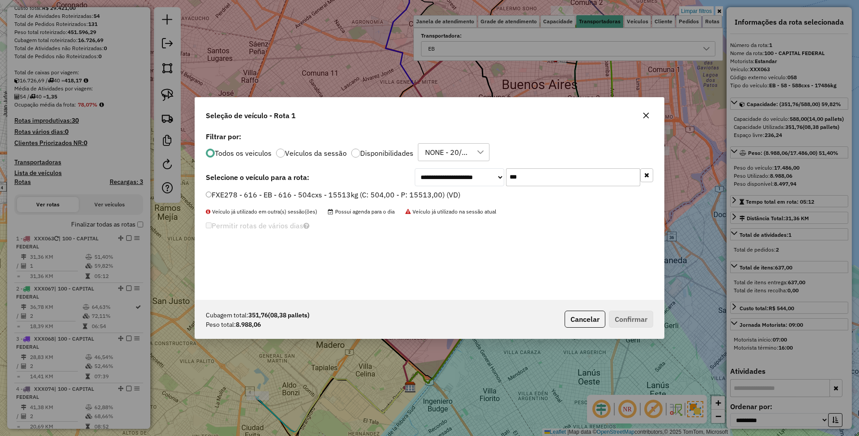
click at [292, 195] on label "FXE278 - 616 - EB - 616 - 504cxs - 15513kg (C: 504,00 - P: 15513,00) (VD)" at bounding box center [333, 194] width 254 height 11
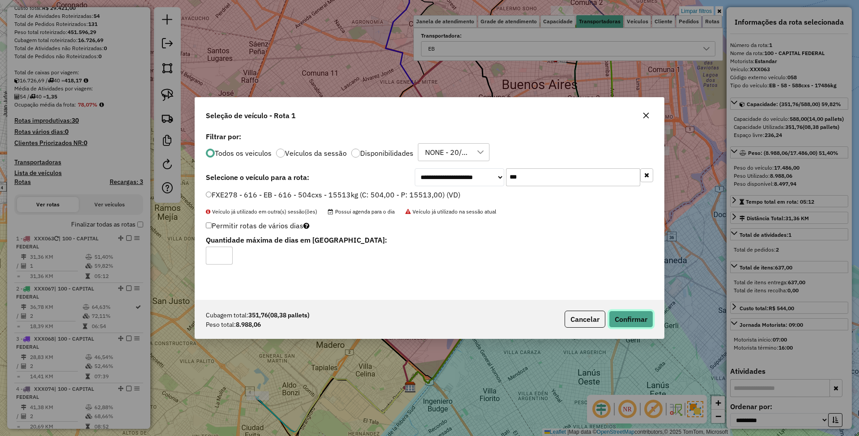
click at [631, 319] on button "Confirmar" at bounding box center [631, 318] width 44 height 17
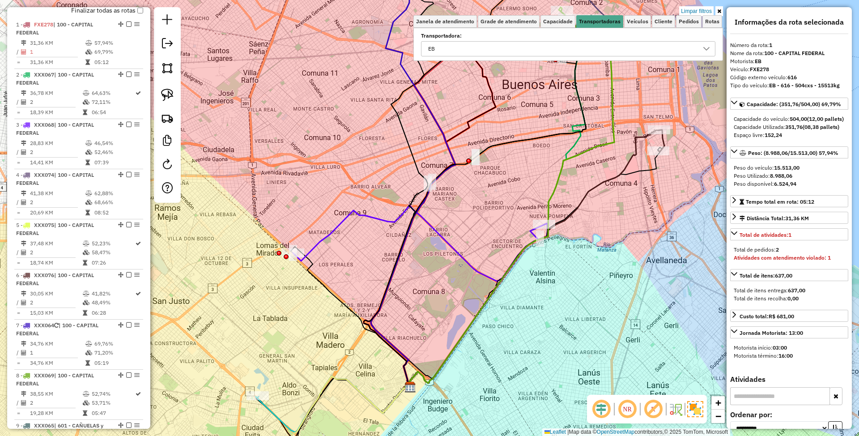
scroll to position [344, 0]
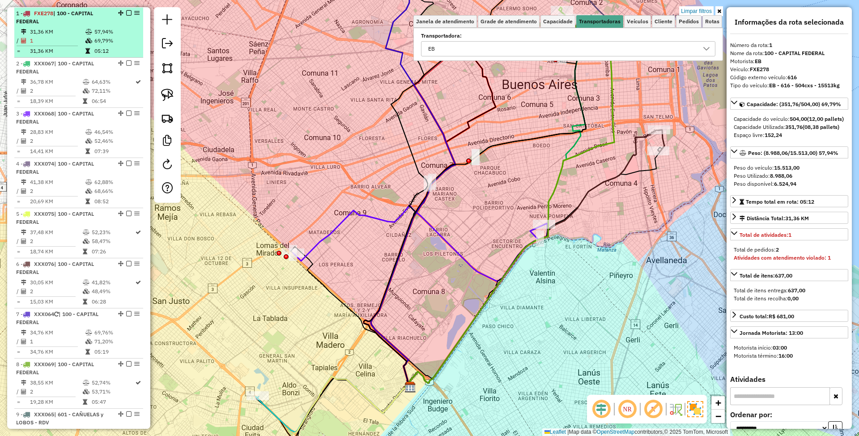
click at [126, 13] on em at bounding box center [128, 12] width 5 height 5
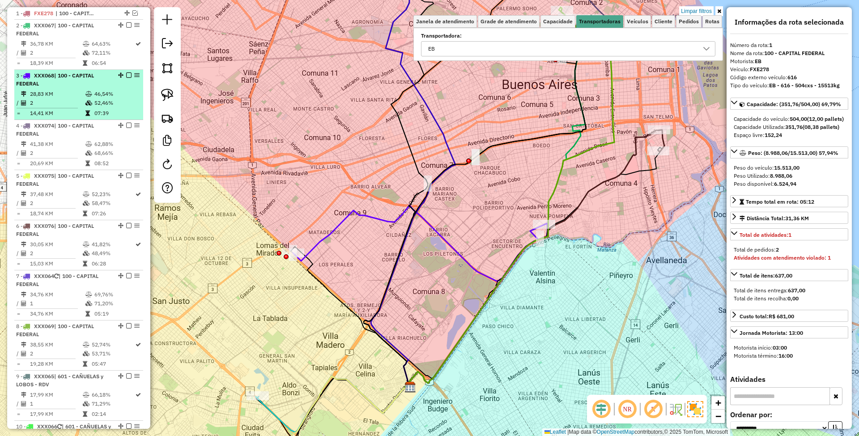
click at [52, 75] on span "XXX068" at bounding box center [44, 75] width 20 height 7
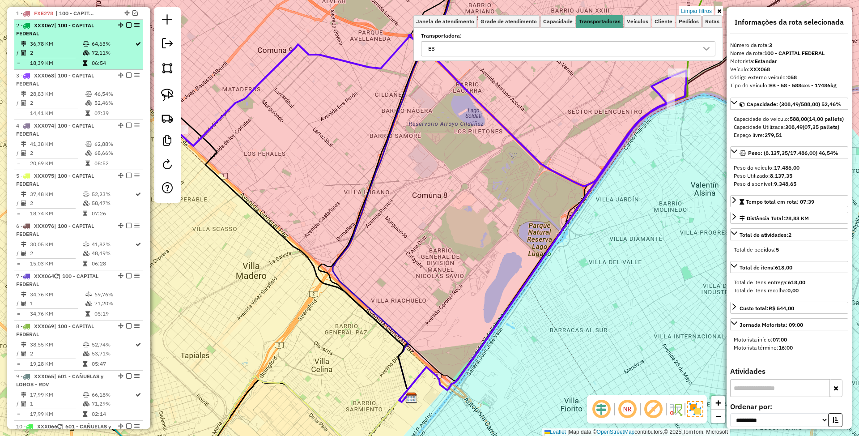
click at [59, 29] on div "2 - XXX067 | 100 - CAPITAL FEDERAL" at bounding box center [63, 29] width 95 height 16
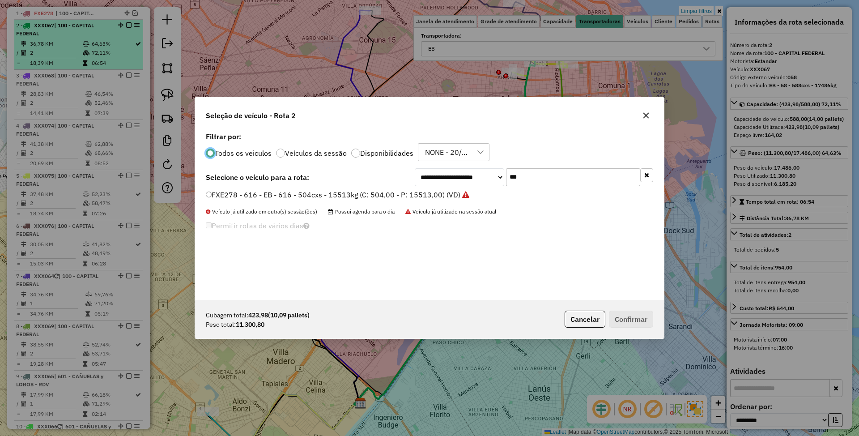
scroll to position [4, 3]
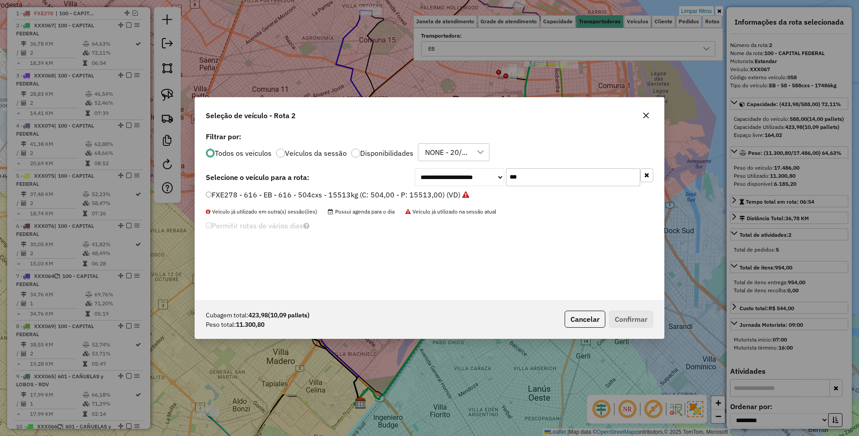
drag, startPoint x: 519, startPoint y: 172, endPoint x: 479, endPoint y: 157, distance: 42.0
click at [479, 157] on div "**********" at bounding box center [429, 215] width 469 height 170
type input "***"
click at [408, 195] on label "FGV289 - 049 - EB - 049 - 504cxs - 14134kg (C: 504,00 - P: 14134,00) (VD)" at bounding box center [333, 194] width 255 height 11
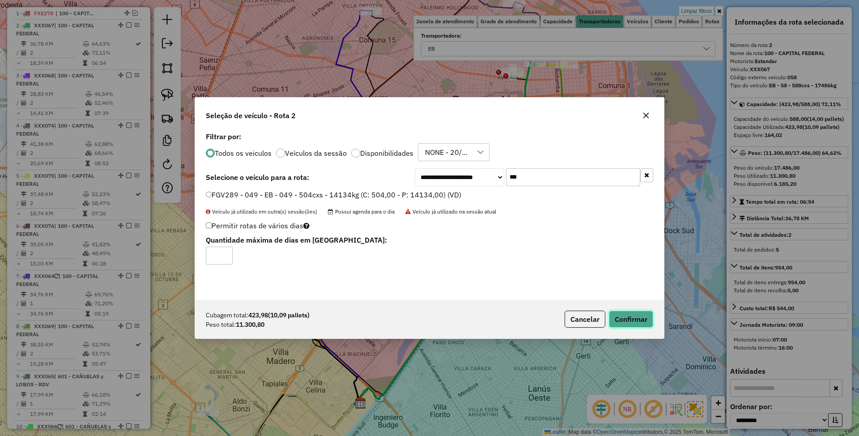
click at [631, 317] on button "Confirmar" at bounding box center [631, 318] width 44 height 17
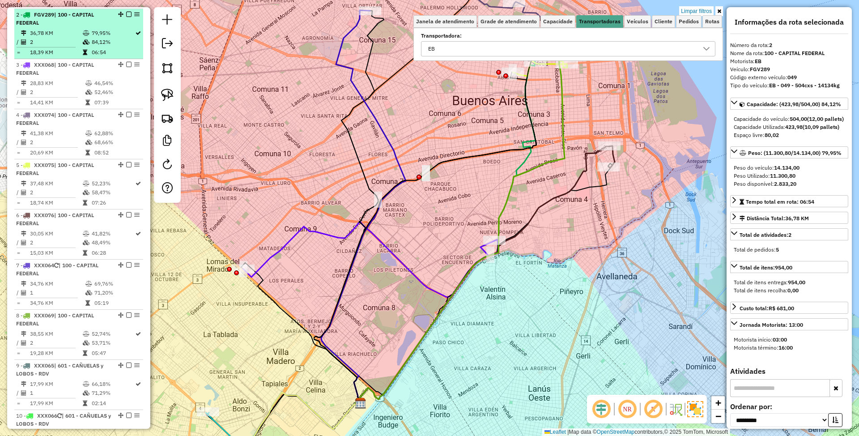
scroll to position [356, 0]
click at [127, 13] on em at bounding box center [128, 12] width 5 height 5
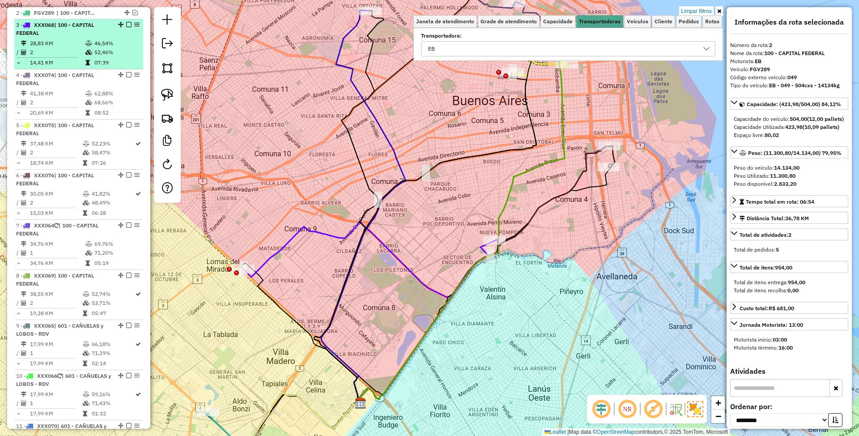
click at [71, 38] on li "3 - XXX068 | 100 - CAPITAL FEDERAL 28,83 KM 46,54% / 2 52,46% = 14,41 KM 07:39" at bounding box center [78, 44] width 129 height 50
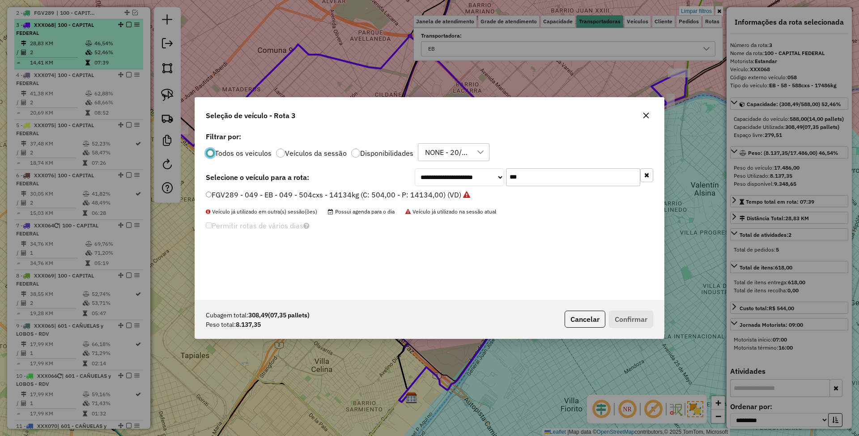
scroll to position [4, 3]
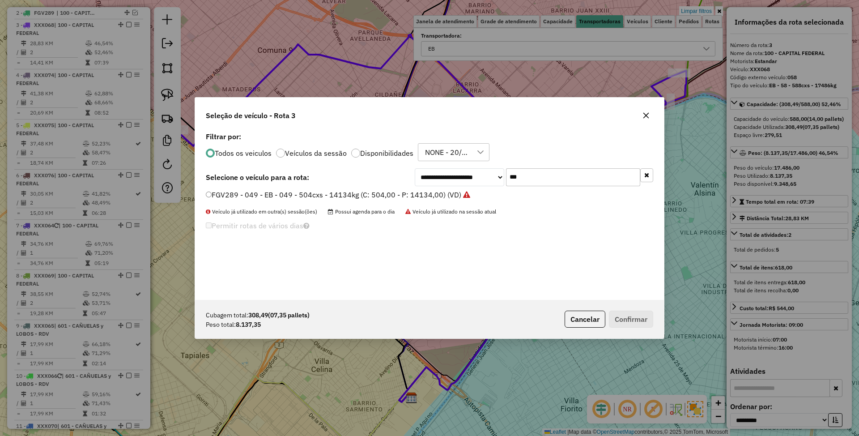
drag, startPoint x: 525, startPoint y: 181, endPoint x: 485, endPoint y: 163, distance: 43.5
click at [493, 169] on div "**********" at bounding box center [534, 177] width 238 height 18
type input "***"
click at [373, 194] on label "AC037SO - 308 - EB - 308 - 420cxs - 13451kg (C: 420,00 - P: 13451,00) (VD)" at bounding box center [336, 194] width 260 height 11
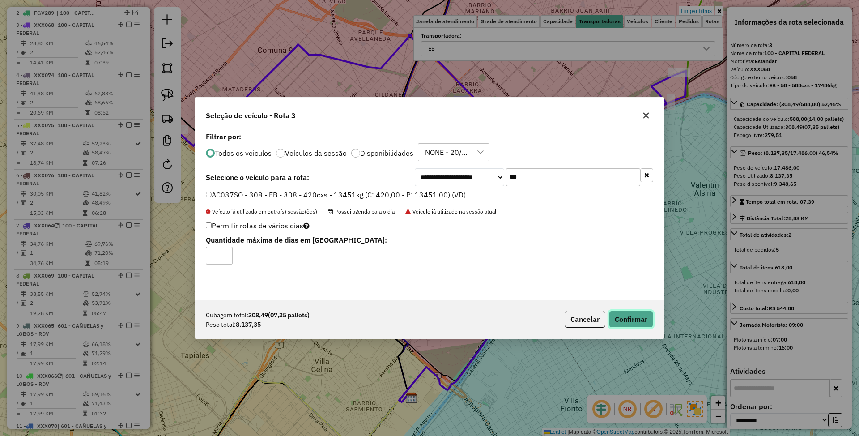
click at [627, 318] on button "Confirmar" at bounding box center [631, 318] width 44 height 17
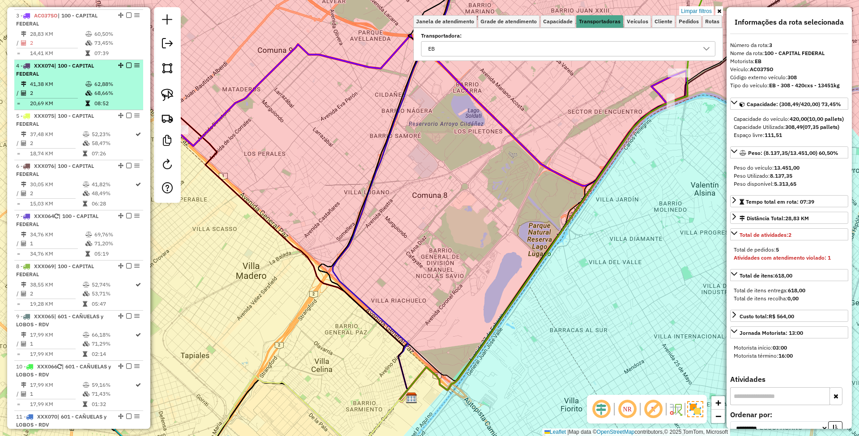
scroll to position [369, 0]
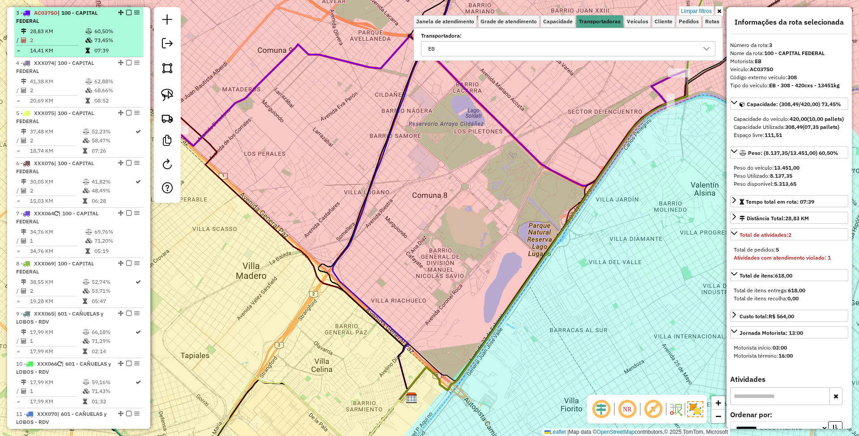
click at [126, 13] on em at bounding box center [128, 12] width 5 height 5
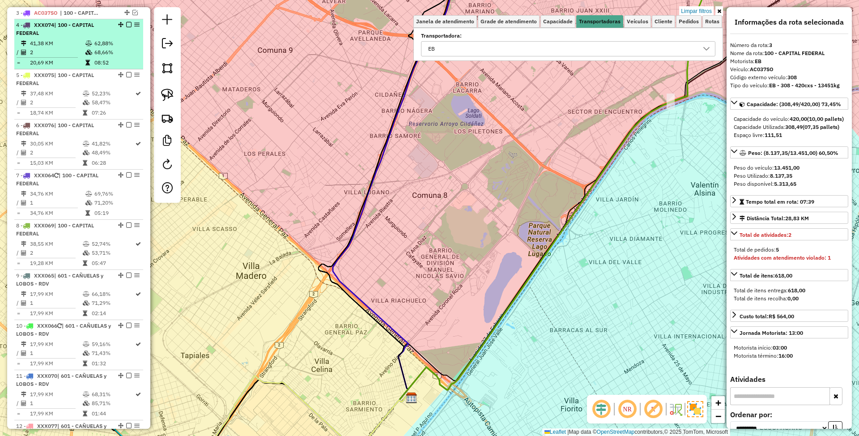
click at [65, 43] on td "41,38 KM" at bounding box center [57, 43] width 55 height 9
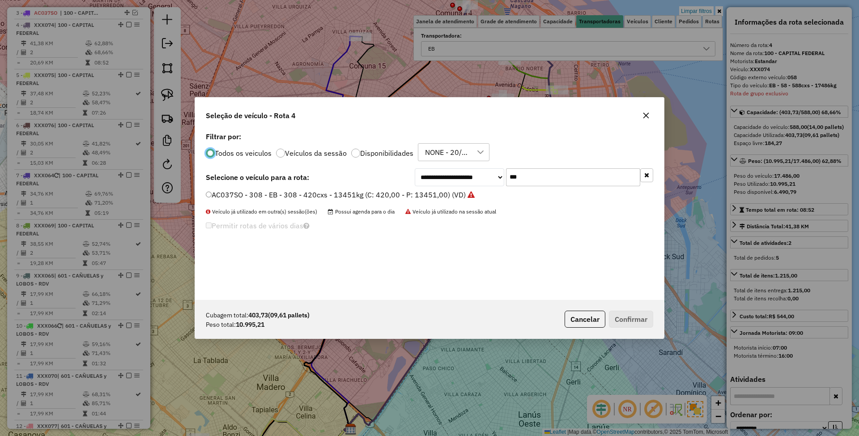
scroll to position [4, 3]
drag, startPoint x: 521, startPoint y: 174, endPoint x: 492, endPoint y: 165, distance: 29.6
click at [492, 165] on div "**********" at bounding box center [429, 215] width 469 height 170
type input "***"
click at [380, 196] on label "AE669HW - 382 - EB - 382 - 504cxs - 14052kg (C: 504,00 - P: 14052,00) (VD)" at bounding box center [337, 194] width 262 height 11
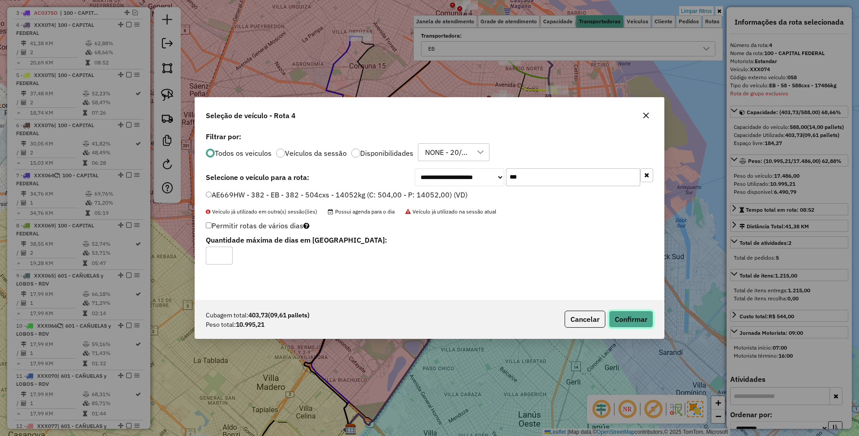
click at [628, 321] on button "Confirmar" at bounding box center [631, 318] width 44 height 17
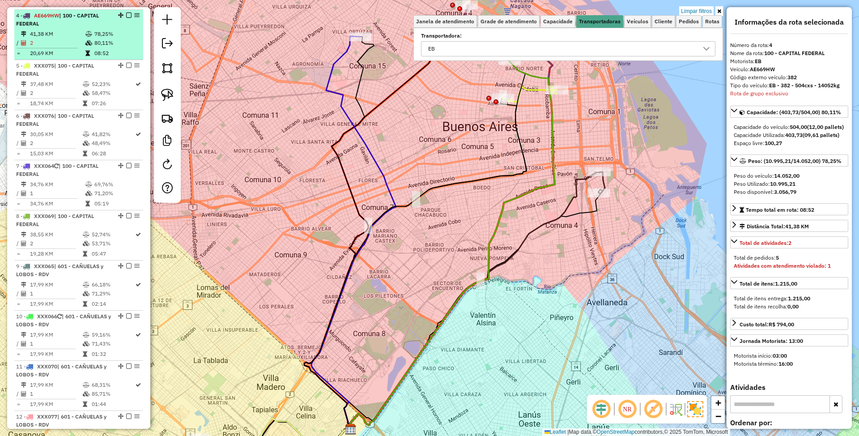
scroll to position [380, 0]
click at [126, 13] on em at bounding box center [128, 12] width 5 height 5
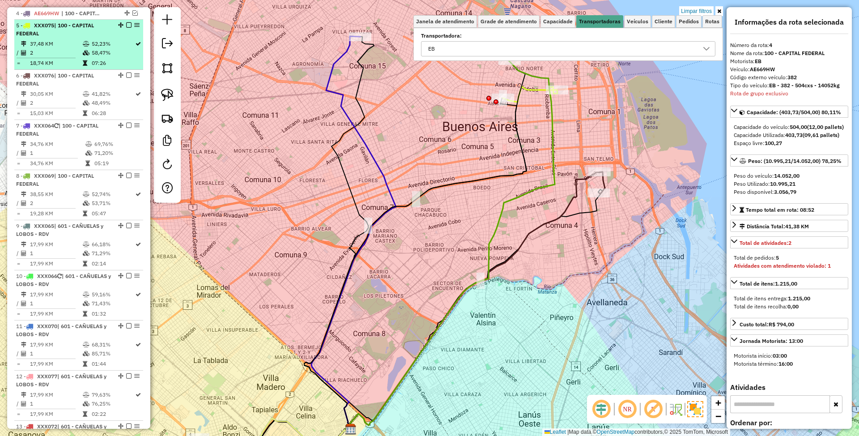
click at [68, 41] on td "37,48 KM" at bounding box center [56, 43] width 53 height 9
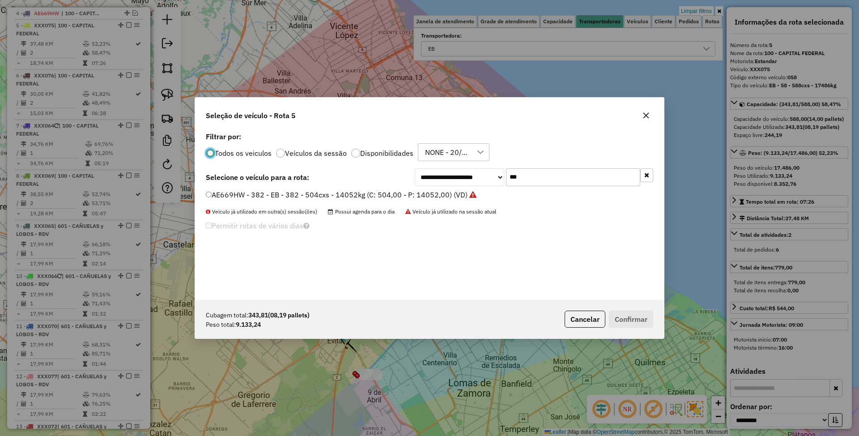
scroll to position [4, 3]
drag, startPoint x: 534, startPoint y: 178, endPoint x: 460, endPoint y: 172, distance: 74.5
click at [460, 172] on div "**********" at bounding box center [534, 177] width 238 height 18
type input "***"
click at [411, 191] on label "KUM536 - H39 - EB - H39 - 420Cx - 9597Kg (C: 420,00 - P: 9597,00) (VD)" at bounding box center [329, 194] width 247 height 11
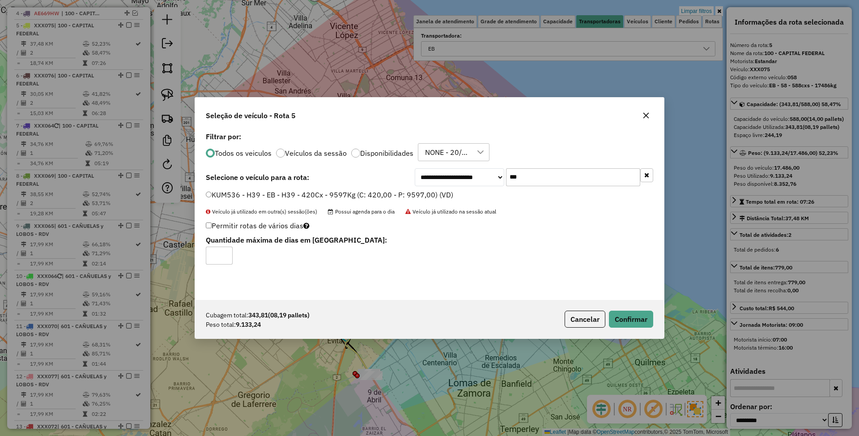
click at [627, 309] on div "Cubagem total: 343,81 (08,19 pallets) Peso total: 9.133,24 Cancelar Confirmar" at bounding box center [429, 319] width 469 height 38
click at [628, 316] on button "Confirmar" at bounding box center [631, 318] width 44 height 17
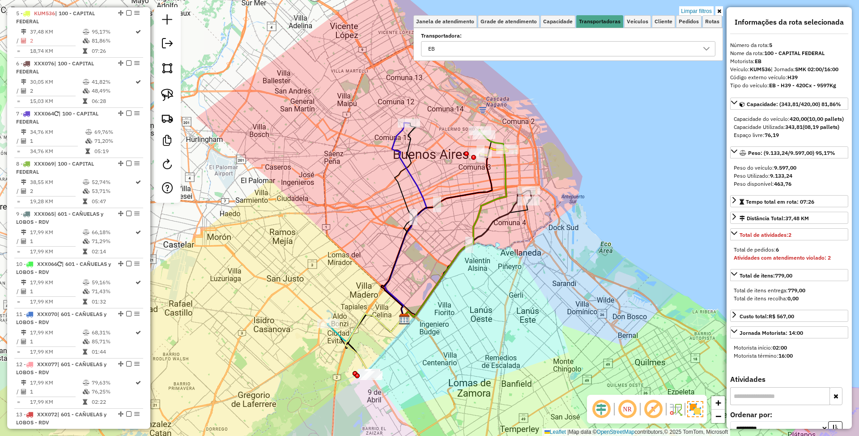
scroll to position [393, 0]
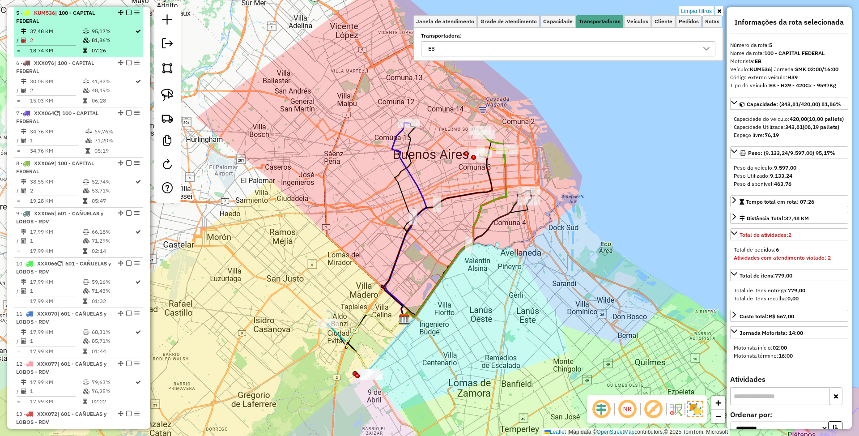
click at [127, 10] on em at bounding box center [128, 12] width 5 height 5
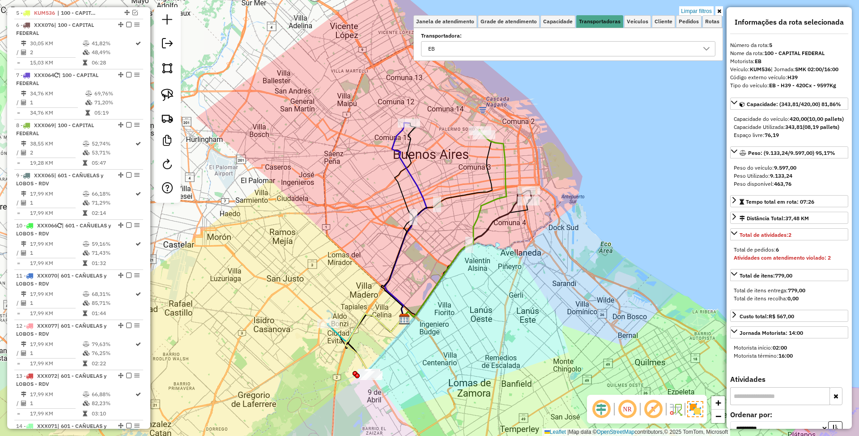
click at [84, 39] on td at bounding box center [86, 43] width 9 height 9
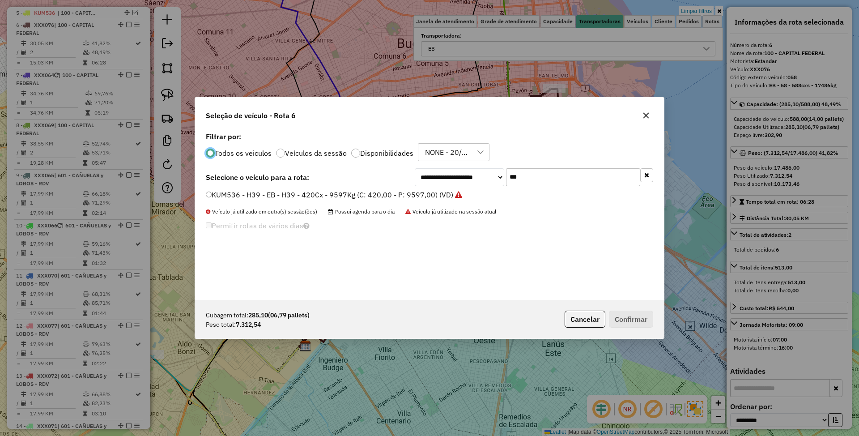
scroll to position [4, 3]
drag, startPoint x: 551, startPoint y: 176, endPoint x: 461, endPoint y: 178, distance: 90.4
click at [461, 178] on div "**********" at bounding box center [534, 177] width 238 height 18
type input "***"
click at [335, 192] on label "FYI461 - 302 - EB - 302 - 588cxs - 12722kg (C: 588,00 - P: 12722,00) (VD)" at bounding box center [332, 194] width 253 height 11
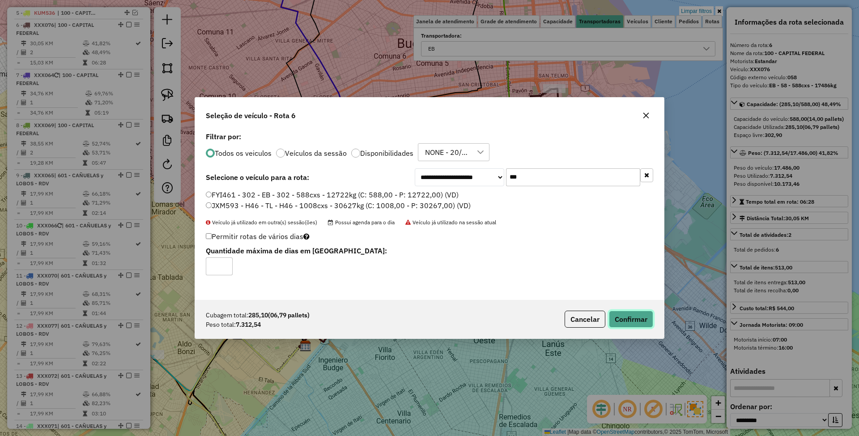
click at [628, 317] on button "Confirmar" at bounding box center [631, 318] width 44 height 17
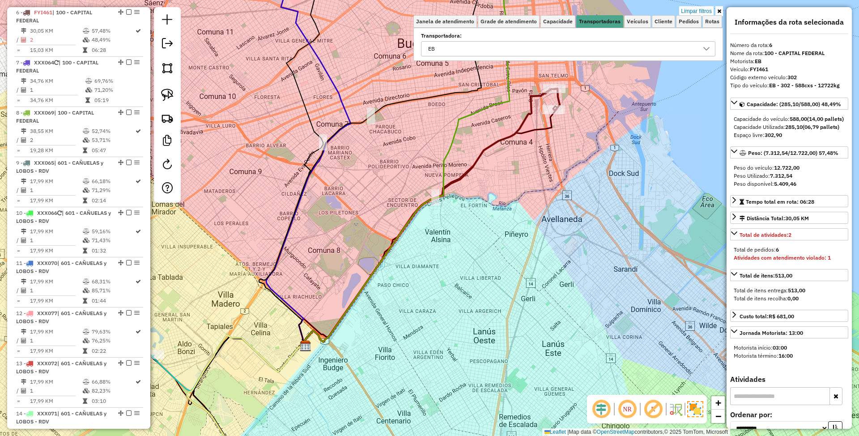
scroll to position [405, 0]
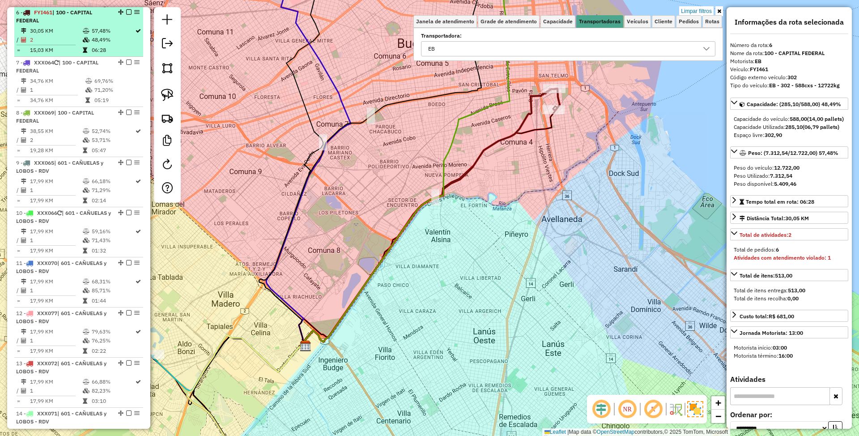
click at [127, 12] on em at bounding box center [128, 11] width 5 height 5
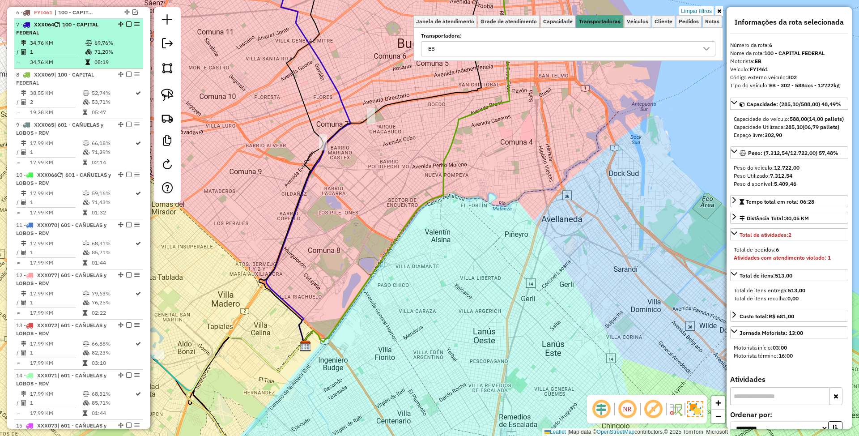
click at [71, 40] on td "34,76 KM" at bounding box center [57, 42] width 55 height 9
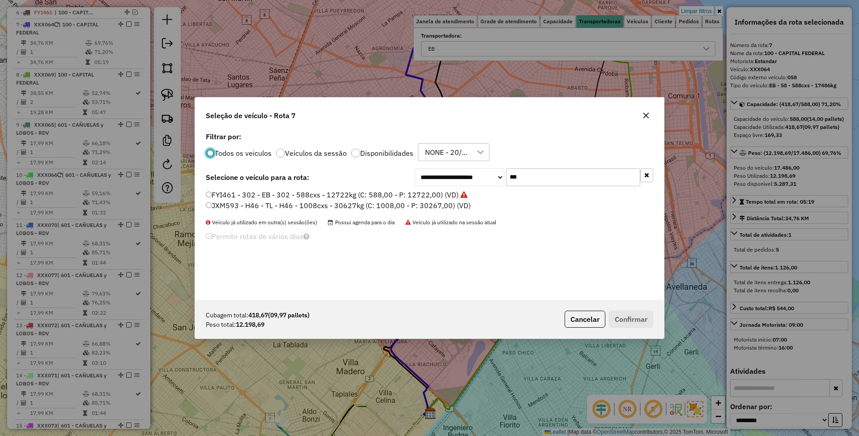
scroll to position [4, 3]
drag, startPoint x: 468, startPoint y: 161, endPoint x: 455, endPoint y: 160, distance: 12.6
click at [455, 160] on div "**********" at bounding box center [429, 215] width 469 height 170
type input "***"
click at [326, 195] on label "JKQ294 - 304 - EB - 304 - 504cxs - 9029kg (C: 504,00 - P: 9029,00) (VD)" at bounding box center [329, 194] width 246 height 11
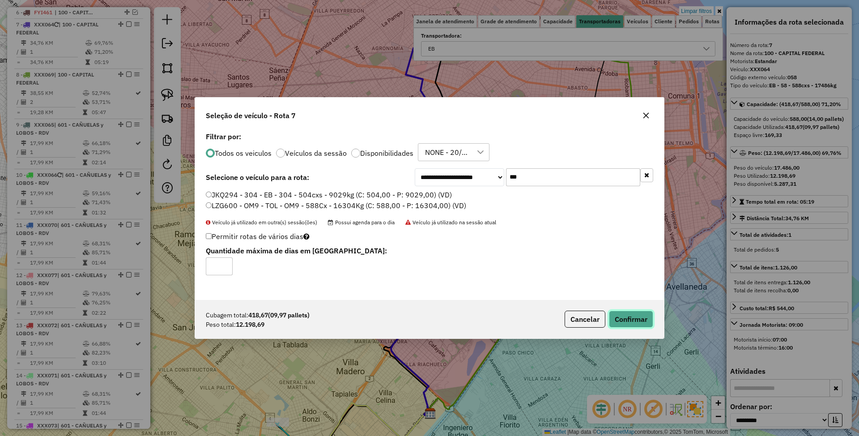
click at [636, 317] on button "Confirmar" at bounding box center [631, 318] width 44 height 17
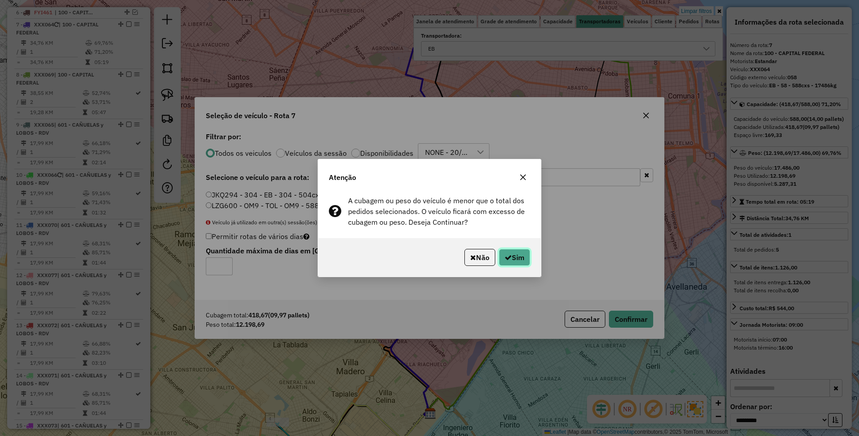
click at [516, 259] on button "Sim" at bounding box center [514, 257] width 31 height 17
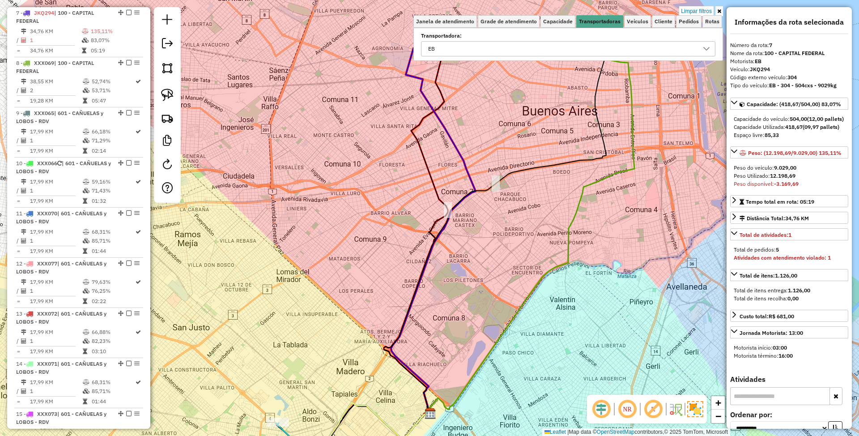
scroll to position [417, 0]
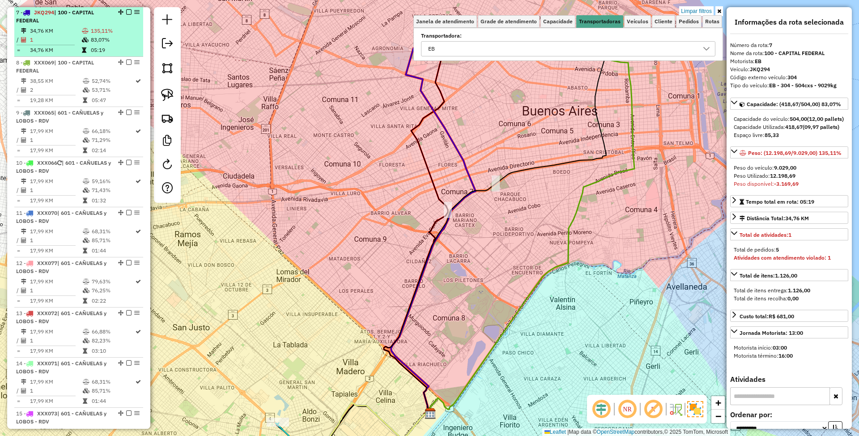
click at [128, 11] on em at bounding box center [128, 11] width 5 height 5
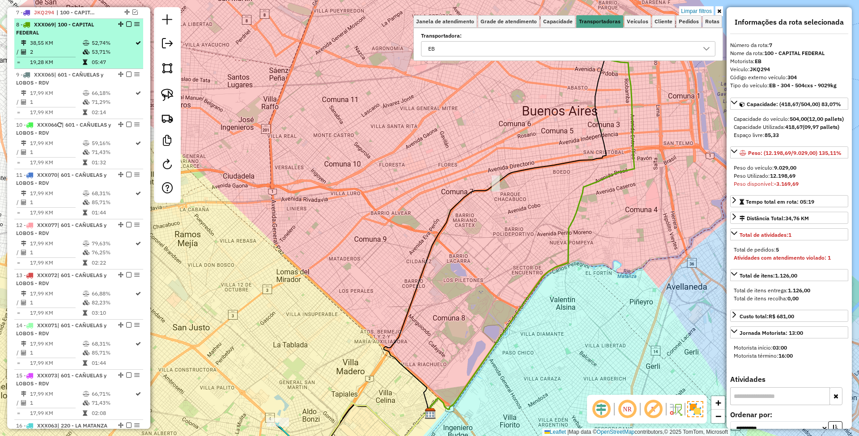
click at [59, 31] on div "8 - XXX069 | 100 - CAPITAL FEDERAL" at bounding box center [63, 29] width 95 height 16
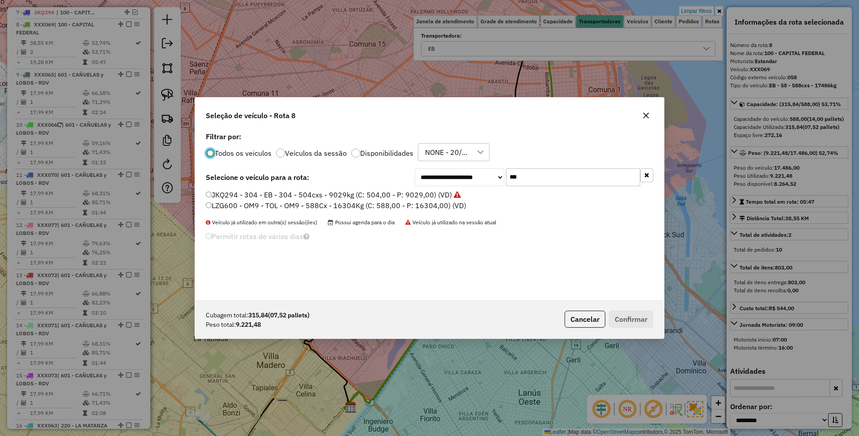
scroll to position [4, 3]
drag, startPoint x: 531, startPoint y: 177, endPoint x: 479, endPoint y: 164, distance: 53.6
click at [479, 164] on div "**********" at bounding box center [429, 215] width 469 height 170
type input "***"
click at [326, 195] on label "FEQ988 - 280 - EB - 280 - 420Cx - 7976Kg (C: 420,00 - P: 7976,00) (VD)" at bounding box center [328, 194] width 244 height 11
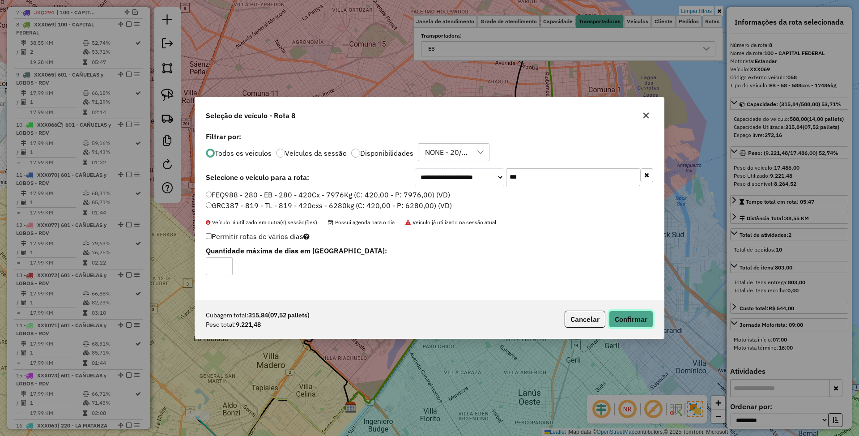
click at [636, 319] on button "Confirmar" at bounding box center [631, 318] width 44 height 17
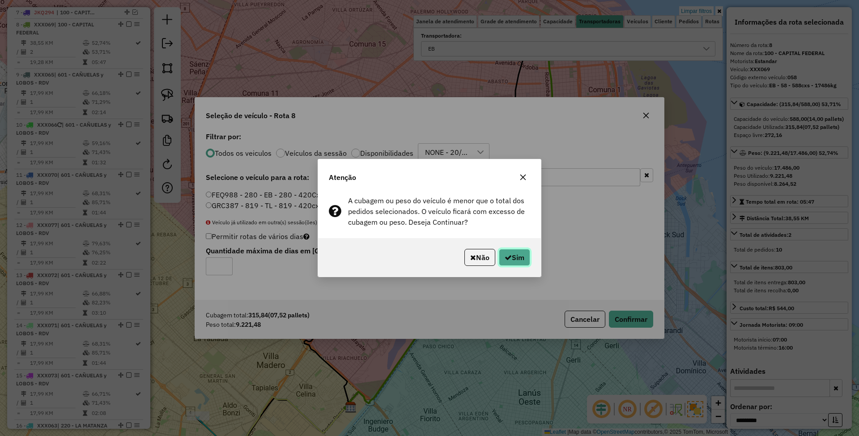
click at [518, 250] on button "Sim" at bounding box center [514, 257] width 31 height 17
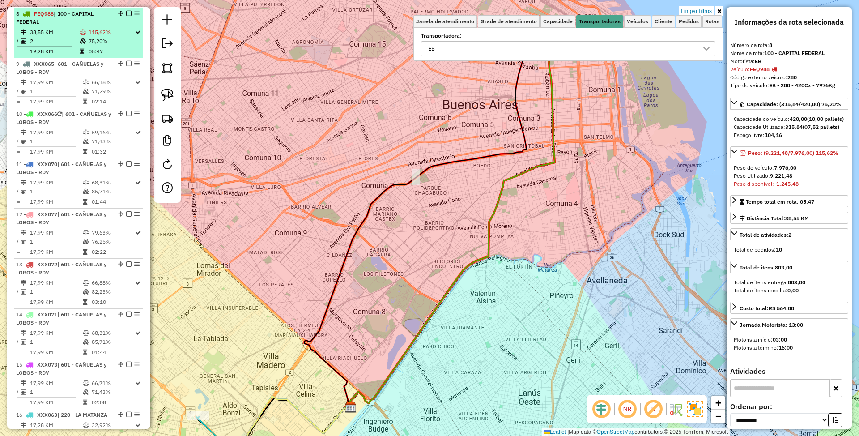
scroll to position [430, 0]
click at [126, 12] on em at bounding box center [128, 11] width 5 height 5
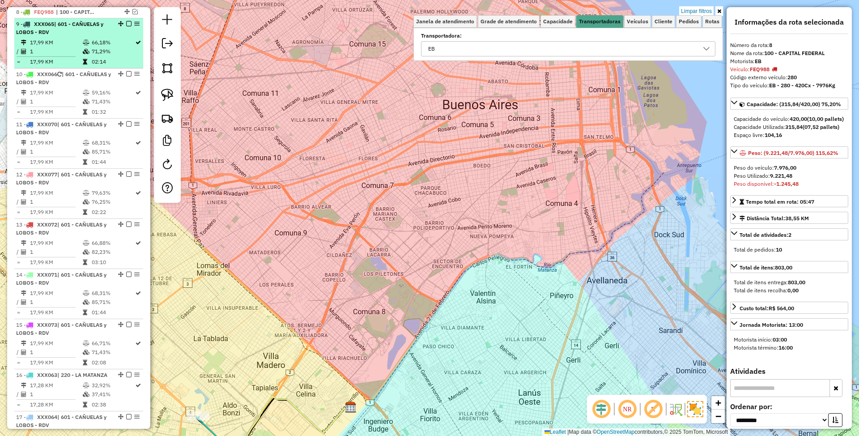
click at [65, 31] on div "9 - XXX065 | 601 - CAÑUELAS y LOBOS - RDV" at bounding box center [63, 28] width 95 height 16
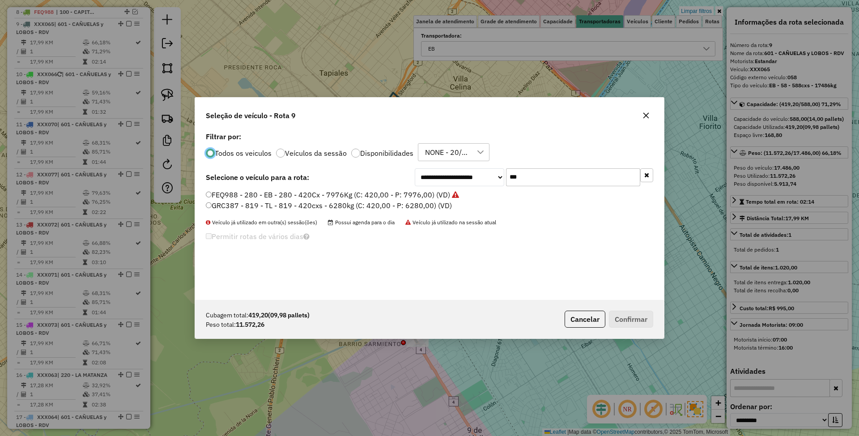
scroll to position [4, 3]
drag, startPoint x: 527, startPoint y: 179, endPoint x: 447, endPoint y: 161, distance: 81.5
click at [447, 161] on div "**********" at bounding box center [429, 215] width 469 height 170
type input "***"
click at [346, 200] on label "ETH221 - 397 - EB - 397 - 588cxs - 12547kg (C: 504,00 - P: 12547,00) (VD)" at bounding box center [333, 205] width 255 height 11
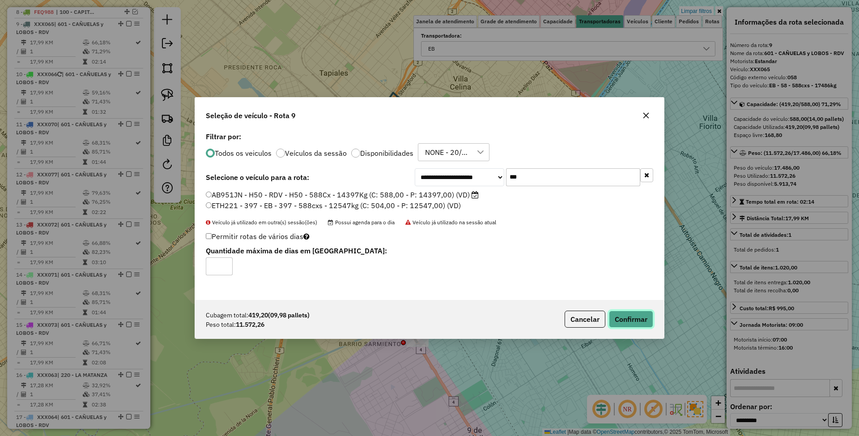
click at [619, 319] on button "Confirmar" at bounding box center [631, 318] width 44 height 17
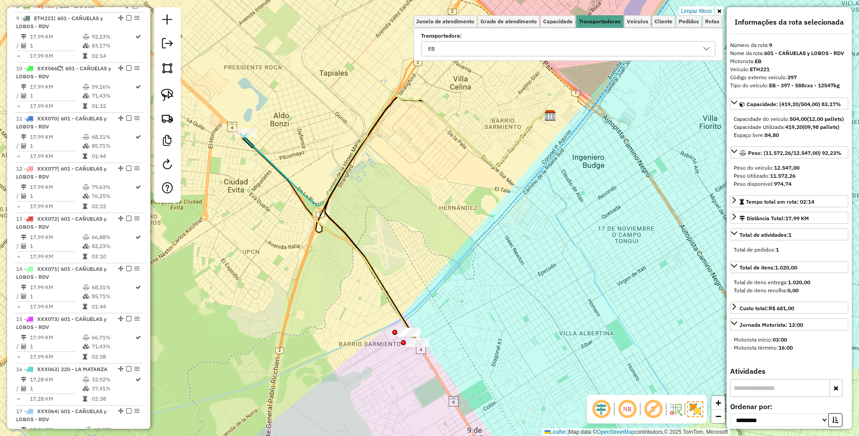
scroll to position [442, 0]
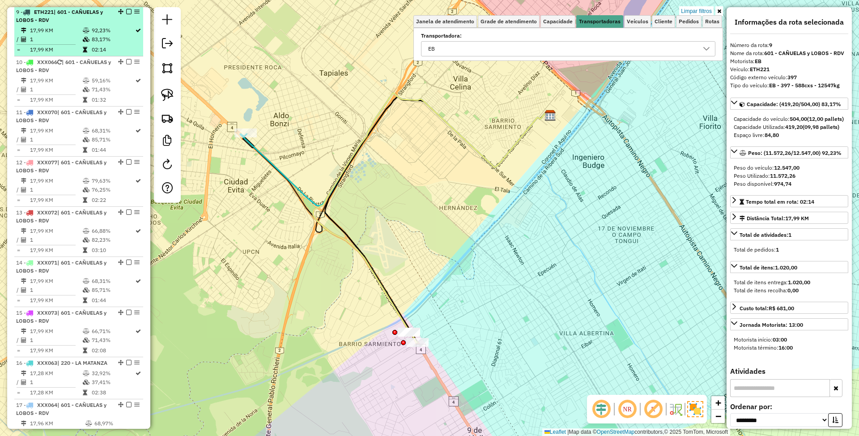
click at [126, 12] on em at bounding box center [128, 11] width 5 height 5
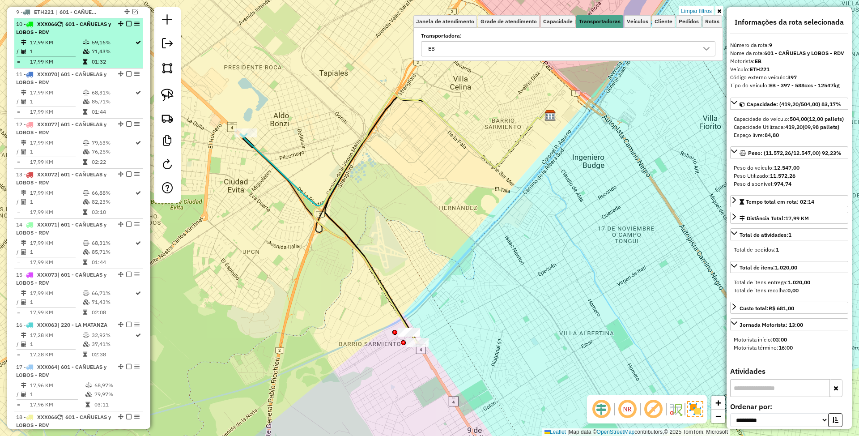
click at [57, 38] on td "17,99 KM" at bounding box center [56, 42] width 53 height 9
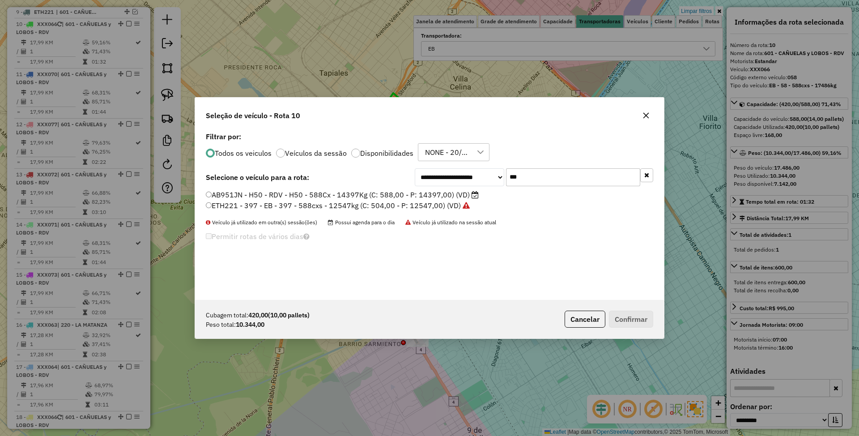
scroll to position [4, 3]
drag, startPoint x: 530, startPoint y: 177, endPoint x: 451, endPoint y: 165, distance: 80.5
click at [451, 165] on div "**********" at bounding box center [429, 215] width 469 height 170
type input "***"
click at [406, 192] on label "EQM345 - 921 - EB - 921 - 504cxs - 11096kg (C: 504,00 - P: 11096,00) (VD)" at bounding box center [334, 194] width 257 height 11
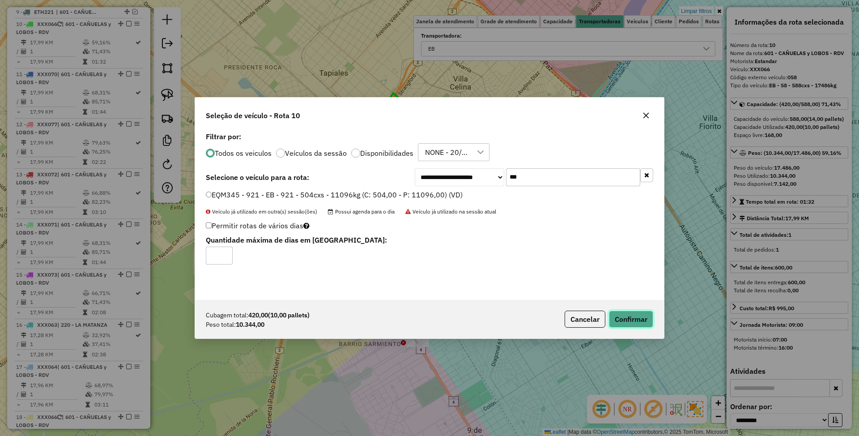
click at [627, 317] on button "Confirmar" at bounding box center [631, 318] width 44 height 17
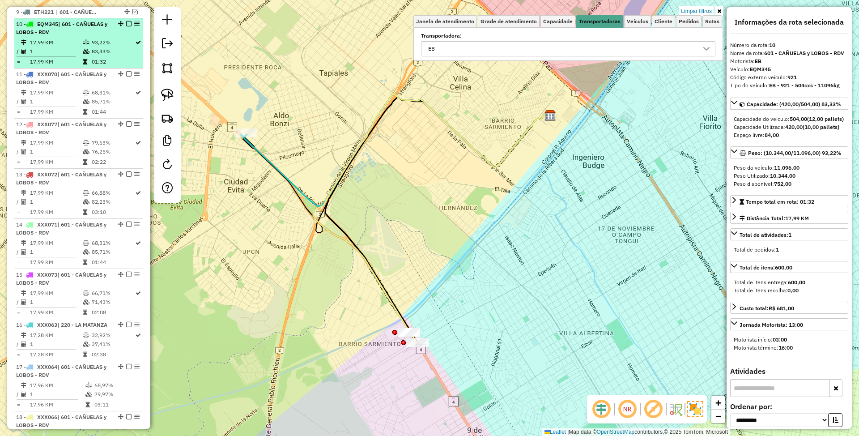
scroll to position [453, 0]
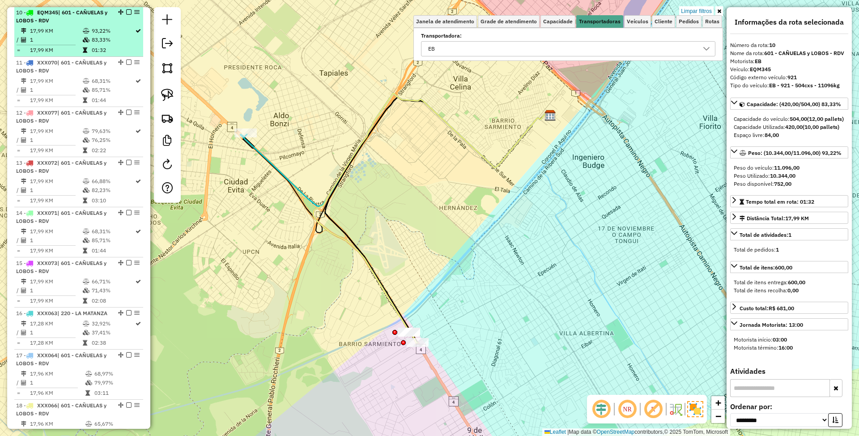
click at [126, 12] on em at bounding box center [128, 11] width 5 height 5
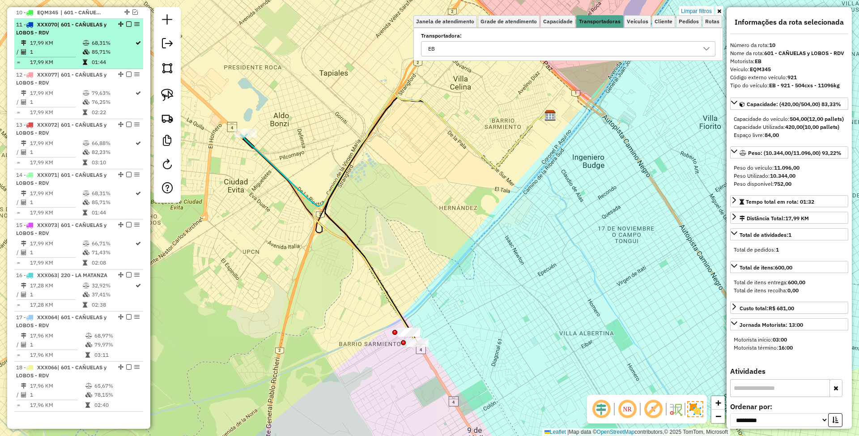
click at [76, 42] on td "17,99 KM" at bounding box center [56, 42] width 53 height 9
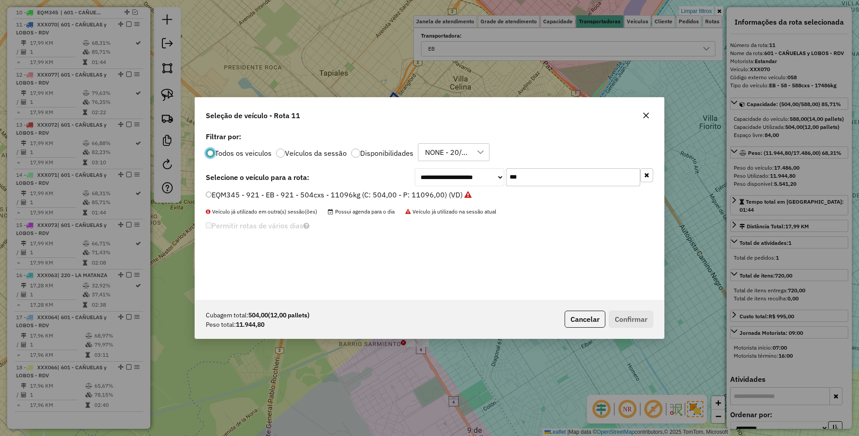
scroll to position [4, 3]
drag, startPoint x: 530, startPoint y: 175, endPoint x: 462, endPoint y: 161, distance: 69.9
click at [462, 161] on div "**********" at bounding box center [429, 215] width 469 height 170
type input "***"
click at [345, 192] on label "AE786PN - 079 - EB - 79 - 504cxs - 15339kg (C: 504,00 - P: 15339,00) (VD)" at bounding box center [333, 194] width 255 height 11
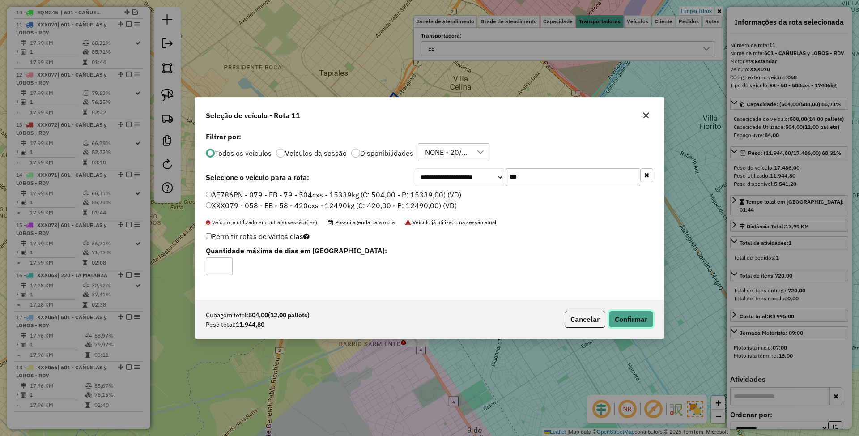
click at [637, 318] on button "Confirmar" at bounding box center [631, 318] width 44 height 17
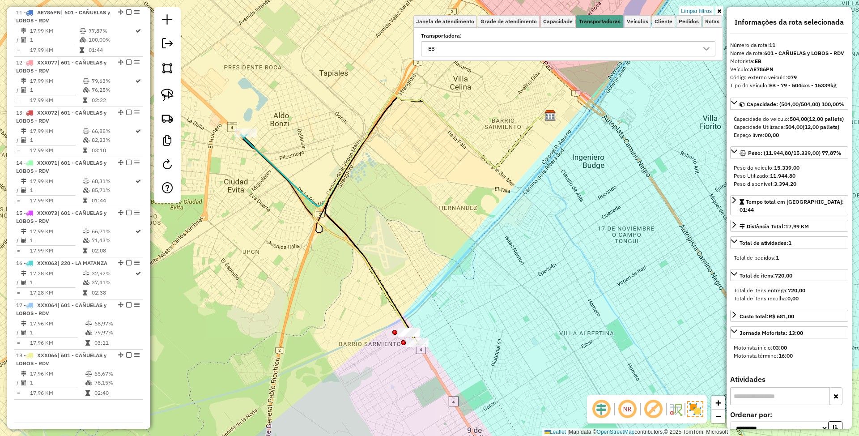
scroll to position [466, 0]
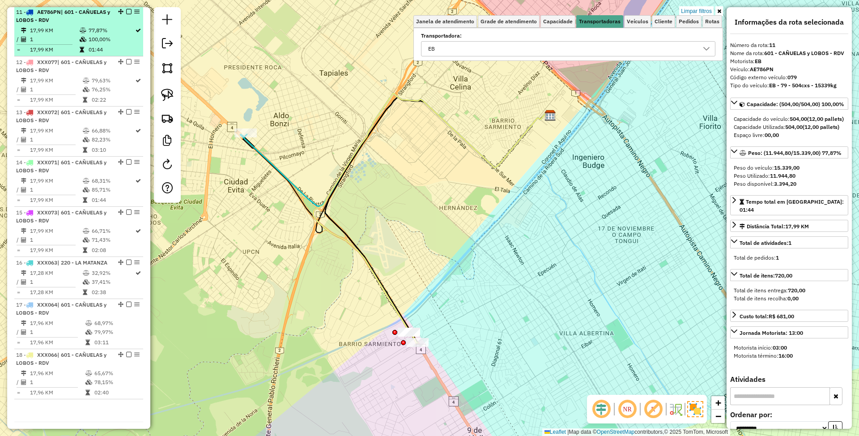
click at [126, 12] on em at bounding box center [128, 11] width 5 height 5
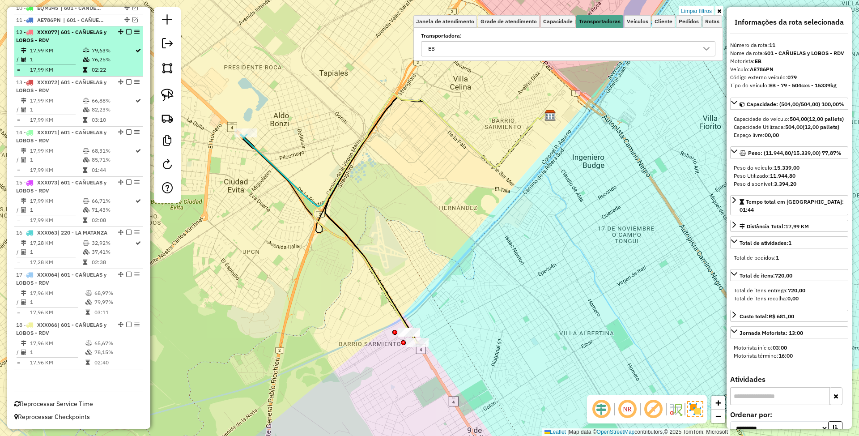
click at [63, 46] on td "17,99 KM" at bounding box center [56, 50] width 53 height 9
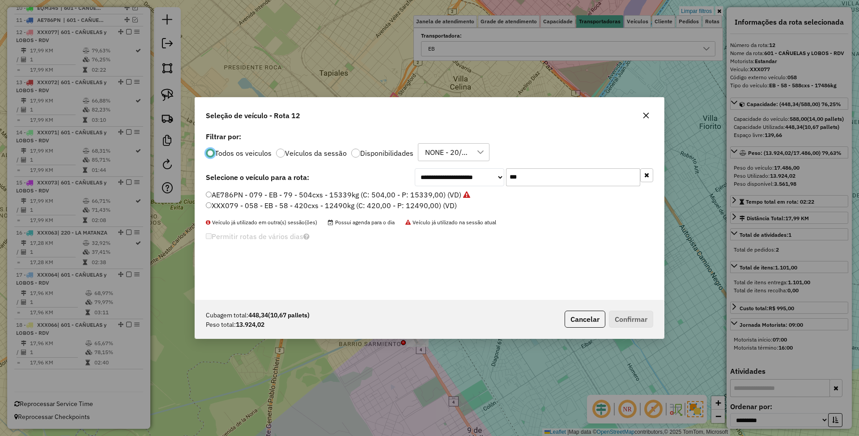
scroll to position [4, 3]
drag, startPoint x: 539, startPoint y: 179, endPoint x: 465, endPoint y: 148, distance: 80.7
click at [466, 158] on div "**********" at bounding box center [429, 215] width 469 height 170
type input "***"
click at [262, 192] on label "AF857GP - 891 - EB - 891 - 588cxs - 14741kg (C: 588,00 - P: 14741,00) (VD)" at bounding box center [336, 194] width 260 height 11
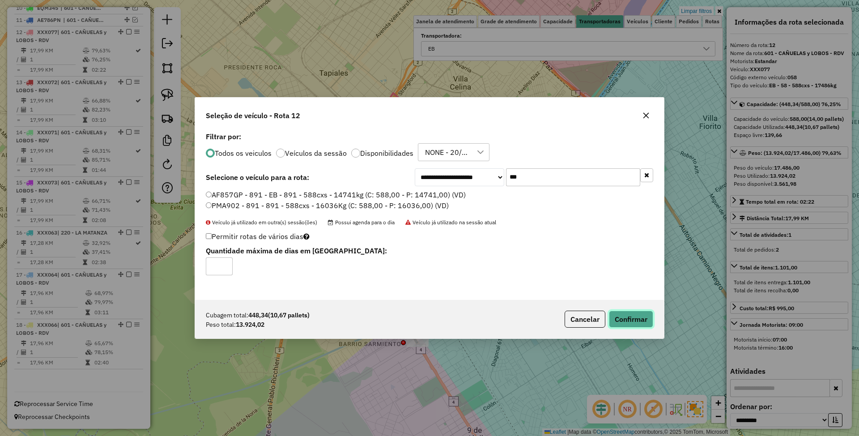
click at [621, 317] on button "Confirmar" at bounding box center [631, 318] width 44 height 17
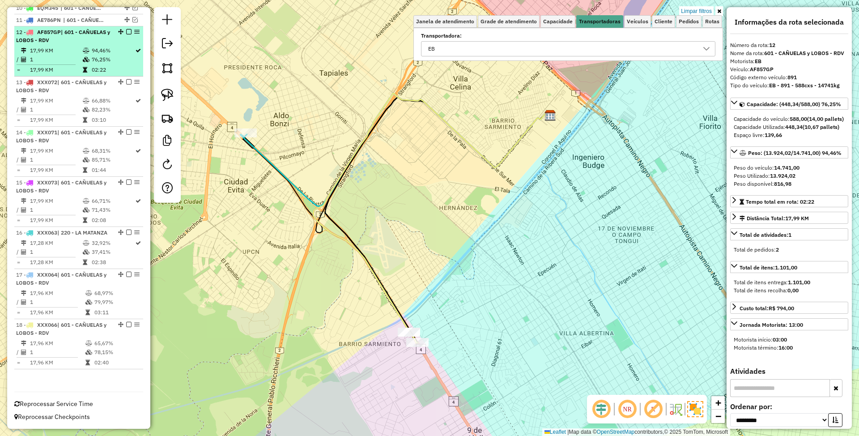
scroll to position [468, 0]
click at [126, 29] on em at bounding box center [128, 31] width 5 height 5
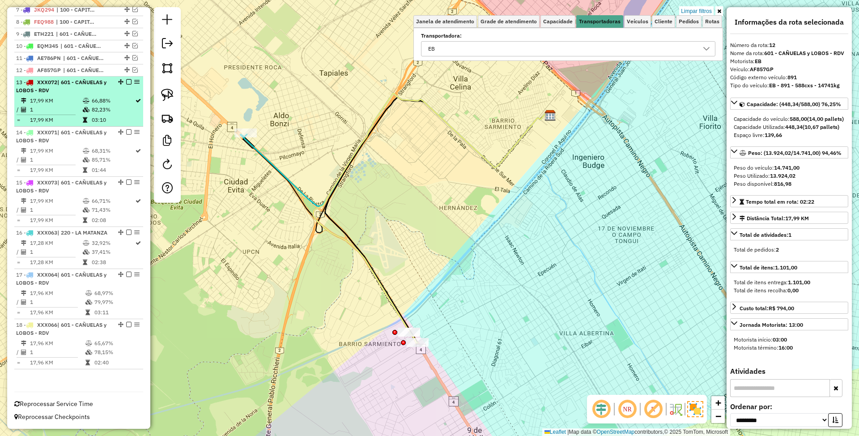
click at [71, 83] on div "13 - XXX072 | 601 - CAÑUELAS y LOBOS - RDV" at bounding box center [63, 86] width 95 height 16
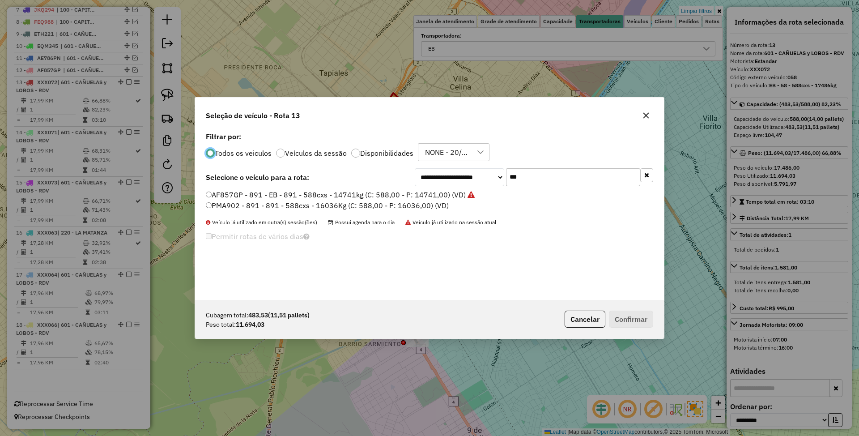
scroll to position [4, 3]
drag, startPoint x: 532, startPoint y: 174, endPoint x: 455, endPoint y: 167, distance: 76.9
click at [455, 167] on div "**********" at bounding box center [429, 215] width 469 height 170
type input "***"
click at [364, 192] on label "EFZ860 - 089 - EB - 089 - 588cxs - 13147kg (C: 588,00 - P: 13147,00) (VD)" at bounding box center [333, 194] width 254 height 11
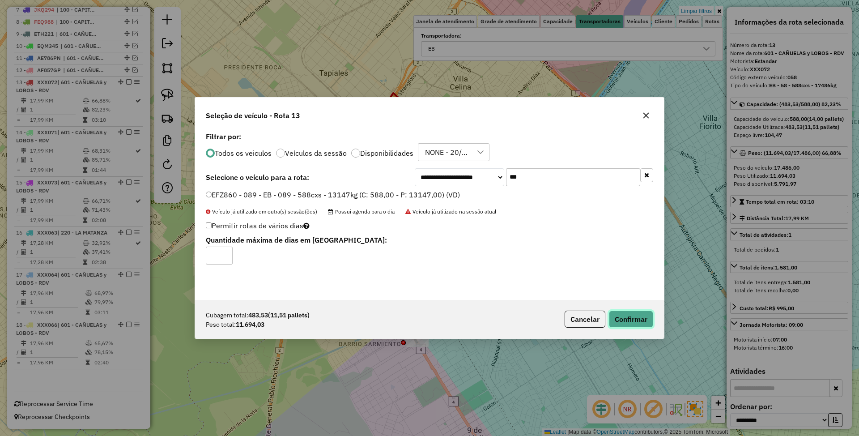
click at [637, 318] on button "Confirmar" at bounding box center [631, 318] width 44 height 17
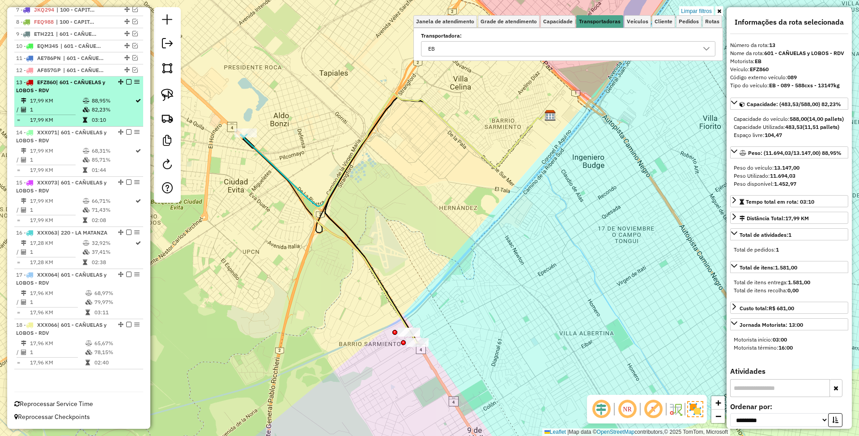
click at [127, 79] on em at bounding box center [128, 81] width 5 height 5
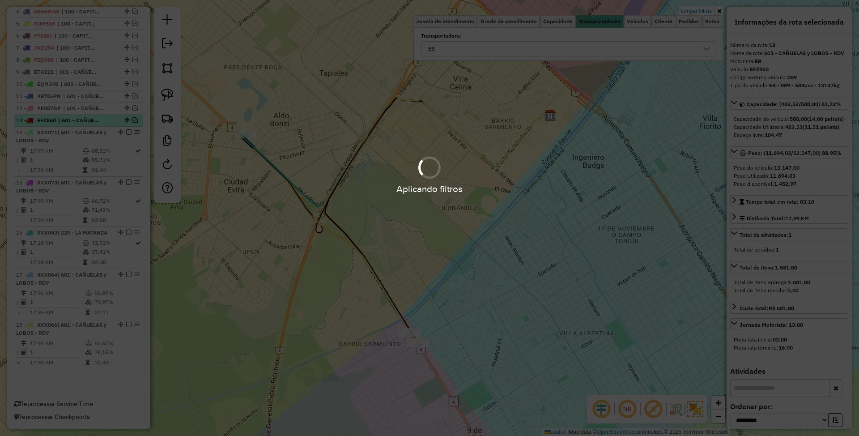
scroll to position [392, 0]
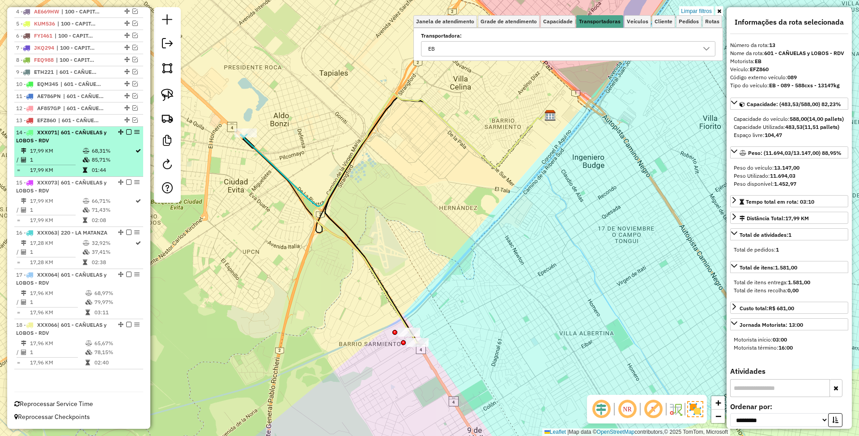
click at [68, 129] on div "14 - XXX071 | 601 - CAÑUELAS y LOBOS - RDV" at bounding box center [63, 136] width 95 height 16
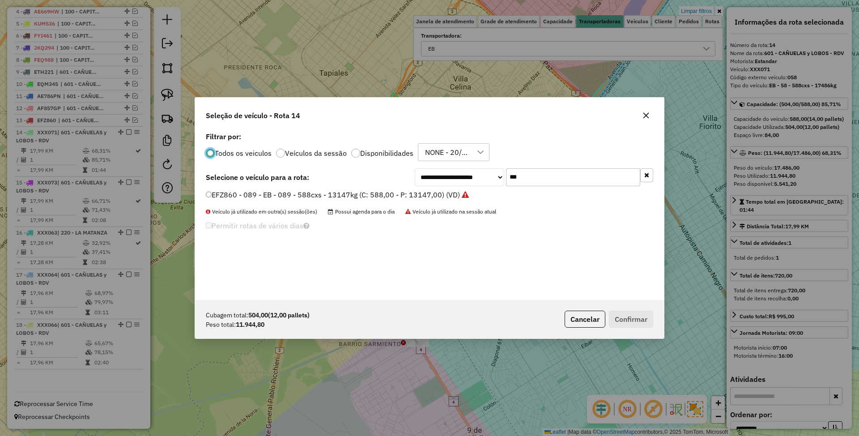
scroll to position [4, 3]
drag, startPoint x: 540, startPoint y: 171, endPoint x: 481, endPoint y: 162, distance: 59.7
click at [481, 162] on div "**********" at bounding box center [429, 215] width 469 height 170
type input "***"
click at [399, 199] on label "FOB349 - 381 - EB - 381 - 588Cx - 15369Kg (C: 588,00 - P: 15369,00) (VD)" at bounding box center [333, 194] width 254 height 11
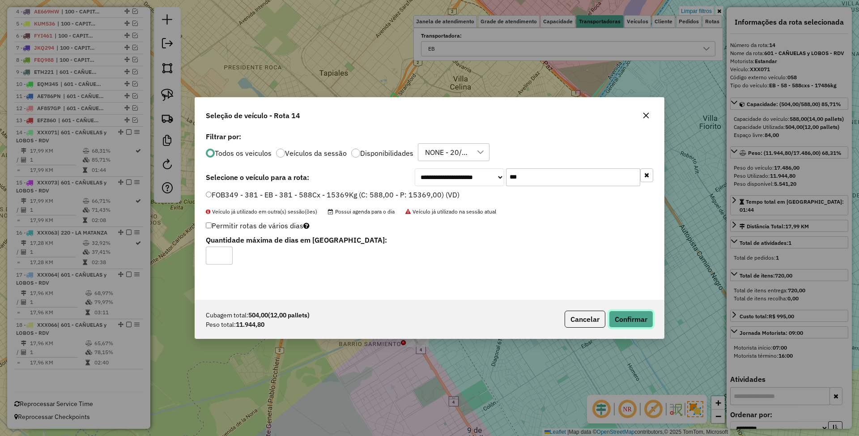
click at [632, 315] on button "Confirmar" at bounding box center [631, 318] width 44 height 17
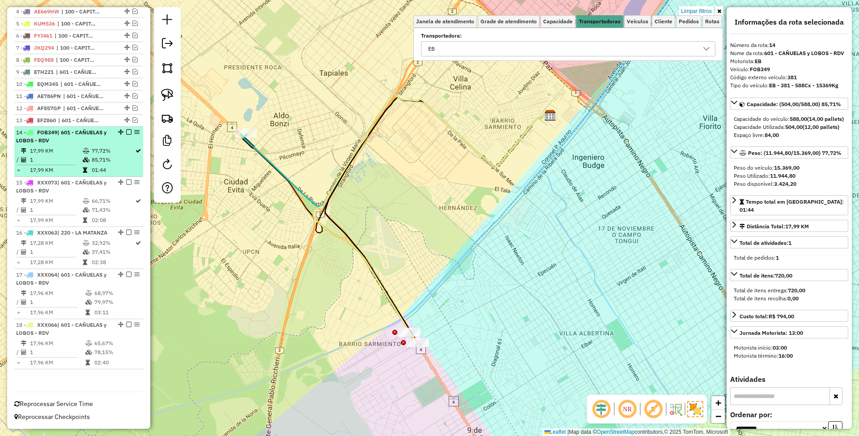
click at [126, 129] on em at bounding box center [128, 131] width 5 height 5
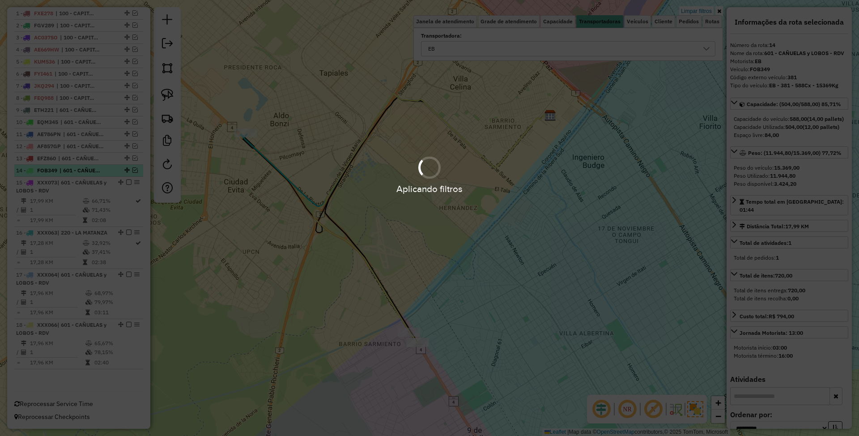
scroll to position [354, 0]
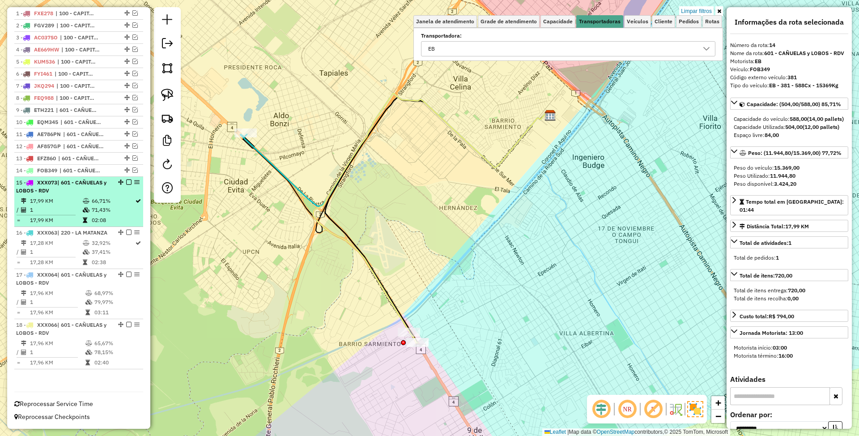
click at [65, 196] on td "17,99 KM" at bounding box center [56, 200] width 53 height 9
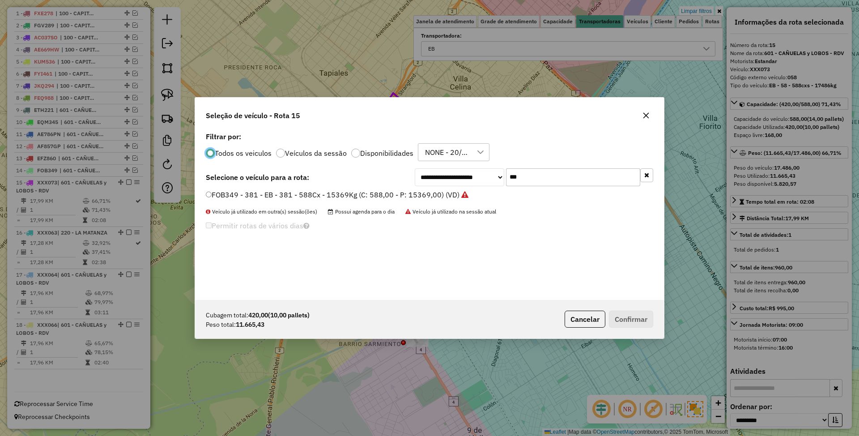
scroll to position [4, 3]
drag, startPoint x: 517, startPoint y: 178, endPoint x: 458, endPoint y: 172, distance: 58.8
click at [458, 172] on div "**********" at bounding box center [534, 177] width 238 height 18
type input "***"
click at [420, 192] on label "EQM346 - 649 - EB - 649 - 504cxs - 13235kg (C: 504,00 - P: 13235,00) (VD)" at bounding box center [334, 194] width 257 height 11
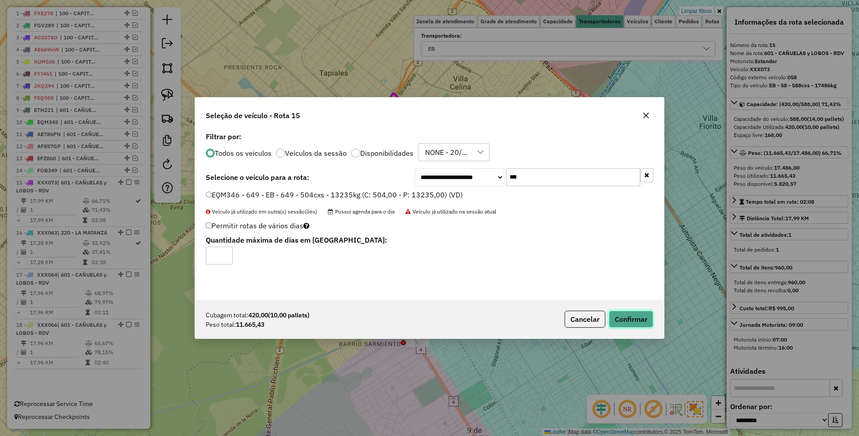
click at [628, 318] on button "Confirmar" at bounding box center [631, 318] width 44 height 17
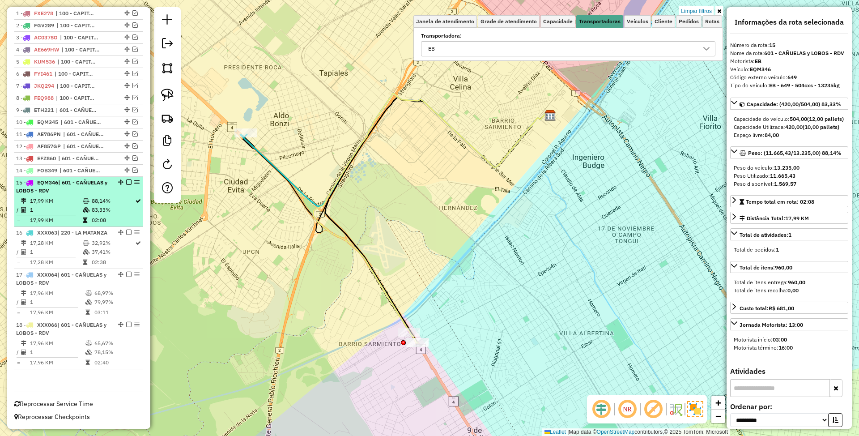
click at [126, 179] on em at bounding box center [128, 181] width 5 height 5
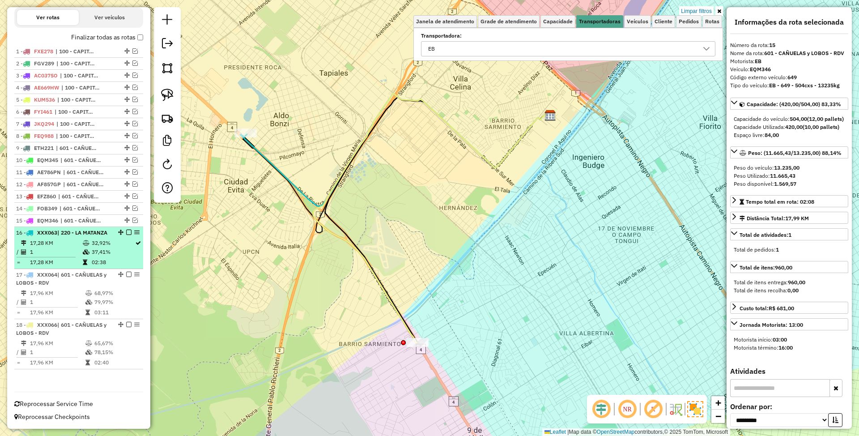
click at [75, 233] on div "16 - XXX063 | 220 - LA MATANZA" at bounding box center [63, 233] width 95 height 8
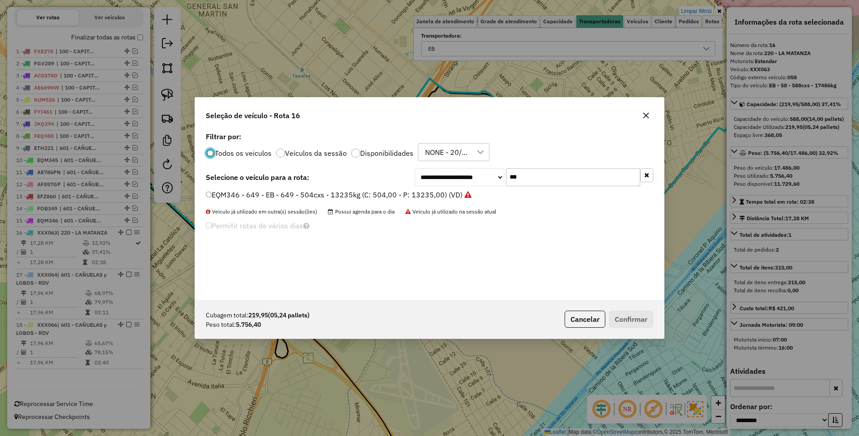
scroll to position [4, 3]
drag, startPoint x: 448, startPoint y: 167, endPoint x: 440, endPoint y: 167, distance: 7.6
click at [440, 167] on div "**********" at bounding box center [429, 215] width 469 height 170
type input "***"
click at [400, 192] on label "AC064OC - 014 - EB - 014 - 252cxs - 7745kg (C: 252,00 - P: 7745,00) (VD)" at bounding box center [331, 194] width 251 height 11
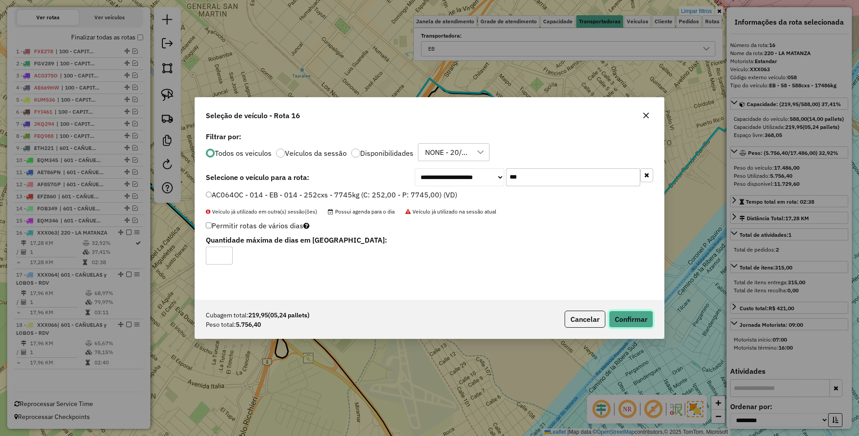
click at [634, 318] on button "Confirmar" at bounding box center [631, 318] width 44 height 17
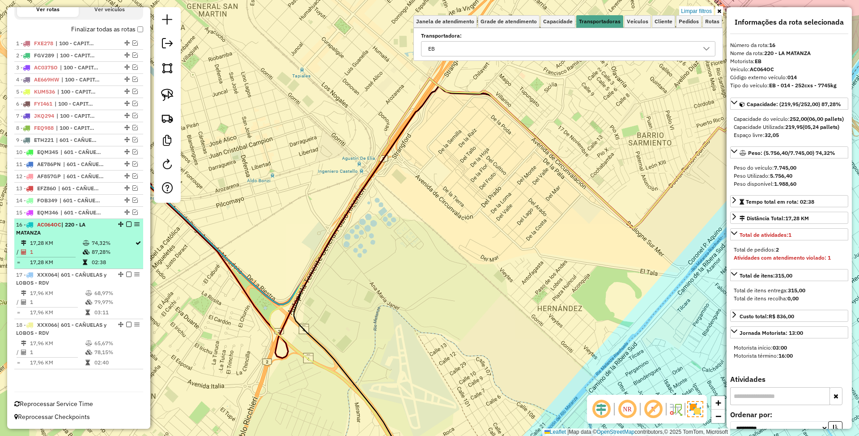
click at [126, 224] on em at bounding box center [128, 223] width 5 height 5
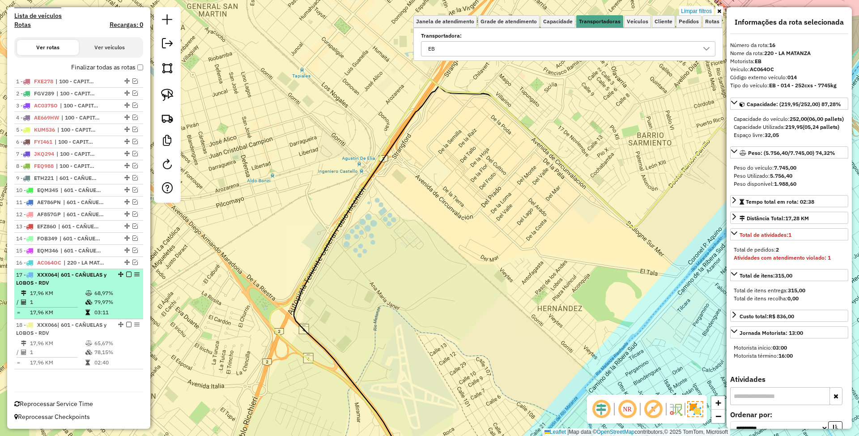
click at [72, 286] on div "17 - XXX064 | 601 - CAÑUELAS y LOBOS - RDV" at bounding box center [63, 279] width 95 height 16
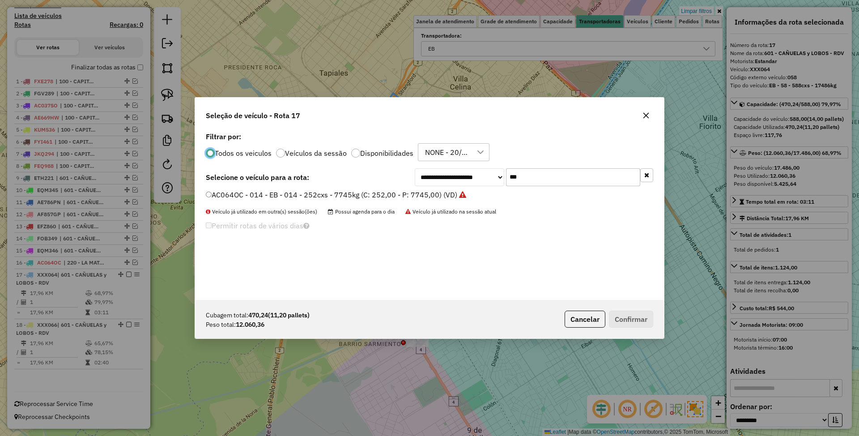
scroll to position [4, 3]
drag, startPoint x: 531, startPoint y: 172, endPoint x: 468, endPoint y: 162, distance: 64.3
click at [468, 162] on div "**********" at bounding box center [429, 215] width 469 height 170
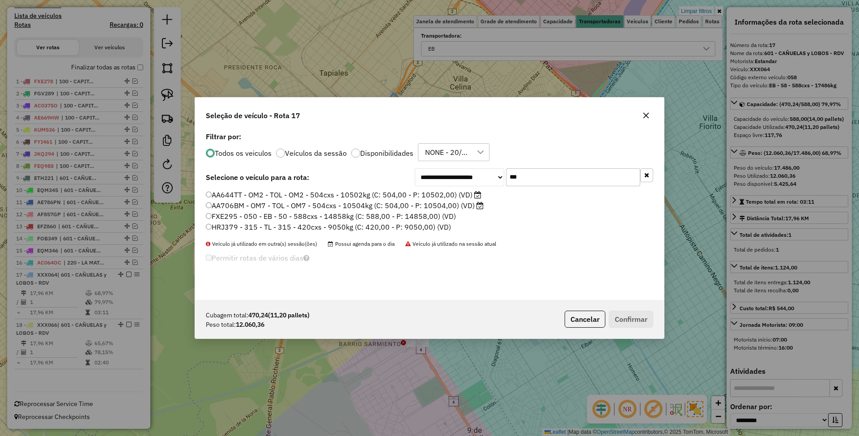
type input "***"
click at [275, 215] on label "FXE295 - 050 - EB - 50 - 588cxs - 14858kg (C: 588,00 - P: 14858,00) (VD)" at bounding box center [331, 216] width 250 height 11
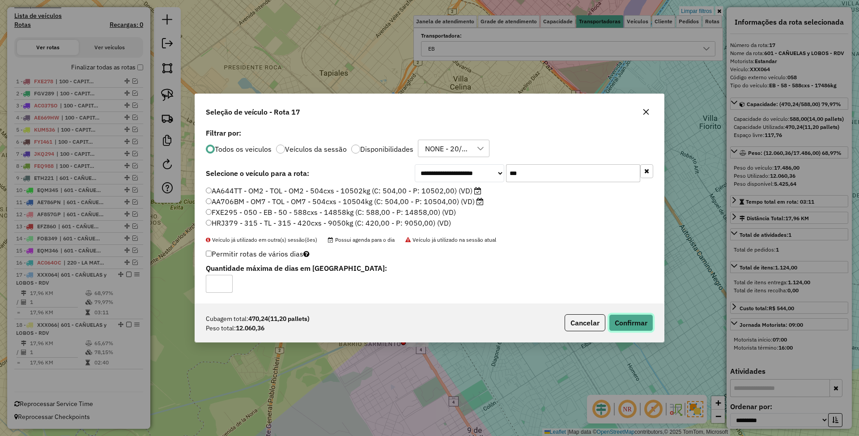
click at [622, 318] on button "Confirmar" at bounding box center [631, 322] width 44 height 17
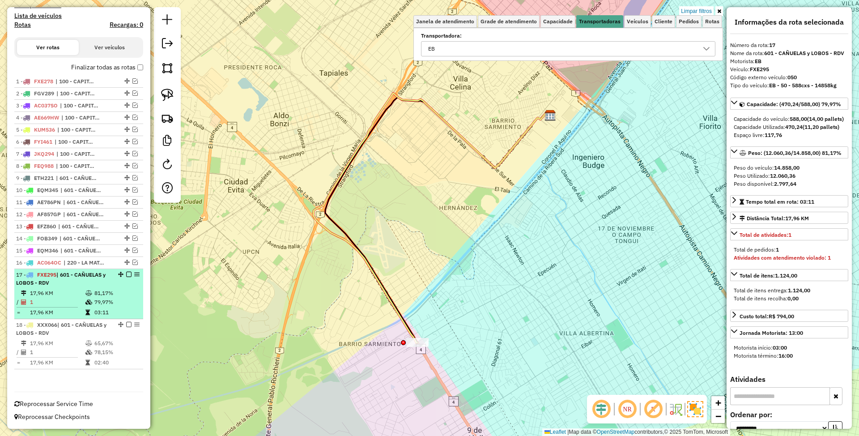
click at [126, 275] on em at bounding box center [128, 273] width 5 height 5
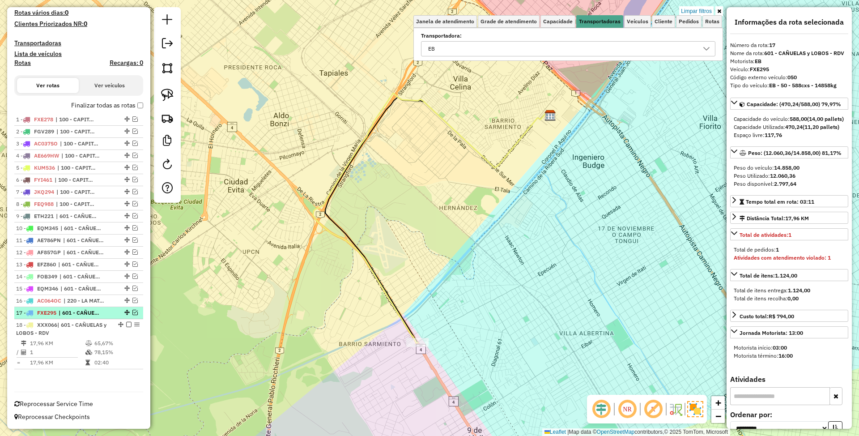
scroll to position [240, 0]
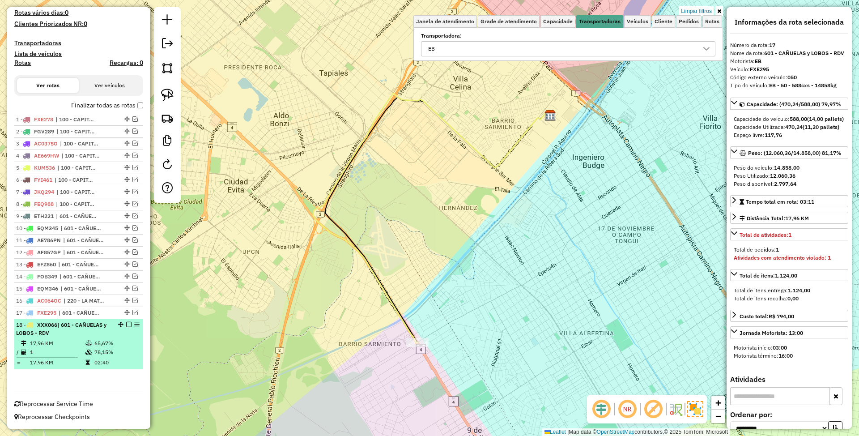
click at [83, 330] on div "18 - XXX066 | 601 - CAÑUELAS y LOBOS - RDV" at bounding box center [63, 329] width 95 height 16
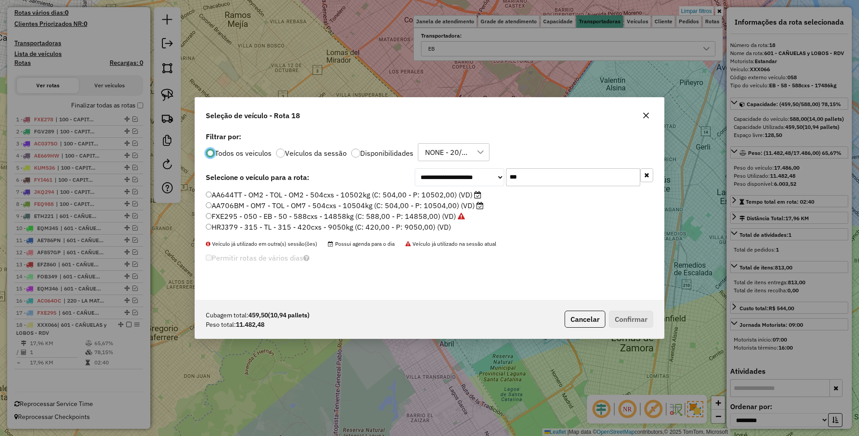
scroll to position [4, 3]
click at [534, 180] on input "***" at bounding box center [573, 177] width 134 height 18
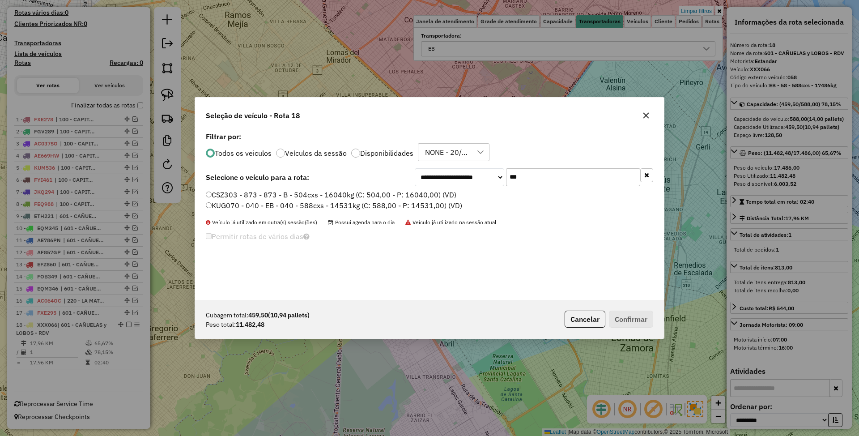
type input "***"
click at [339, 203] on label "KUG070 - 040 - EB - 040 - 588cxs - 14531kg (C: 588,00 - P: 14531,00) (VD)" at bounding box center [334, 205] width 256 height 11
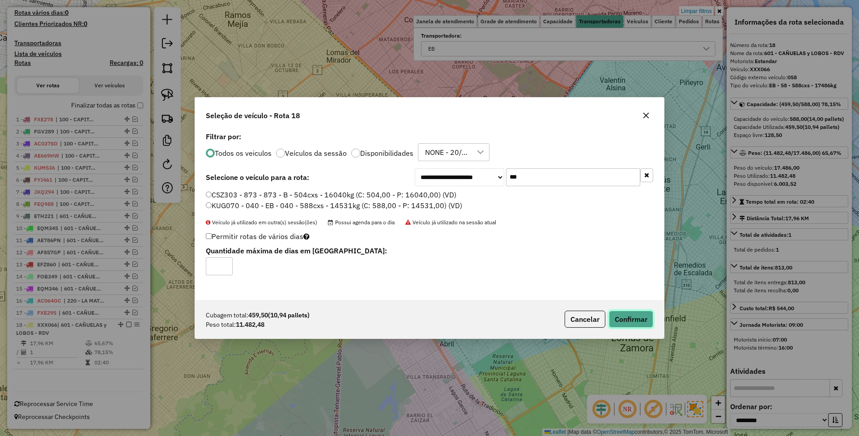
click at [630, 319] on button "Confirmar" at bounding box center [631, 318] width 44 height 17
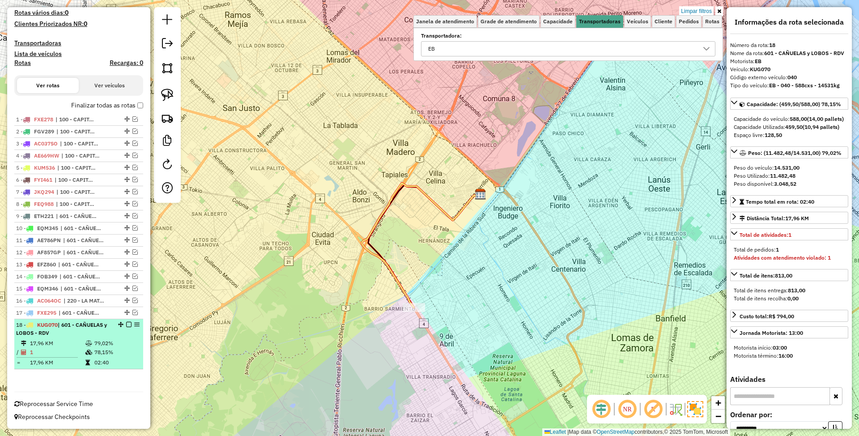
click at [128, 323] on em at bounding box center [128, 324] width 5 height 5
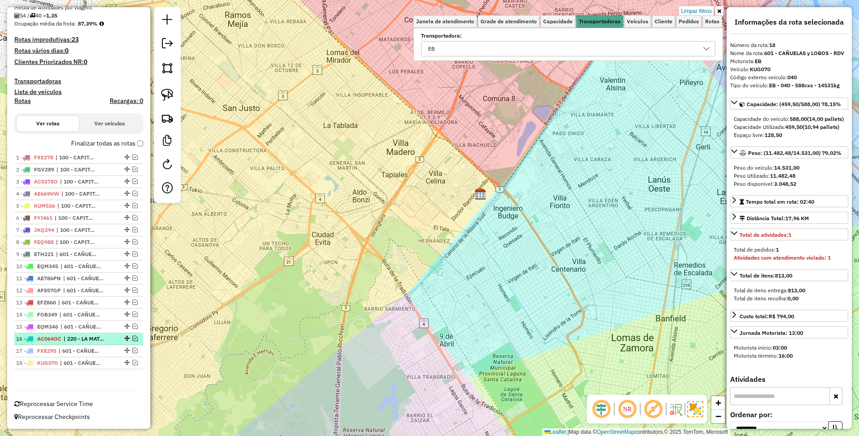
click at [64, 336] on span "| 220 - LA MATANZA" at bounding box center [84, 339] width 41 height 8
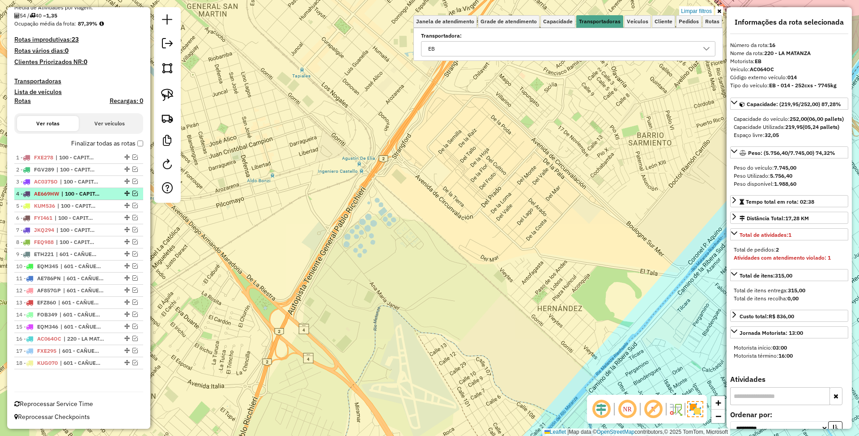
click at [80, 192] on span "| 100 - CAPITAL FEDERAL" at bounding box center [81, 194] width 41 height 8
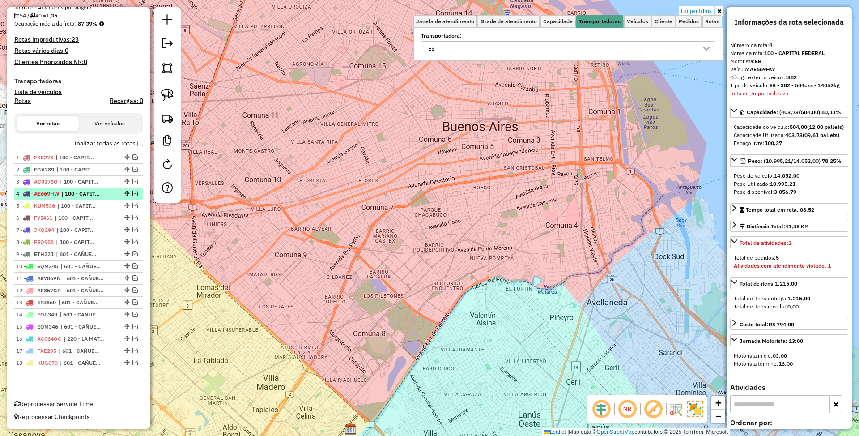
scroll to position [0, 0]
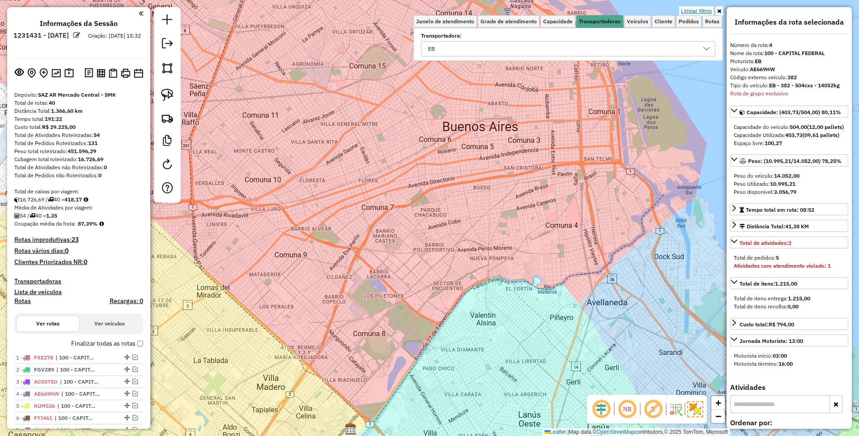
click at [695, 11] on link "Limpar filtros" at bounding box center [696, 11] width 34 height 10
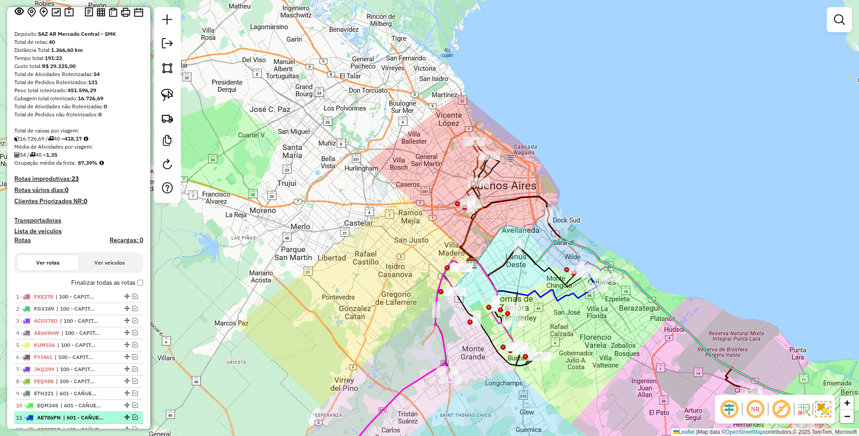
scroll to position [238, 0]
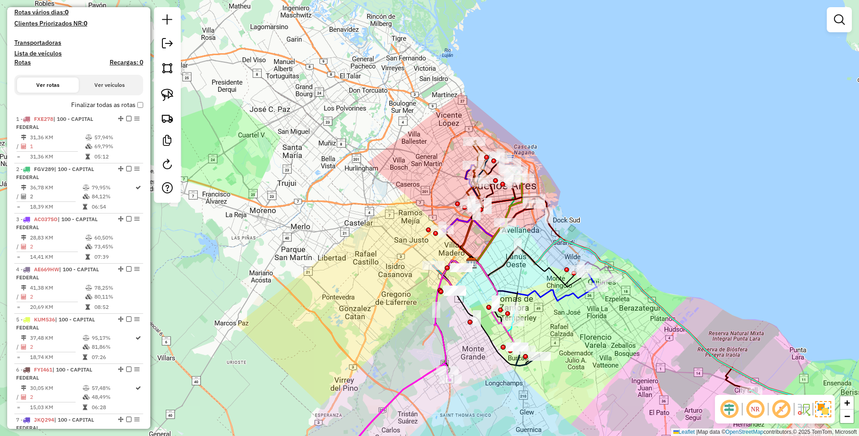
click at [25, 61] on h4 "Rotas" at bounding box center [22, 63] width 17 height 8
select select "*"
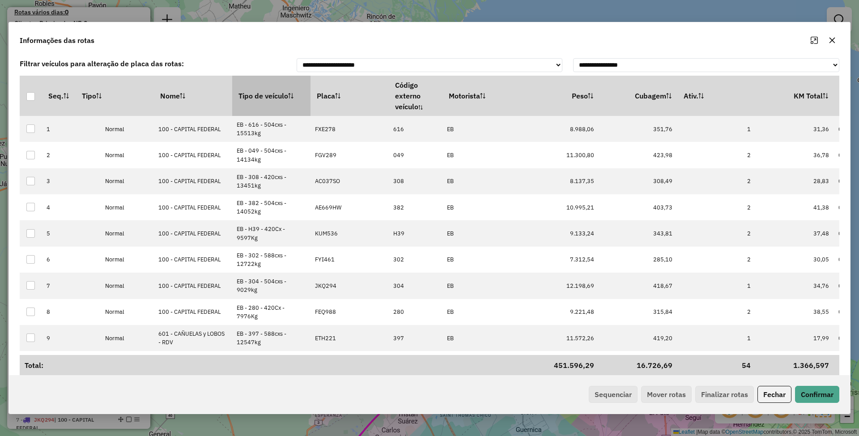
click at [260, 96] on th "Tipo de veículo" at bounding box center [271, 96] width 78 height 40
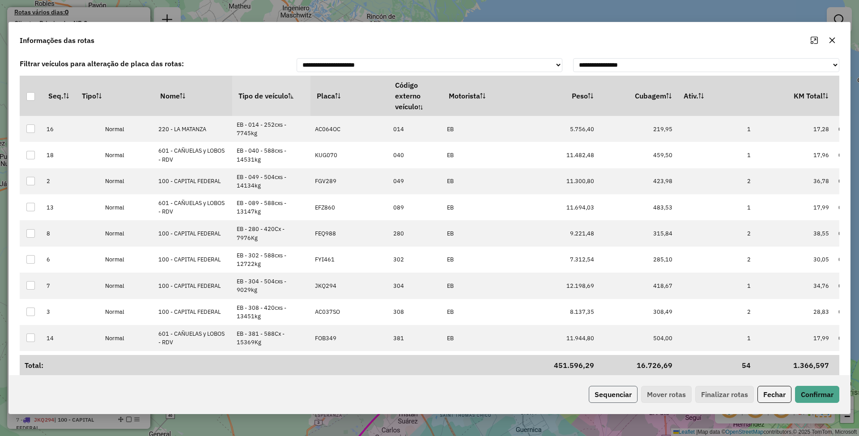
click at [602, 397] on button "Sequenciar" at bounding box center [613, 394] width 49 height 17
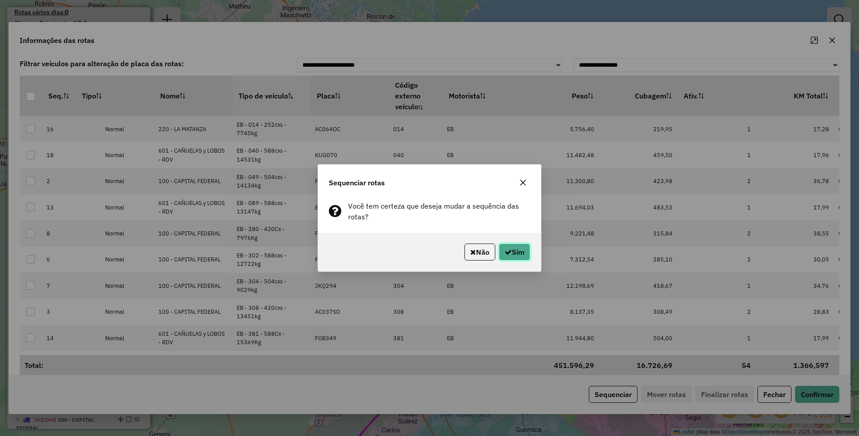
click at [510, 249] on button "Sim" at bounding box center [514, 251] width 31 height 17
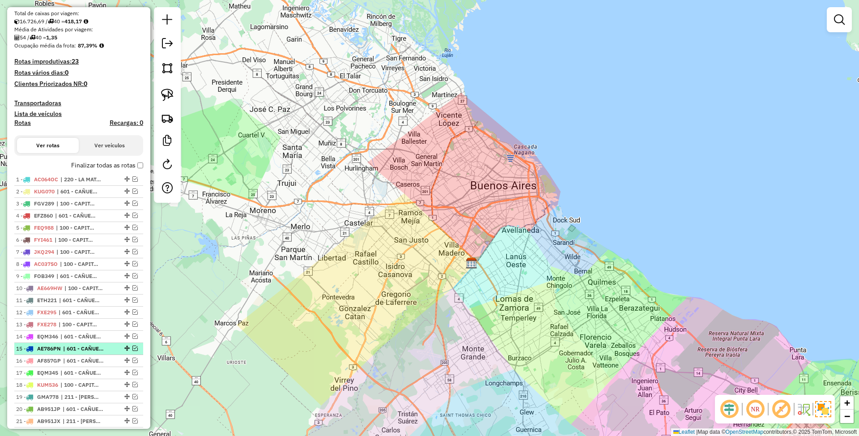
scroll to position [179, 0]
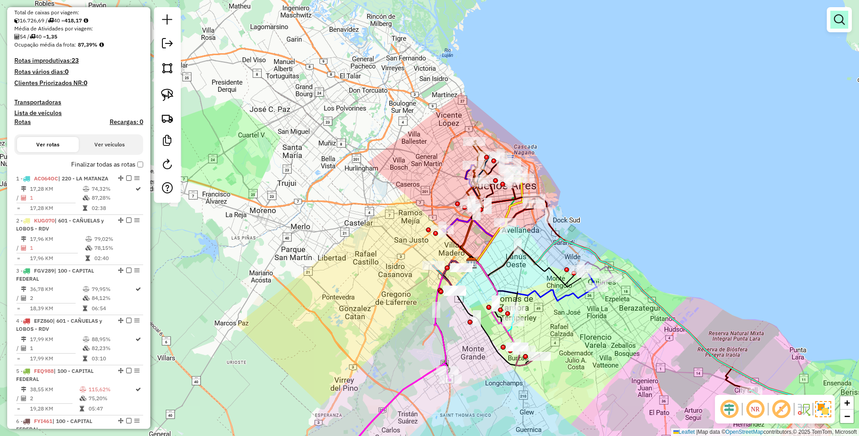
click at [838, 19] on em at bounding box center [839, 19] width 11 height 11
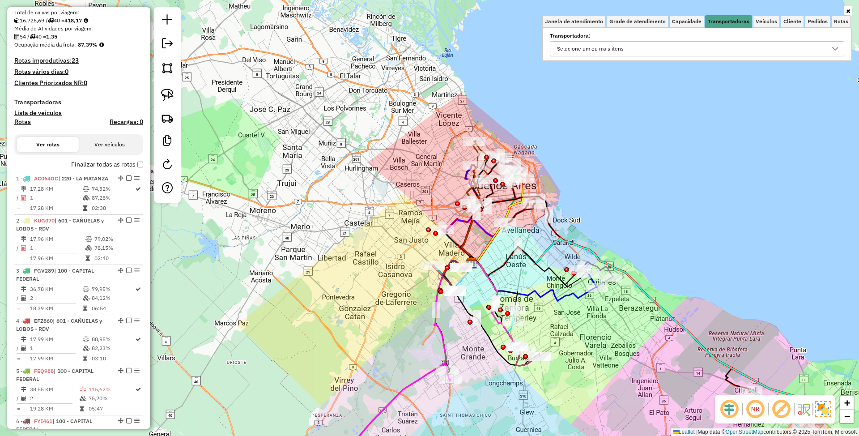
click at [662, 49] on div "Selecione um ou mais itens" at bounding box center [690, 49] width 273 height 14
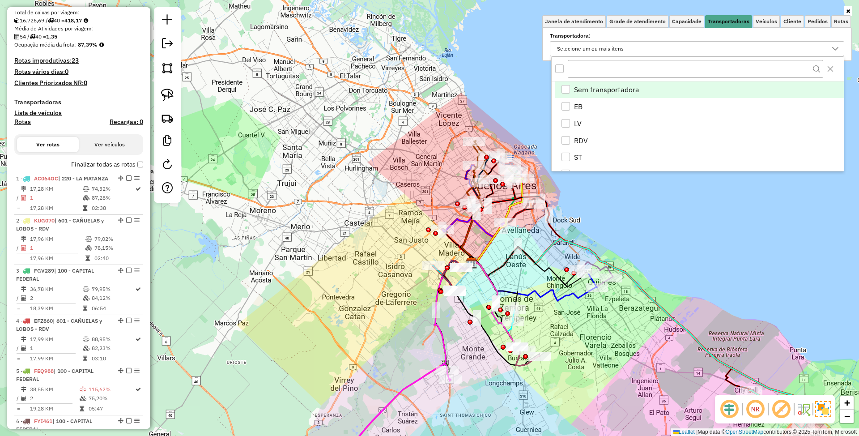
scroll to position [5, 33]
click at [566, 140] on div "RDV" at bounding box center [565, 140] width 8 height 8
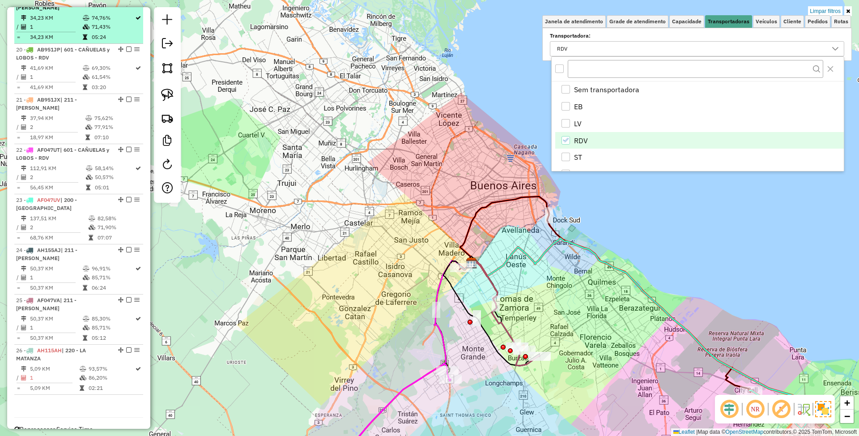
scroll to position [298, 0]
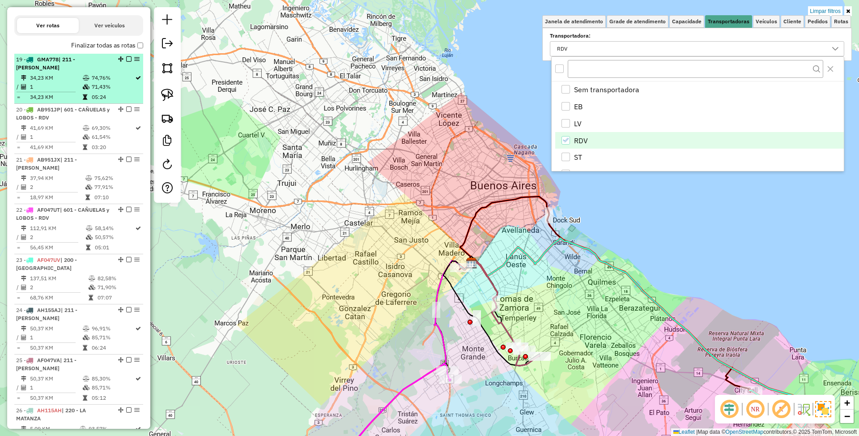
click at [44, 75] on td "34,23 KM" at bounding box center [56, 77] width 53 height 9
select select "**********"
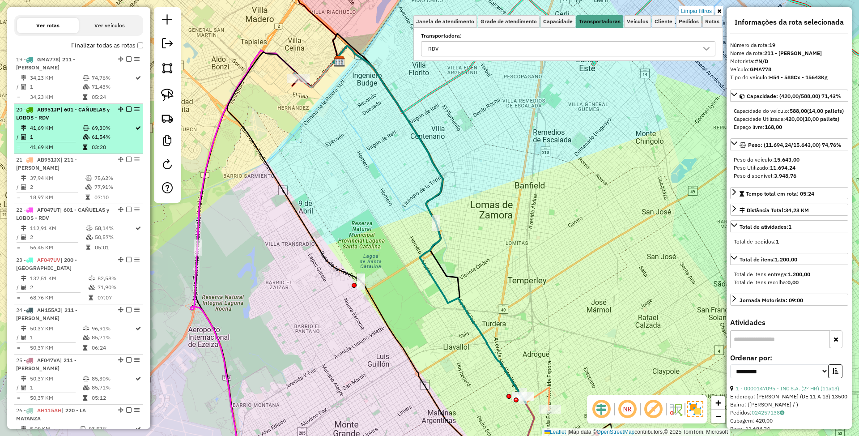
click at [47, 114] on span "| 601 - CAÑUELAS y LOBOS - RDV" at bounding box center [62, 113] width 93 height 15
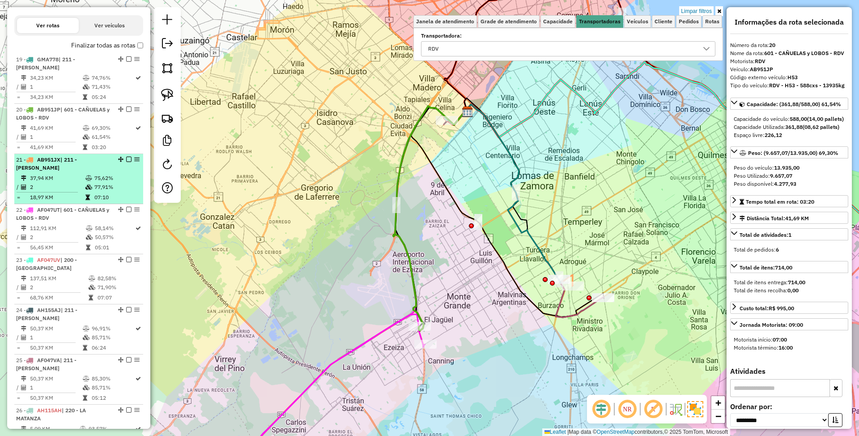
click at [49, 165] on span "| 211 - LANÚS-ALMIRANTE BROWN" at bounding box center [46, 163] width 61 height 15
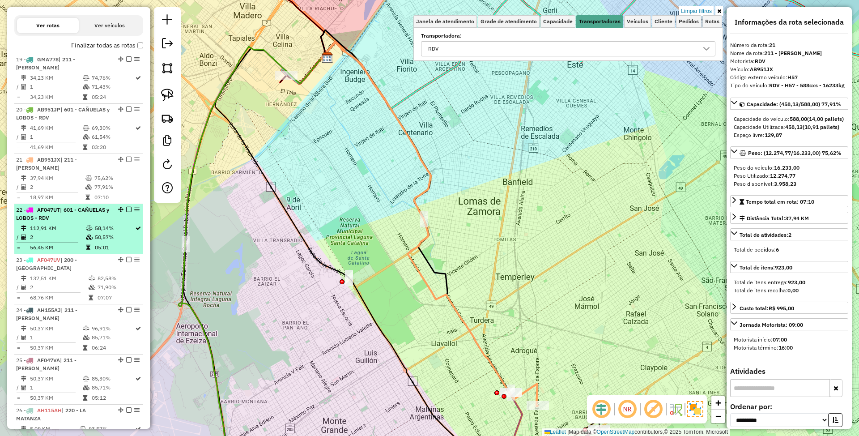
click at [51, 224] on td "112,91 KM" at bounding box center [58, 228] width 56 height 9
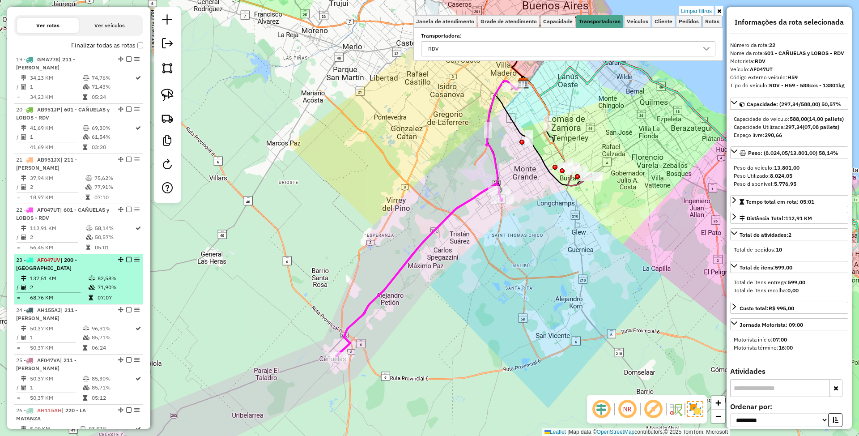
click at [54, 270] on div "23 - AF047UV | 200 - CENTRO LA PLATA" at bounding box center [63, 264] width 95 height 16
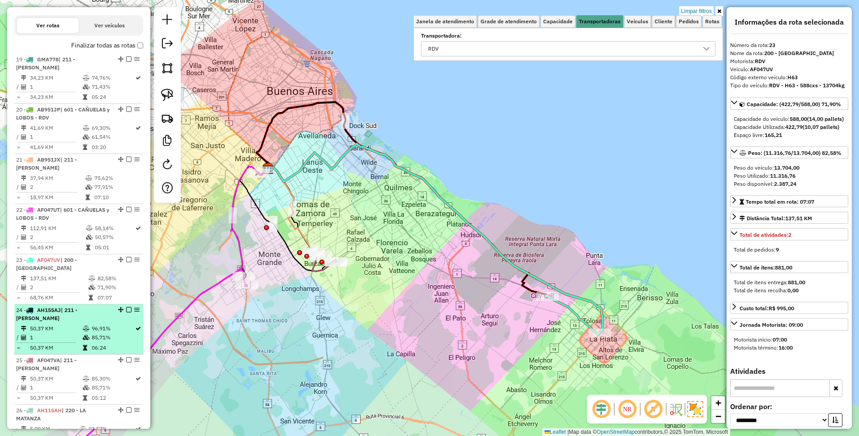
click at [57, 319] on span "| 211 - LANÚS-ALMIRANTE BROWN" at bounding box center [46, 313] width 61 height 15
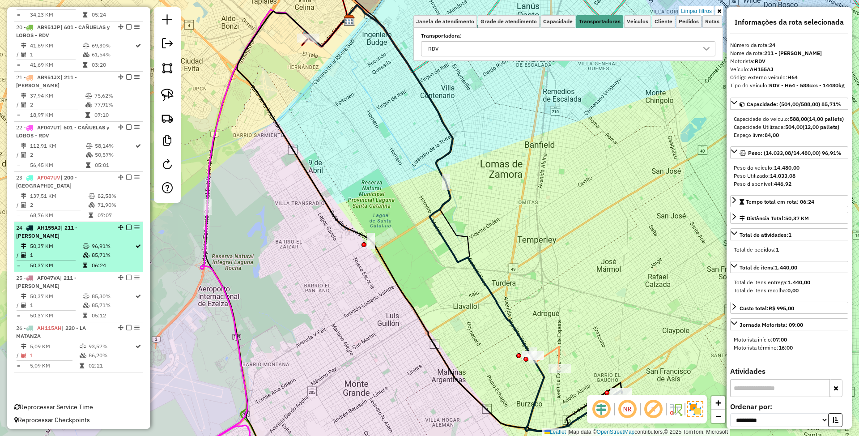
scroll to position [384, 0]
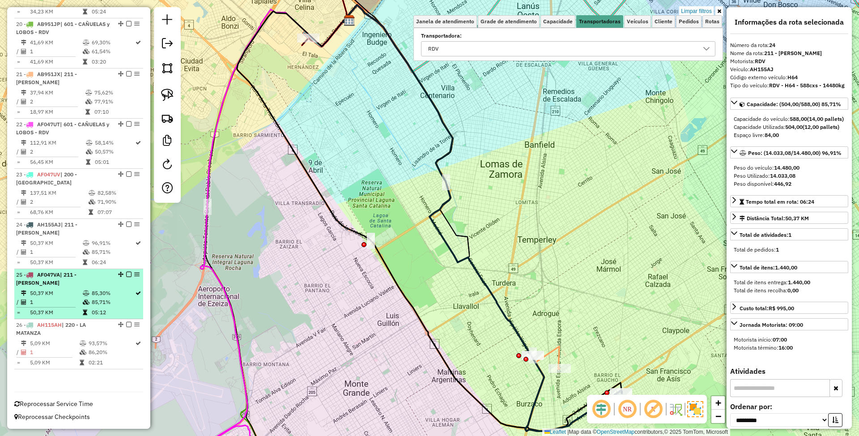
click at [62, 290] on td "50,37 KM" at bounding box center [56, 292] width 53 height 9
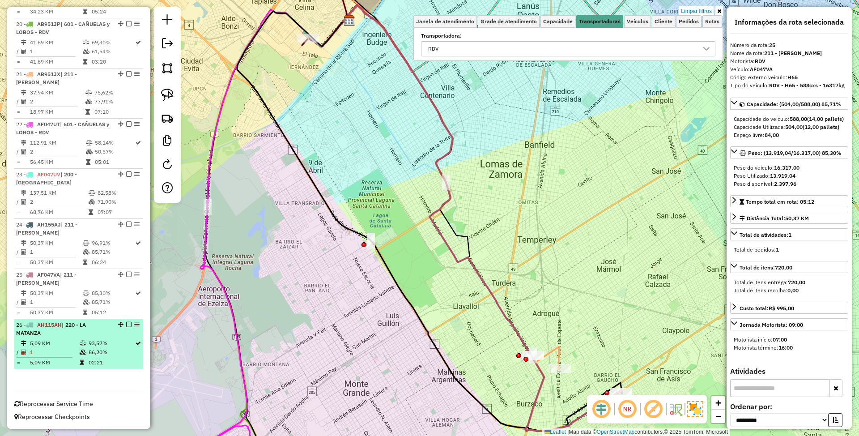
click at [58, 340] on td "5,09 KM" at bounding box center [55, 343] width 50 height 9
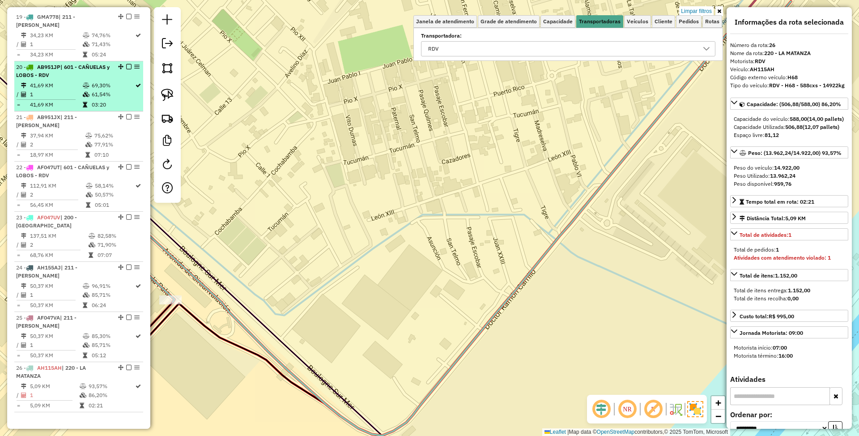
scroll to position [324, 0]
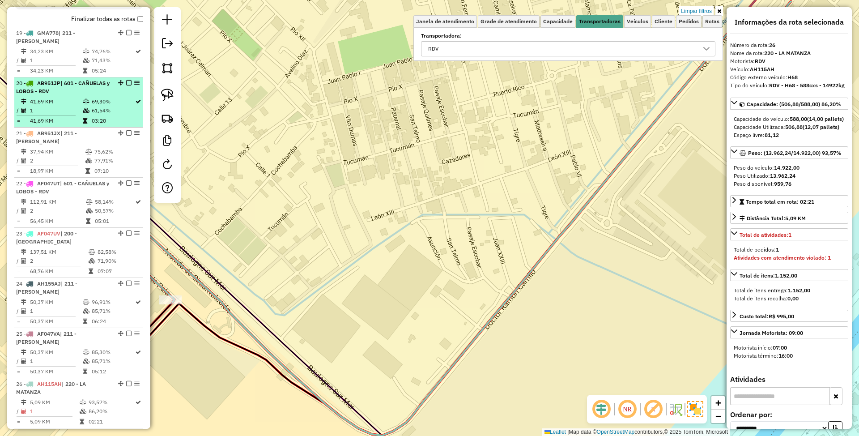
click at [42, 38] on span "| 211 - LANÚS-ALMIRANTE BROWN" at bounding box center [45, 37] width 59 height 15
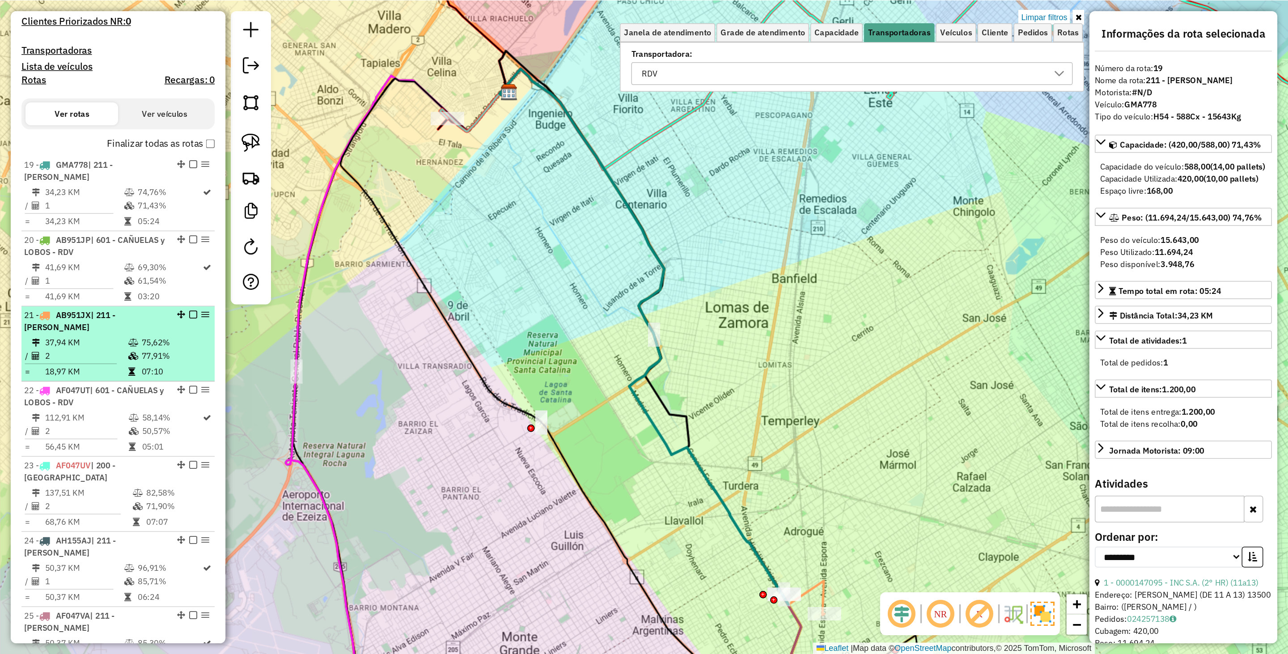
scroll to position [86, 0]
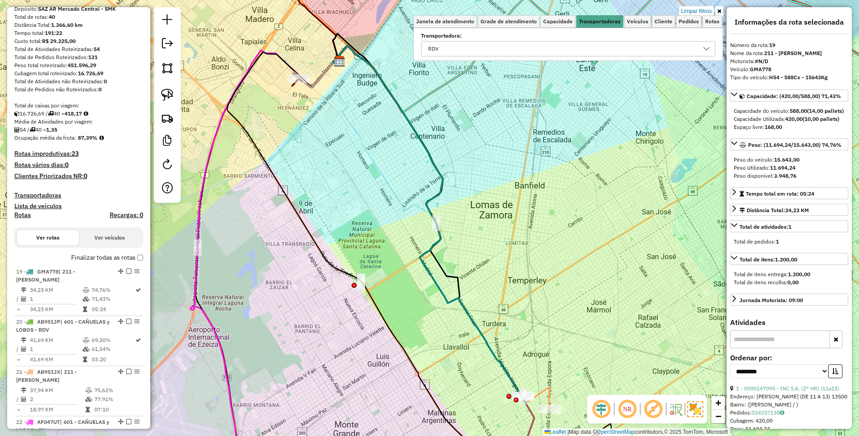
click at [32, 191] on h4 "Transportadoras" at bounding box center [78, 195] width 129 height 8
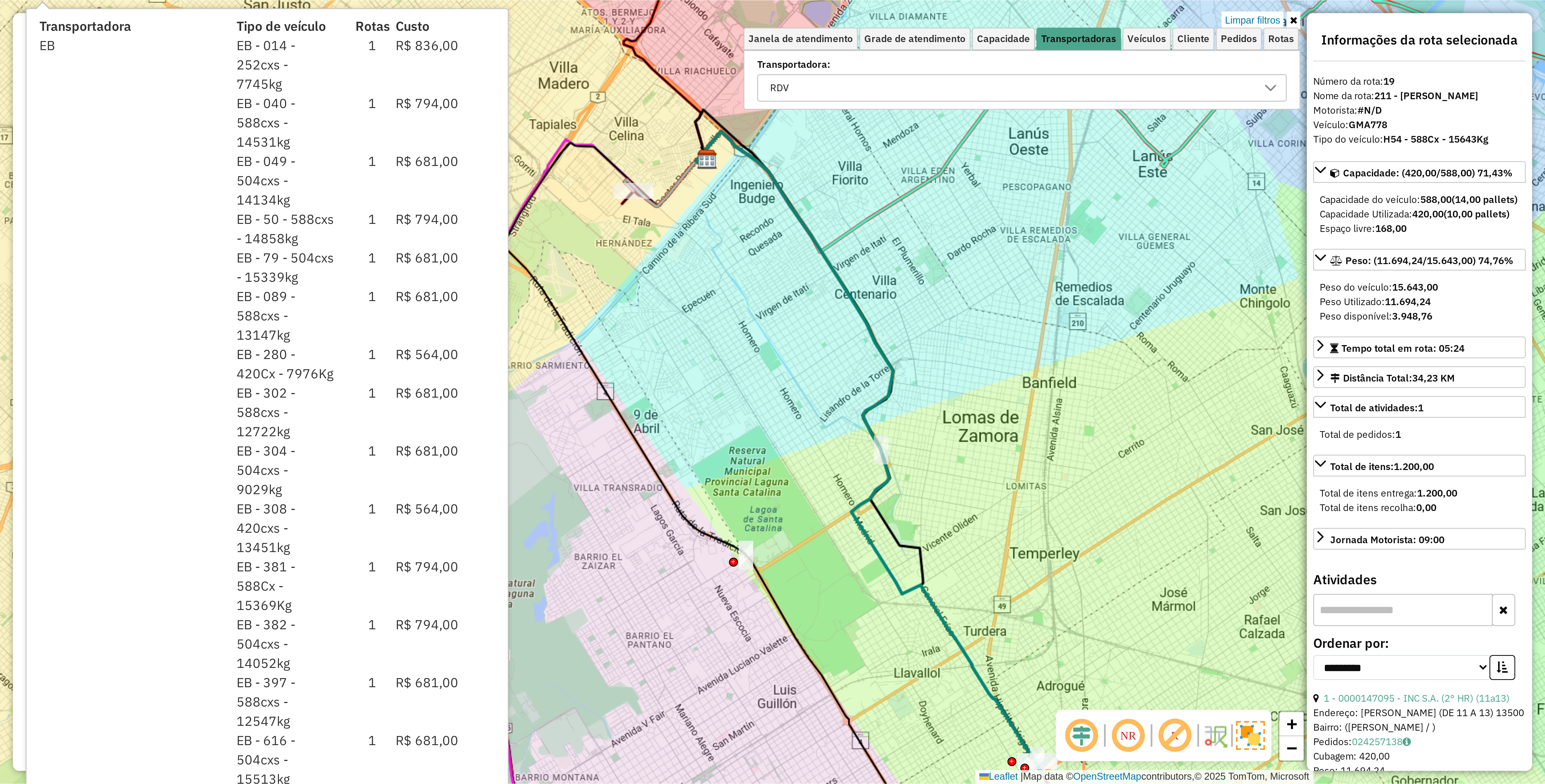
scroll to position [3, 20]
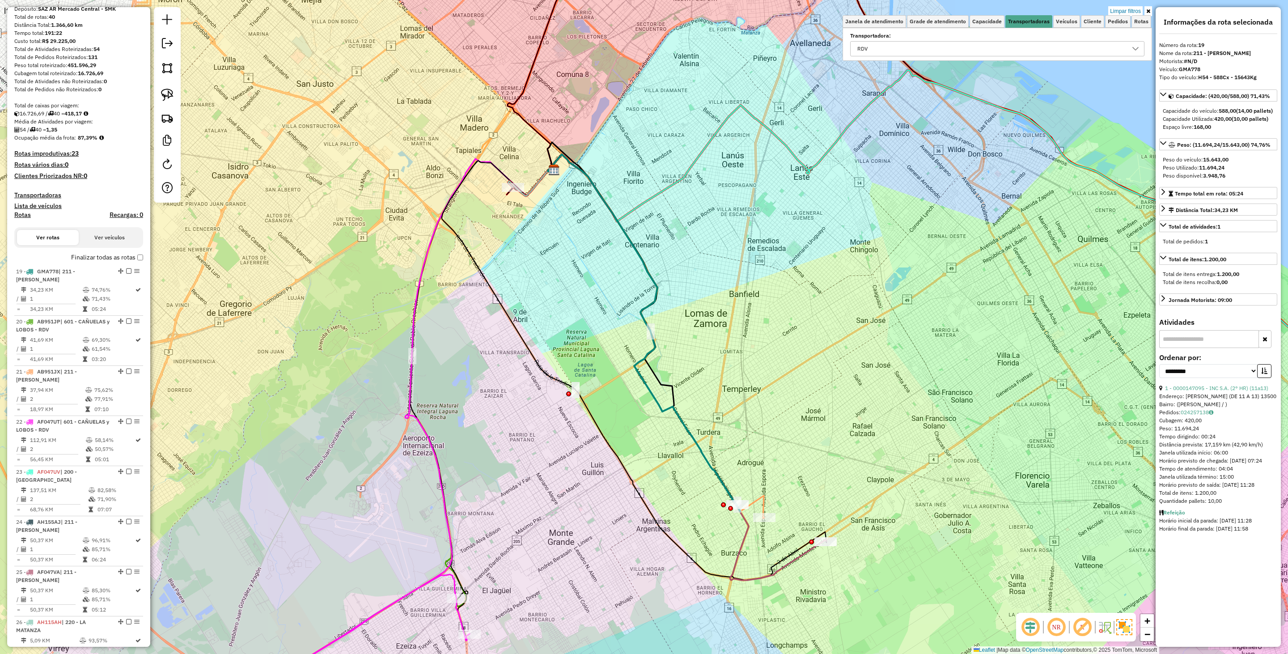
click at [31, 193] on h4 "Transportadoras" at bounding box center [78, 195] width 129 height 8
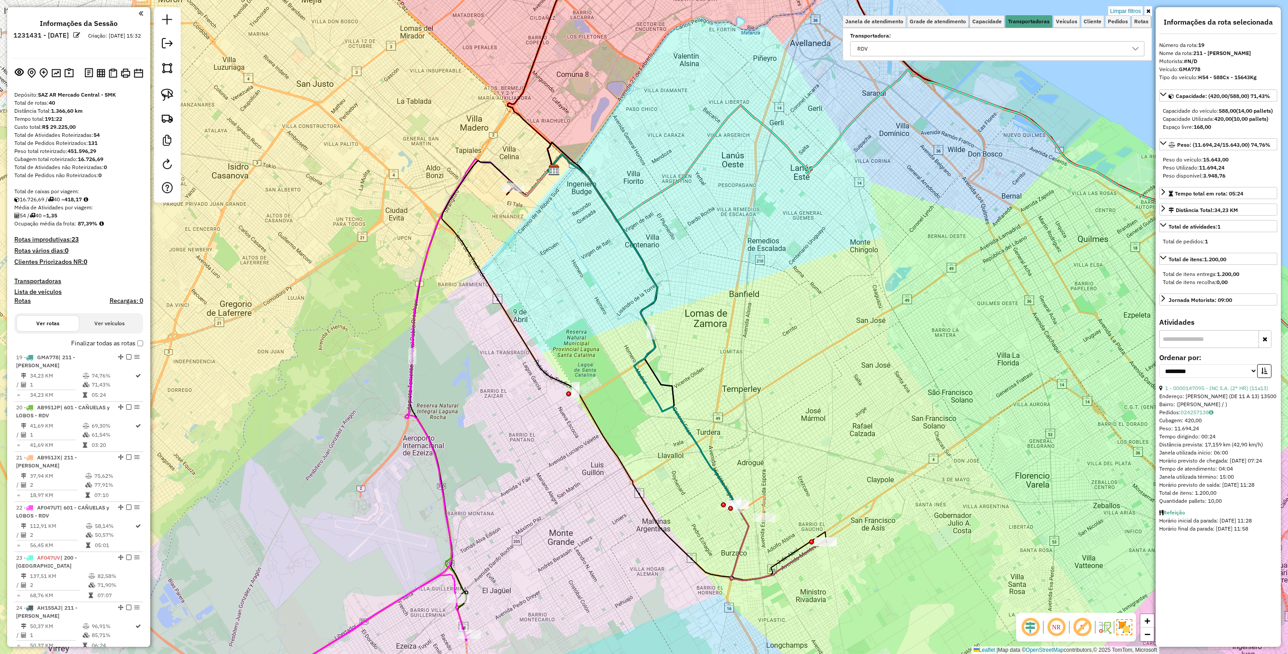
click at [858, 158] on div "Limpar filtros Janela de atendimento Grade de atendimento Capacidade Transporta…" at bounding box center [644, 327] width 1288 height 654
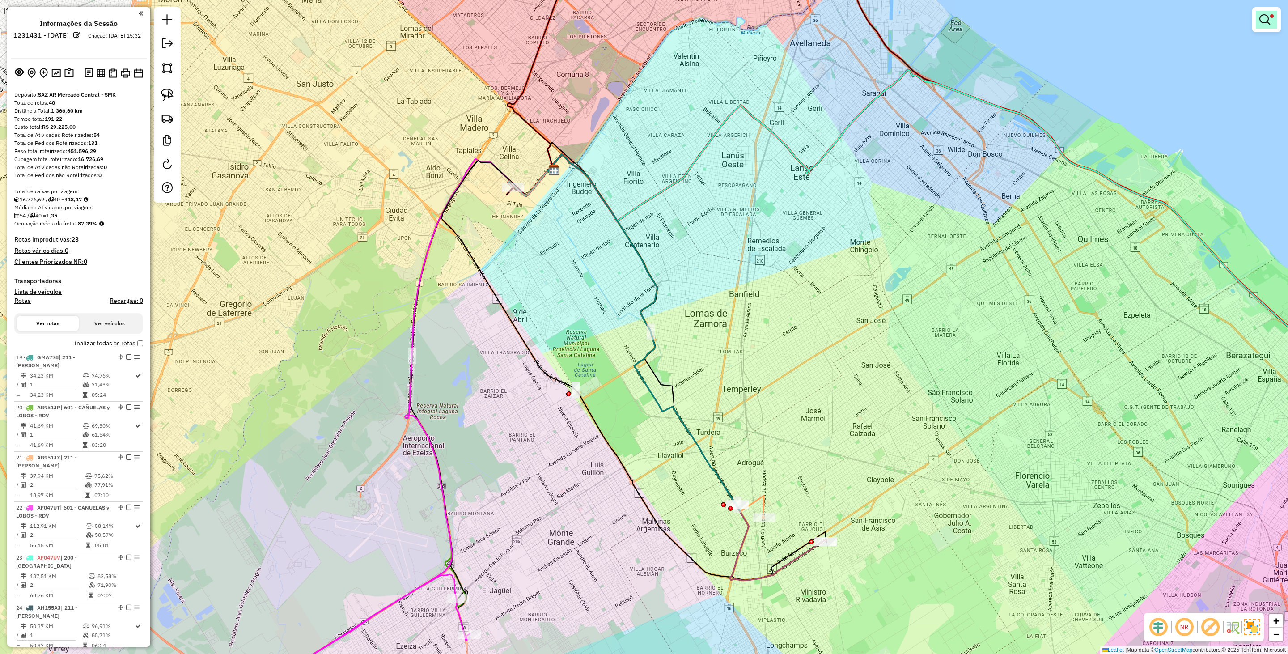
click at [858, 19] on em at bounding box center [1264, 19] width 11 height 11
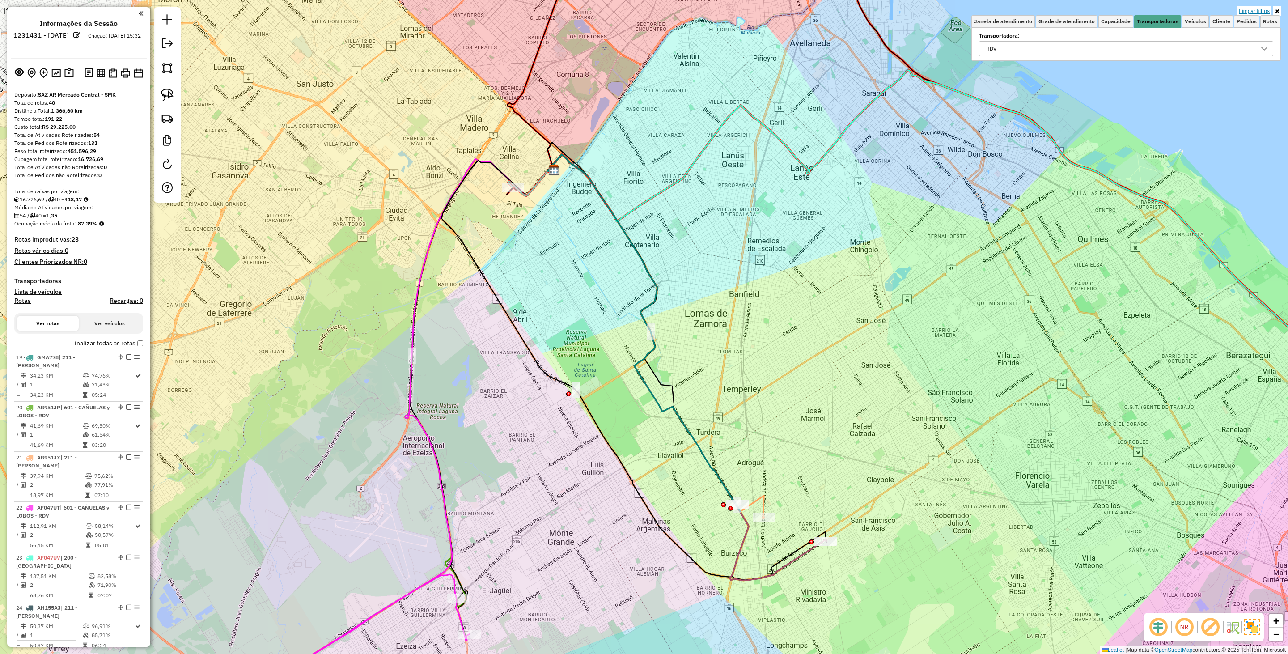
click at [858, 8] on link "Limpar filtros" at bounding box center [1254, 11] width 34 height 10
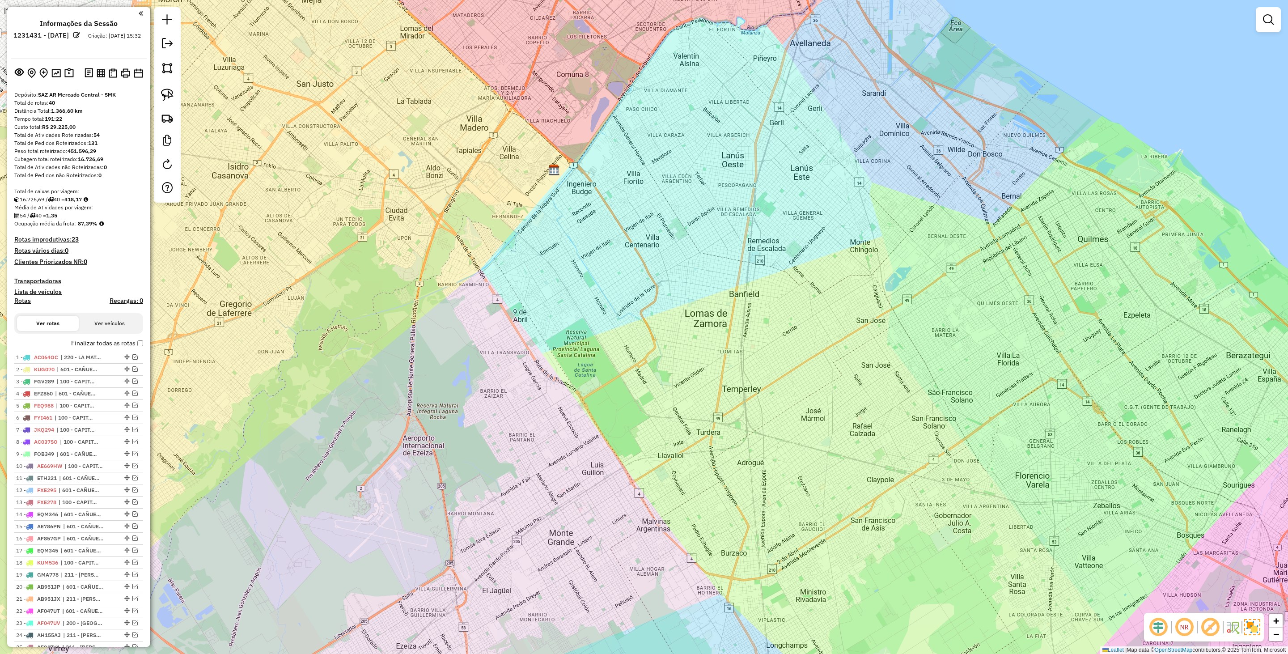
click at [44, 277] on h4 "Transportadoras" at bounding box center [78, 281] width 129 height 8
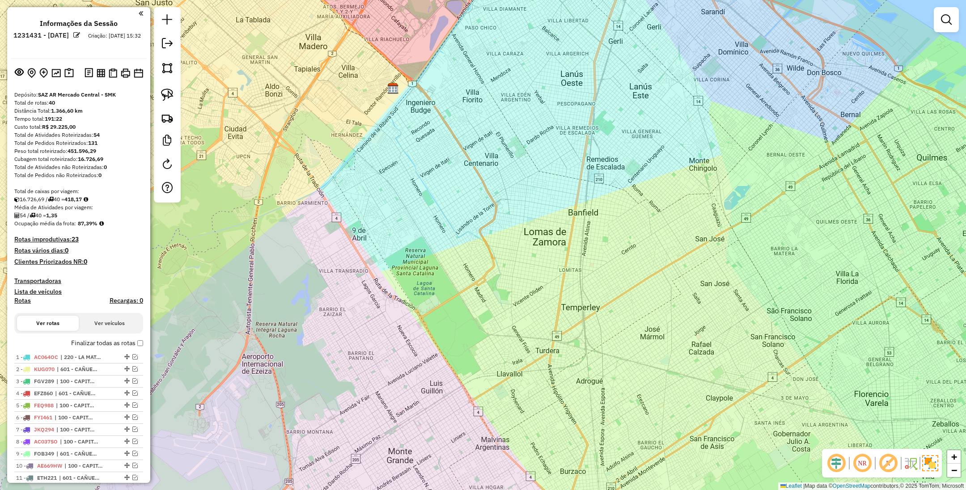
click at [463, 276] on div "Janela de atendimento Grade de atendimento Capacidade Transportadoras Veículos …" at bounding box center [483, 245] width 966 height 490
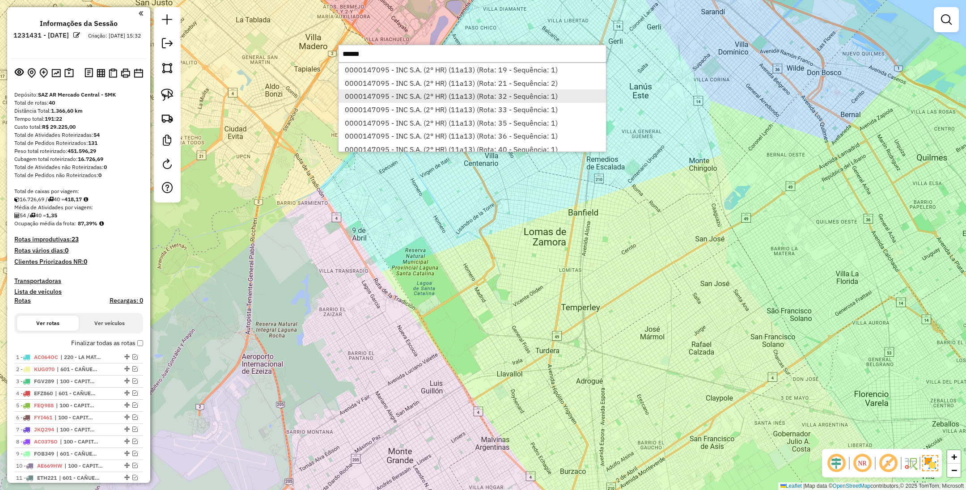
scroll to position [12, 0]
type input "******"
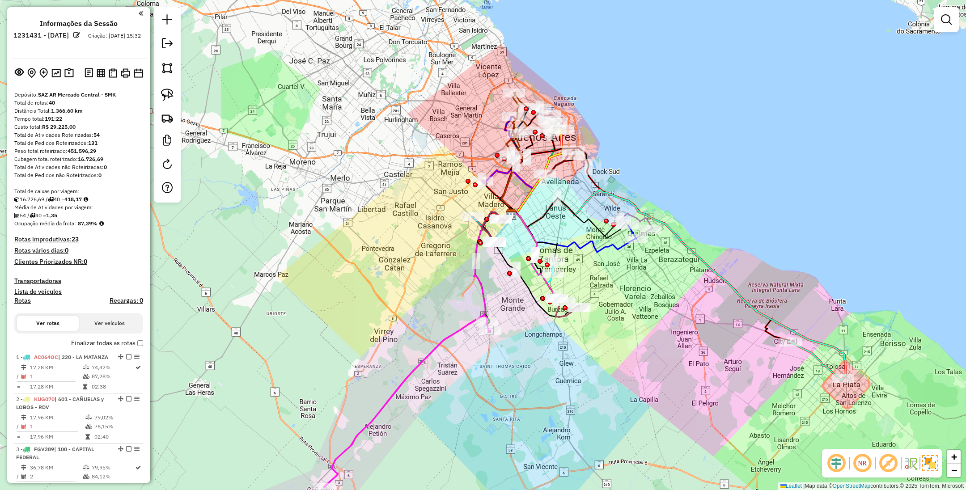
click at [619, 286] on div "Janela de atendimento Grade de atendimento Capacidade Transportadoras Veículos …" at bounding box center [483, 245] width 966 height 490
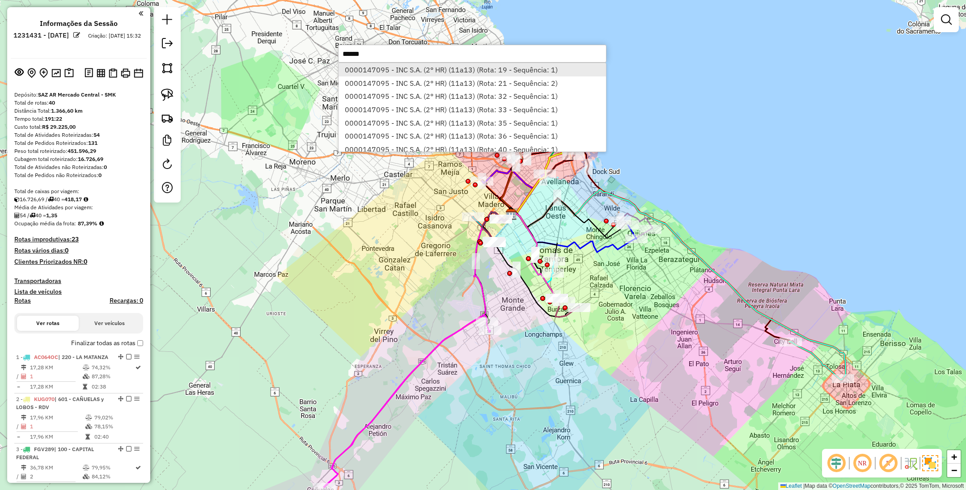
type input "******"
click at [400, 70] on li "0000147095 - INC S.A. (2° HR) (11a13) (Rota: 19 - Sequência: 1)" at bounding box center [472, 69] width 267 height 13
select select "**********"
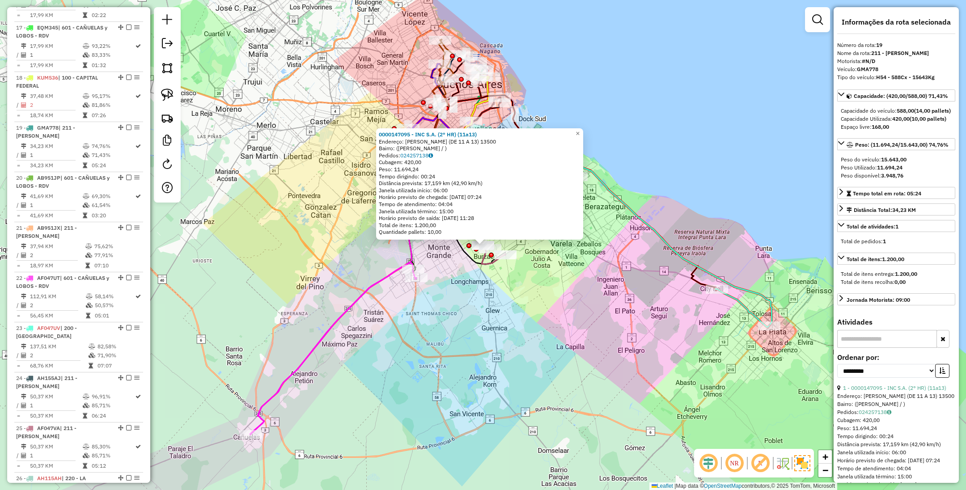
scroll to position [1248, 0]
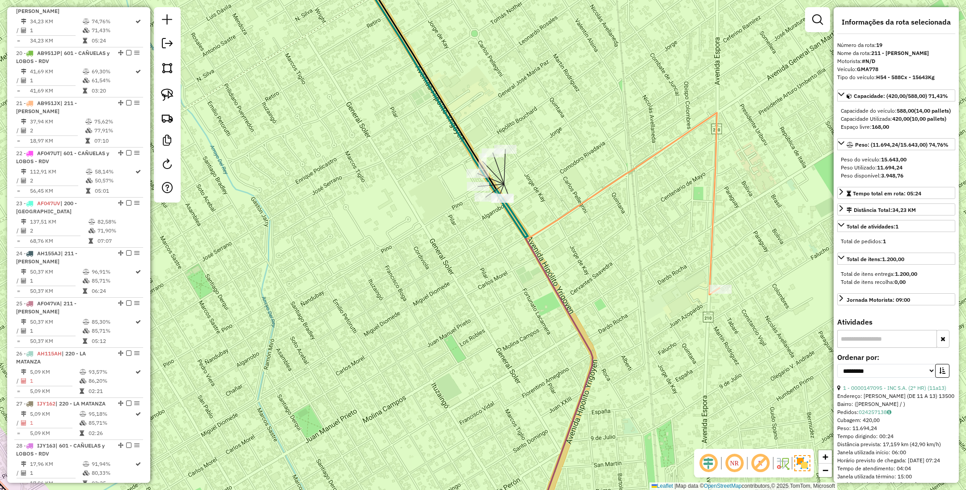
click at [712, 261] on icon at bounding box center [607, 204] width 223 height 182
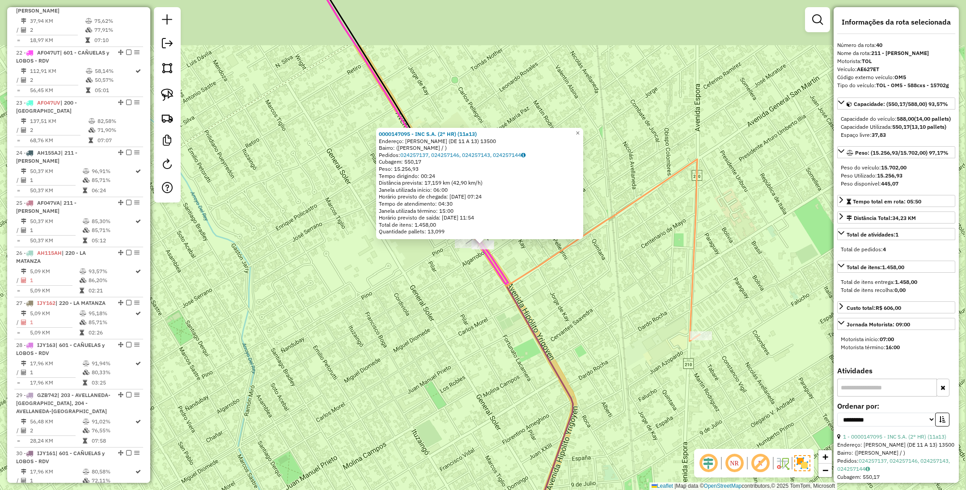
scroll to position [1944, 0]
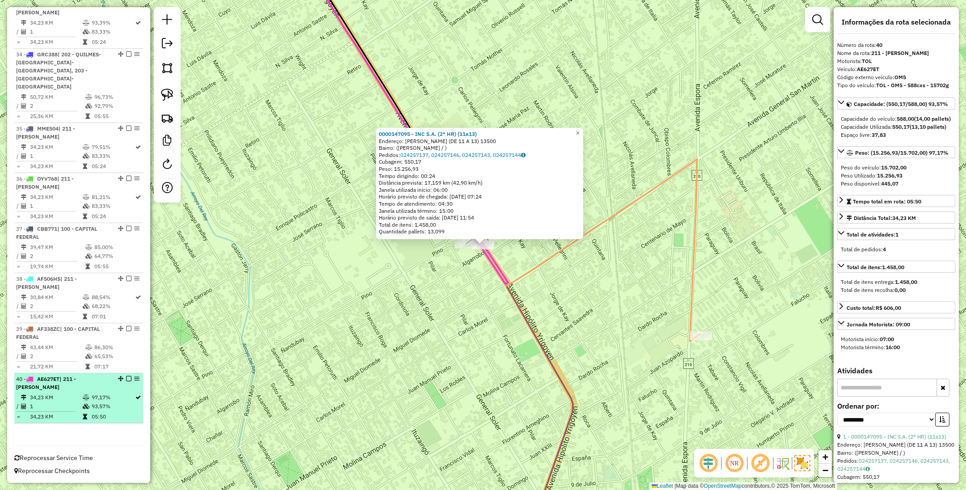
click at [126, 379] on em at bounding box center [128, 378] width 5 height 5
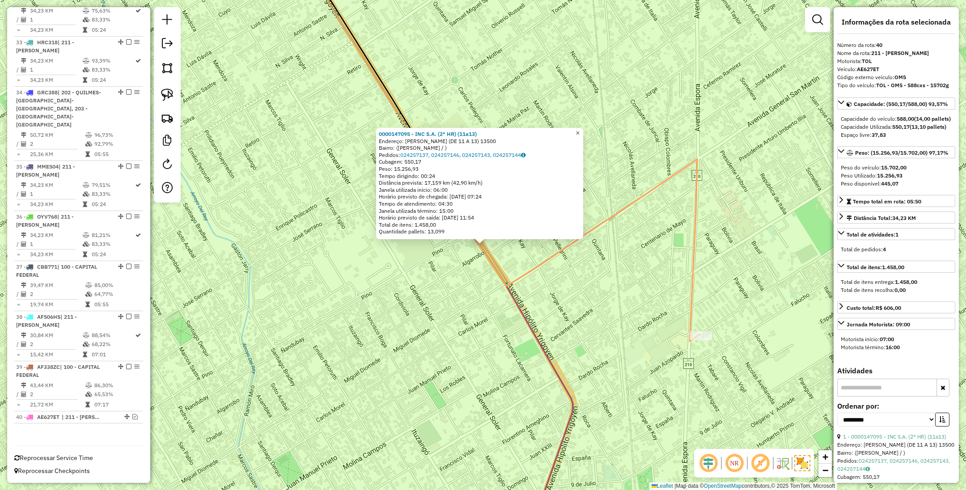
click at [583, 129] on link "×" at bounding box center [577, 133] width 11 height 11
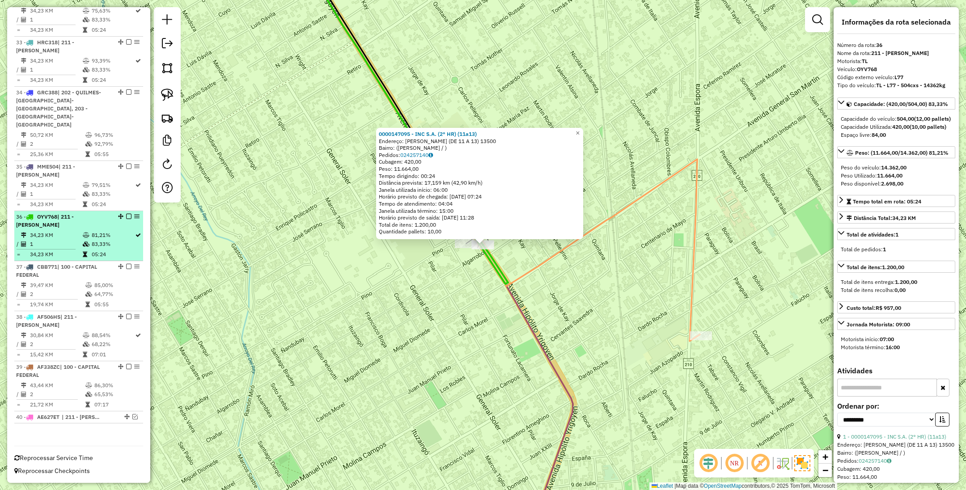
click at [126, 215] on em at bounding box center [128, 216] width 5 height 5
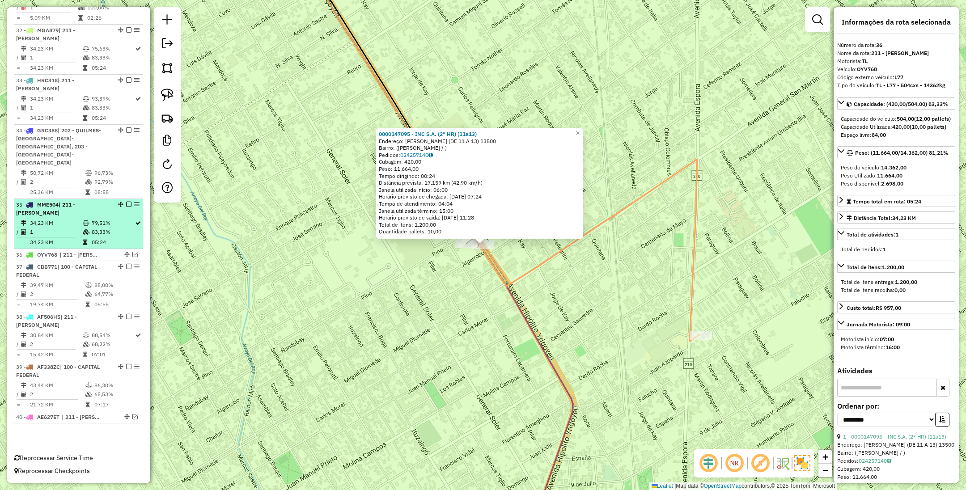
scroll to position [1868, 0]
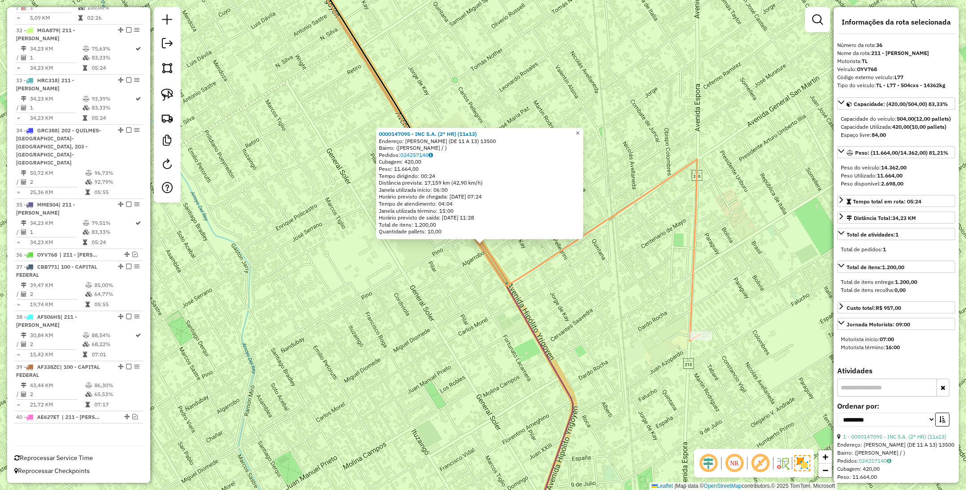
click at [580, 129] on span "×" at bounding box center [578, 133] width 4 height 8
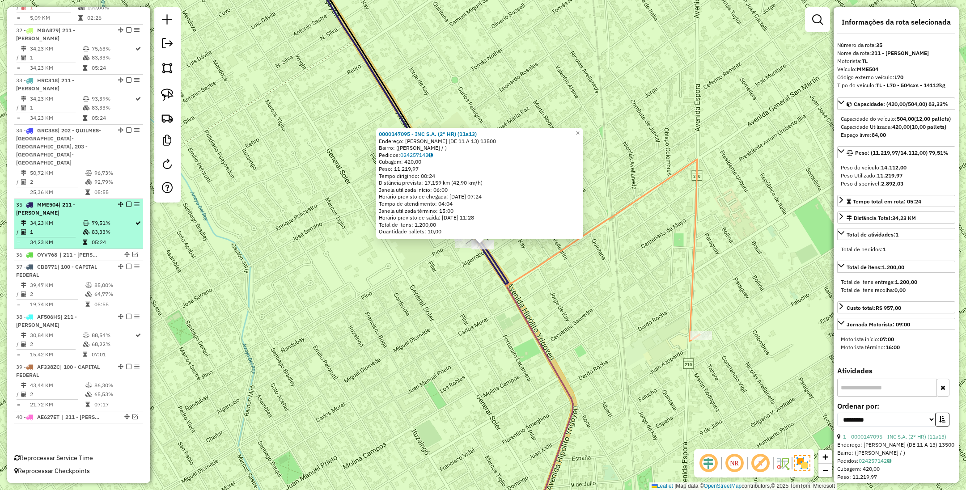
click at [126, 204] on em at bounding box center [128, 204] width 5 height 5
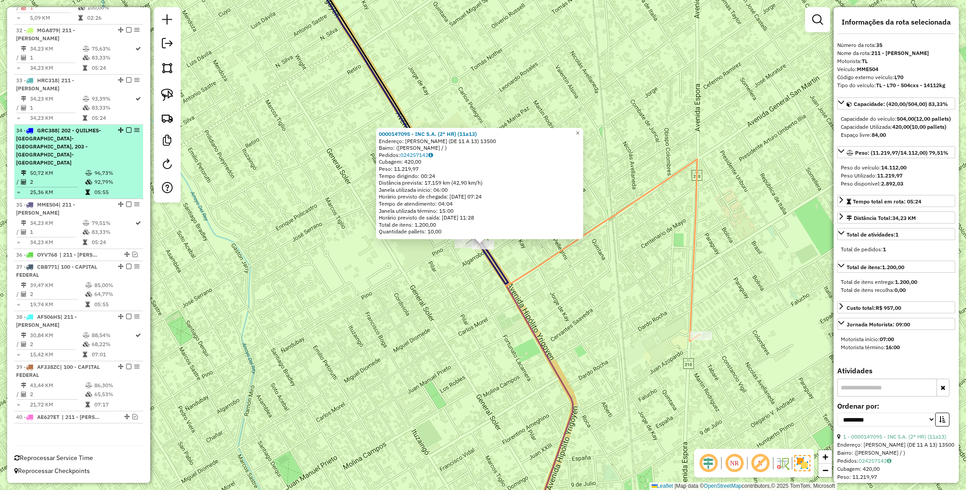
scroll to position [1830, 0]
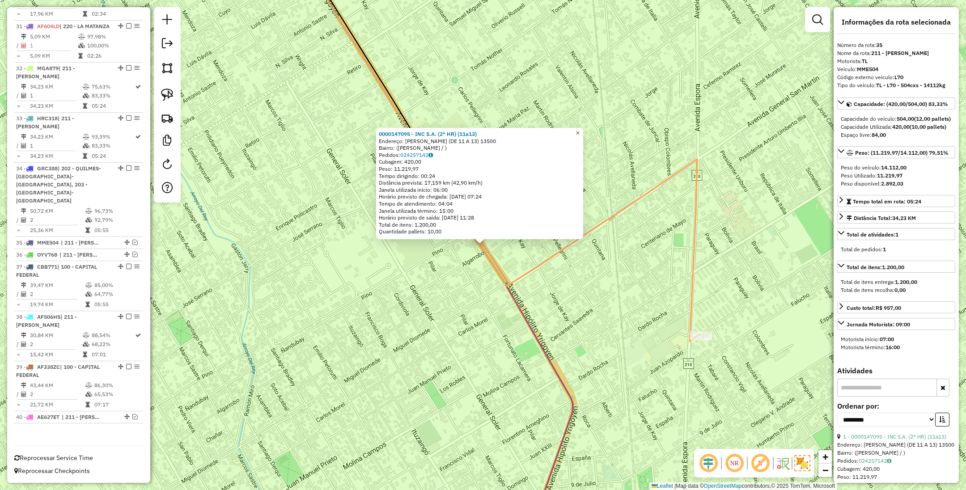
click at [583, 129] on link "×" at bounding box center [577, 133] width 11 height 11
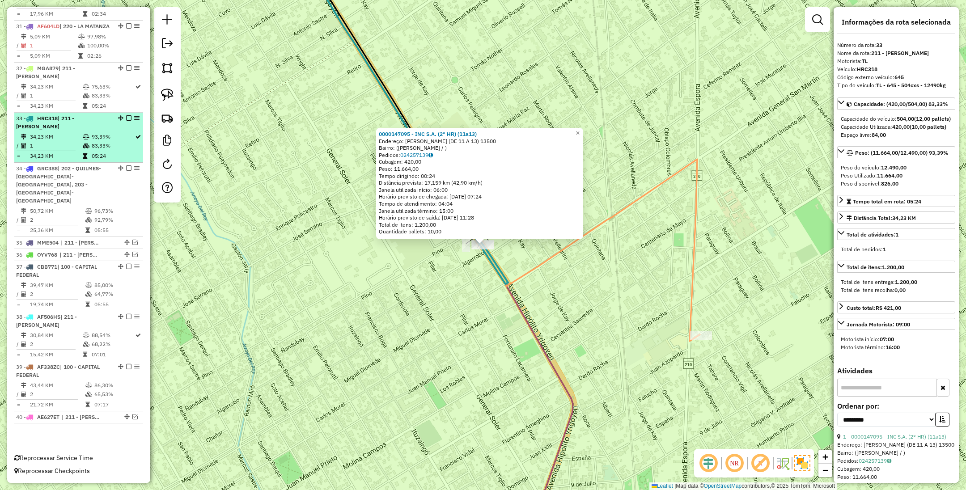
click at [126, 121] on em at bounding box center [128, 117] width 5 height 5
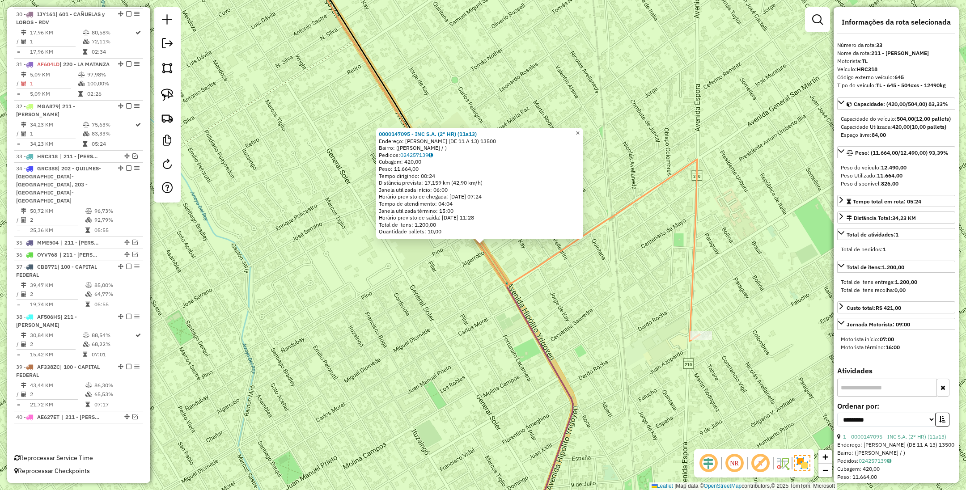
click at [580, 129] on span "×" at bounding box center [578, 133] width 4 height 8
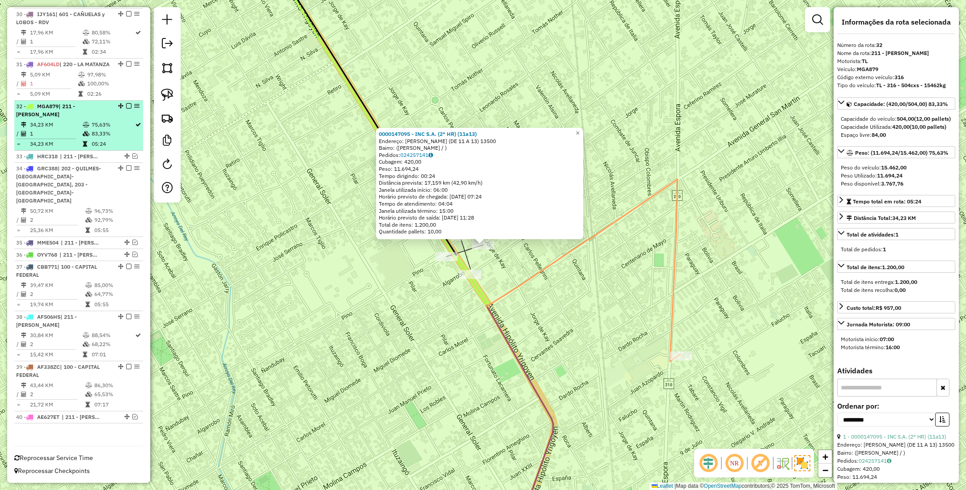
click at [127, 109] on em at bounding box center [128, 105] width 5 height 5
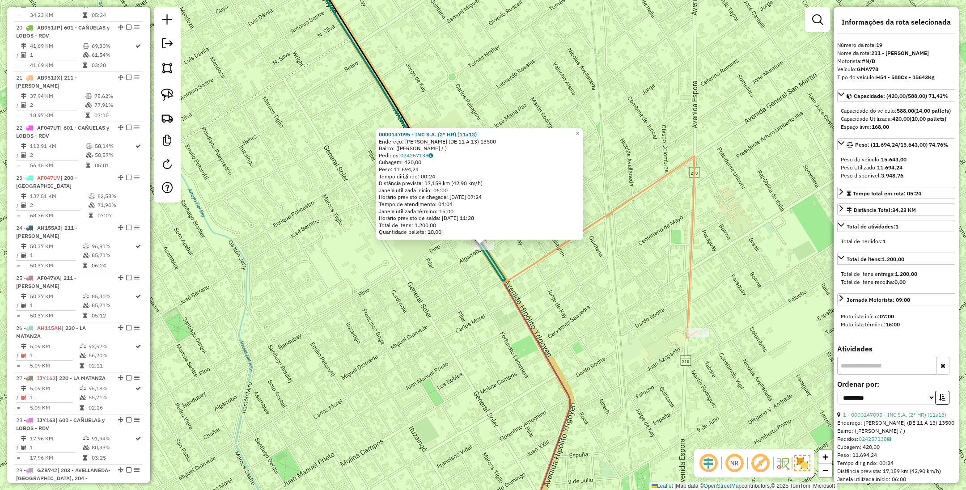
scroll to position [1248, 0]
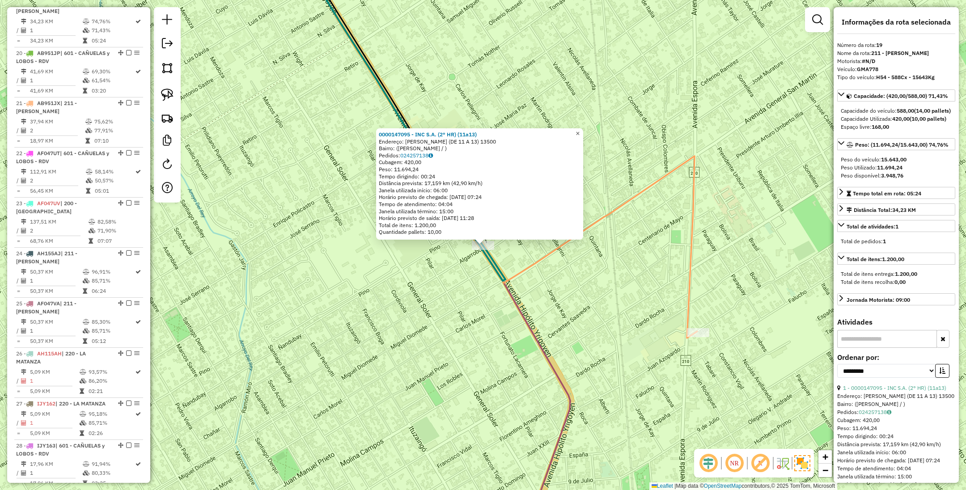
click at [580, 133] on span "×" at bounding box center [578, 134] width 4 height 8
click at [690, 263] on icon at bounding box center [585, 247] width 223 height 182
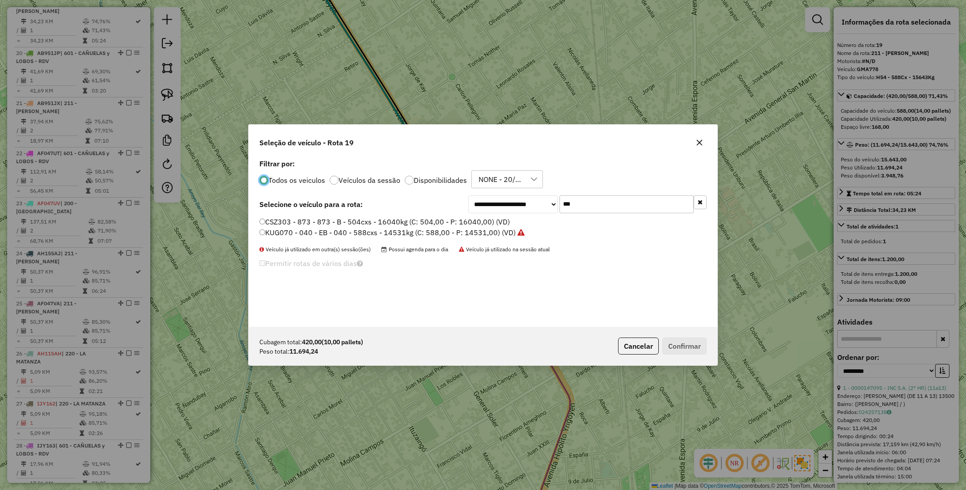
scroll to position [4, 3]
drag, startPoint x: 583, startPoint y: 208, endPoint x: 542, endPoint y: 193, distance: 43.3
click at [542, 193] on div "**********" at bounding box center [483, 242] width 469 height 170
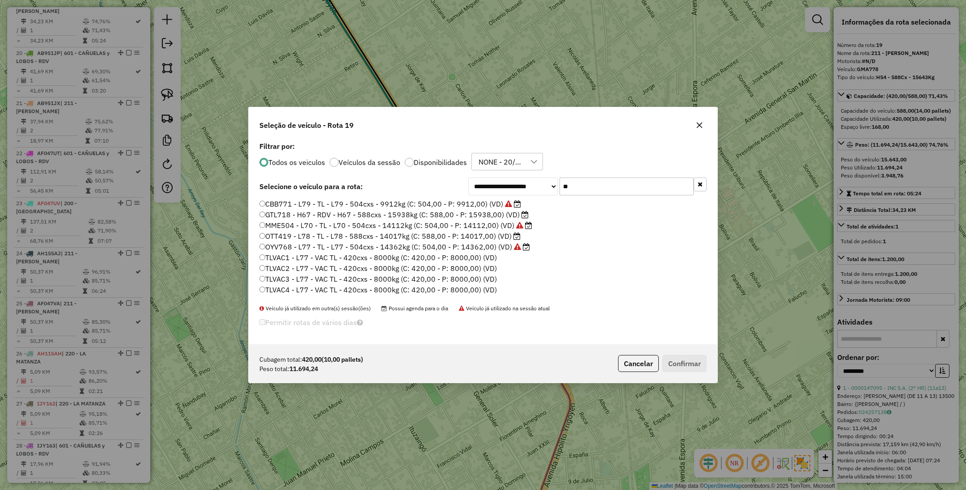
type input "*"
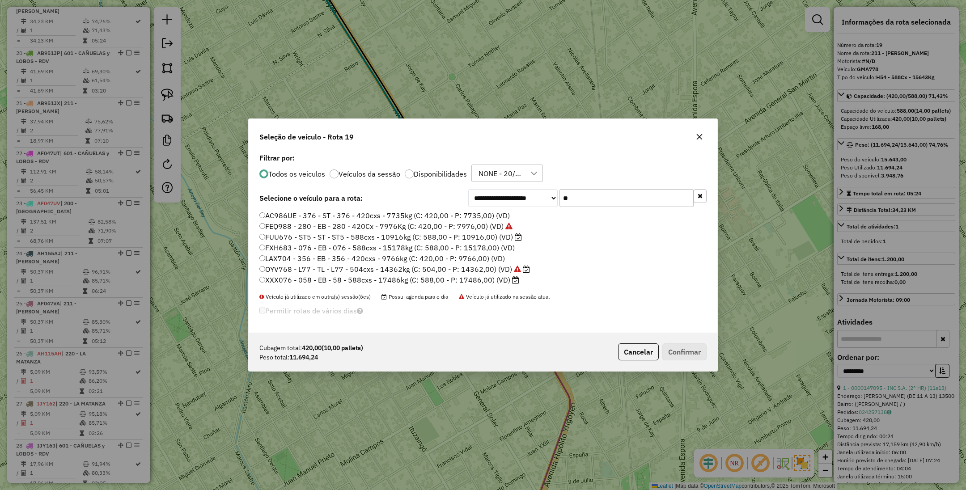
type input "**"
click at [644, 354] on button "Cancelar" at bounding box center [638, 351] width 41 height 17
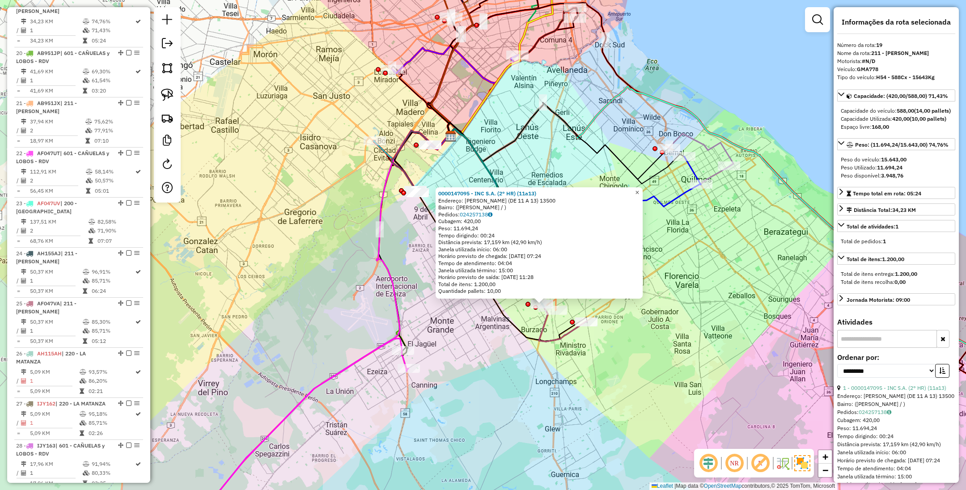
click at [639, 191] on span "×" at bounding box center [637, 193] width 4 height 8
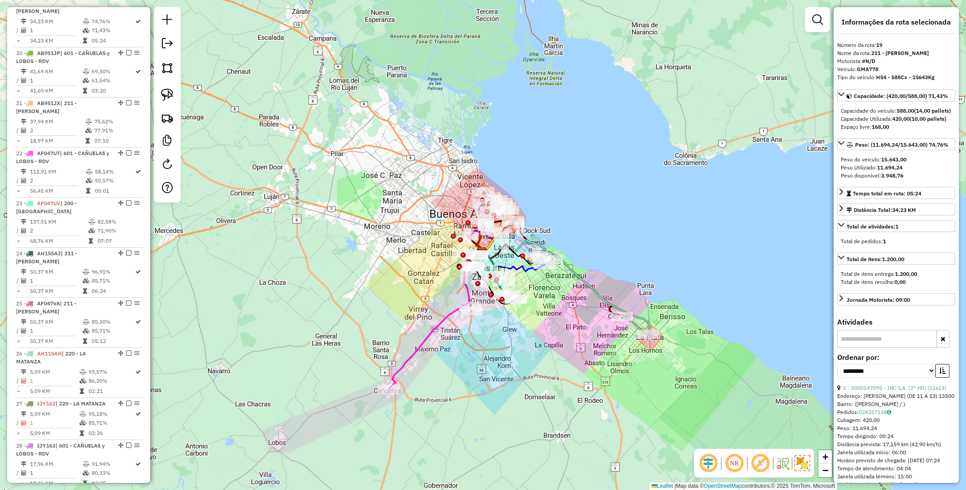
drag, startPoint x: 631, startPoint y: 395, endPoint x: 557, endPoint y: 341, distance: 91.6
click at [558, 342] on div "Janela de atendimento Grade de atendimento Capacidade Transportadoras Veículos …" at bounding box center [483, 245] width 966 height 490
click at [636, 325] on icon at bounding box center [633, 326] width 27 height 20
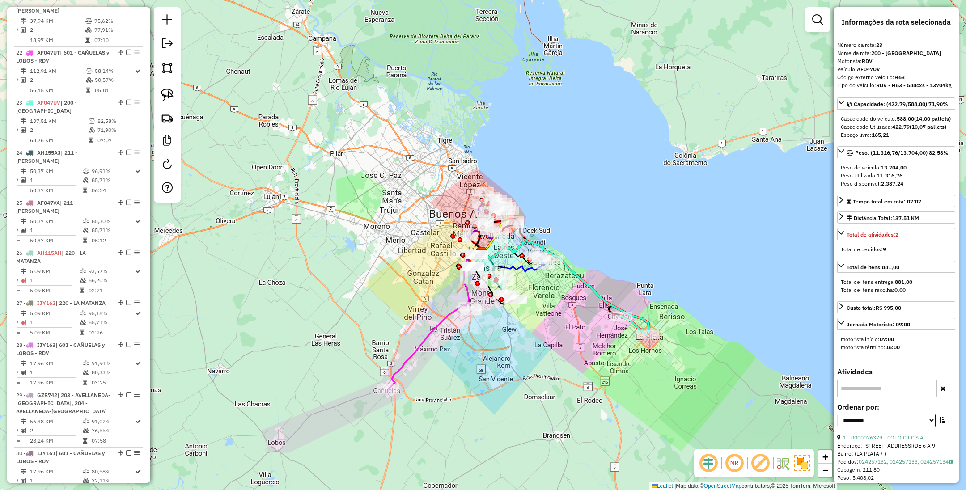
scroll to position [1449, 0]
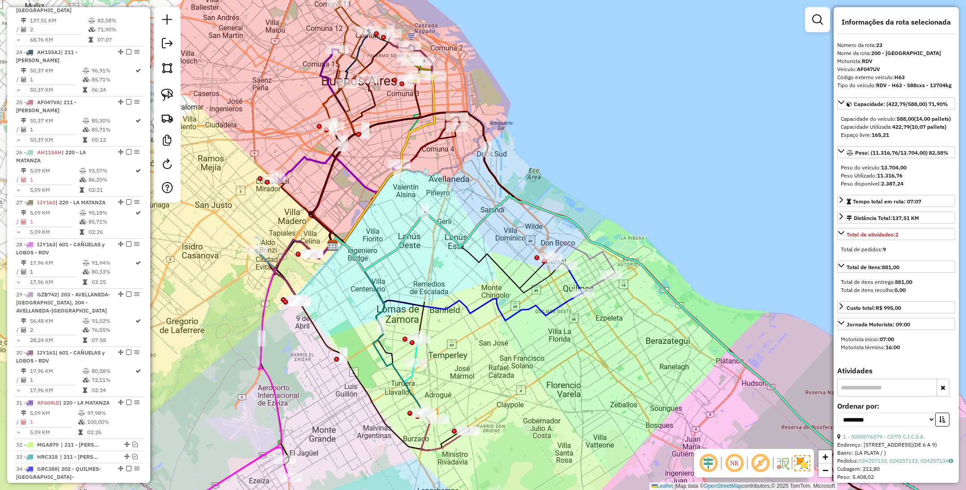
click at [592, 257] on icon at bounding box center [583, 259] width 64 height 33
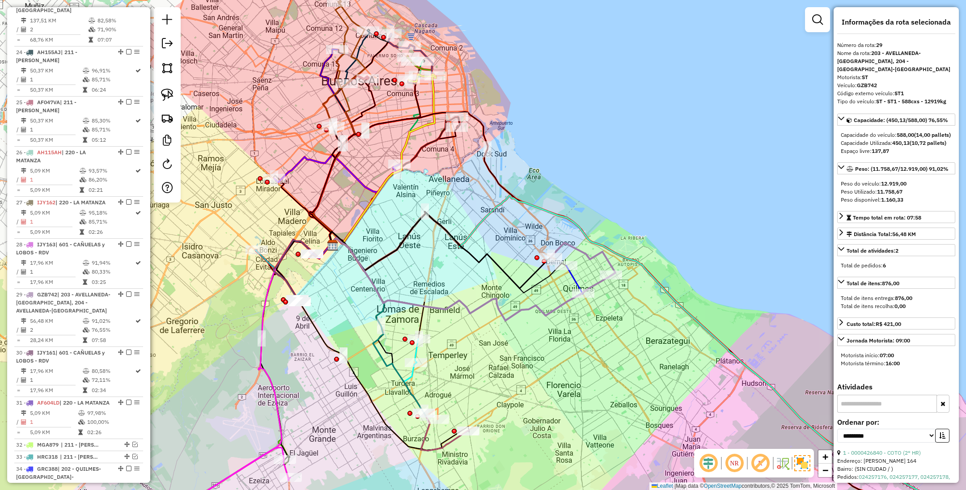
scroll to position [1742, 0]
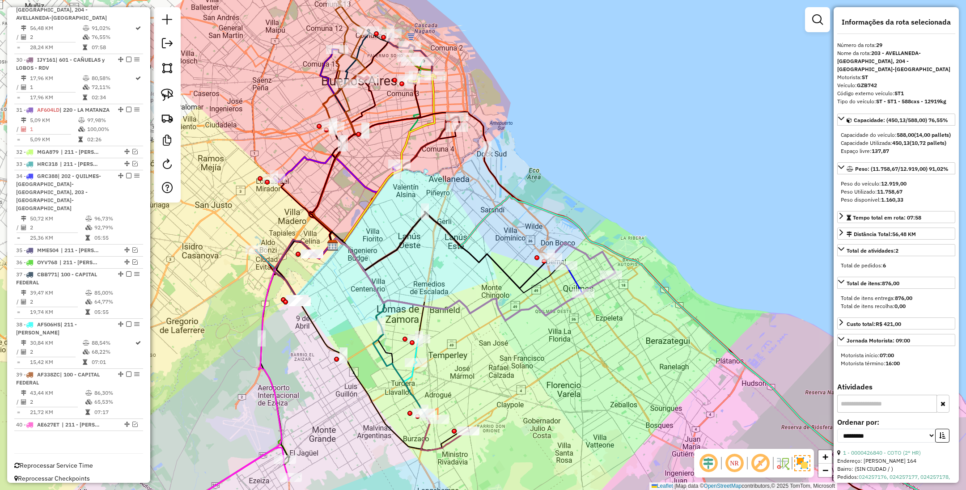
click at [573, 276] on icon at bounding box center [574, 280] width 17 height 28
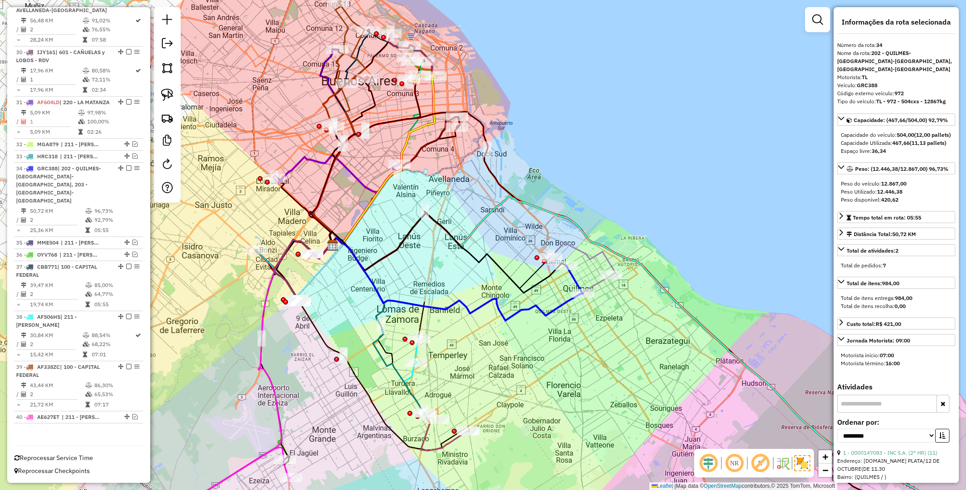
click at [573, 278] on icon at bounding box center [574, 280] width 17 height 28
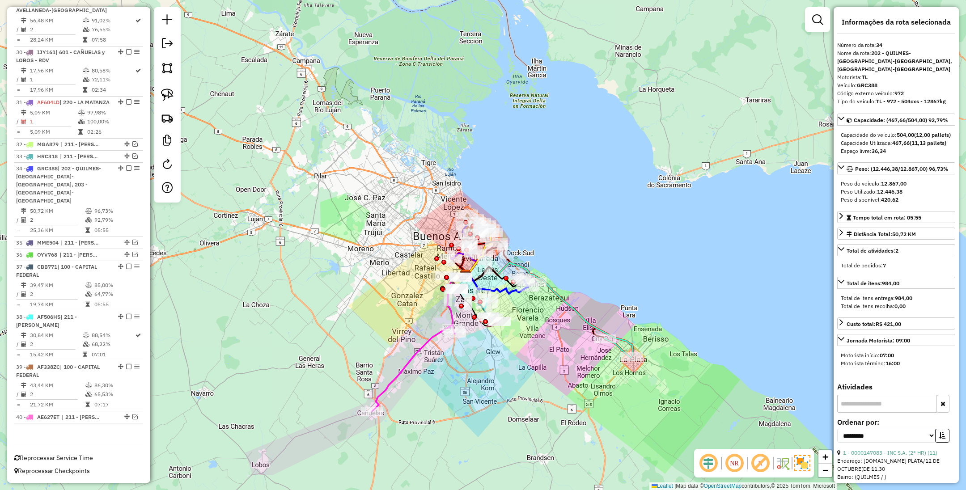
click at [416, 353] on icon at bounding box center [413, 369] width 83 height 86
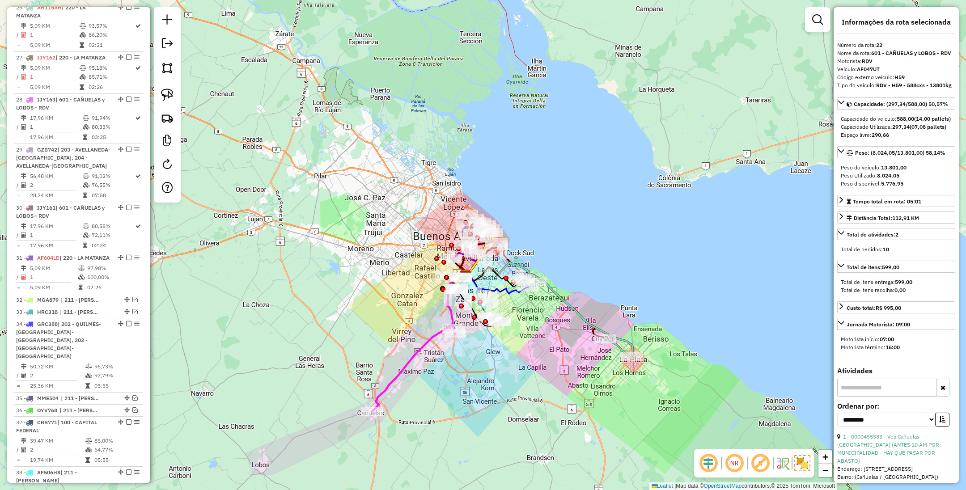
scroll to position [1398, 0]
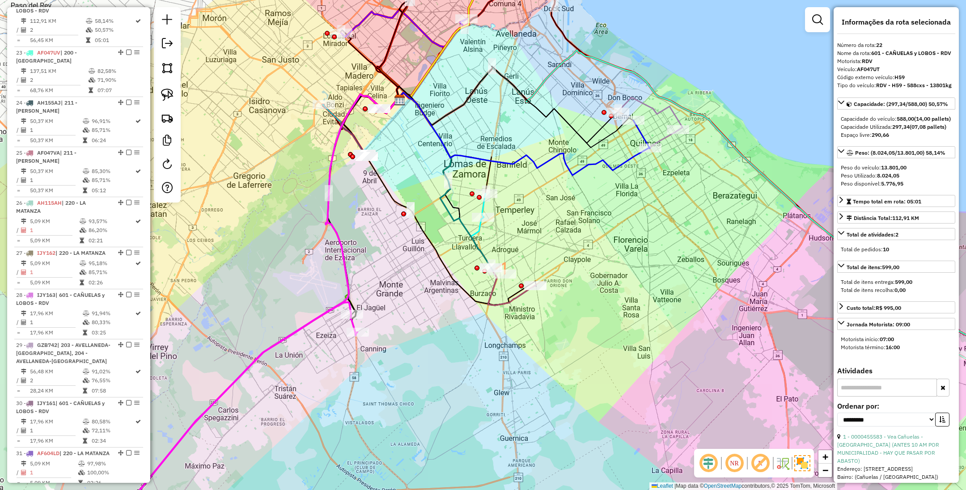
click at [508, 301] on icon at bounding box center [466, 199] width 139 height 213
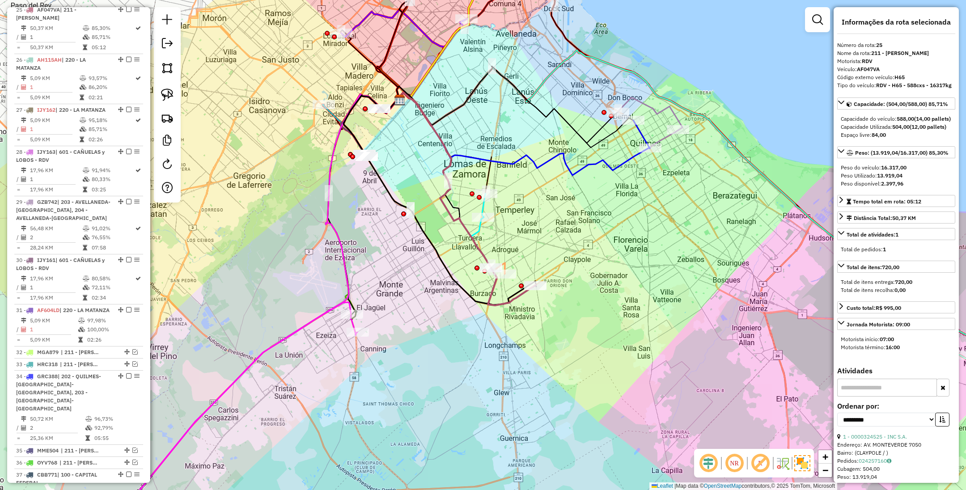
scroll to position [1549, 0]
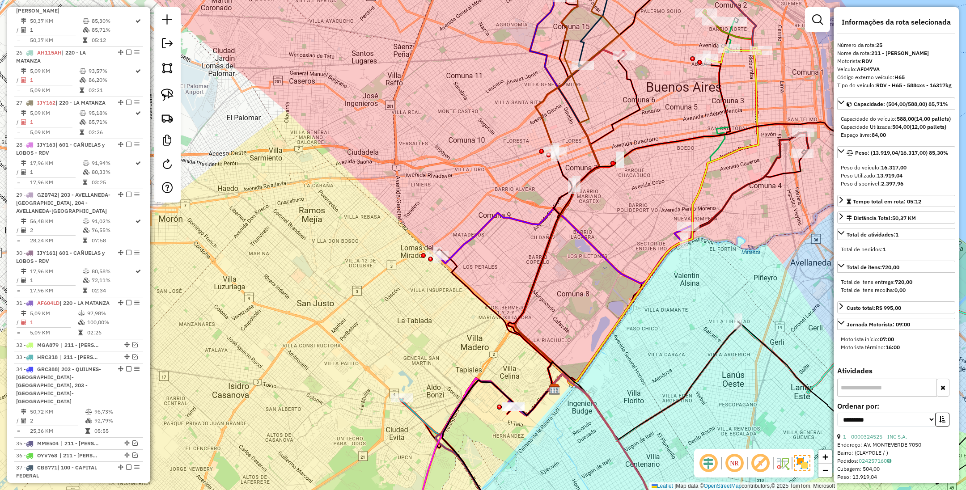
click at [483, 227] on icon at bounding box center [564, 246] width 254 height 76
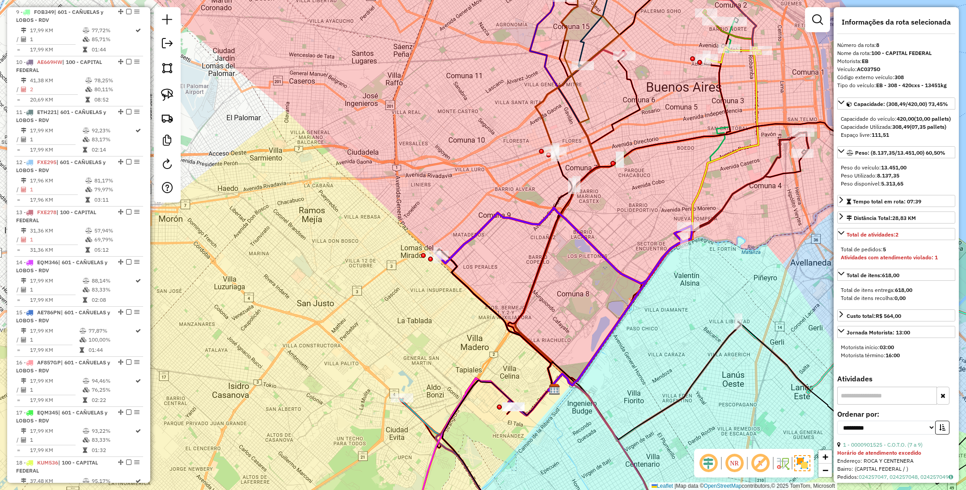
scroll to position [695, 0]
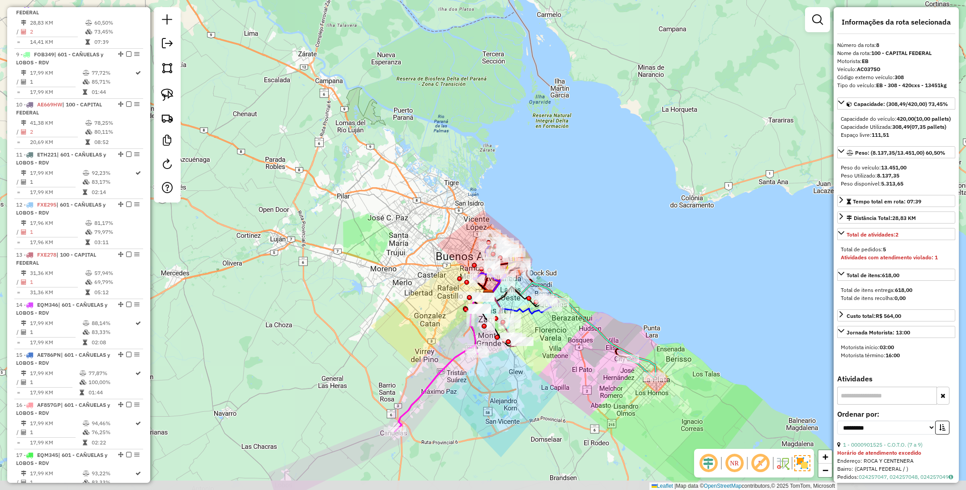
drag, startPoint x: 585, startPoint y: 431, endPoint x: 577, endPoint y: 408, distance: 24.2
click at [577, 408] on div "Janela de atendimento Grade de atendimento Capacidade Transportadoras Veículos …" at bounding box center [483, 245] width 966 height 490
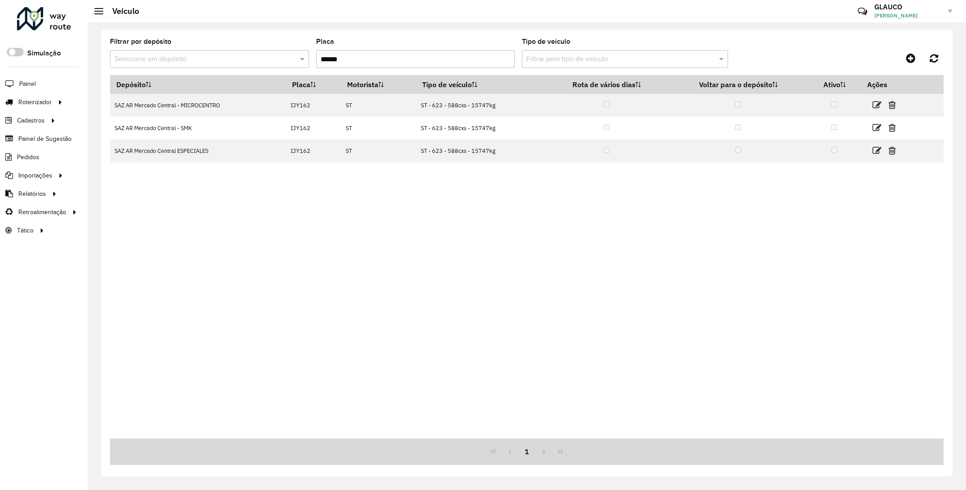
click at [176, 56] on input "text" at bounding box center [200, 59] width 172 height 11
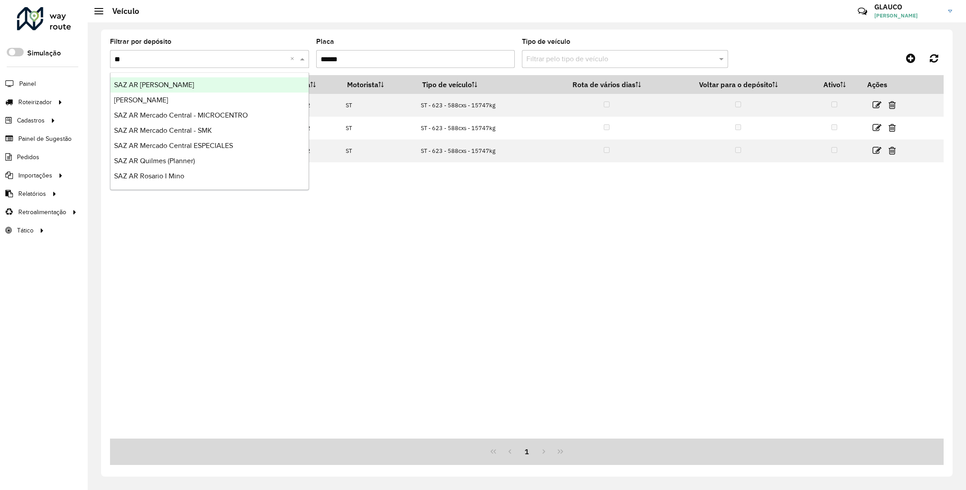
type input "***"
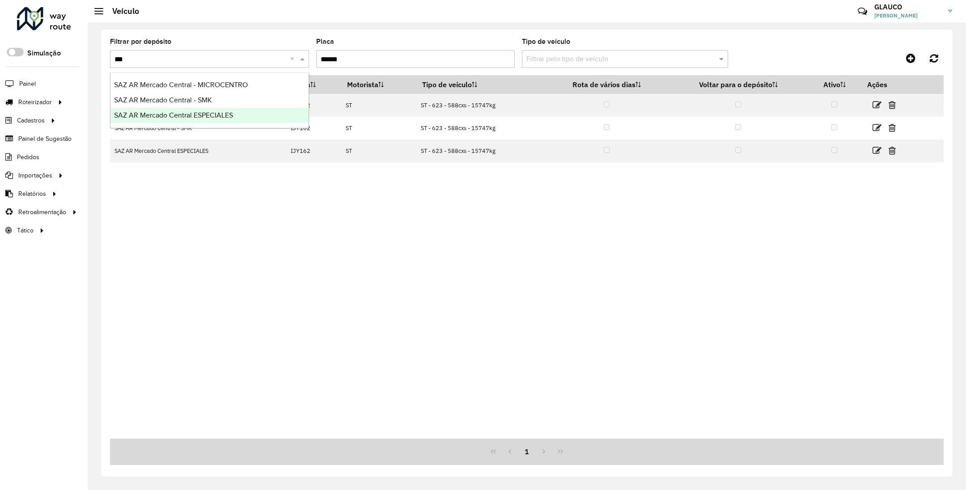
click at [195, 117] on span "SAZ AR Mercado Central ESPECIALES" at bounding box center [173, 115] width 119 height 8
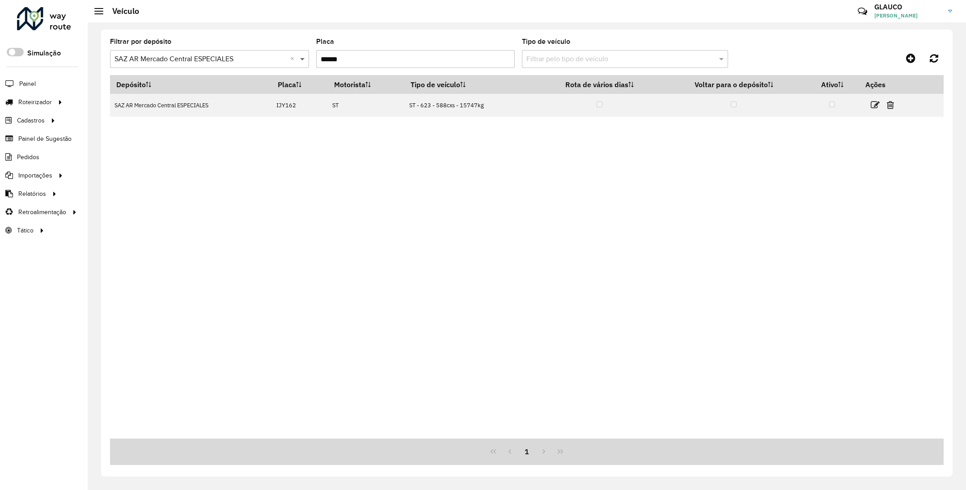
drag, startPoint x: 374, startPoint y: 58, endPoint x: 305, endPoint y: 58, distance: 69.8
click at [305, 58] on formly-group "Filtrar por depósito Selecione um depósito × SAZ AR Mercado Central ESPECIALES …" at bounding box center [419, 56] width 618 height 37
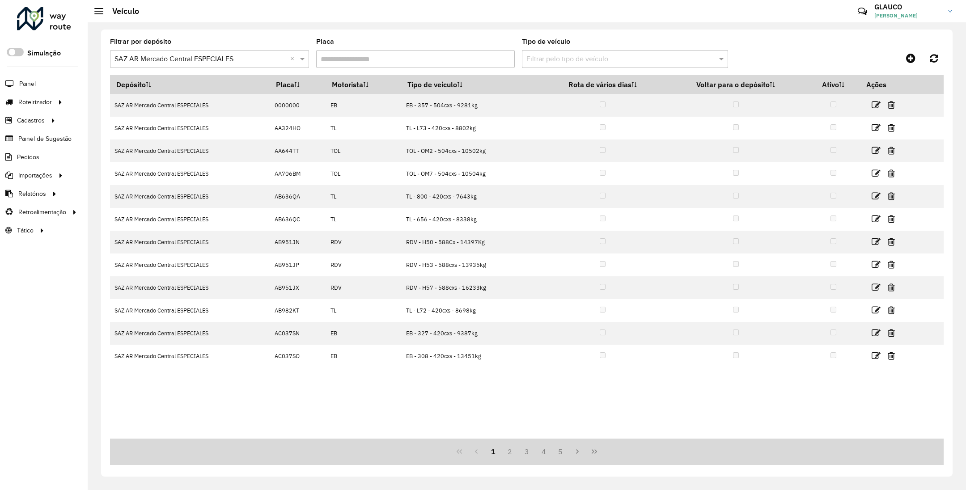
click at [565, 57] on input "text" at bounding box center [615, 59] width 179 height 11
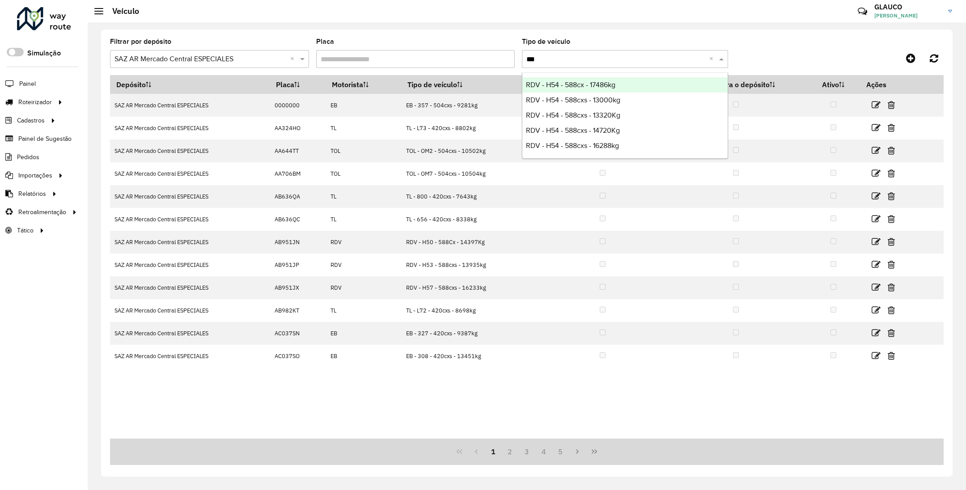
type input "***"
click at [565, 83] on span "RDV - H54 - 588cx - 17486kg" at bounding box center [570, 85] width 89 height 8
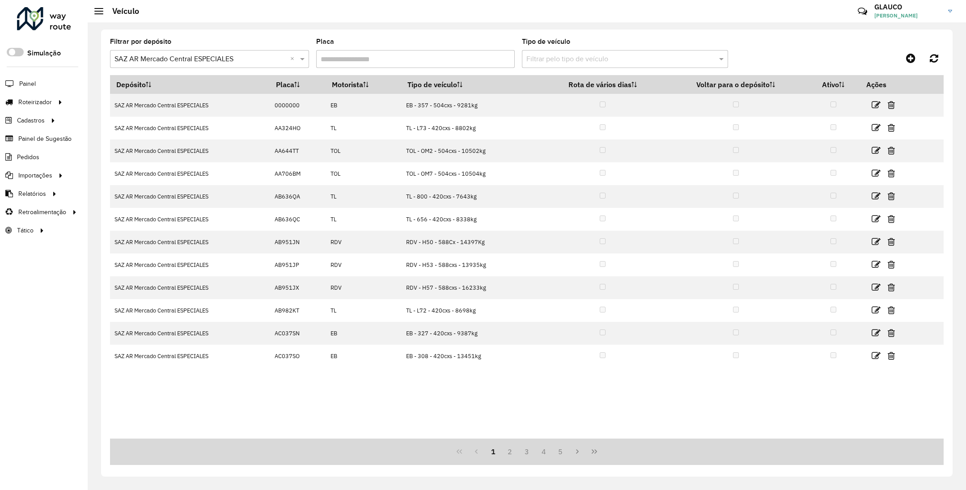
click at [394, 54] on input "Placa" at bounding box center [415, 59] width 199 height 18
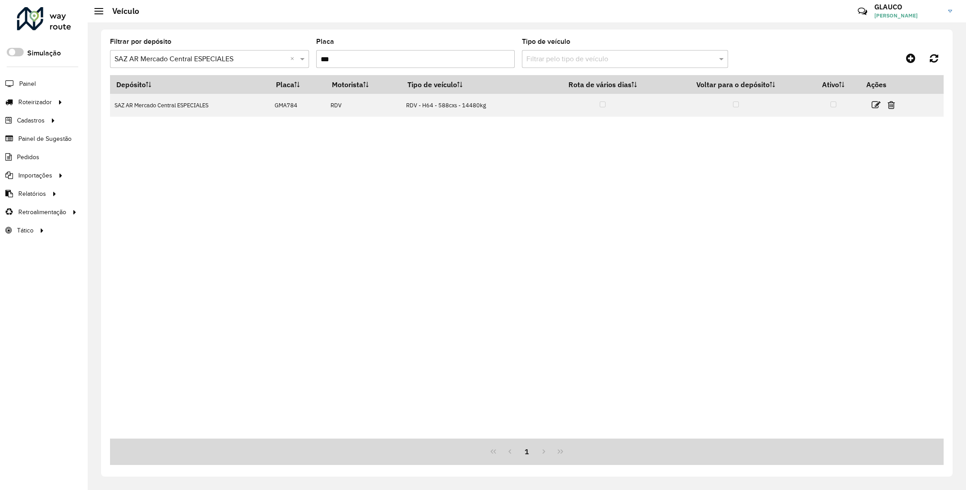
drag, startPoint x: 341, startPoint y: 60, endPoint x: 297, endPoint y: 62, distance: 44.8
click at [297, 62] on formly-group "Filtrar por depósito Selecione um depósito × SAZ AR Mercado Central ESPECIALES …" at bounding box center [419, 56] width 618 height 37
type input "***"
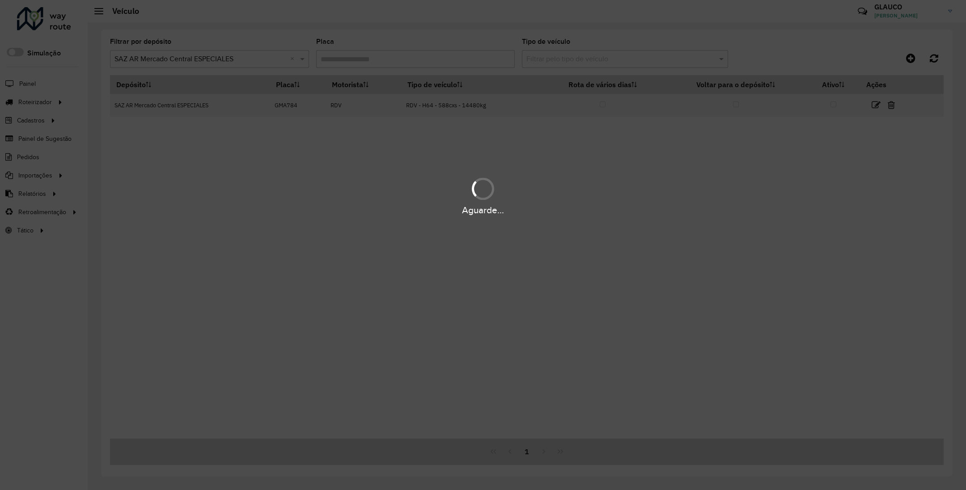
click at [574, 59] on div "Aguarde..." at bounding box center [483, 245] width 966 height 490
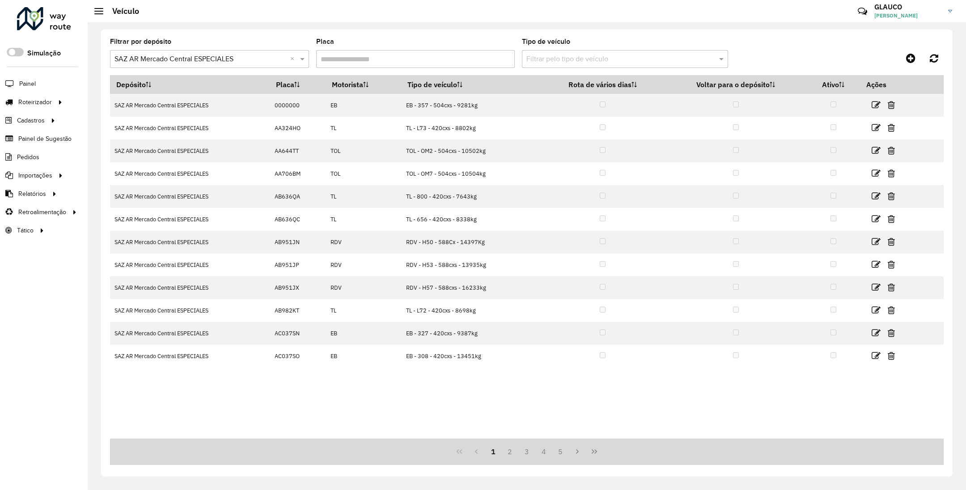
click at [573, 59] on input "text" at bounding box center [615, 59] width 179 height 11
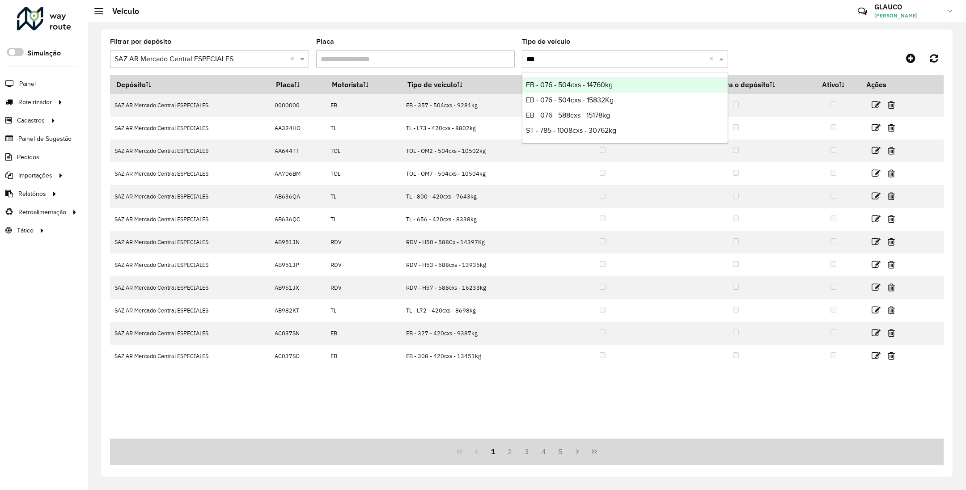
click at [559, 55] on input "***" at bounding box center [615, 59] width 179 height 11
type input "*"
click at [402, 54] on input "Placa" at bounding box center [415, 59] width 199 height 18
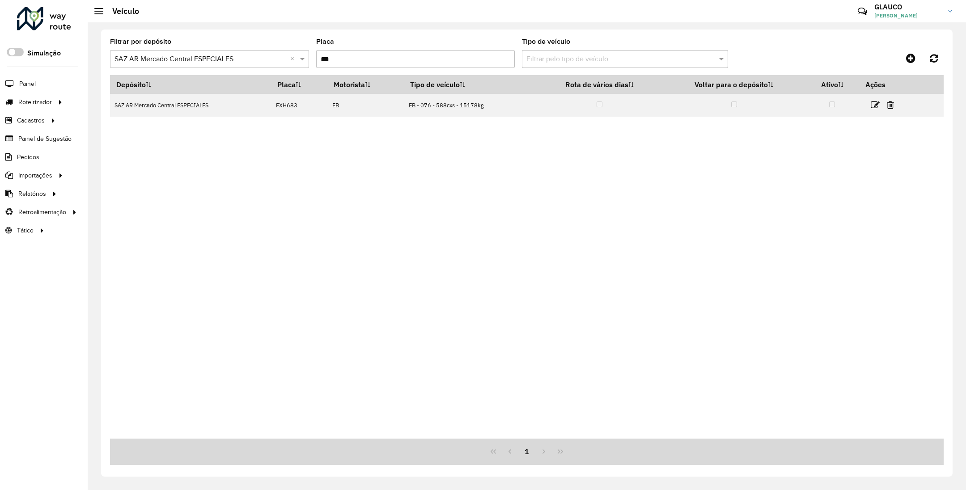
type input "***"
